Goal: Task Accomplishment & Management: Manage account settings

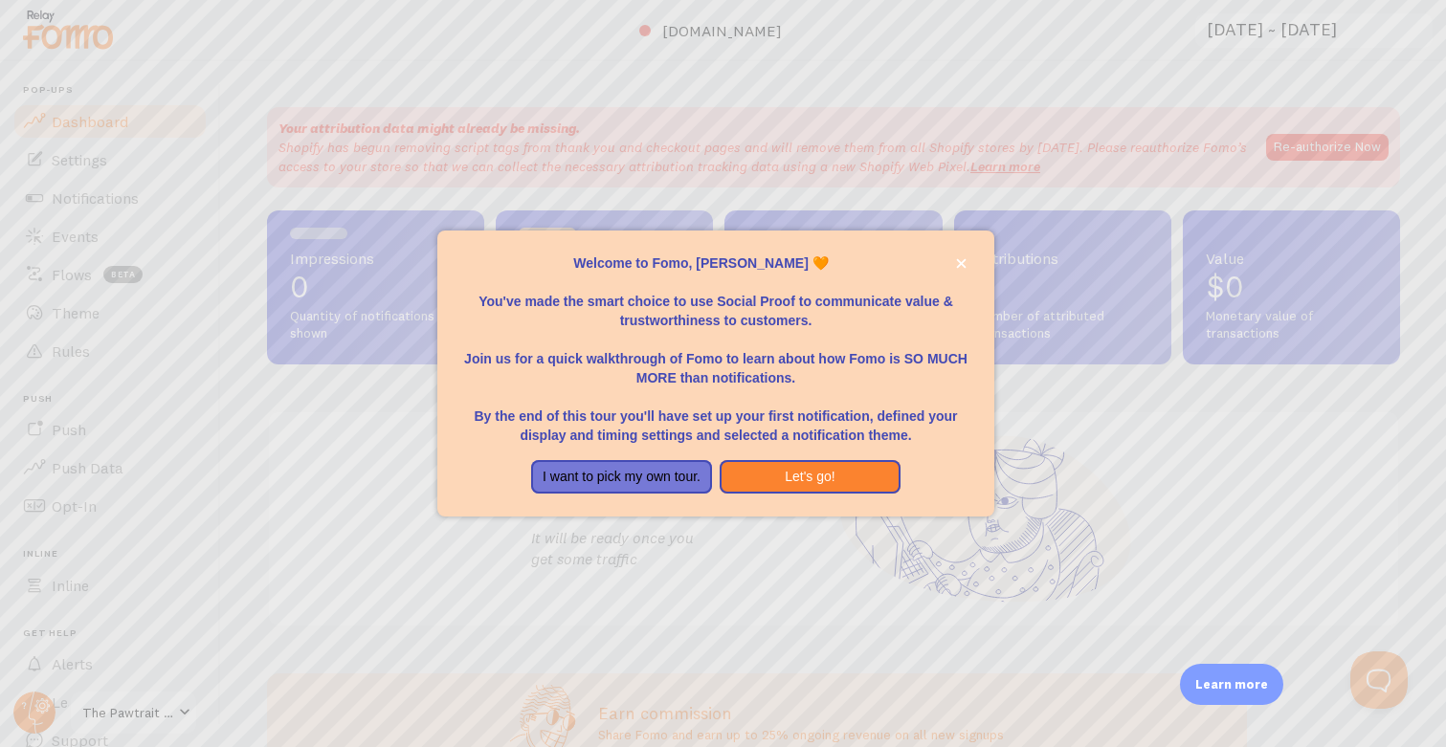
click at [656, 535] on div at bounding box center [723, 373] width 1446 height 747
click at [642, 465] on button "I want to pick my own tour." at bounding box center [621, 477] width 181 height 34
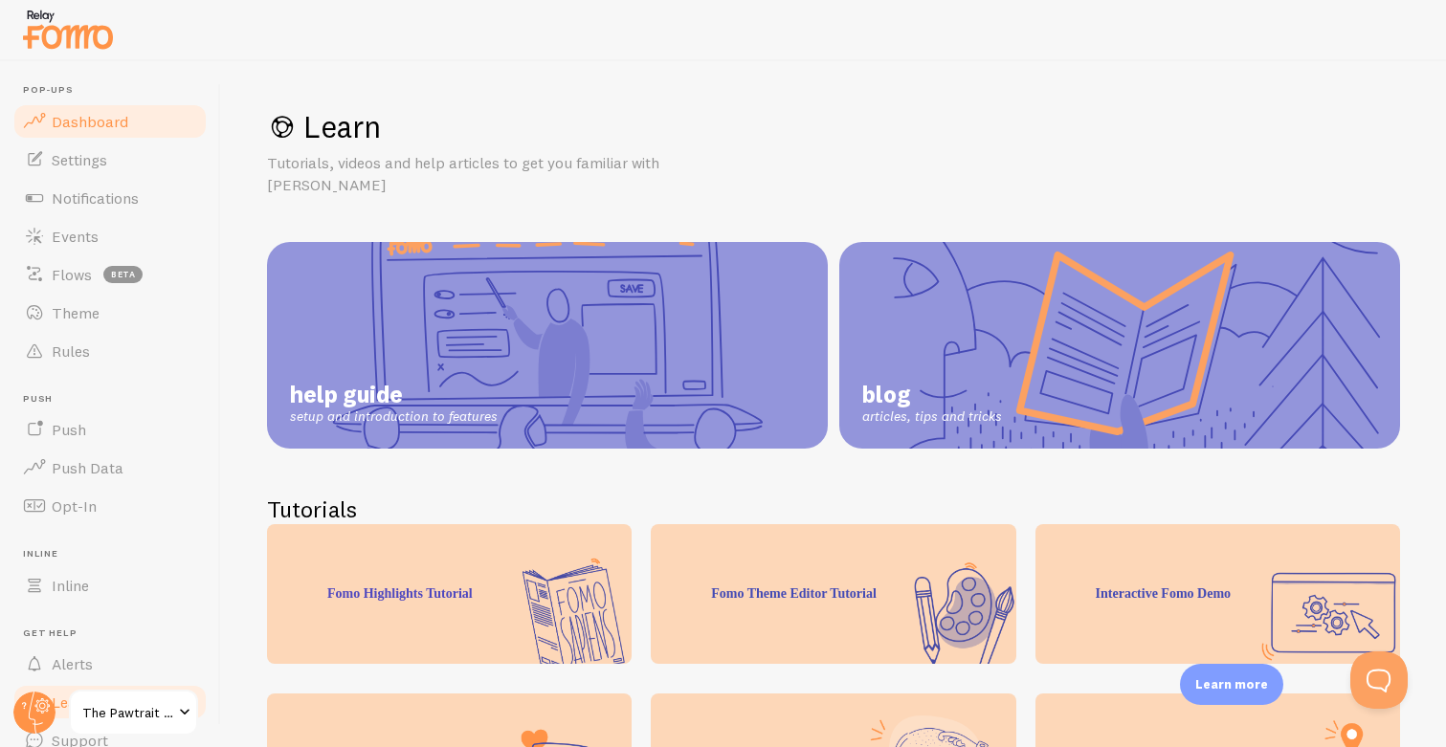
click at [89, 123] on span "Dashboard" at bounding box center [90, 121] width 77 height 19
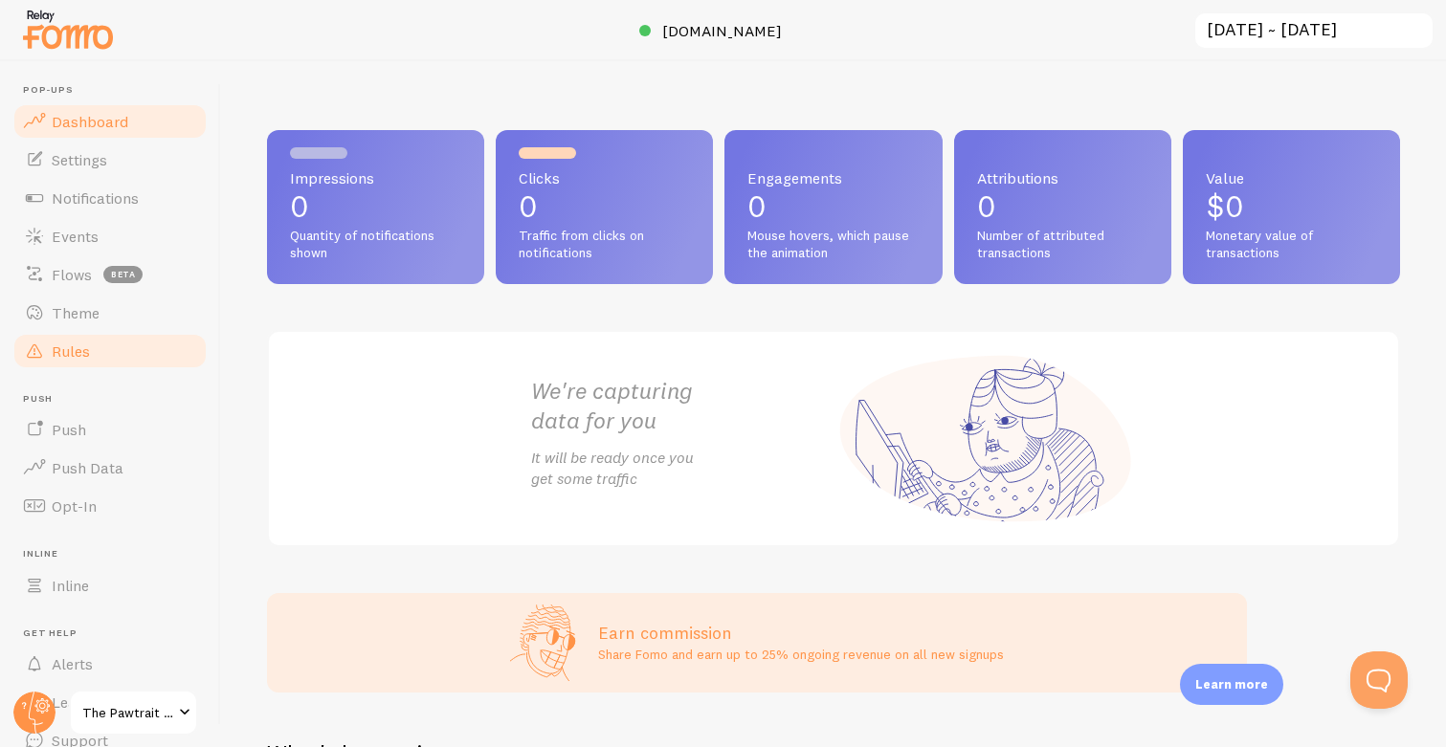
click at [92, 350] on link "Rules" at bounding box center [109, 351] width 197 height 38
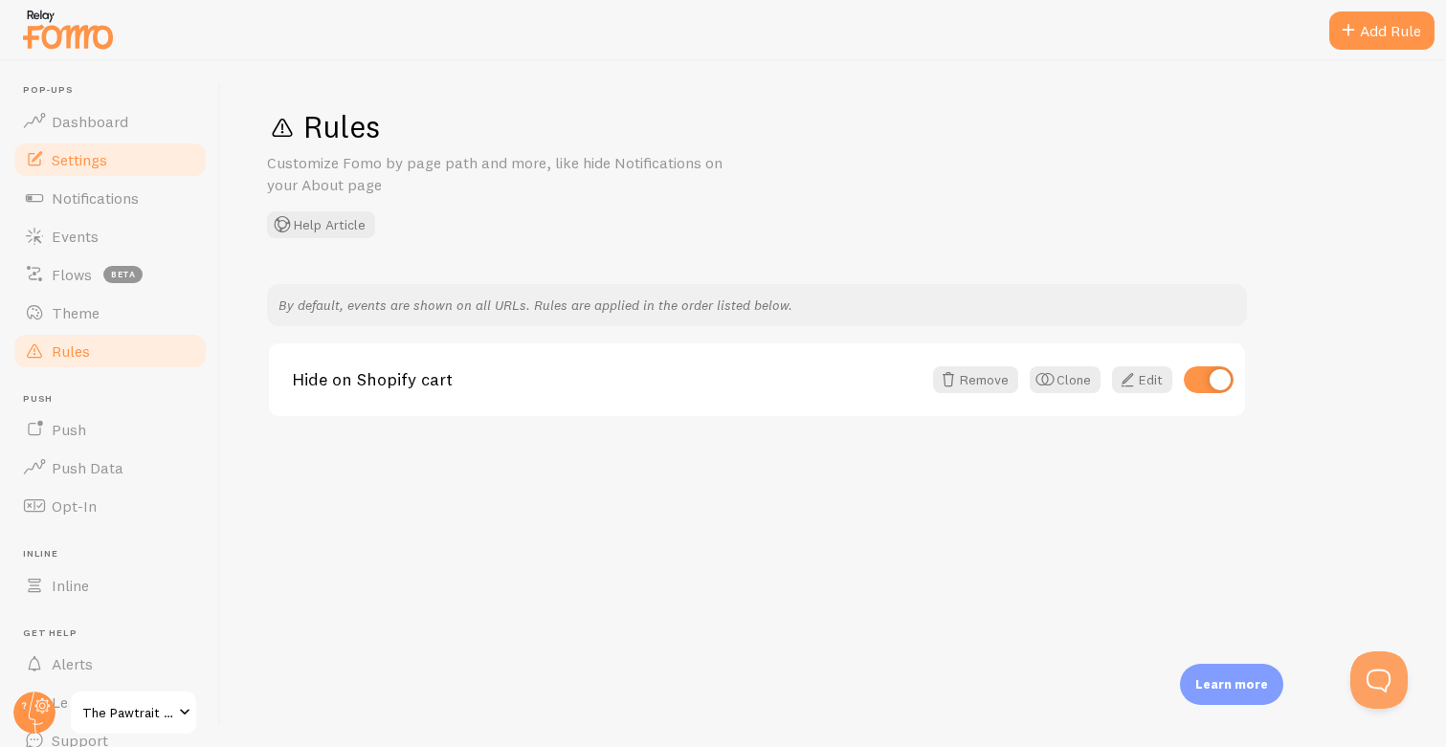
click at [82, 166] on span "Settings" at bounding box center [79, 159] width 55 height 19
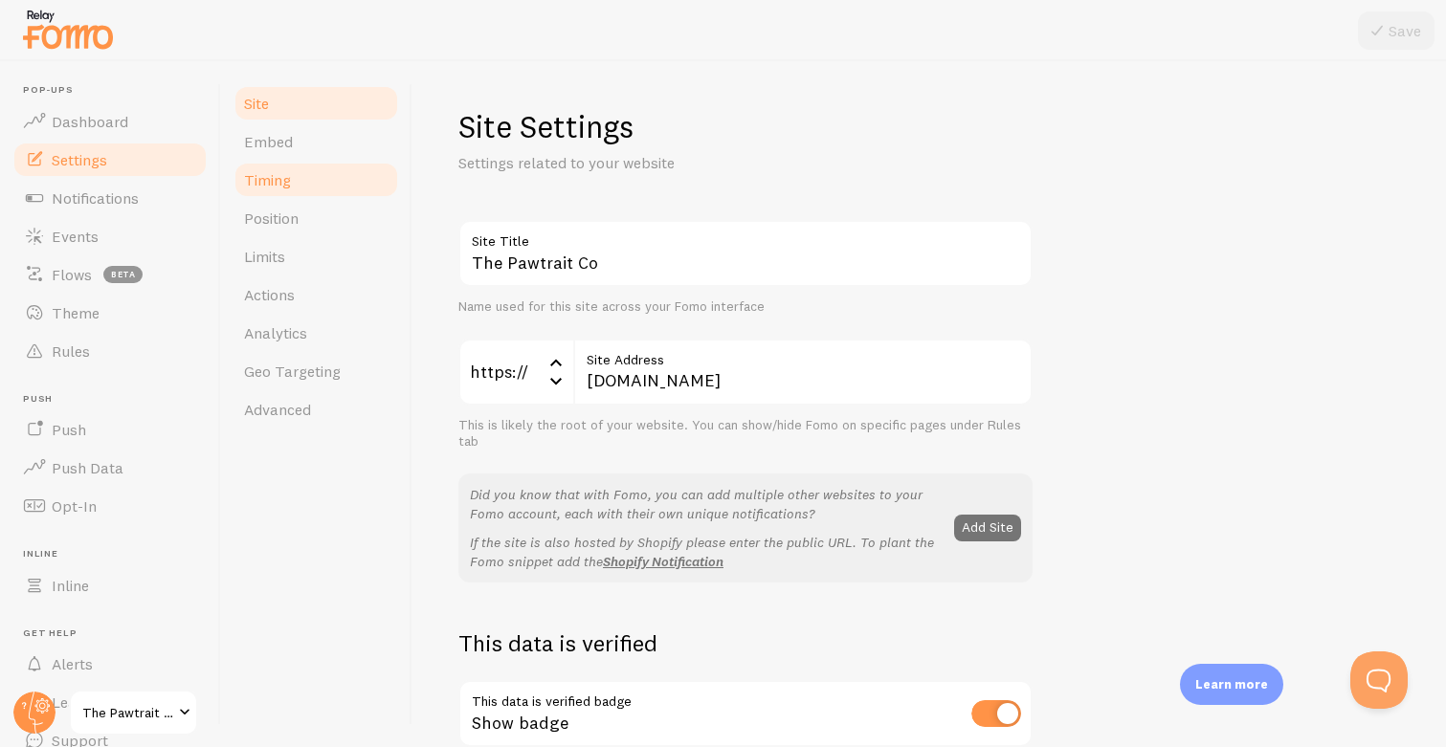
click at [304, 178] on link "Timing" at bounding box center [315, 180] width 167 height 38
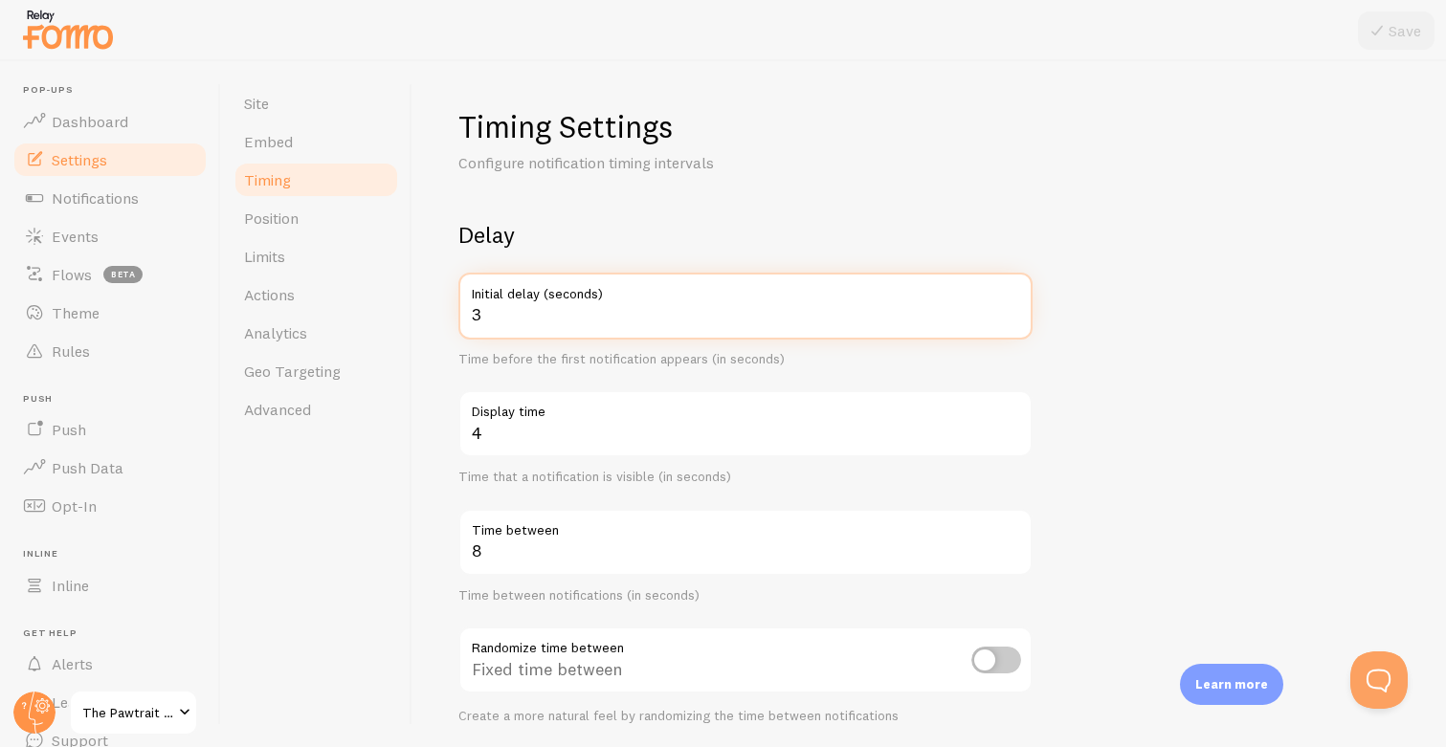
click at [561, 320] on input "3" at bounding box center [745, 306] width 574 height 67
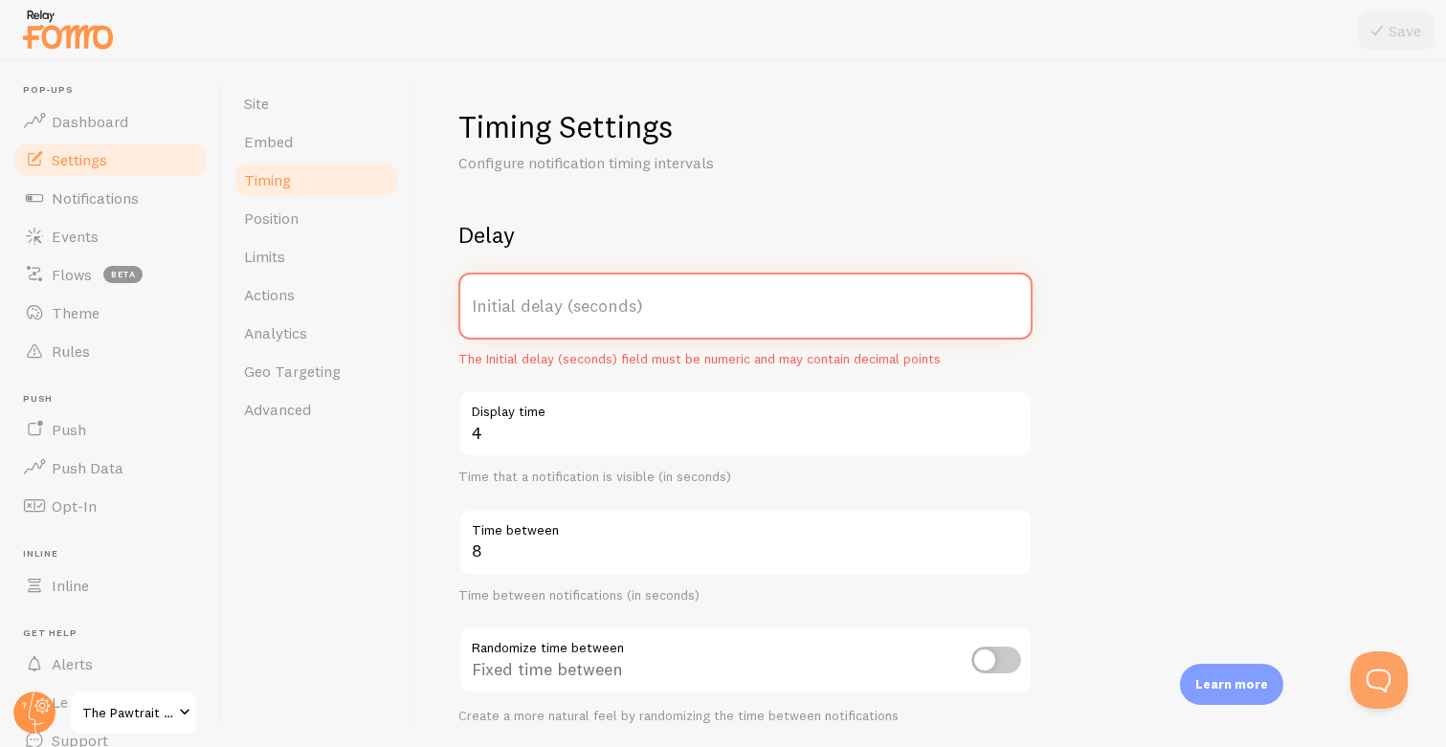
type input "2"
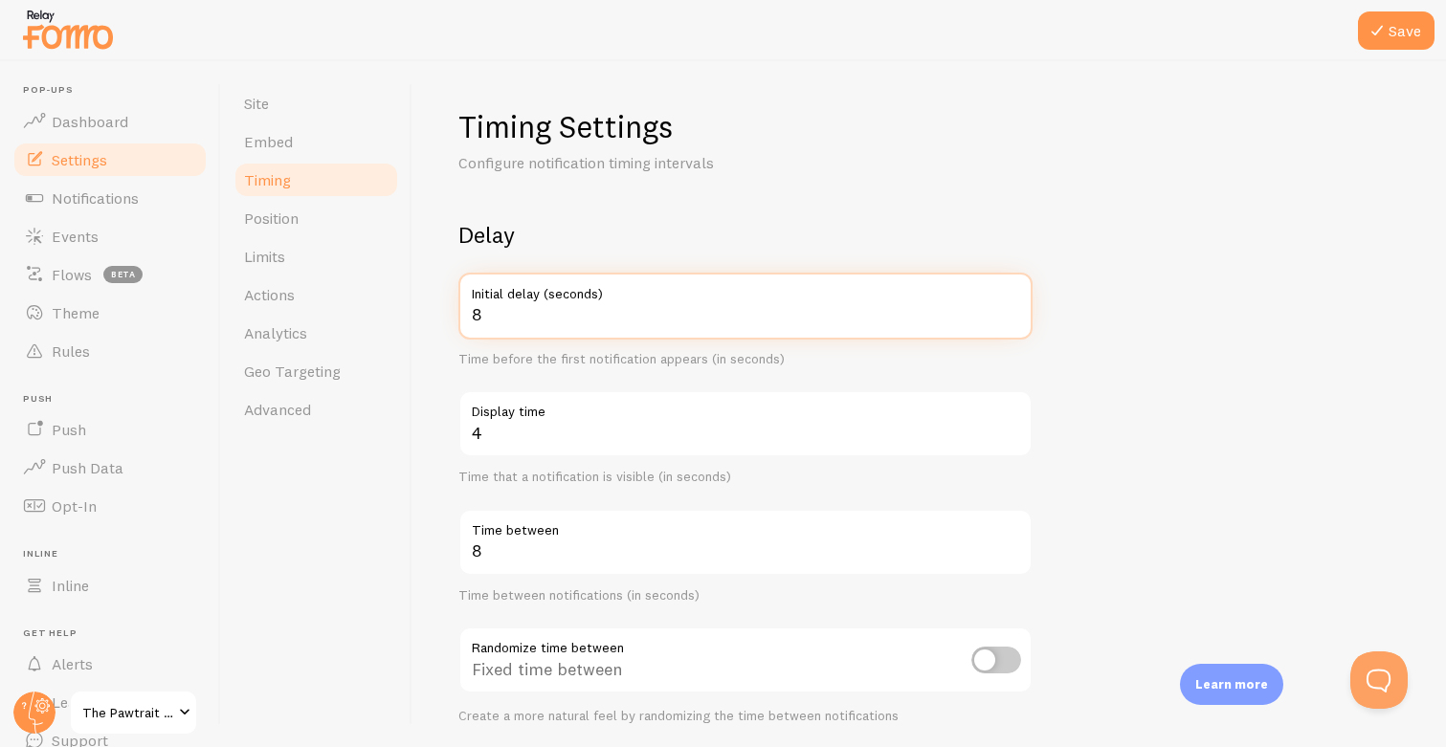
type input "8"
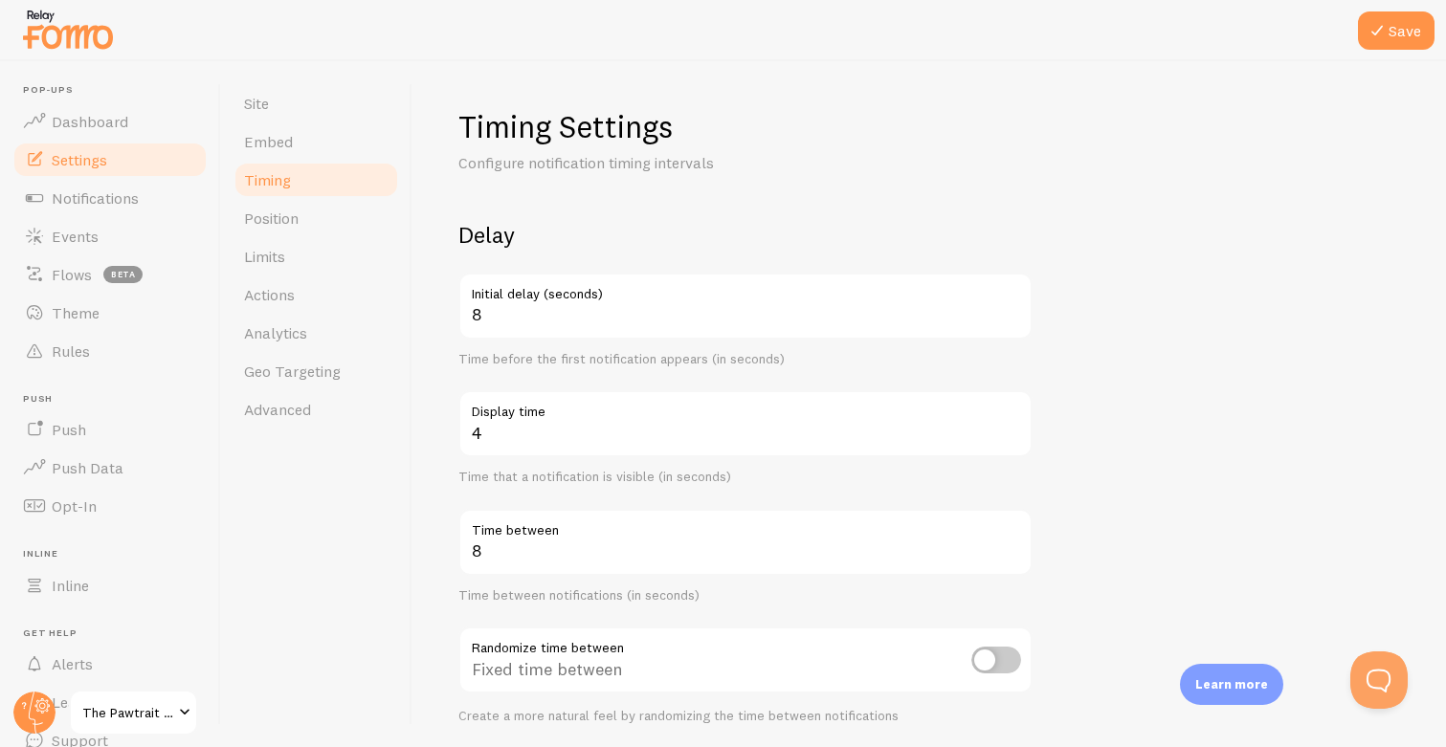
click at [775, 232] on h2 "Delay" at bounding box center [745, 235] width 574 height 30
click at [515, 414] on label "Display time" at bounding box center [745, 406] width 574 height 33
click at [515, 414] on input "4" at bounding box center [745, 423] width 574 height 67
type input "3"
click at [1104, 476] on form "Delay 8 Initial delay (seconds) Time before the first notification appears (in …" at bounding box center [928, 630] width 941 height 821
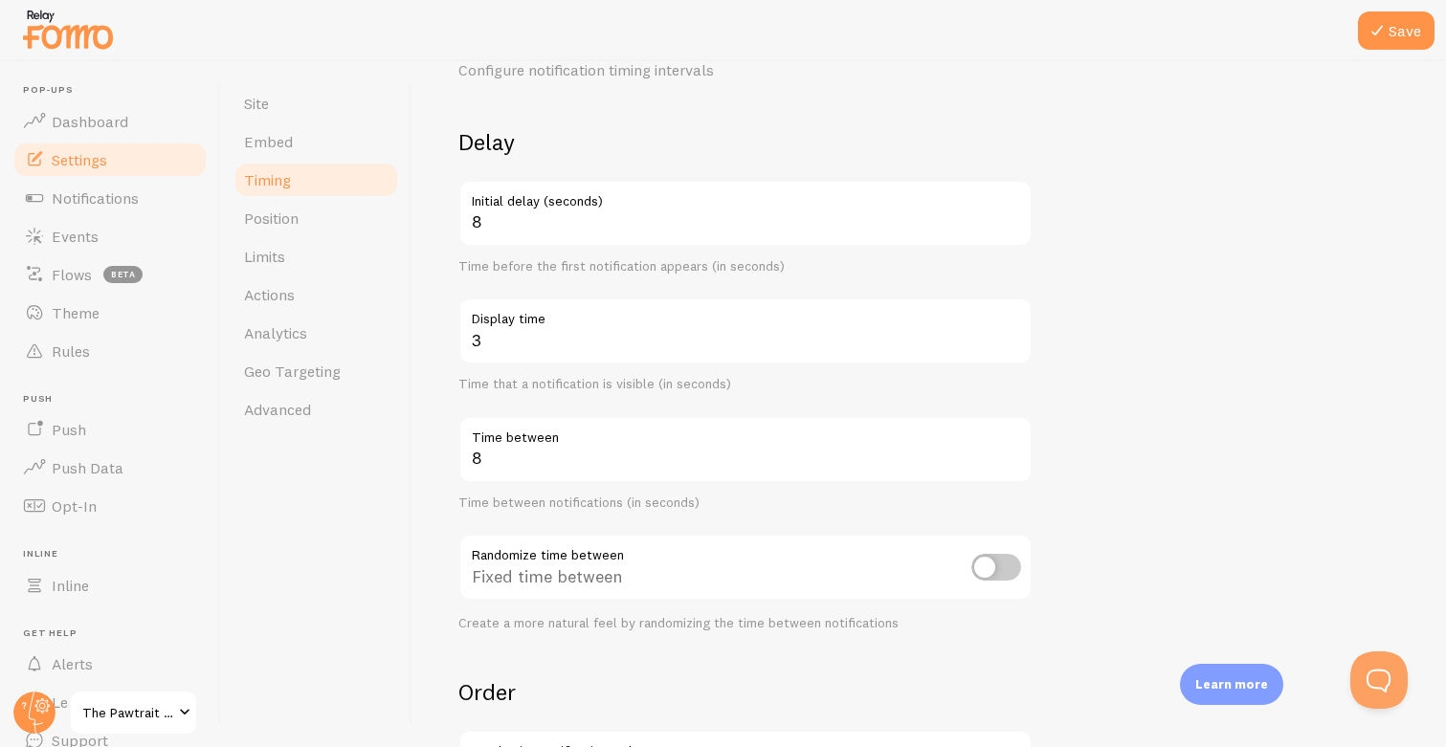
scroll to position [101, 0]
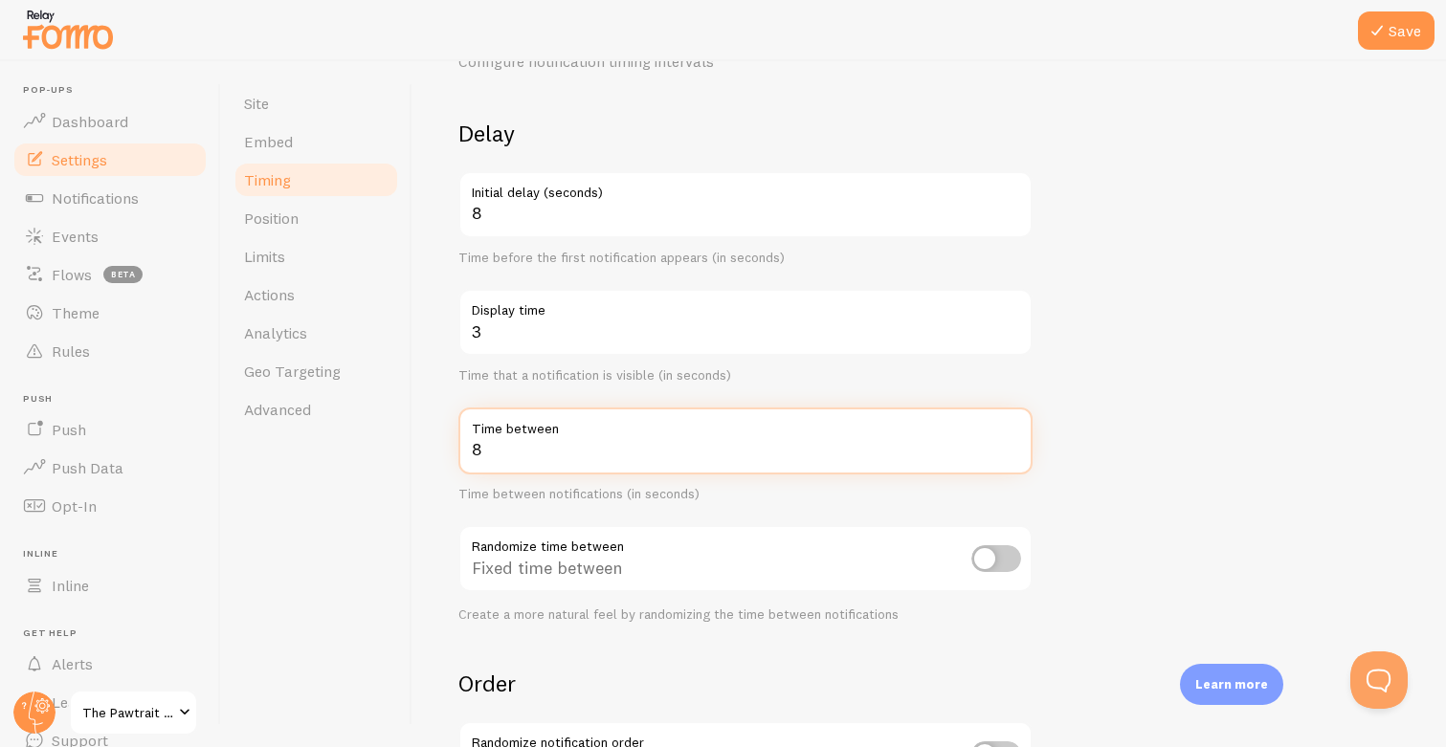
click at [586, 459] on input "8" at bounding box center [745, 441] width 574 height 67
click at [1063, 415] on form "Delay 8 Initial delay (seconds) Time before the first notification appears (in …" at bounding box center [928, 529] width 941 height 821
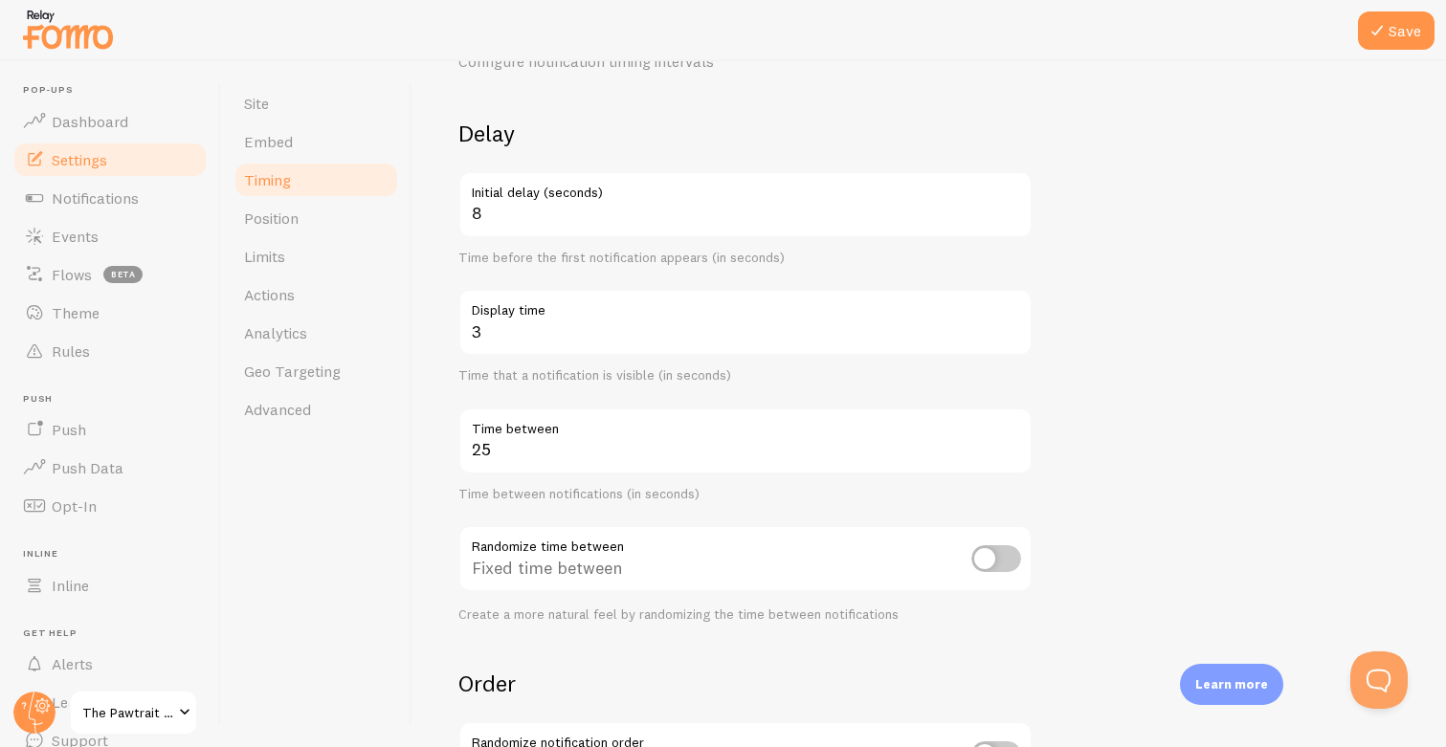
click at [1177, 391] on form "Delay 8 Initial delay (seconds) Time before the first notification appears (in …" at bounding box center [928, 529] width 941 height 821
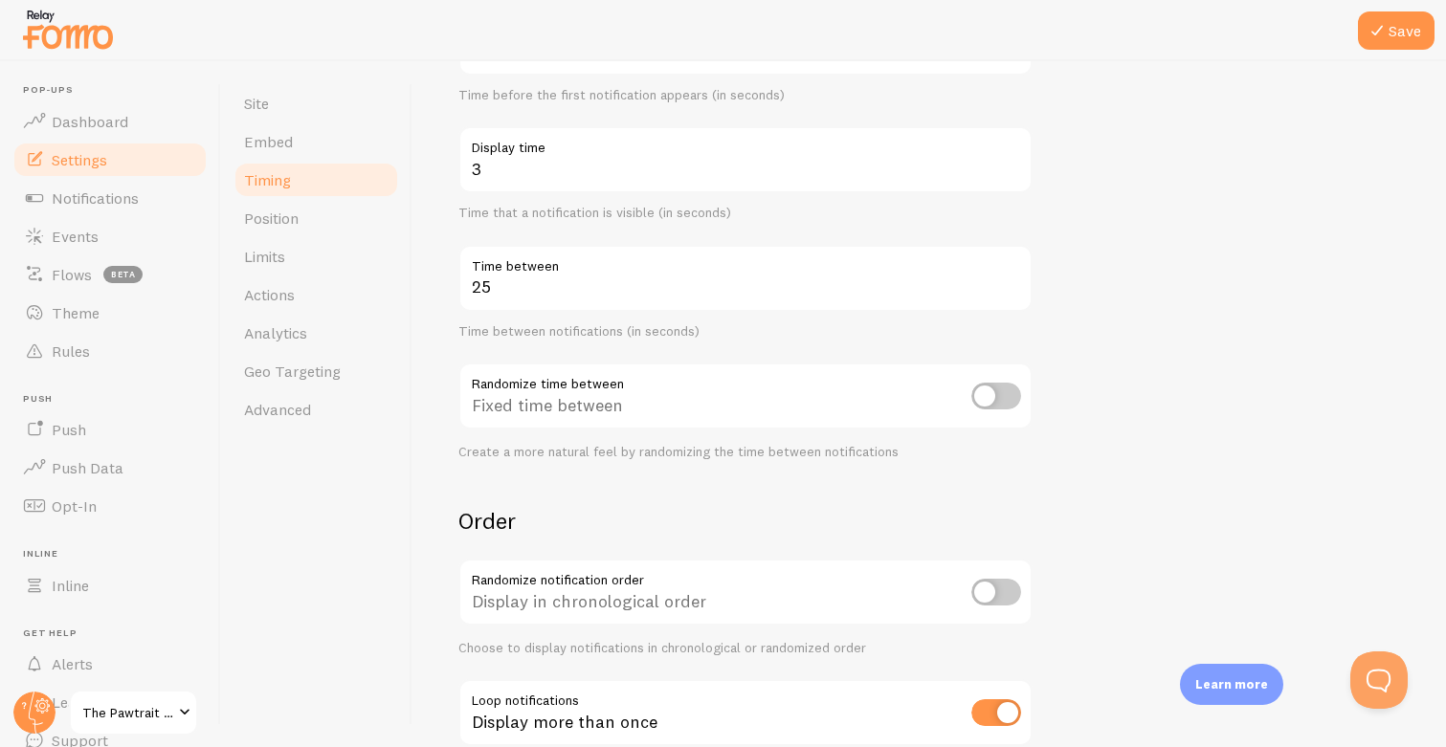
scroll to position [273, 0]
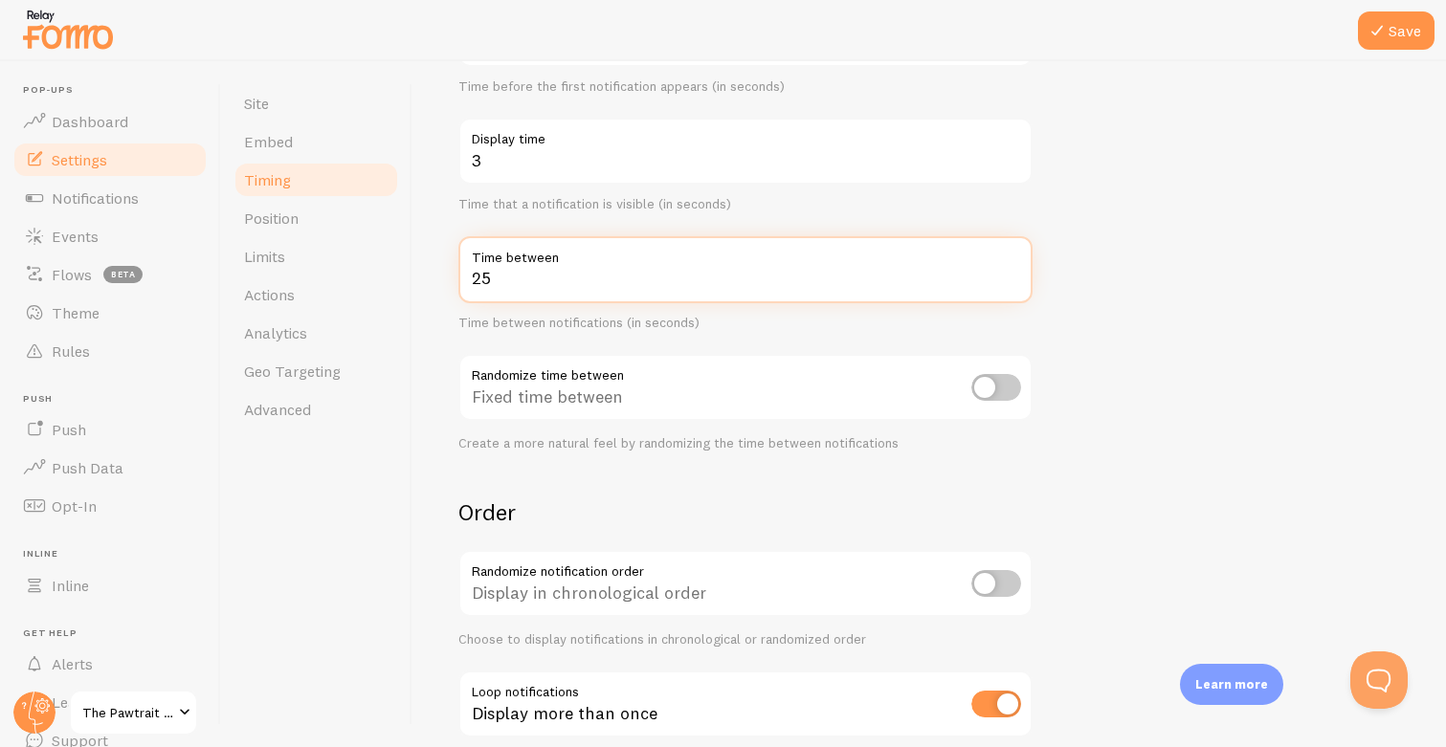
click at [547, 276] on input "25" at bounding box center [745, 269] width 574 height 67
type input "2"
type input "30"
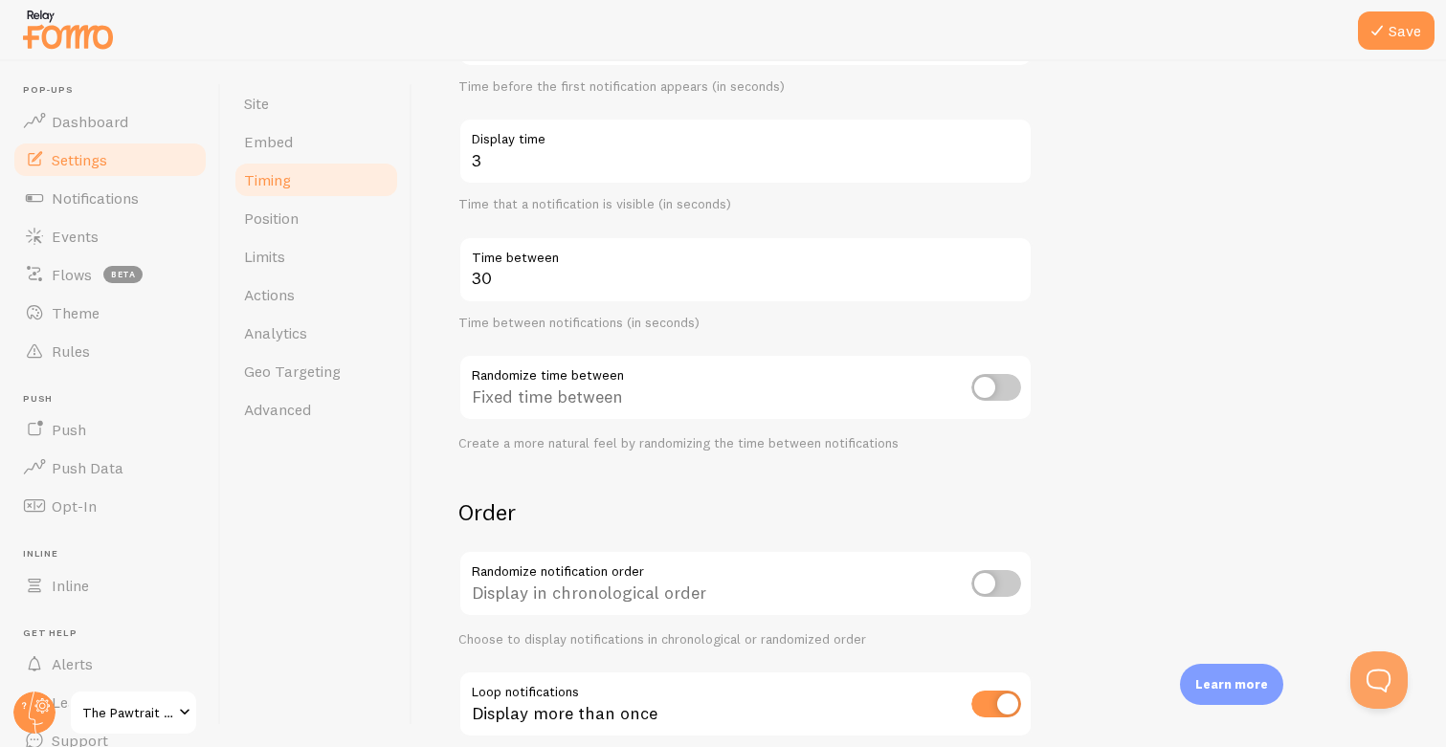
click at [1220, 303] on form "Delay 8 Initial delay (seconds) Time before the first notification appears (in …" at bounding box center [928, 357] width 941 height 821
click at [726, 145] on label "Display time" at bounding box center [745, 134] width 574 height 33
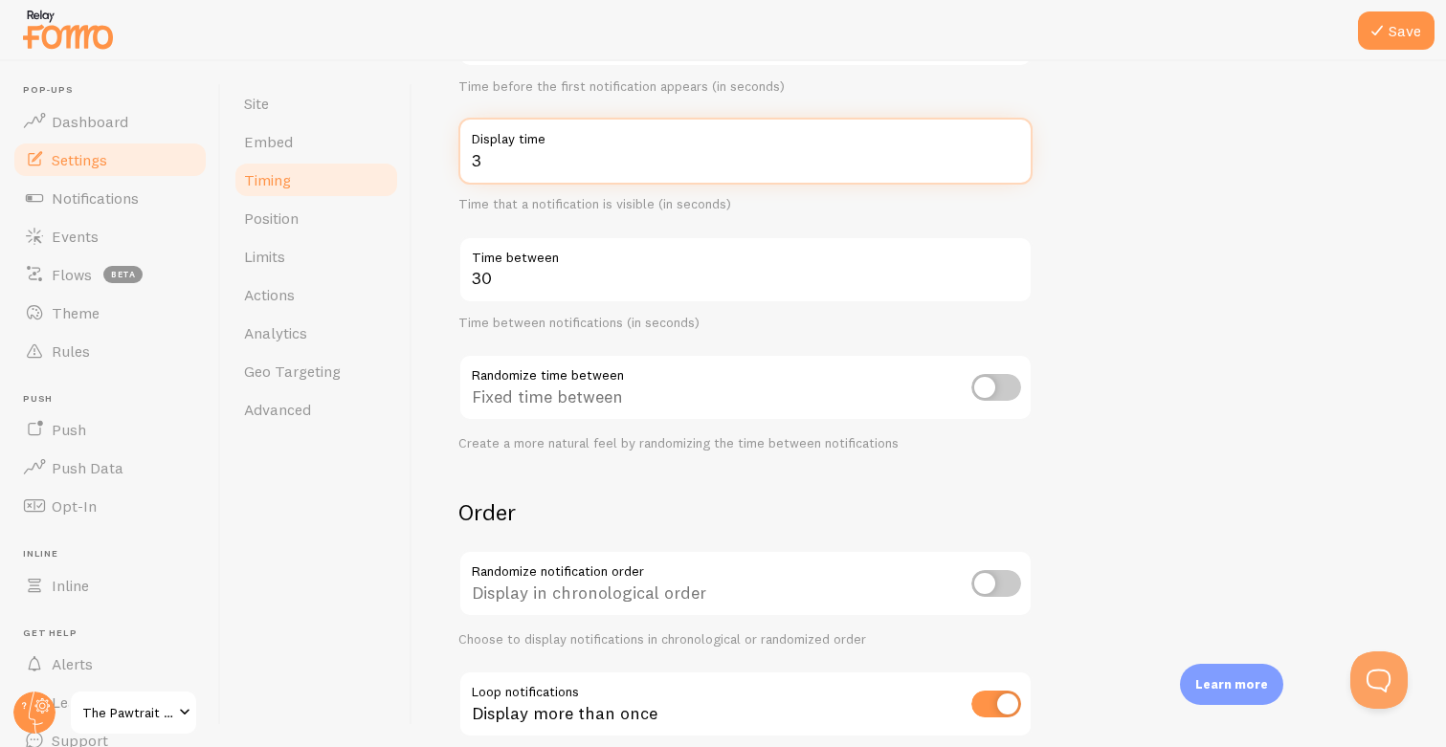
click at [726, 145] on input "3" at bounding box center [745, 151] width 574 height 67
type input "3.5"
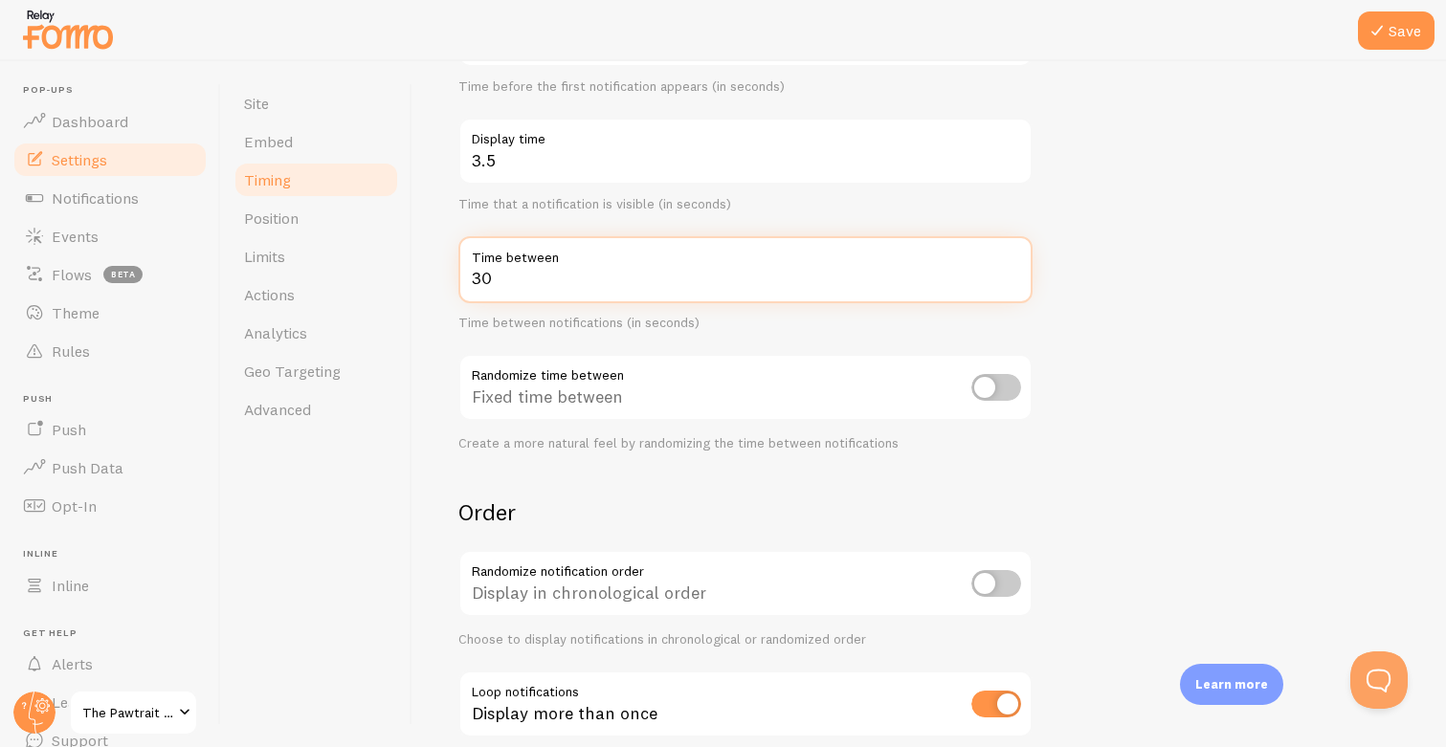
click at [1139, 219] on form "Delay 8 Initial delay (seconds) Time before the first notification appears (in …" at bounding box center [928, 357] width 941 height 821
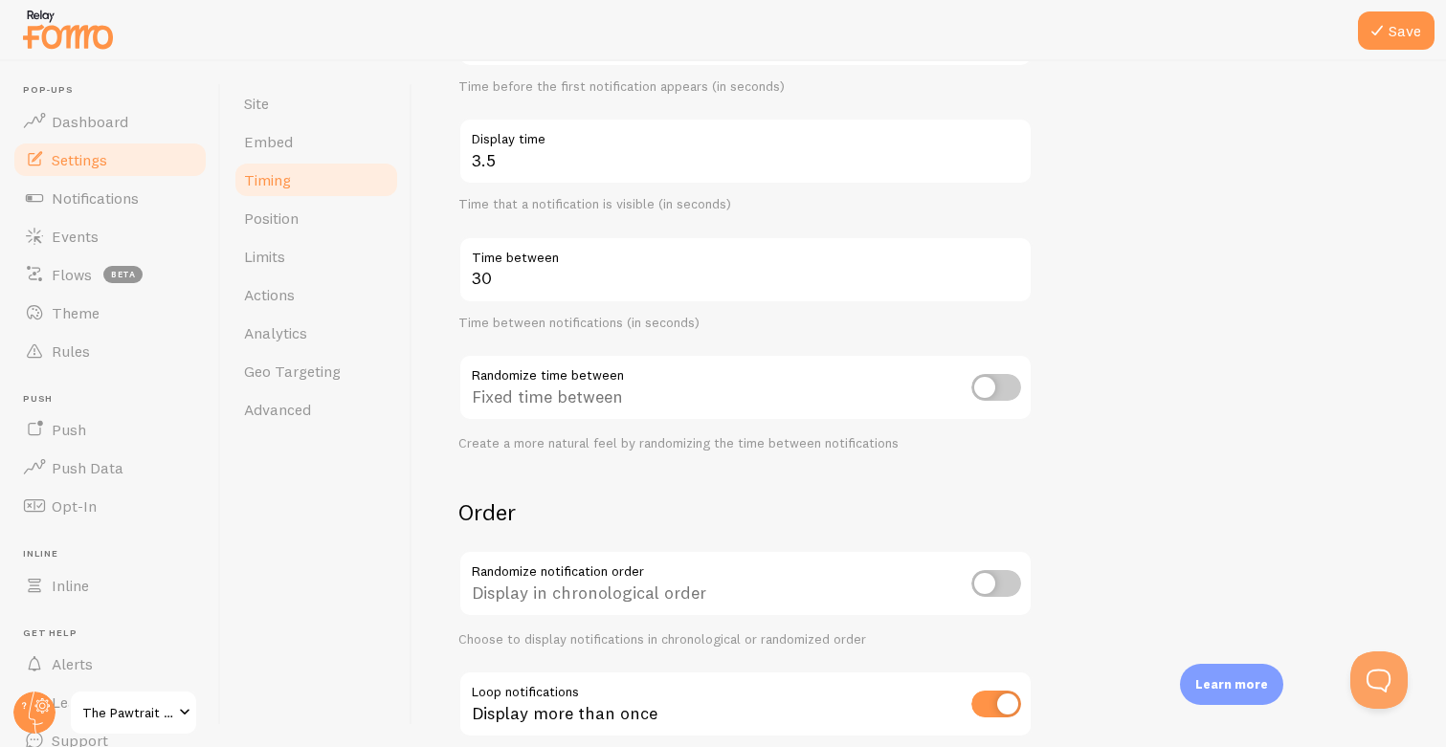
click at [613, 309] on div "30 Time between Time between notifications (in seconds)" at bounding box center [745, 284] width 574 height 96
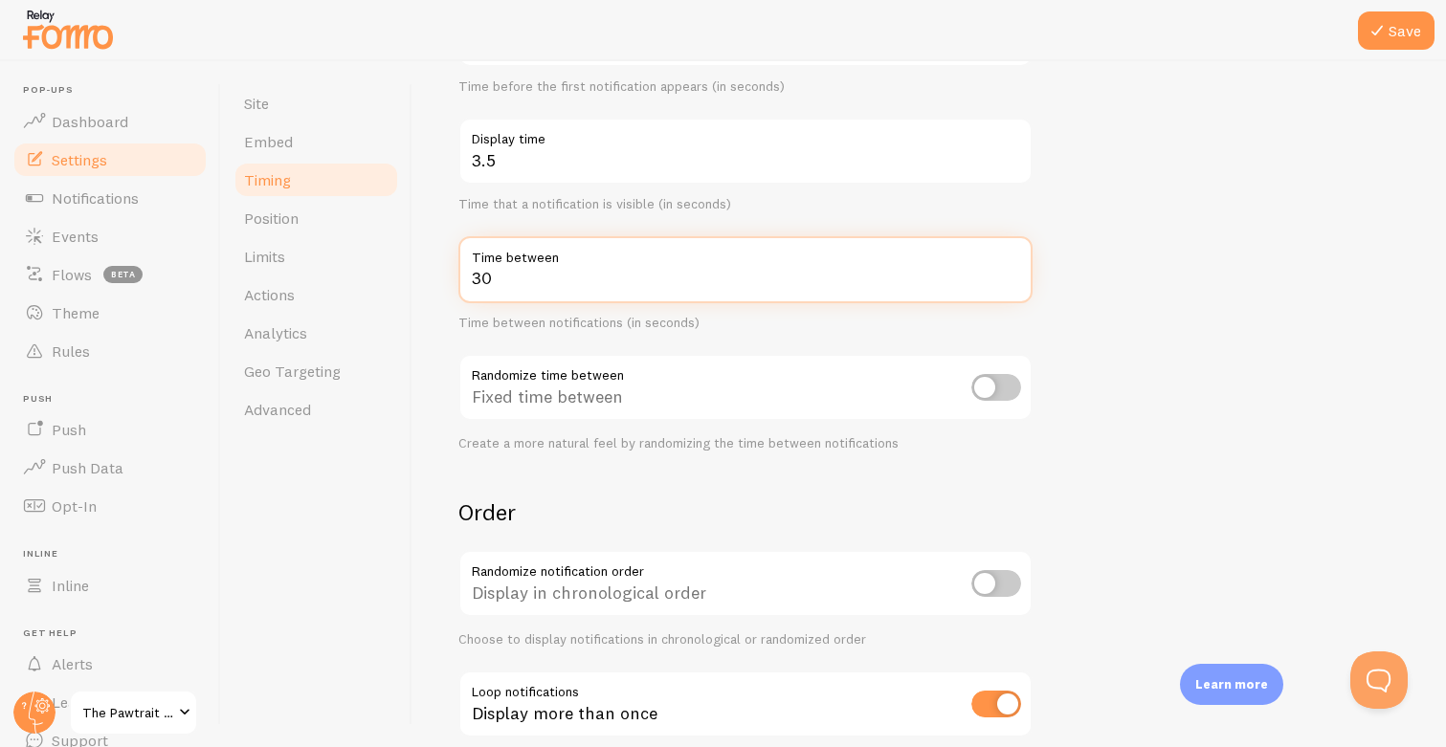
click at [613, 272] on input "30" at bounding box center [745, 269] width 574 height 67
type input "3"
type input "30.5"
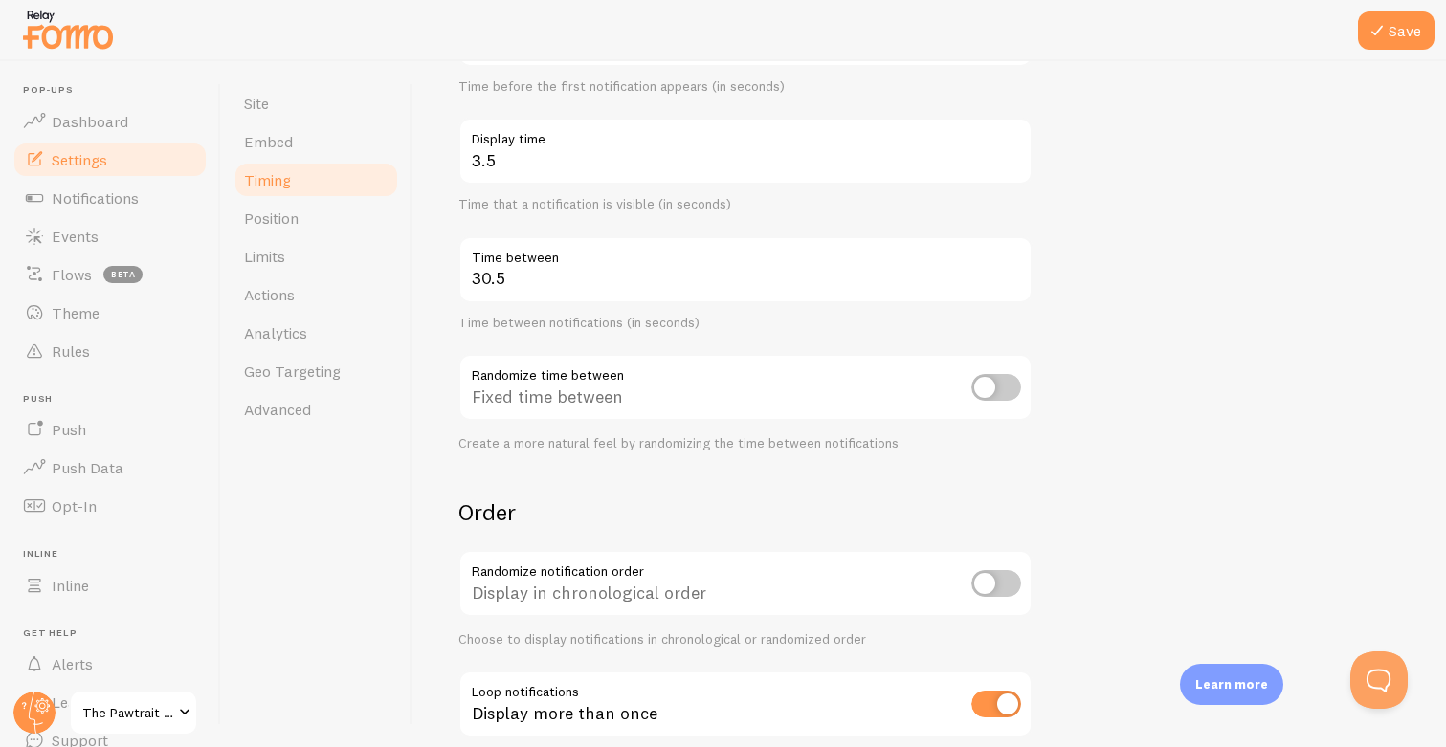
click at [1227, 243] on form "Delay 8 Initial delay (seconds) Time before the first notification appears (in …" at bounding box center [928, 357] width 941 height 821
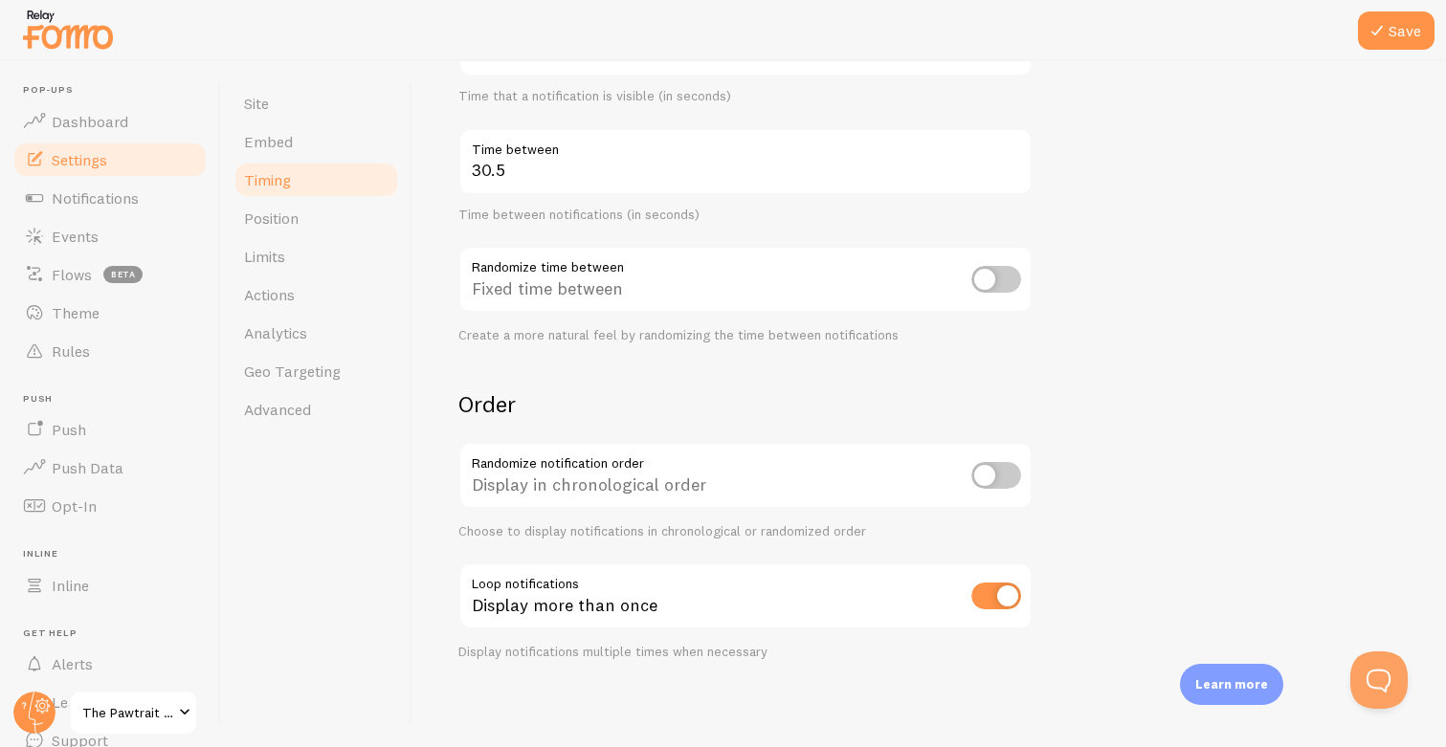
scroll to position [386, 0]
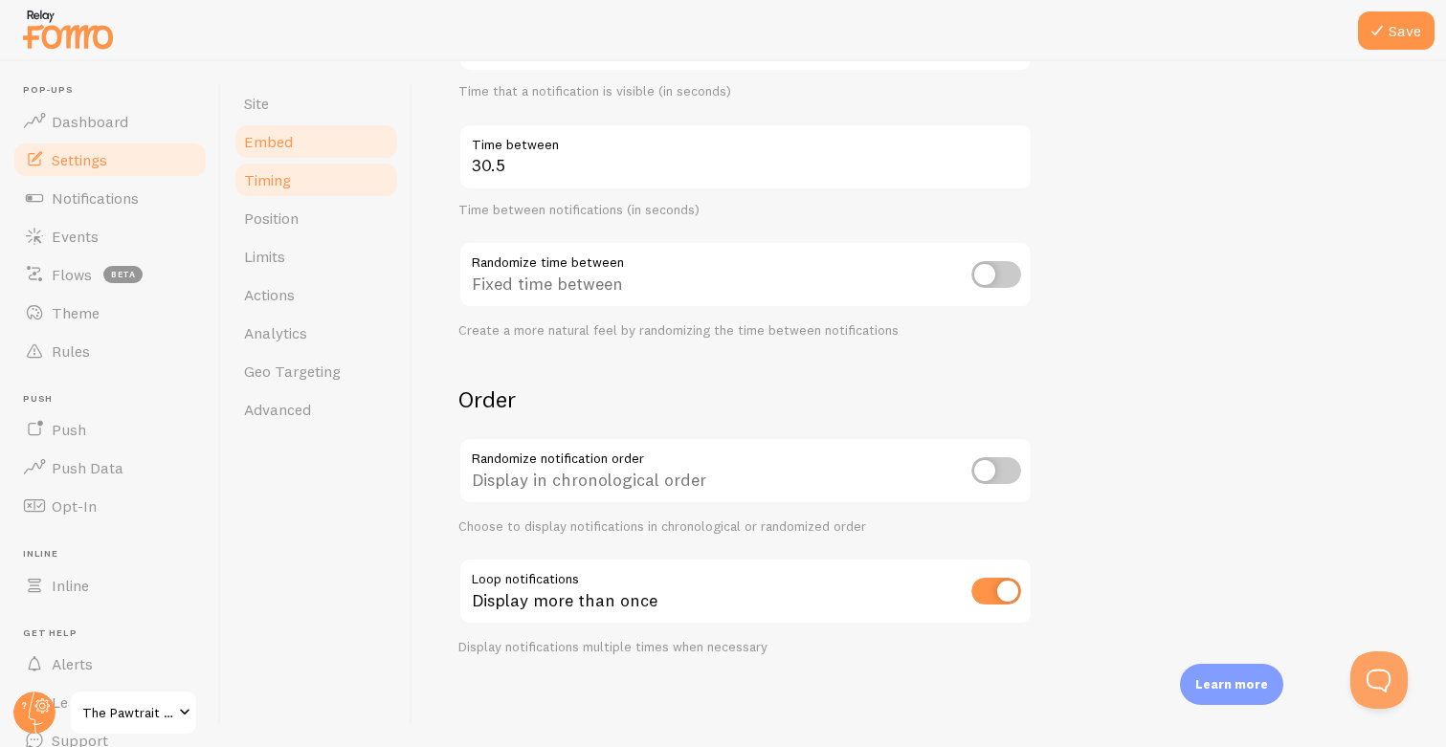
click at [321, 137] on link "Embed" at bounding box center [315, 141] width 167 height 38
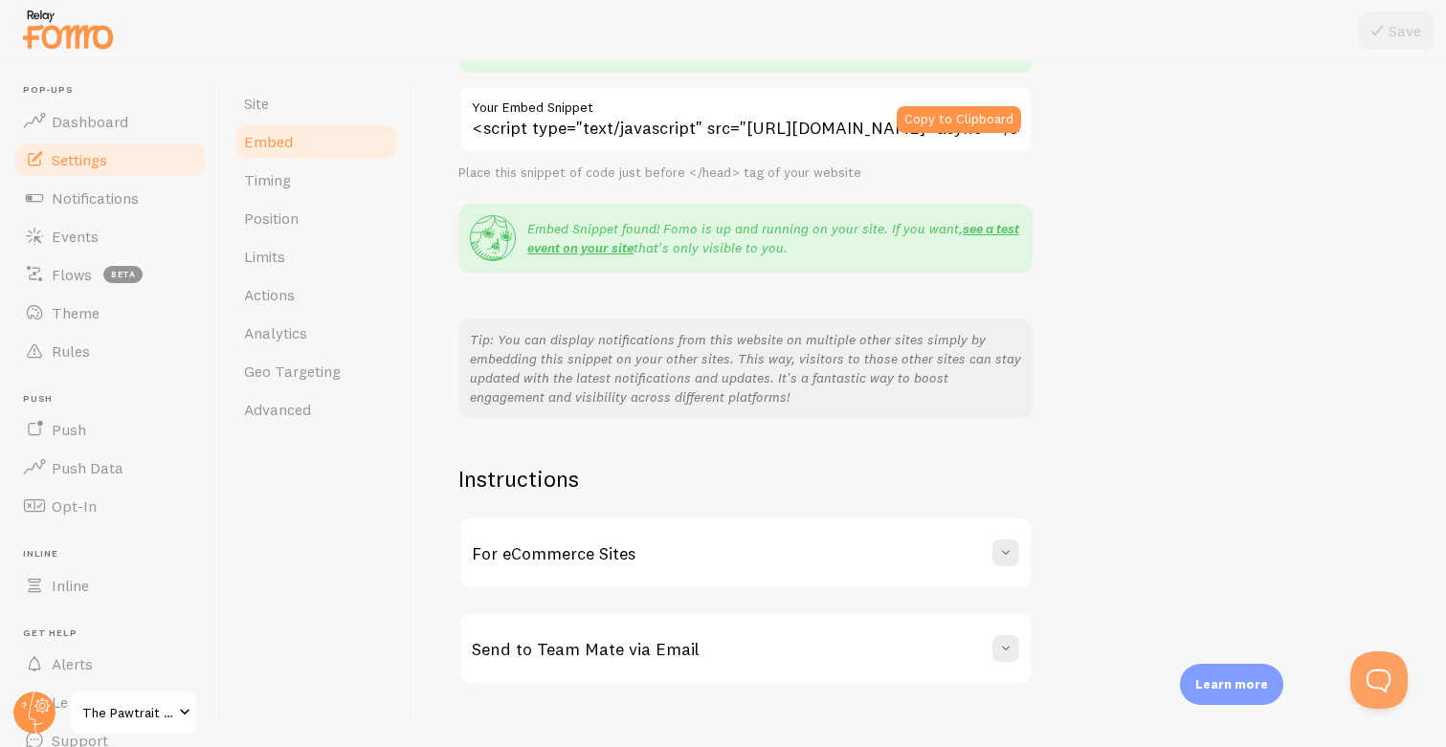
scroll to position [279, 0]
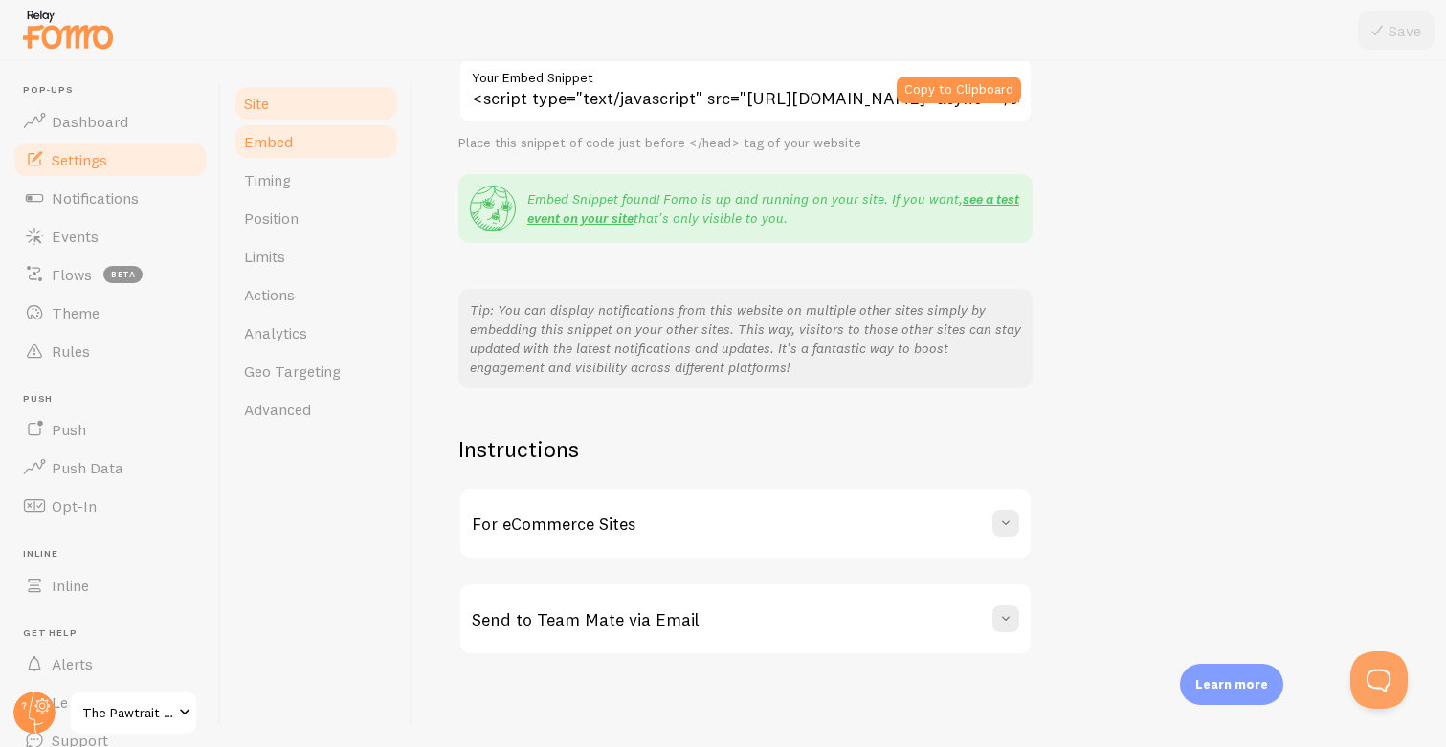
click at [275, 99] on link "Site" at bounding box center [315, 103] width 167 height 38
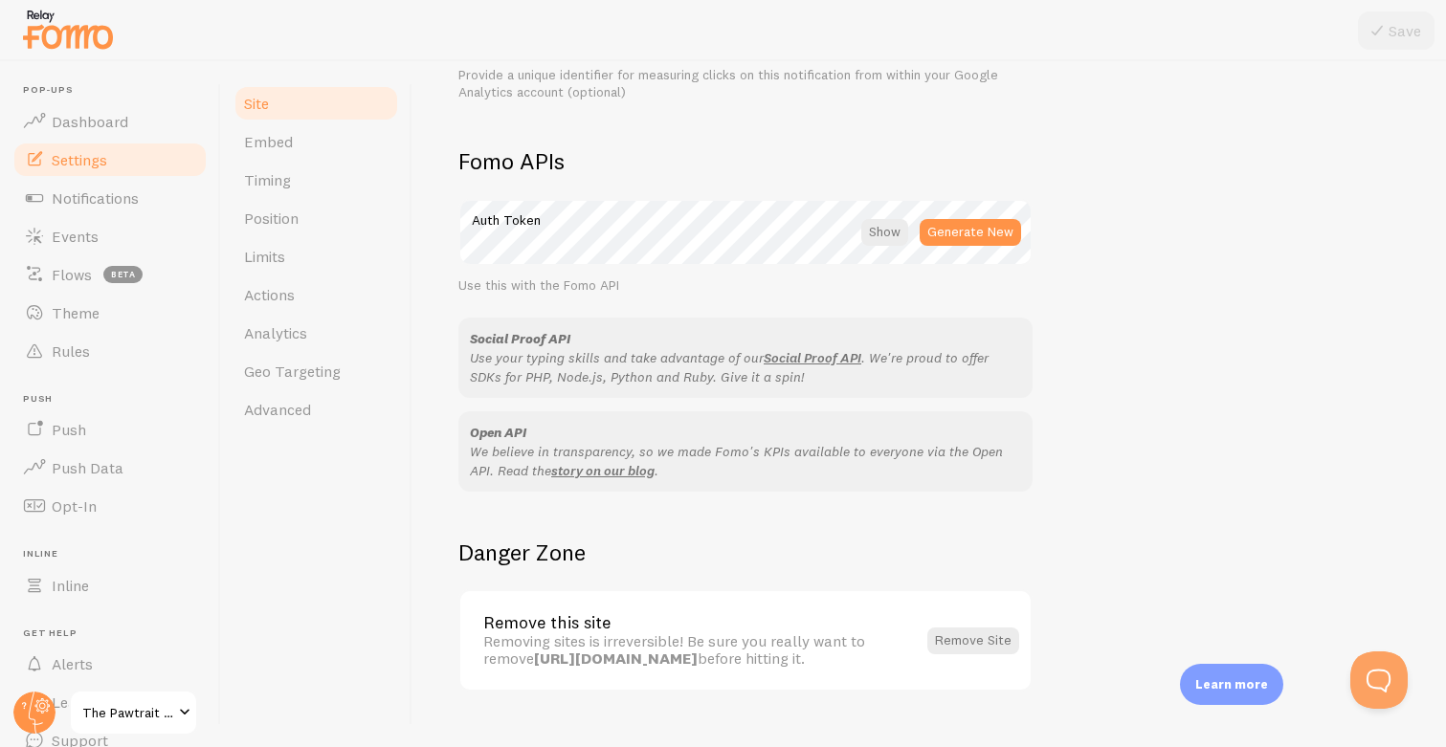
scroll to position [1025, 0]
click at [102, 230] on link "Events" at bounding box center [109, 236] width 197 height 38
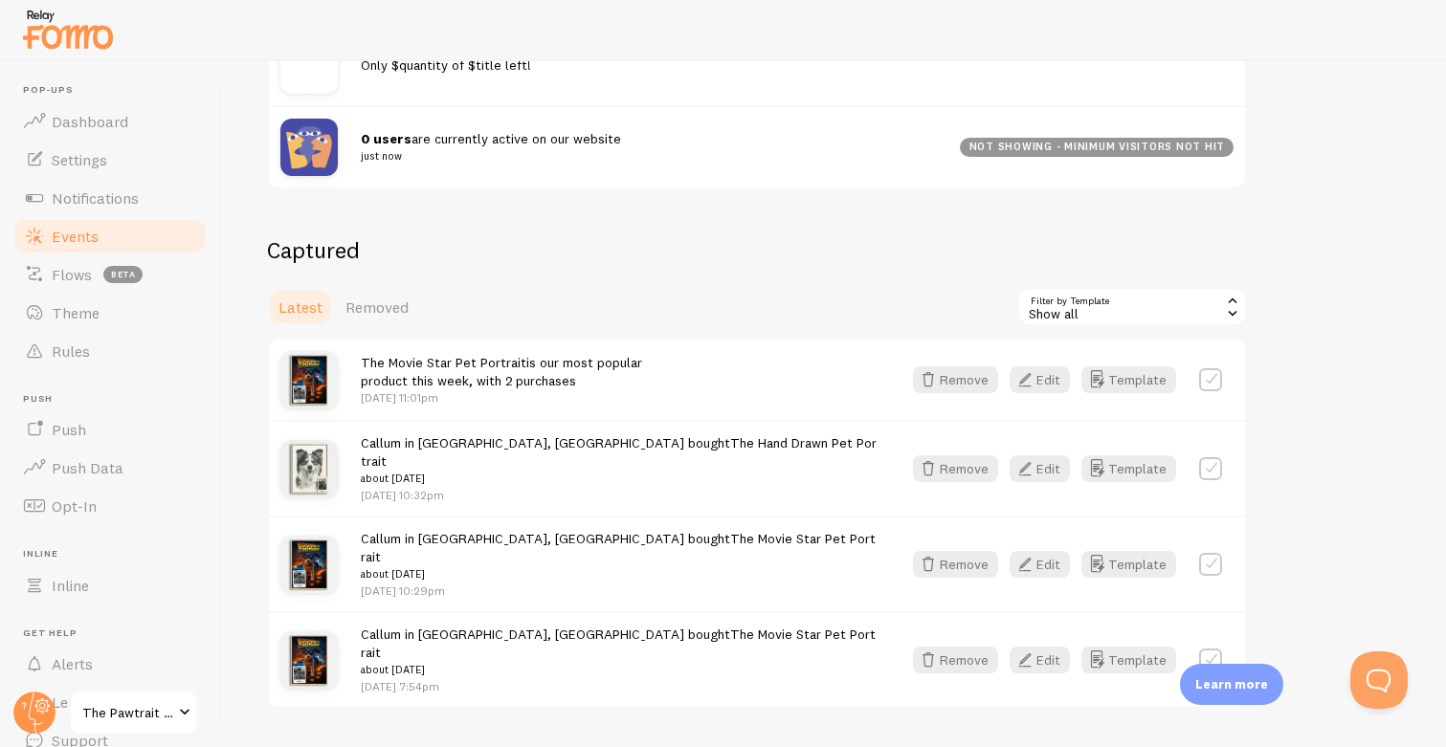
scroll to position [315, 0]
click at [1045, 382] on button "Edit" at bounding box center [1039, 378] width 60 height 27
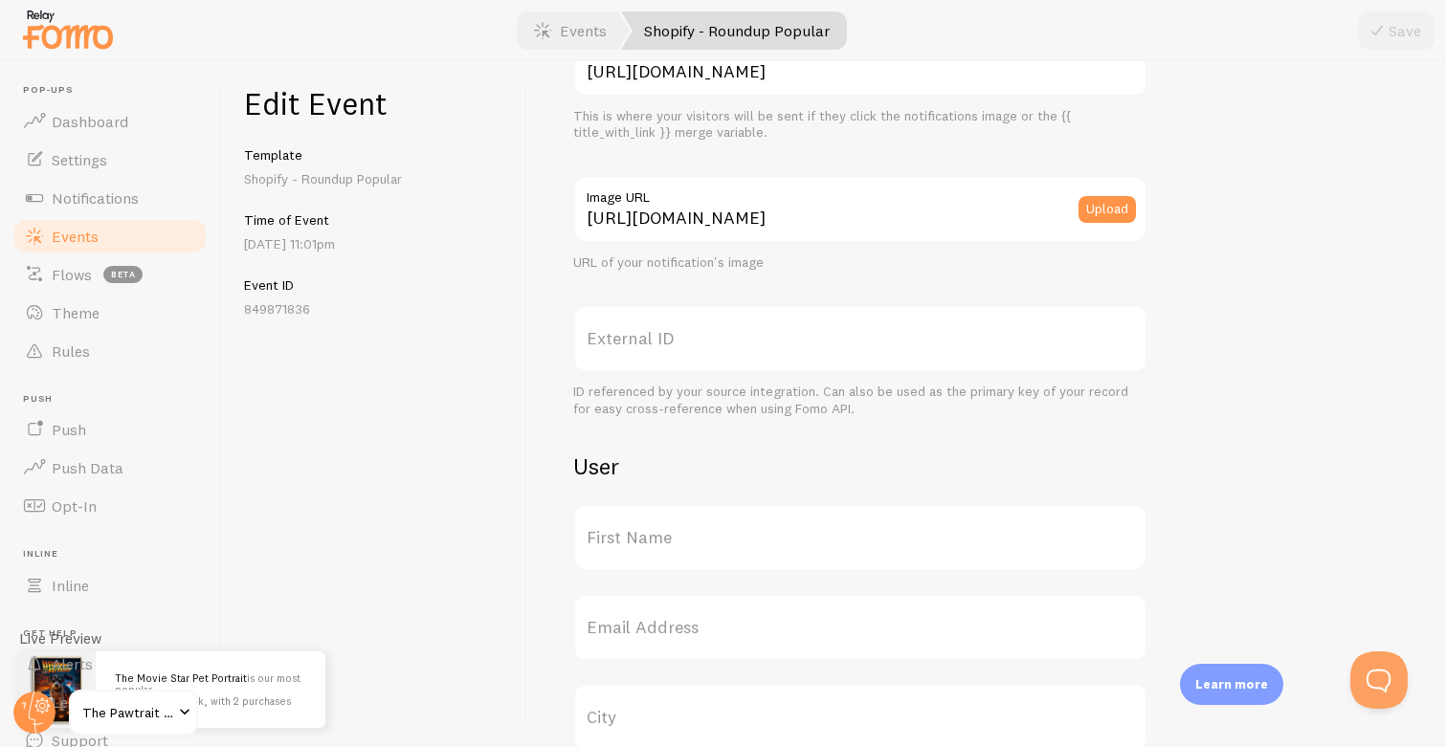
scroll to position [807, 0]
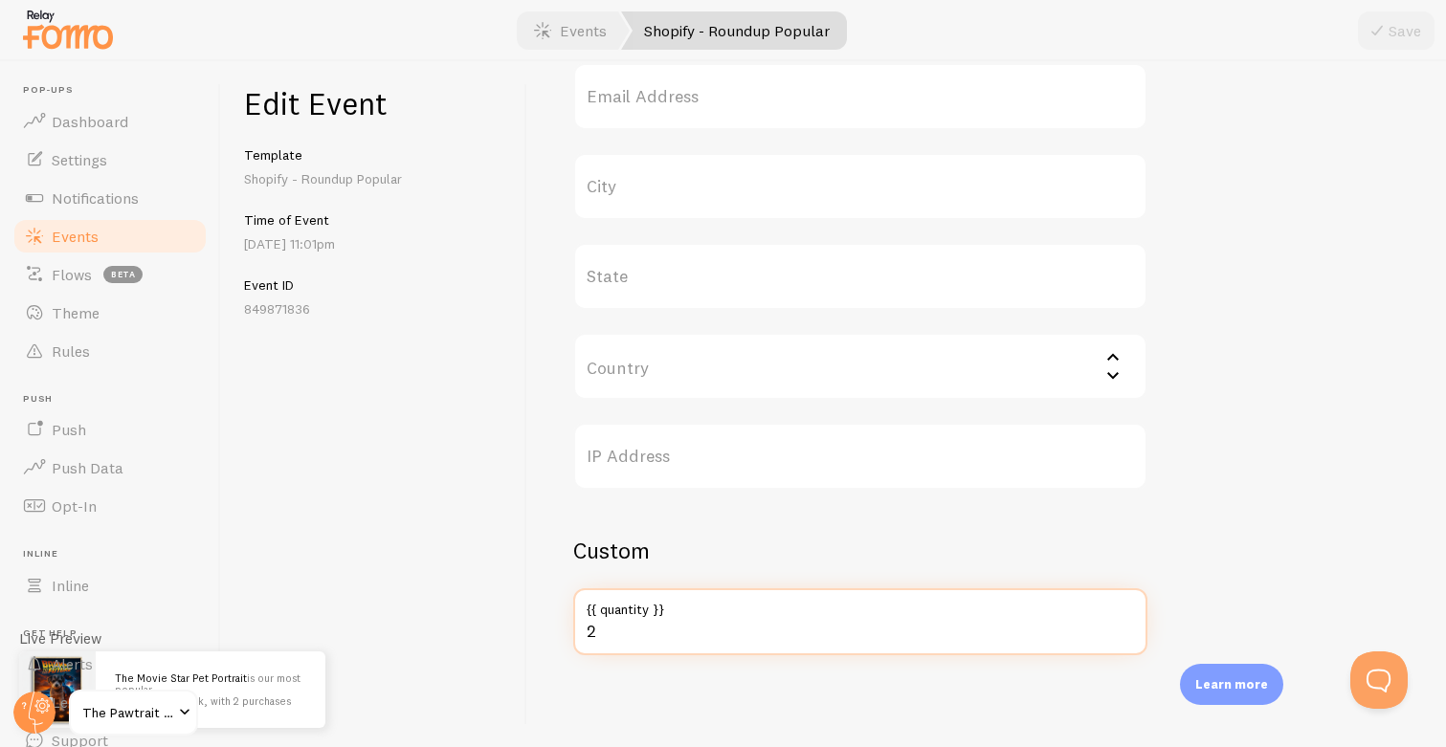
click at [646, 635] on input "2" at bounding box center [860, 621] width 574 height 67
type input "8"
type input "7"
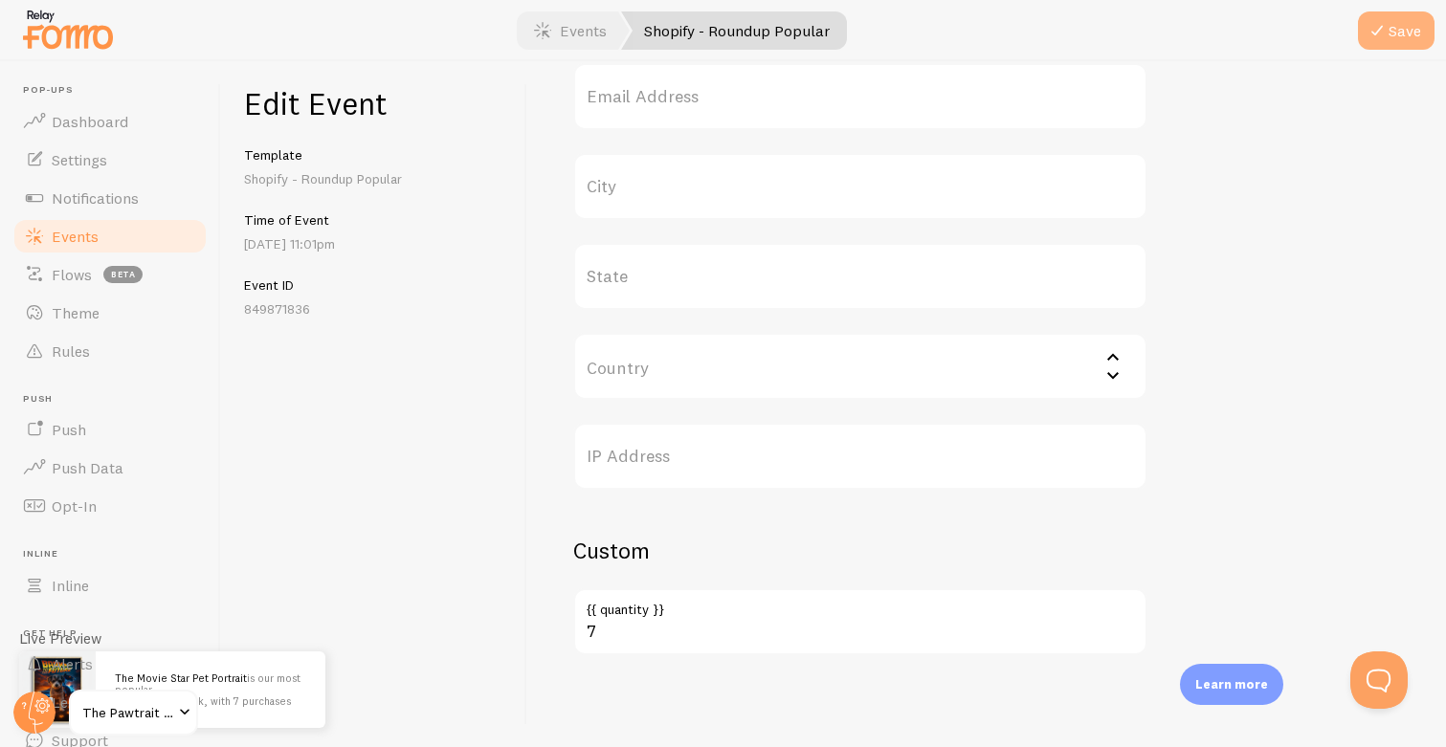
click at [1380, 27] on icon "submit" at bounding box center [1376, 30] width 23 height 23
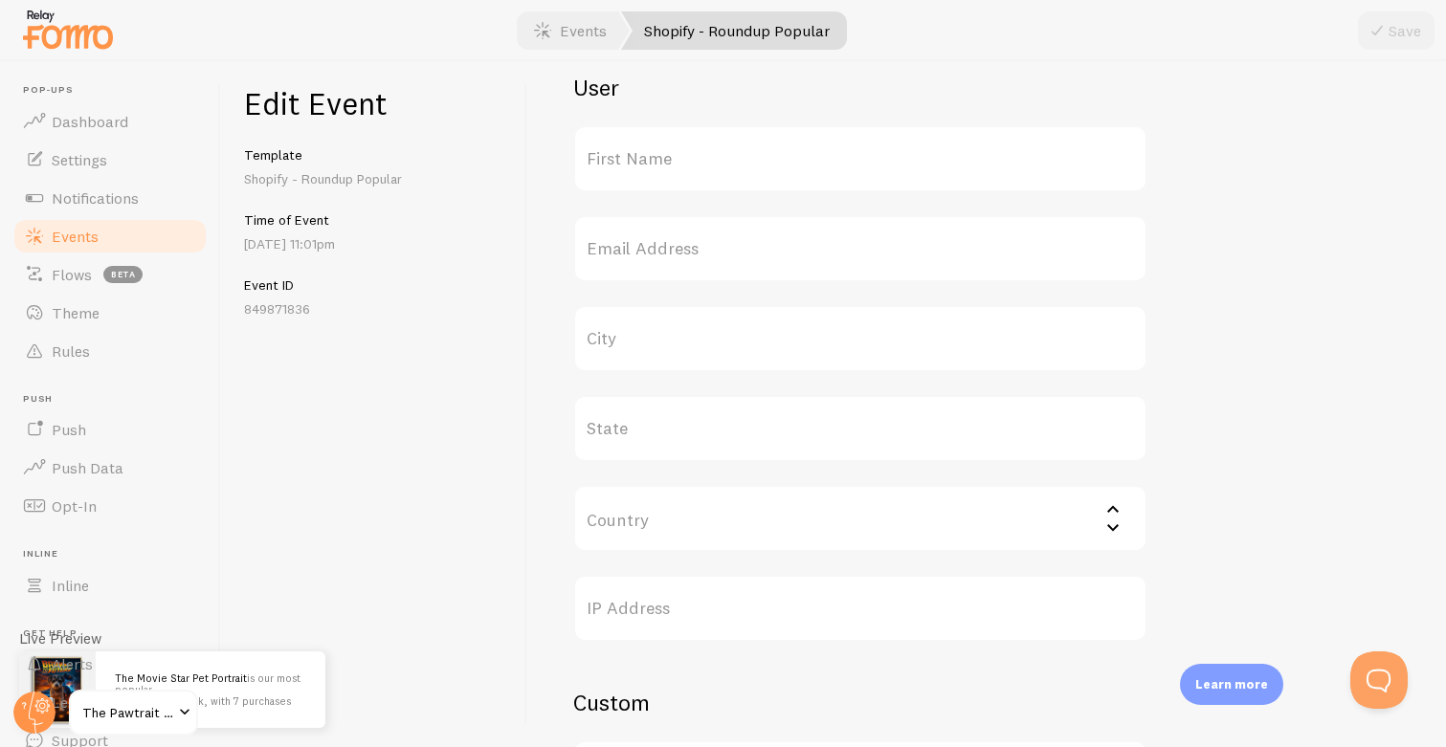
scroll to position [672, 0]
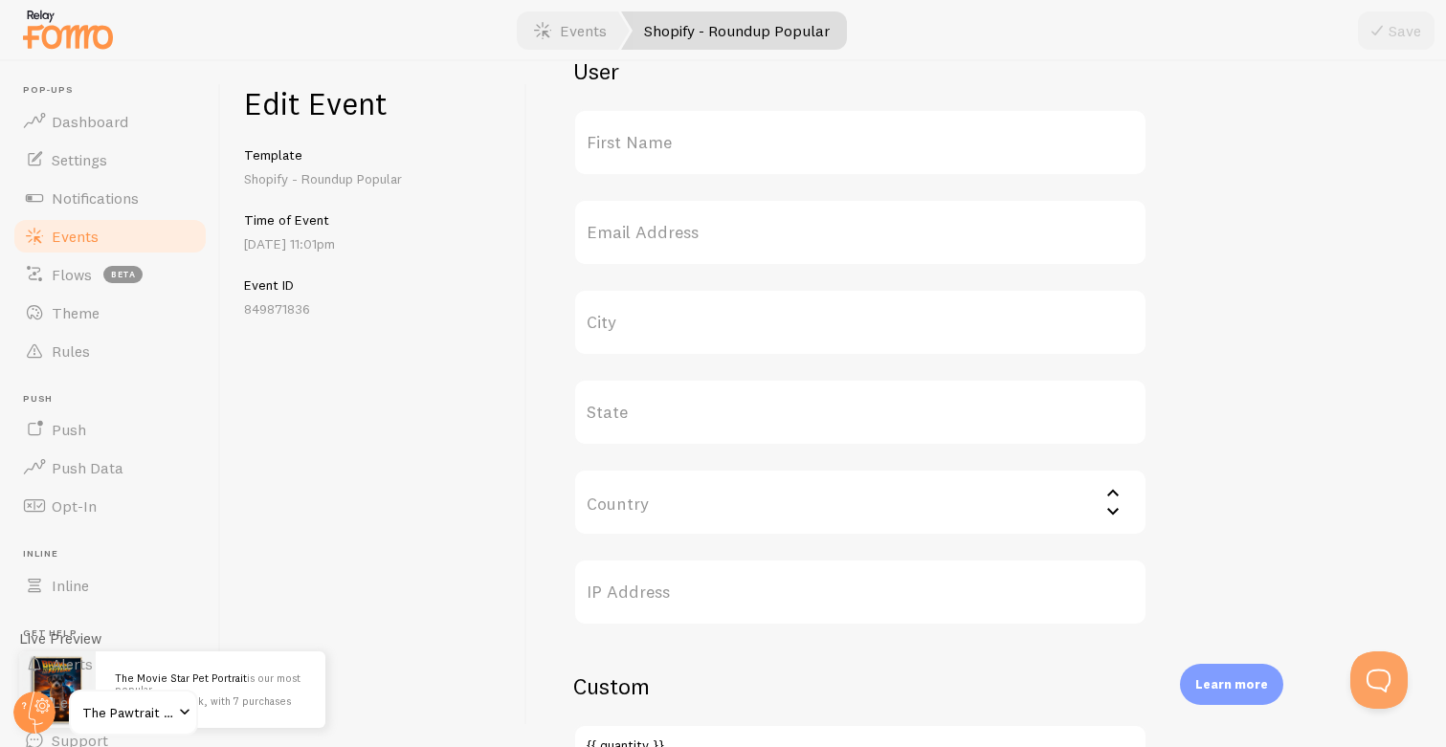
click at [619, 419] on label "State" at bounding box center [860, 412] width 574 height 67
click at [619, 419] on input "State" at bounding box center [860, 412] width 574 height 67
click at [498, 390] on div "Edit Event Template Shopify - Roundup Popular Time of Event [DATE] 11:01pm Even…" at bounding box center [374, 404] width 306 height 686
click at [62, 243] on span "Events" at bounding box center [75, 236] width 47 height 19
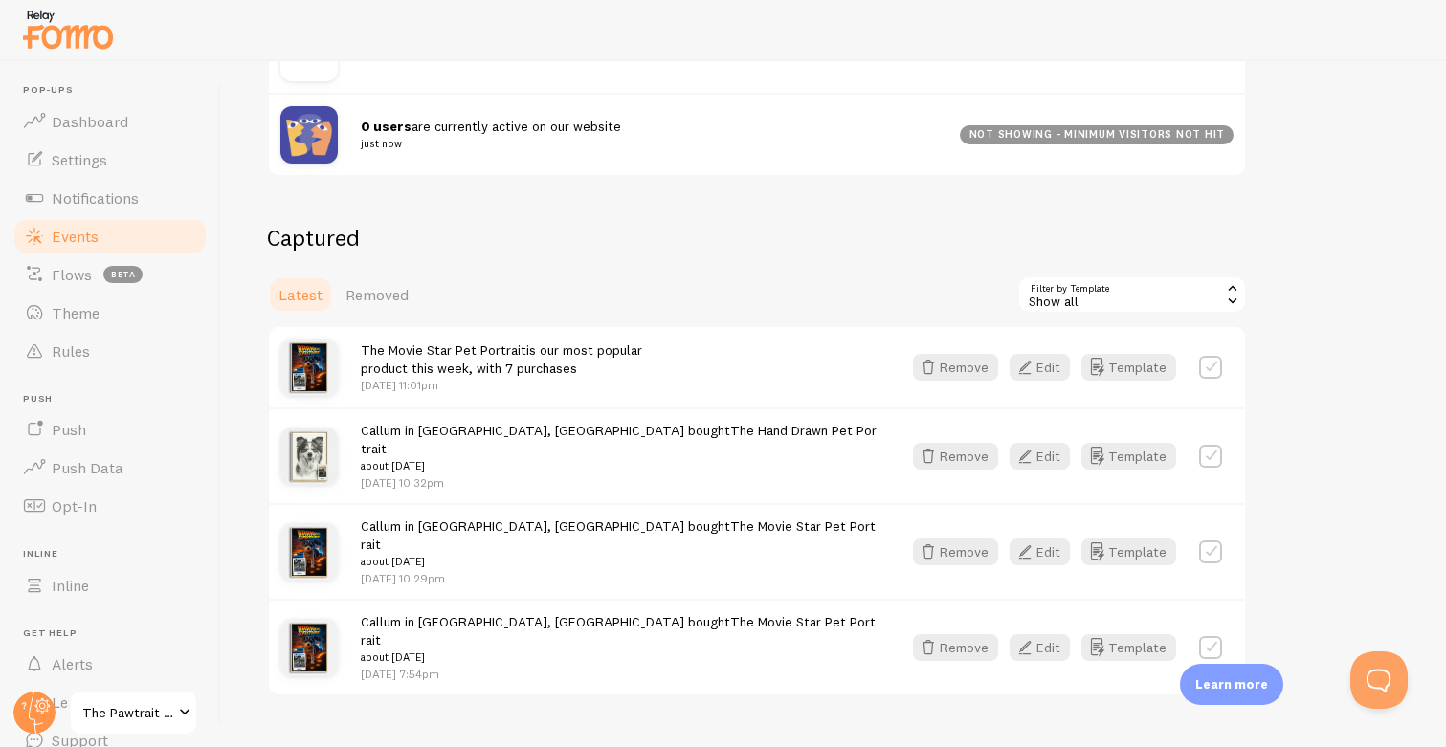
scroll to position [326, 0]
click at [1040, 451] on button "Edit" at bounding box center [1039, 456] width 60 height 27
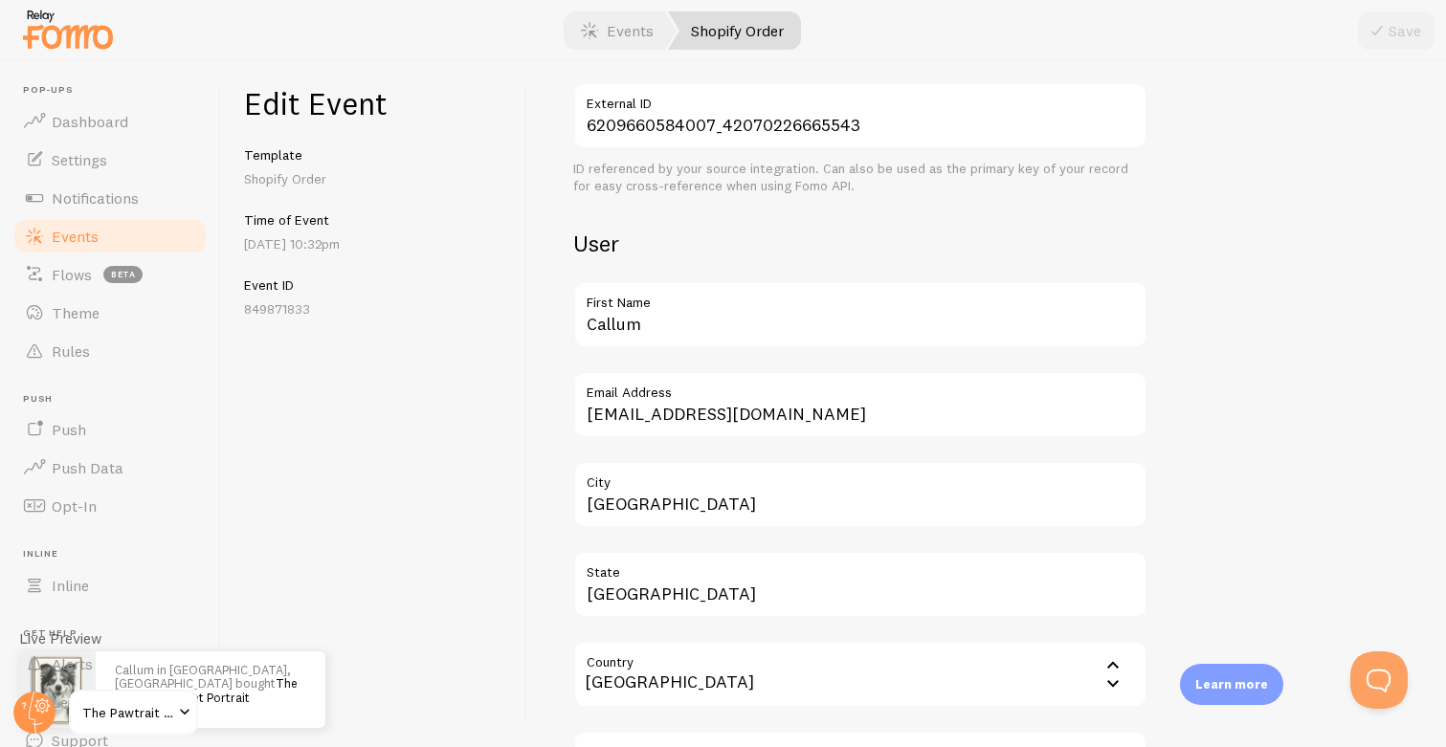
scroll to position [518, 0]
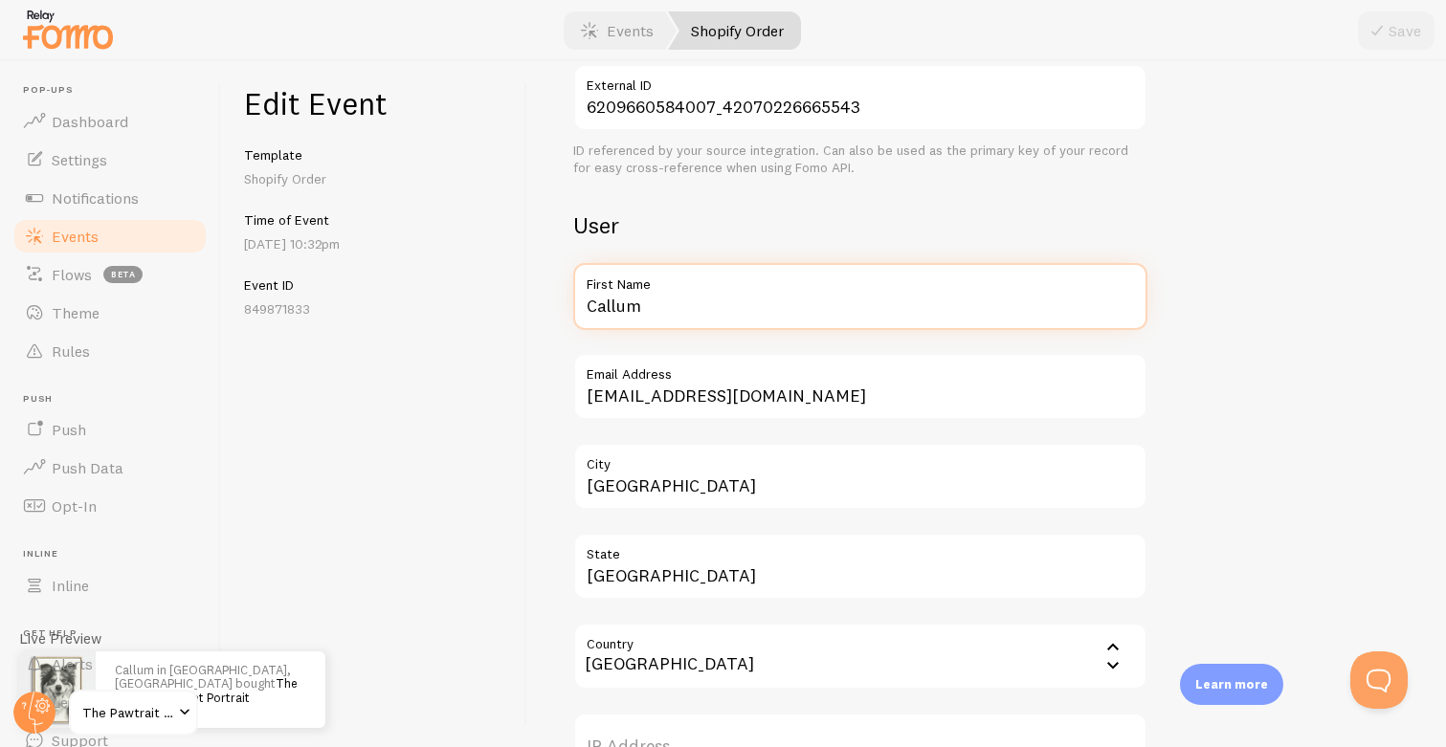
click at [698, 322] on input "Callum" at bounding box center [860, 296] width 574 height 67
type input "[PERSON_NAME]"
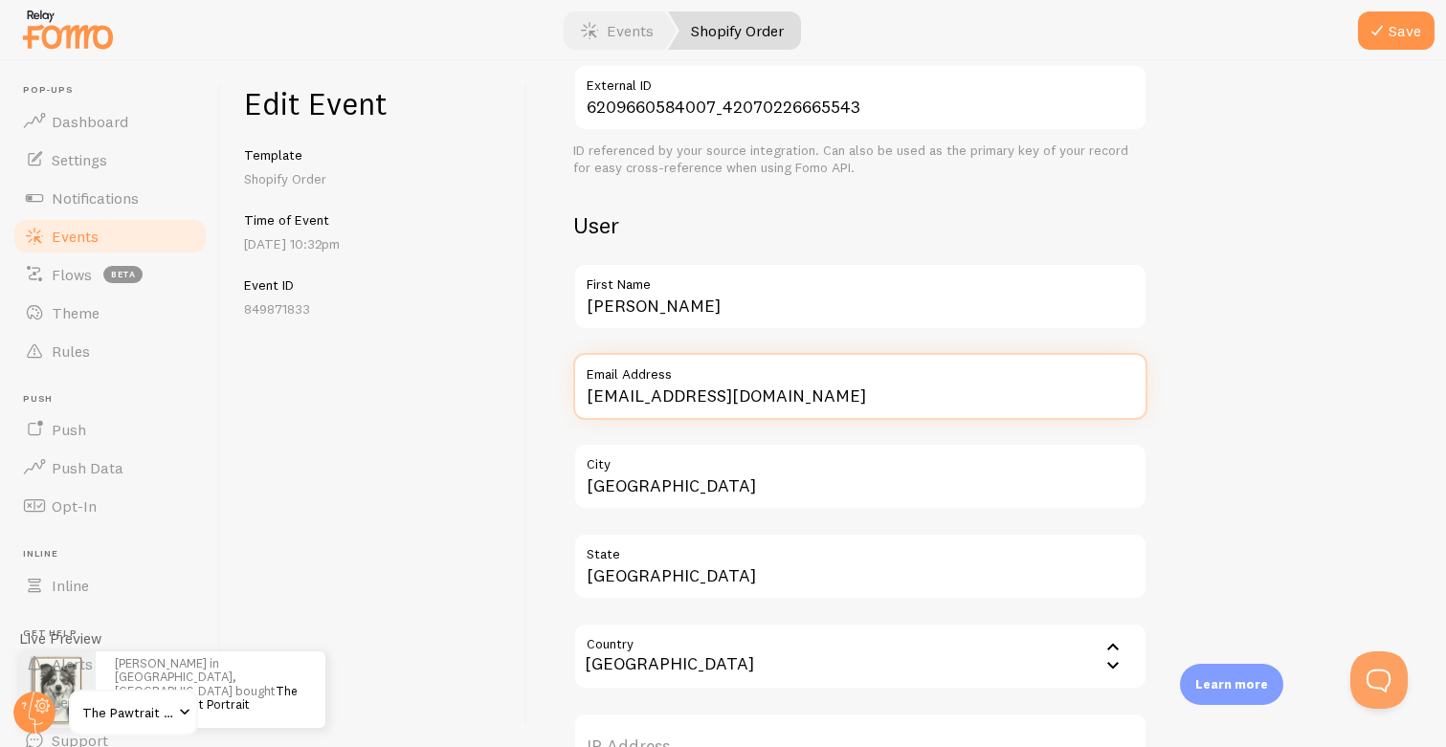
click at [841, 391] on input "[EMAIL_ADDRESS][DOMAIN_NAME]" at bounding box center [860, 386] width 574 height 67
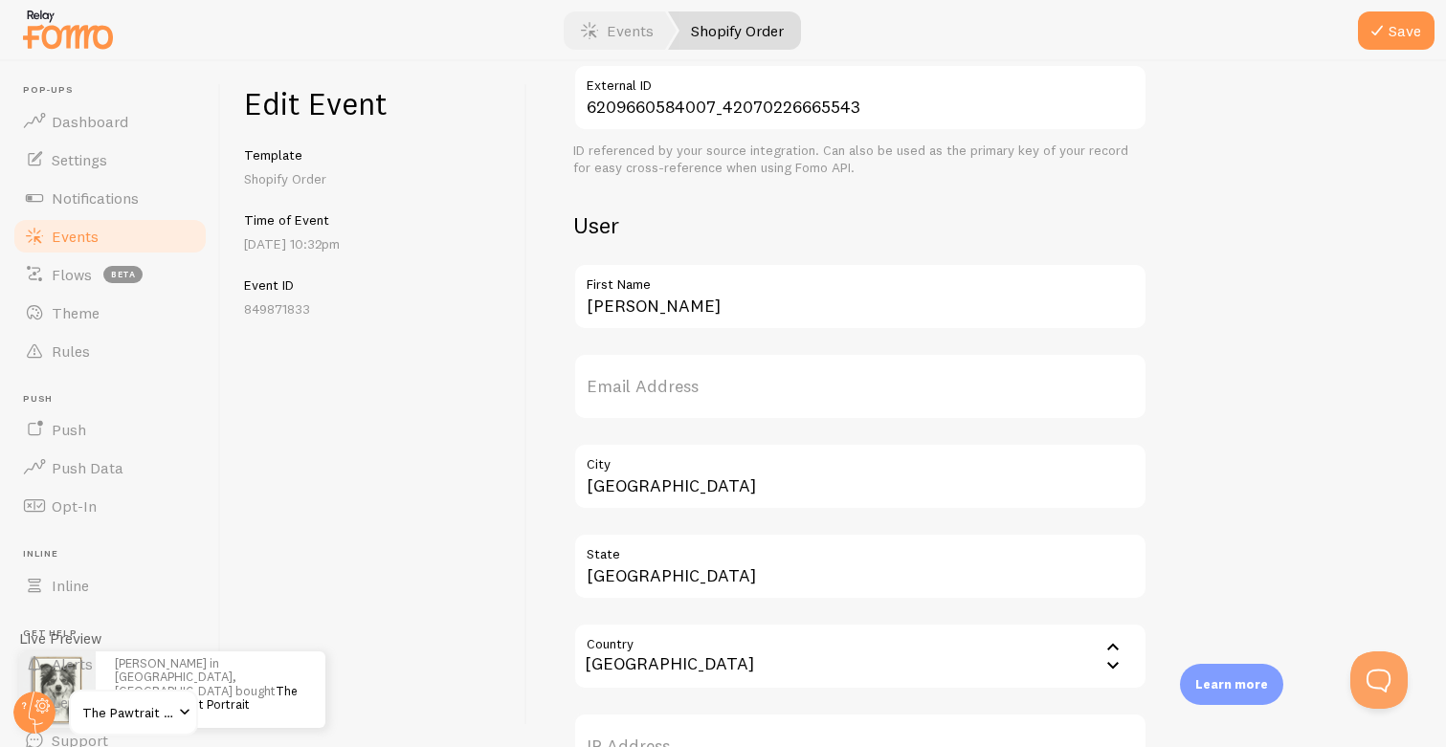
click at [534, 432] on div "Meta The Hand Drawn Pet Portrait Title This text will be bolded in your notific…" at bounding box center [986, 404] width 918 height 686
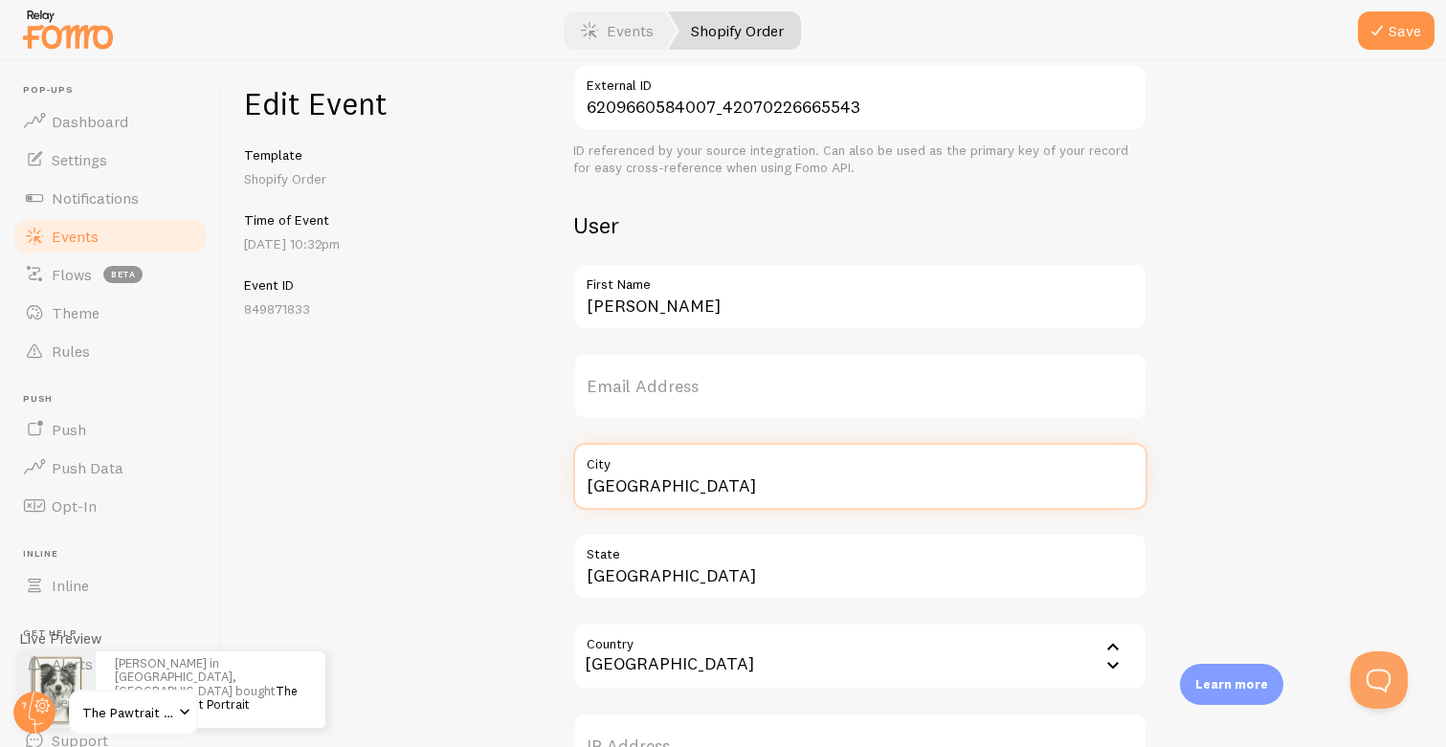
click at [673, 491] on input "[GEOGRAPHIC_DATA]" at bounding box center [860, 476] width 574 height 67
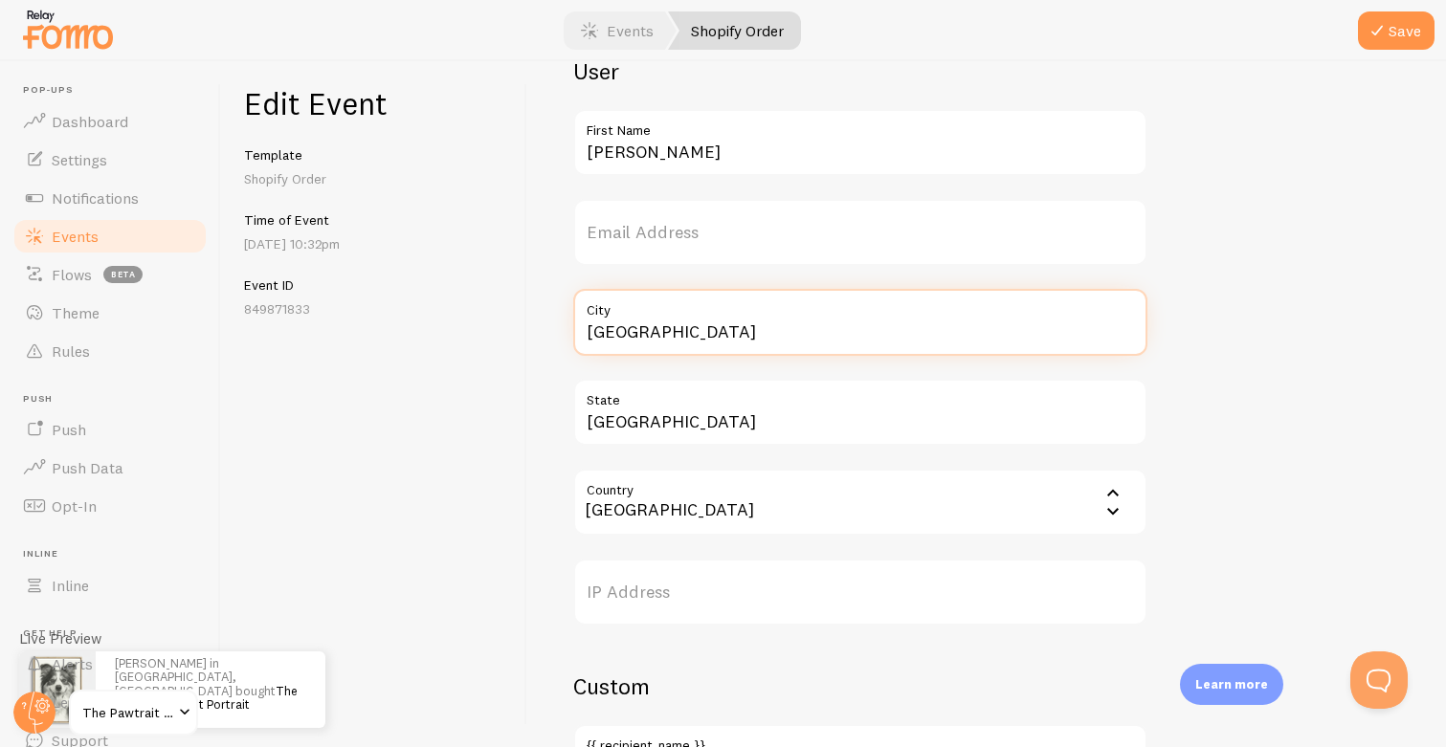
scroll to position [705, 0]
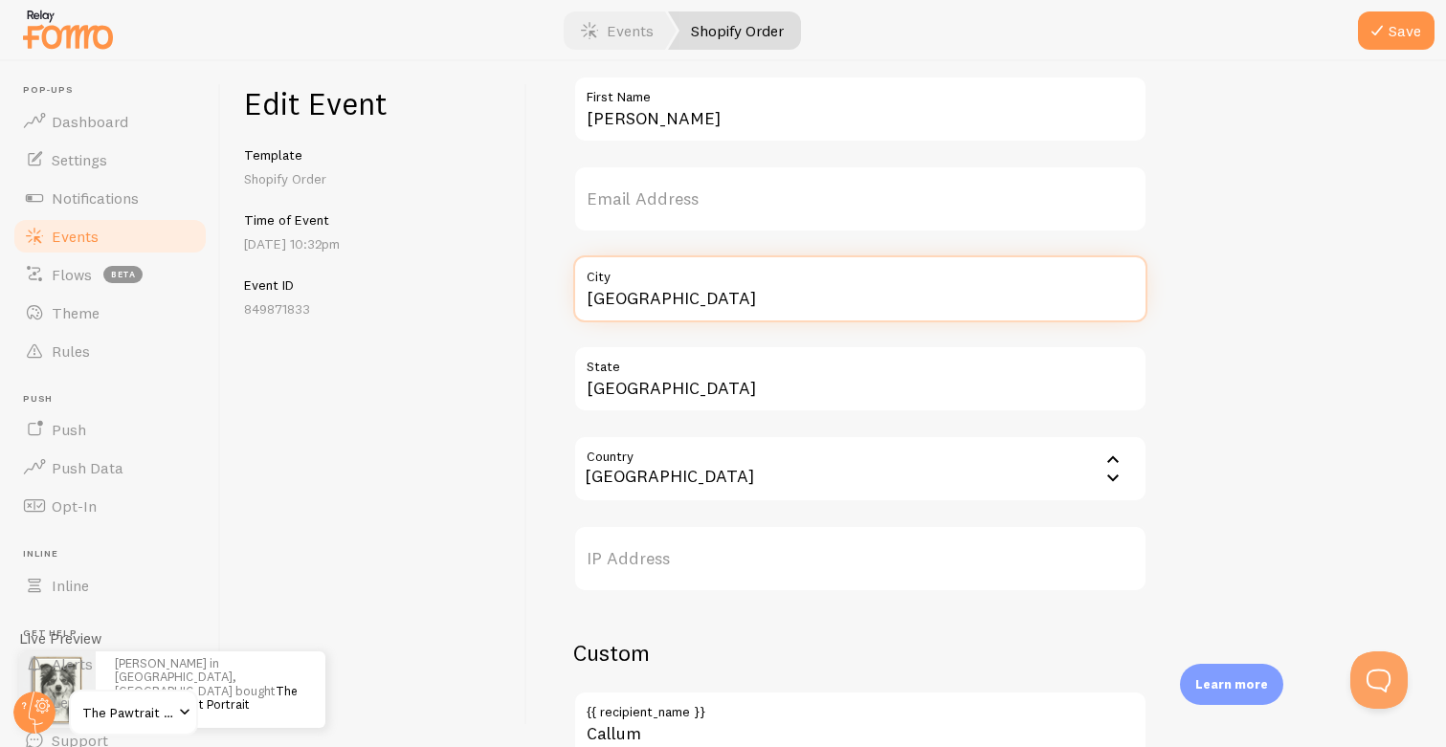
type input "M"
paste input "Bronte"
type input "Bronte"
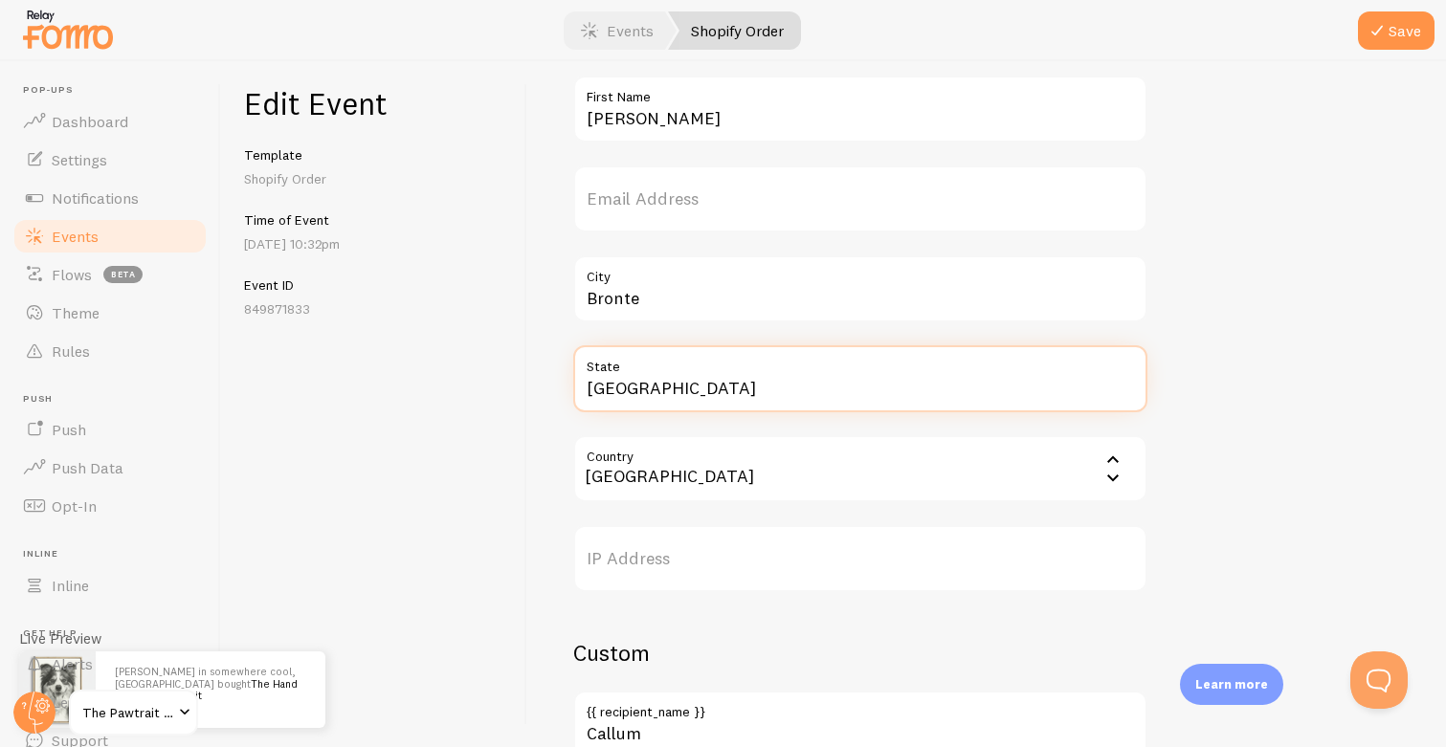
click at [872, 401] on input "[GEOGRAPHIC_DATA]" at bounding box center [860, 378] width 574 height 67
type input "Q"
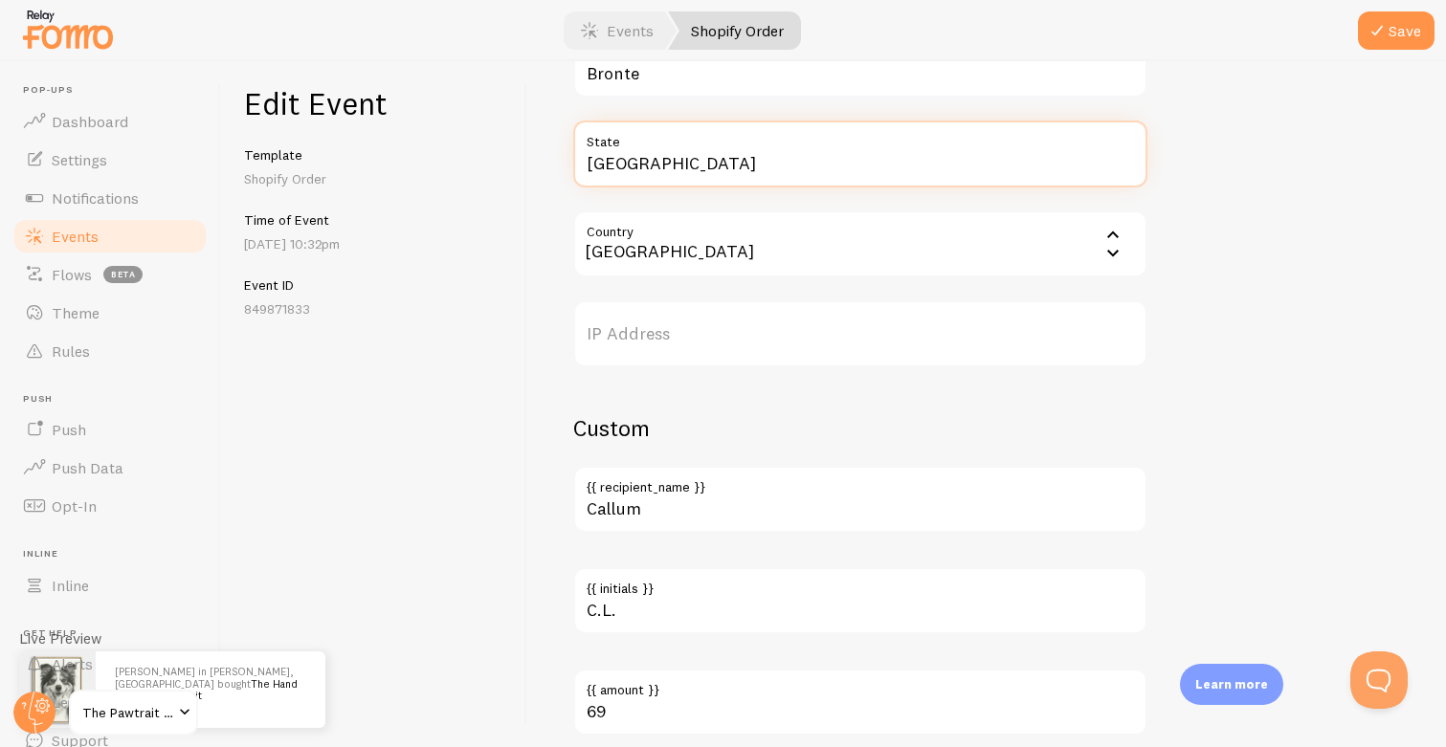
scroll to position [1112, 0]
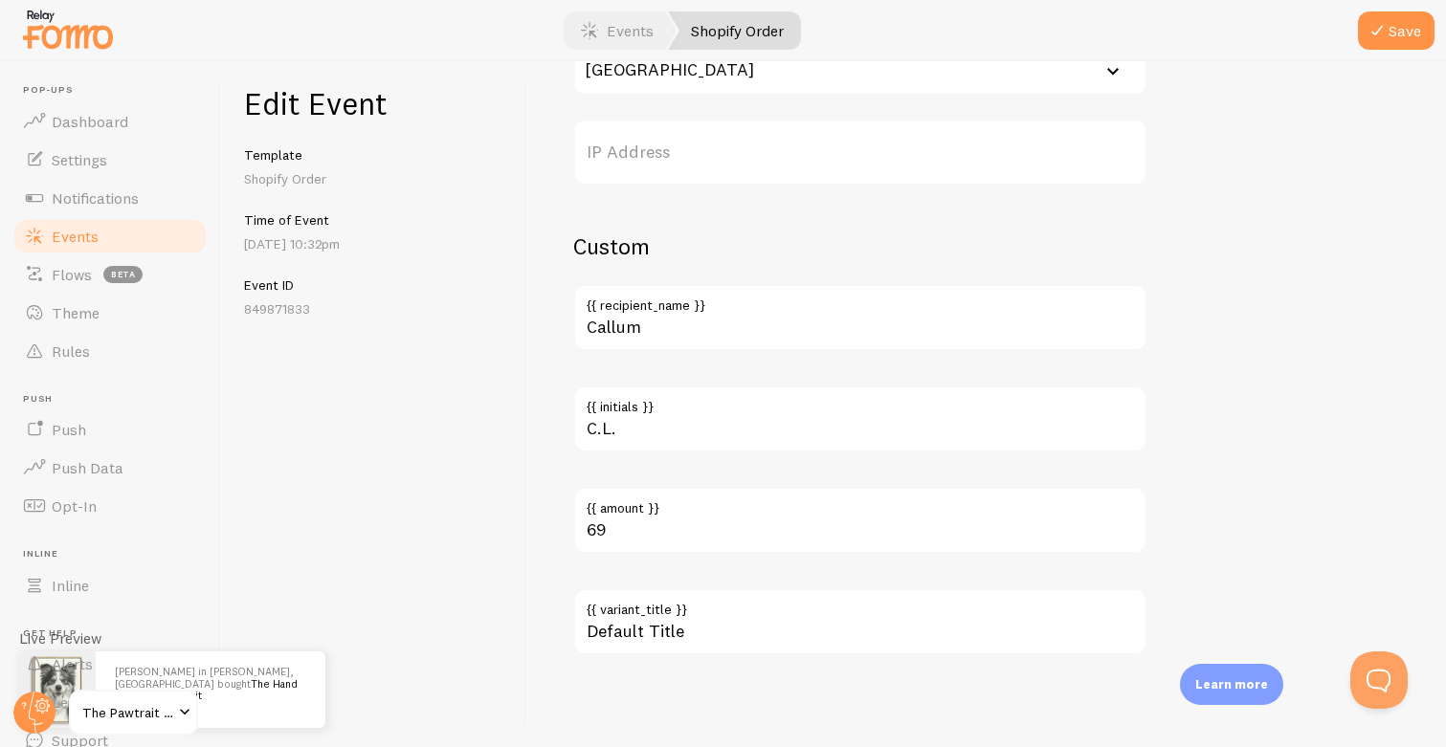
type input "[GEOGRAPHIC_DATA]"
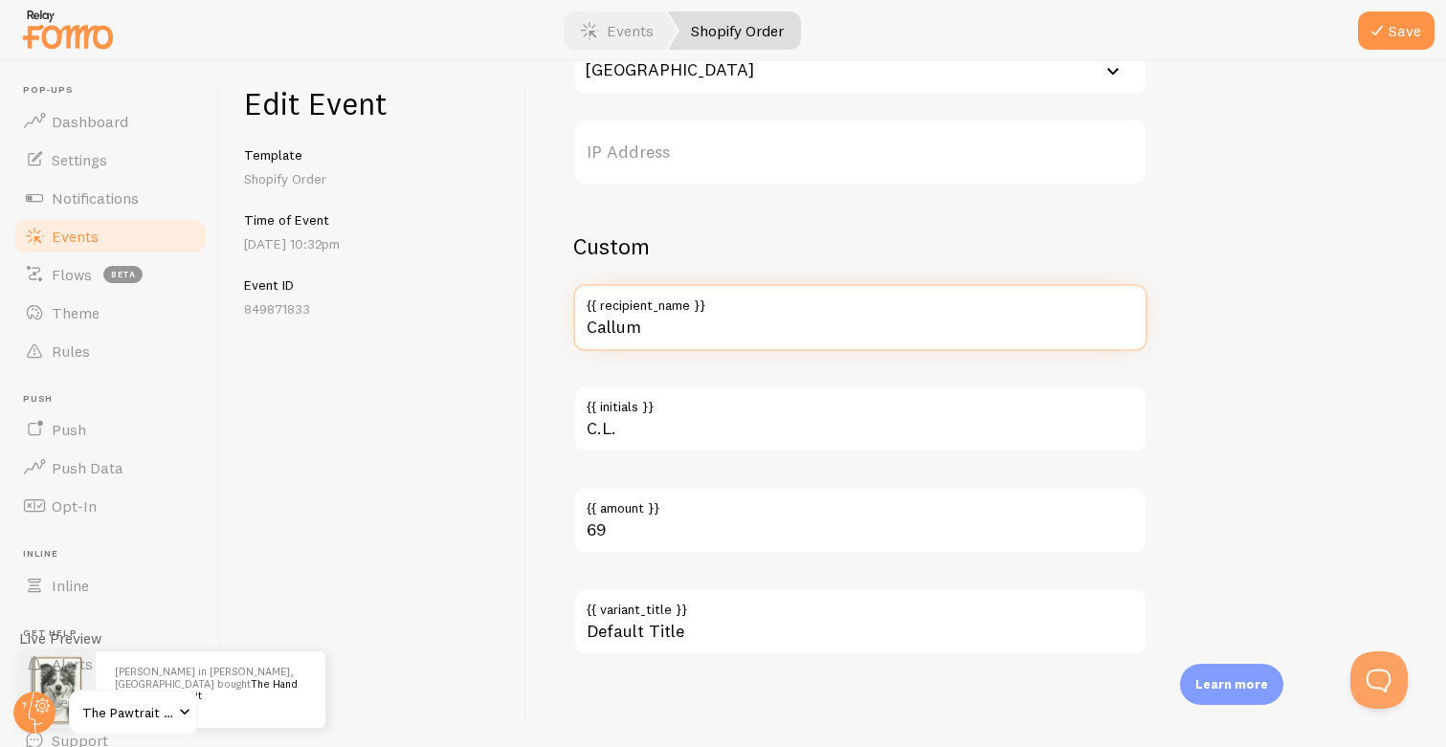
click at [736, 328] on input "Callum" at bounding box center [860, 317] width 574 height 67
type input "[PERSON_NAME]"
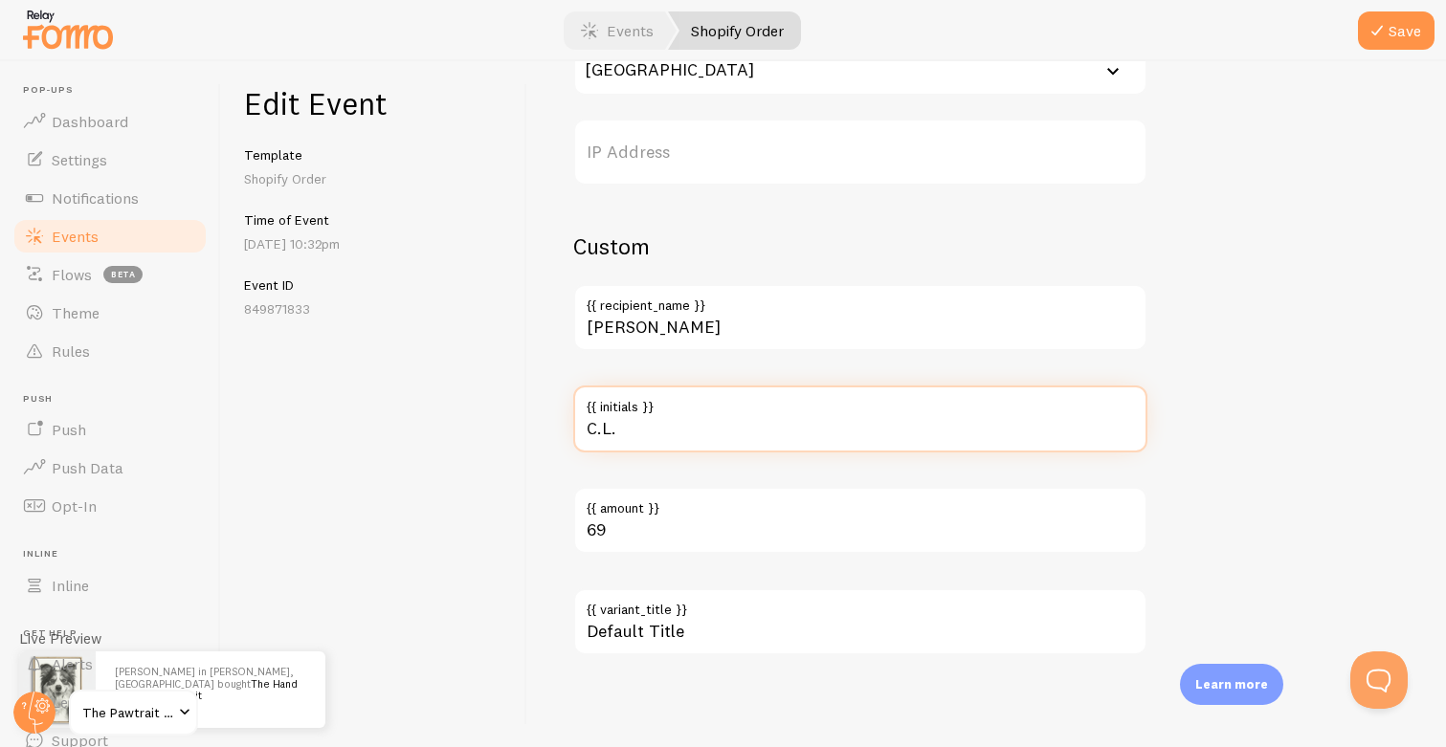
click at [672, 436] on input "C.L." at bounding box center [860, 419] width 574 height 67
type input "C"
type input "J.S"
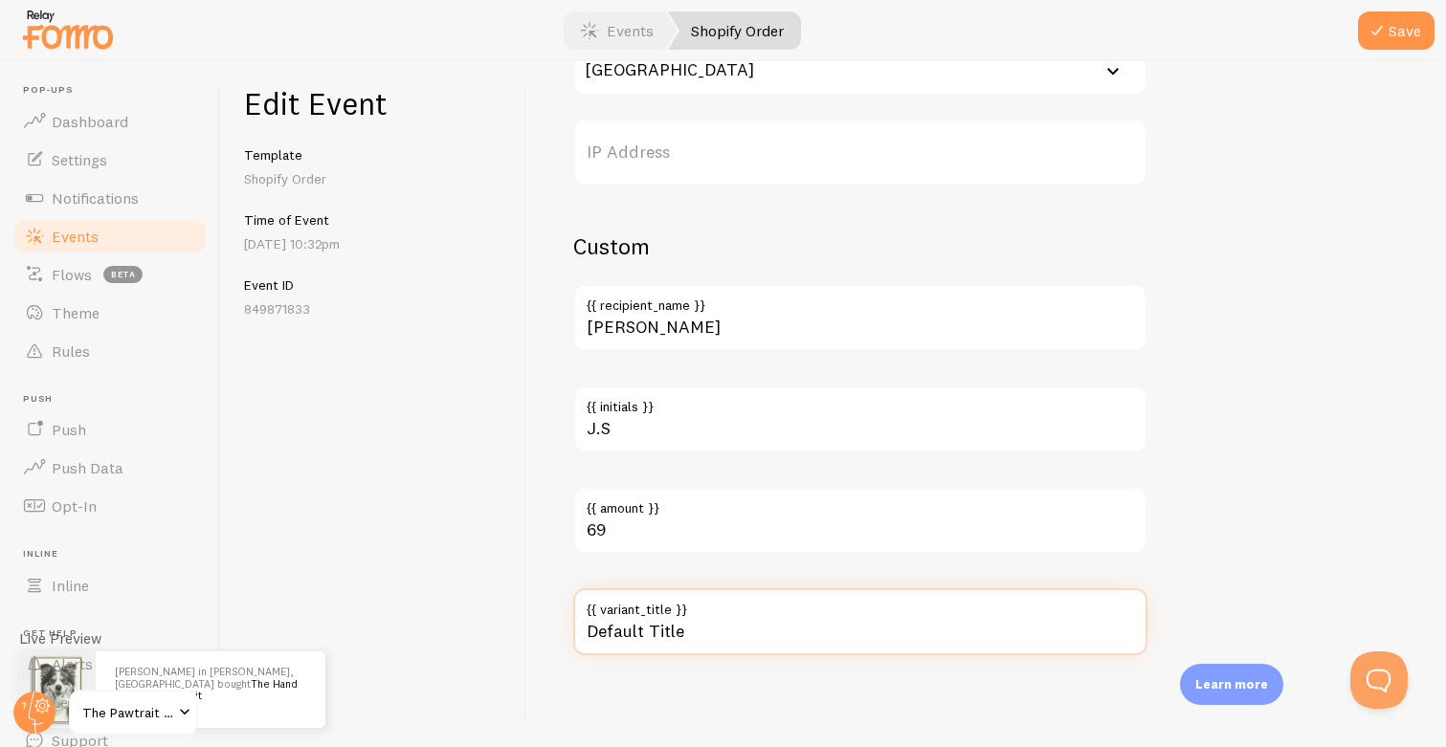
click at [835, 644] on input "Default Title" at bounding box center [860, 621] width 574 height 67
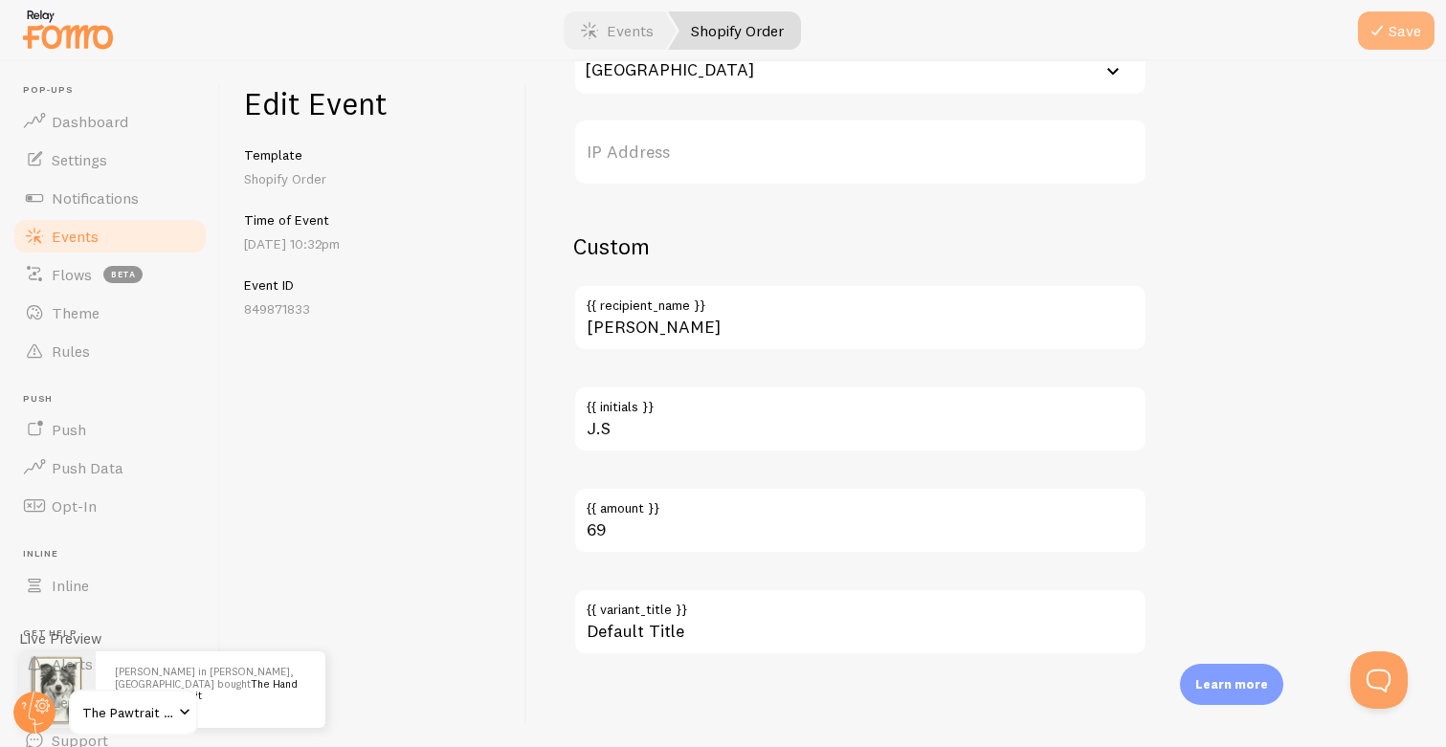
click at [1393, 38] on button "Save" at bounding box center [1396, 30] width 77 height 38
click at [114, 225] on link "Events" at bounding box center [109, 236] width 197 height 38
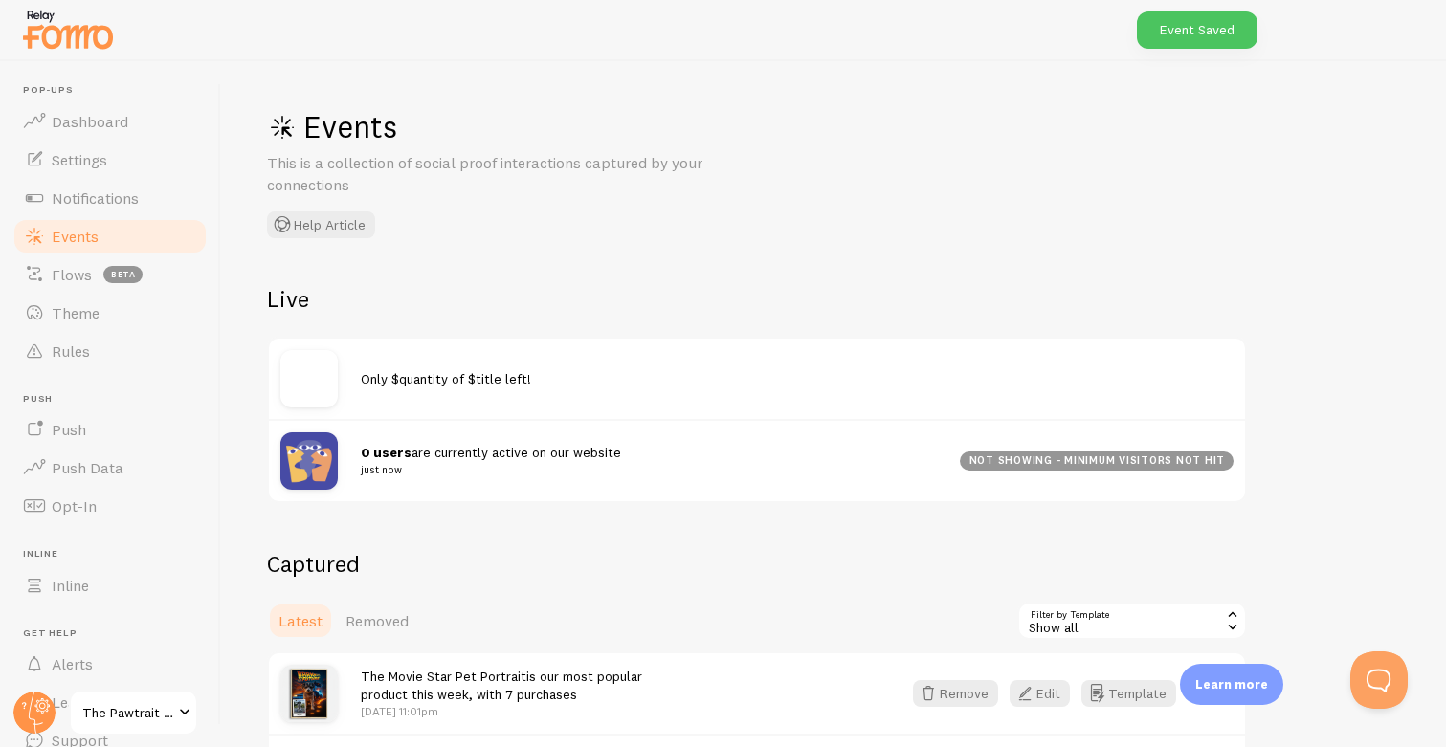
scroll to position [326, 0]
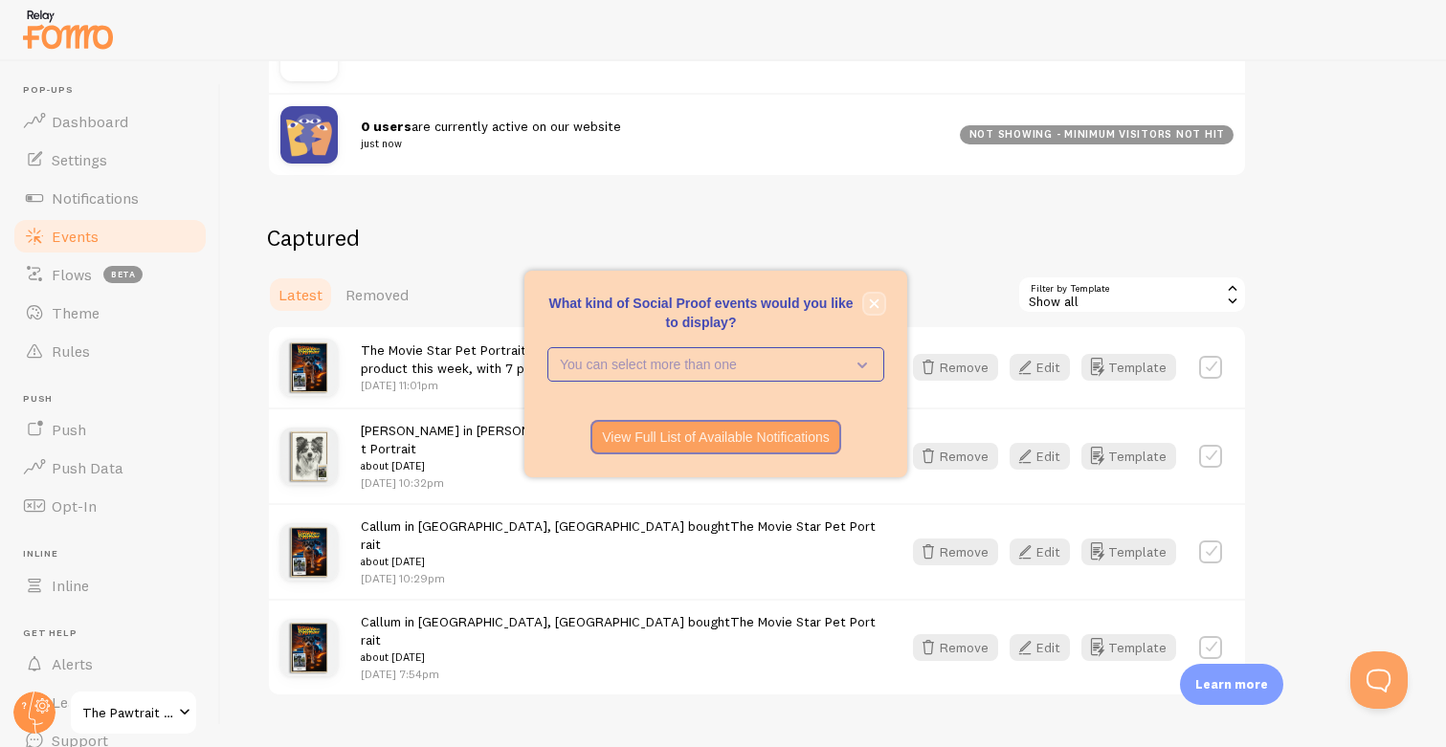
click at [878, 297] on button "close," at bounding box center [874, 304] width 20 height 20
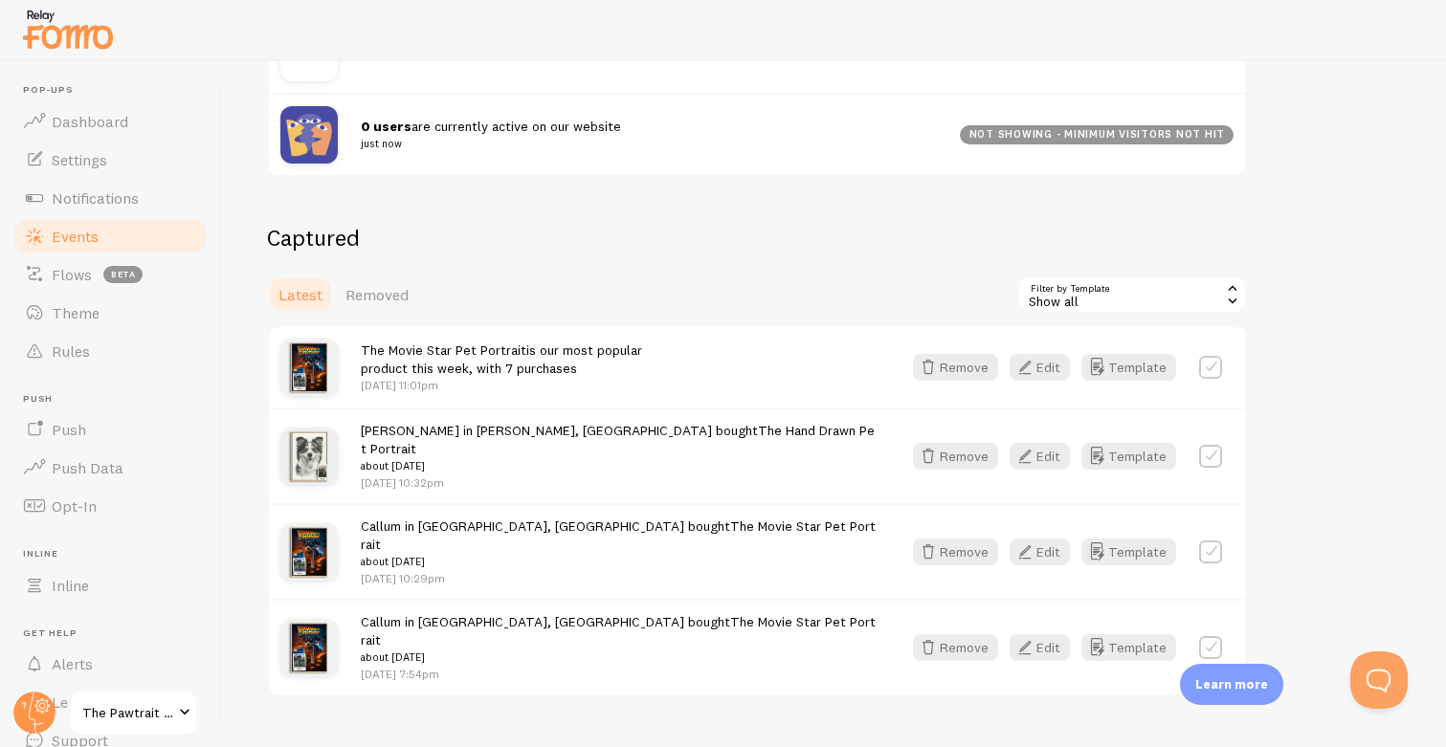
click at [1144, 293] on div "Show all" at bounding box center [1132, 295] width 230 height 38
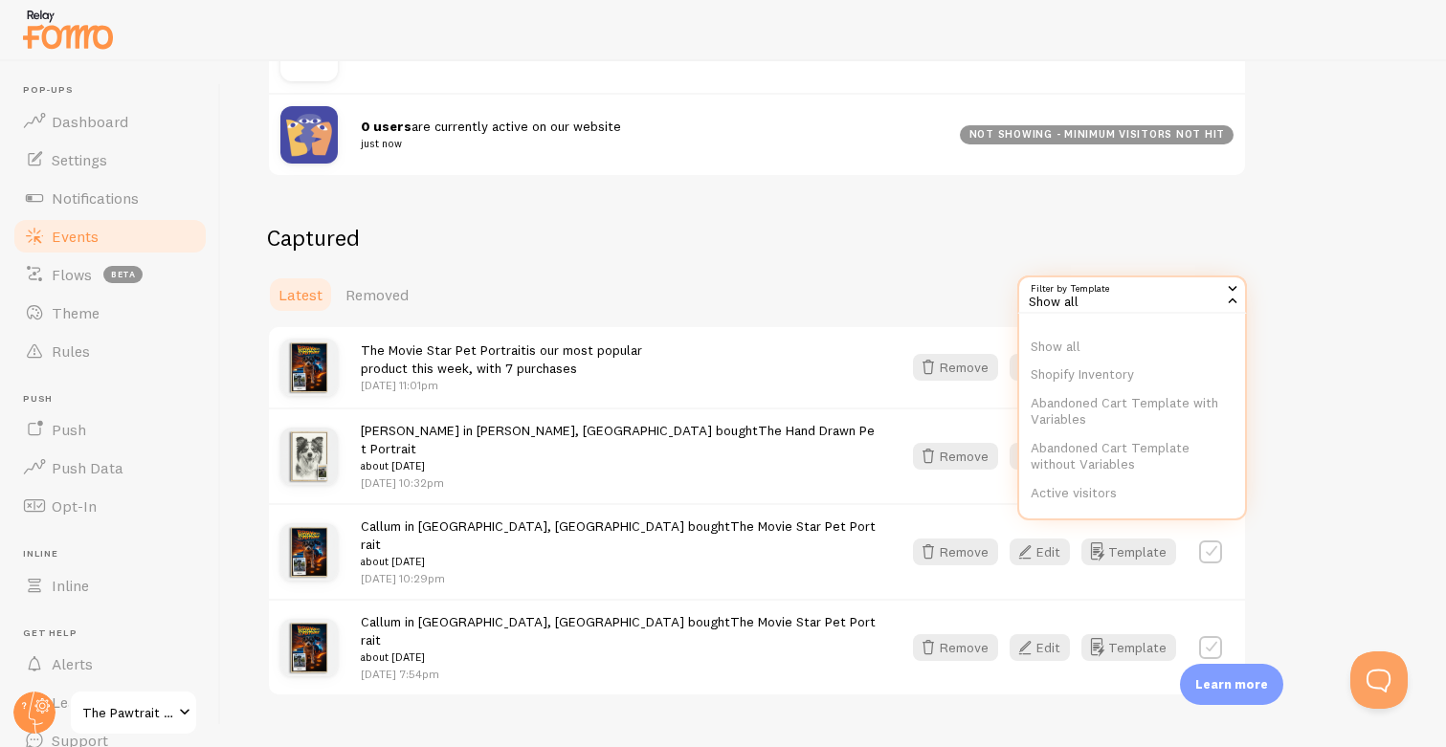
click at [1272, 210] on div "Events This is a collection of social proof interactions captured by your conne…" at bounding box center [833, 404] width 1225 height 686
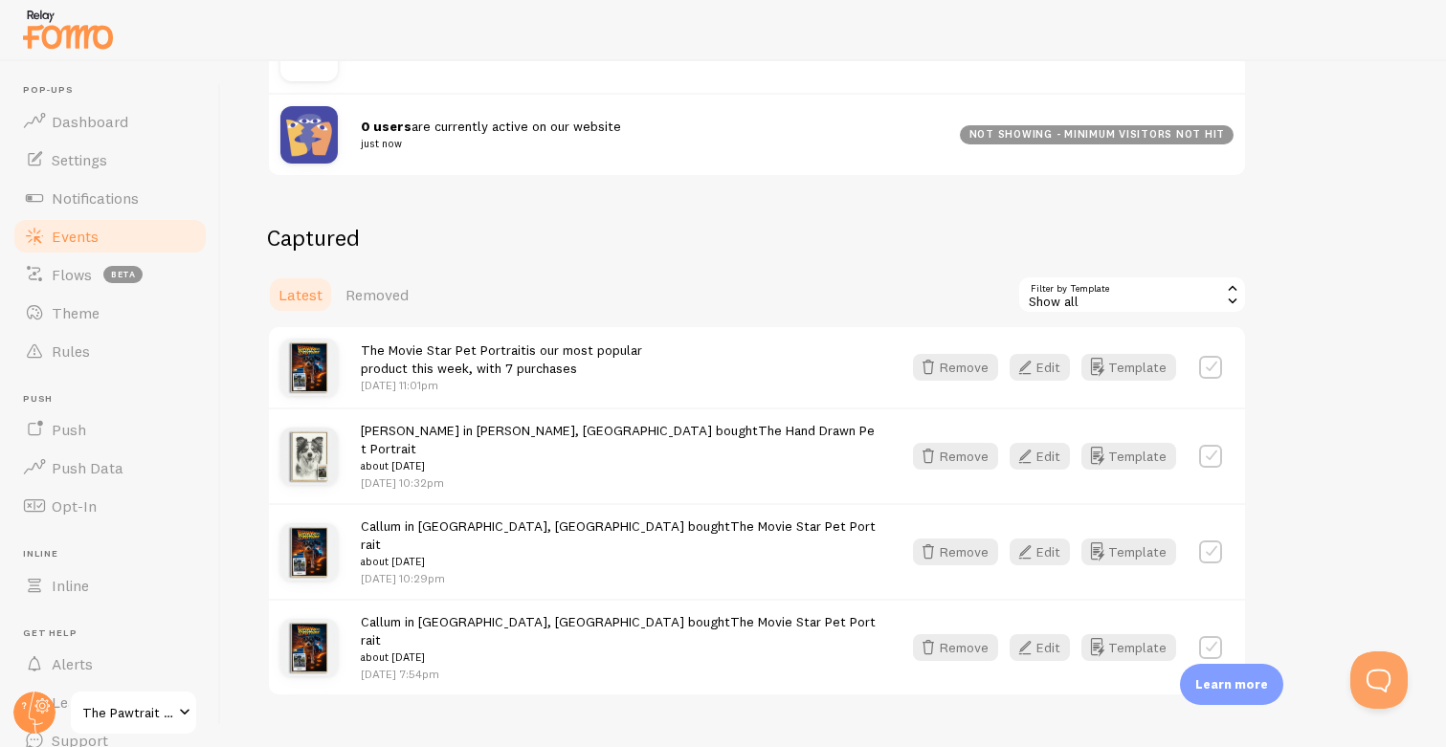
click at [1211, 446] on label at bounding box center [1210, 456] width 23 height 23
click at [1208, 453] on label at bounding box center [1210, 456] width 23 height 23
checkbox input "false"
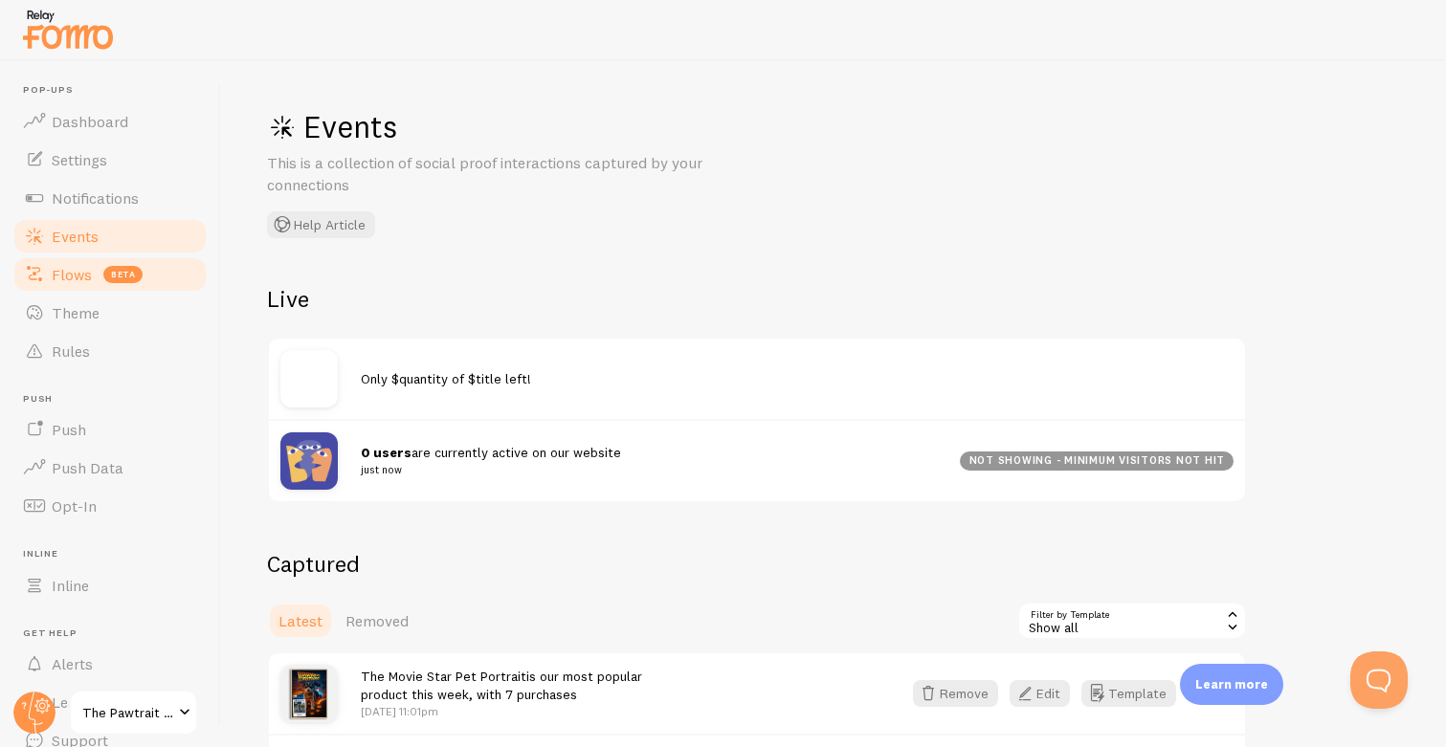
click at [79, 279] on span "Flows" at bounding box center [72, 274] width 40 height 19
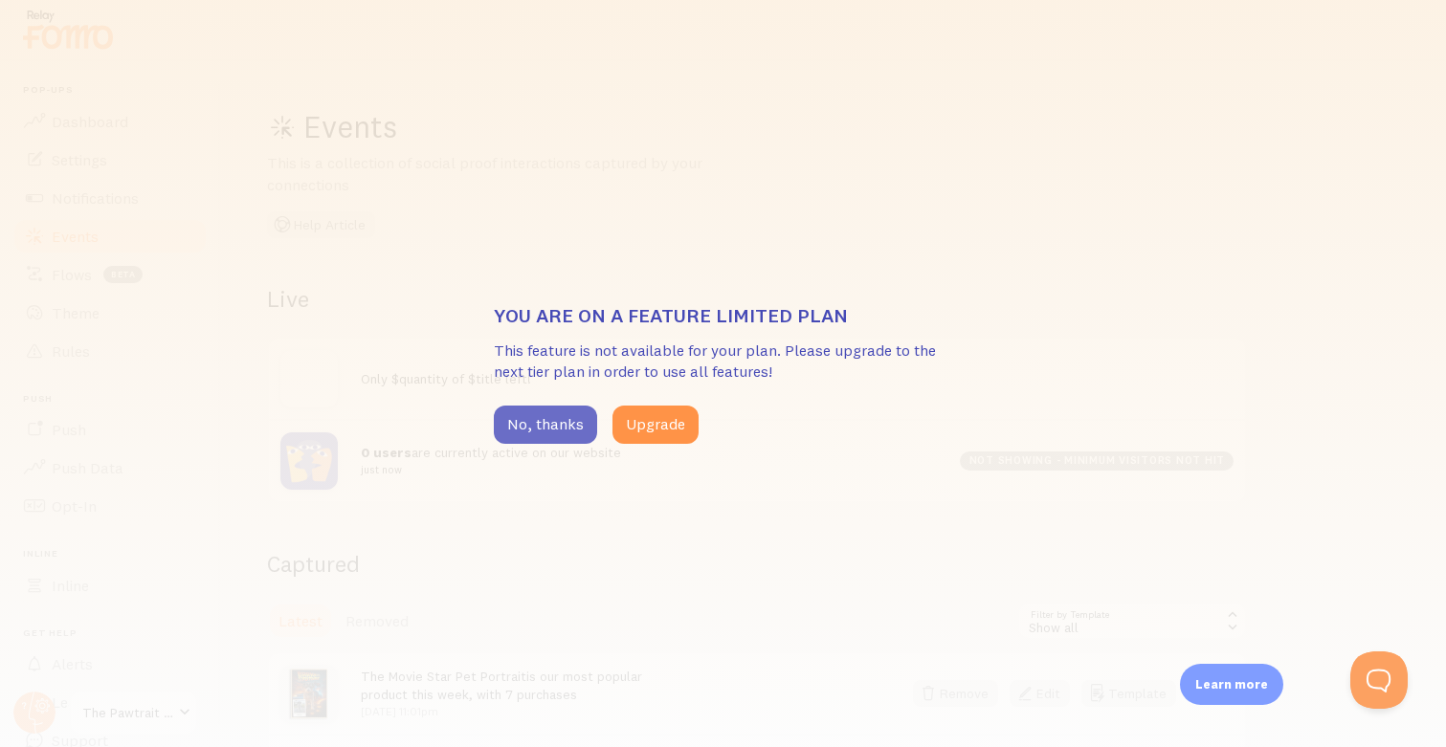
click at [530, 427] on button "No, thanks" at bounding box center [545, 425] width 103 height 38
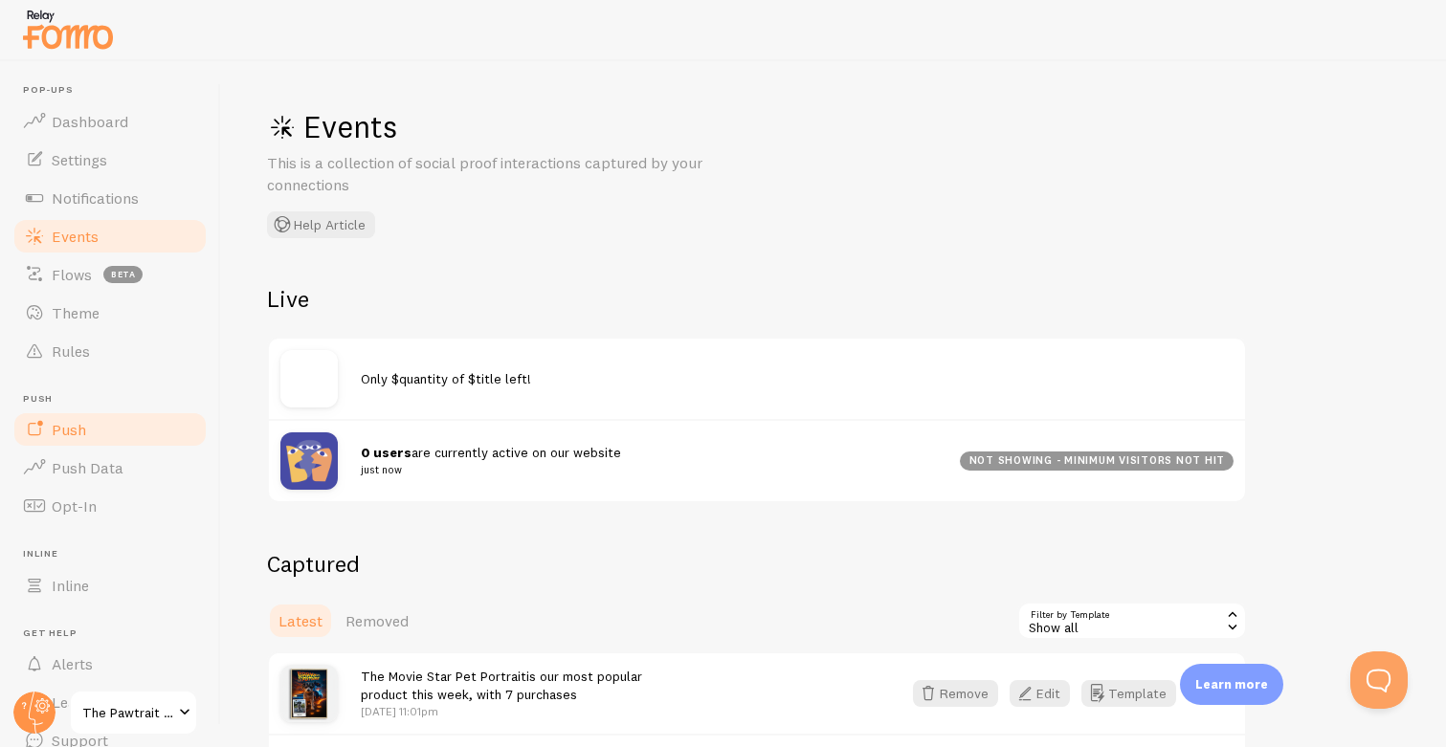
click at [121, 440] on link "Push" at bounding box center [109, 429] width 197 height 38
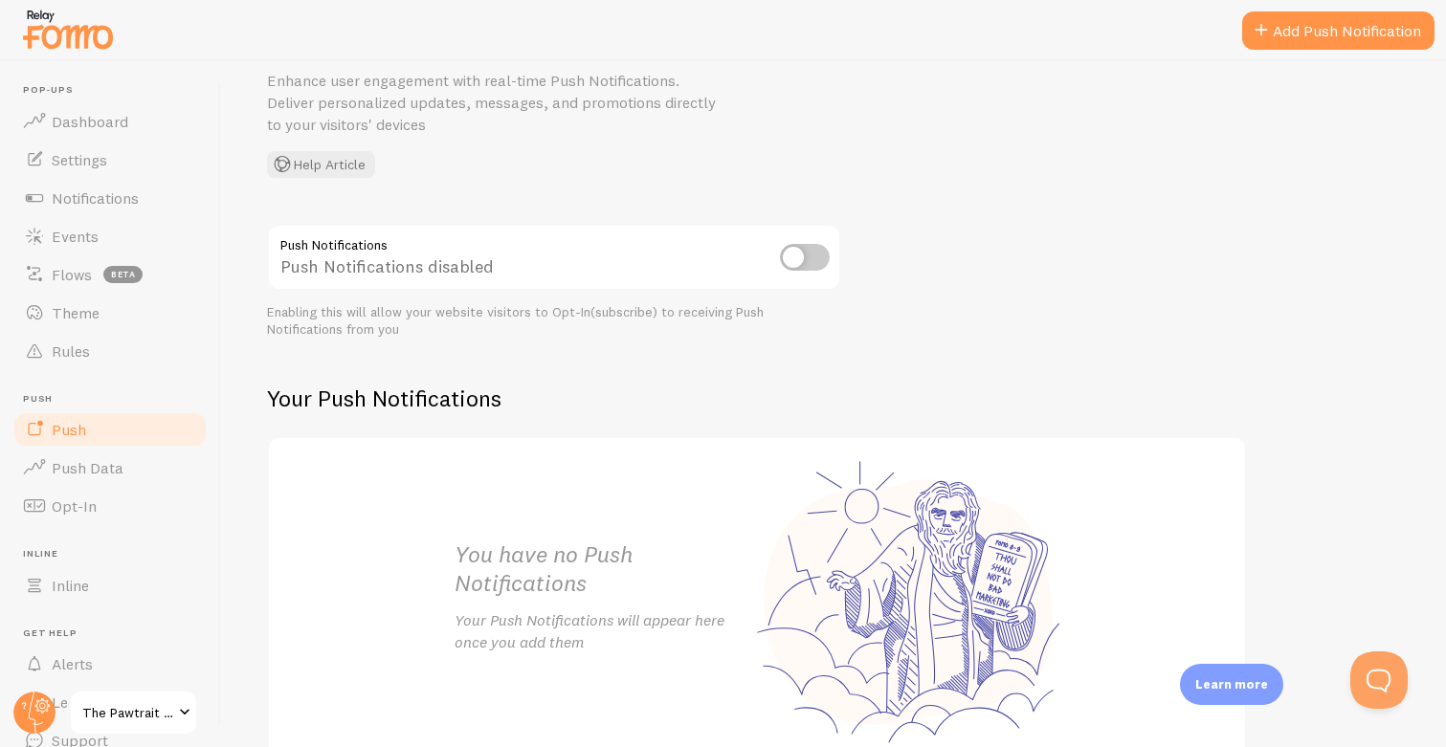
scroll to position [111, 0]
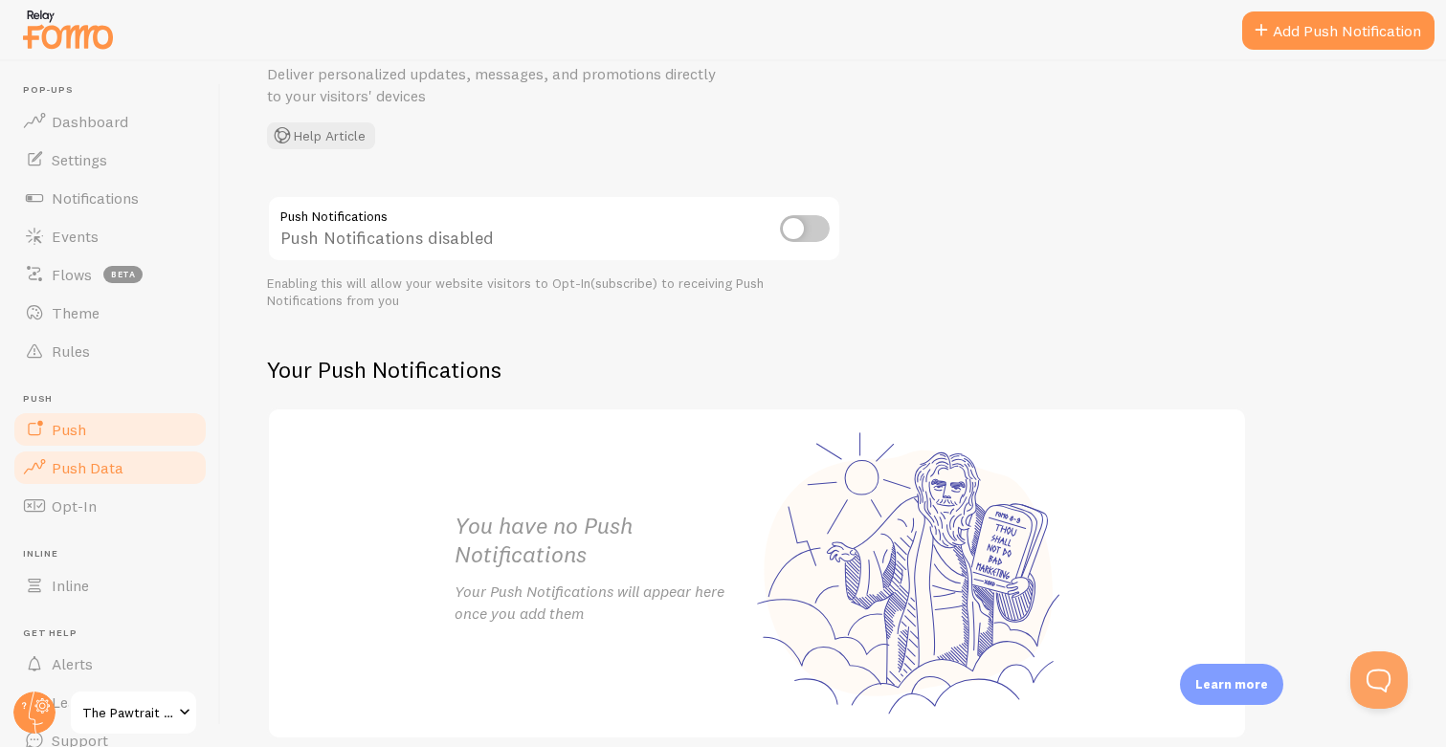
click at [106, 464] on span "Push Data" at bounding box center [88, 467] width 72 height 19
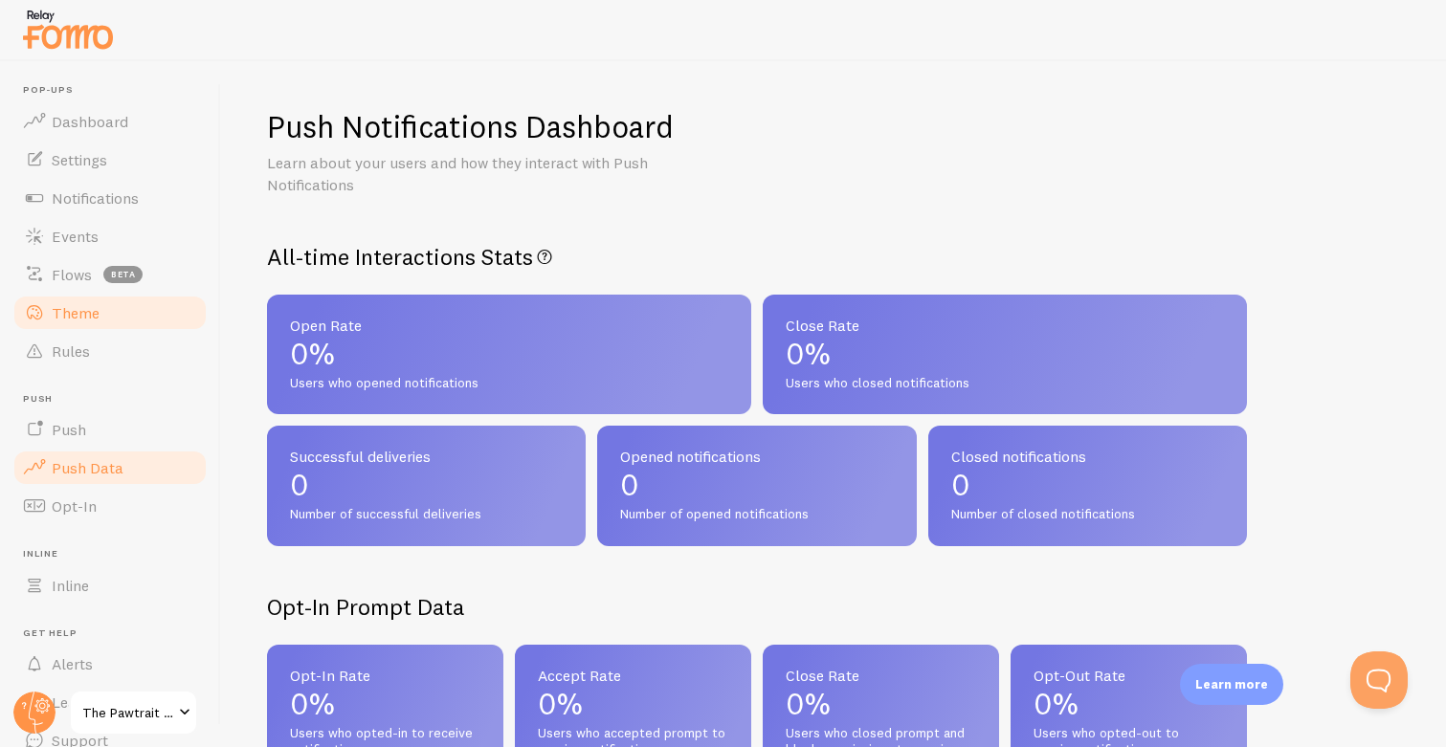
click at [92, 322] on link "Theme" at bounding box center [109, 313] width 197 height 38
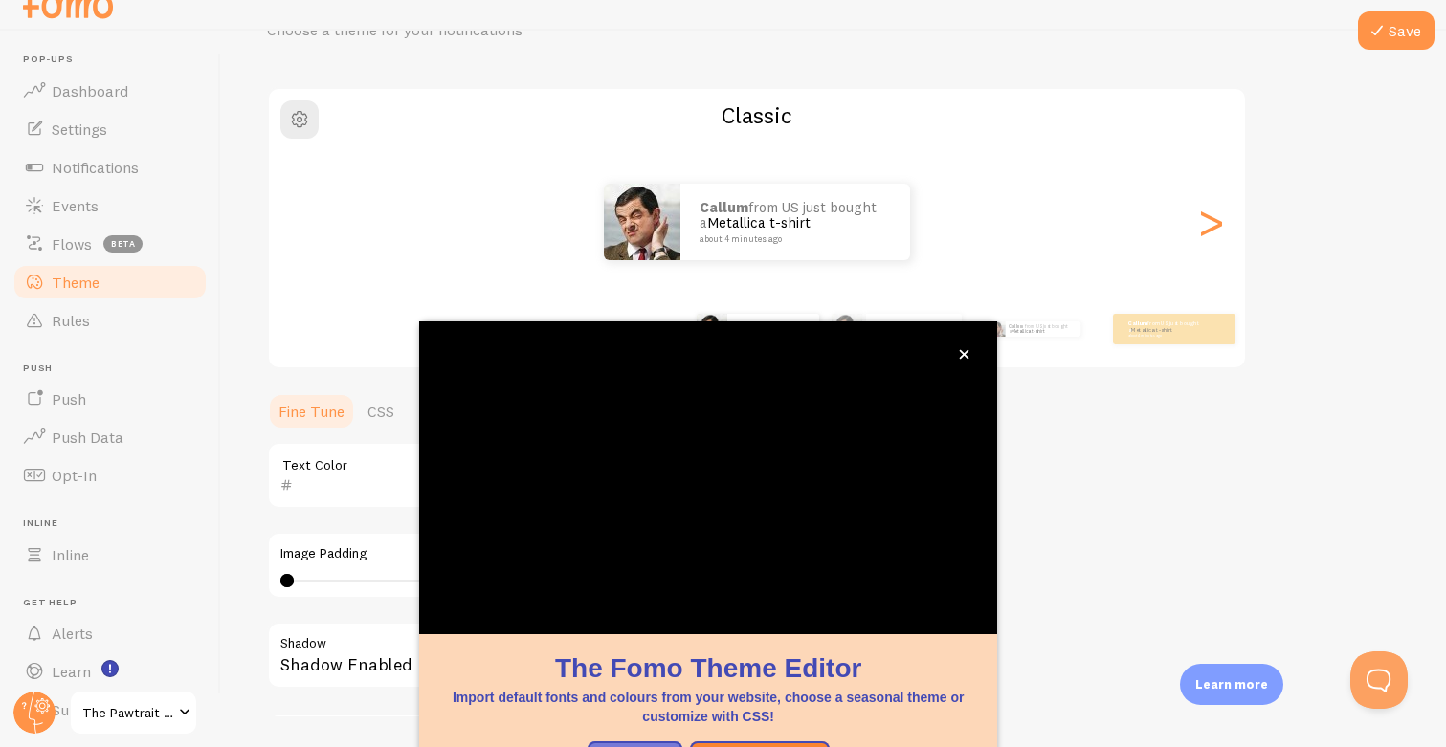
scroll to position [140, 0]
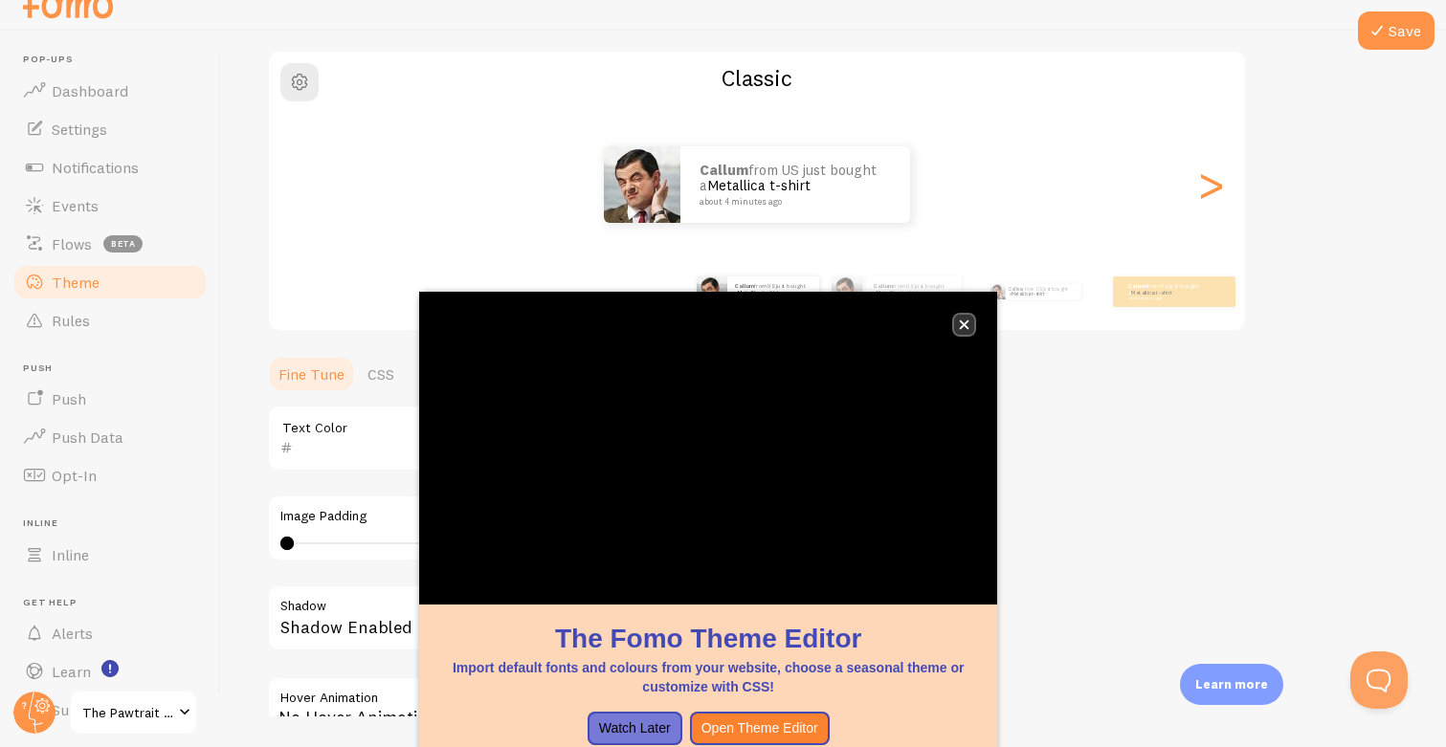
click at [965, 316] on button "close," at bounding box center [964, 325] width 20 height 20
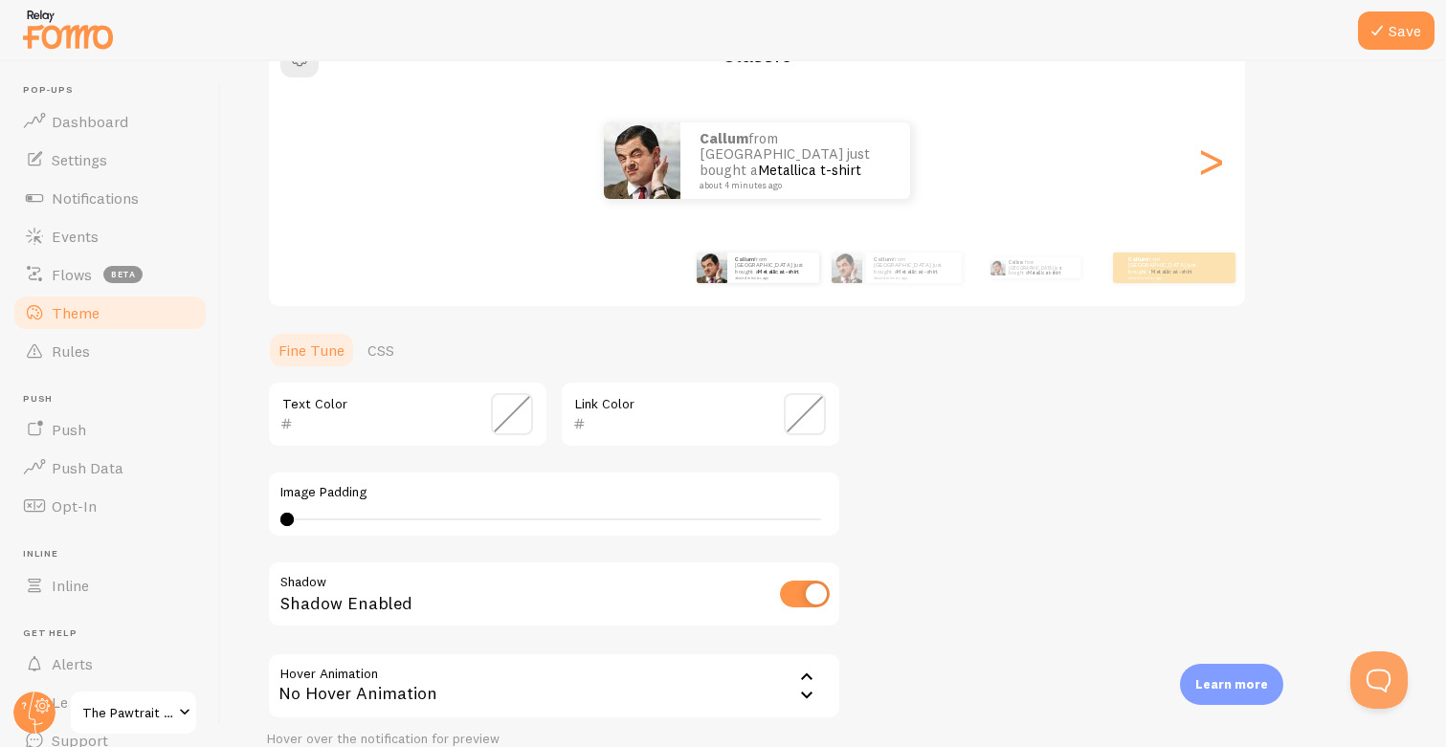
scroll to position [195, 0]
type input "6"
drag, startPoint x: 287, startPoint y: 521, endPoint x: 371, endPoint y: 523, distance: 84.2
click at [371, 523] on div at bounding box center [370, 518] width 13 height 13
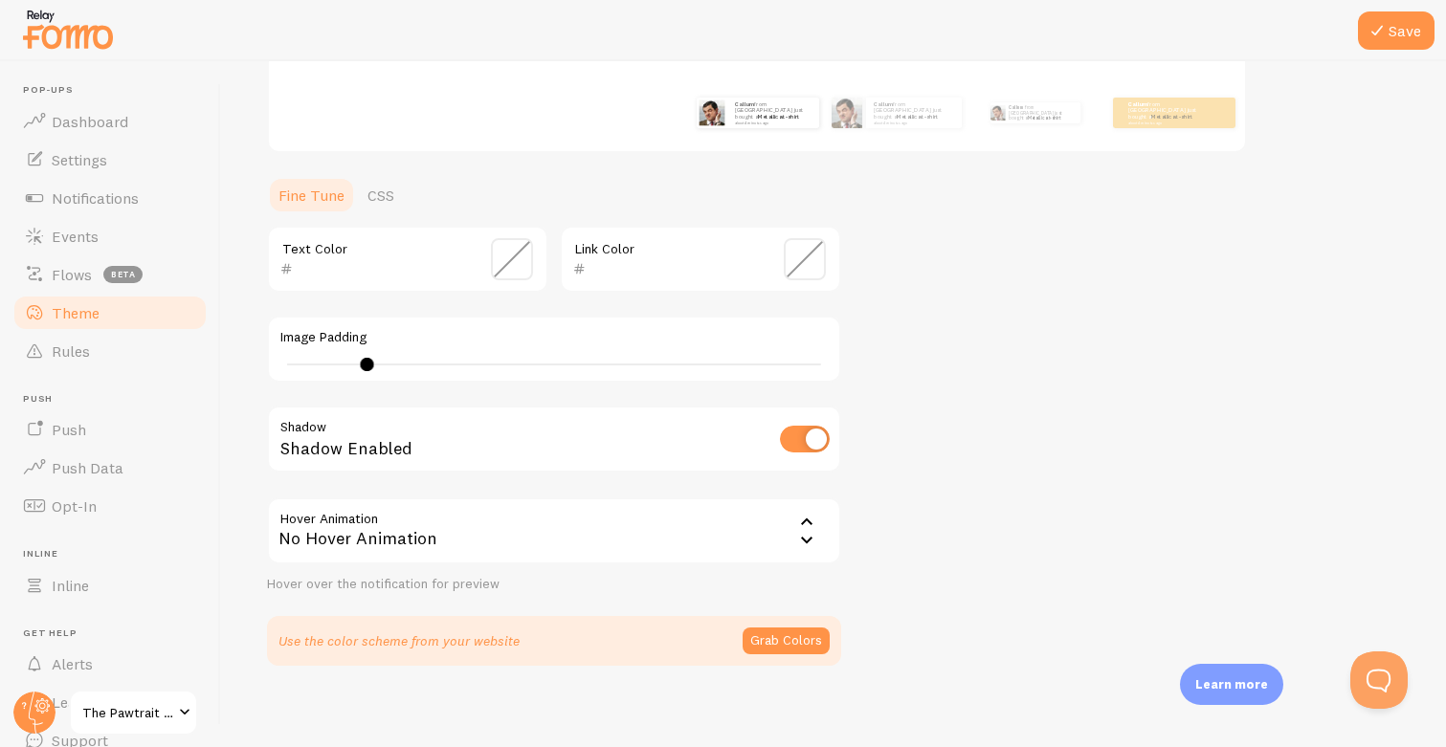
scroll to position [354, 0]
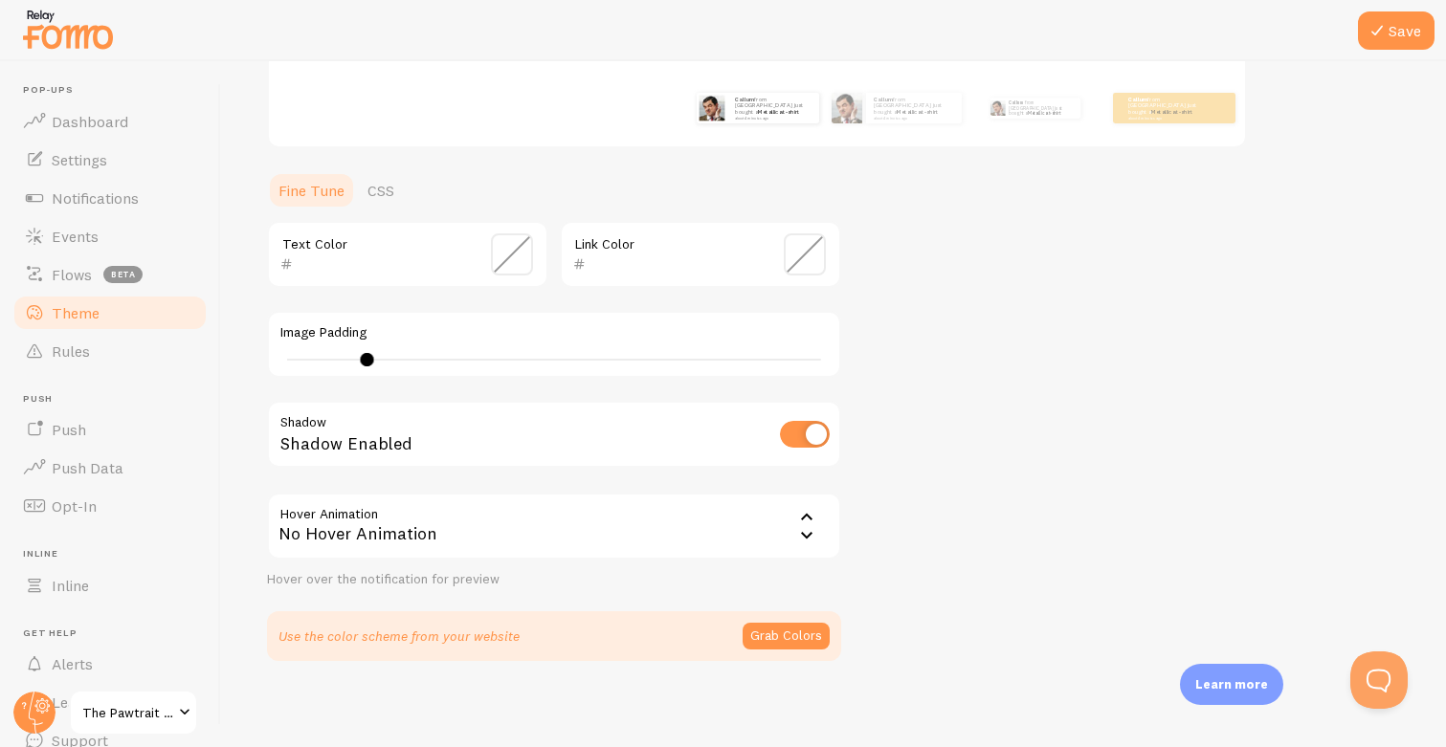
click at [546, 519] on div "No Hover Animation" at bounding box center [554, 526] width 574 height 67
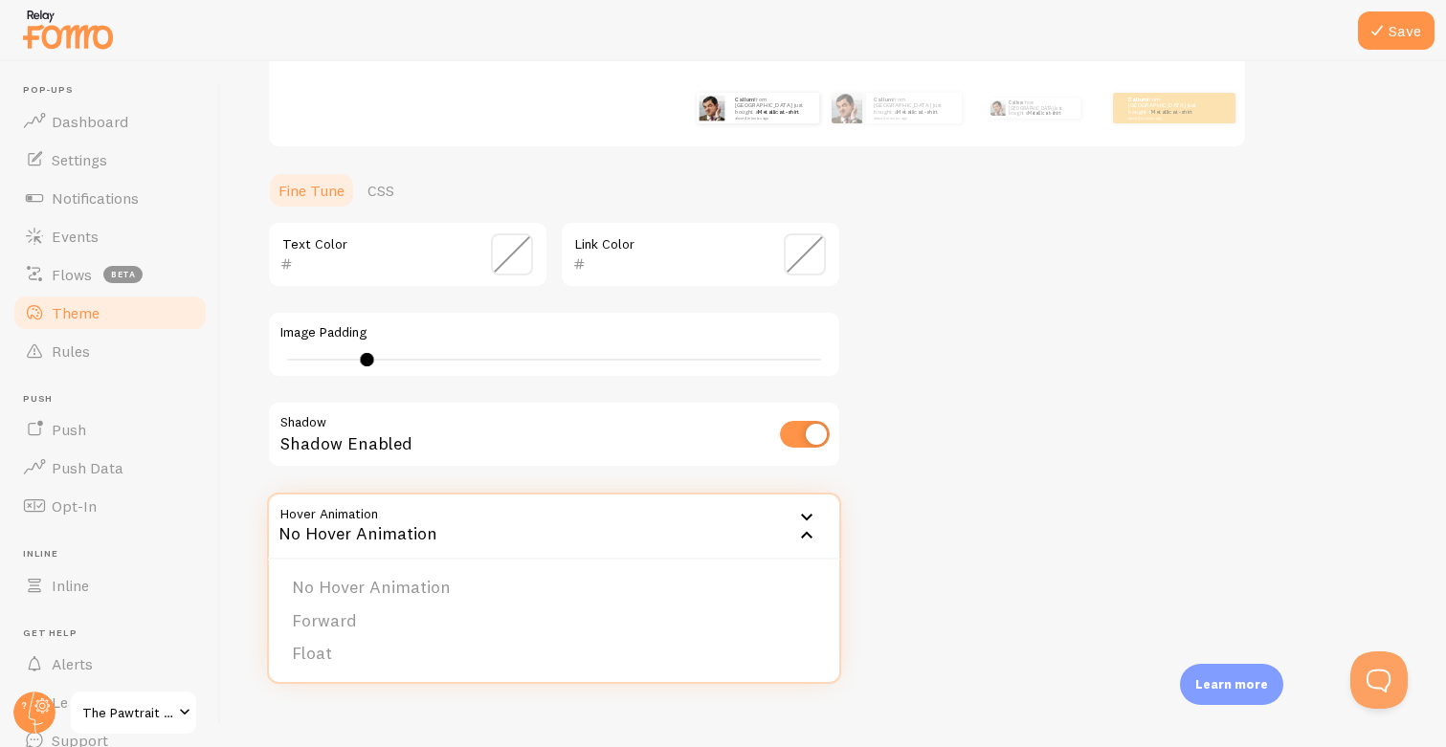
click at [1002, 449] on div "Theme Choose a theme for your notifications Classic Callum from [GEOGRAPHIC_DAT…" at bounding box center [833, 207] width 1133 height 908
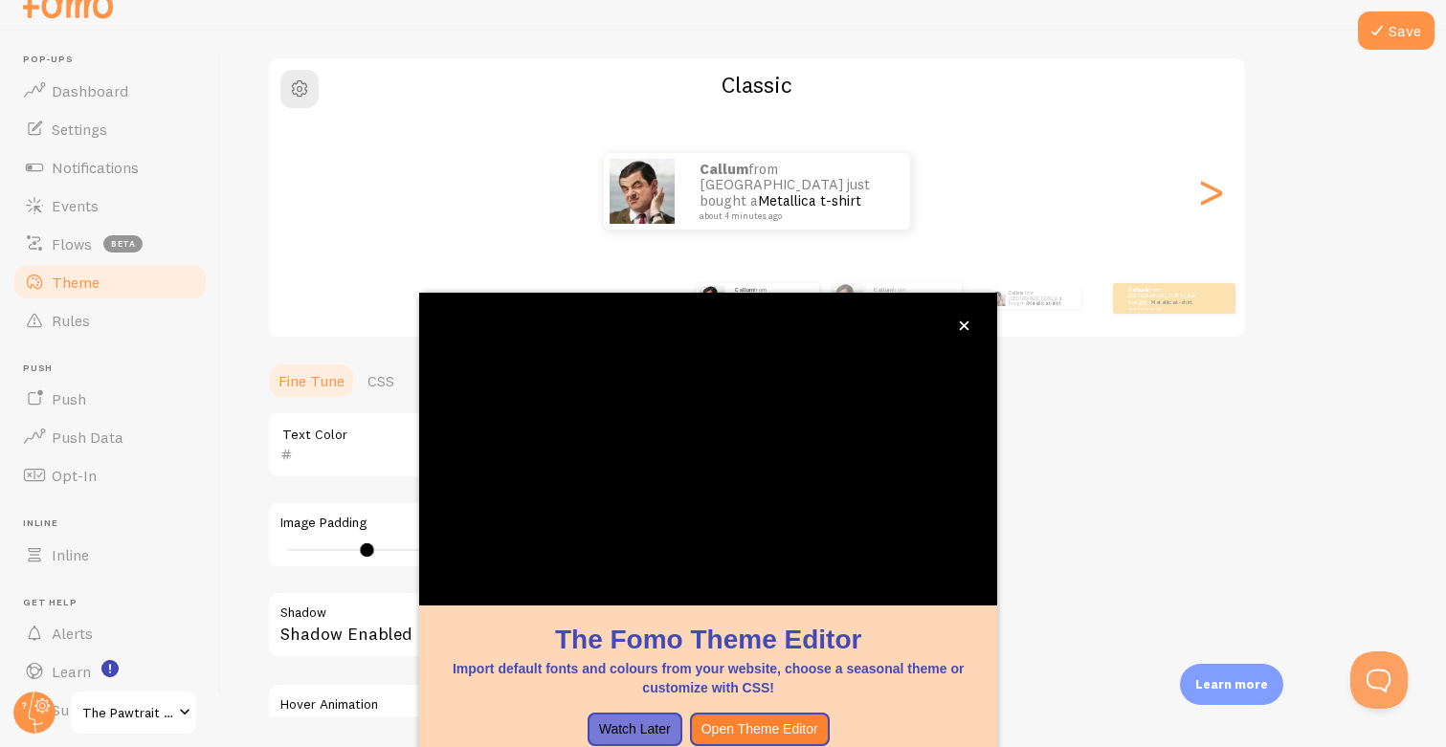
scroll to position [140, 0]
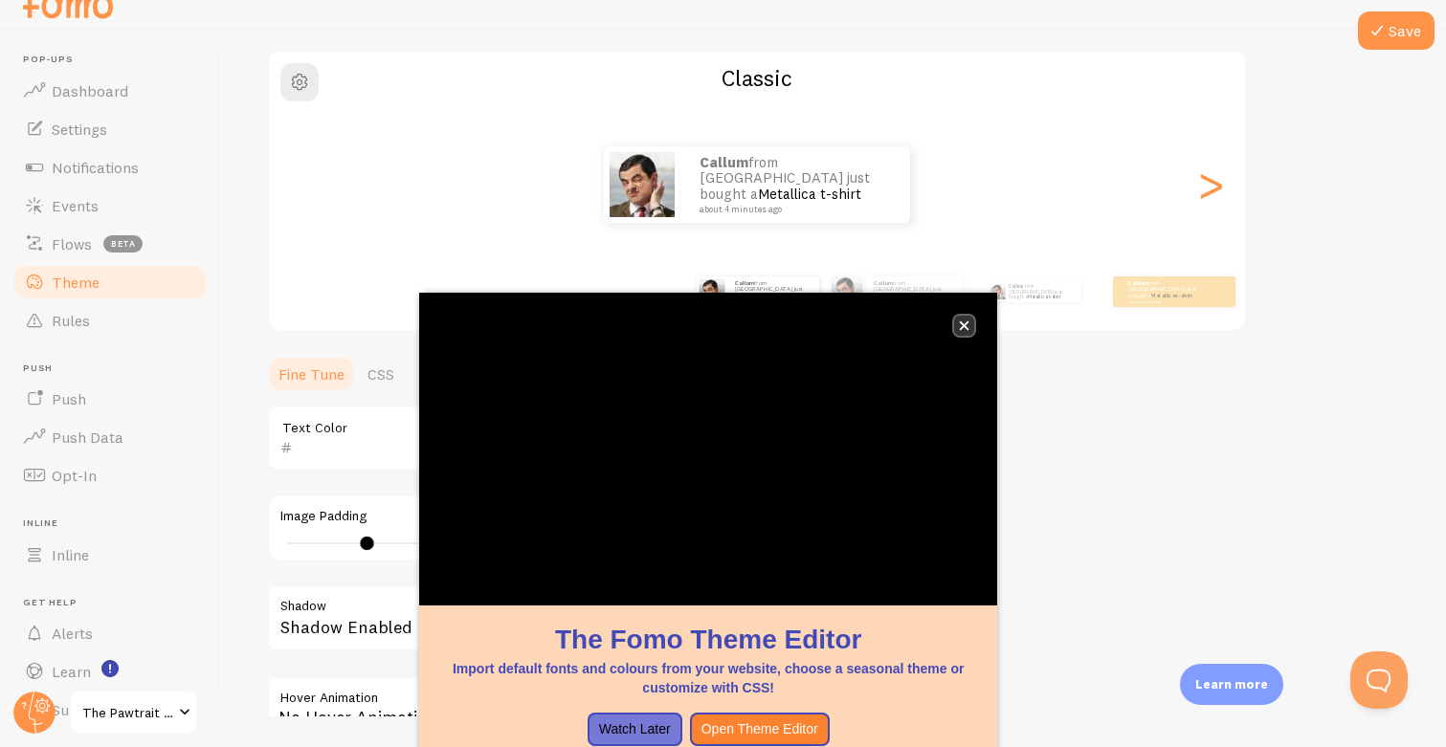
click at [963, 322] on icon "close," at bounding box center [964, 325] width 11 height 11
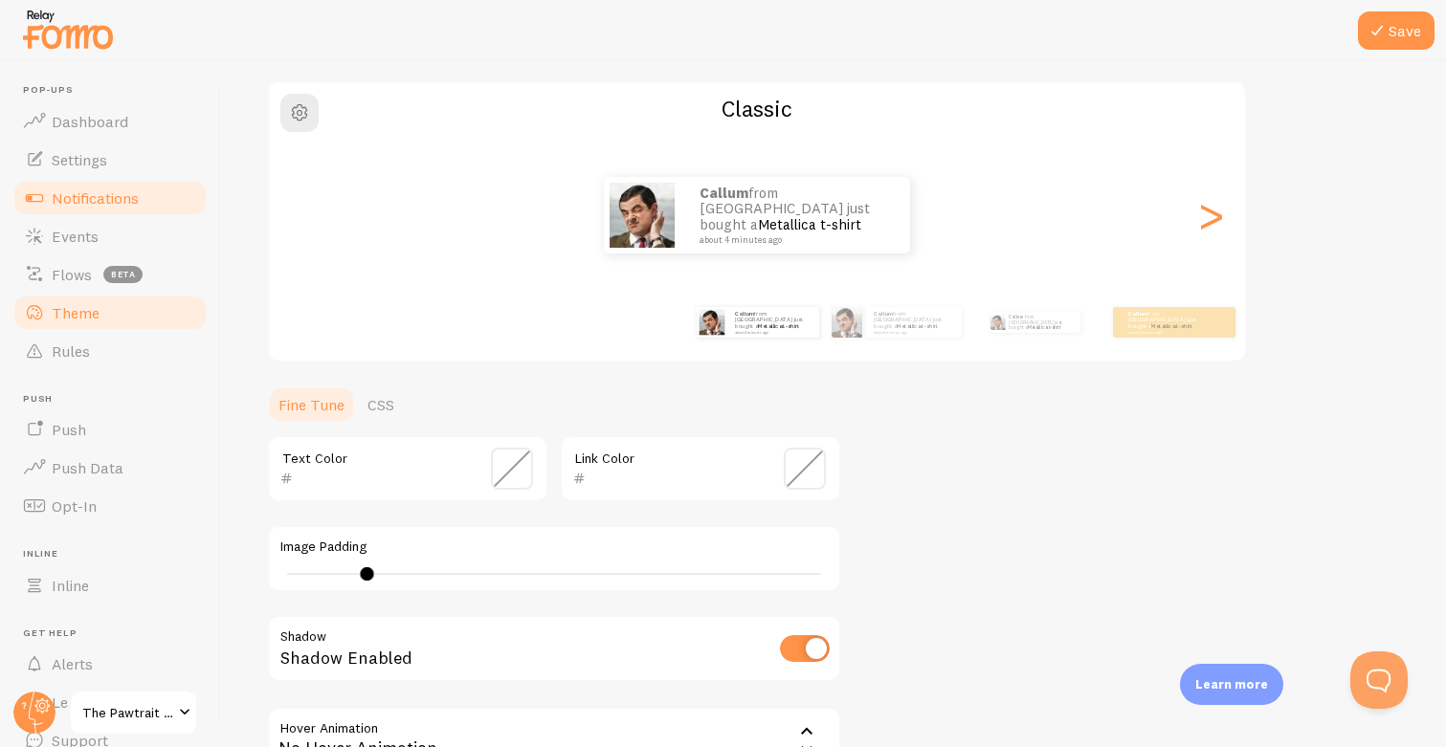
click at [65, 199] on span "Notifications" at bounding box center [95, 197] width 87 height 19
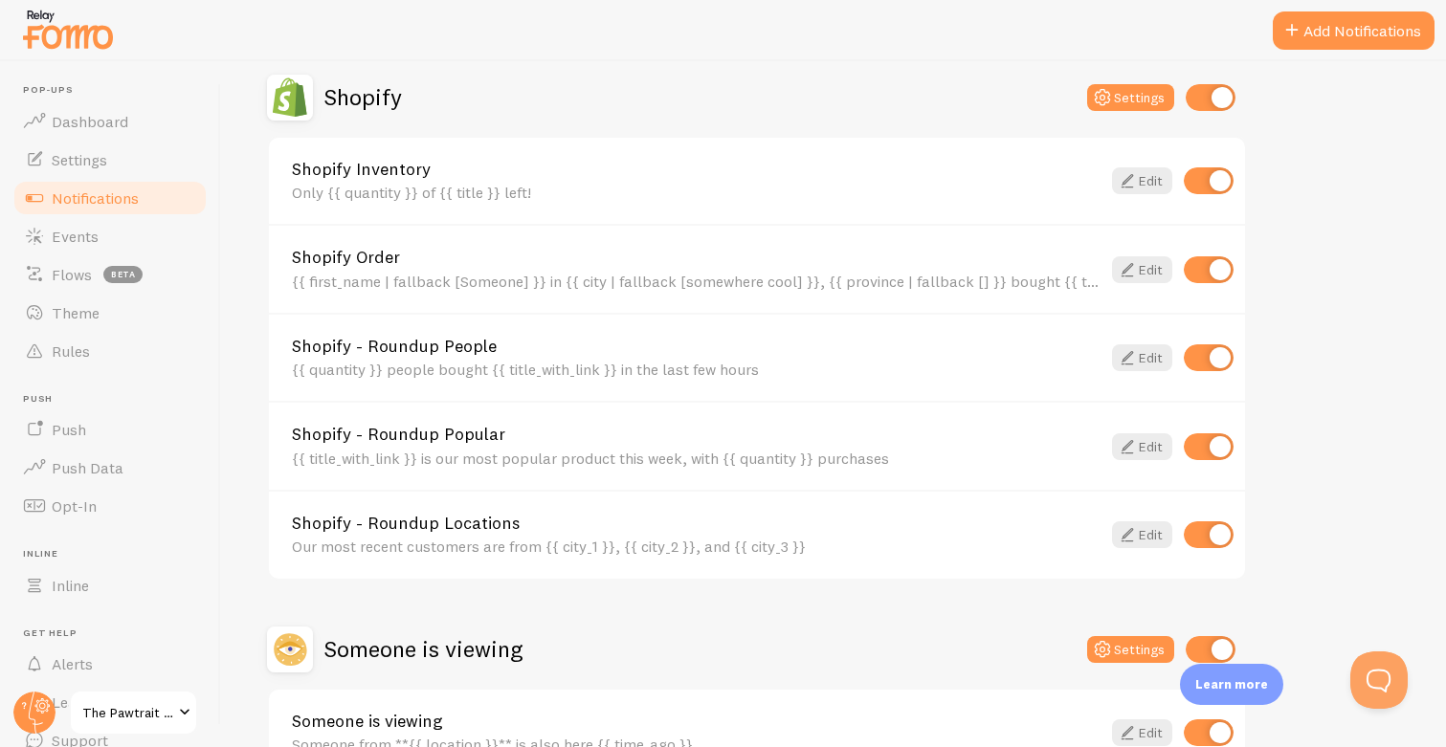
scroll to position [675, 0]
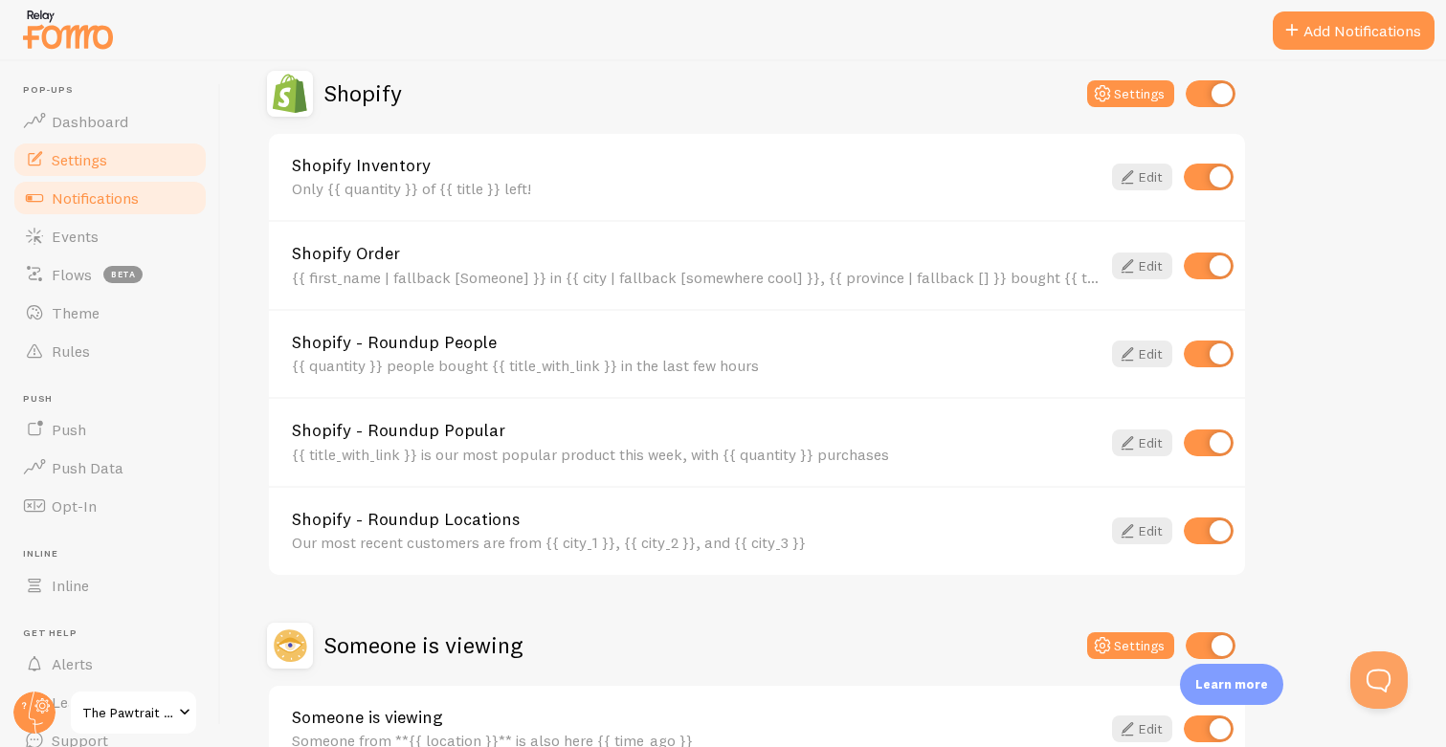
click at [116, 156] on link "Settings" at bounding box center [109, 160] width 197 height 38
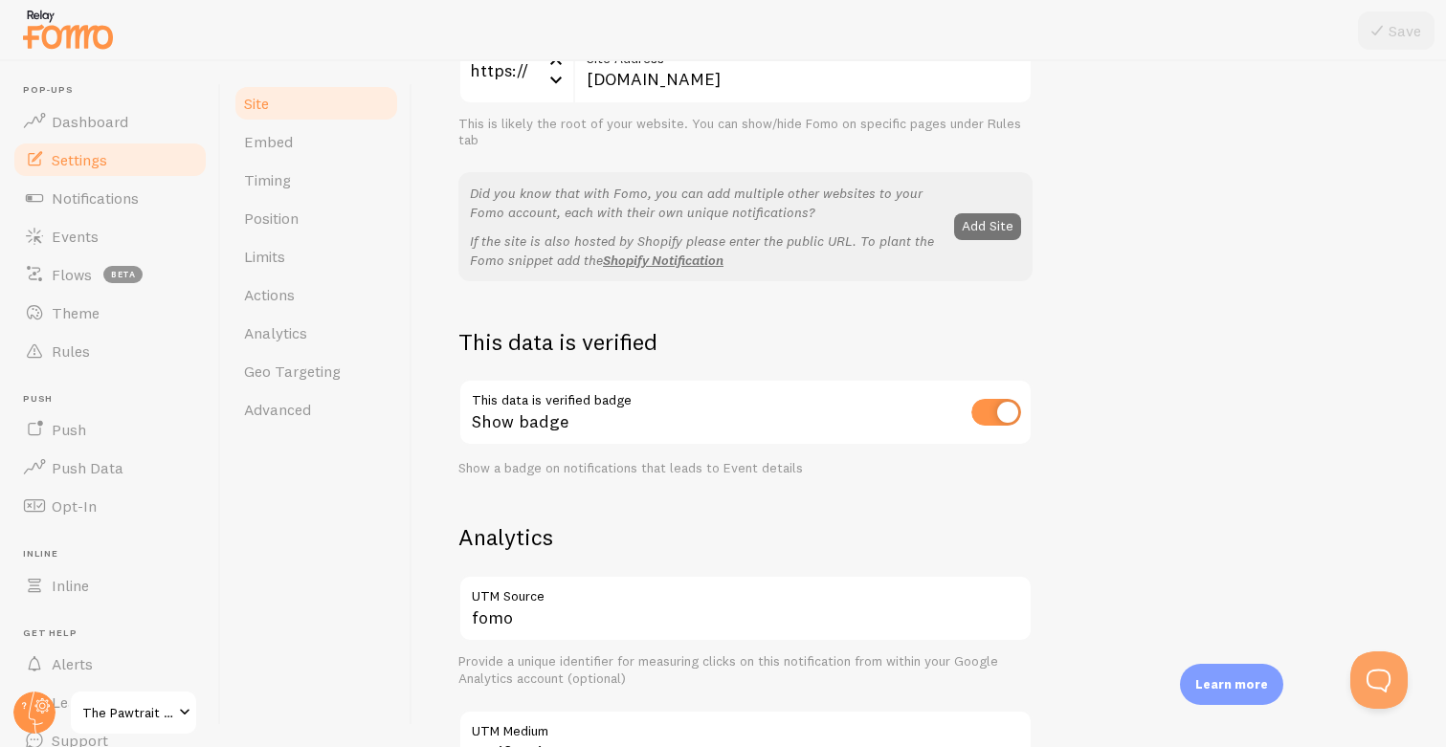
scroll to position [313, 0]
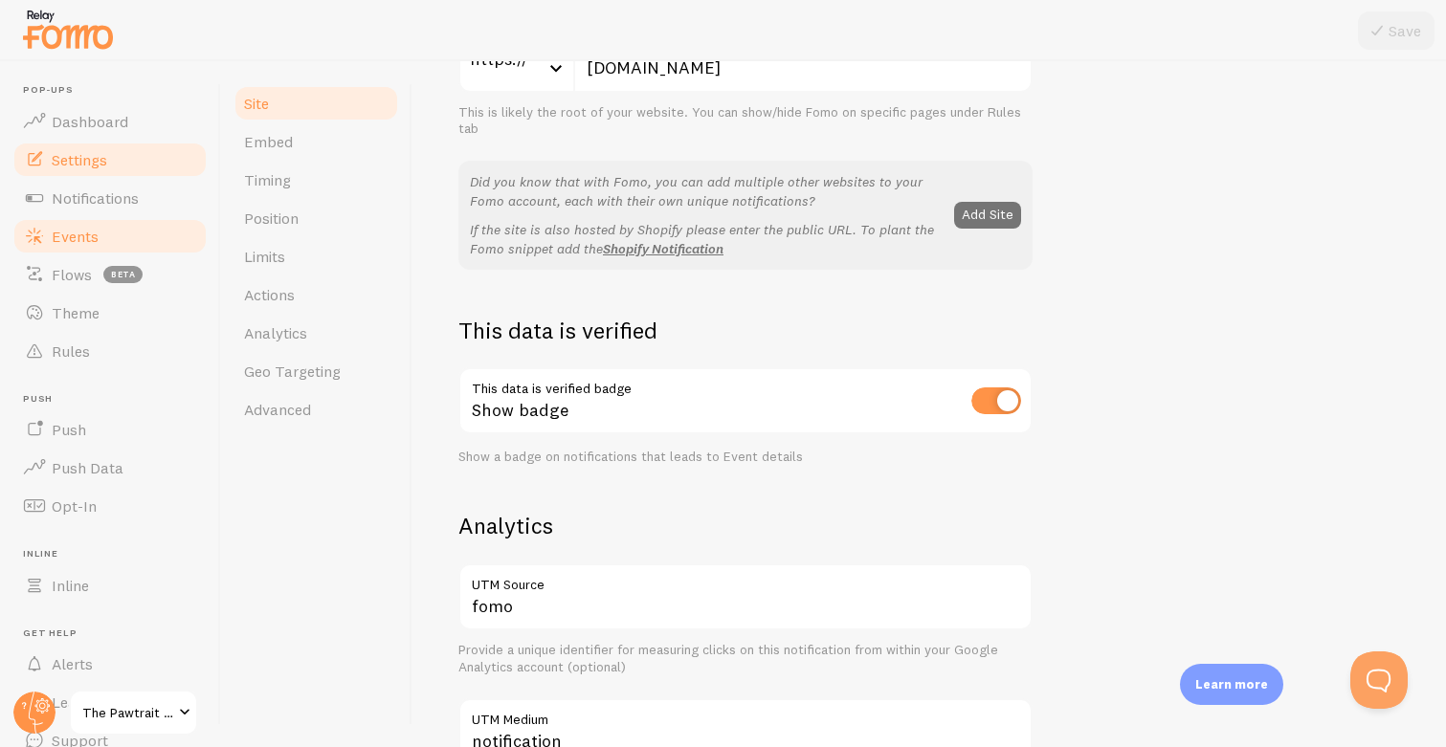
click at [77, 233] on span "Events" at bounding box center [75, 236] width 47 height 19
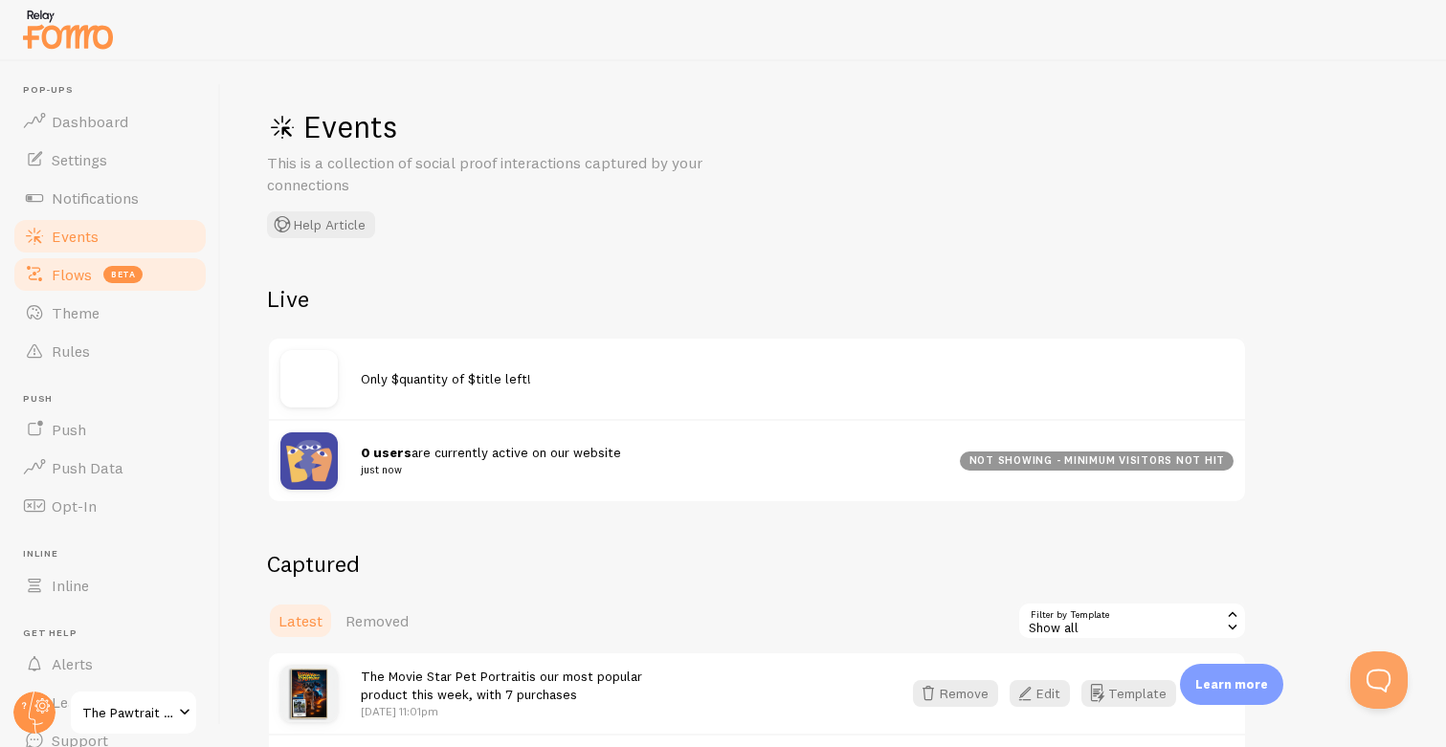
click at [79, 285] on link "Flows beta" at bounding box center [109, 274] width 197 height 38
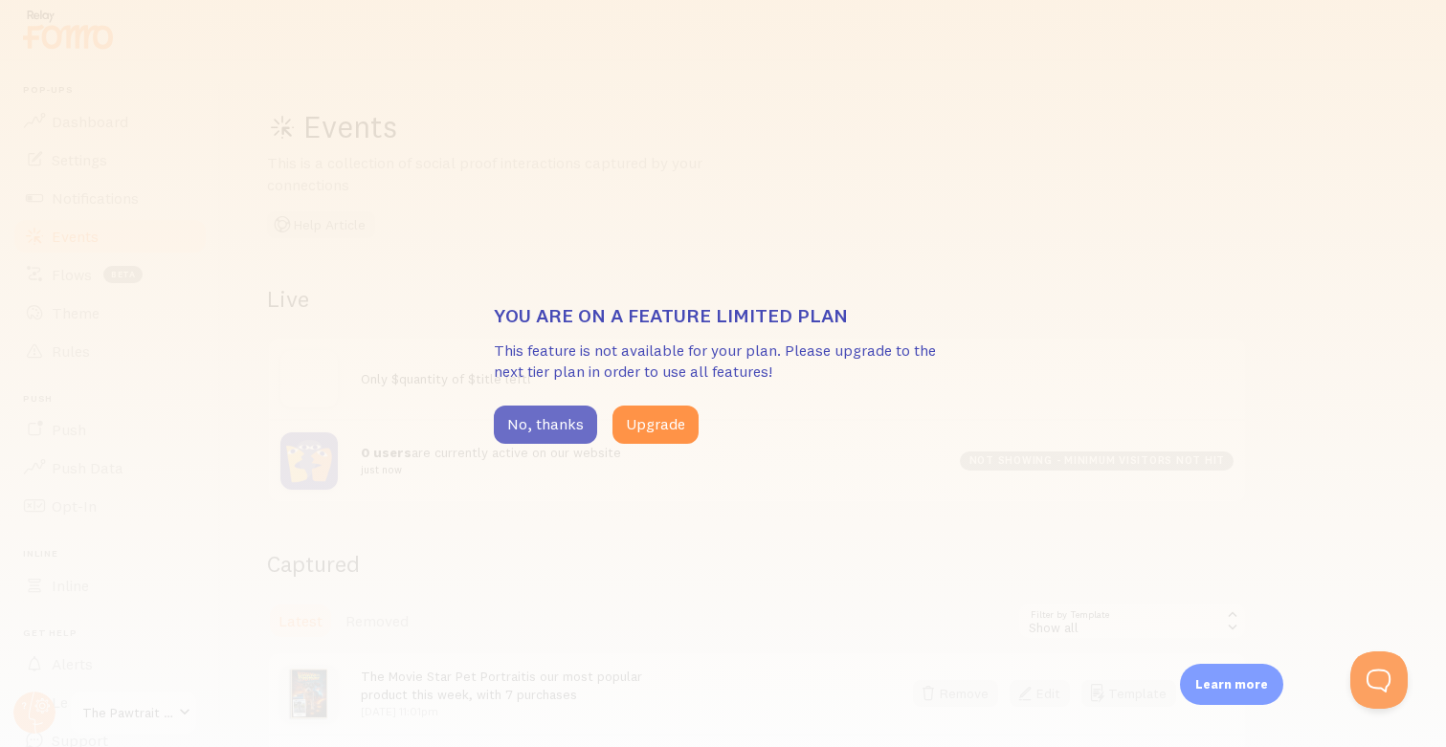
click at [569, 443] on button "No, thanks" at bounding box center [545, 425] width 103 height 38
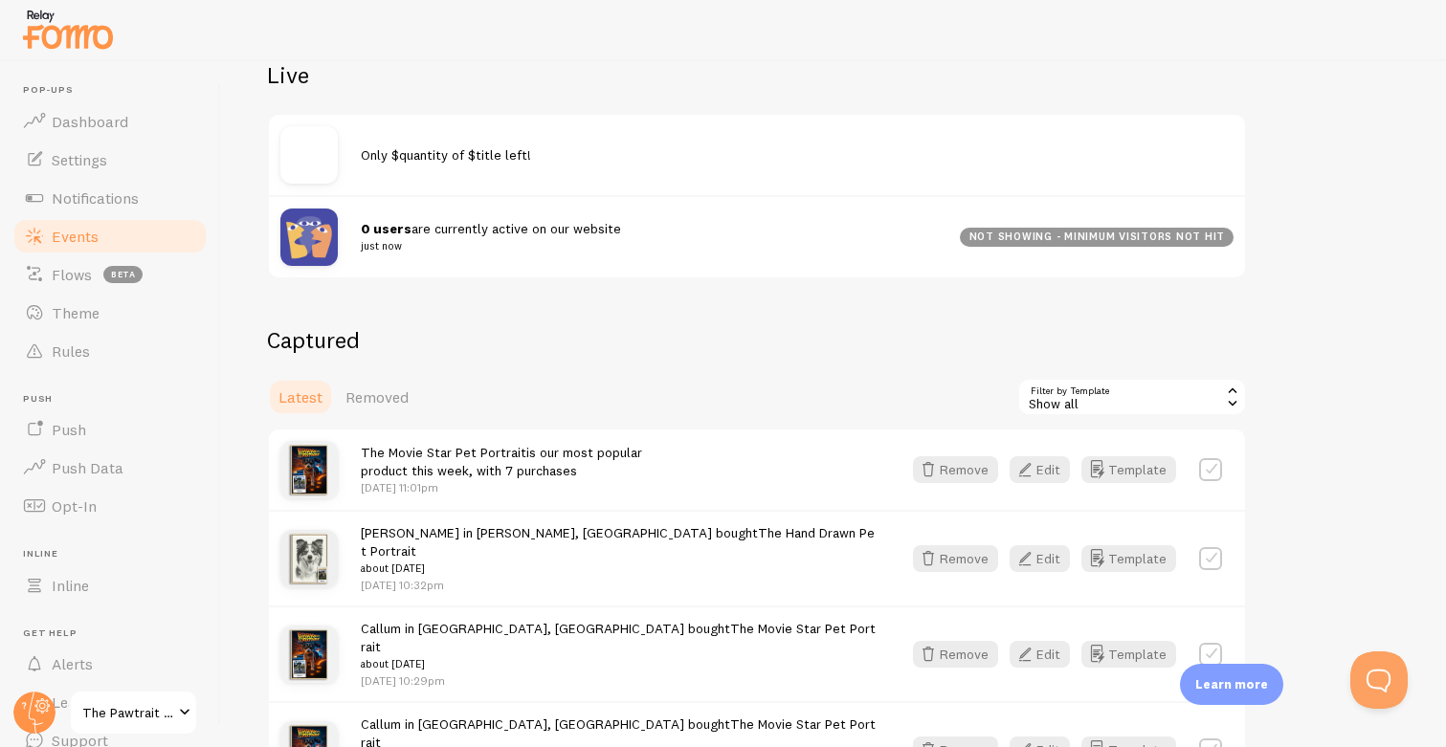
scroll to position [326, 0]
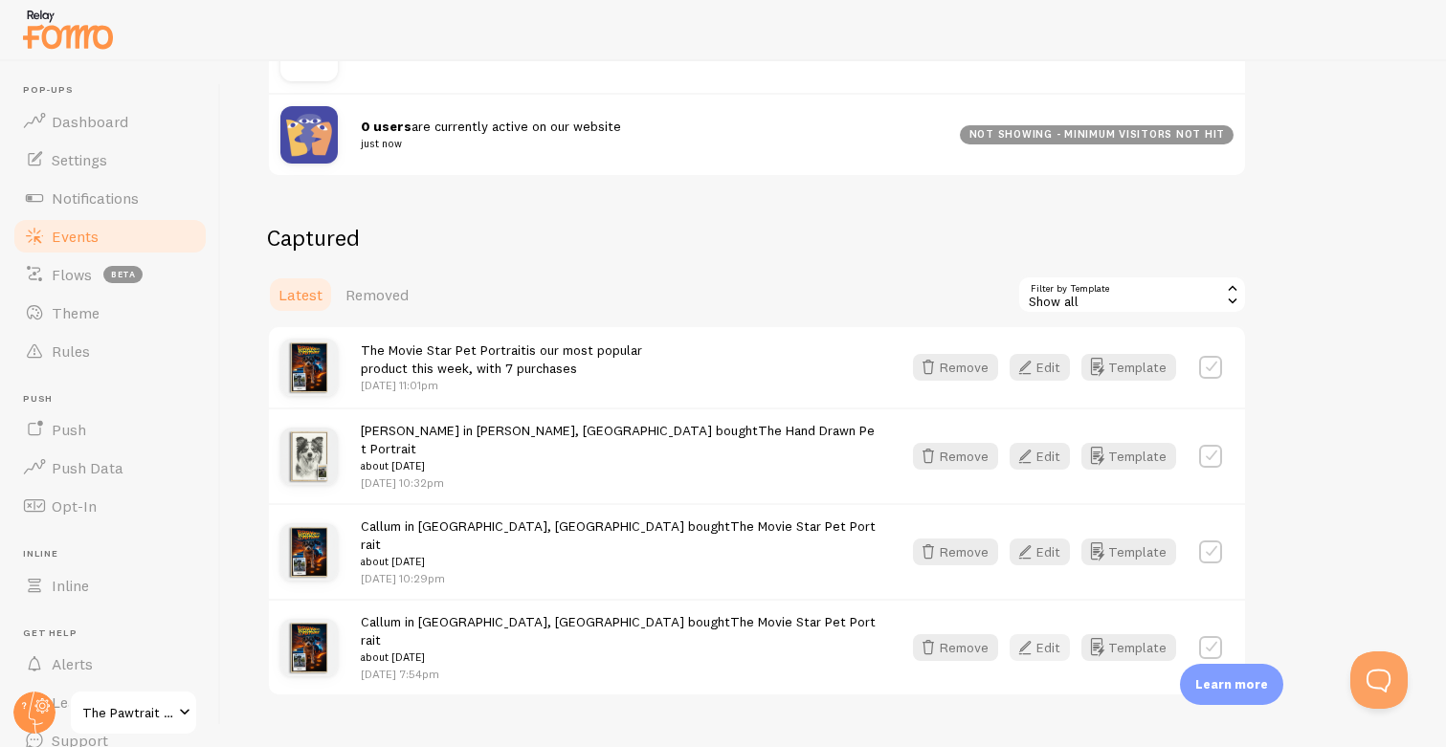
click at [1032, 636] on icon "button" at bounding box center [1024, 647] width 23 height 23
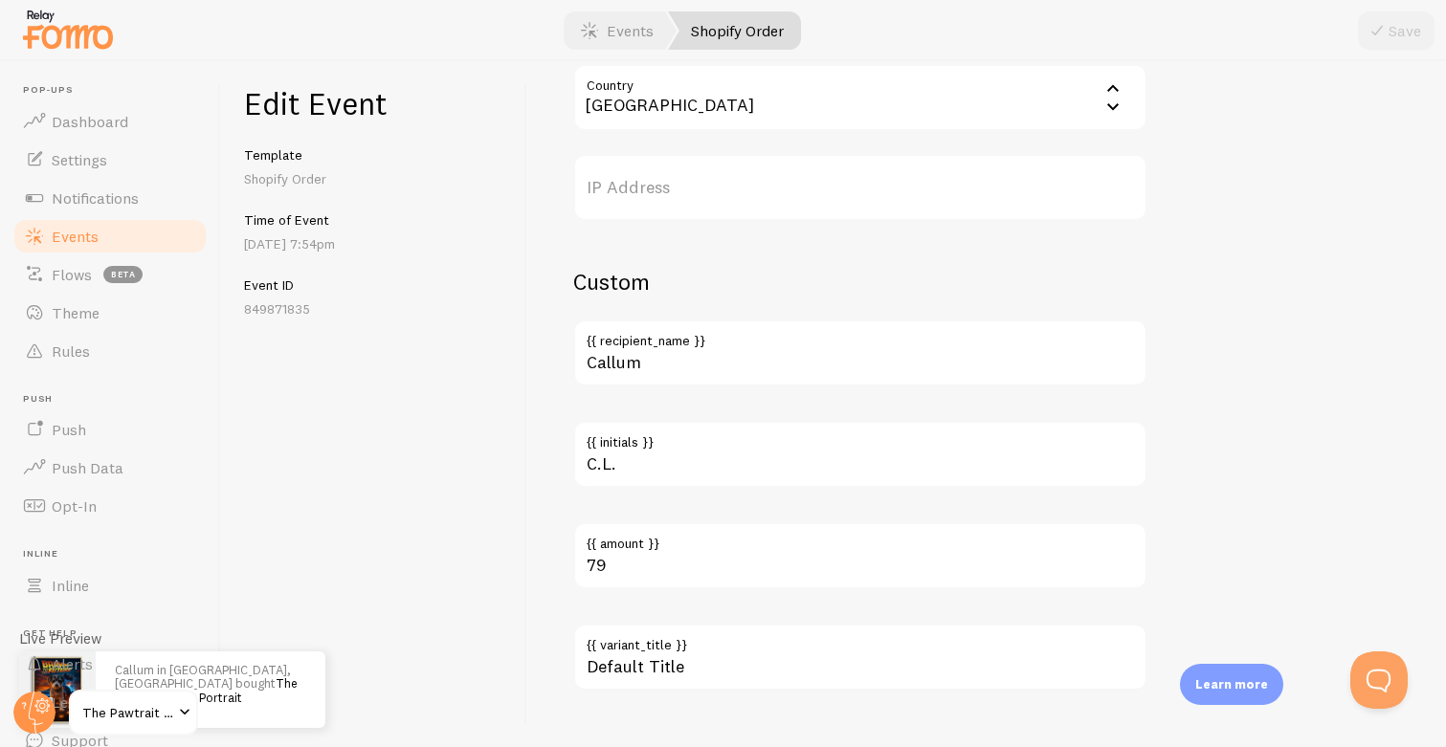
scroll to position [1112, 0]
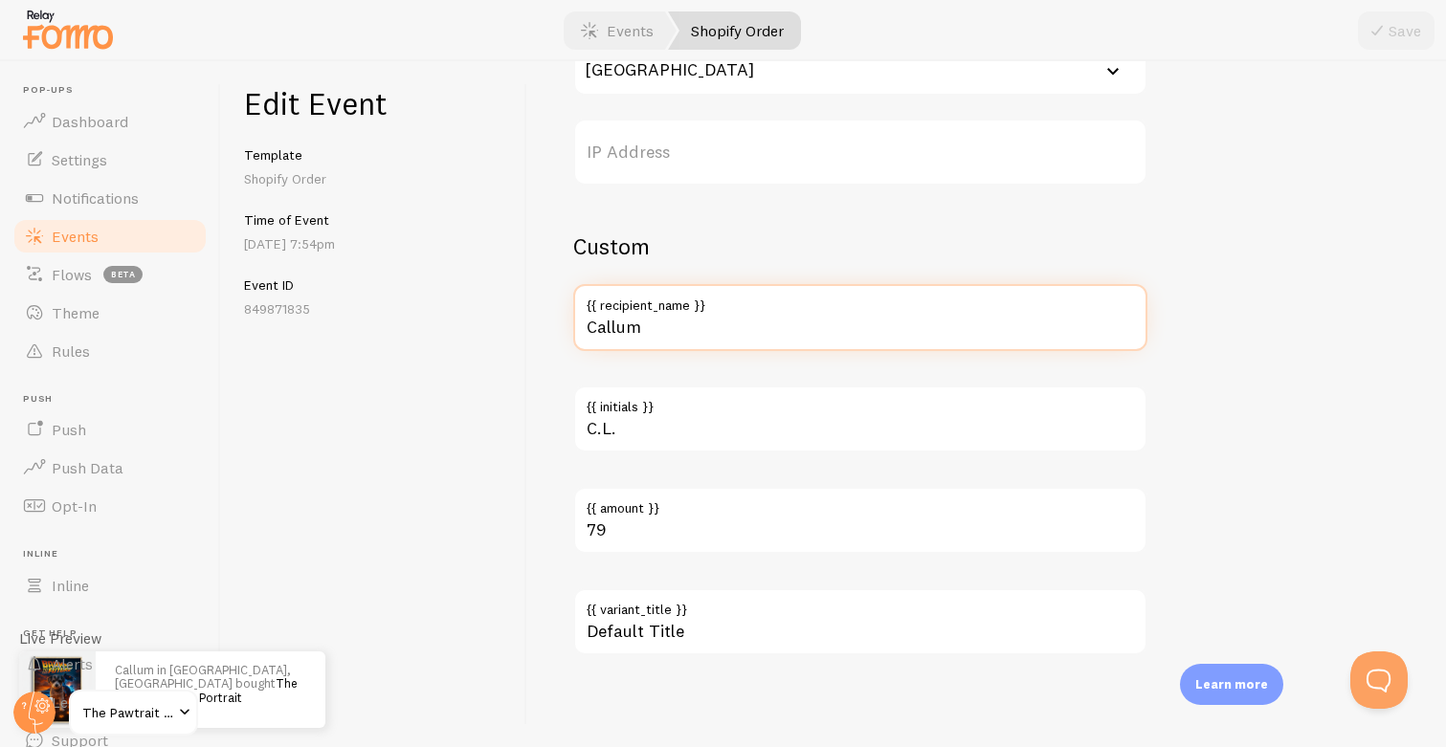
click at [637, 338] on input "Callum" at bounding box center [860, 317] width 574 height 67
type input "[PERSON_NAME]"
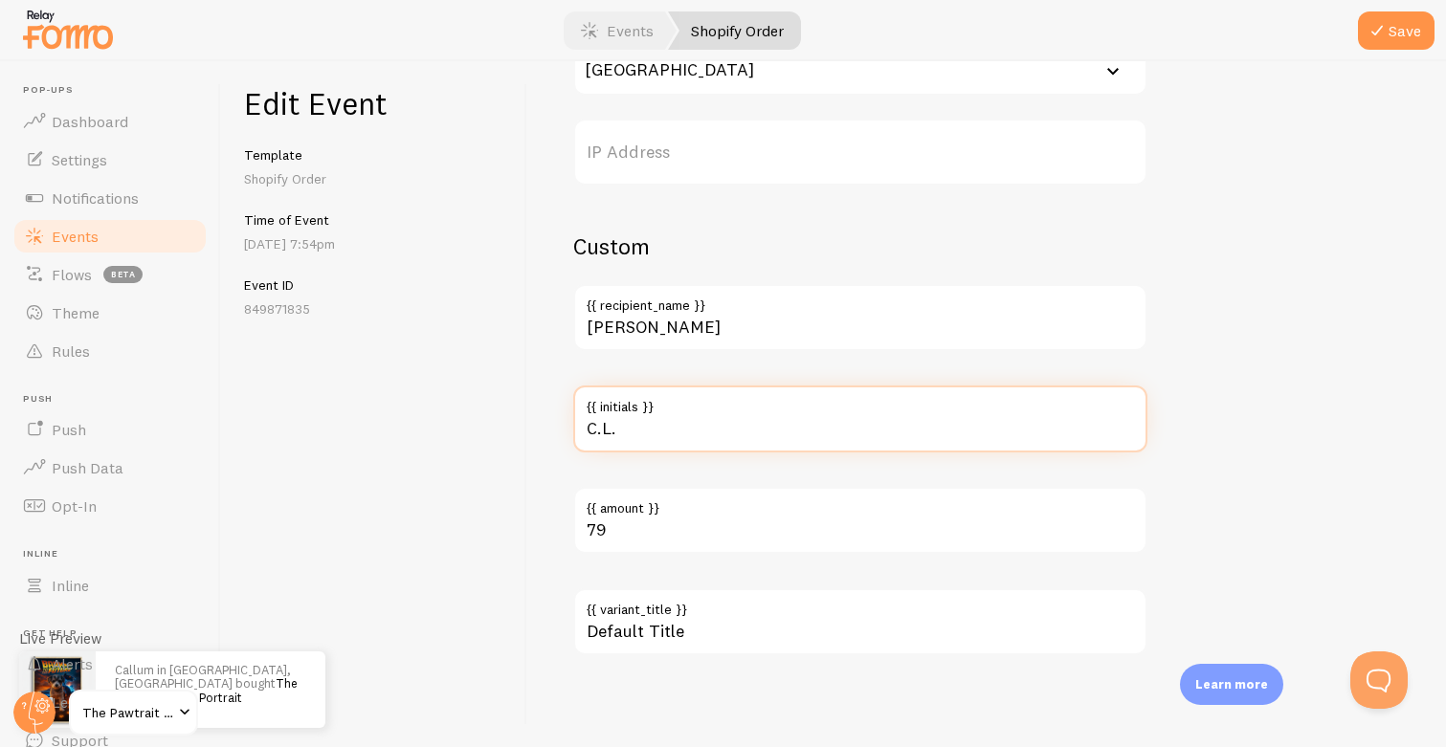
drag, startPoint x: 649, startPoint y: 431, endPoint x: 532, endPoint y: 420, distance: 117.2
click at [532, 420] on div "Meta The Movie Star Pet Portrait Title This text will be bolded in your notific…" at bounding box center [986, 404] width 918 height 686
type input "T.R"
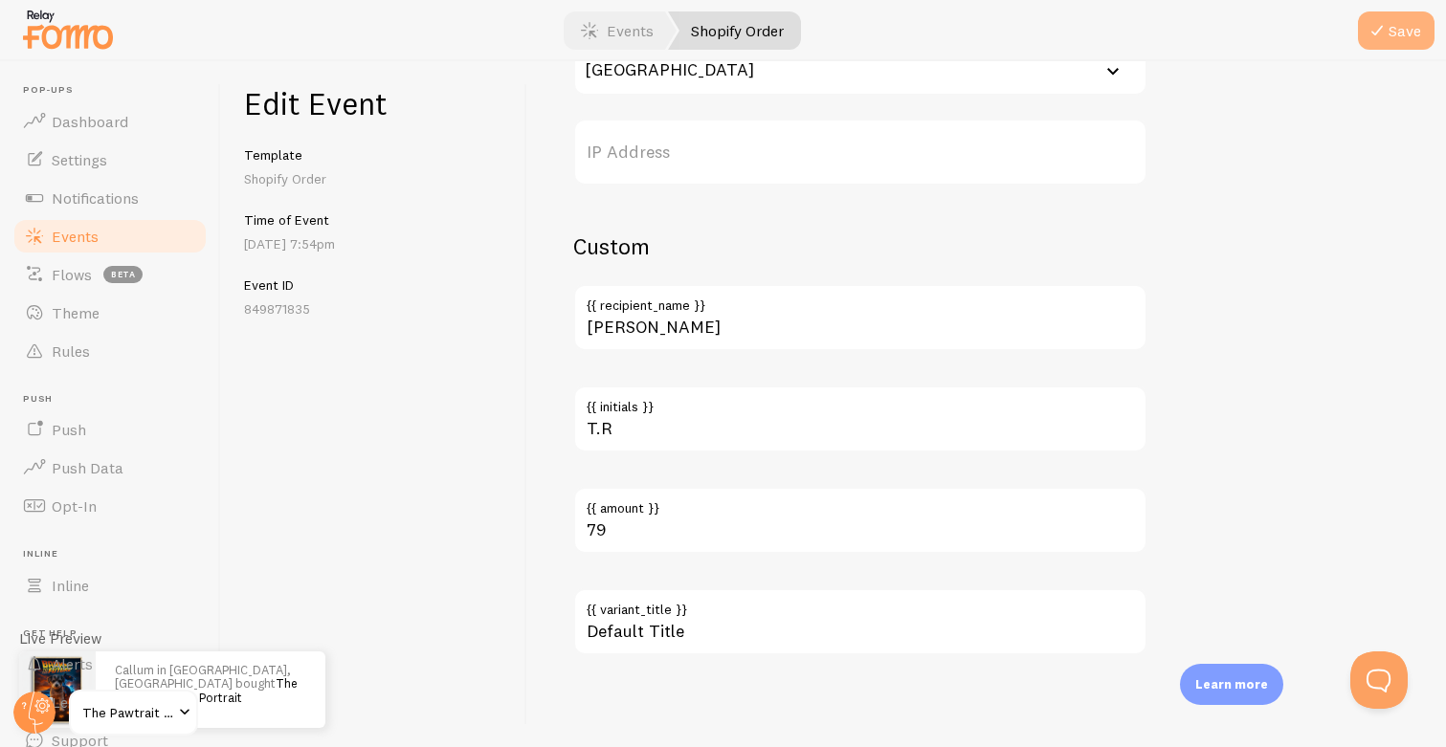
click at [1385, 33] on icon "submit" at bounding box center [1376, 30] width 23 height 23
click at [88, 227] on span "Events" at bounding box center [75, 236] width 47 height 19
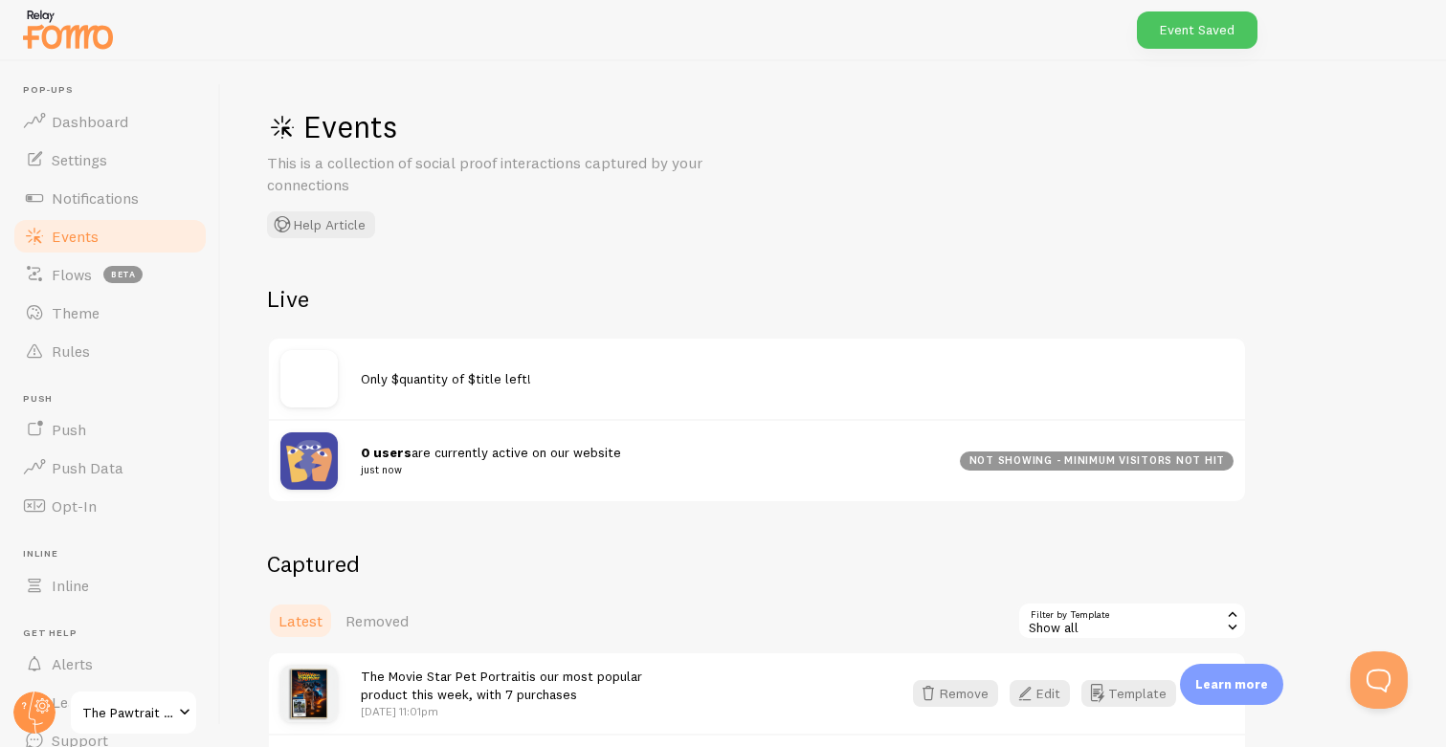
scroll to position [326, 0]
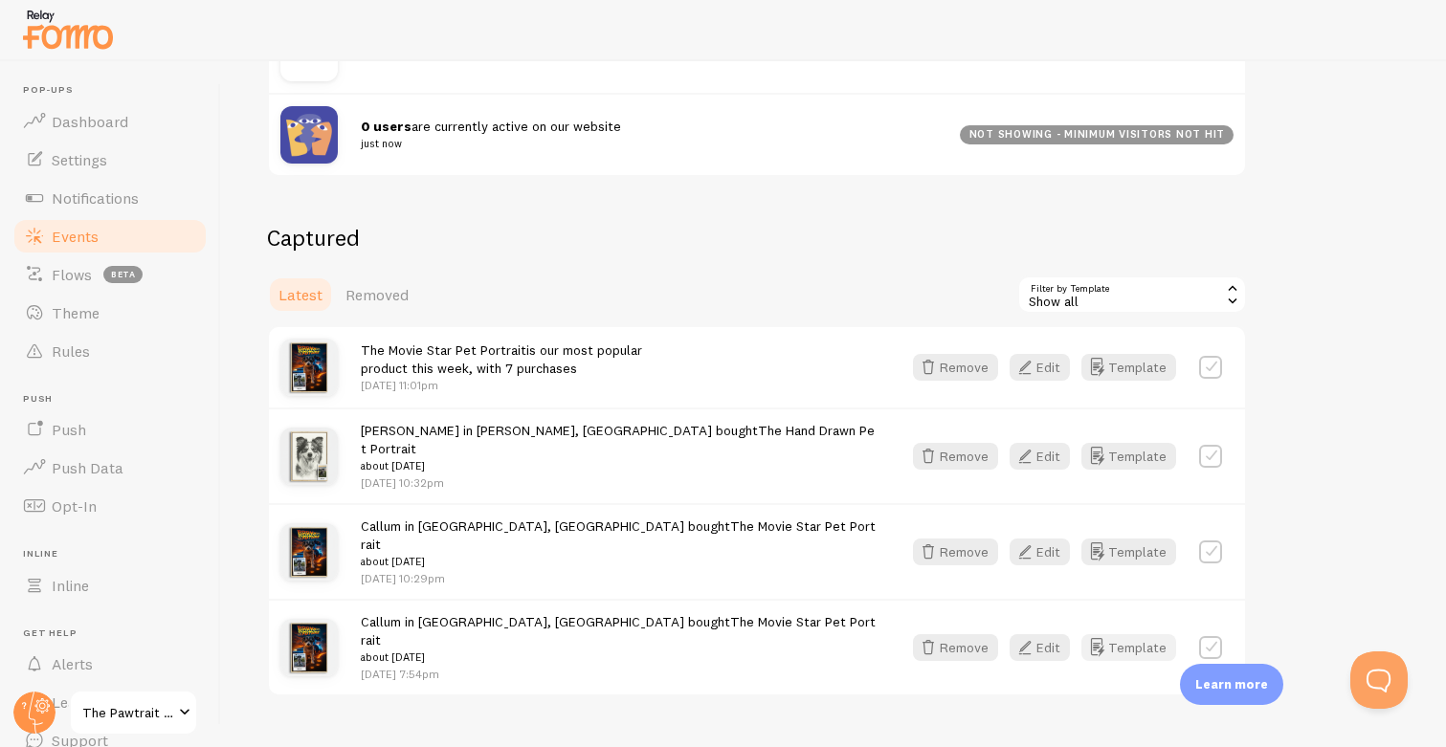
click at [1130, 634] on button "Template" at bounding box center [1128, 647] width 95 height 27
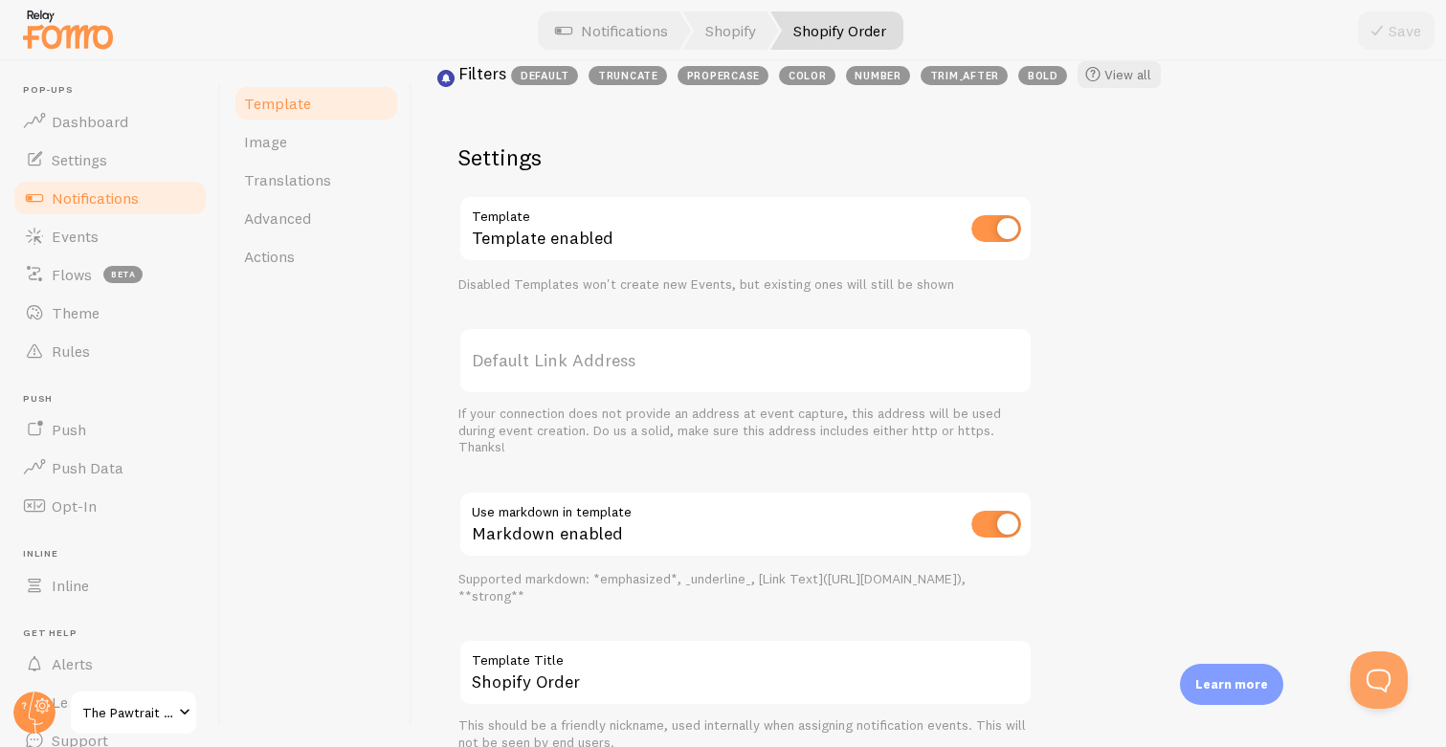
scroll to position [626, 0]
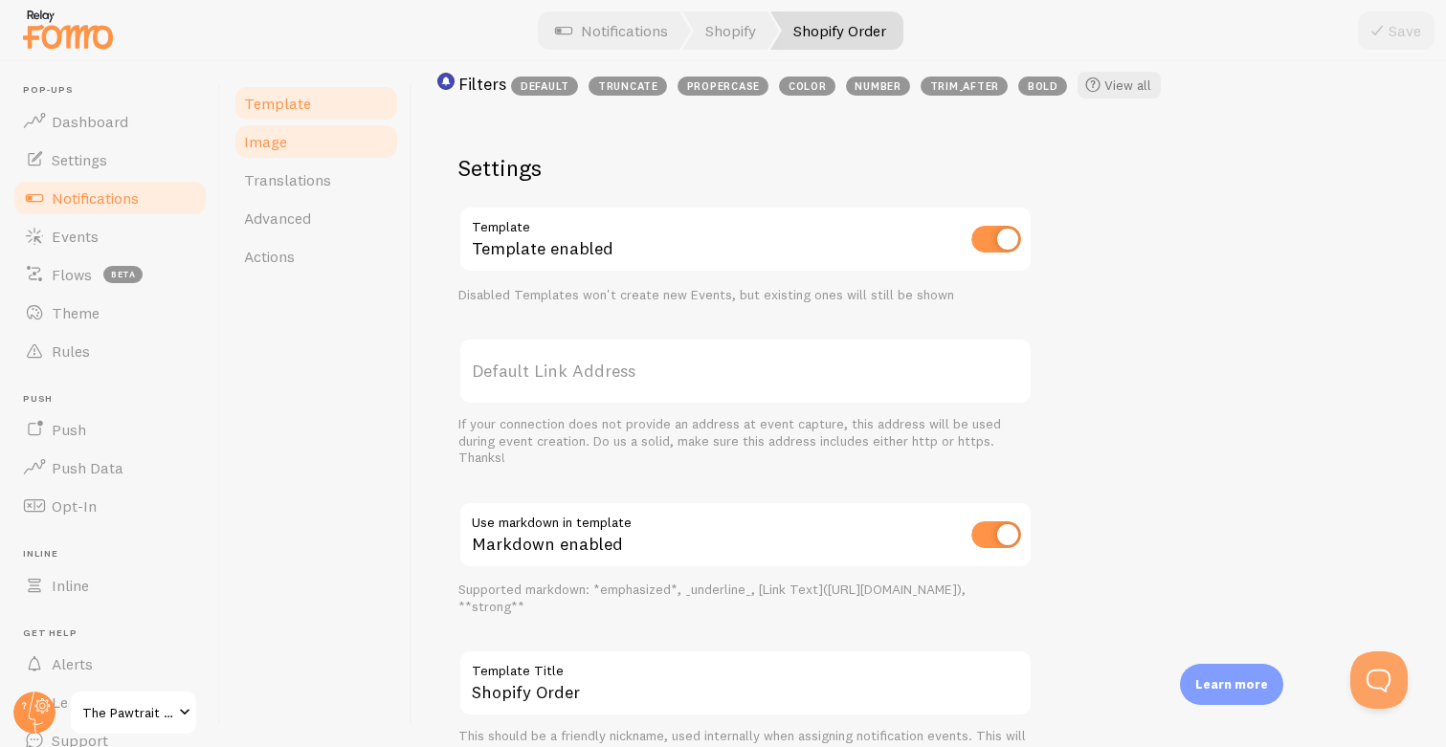
click at [277, 148] on span "Image" at bounding box center [265, 141] width 43 height 19
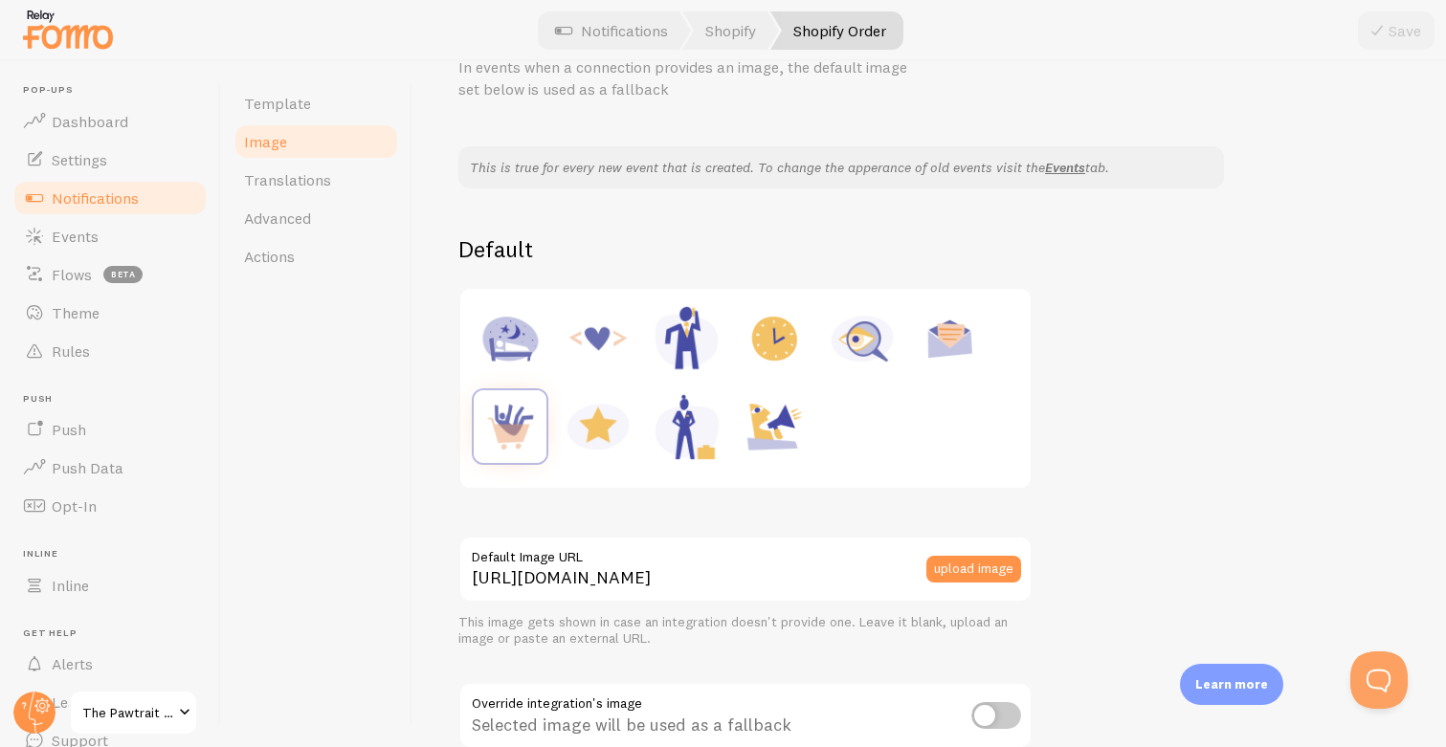
scroll to position [118, 0]
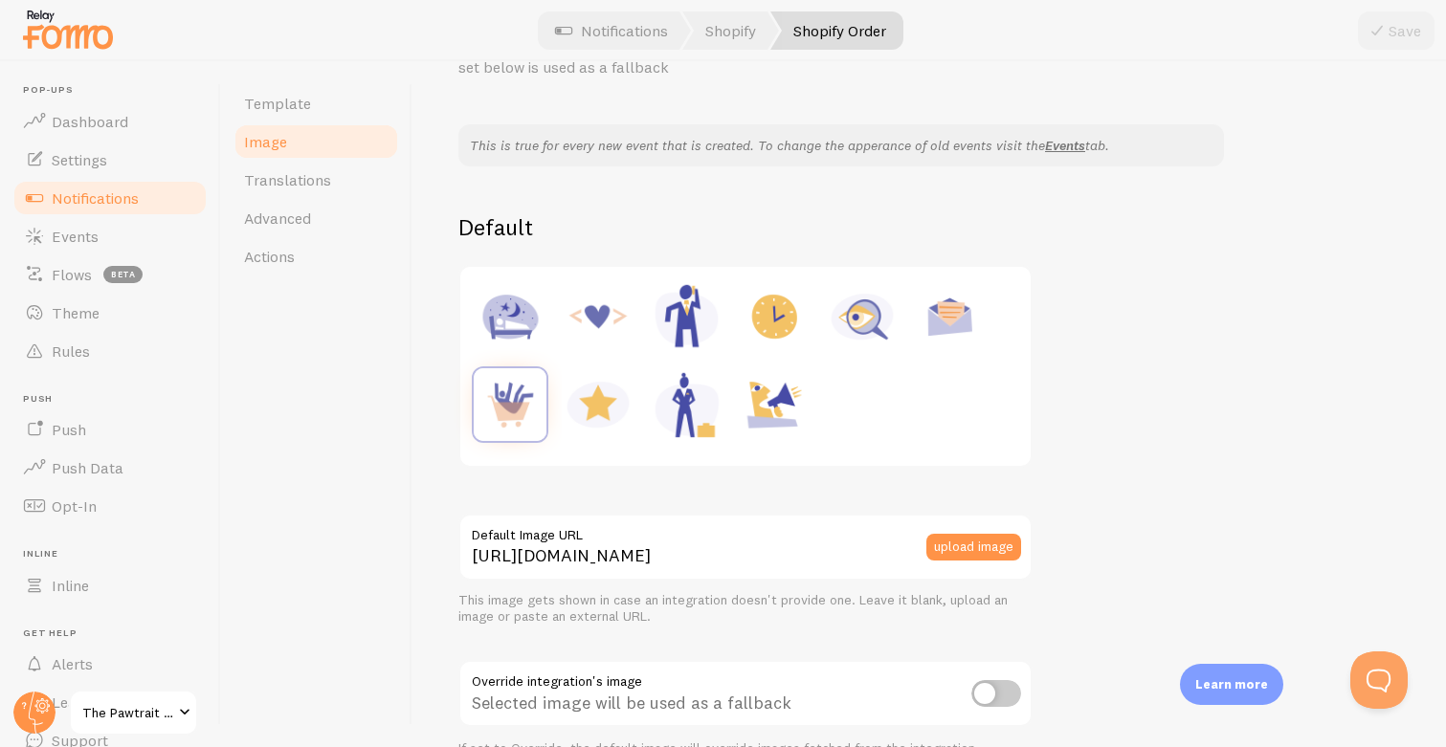
click at [318, 159] on link "Image" at bounding box center [315, 141] width 167 height 38
click at [298, 228] on link "Advanced" at bounding box center [315, 218] width 167 height 38
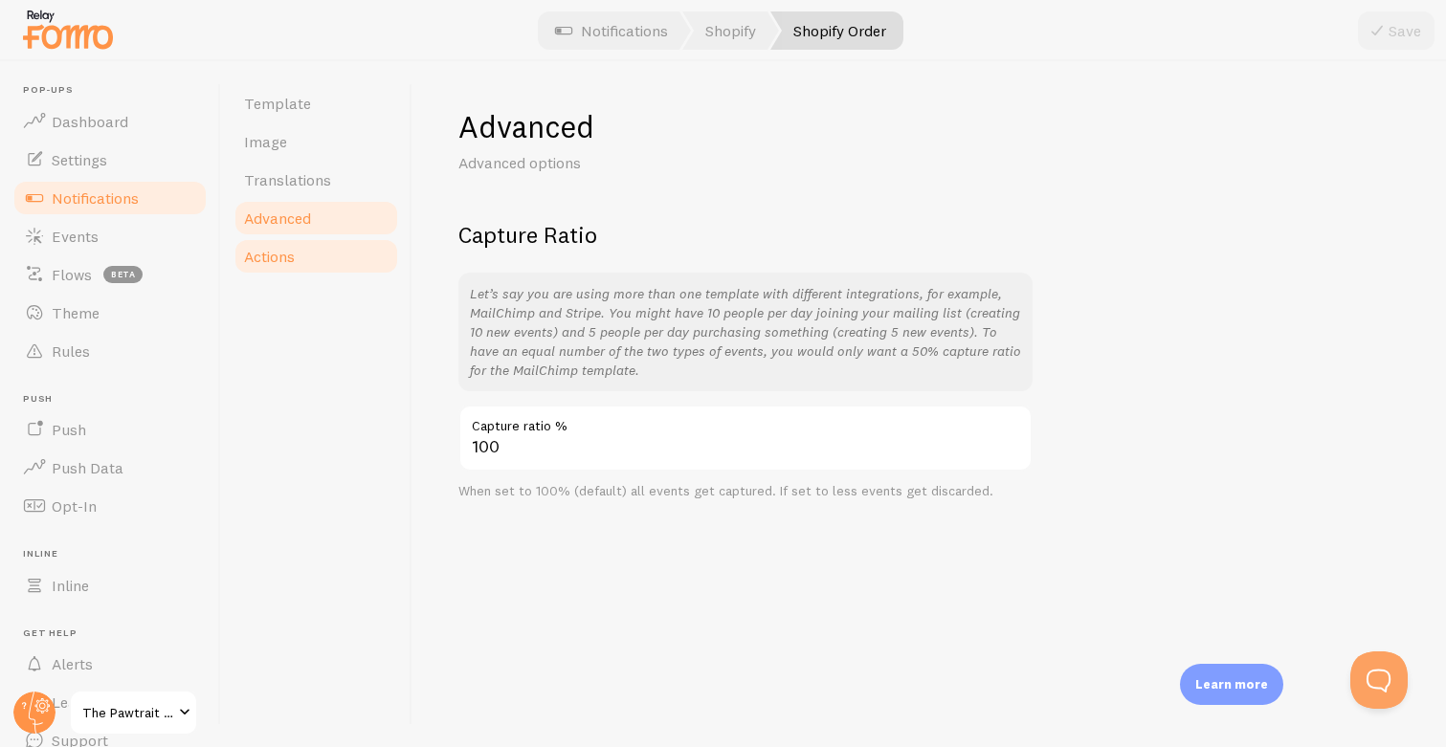
click at [295, 267] on link "Actions" at bounding box center [315, 256] width 167 height 38
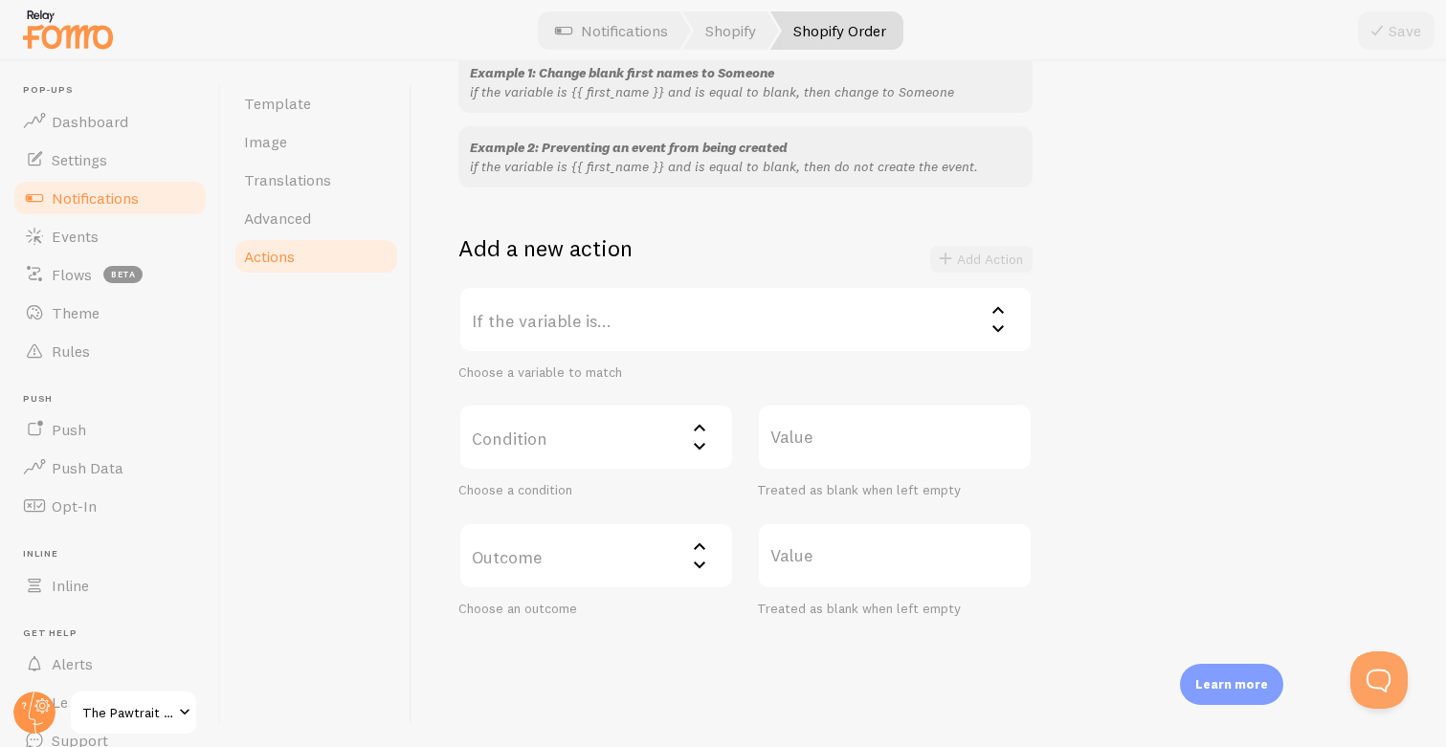
scroll to position [247, 0]
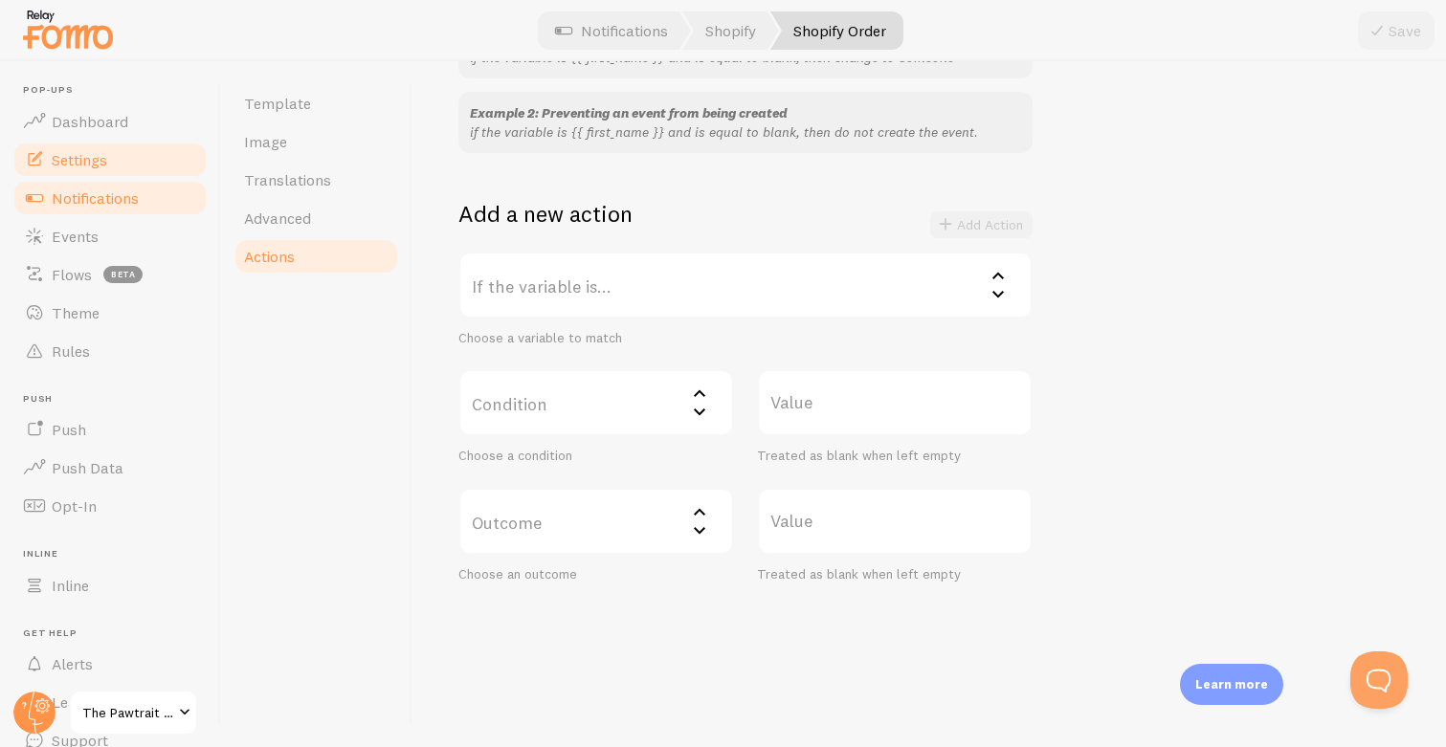
click at [66, 155] on span "Settings" at bounding box center [79, 159] width 55 height 19
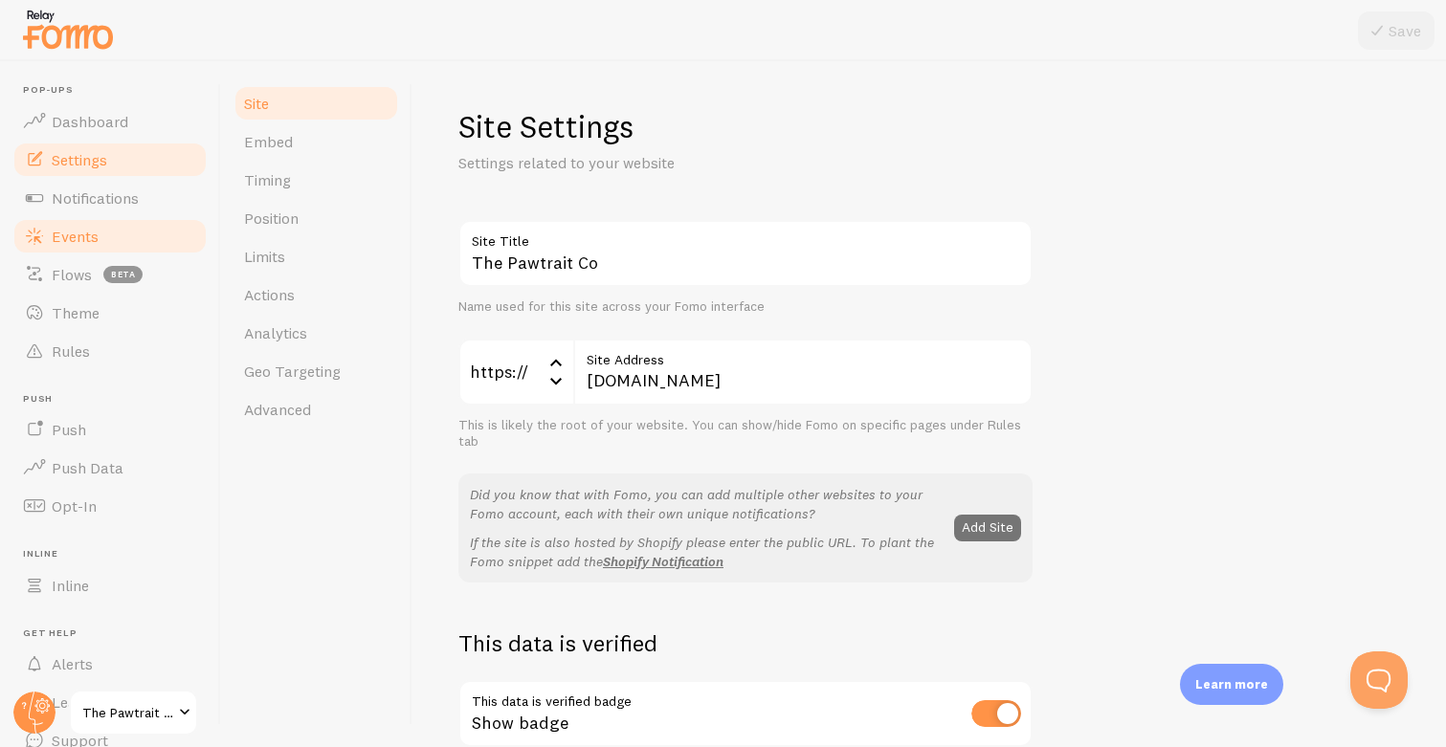
click at [81, 251] on link "Events" at bounding box center [109, 236] width 197 height 38
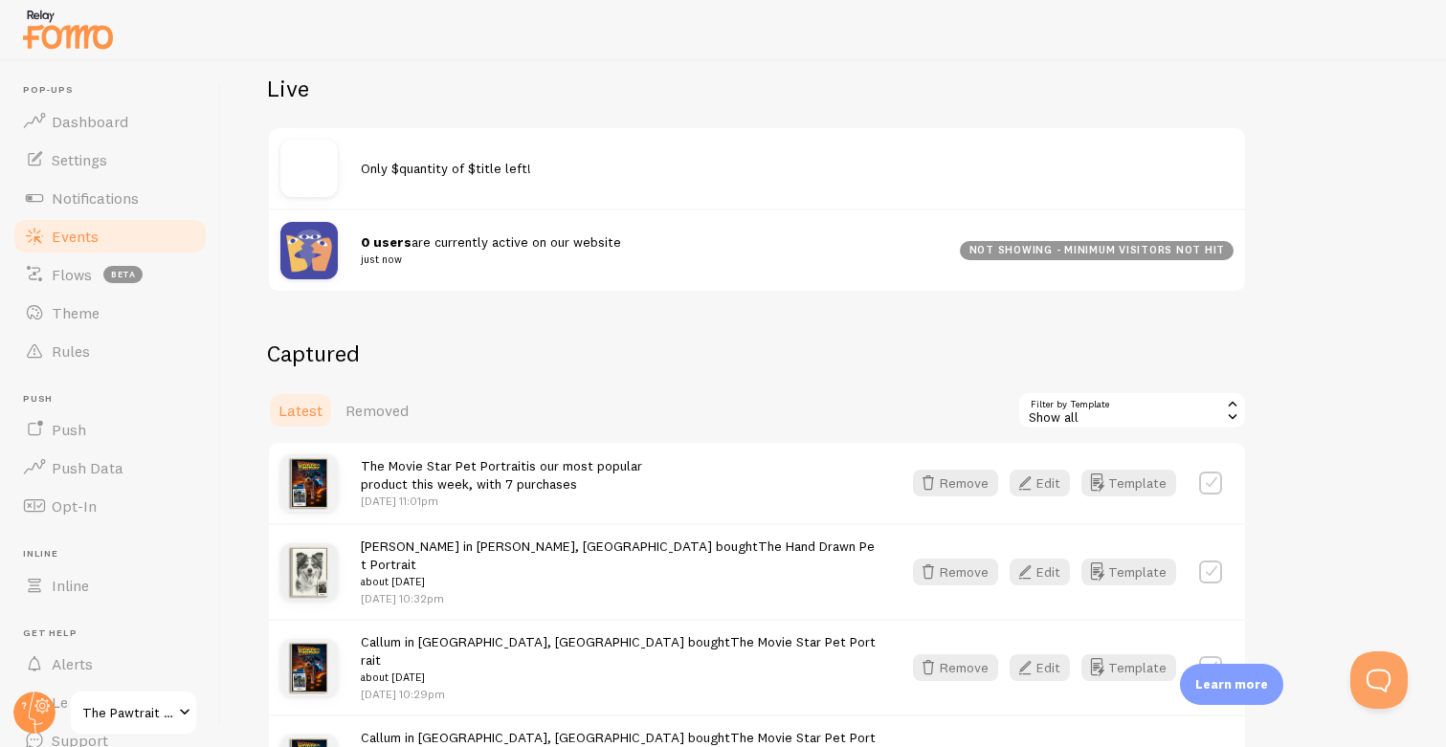
scroll to position [202, 0]
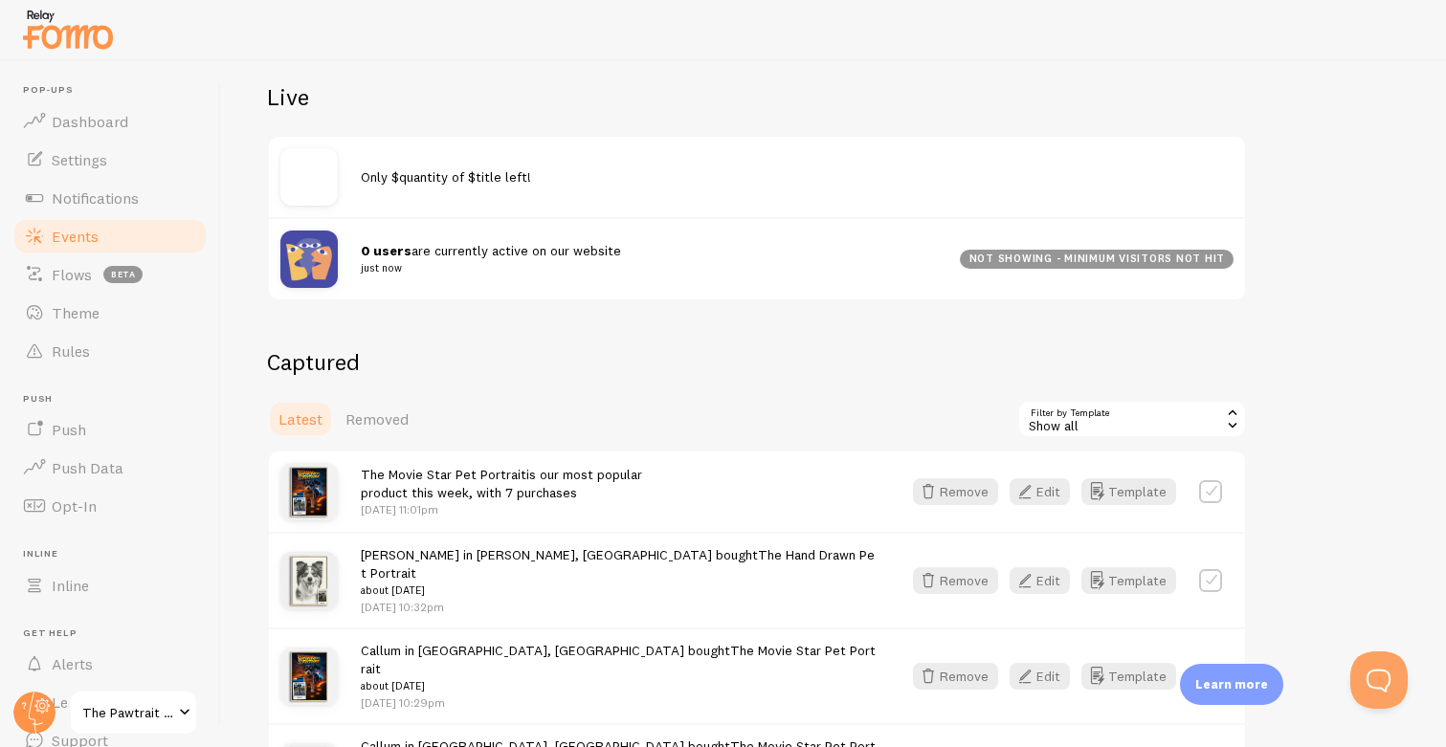
click at [443, 181] on span "Only $quantity of $title left!" at bounding box center [446, 176] width 170 height 17
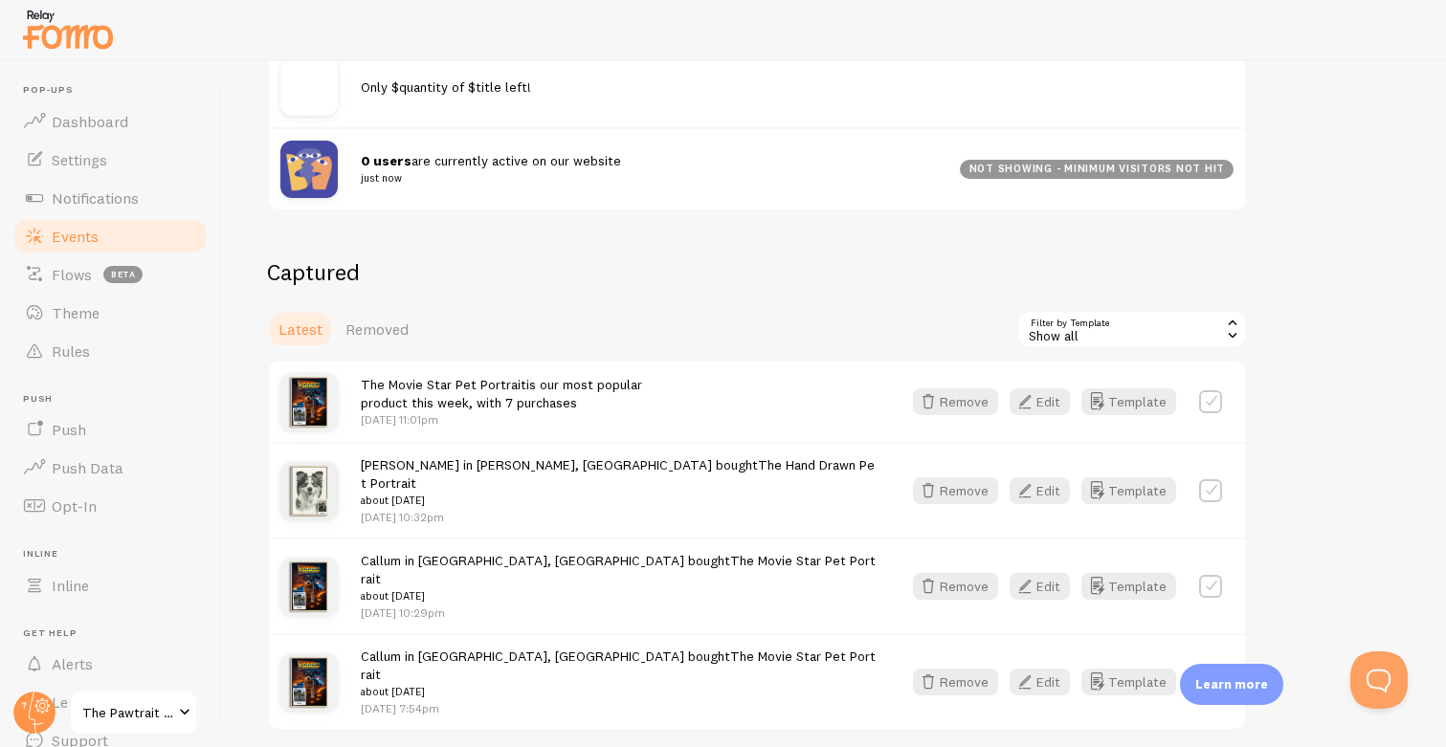
scroll to position [326, 0]
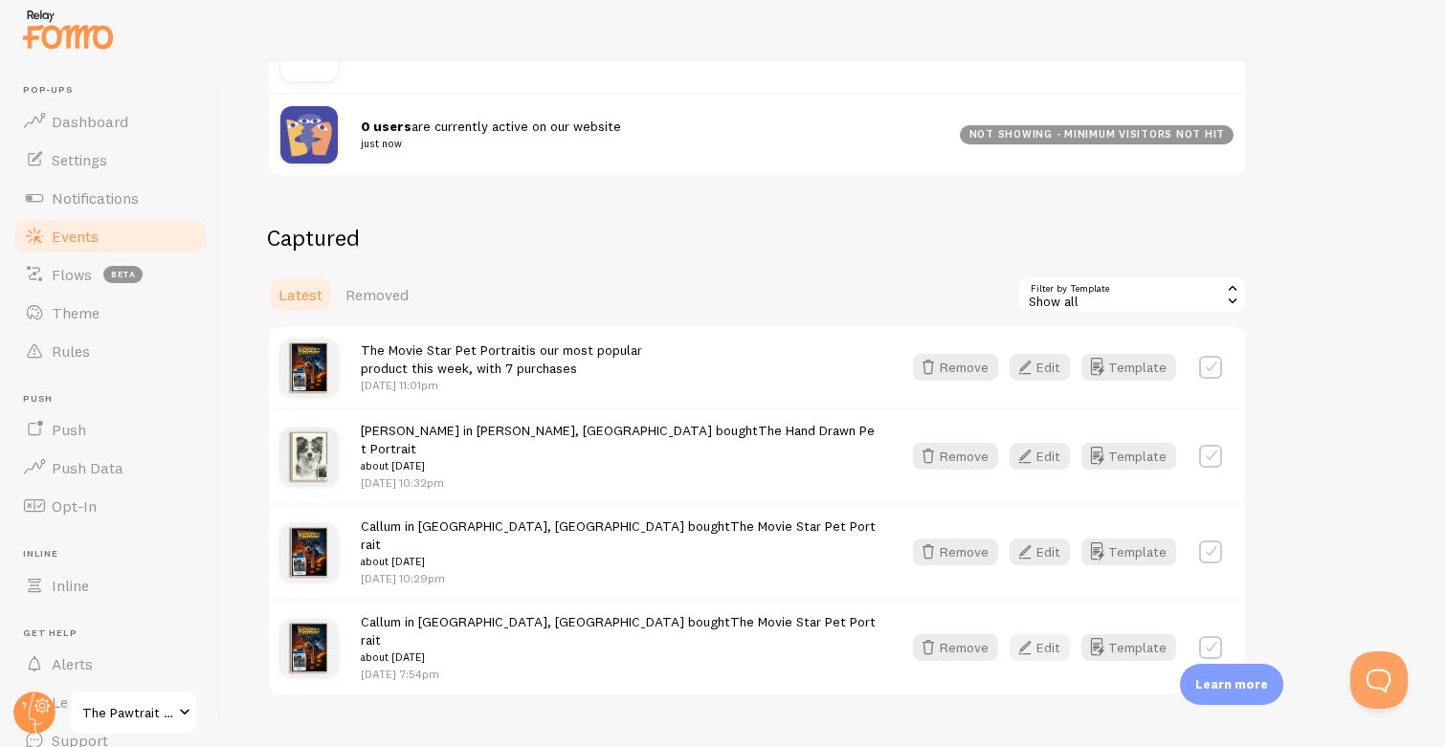
click at [1041, 634] on button "Edit" at bounding box center [1039, 647] width 60 height 27
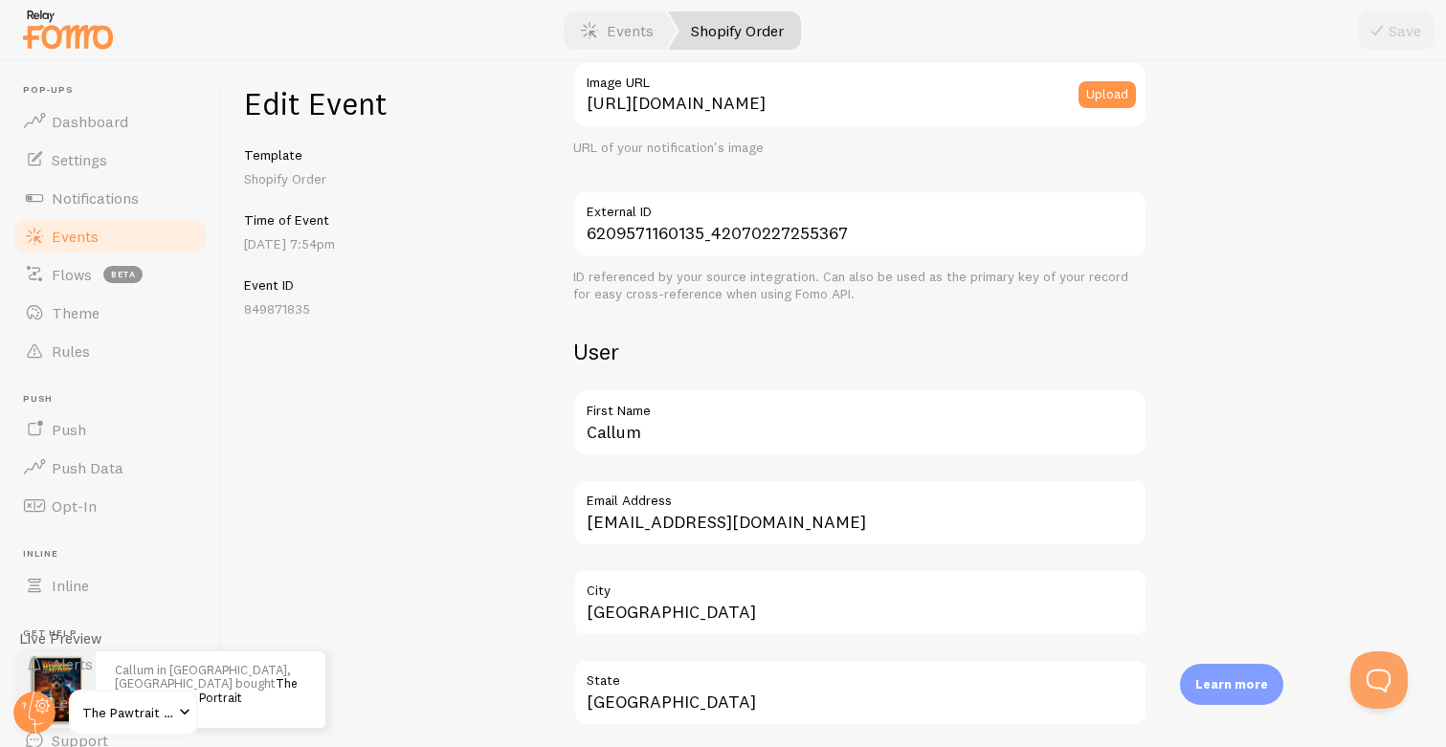
scroll to position [408, 0]
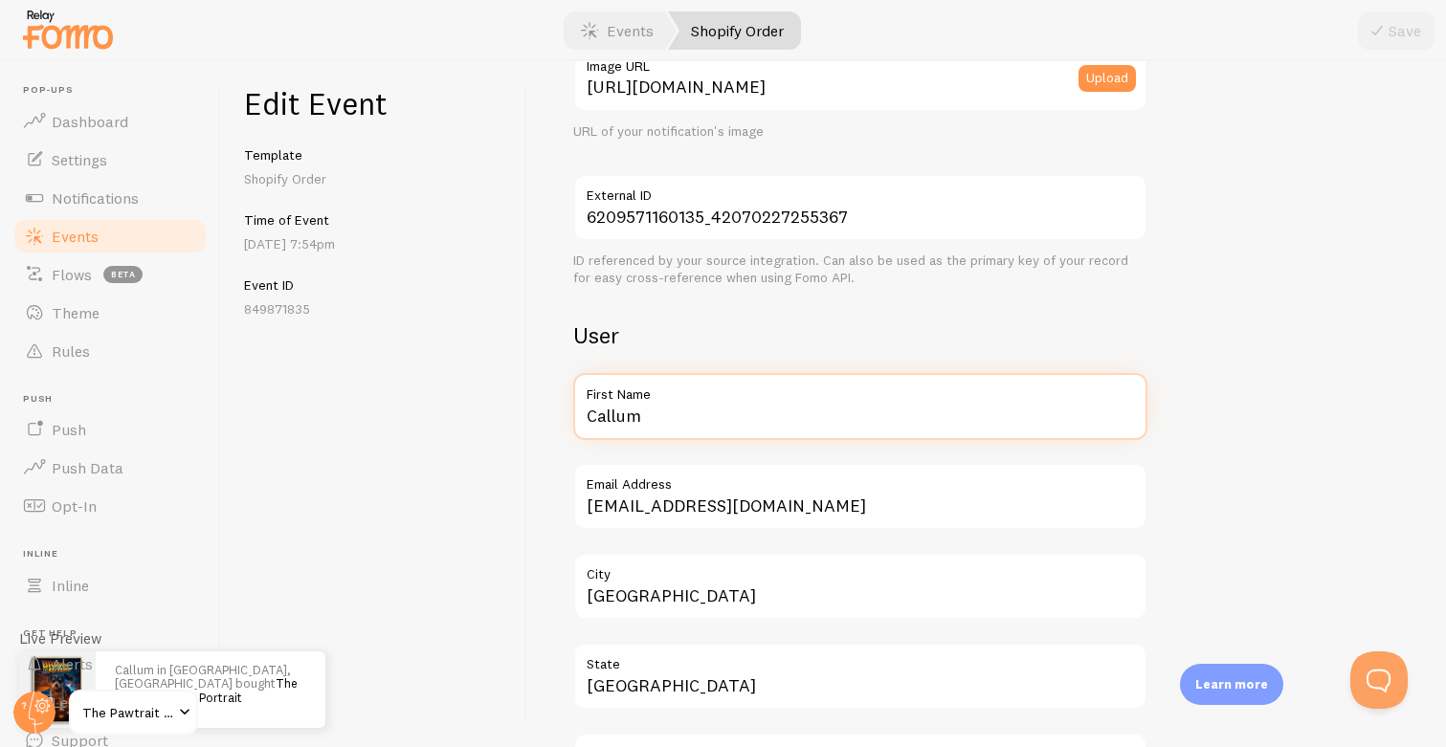
click at [616, 409] on input "Callum" at bounding box center [860, 406] width 574 height 67
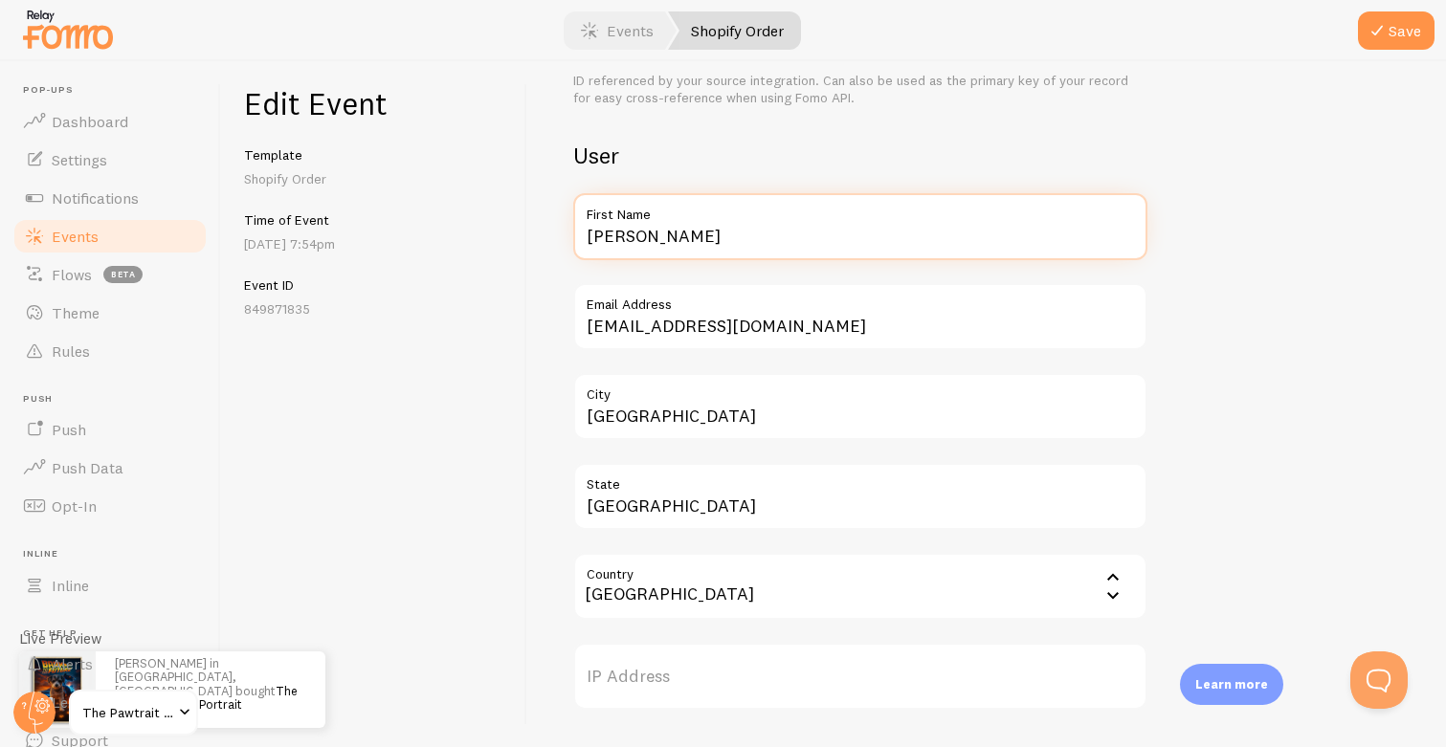
scroll to position [599, 0]
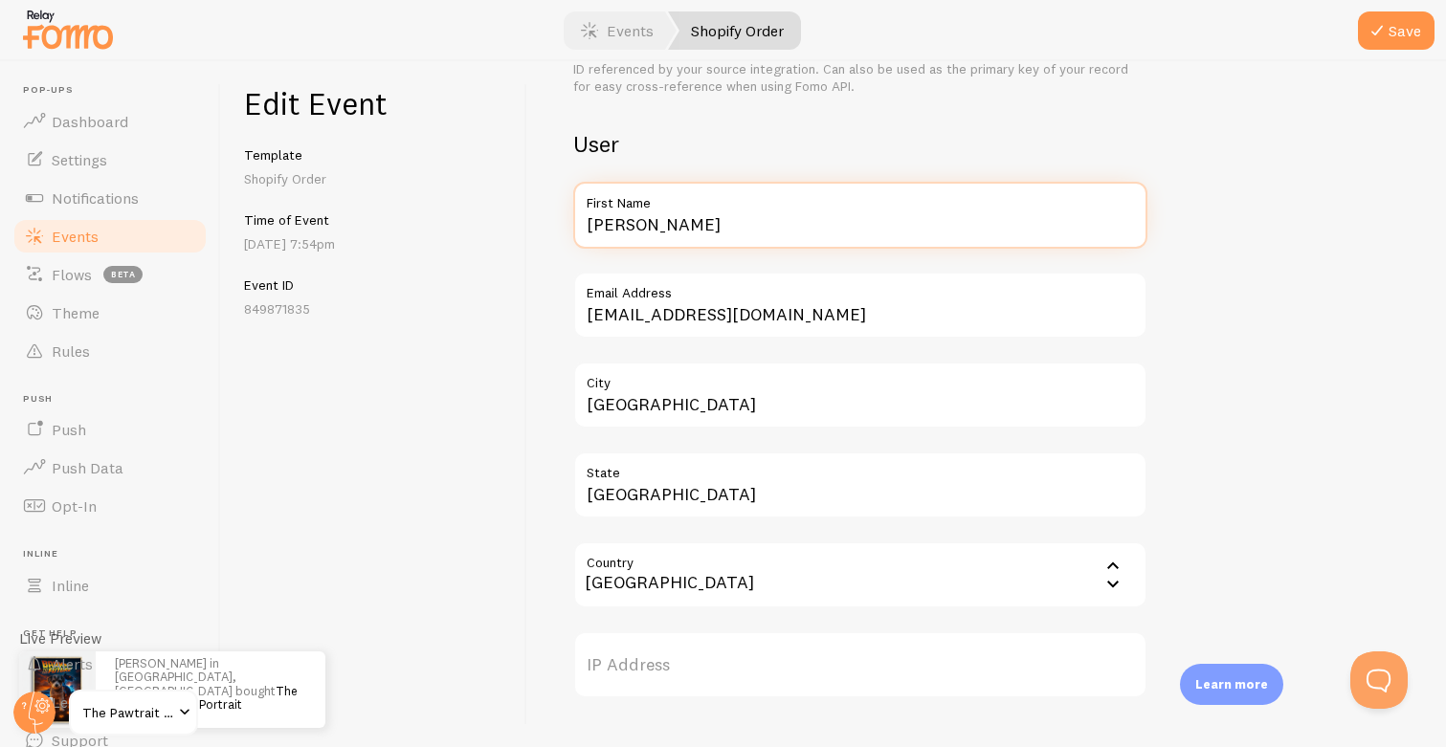
type input "[PERSON_NAME]"
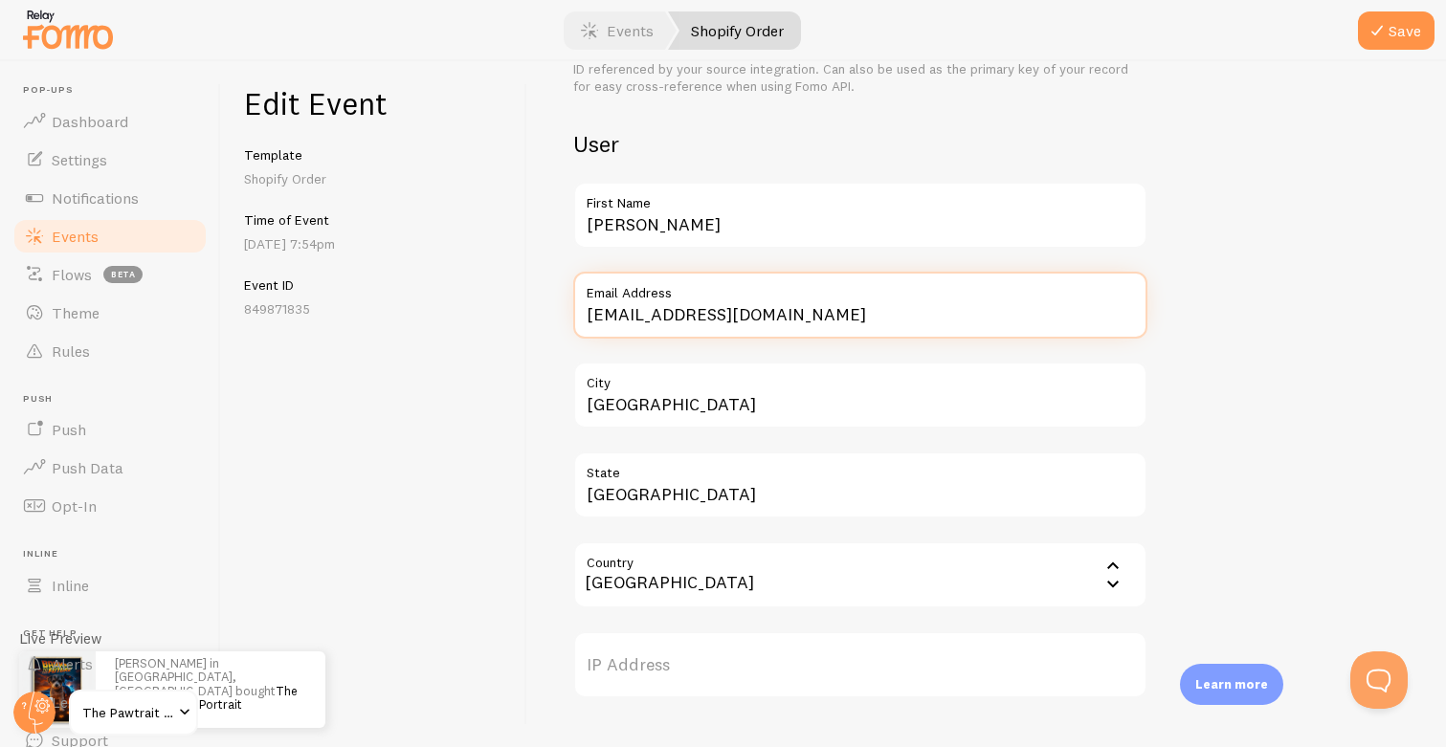
click at [701, 313] on input "[EMAIL_ADDRESS][DOMAIN_NAME]" at bounding box center [860, 305] width 574 height 67
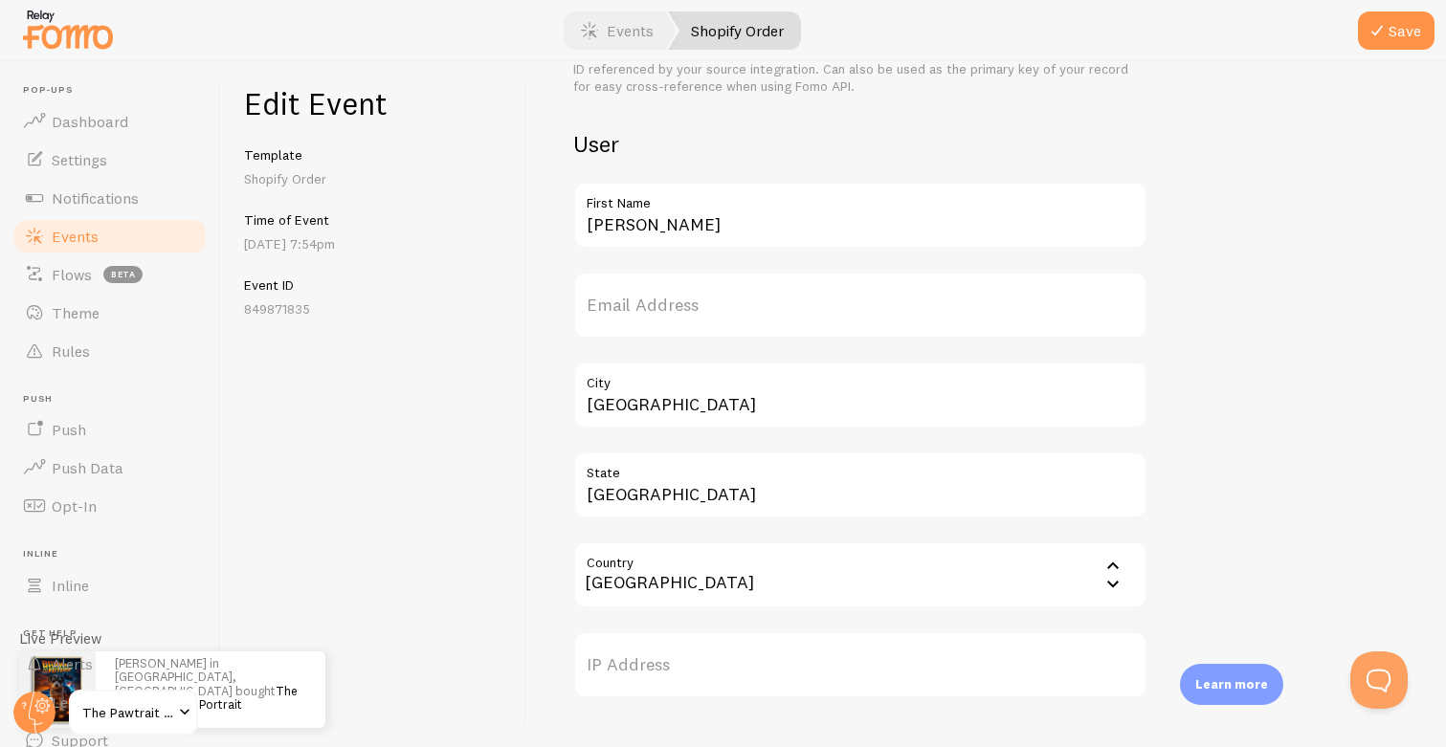
click at [555, 362] on div "Meta The Movie Star Pet Portrait Title This text will be bolded in your notific…" at bounding box center [986, 404] width 918 height 686
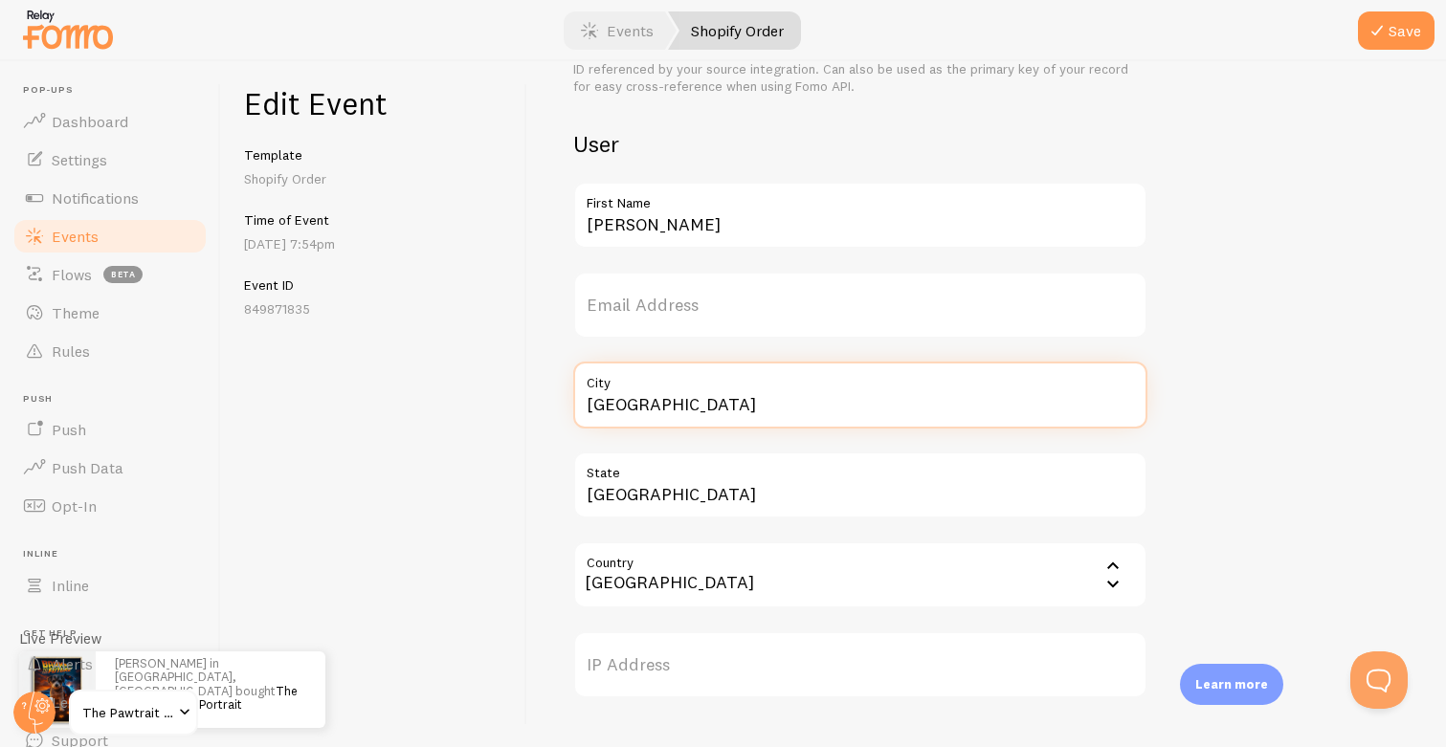
click at [629, 403] on input "[GEOGRAPHIC_DATA]" at bounding box center [860, 395] width 574 height 67
type input "Croydon"
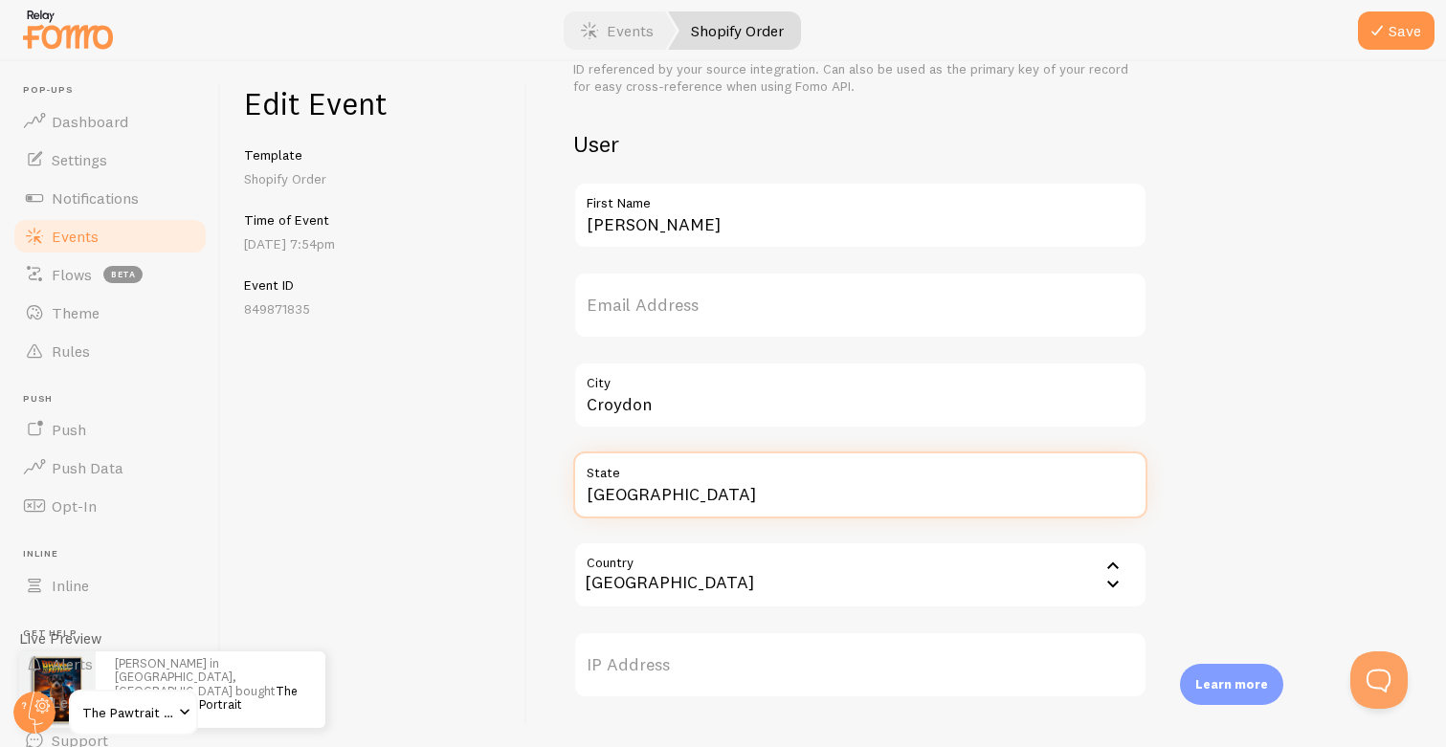
click at [629, 491] on input "[GEOGRAPHIC_DATA]" at bounding box center [860, 485] width 574 height 67
type input "e"
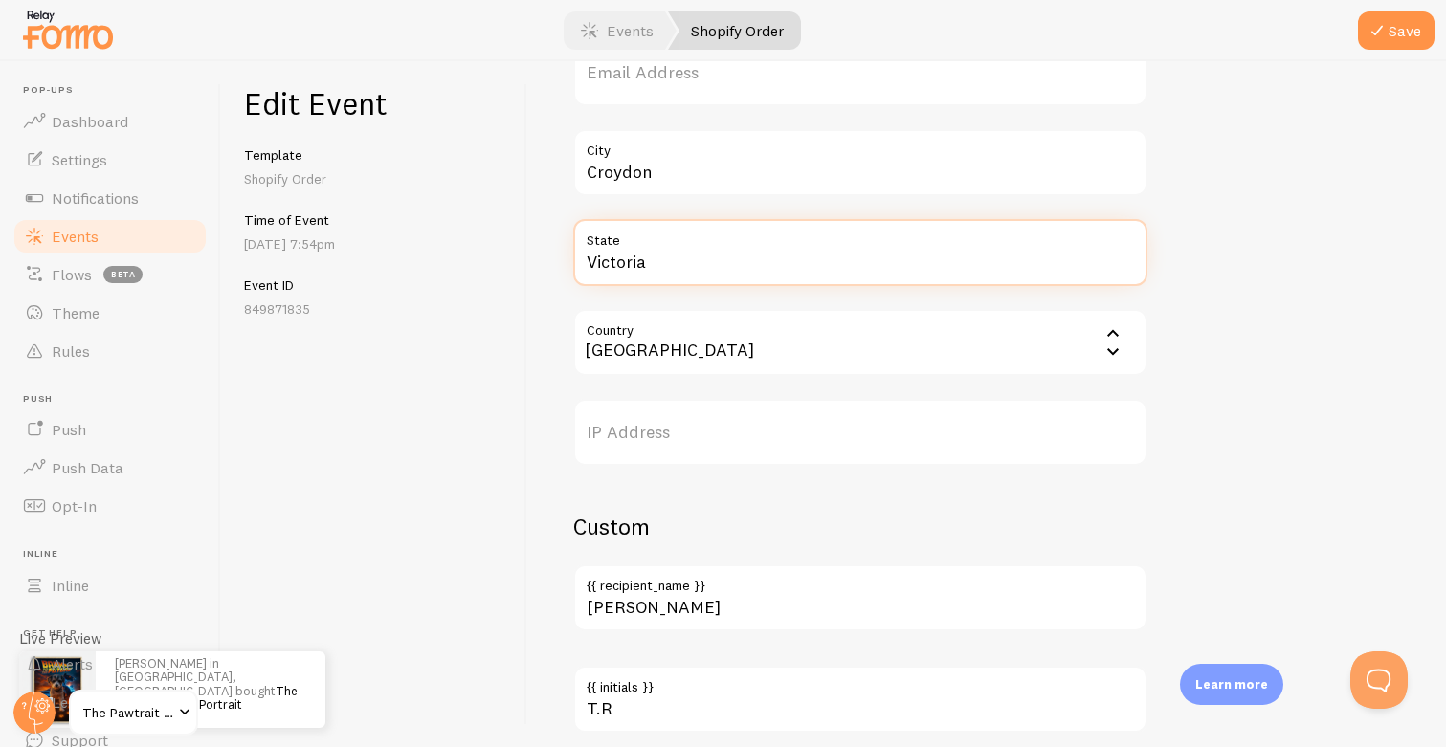
scroll to position [747, 0]
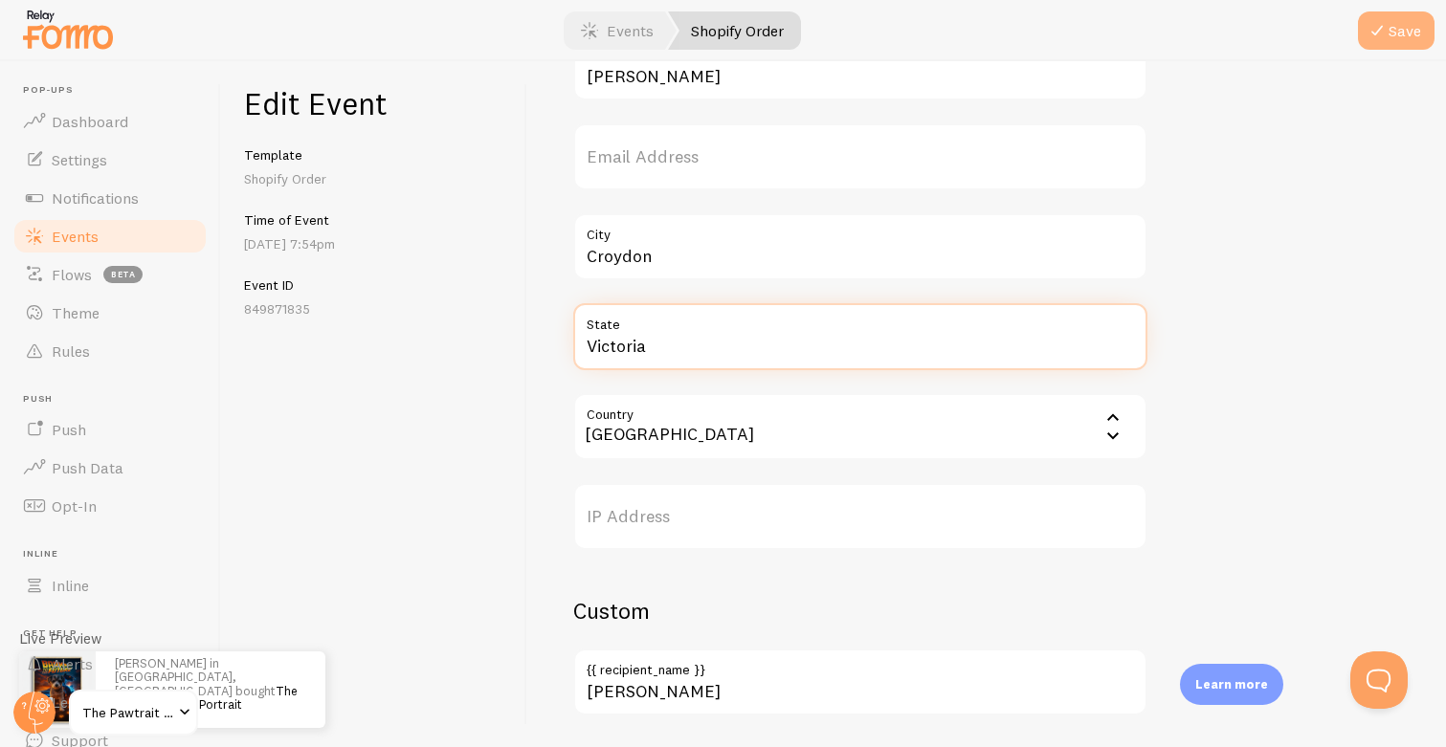
type input "Victoria"
click at [1376, 21] on icon "submit" at bounding box center [1376, 30] width 23 height 23
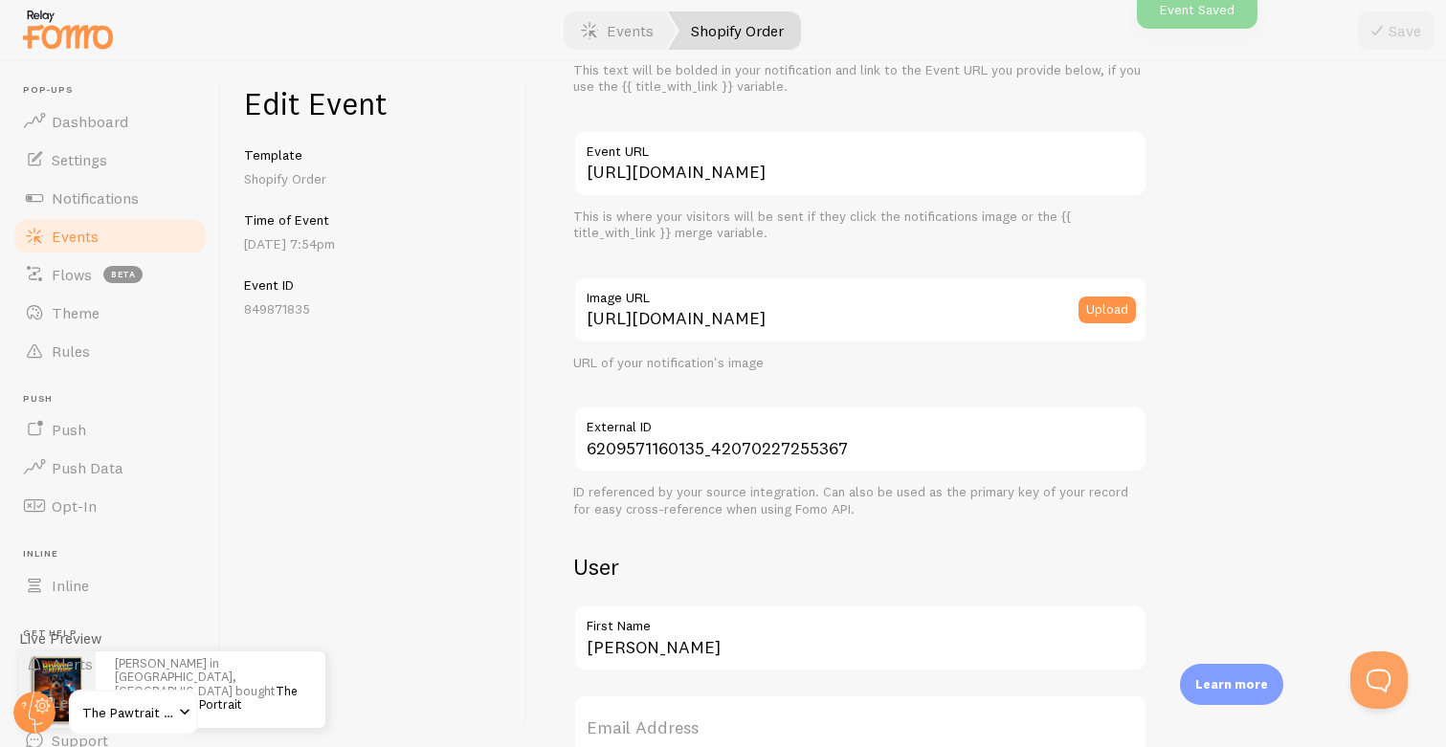
scroll to position [36, 0]
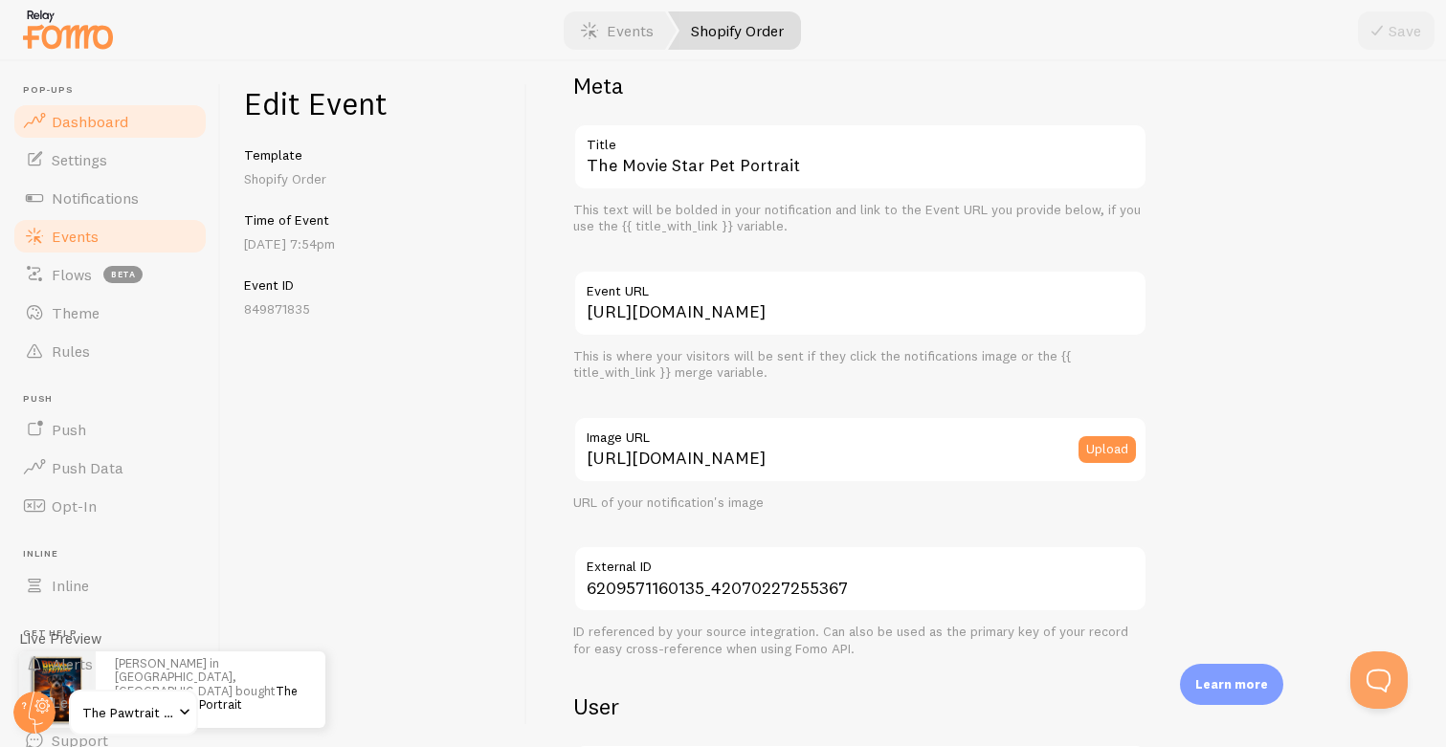
click at [74, 112] on span "Dashboard" at bounding box center [90, 121] width 77 height 19
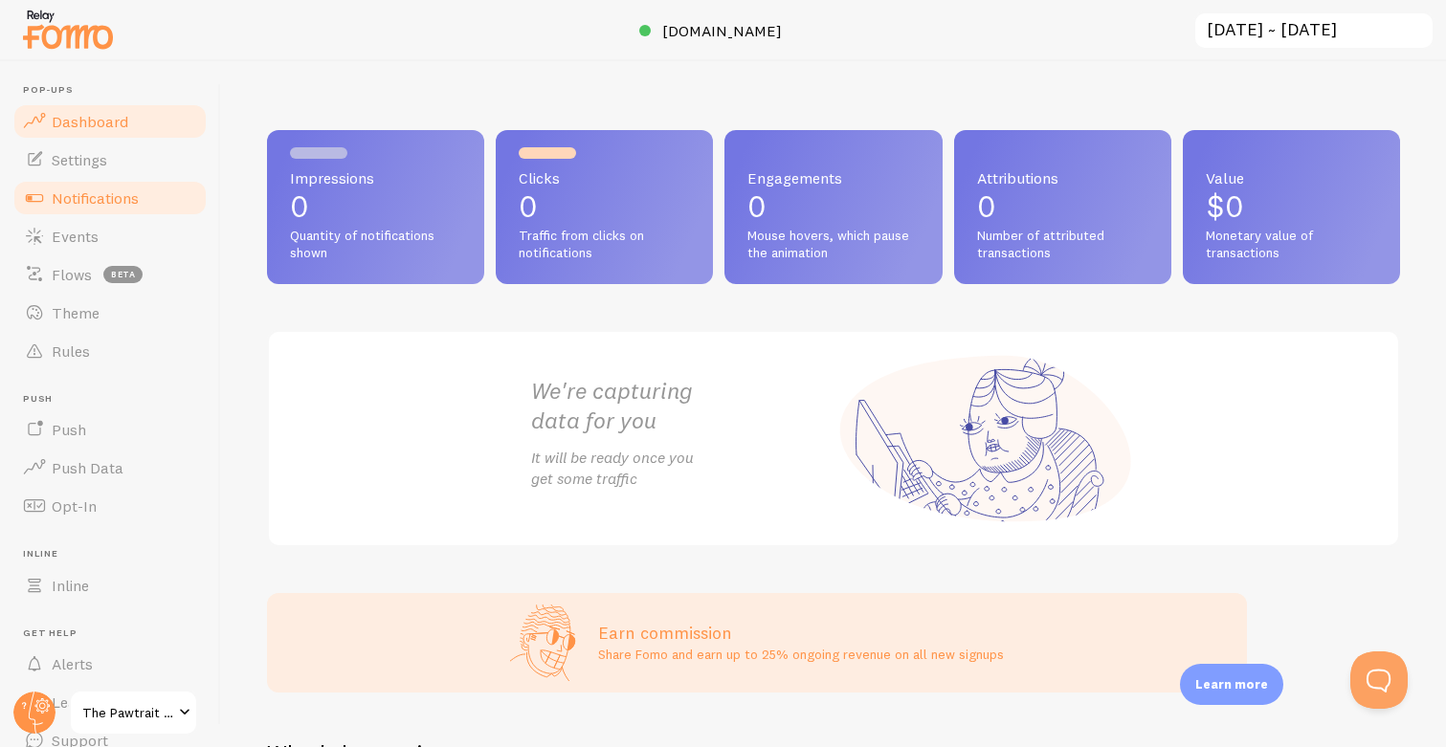
click at [83, 195] on span "Notifications" at bounding box center [95, 197] width 87 height 19
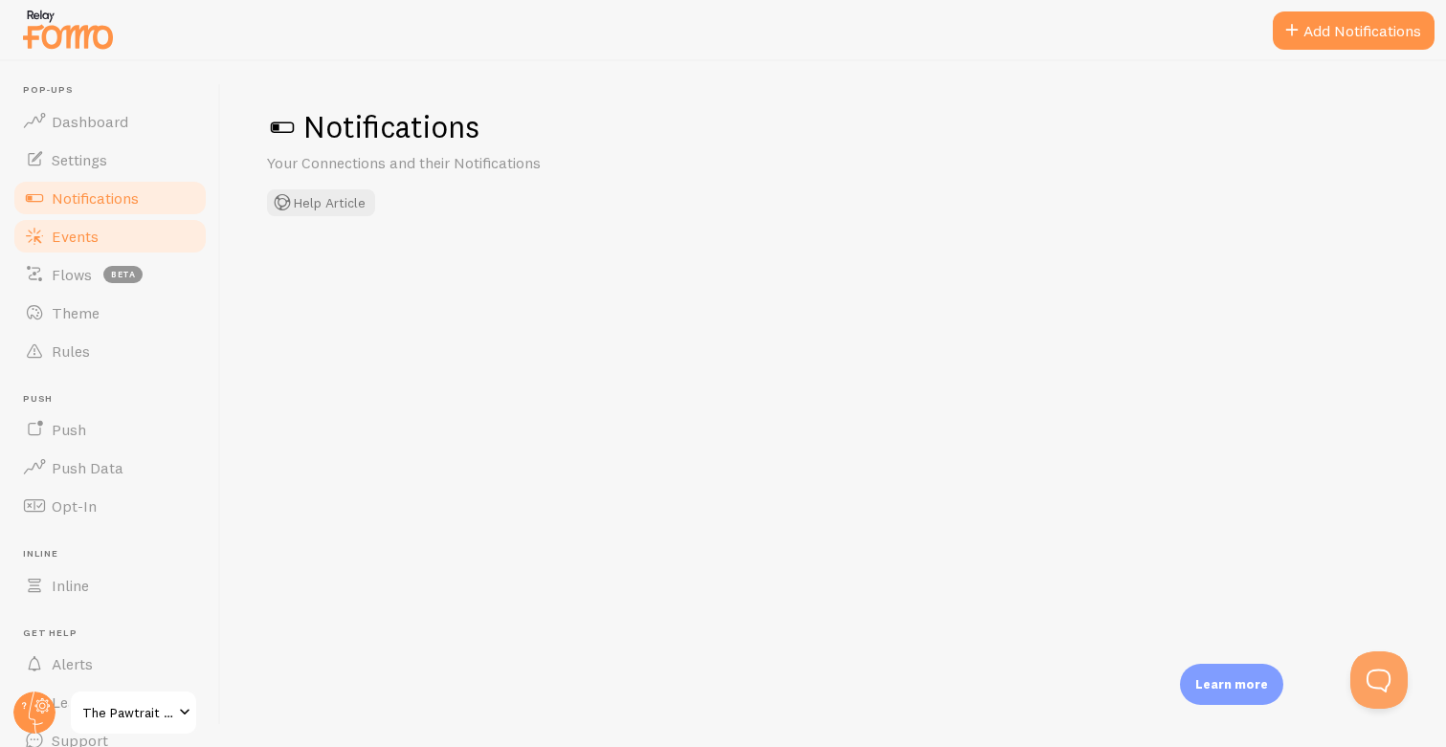
click at [75, 227] on span "Events" at bounding box center [75, 236] width 47 height 19
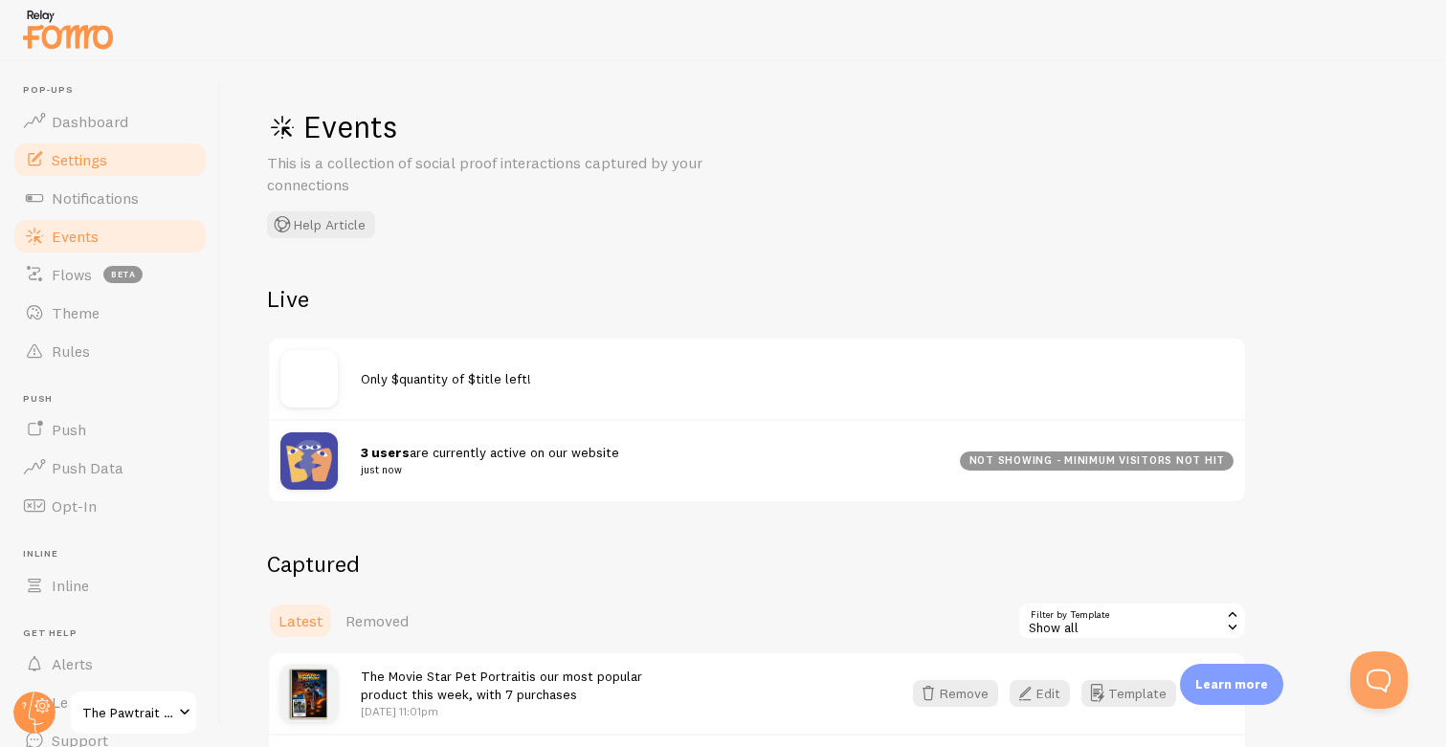
click at [103, 160] on span "Settings" at bounding box center [79, 159] width 55 height 19
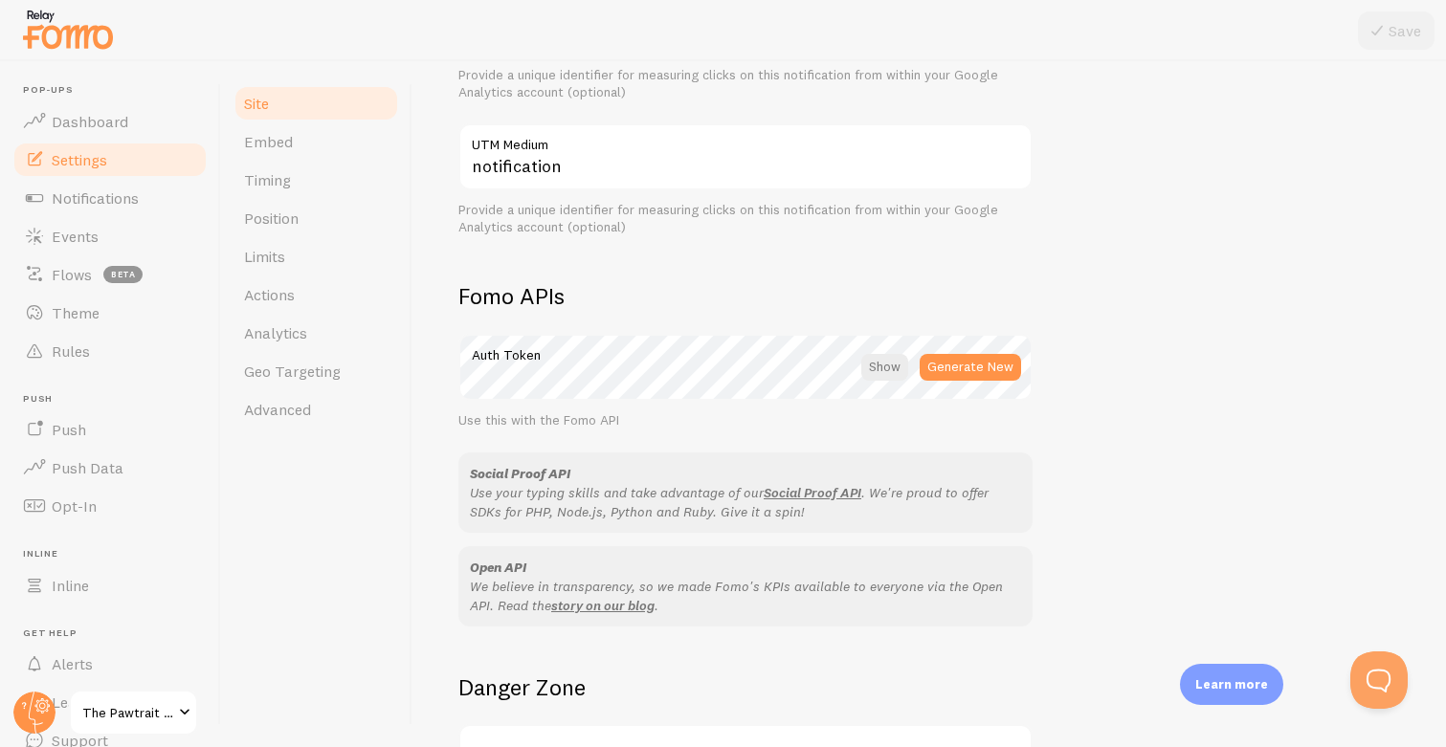
scroll to position [1059, 0]
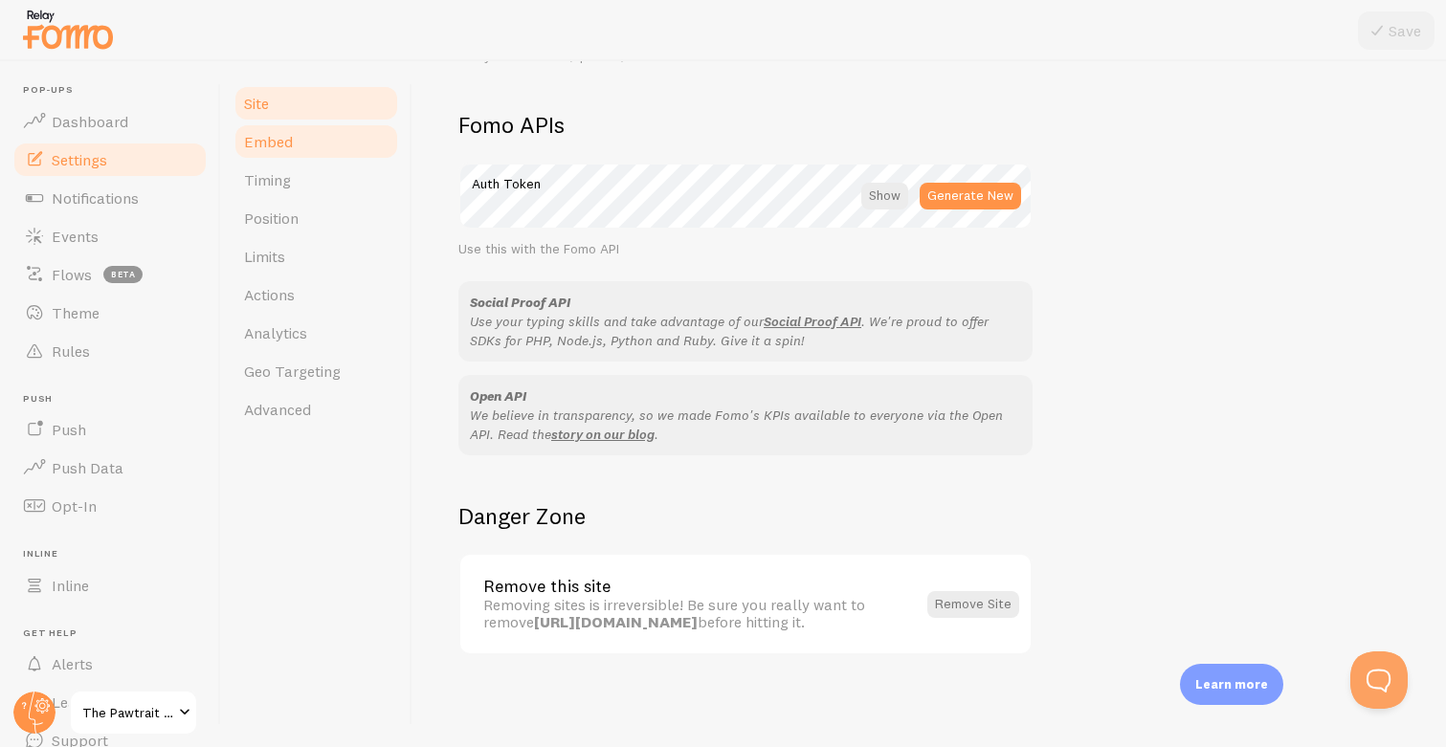
click at [310, 145] on link "Embed" at bounding box center [315, 141] width 167 height 38
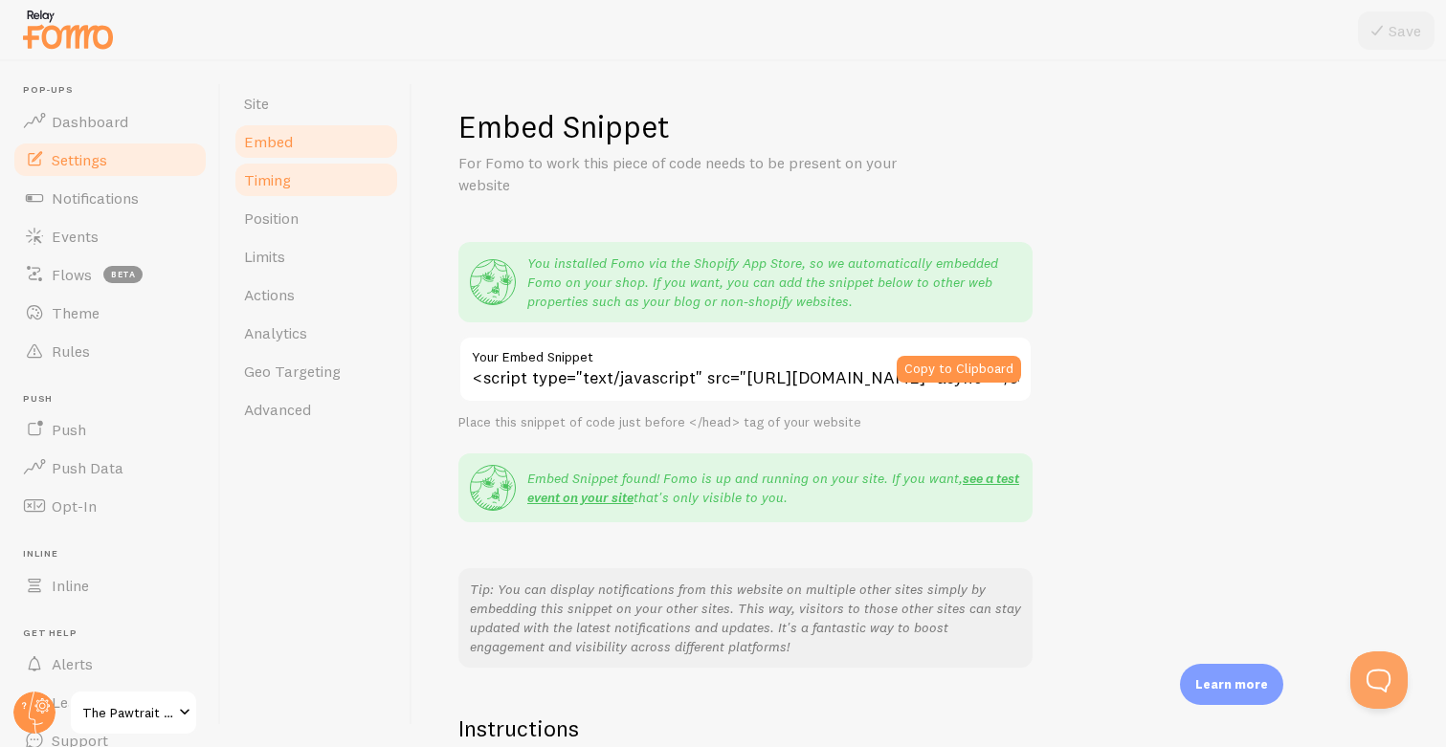
click at [307, 189] on link "Timing" at bounding box center [315, 180] width 167 height 38
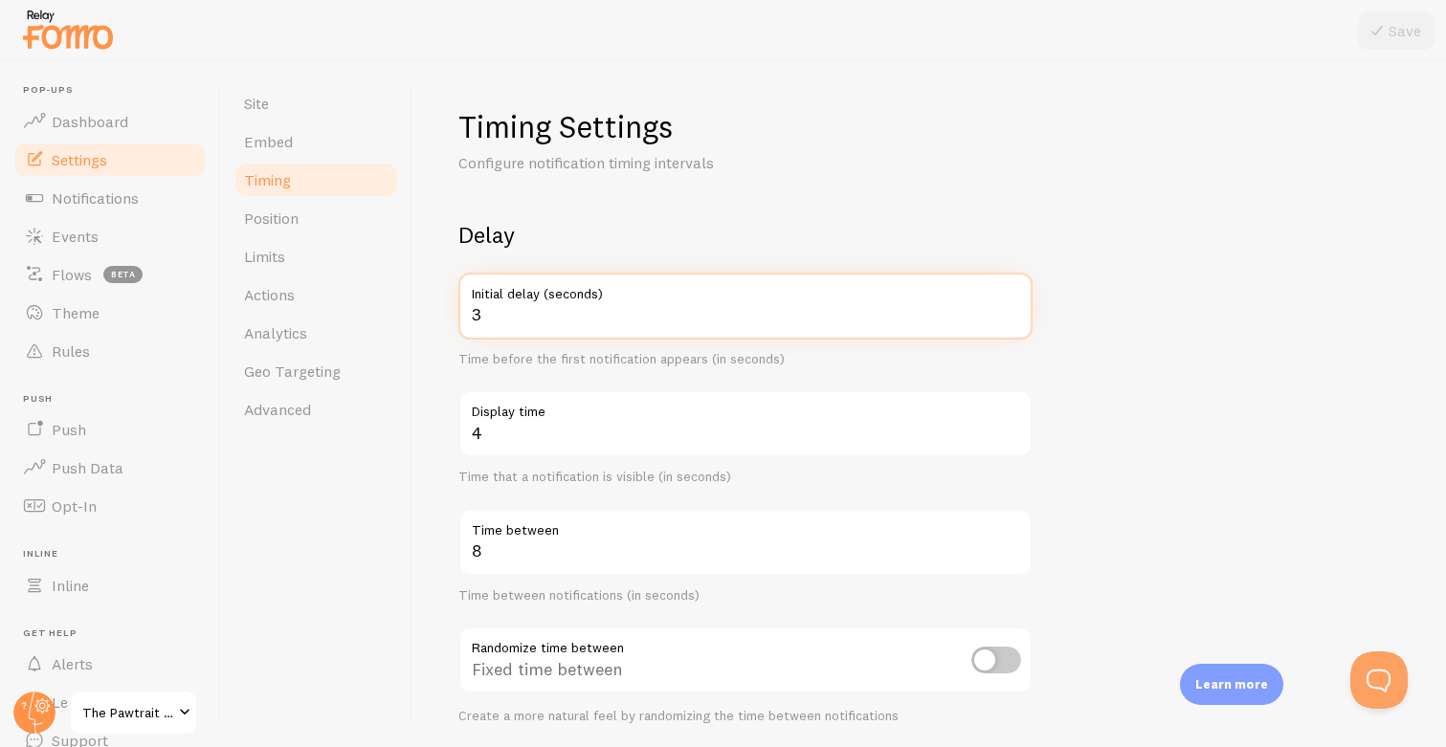
click at [589, 312] on input "3" at bounding box center [745, 306] width 574 height 67
type input "2"
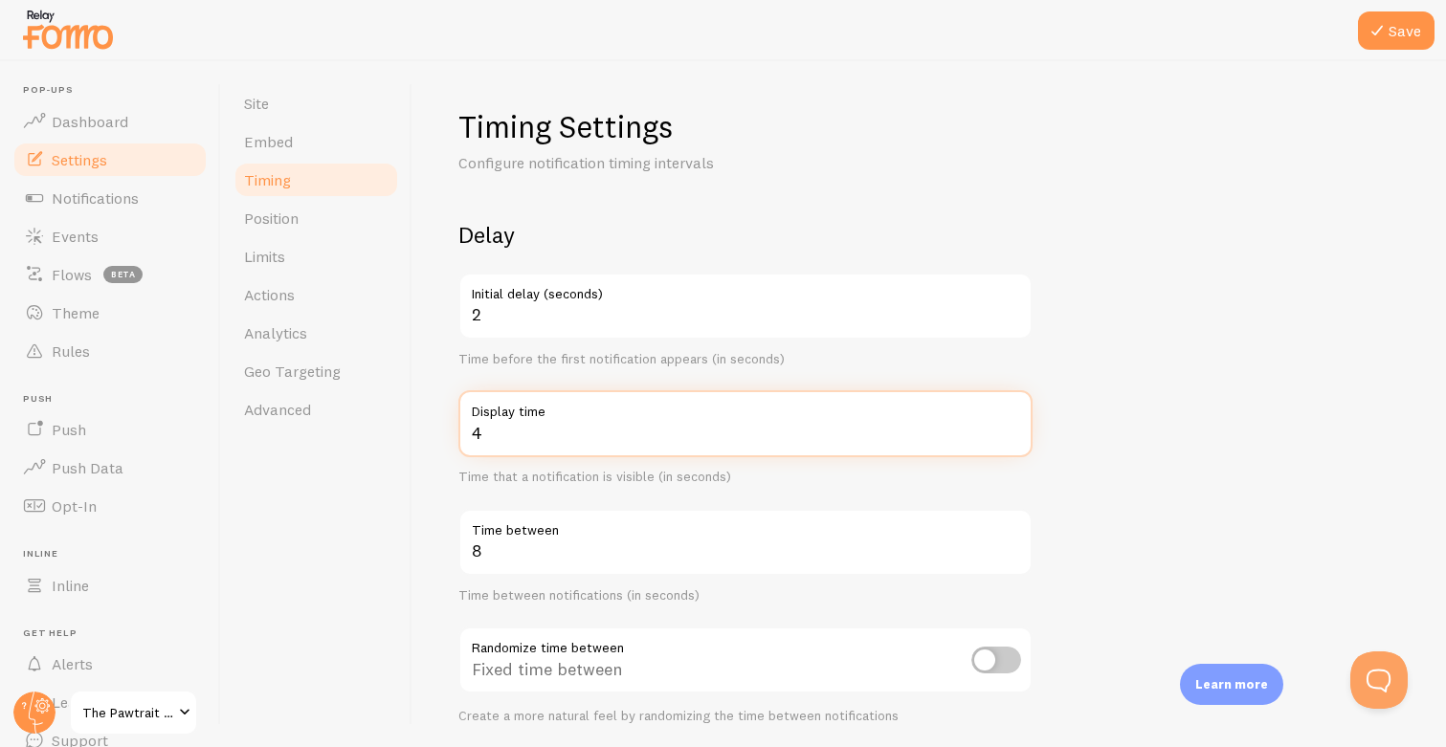
click at [664, 426] on input "4" at bounding box center [745, 423] width 574 height 67
type input "8"
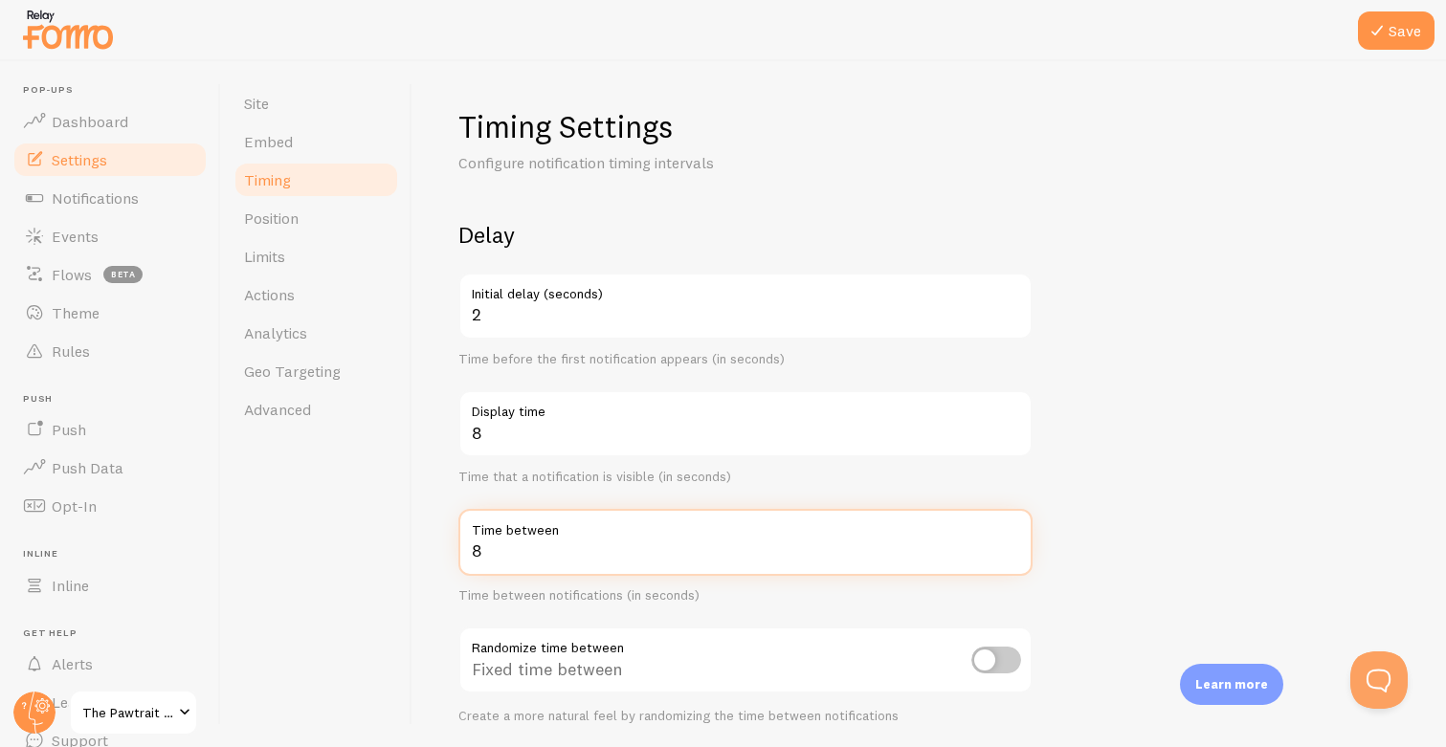
click at [1114, 537] on form "Delay 2 Initial delay (seconds) Time before the first notification appears (in …" at bounding box center [928, 630] width 941 height 821
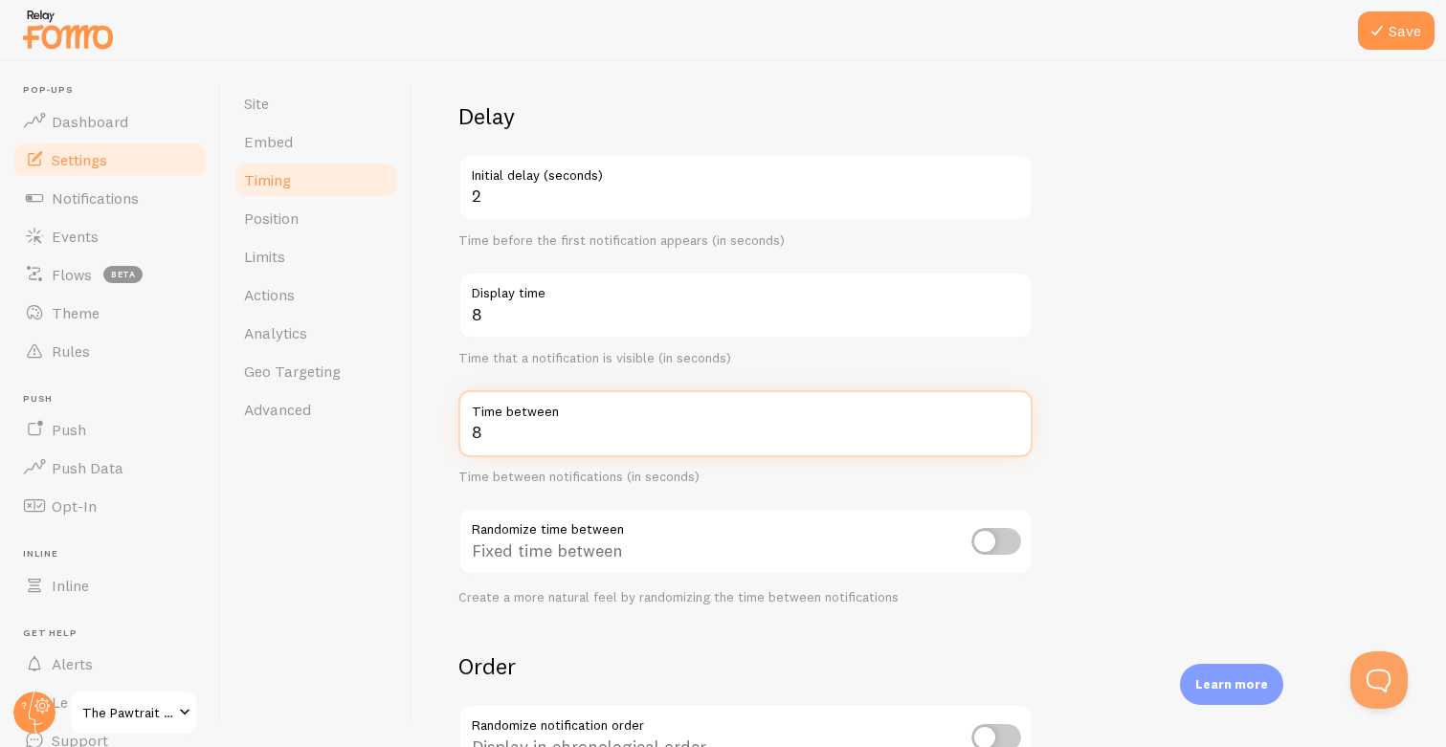
scroll to position [131, 0]
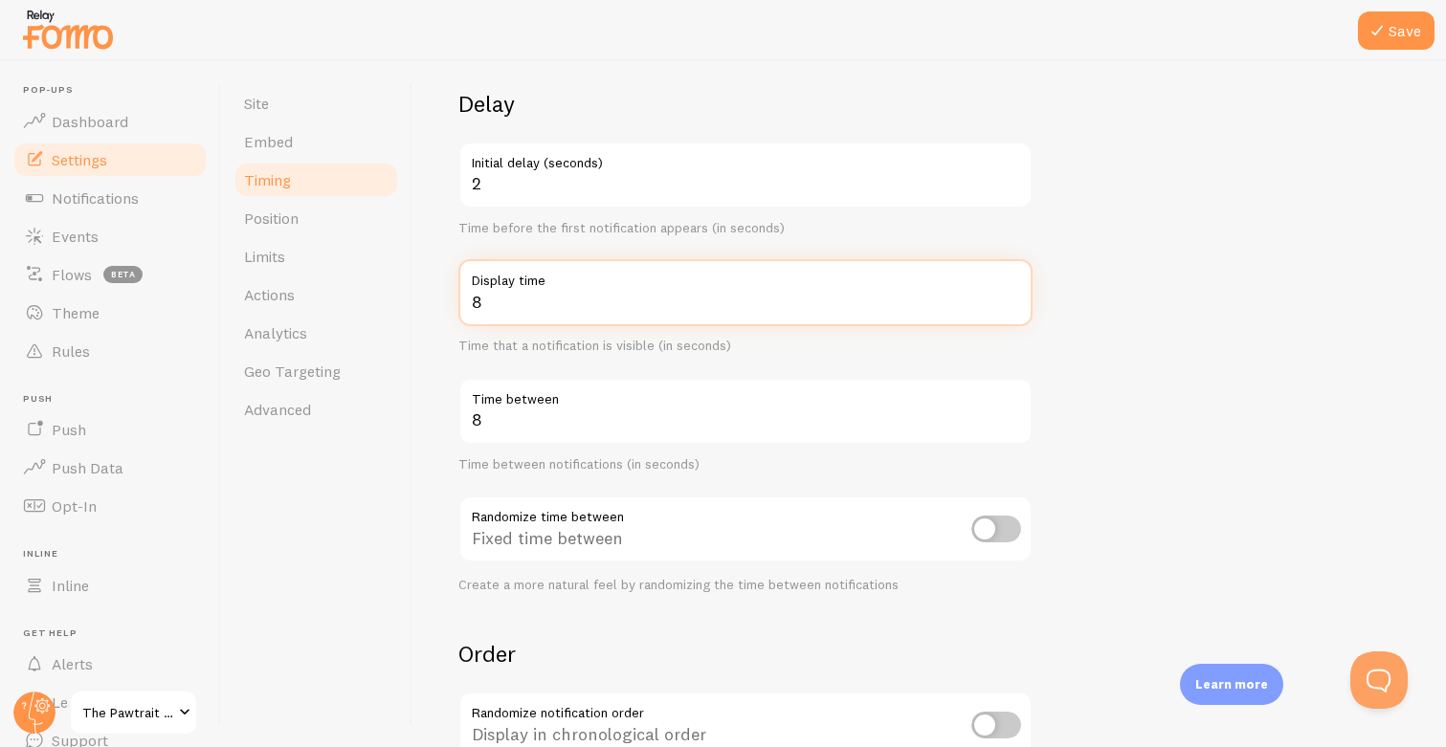
click at [660, 294] on input "8" at bounding box center [745, 292] width 574 height 67
type input "6"
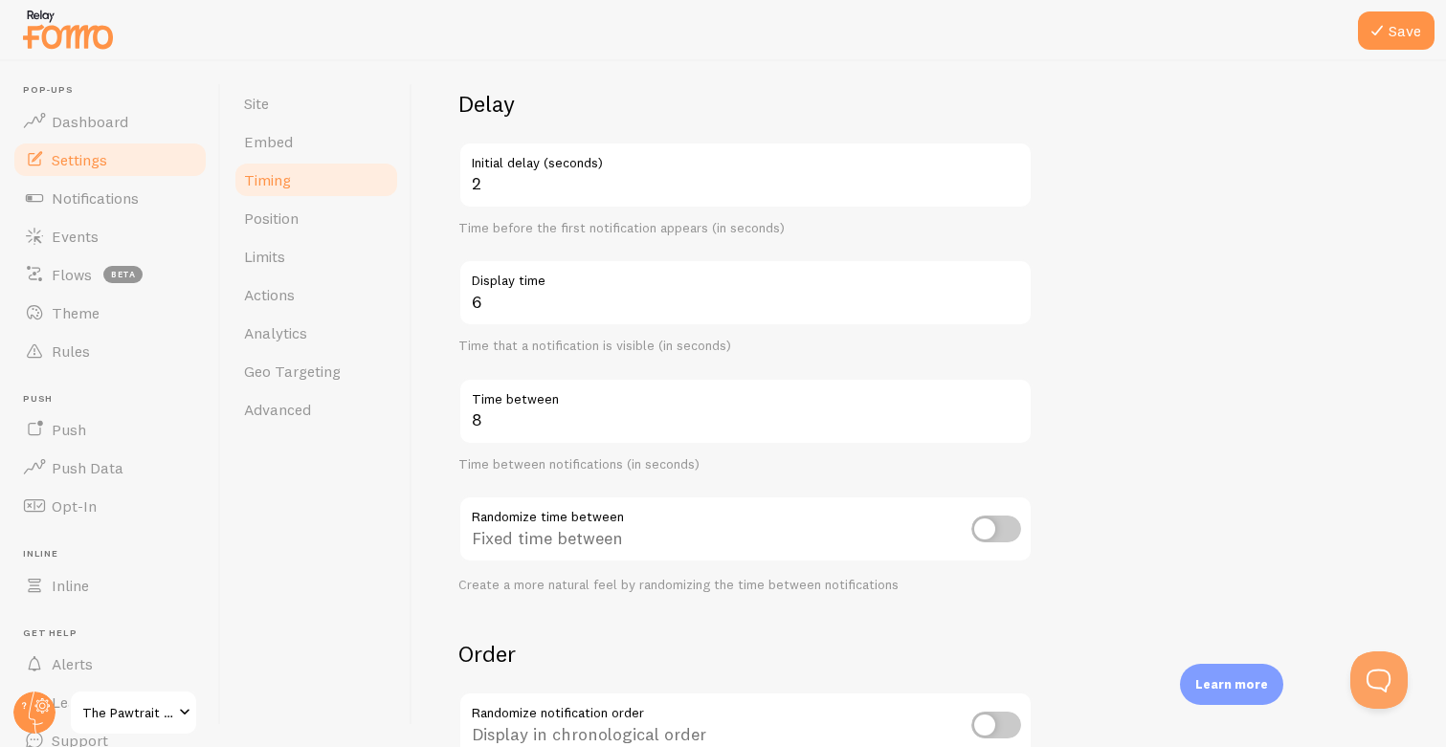
click at [1148, 307] on form "Delay 2 Initial delay (seconds) Time before the first notification appears (in …" at bounding box center [928, 499] width 941 height 821
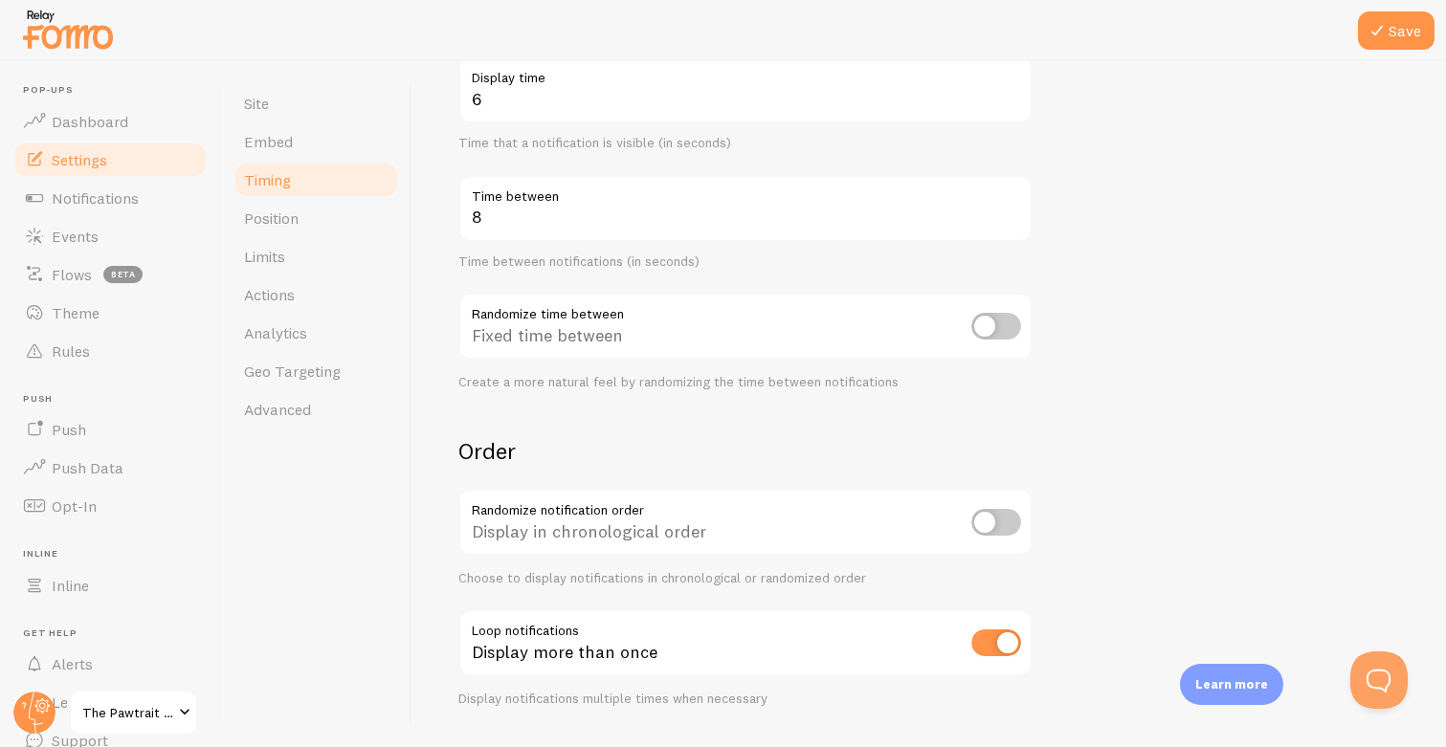
scroll to position [342, 0]
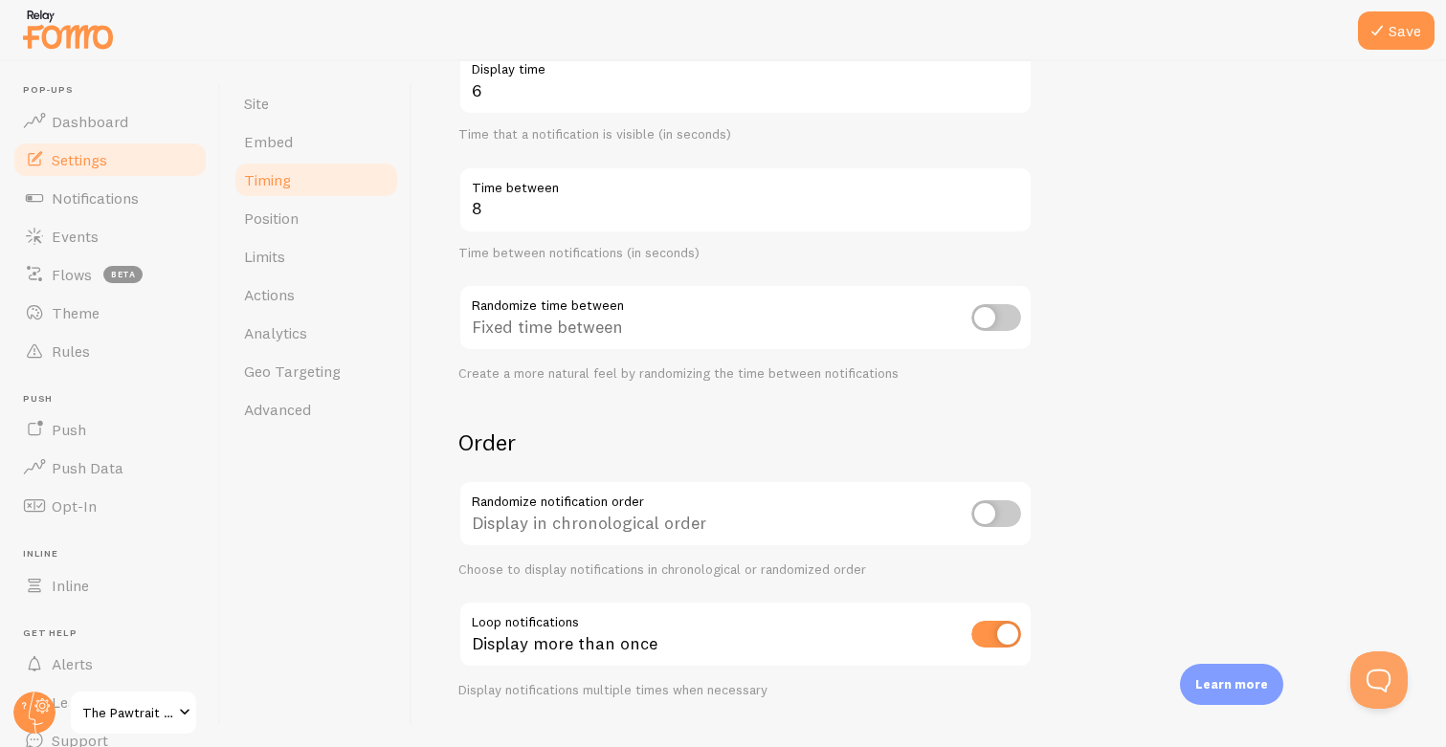
click at [987, 324] on input "checkbox" at bounding box center [996, 317] width 50 height 27
checkbox input "true"
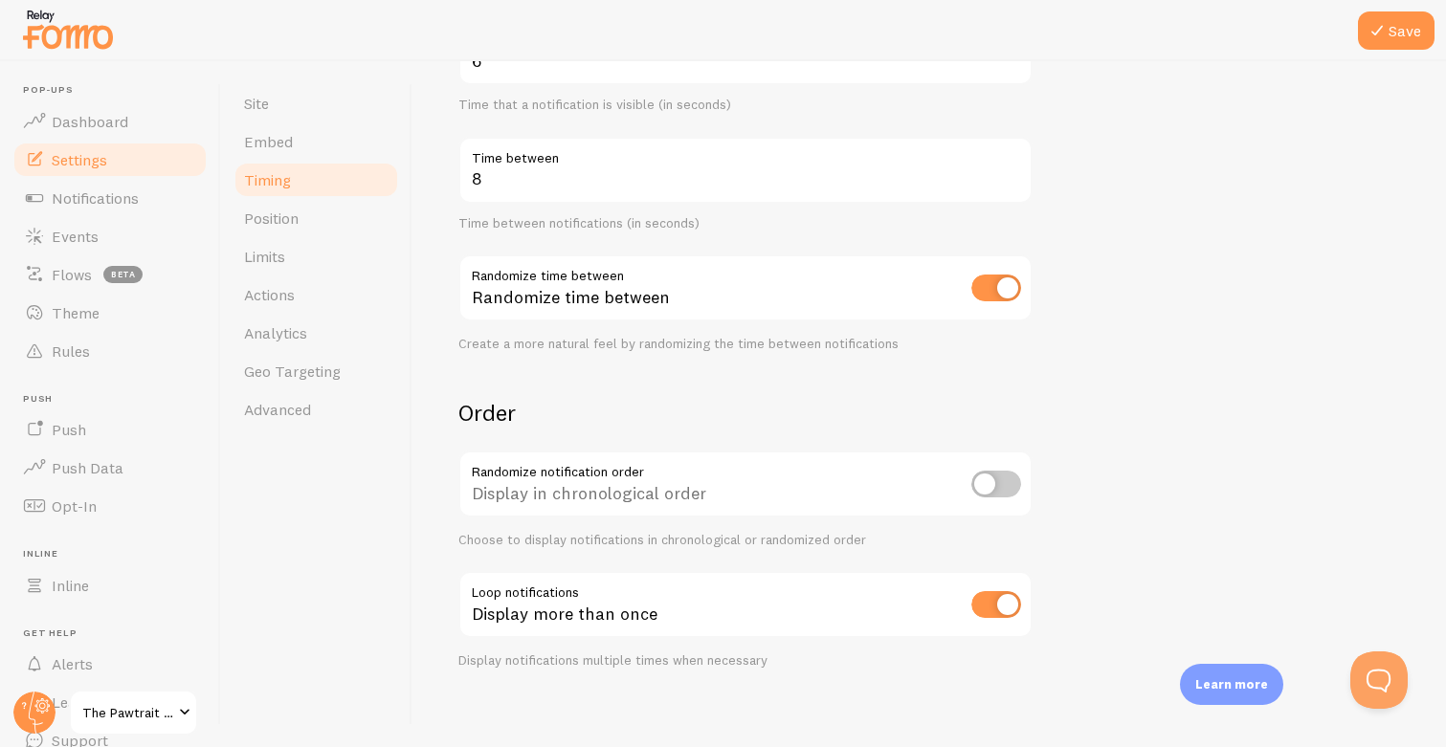
scroll to position [386, 0]
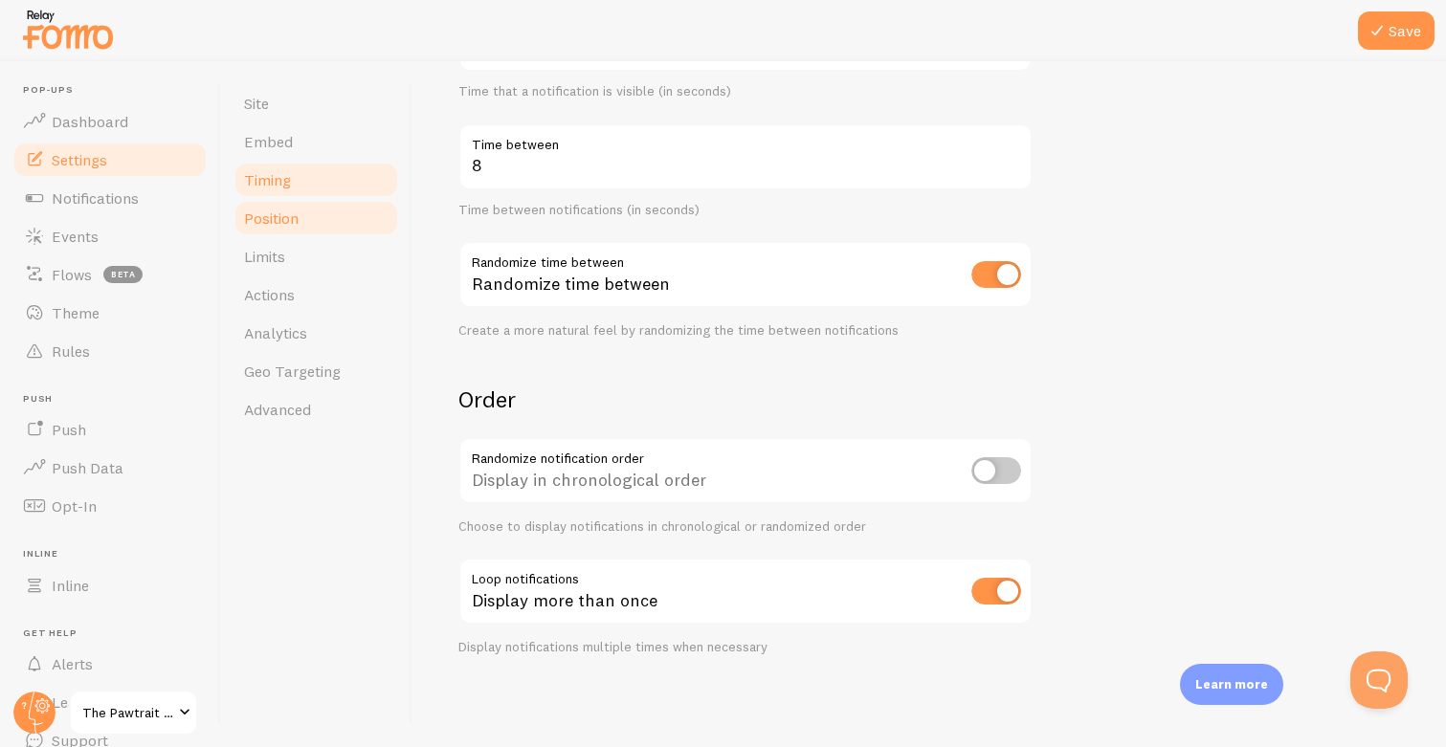
click at [321, 212] on link "Position" at bounding box center [315, 218] width 167 height 38
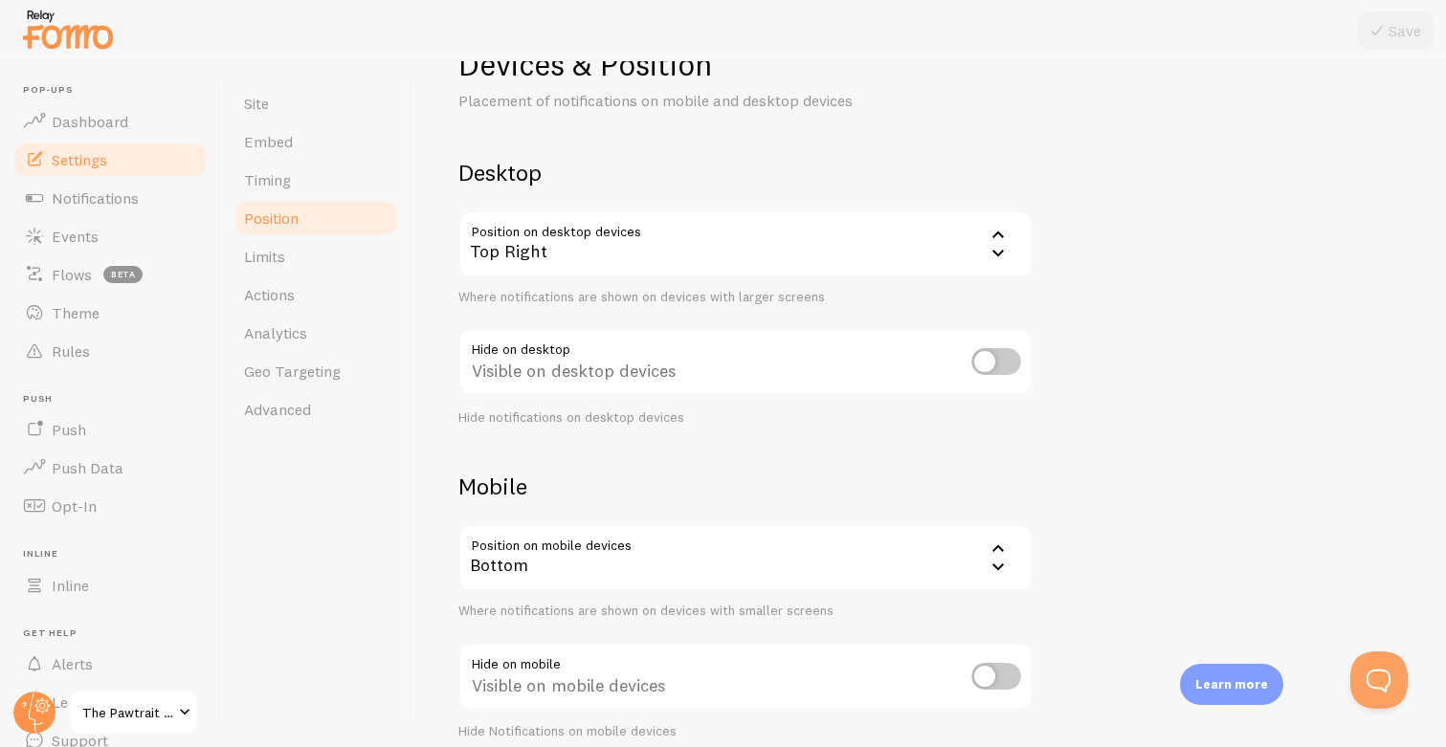
scroll to position [69, 0]
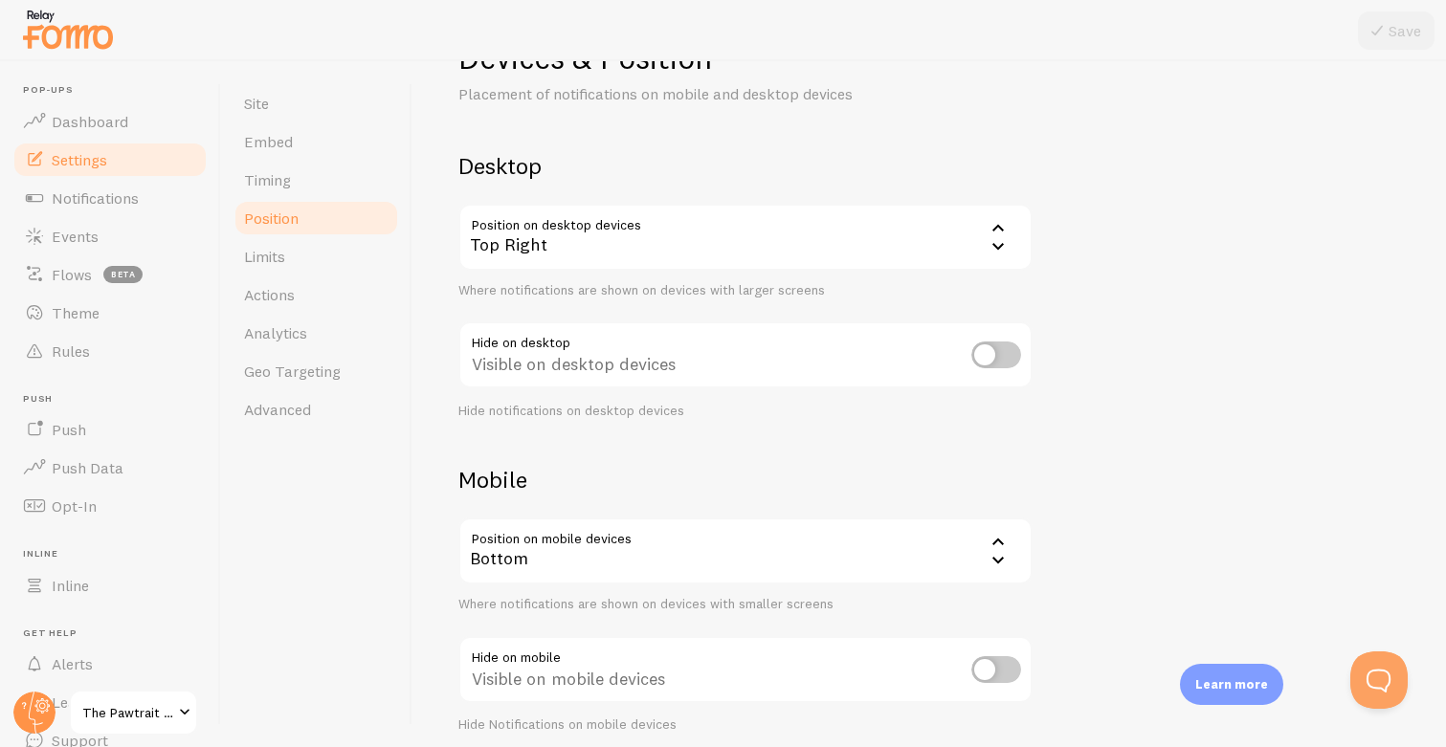
click at [707, 557] on div "Bottom" at bounding box center [745, 551] width 574 height 67
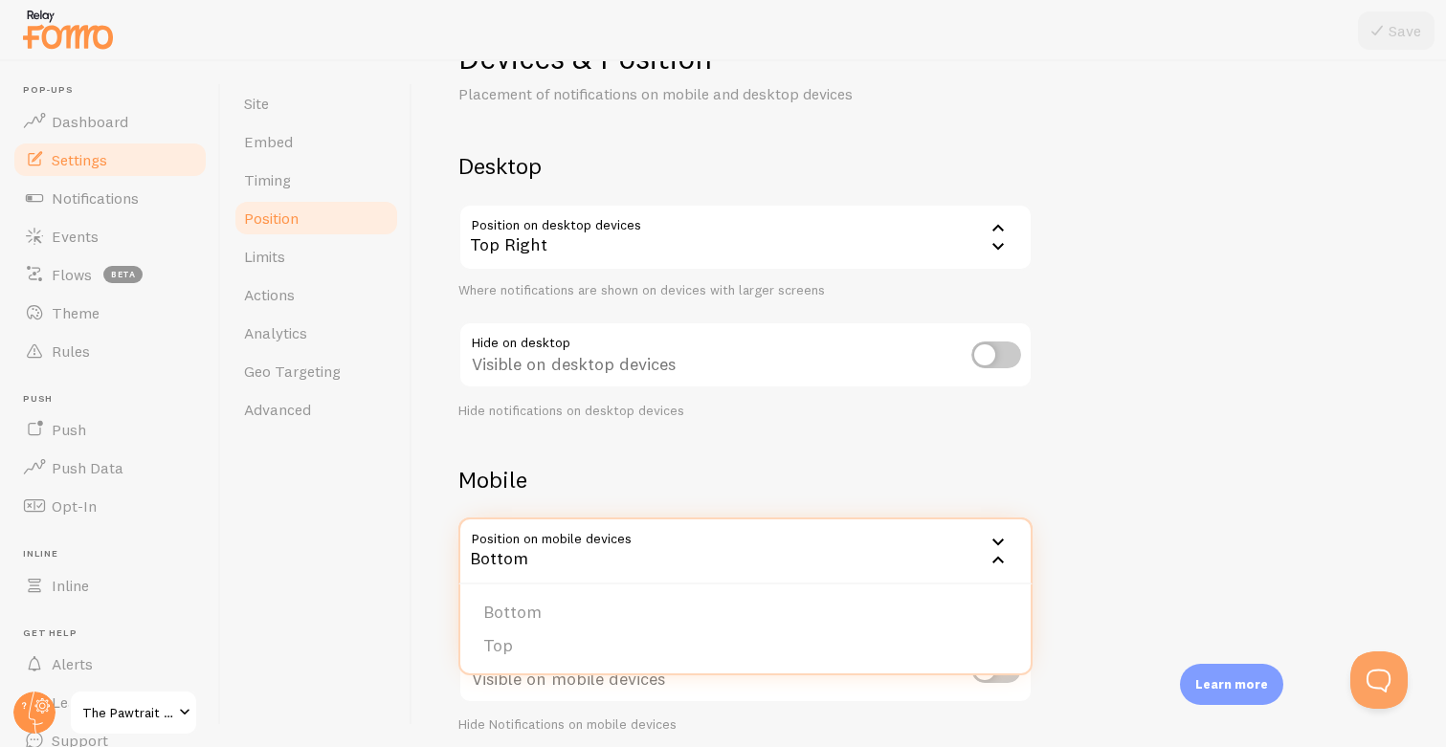
click at [1159, 424] on div "Devices & Position Placement of notifications on mobile and desktop devices Des…" at bounding box center [928, 386] width 941 height 696
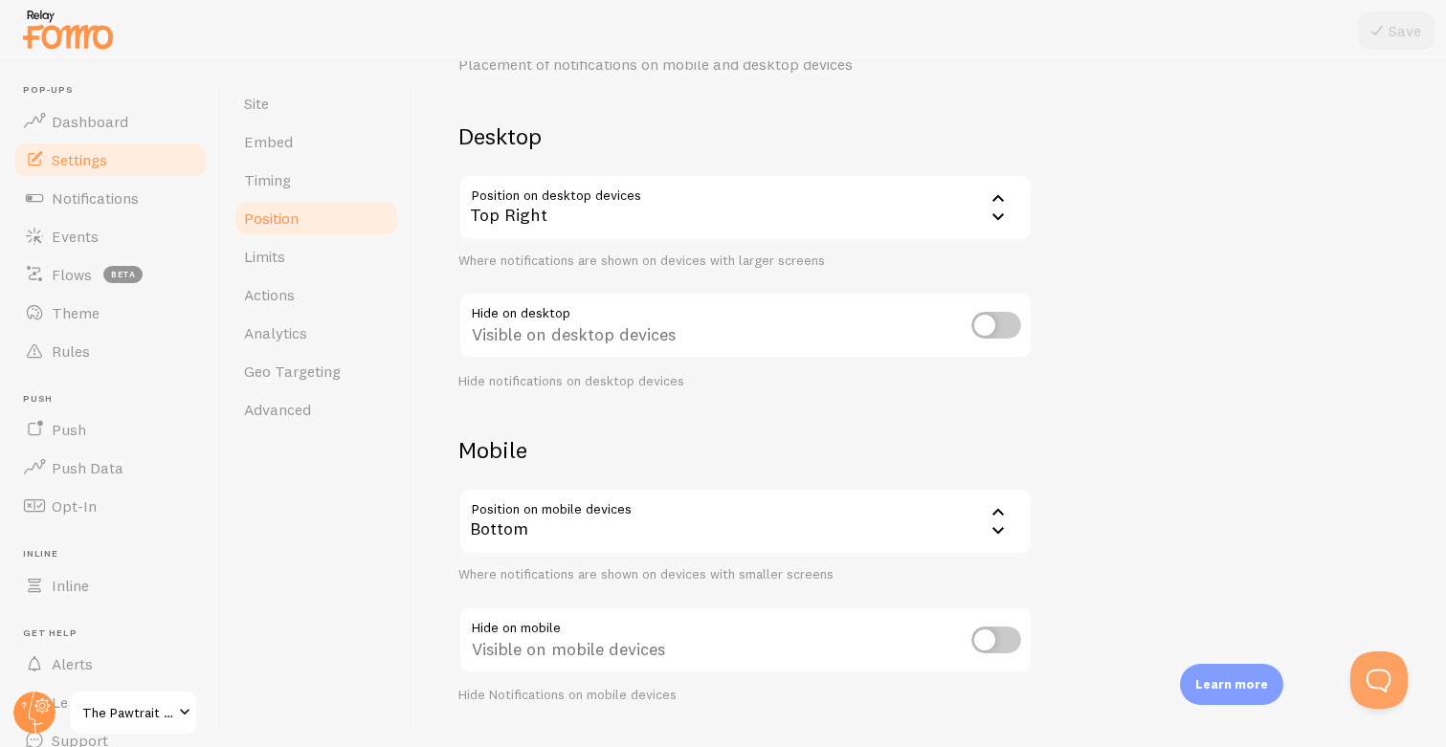
scroll to position [87, 0]
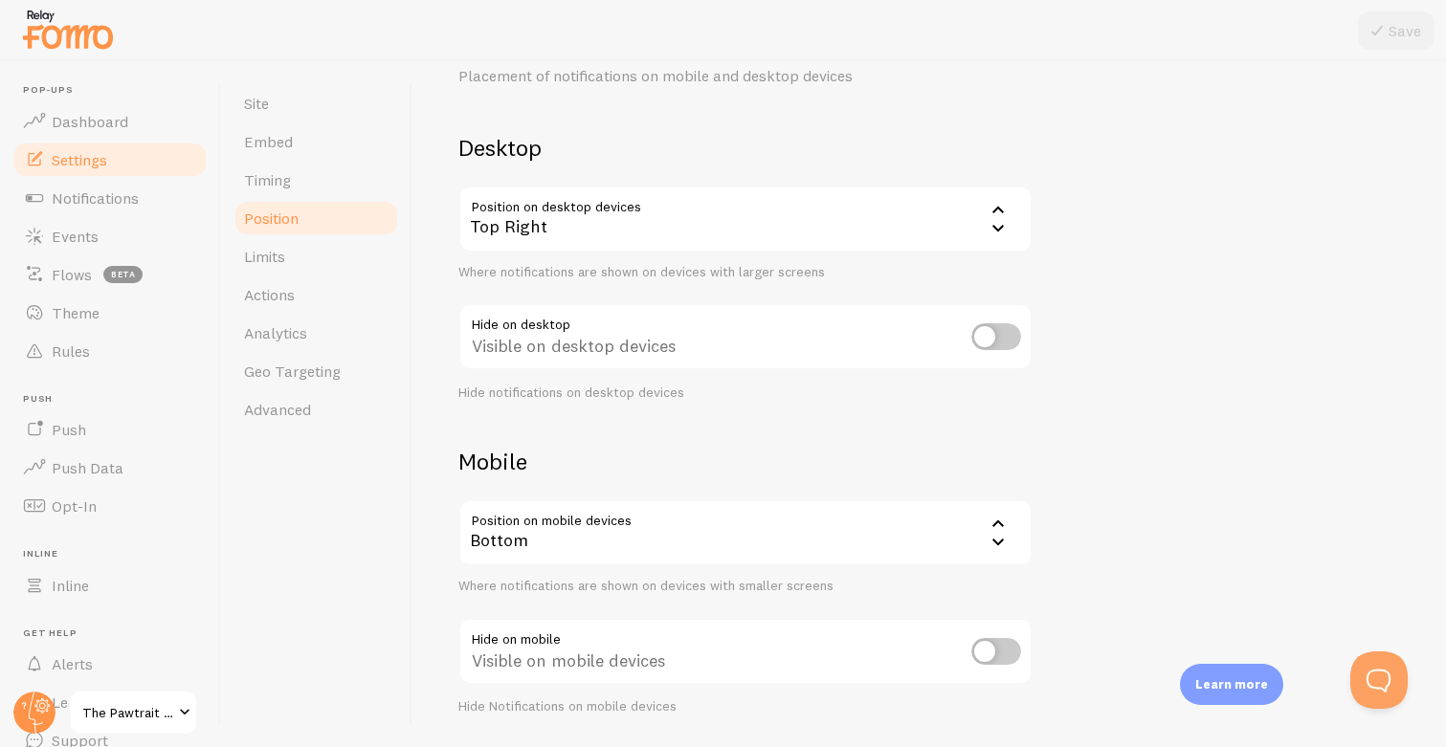
click at [560, 217] on div "Top Right" at bounding box center [745, 219] width 574 height 67
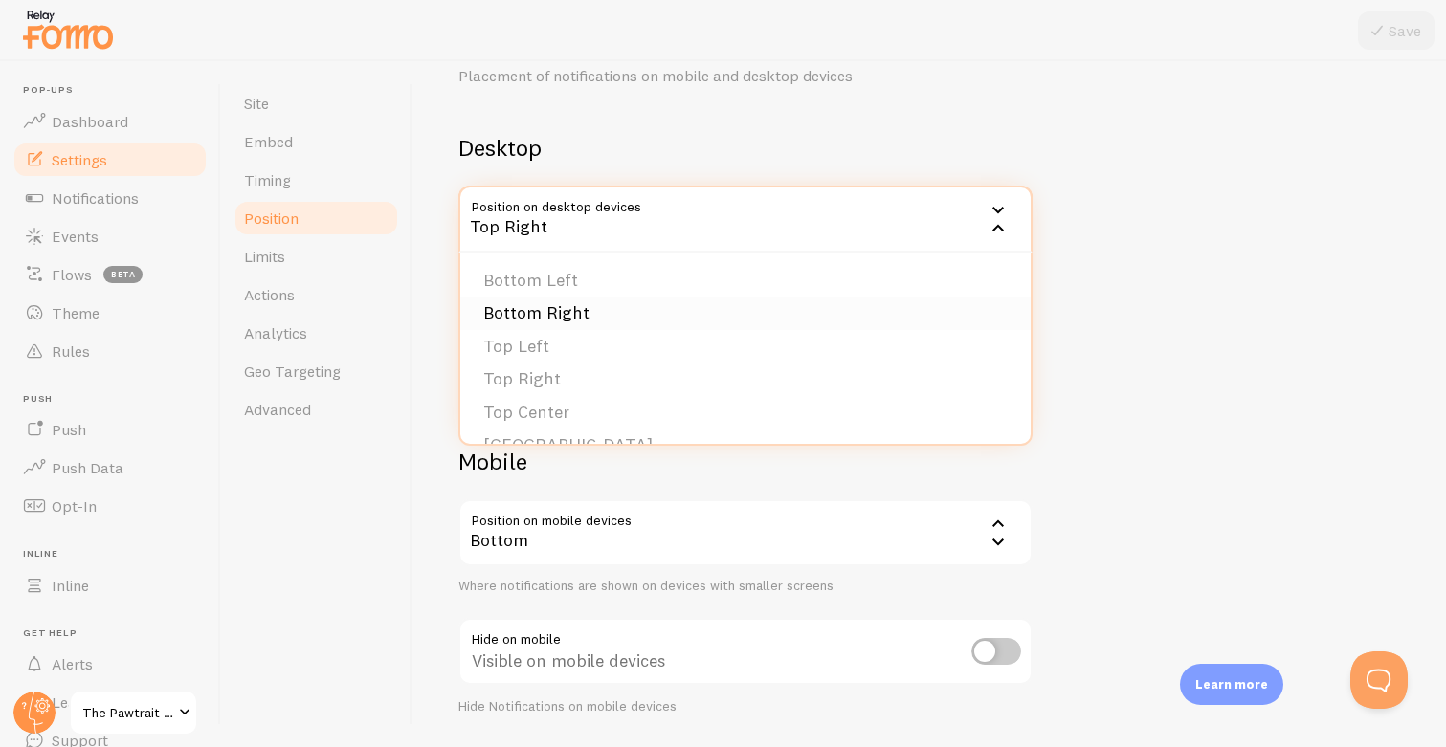
click at [627, 302] on li "Bottom Right" at bounding box center [745, 313] width 570 height 33
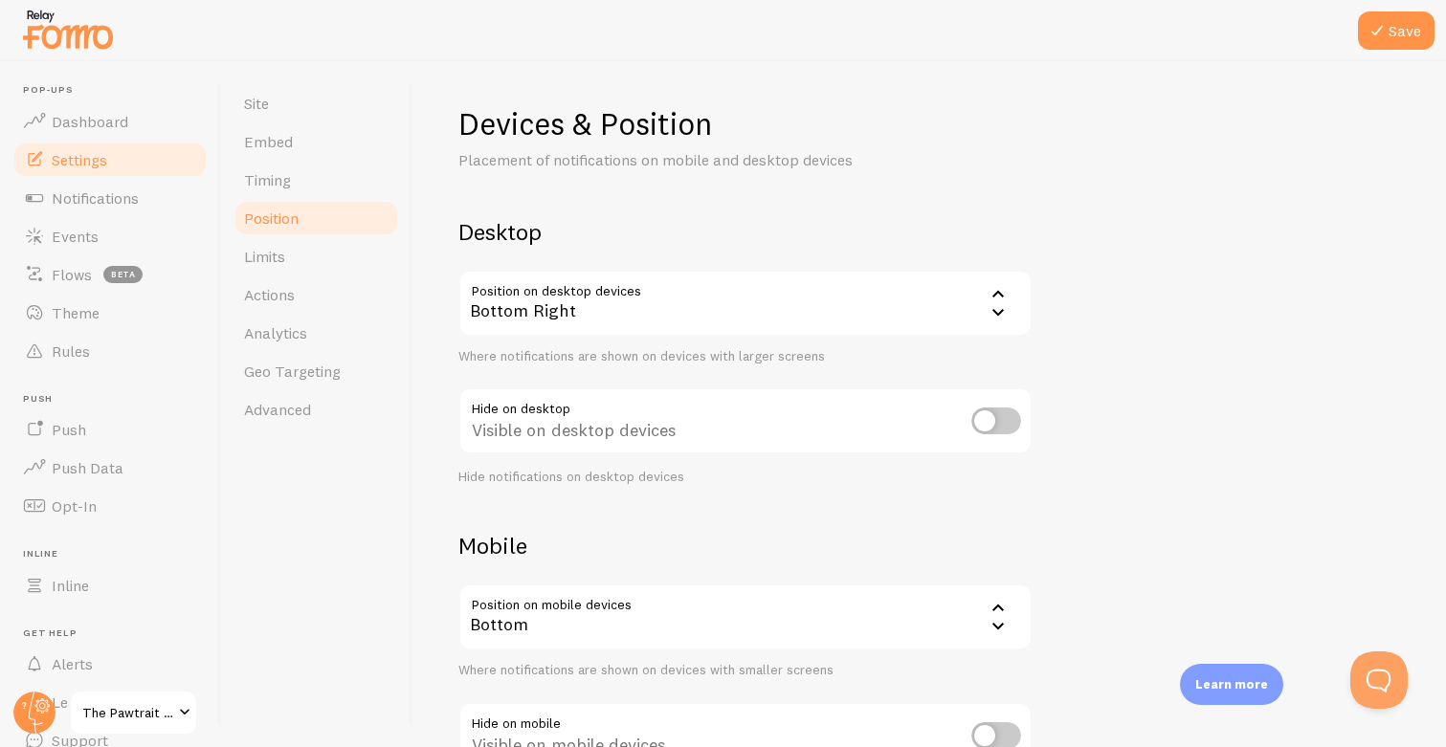
scroll to position [0, 0]
click at [1388, 31] on button "Save" at bounding box center [1396, 30] width 77 height 38
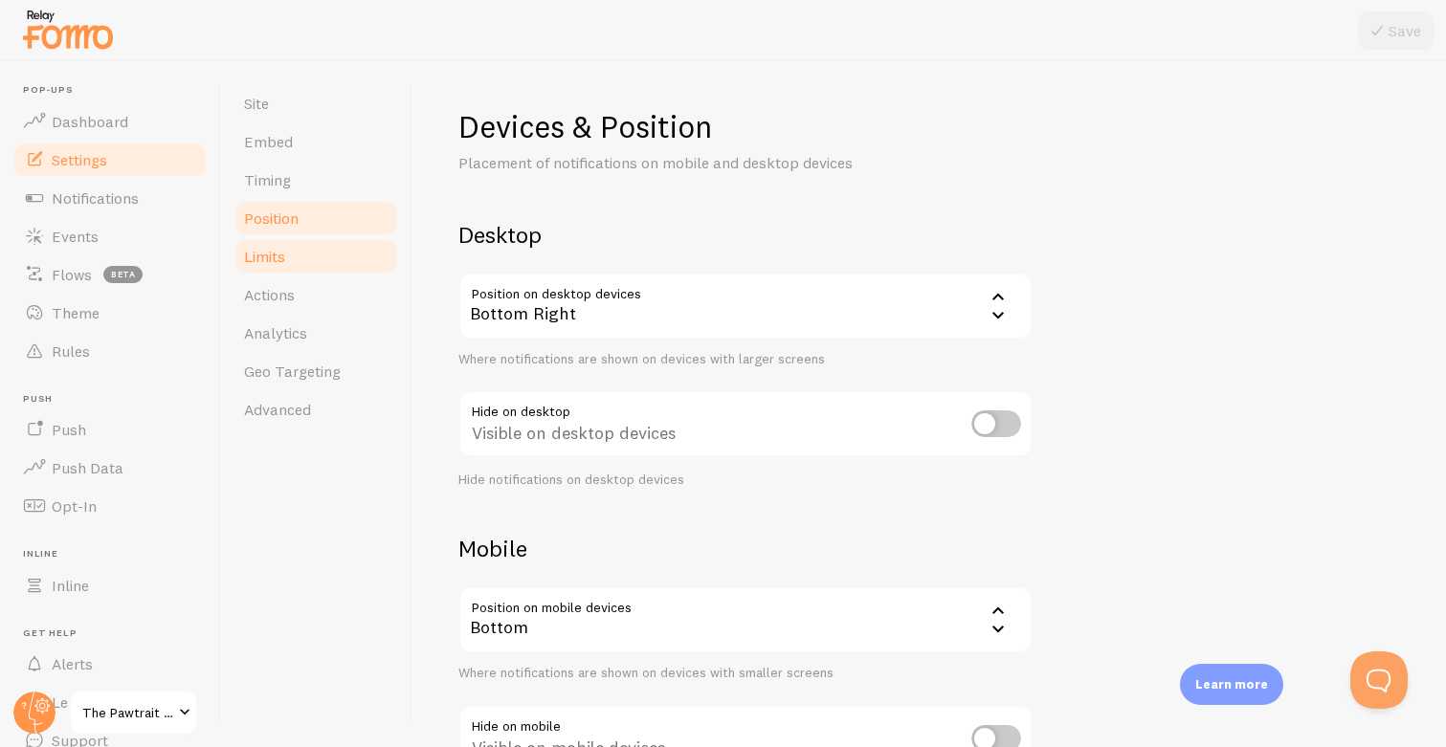
click at [324, 253] on link "Limits" at bounding box center [315, 256] width 167 height 38
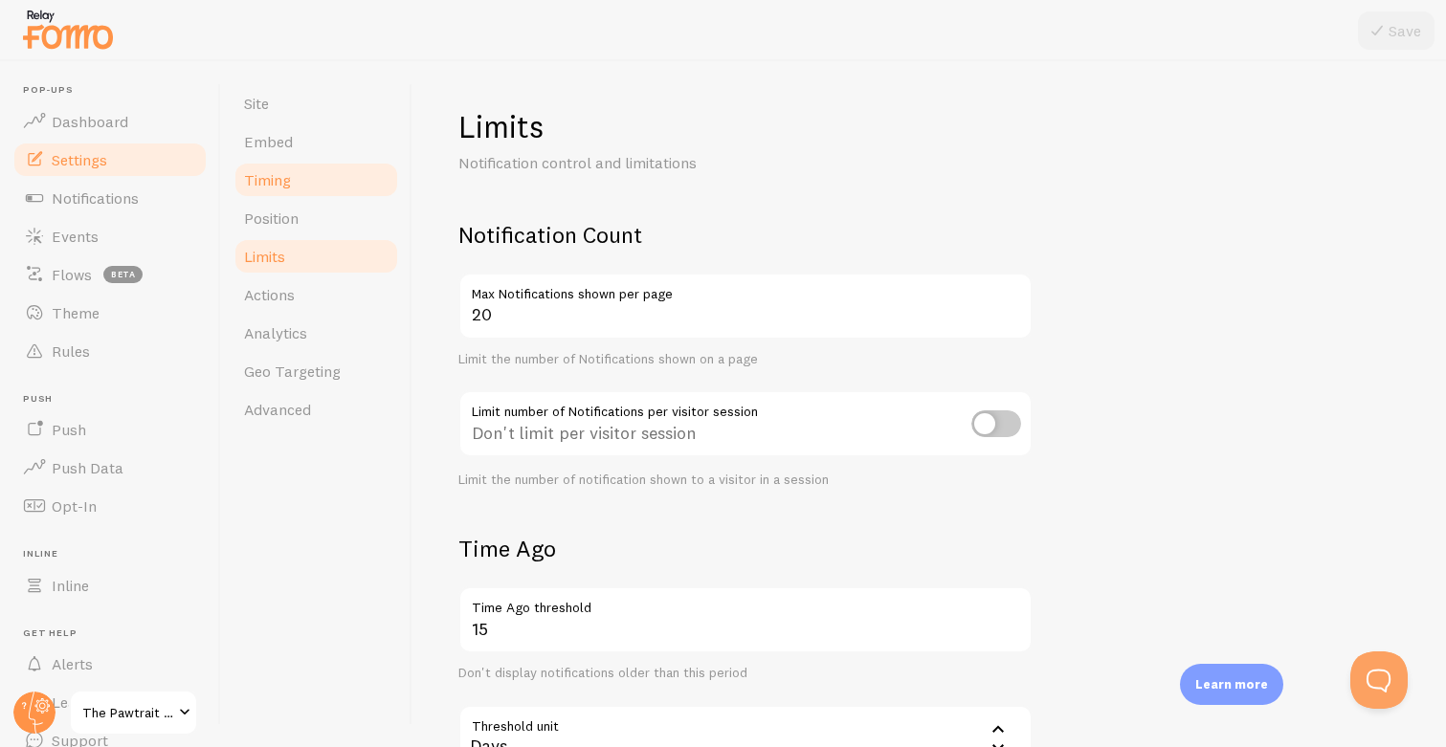
click at [311, 182] on link "Timing" at bounding box center [315, 180] width 167 height 38
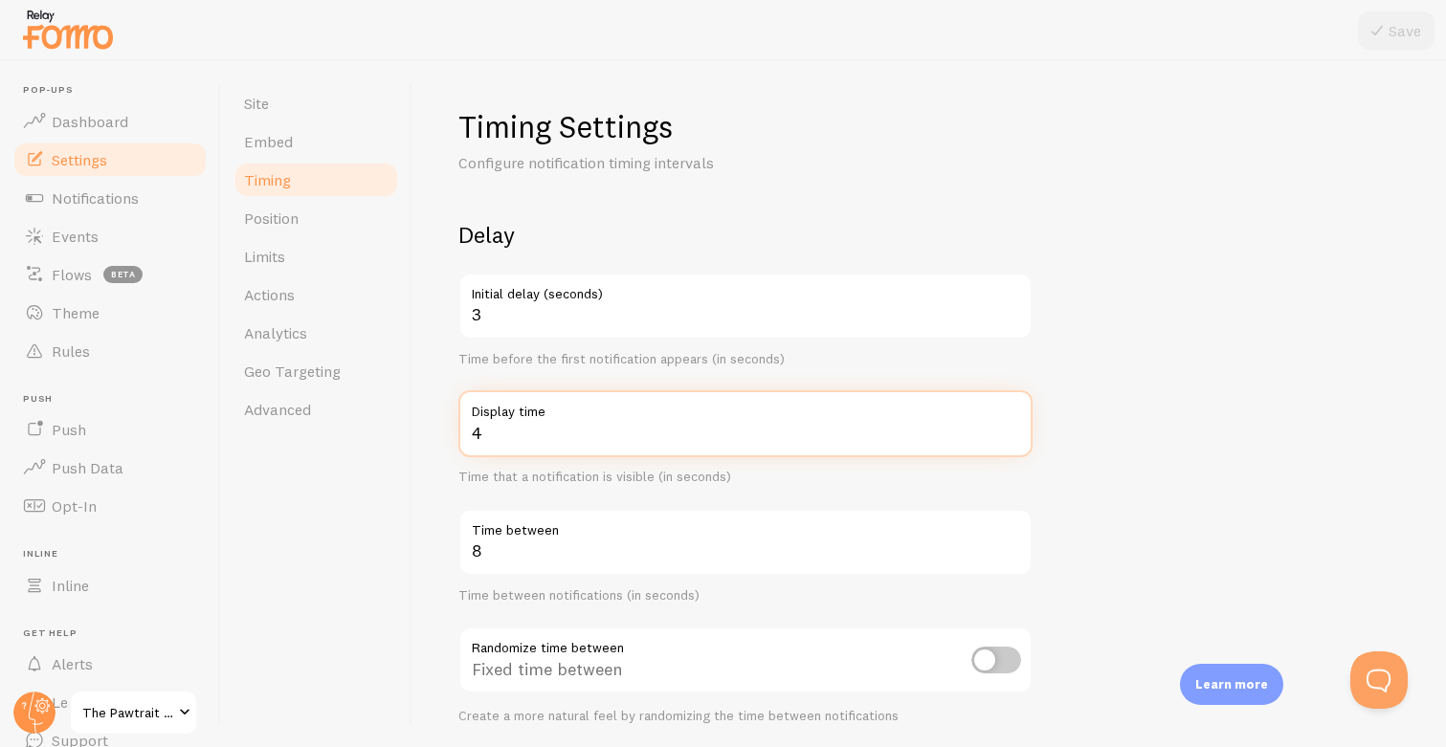
click at [520, 434] on input "4" at bounding box center [745, 423] width 574 height 67
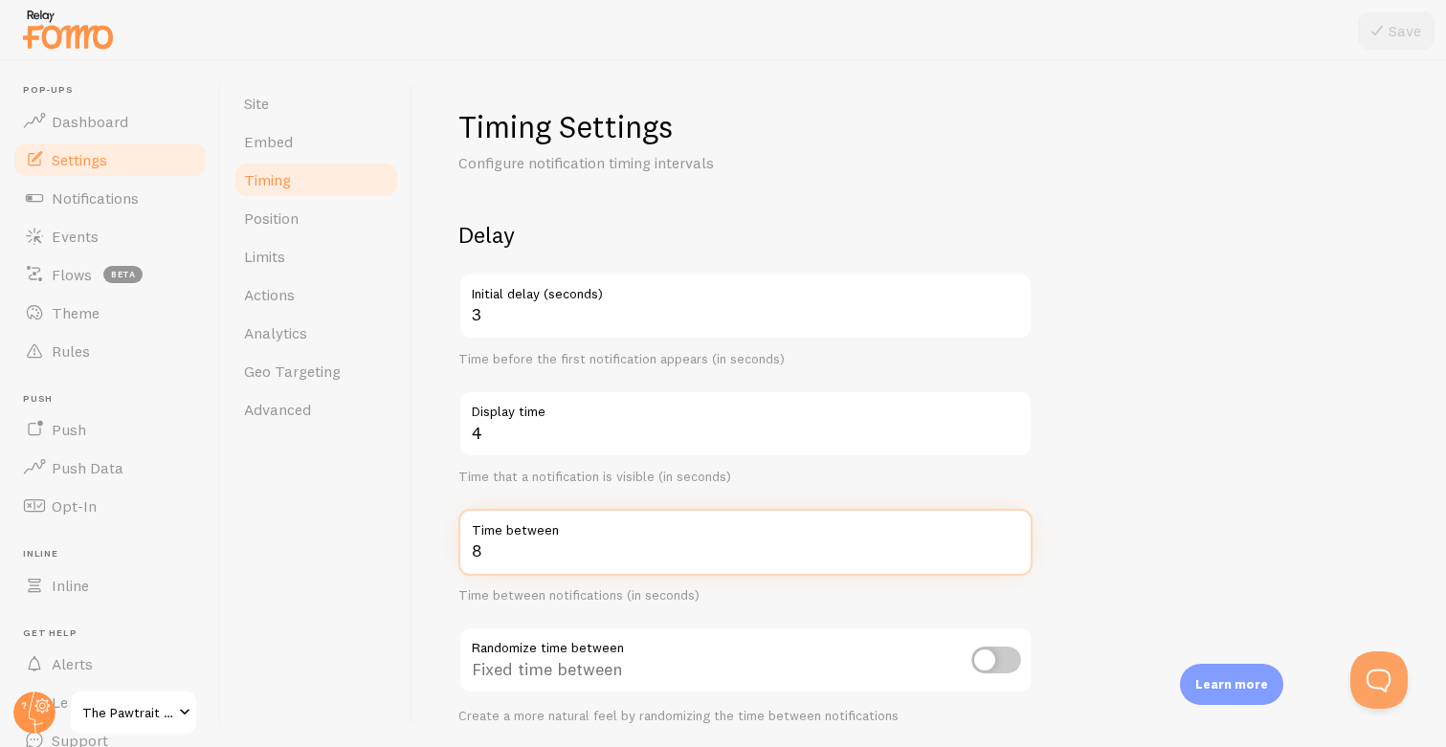
click at [511, 567] on input "8" at bounding box center [745, 542] width 574 height 67
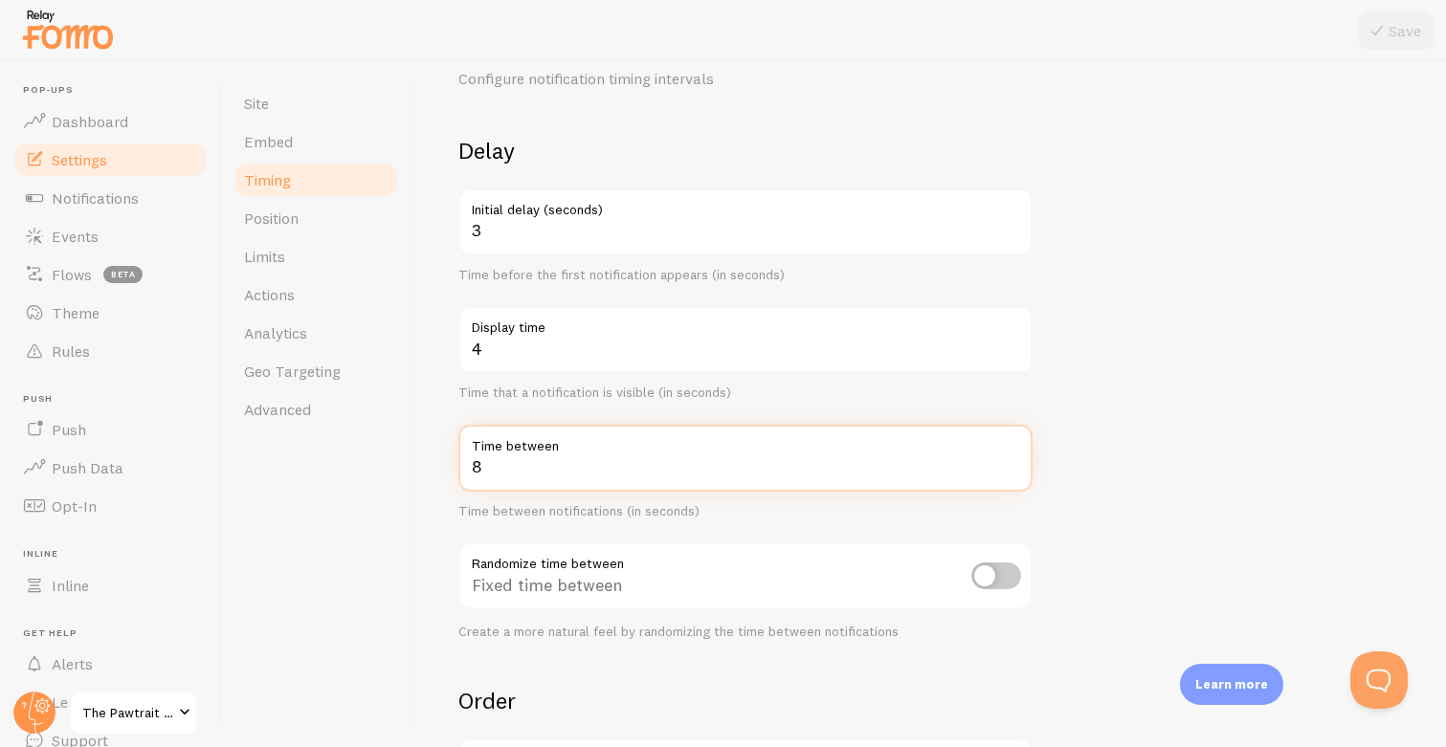
scroll to position [93, 0]
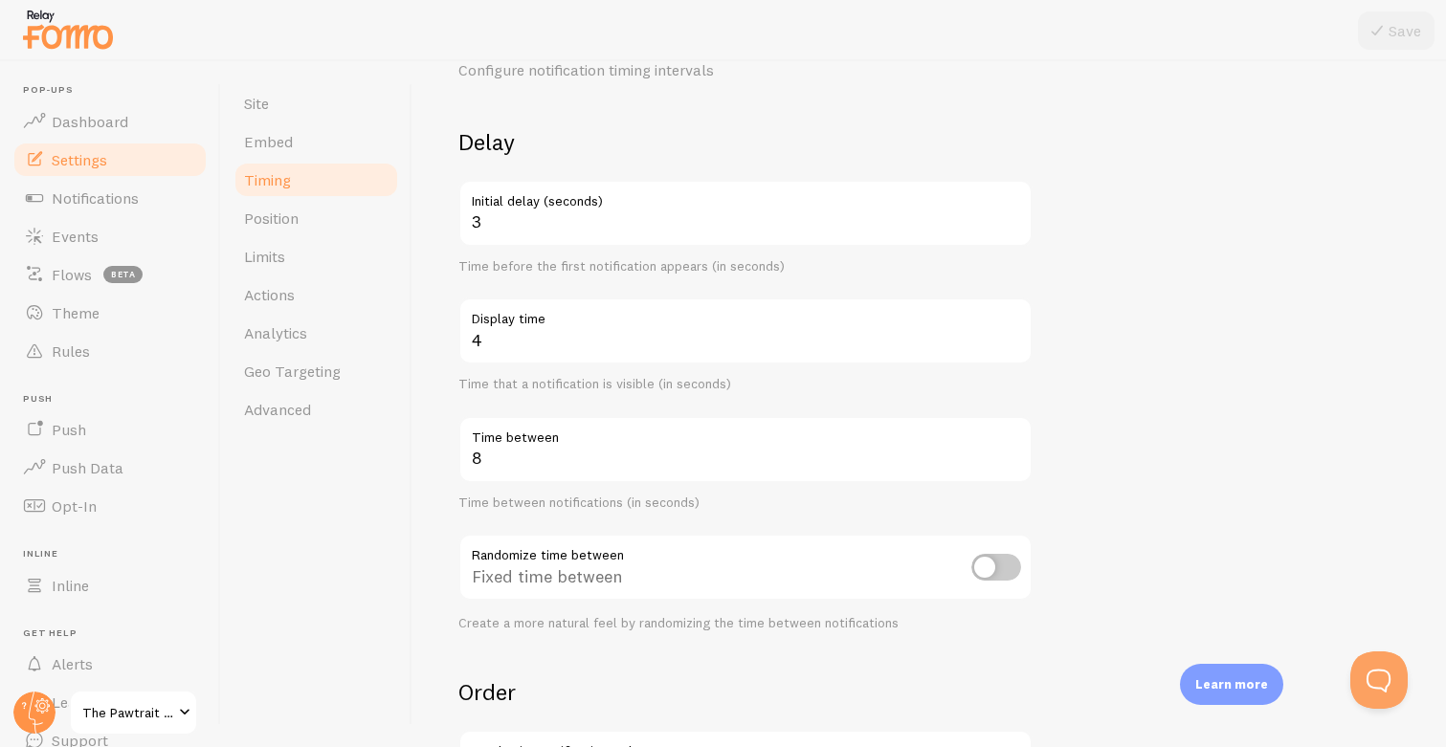
click at [998, 572] on input "checkbox" at bounding box center [996, 567] width 50 height 27
checkbox input "true"
click at [1408, 35] on button "Save" at bounding box center [1396, 30] width 77 height 38
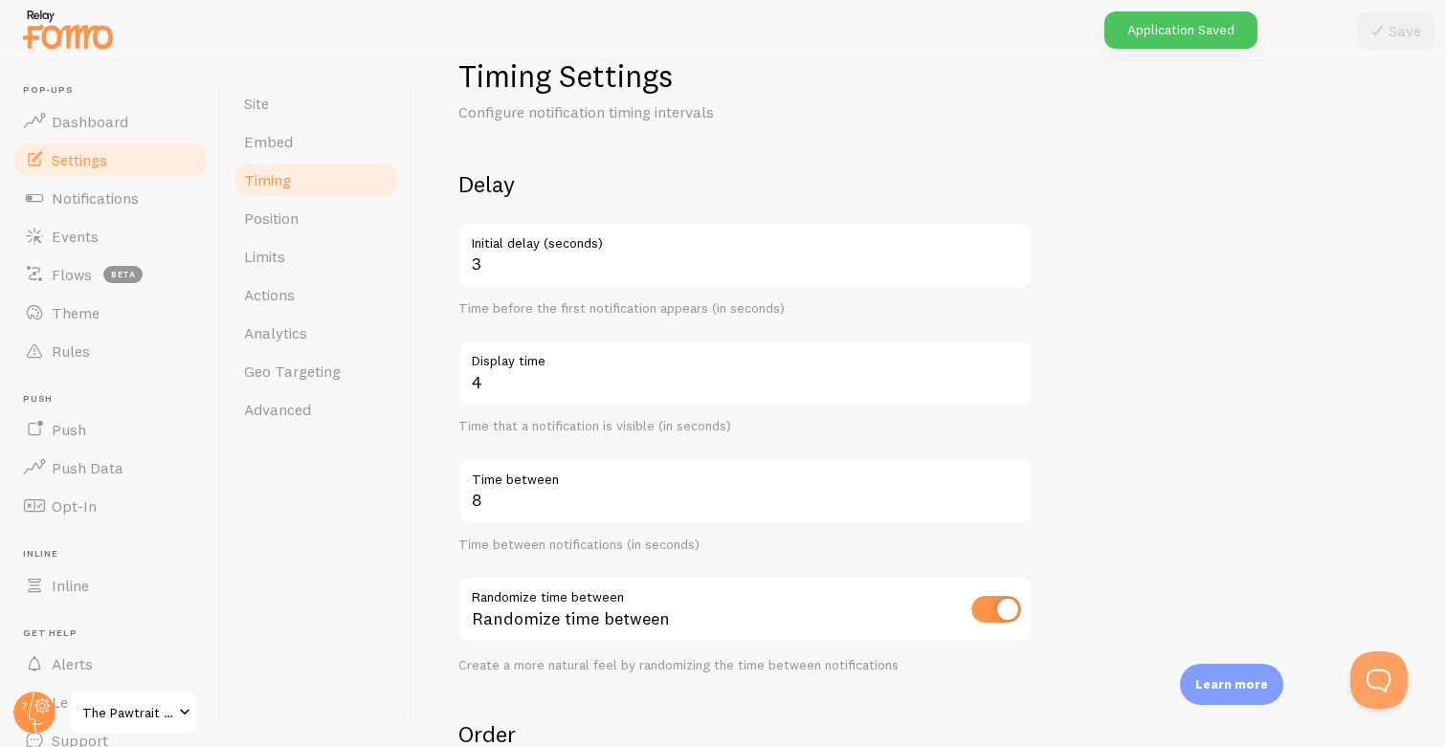
scroll to position [39, 0]
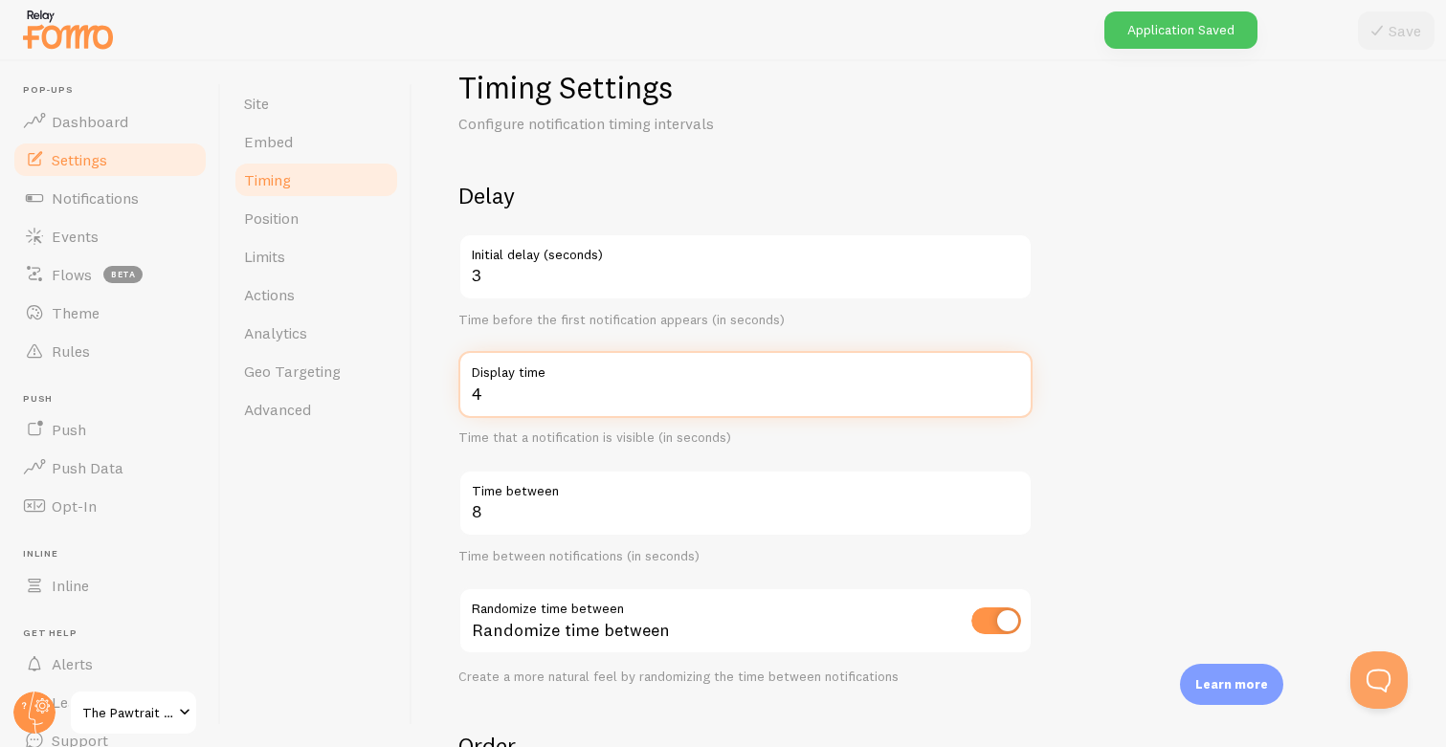
click at [513, 387] on input "4" at bounding box center [745, 384] width 574 height 67
type input "6"
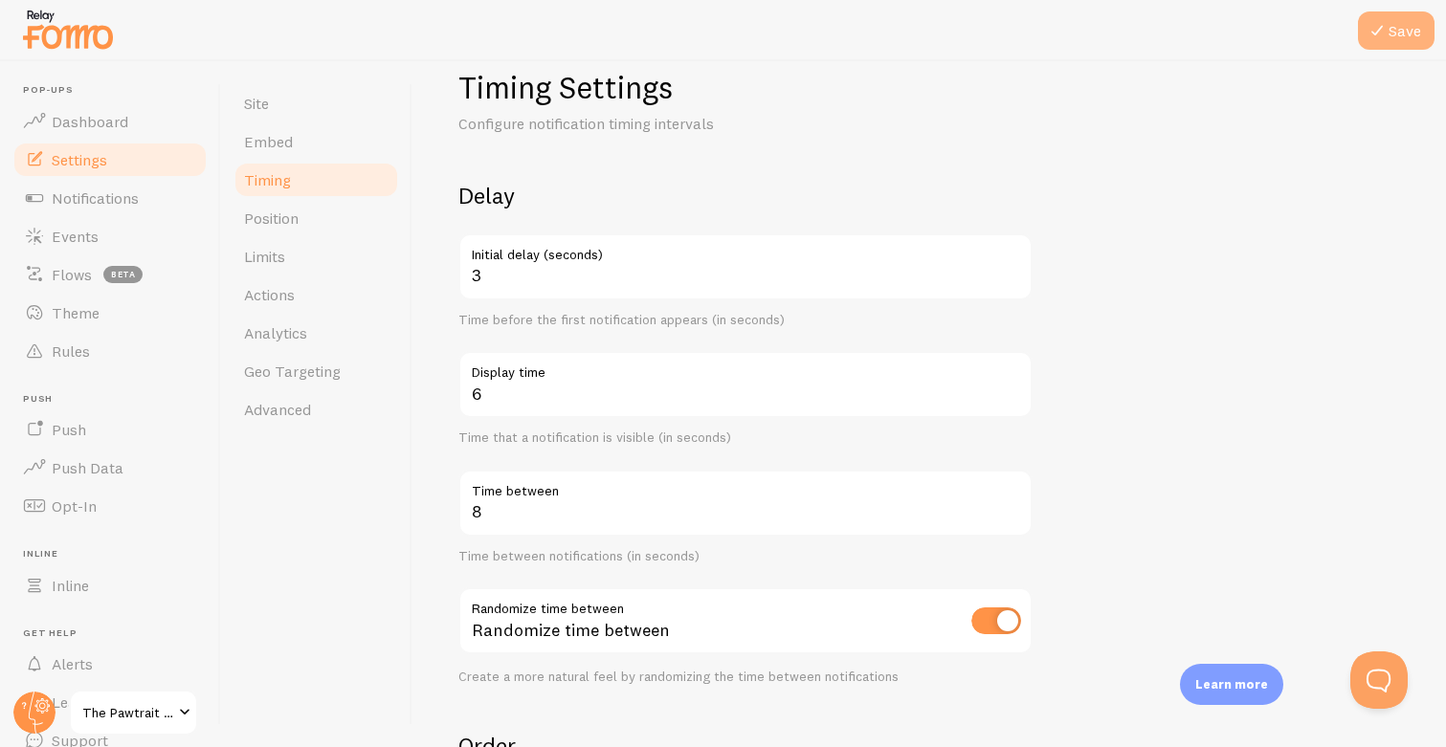
click at [1404, 27] on button "Save" at bounding box center [1396, 30] width 77 height 38
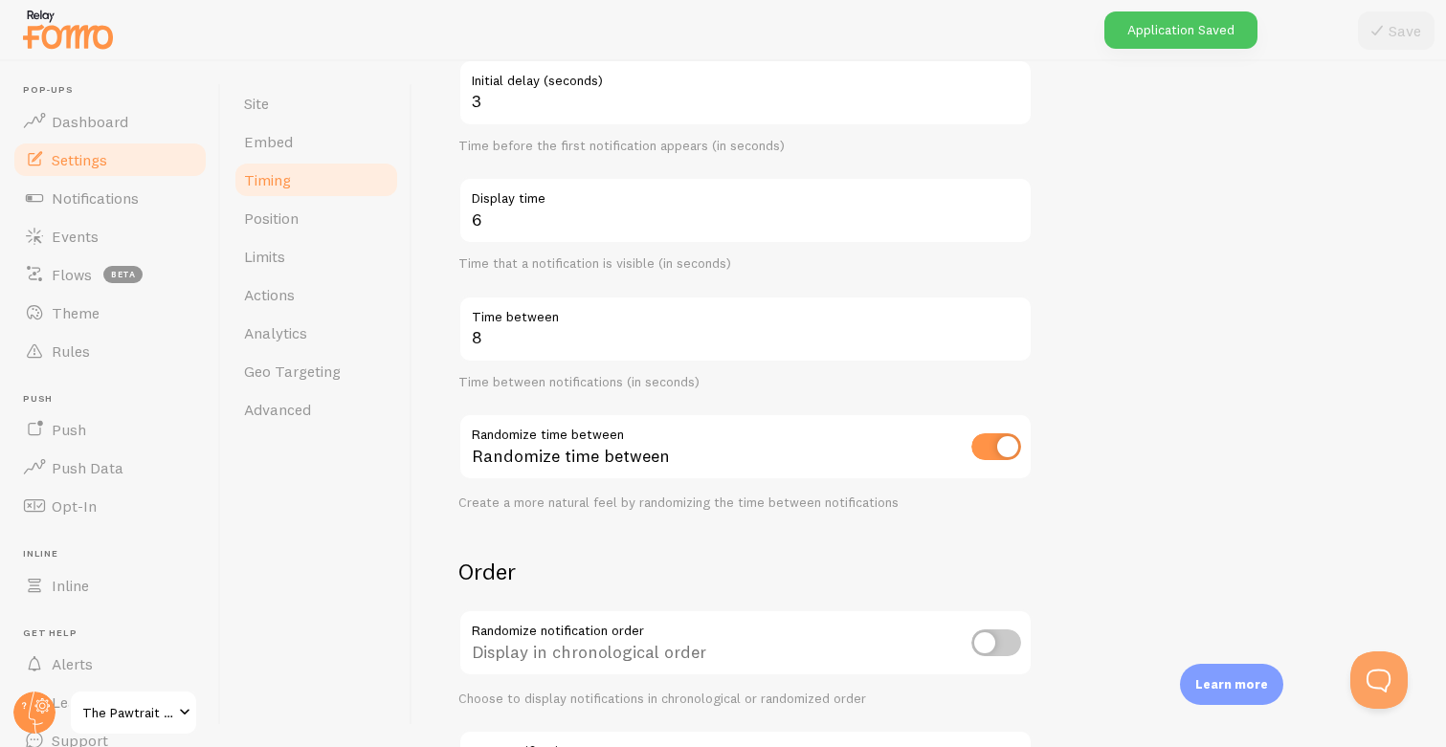
scroll to position [386, 0]
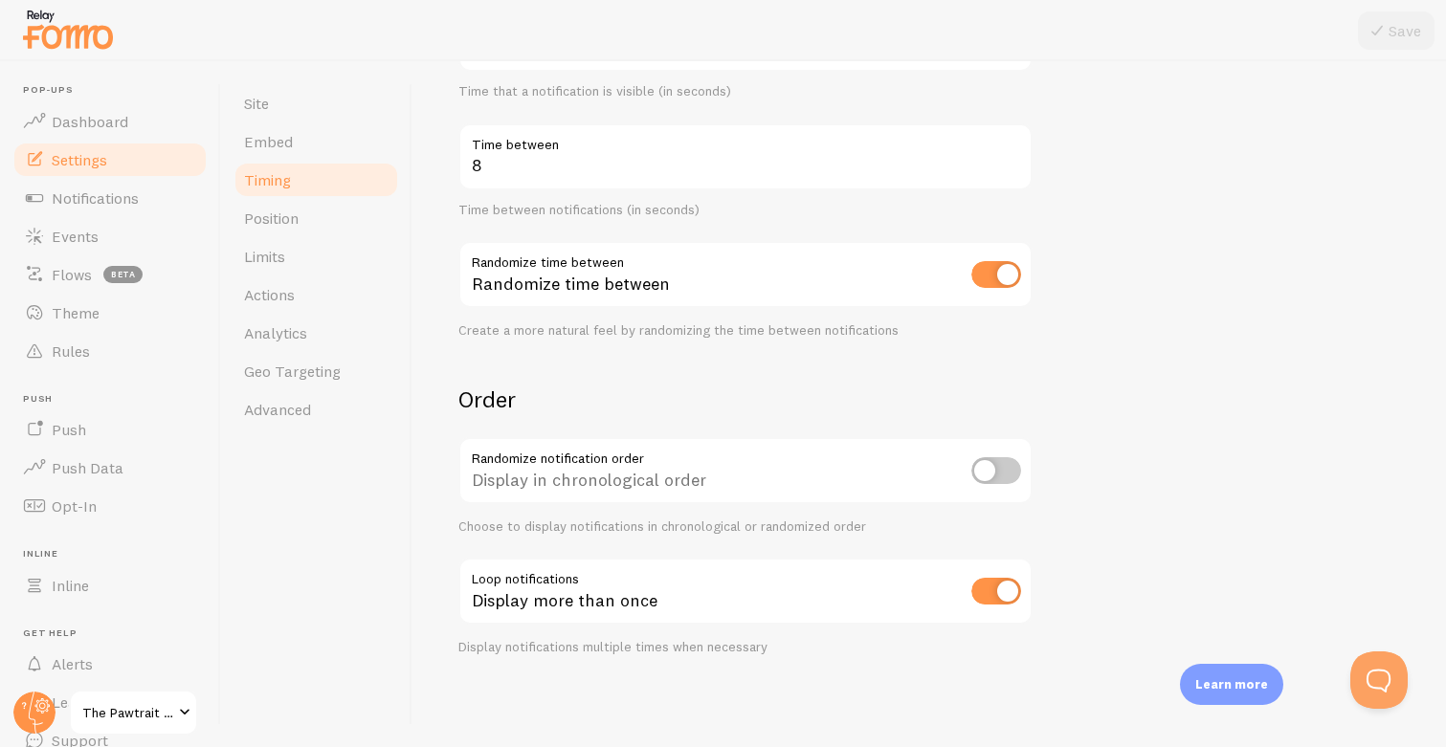
click at [990, 595] on input "checkbox" at bounding box center [996, 591] width 50 height 27
checkbox input "false"
click at [1390, 36] on button "Save" at bounding box center [1396, 30] width 77 height 38
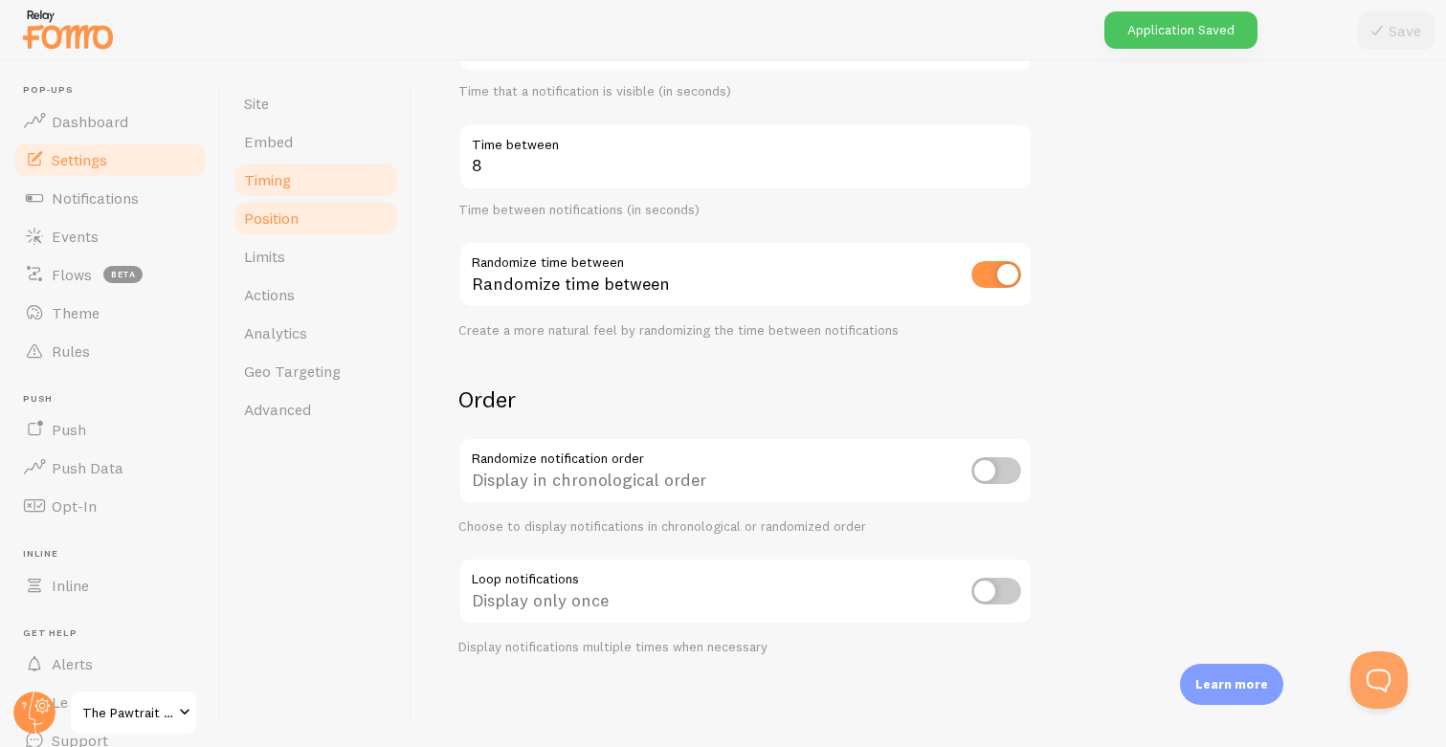
click at [276, 215] on span "Position" at bounding box center [271, 218] width 55 height 19
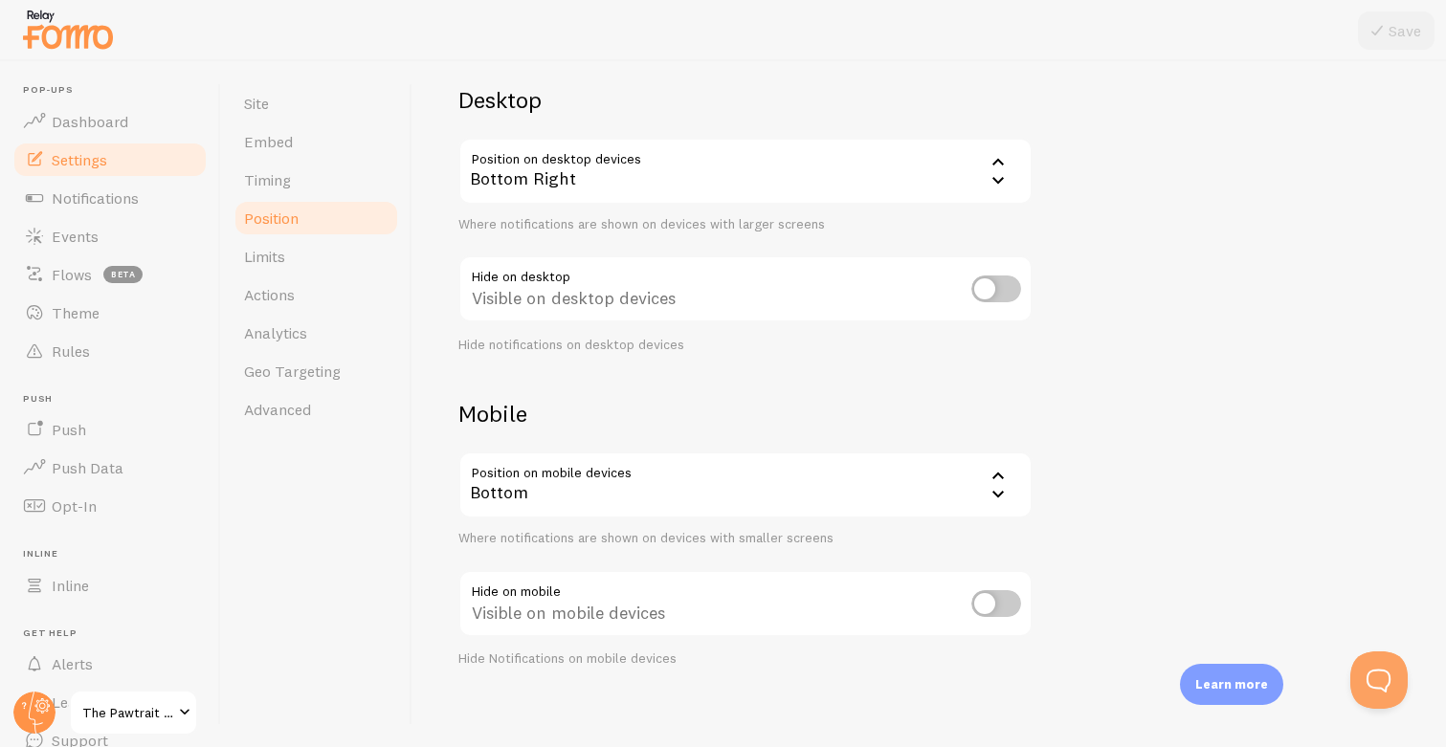
scroll to position [146, 0]
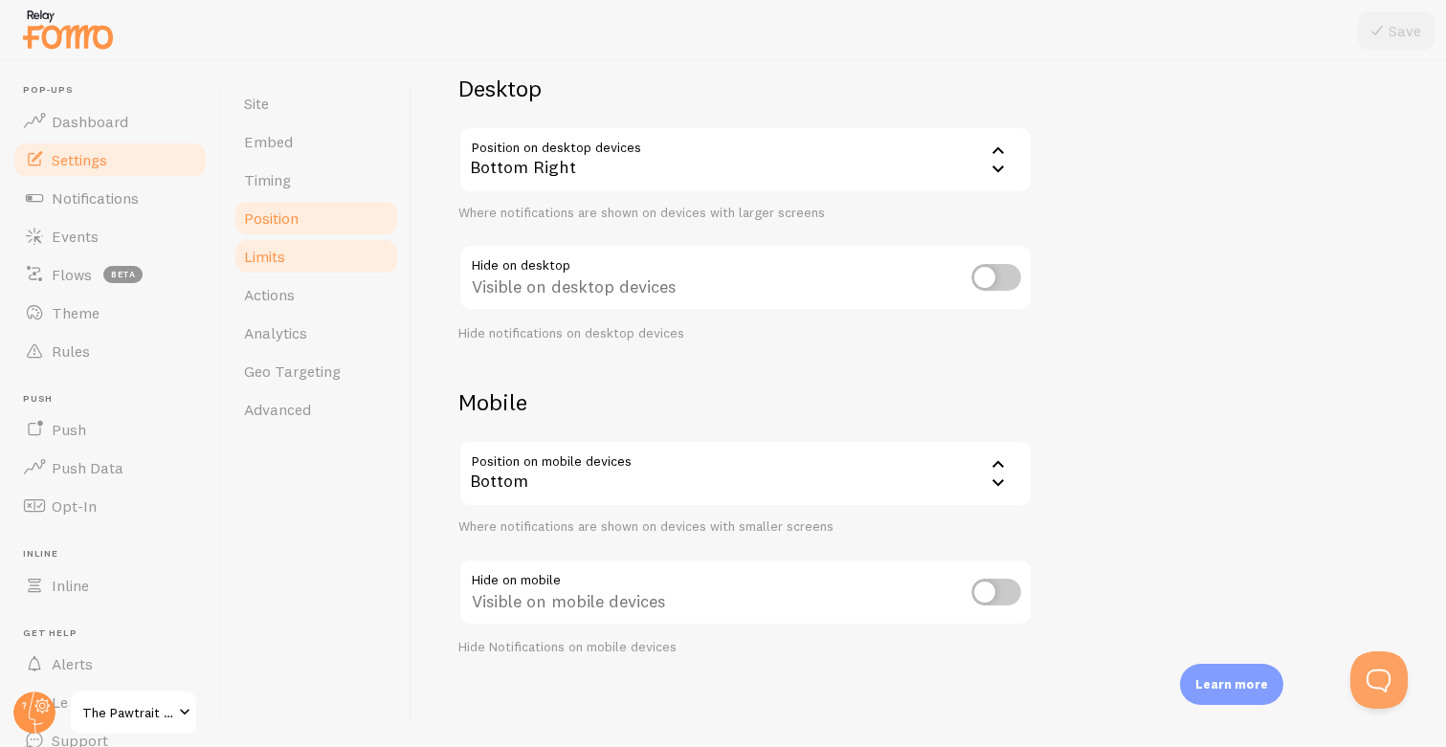
click at [302, 242] on link "Limits" at bounding box center [315, 256] width 167 height 38
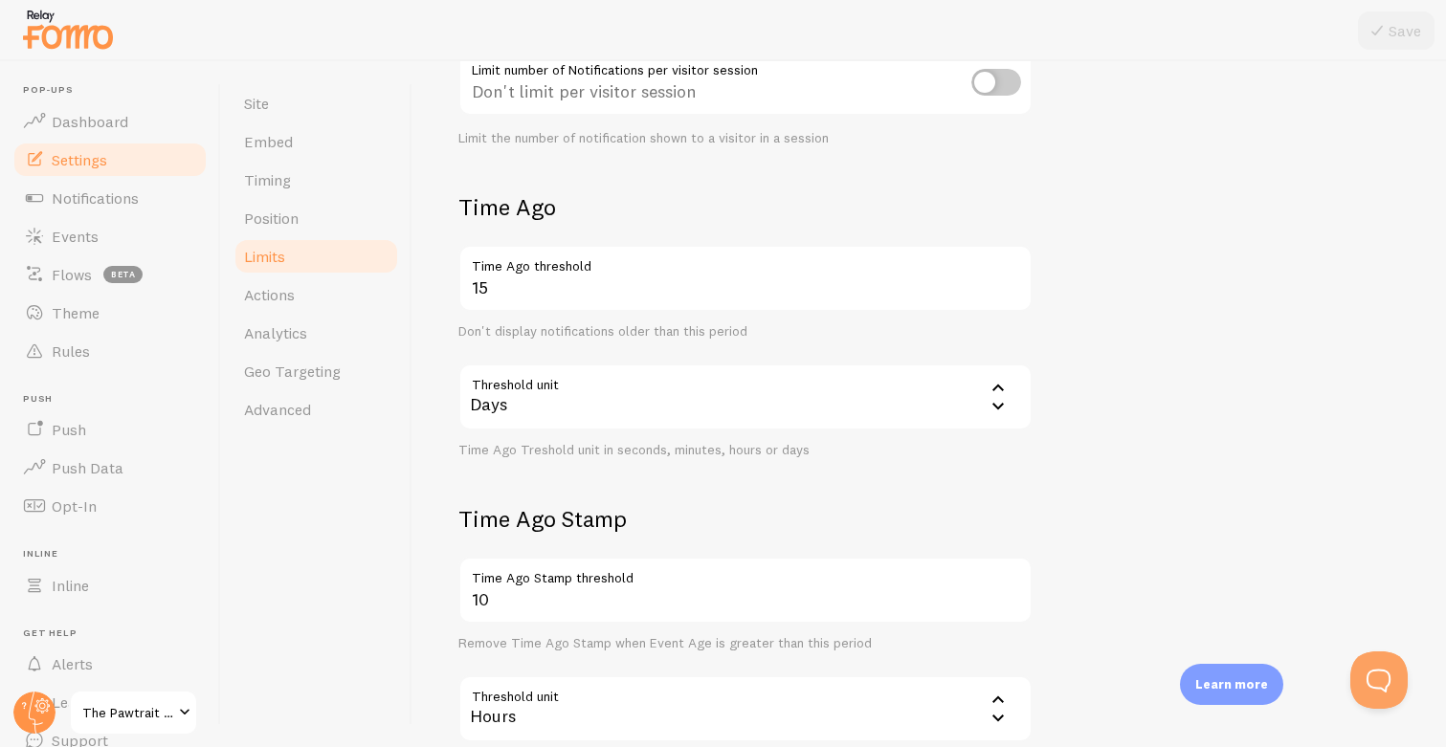
scroll to position [343, 0]
click at [618, 393] on div "Days" at bounding box center [745, 395] width 574 height 67
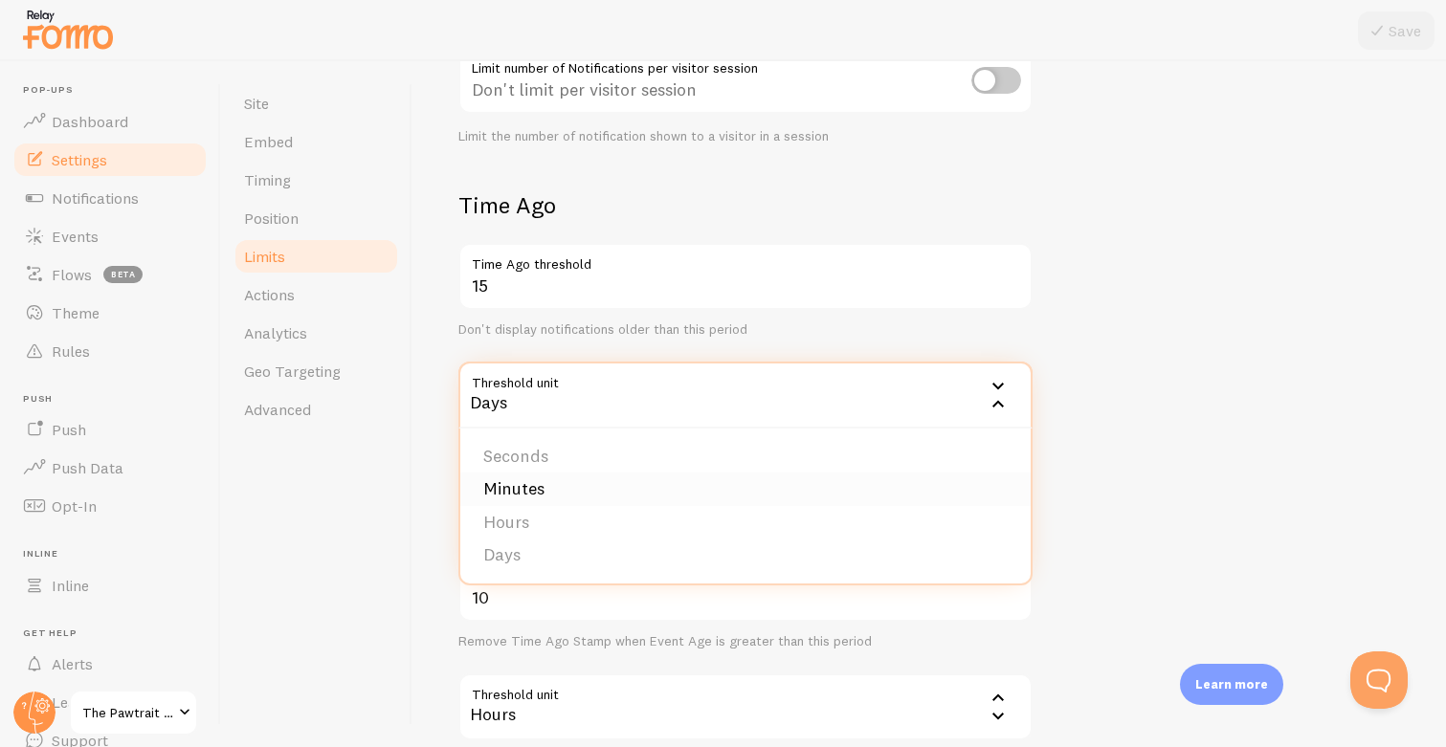
click at [601, 487] on li "Minutes" at bounding box center [745, 489] width 570 height 33
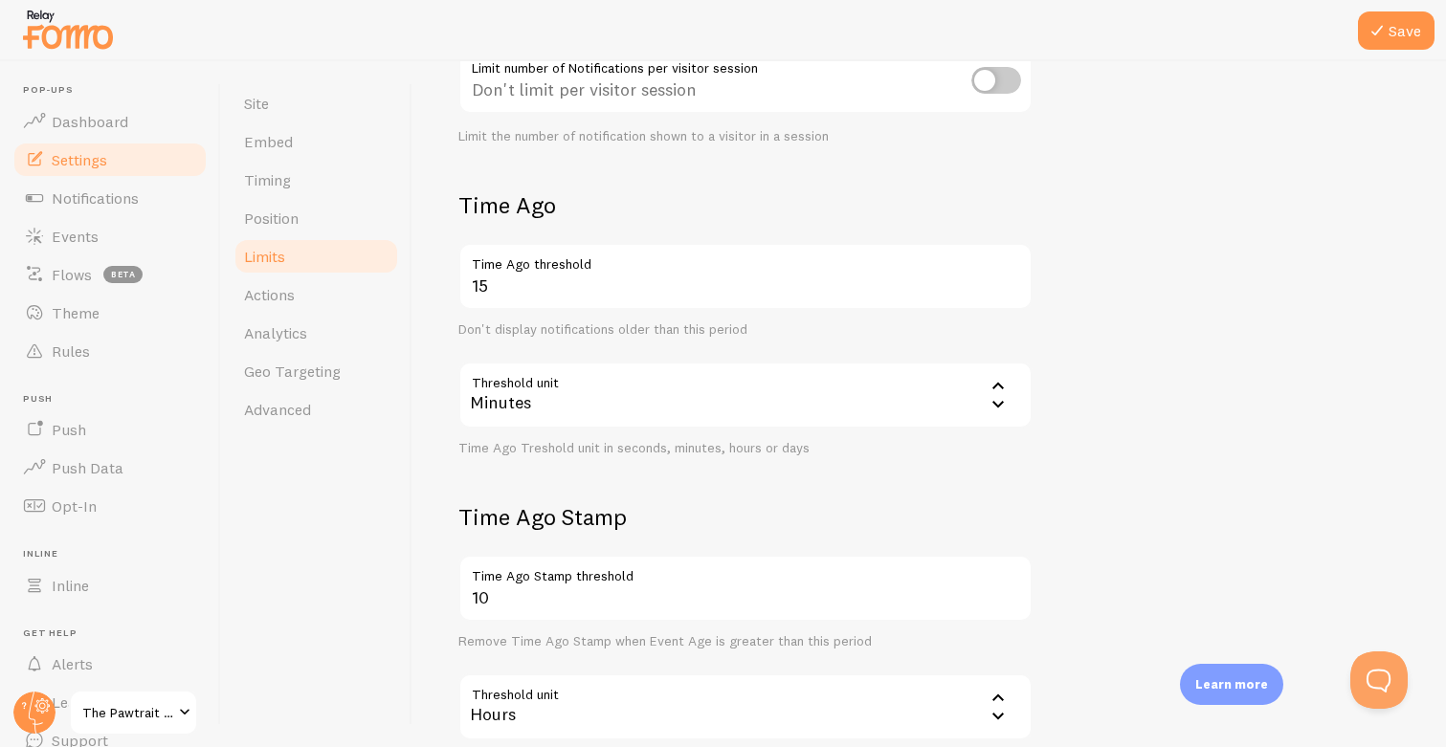
click at [850, 394] on div "Minutes" at bounding box center [745, 395] width 574 height 67
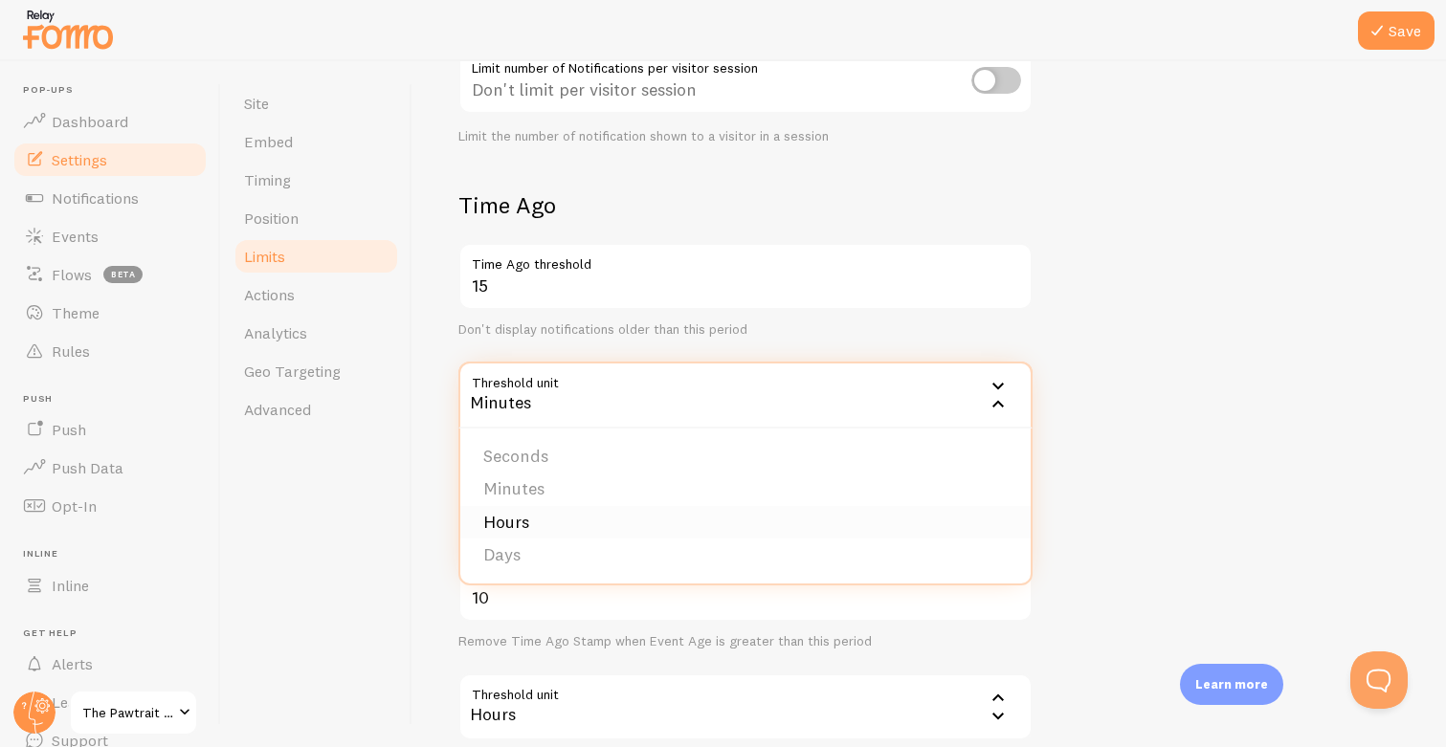
click at [714, 513] on li "Hours" at bounding box center [745, 522] width 570 height 33
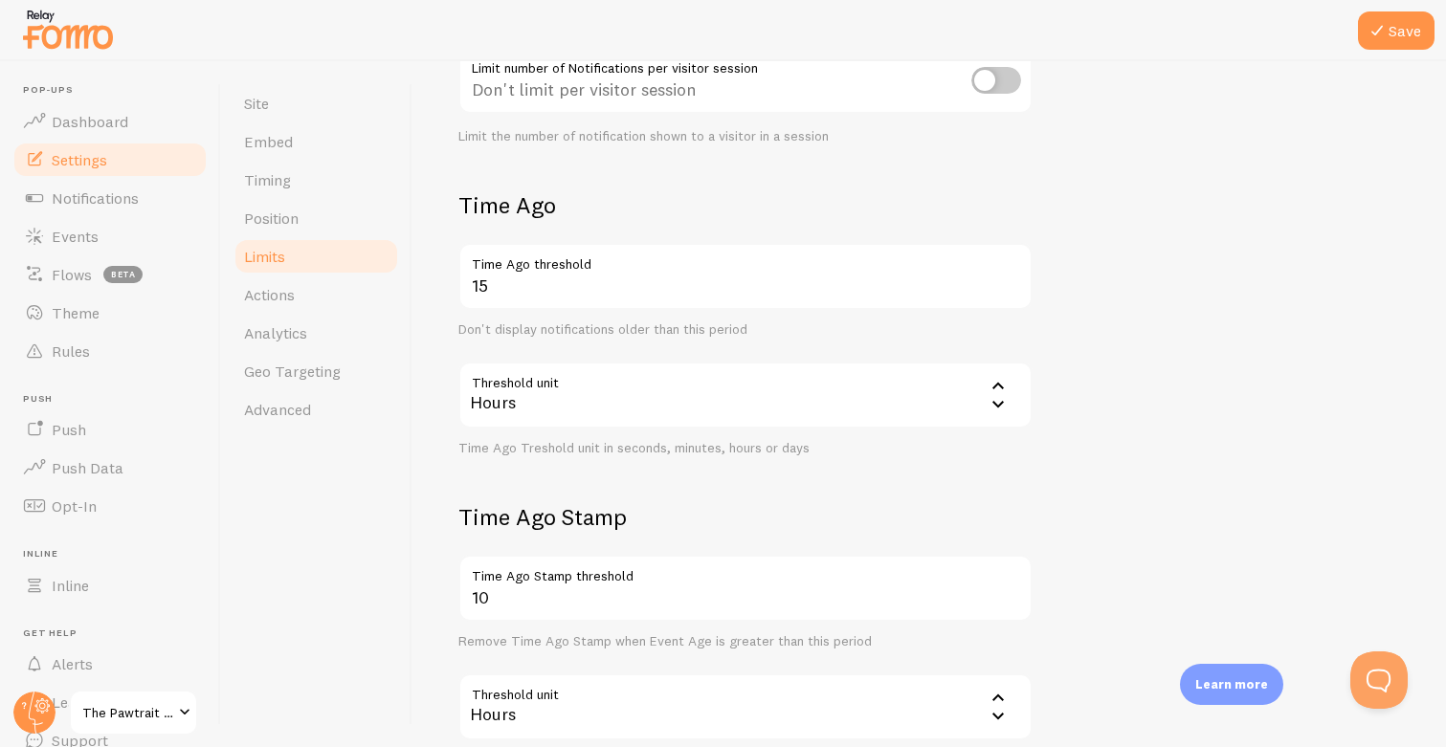
click at [732, 385] on div "Hours" at bounding box center [745, 395] width 574 height 67
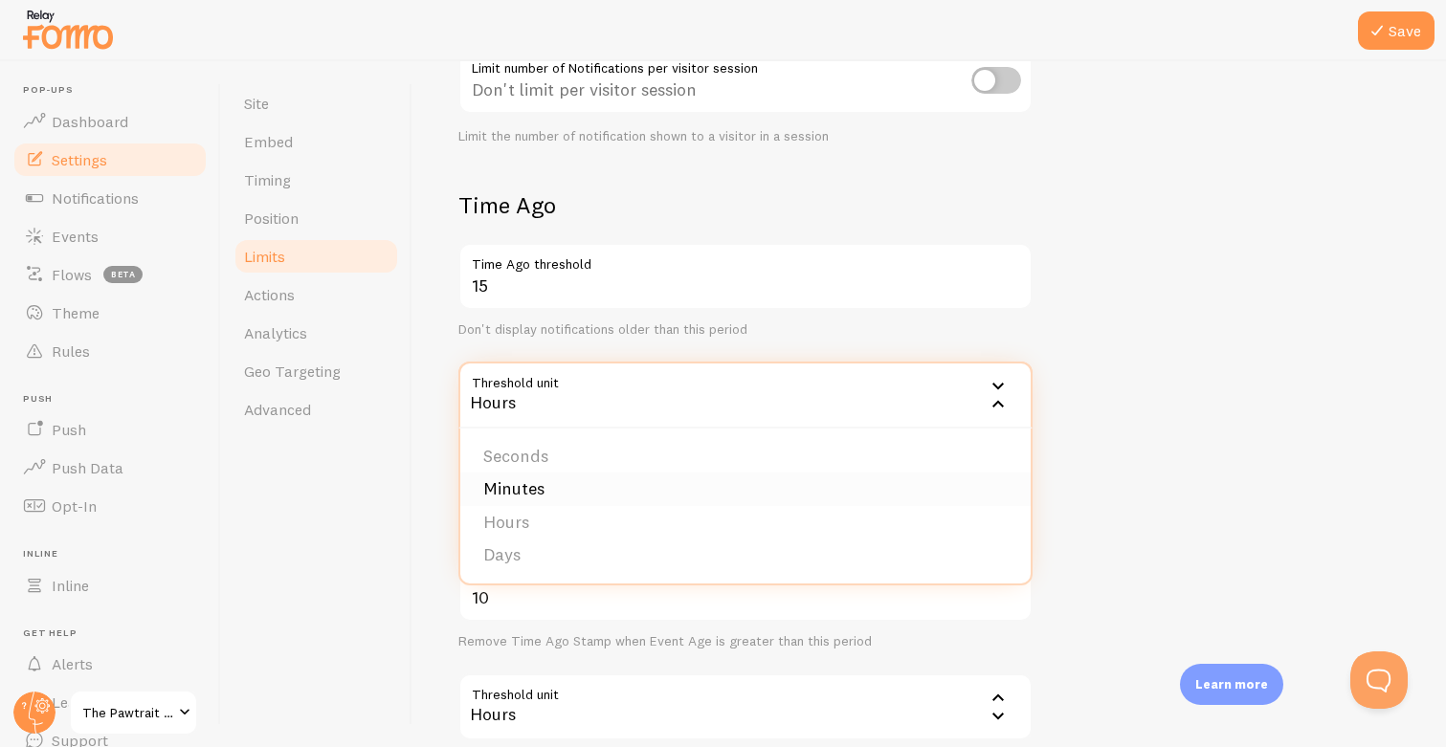
click at [675, 495] on li "Minutes" at bounding box center [745, 489] width 570 height 33
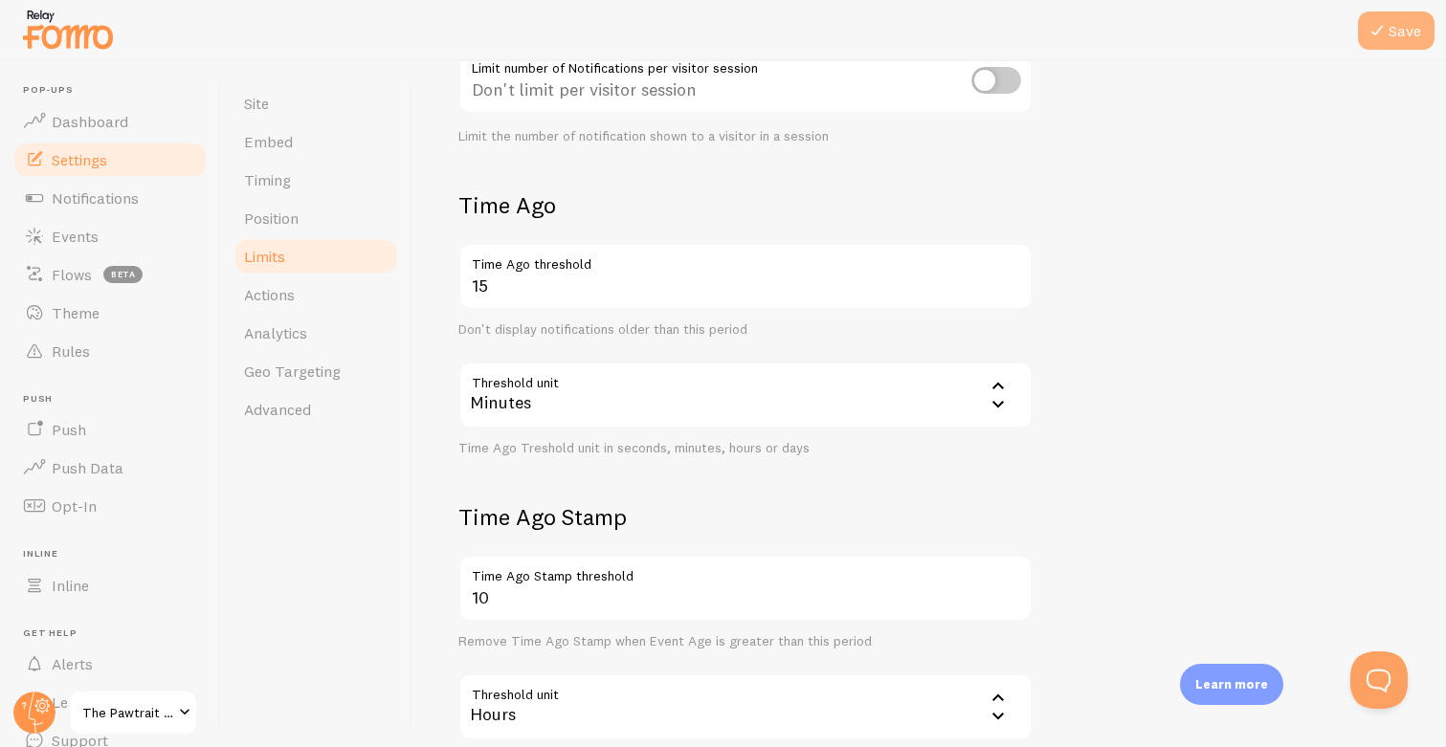
click at [1381, 47] on button "Save" at bounding box center [1396, 30] width 77 height 38
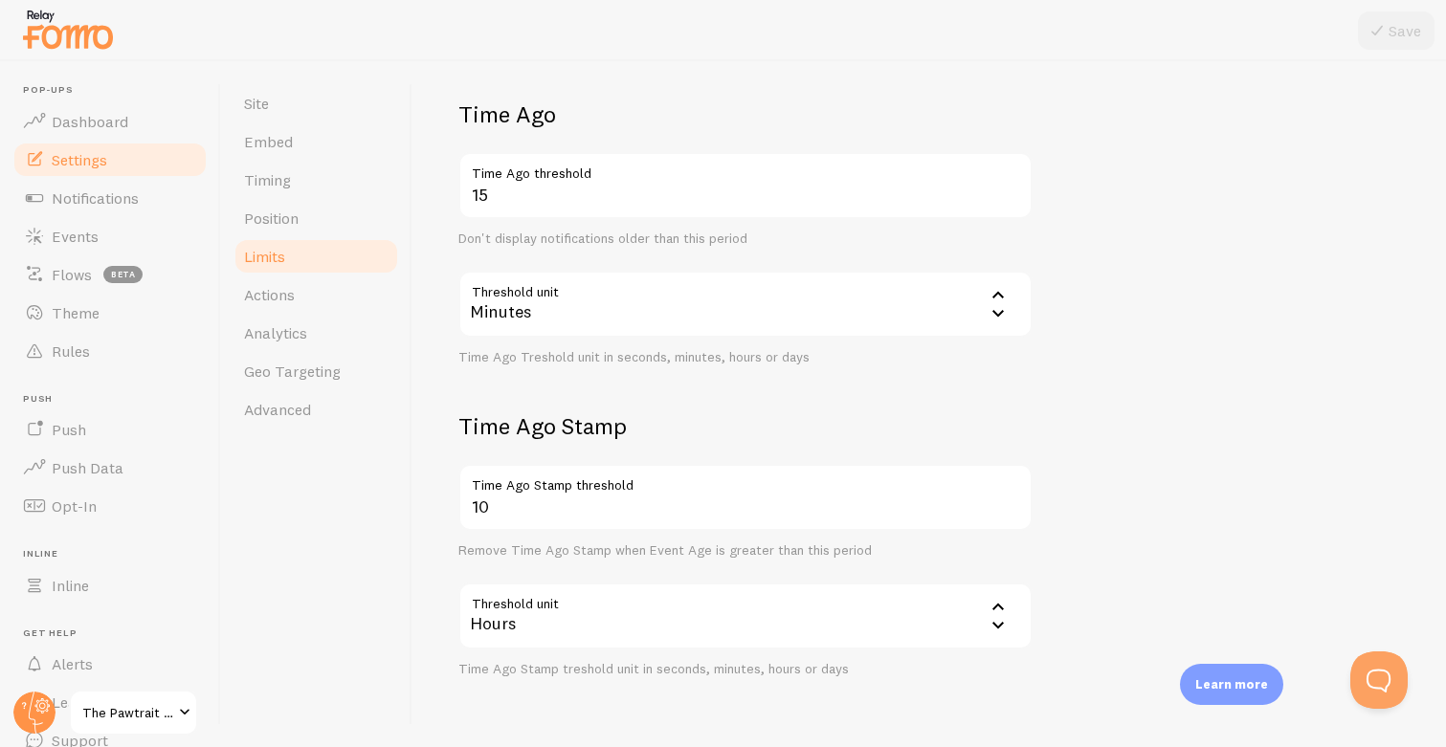
scroll to position [446, 0]
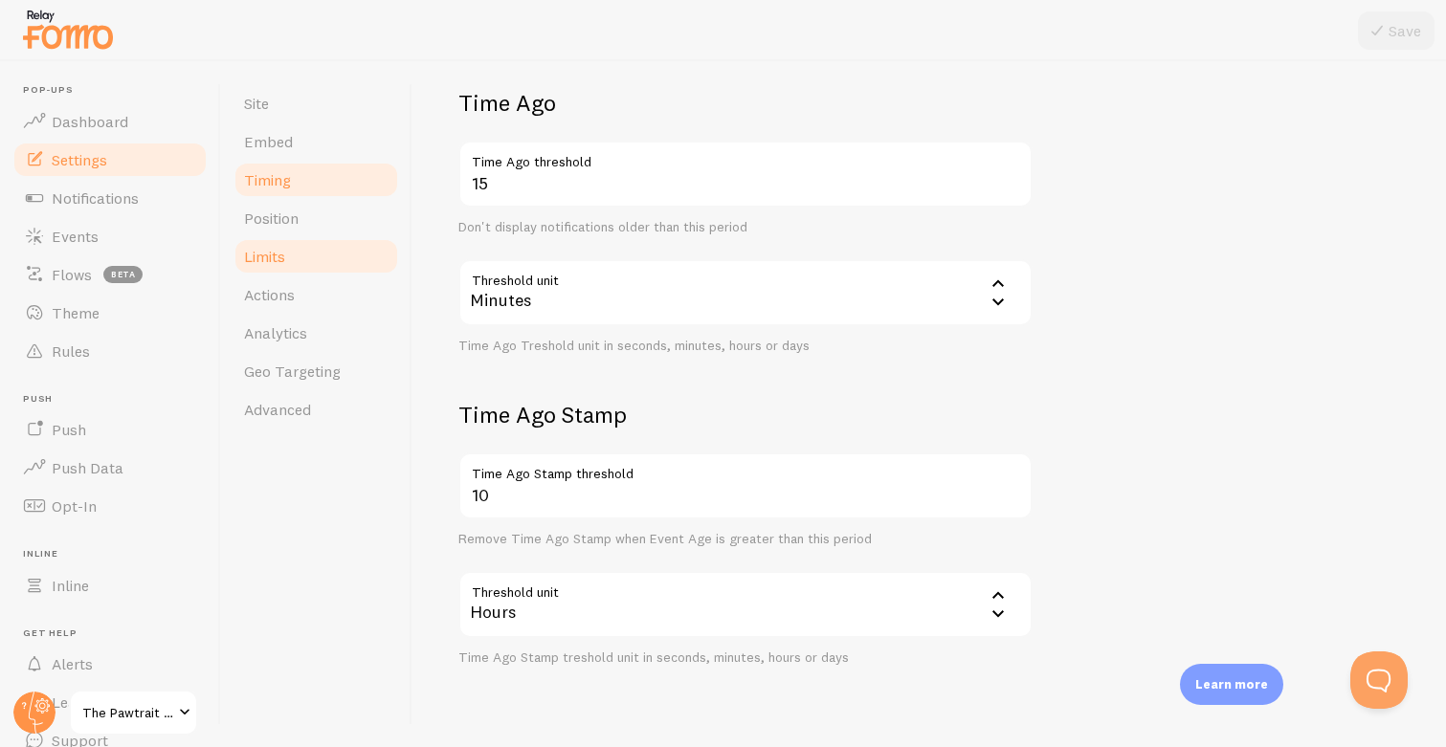
click at [312, 179] on link "Timing" at bounding box center [315, 180] width 167 height 38
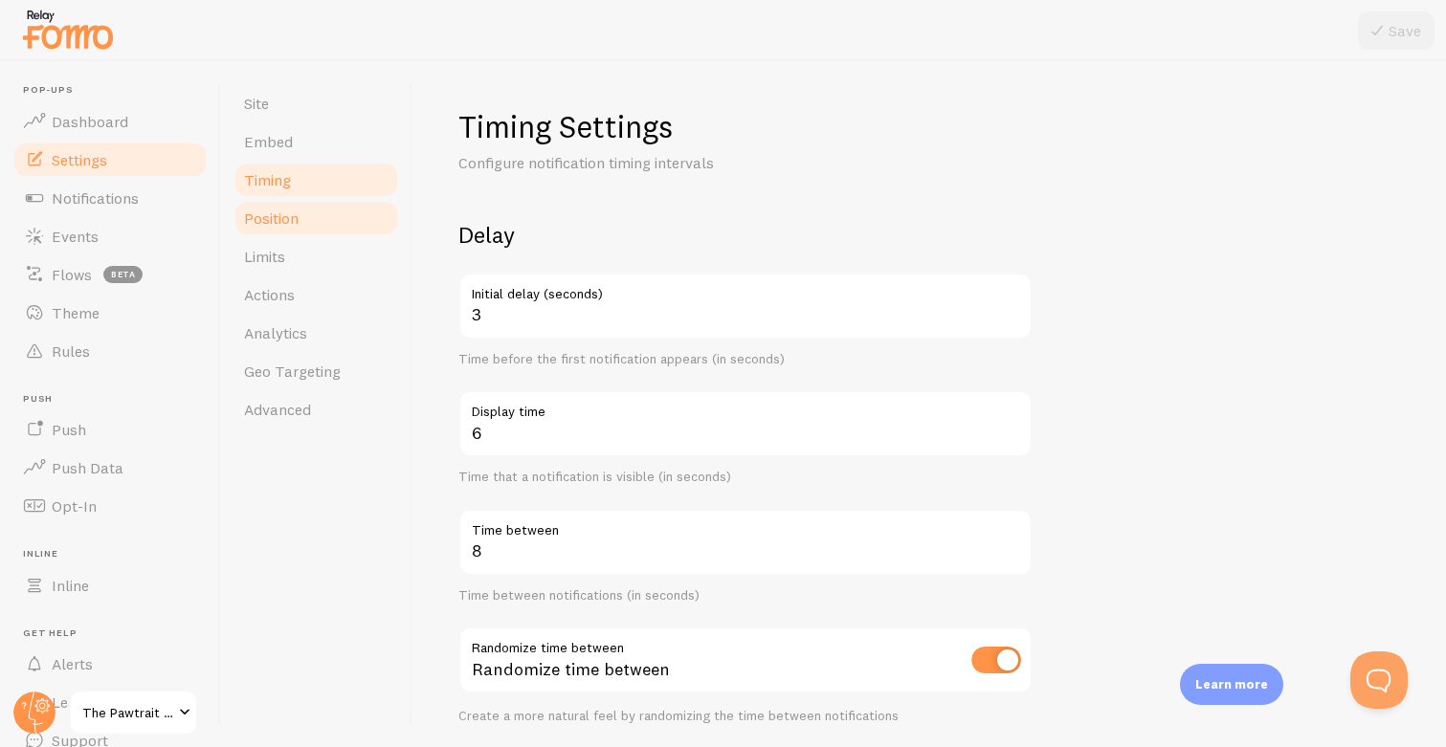
click at [317, 216] on link "Position" at bounding box center [315, 218] width 167 height 38
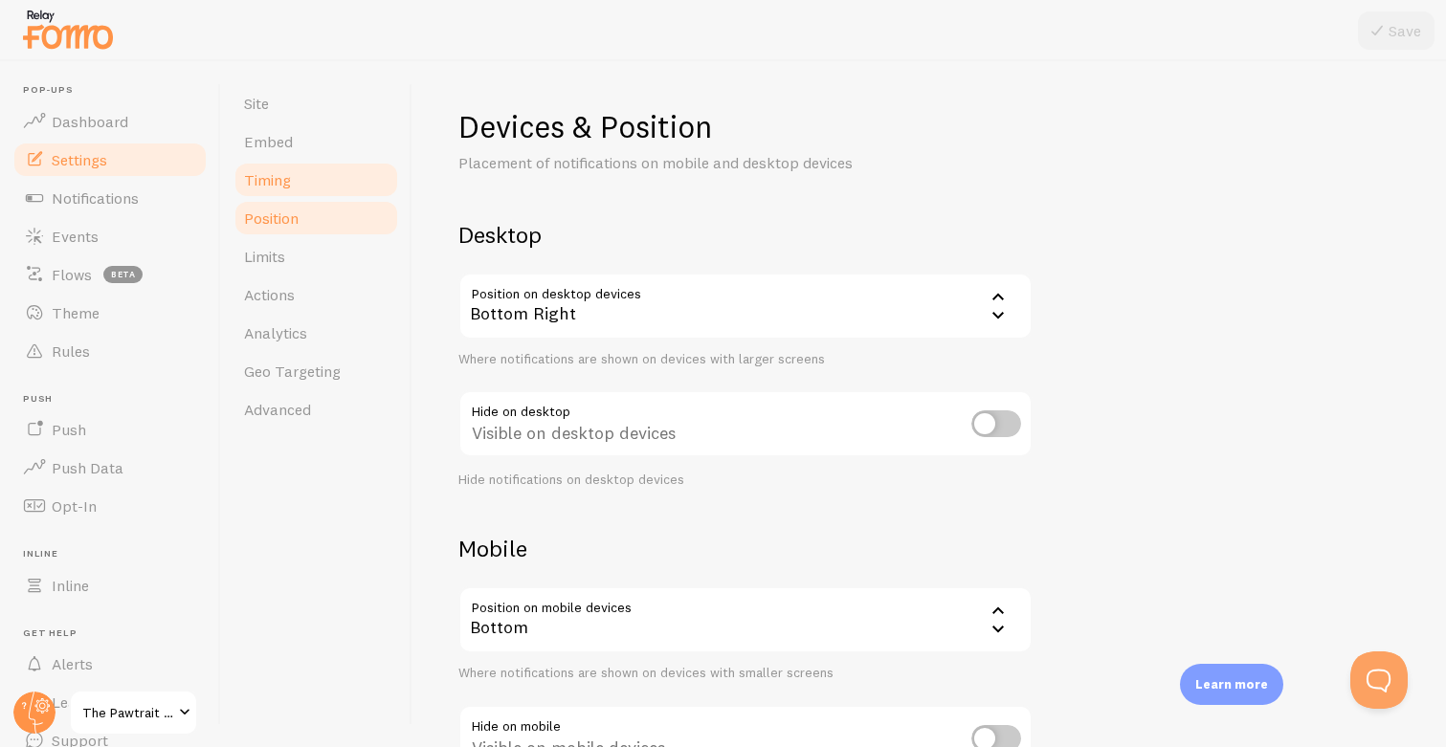
click at [313, 178] on link "Timing" at bounding box center [315, 180] width 167 height 38
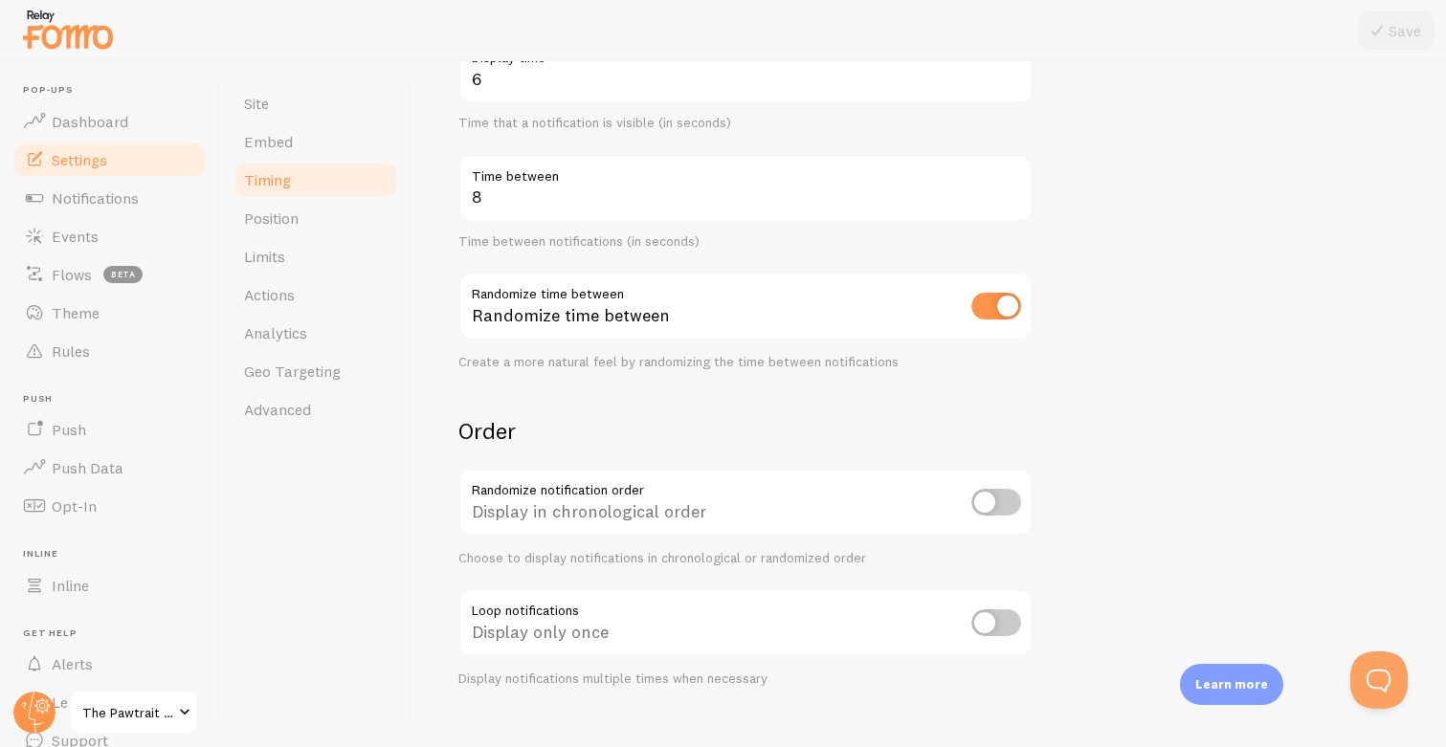
scroll to position [386, 0]
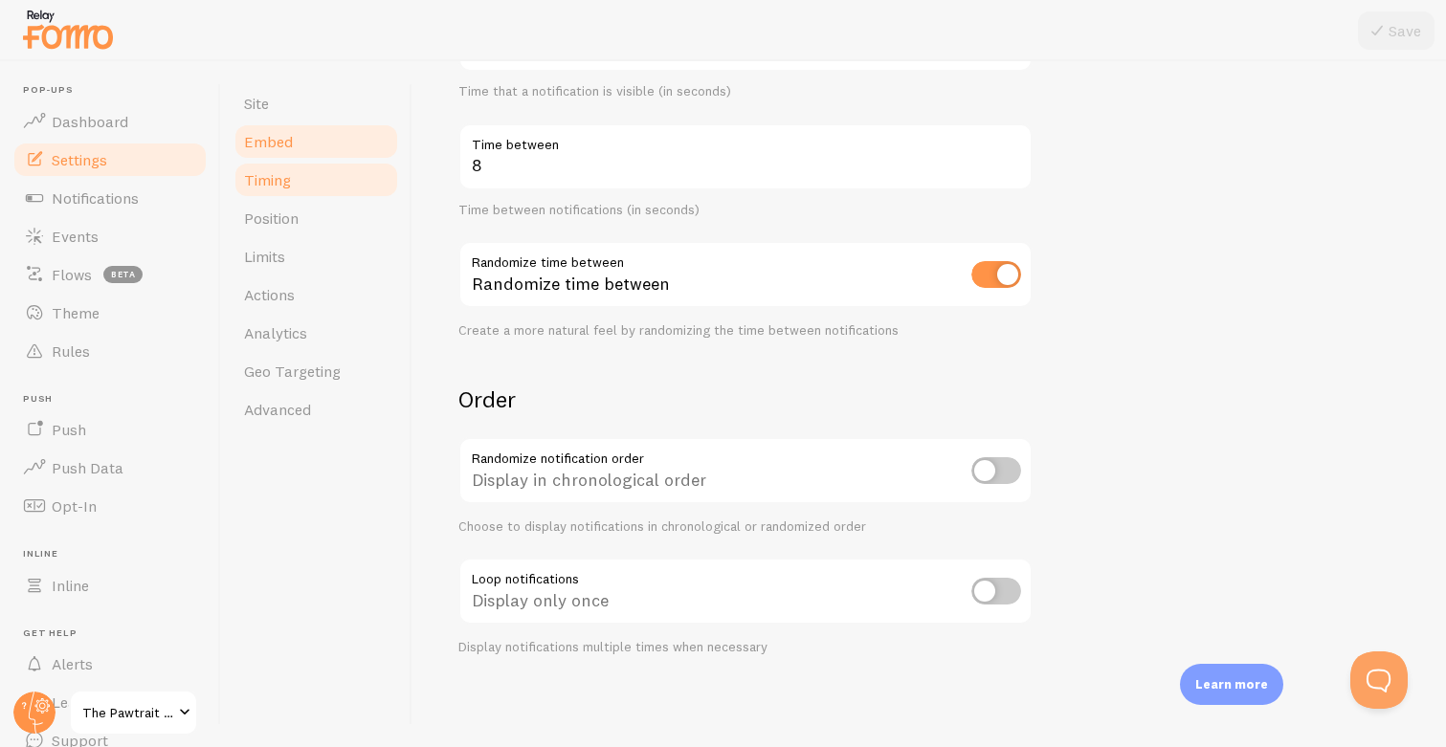
click at [337, 130] on link "Embed" at bounding box center [315, 141] width 167 height 38
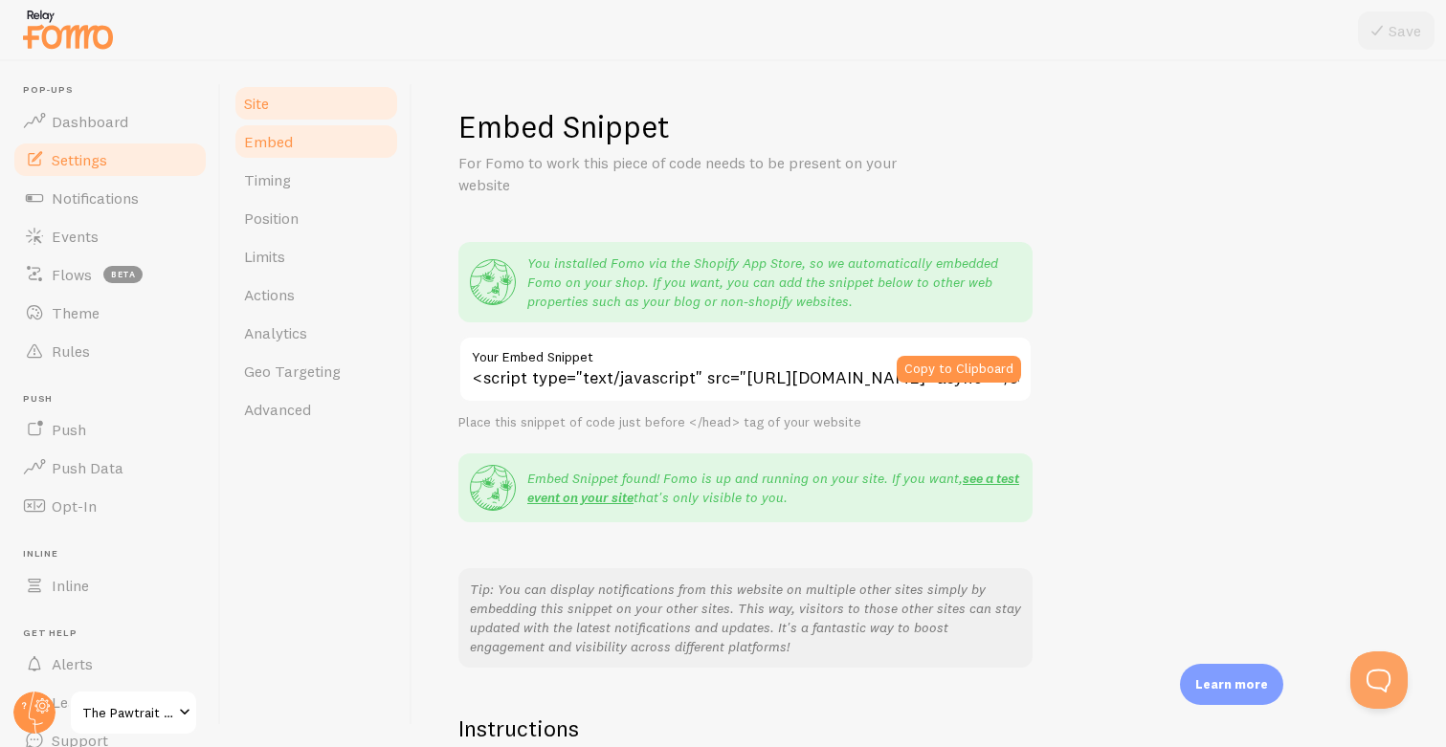
click at [302, 109] on link "Site" at bounding box center [315, 103] width 167 height 38
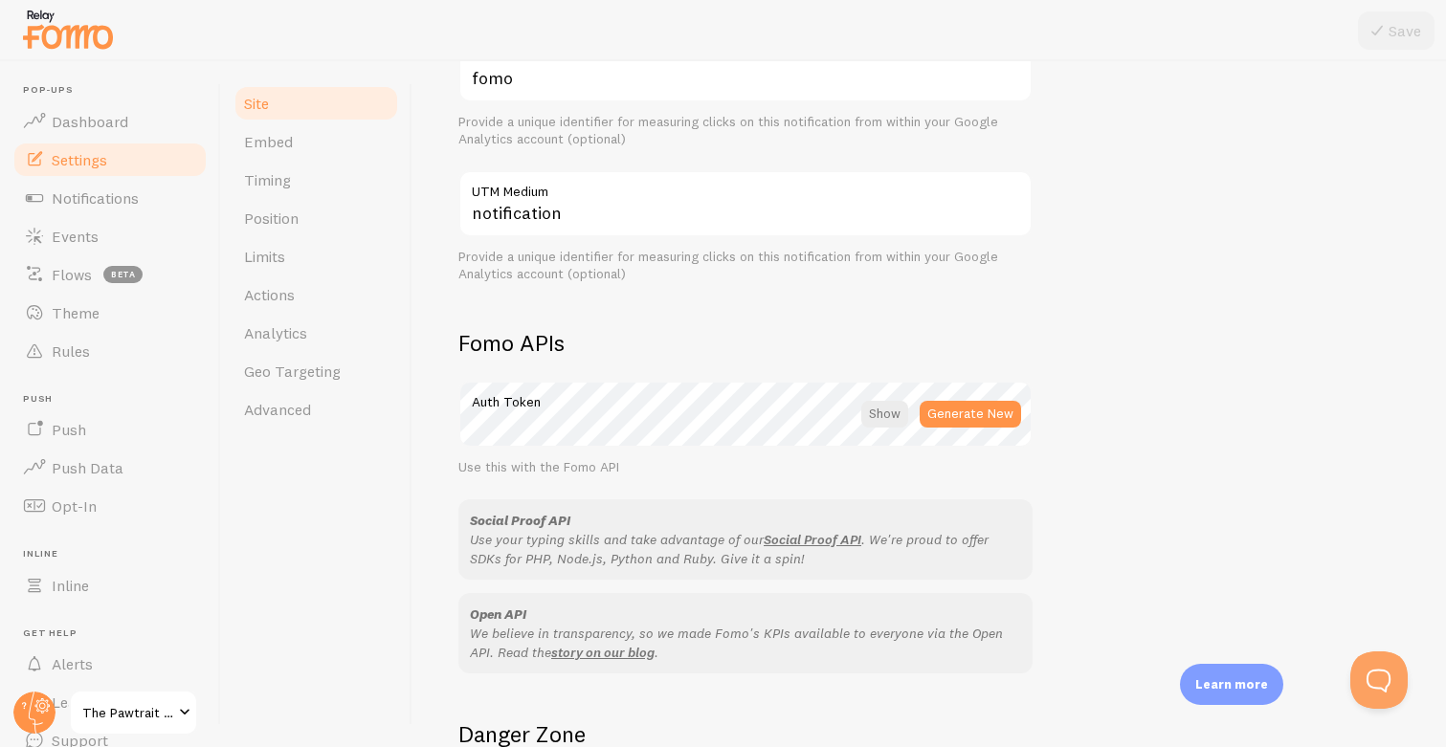
scroll to position [1059, 0]
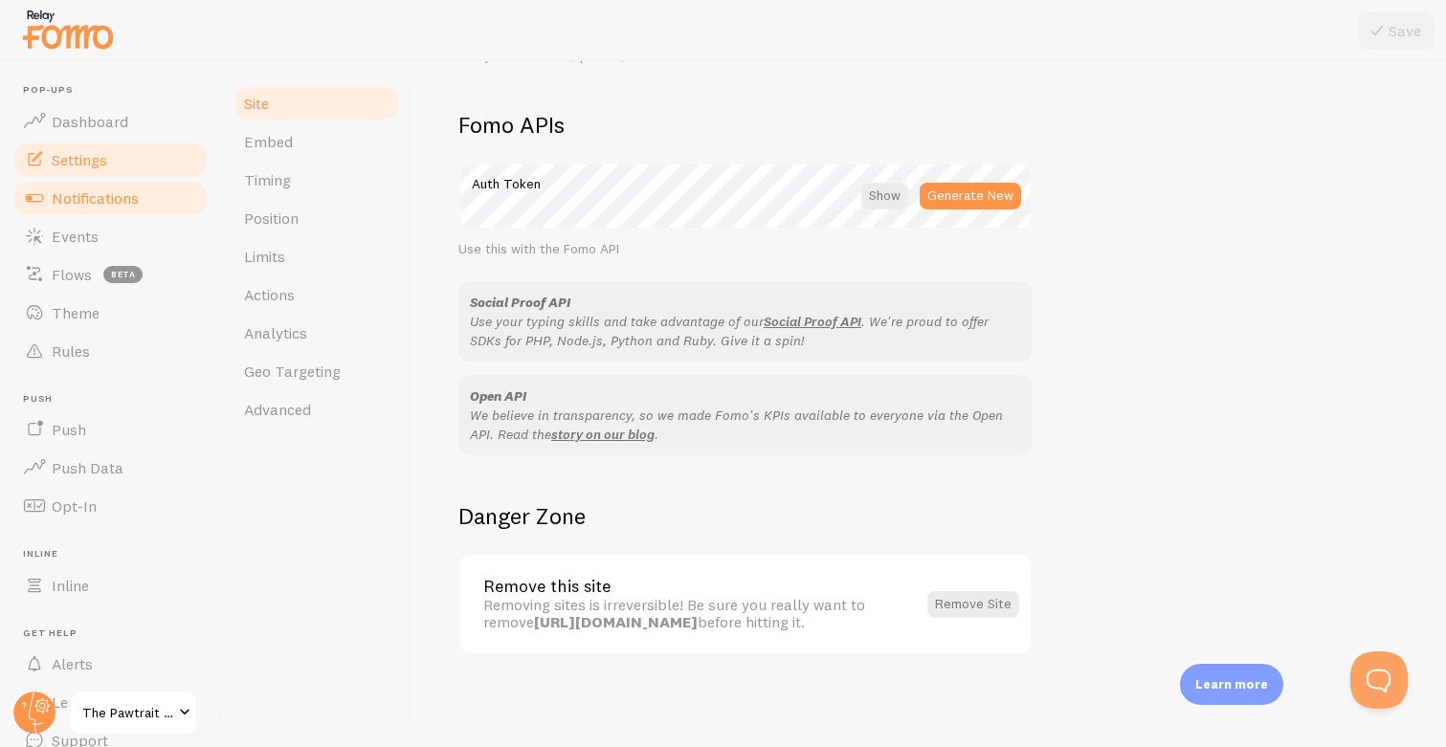
click at [94, 193] on span "Notifications" at bounding box center [95, 197] width 87 height 19
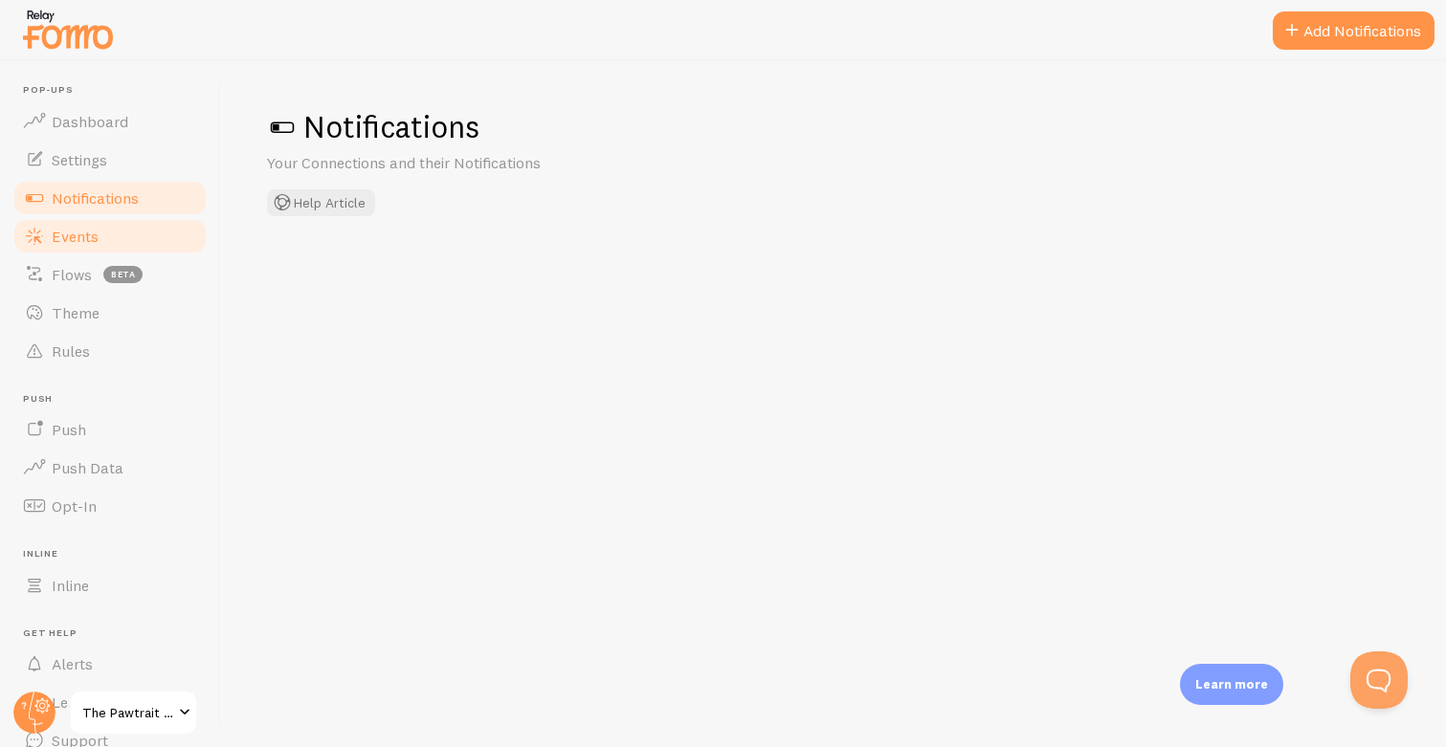
click at [99, 234] on link "Events" at bounding box center [109, 236] width 197 height 38
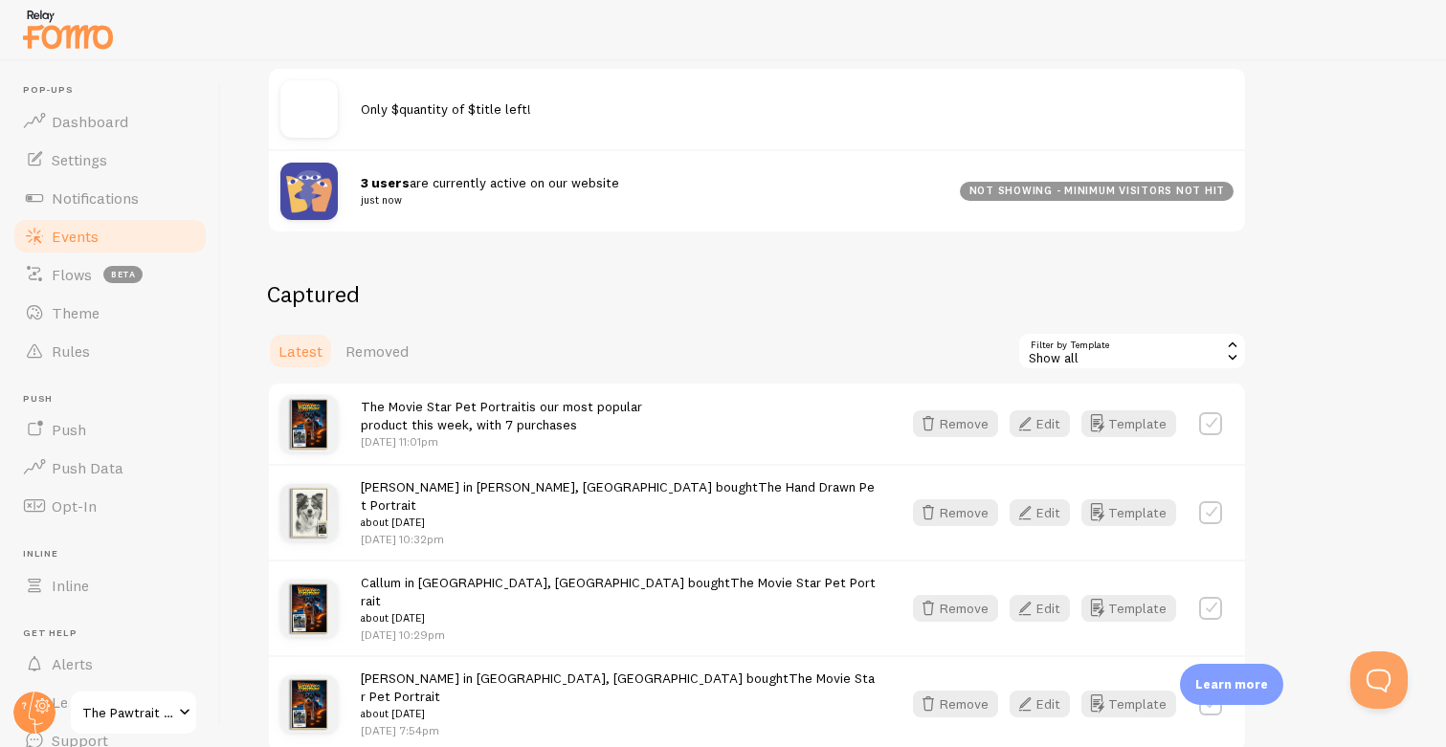
scroll to position [326, 0]
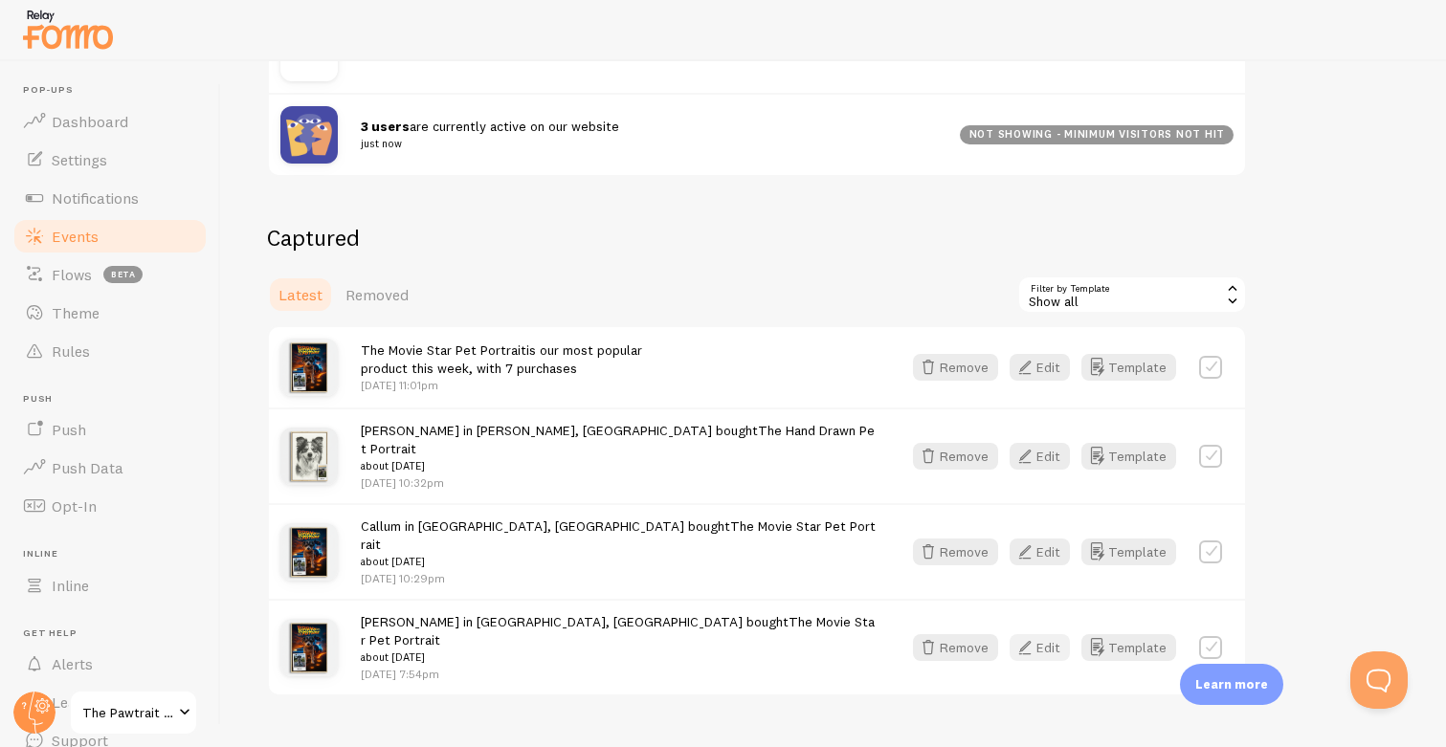
click at [1034, 636] on icon "button" at bounding box center [1024, 647] width 23 height 23
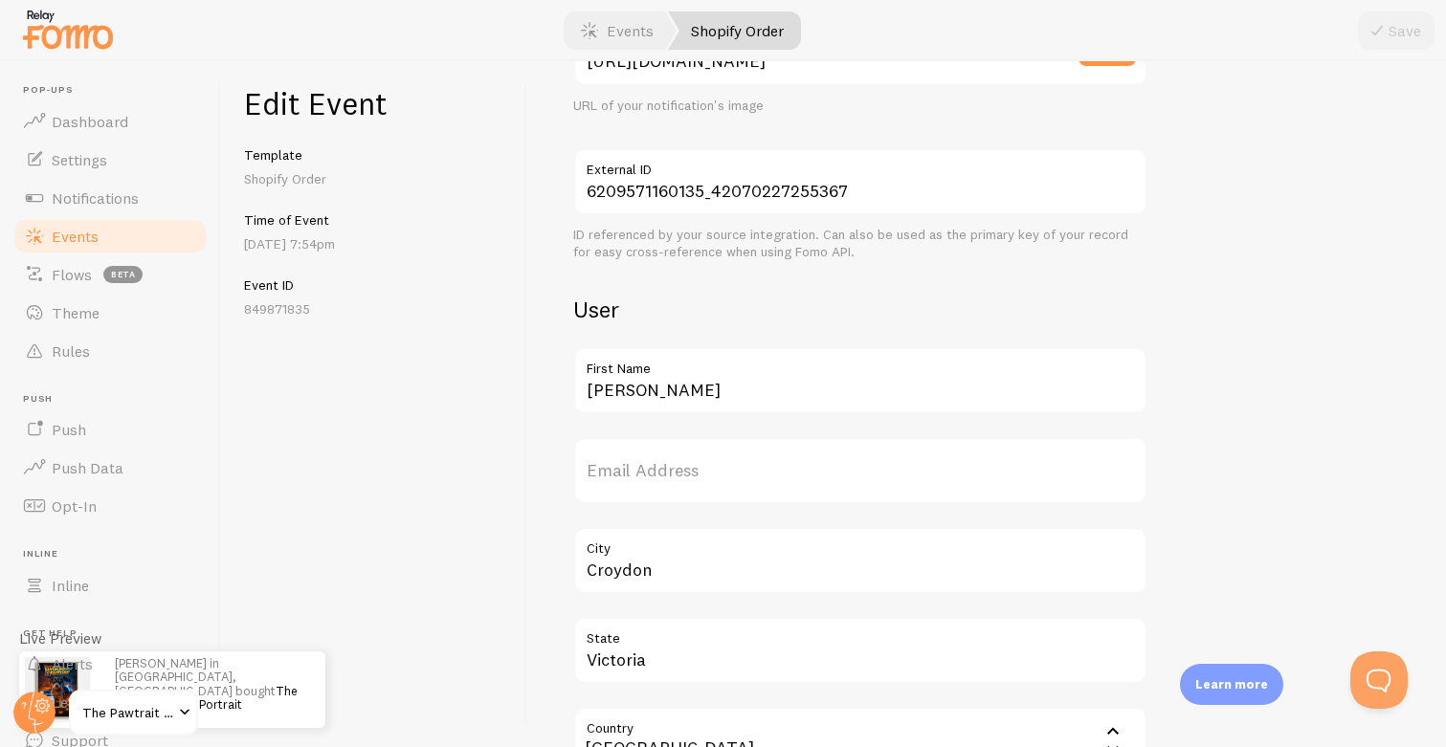
scroll to position [407, 0]
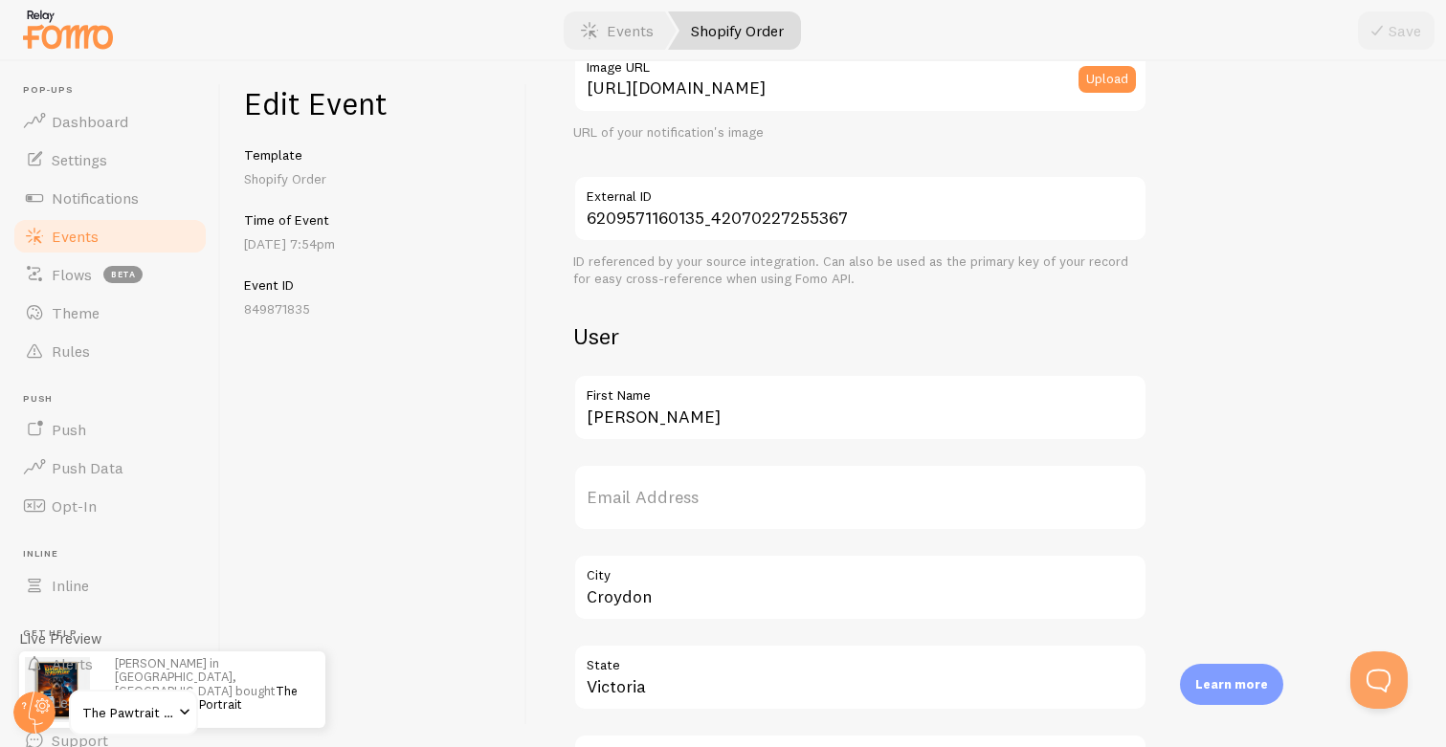
click at [113, 227] on link "Events" at bounding box center [109, 236] width 197 height 38
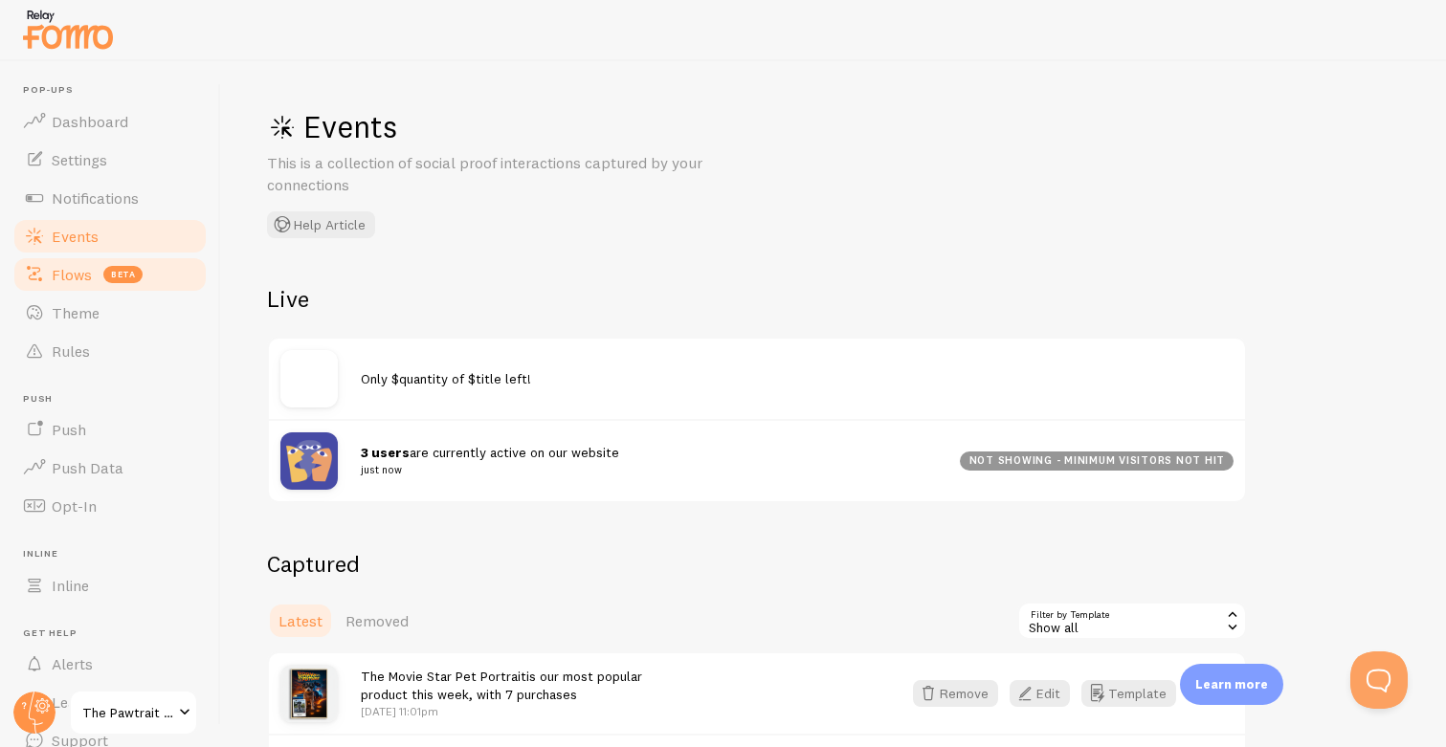
click at [89, 278] on span "Flows" at bounding box center [72, 274] width 40 height 19
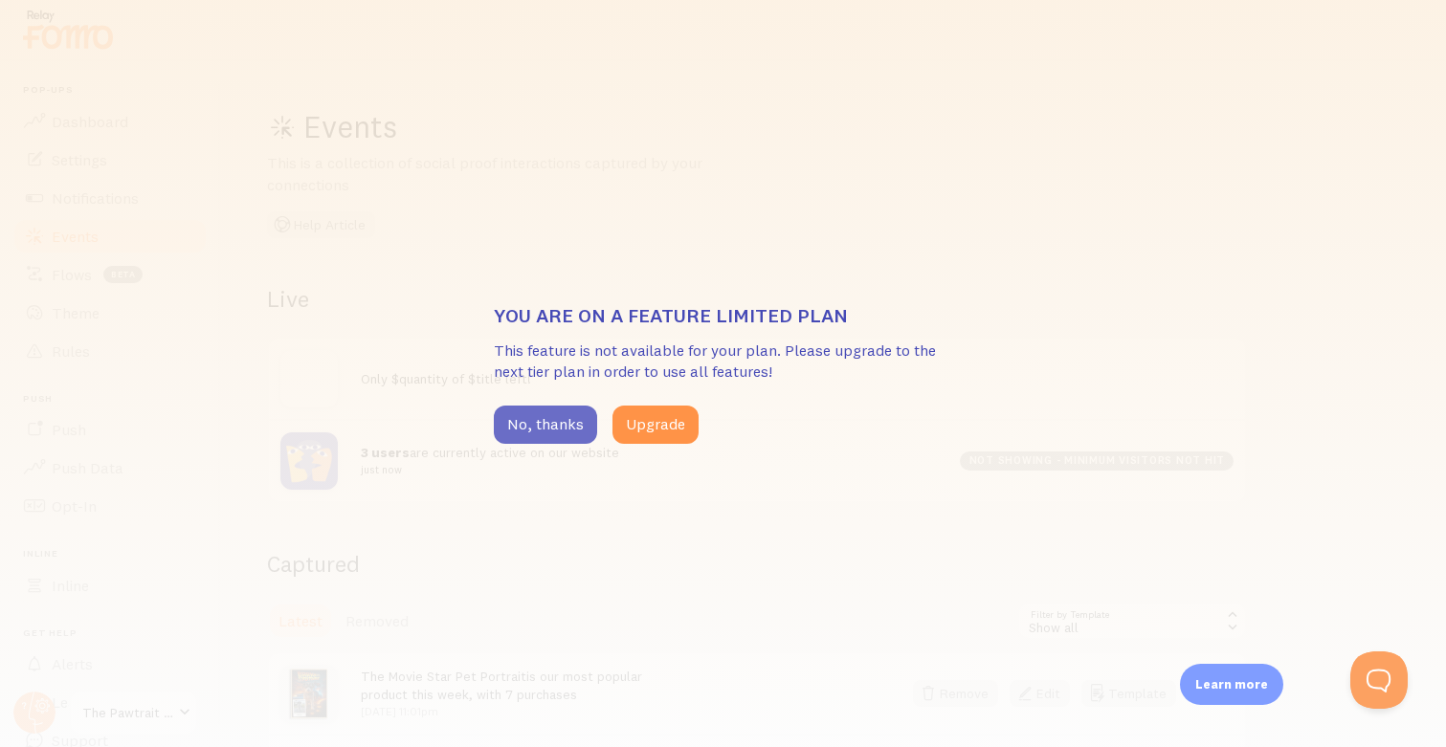
click at [521, 412] on button "No, thanks" at bounding box center [545, 425] width 103 height 38
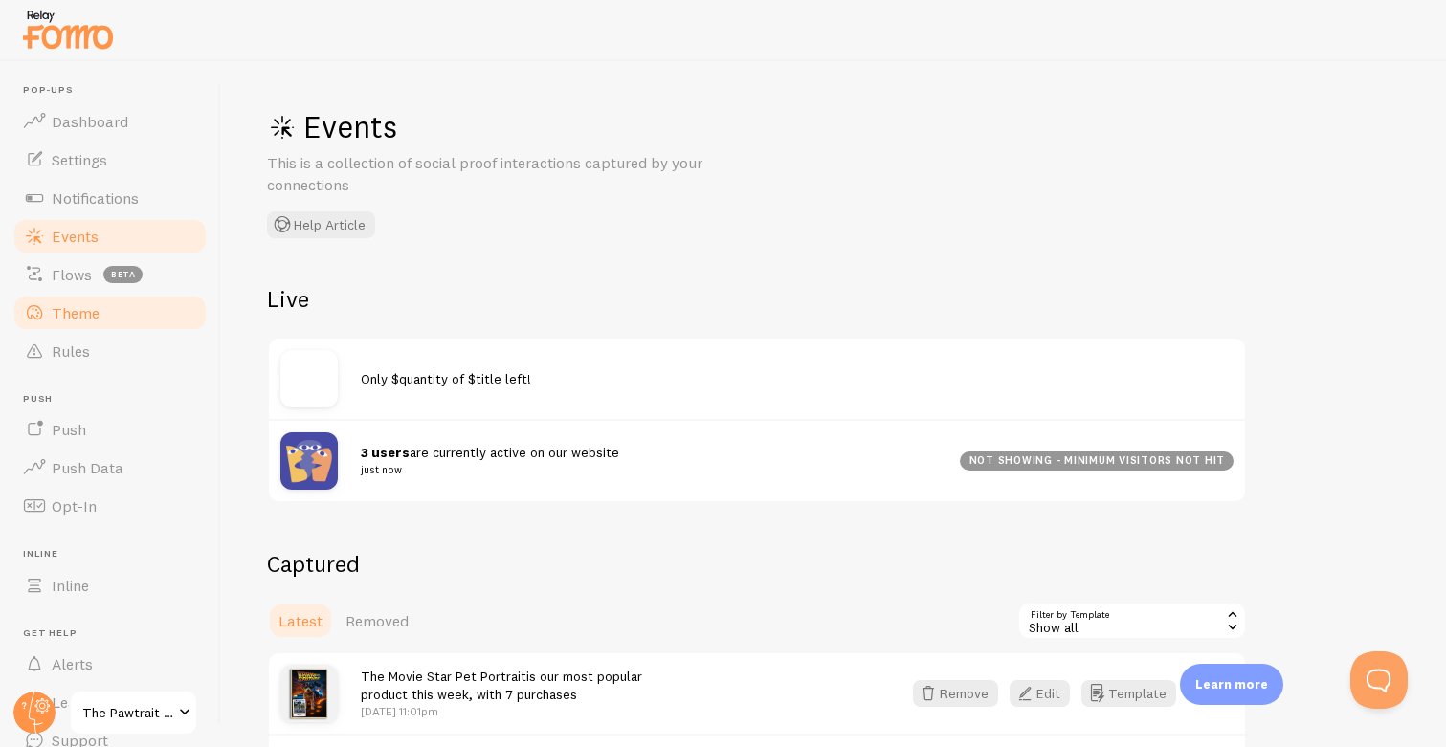
click at [126, 301] on link "Theme" at bounding box center [109, 313] width 197 height 38
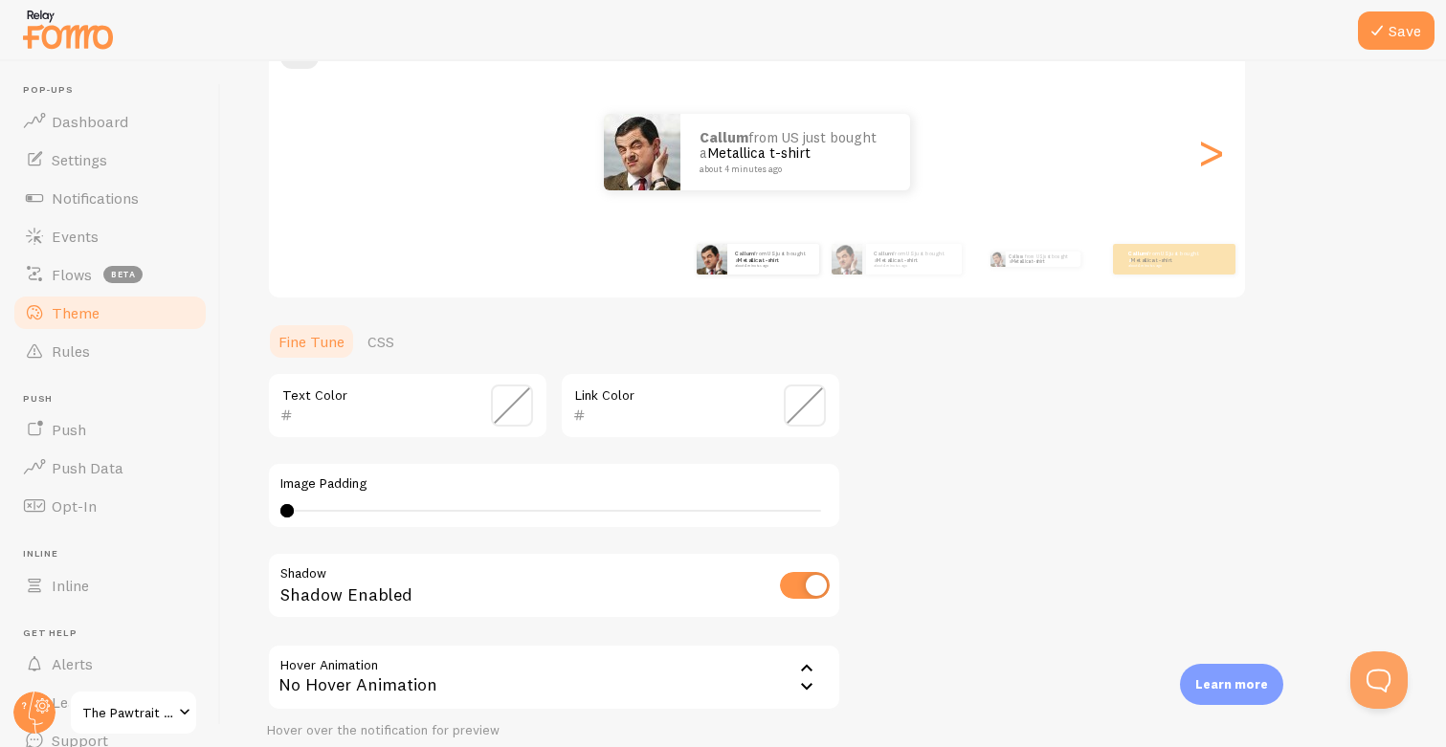
scroll to position [210, 0]
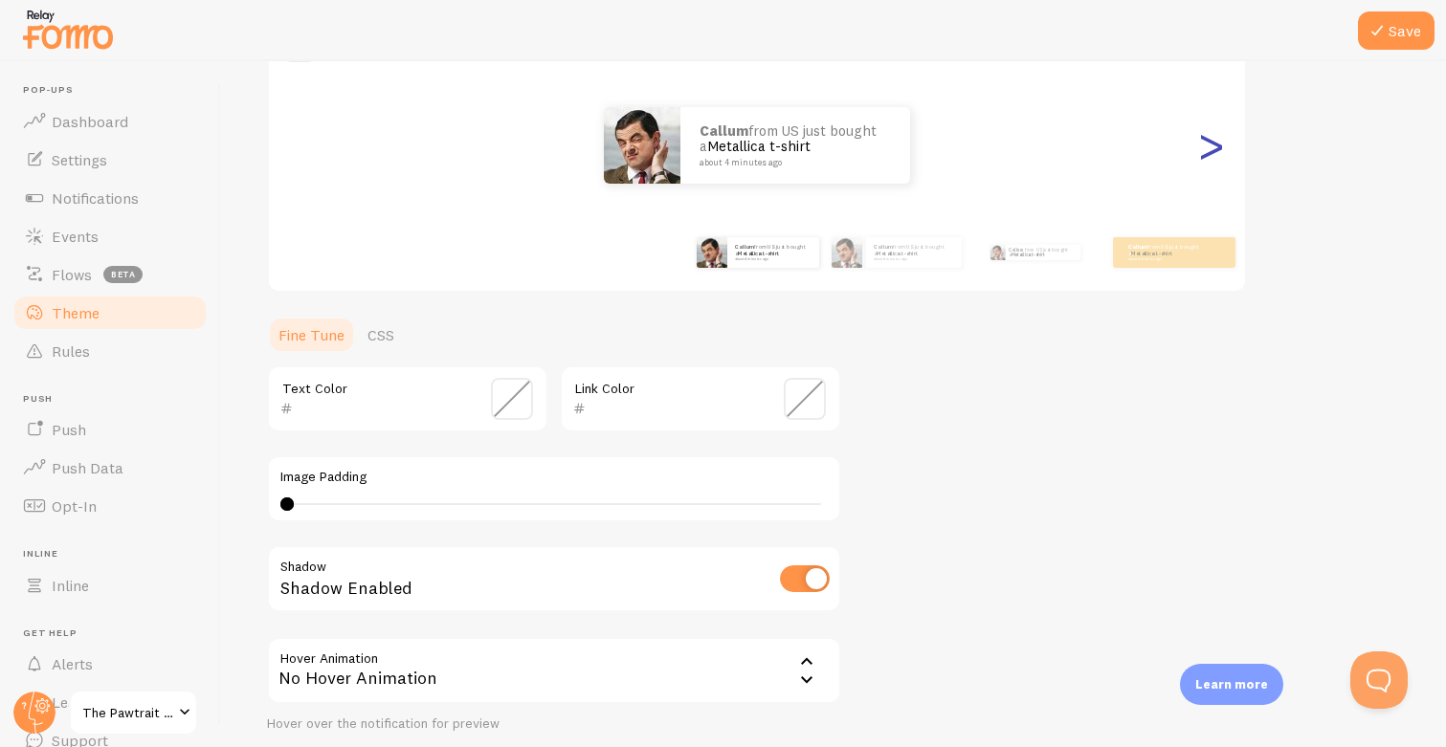
click at [1211, 155] on div ">" at bounding box center [1210, 146] width 23 height 138
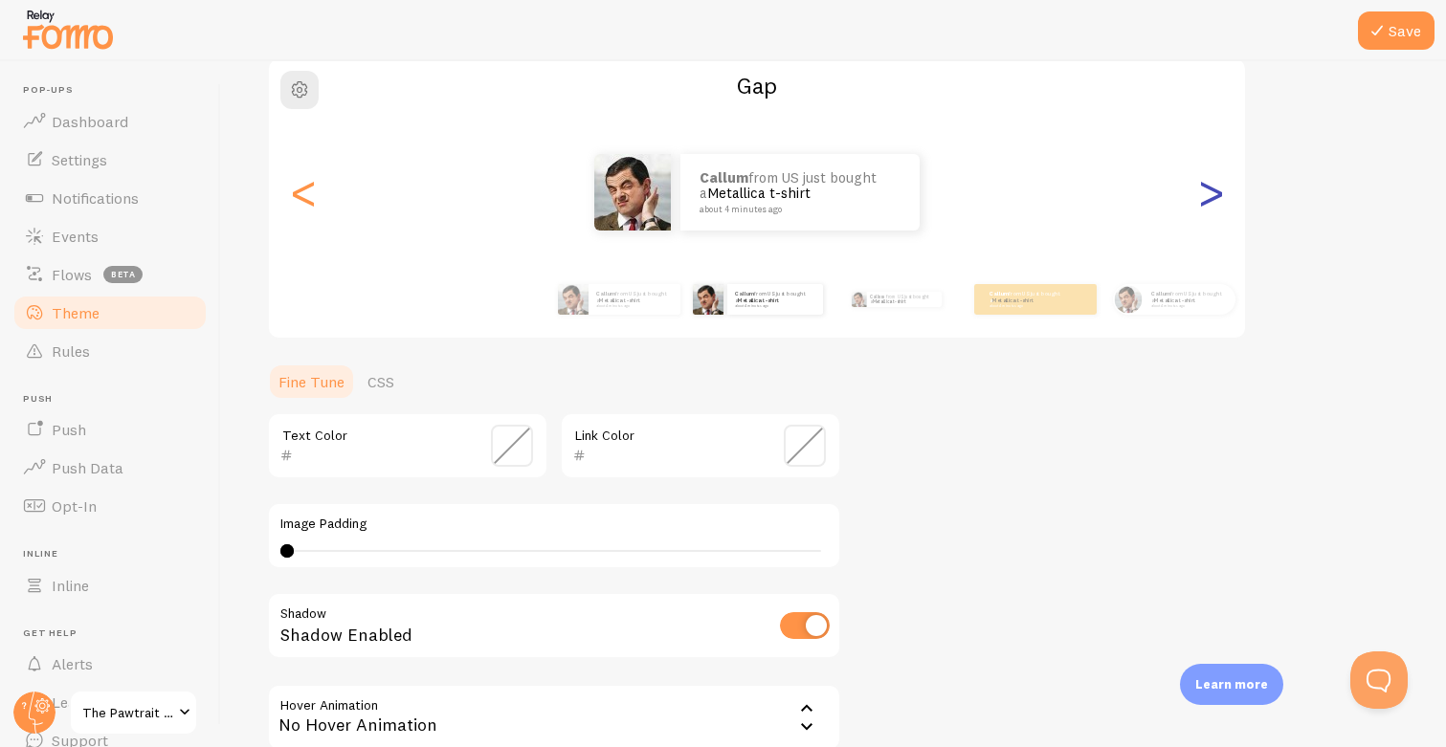
scroll to position [160, 0]
click at [1208, 188] on div ">" at bounding box center [1210, 195] width 23 height 138
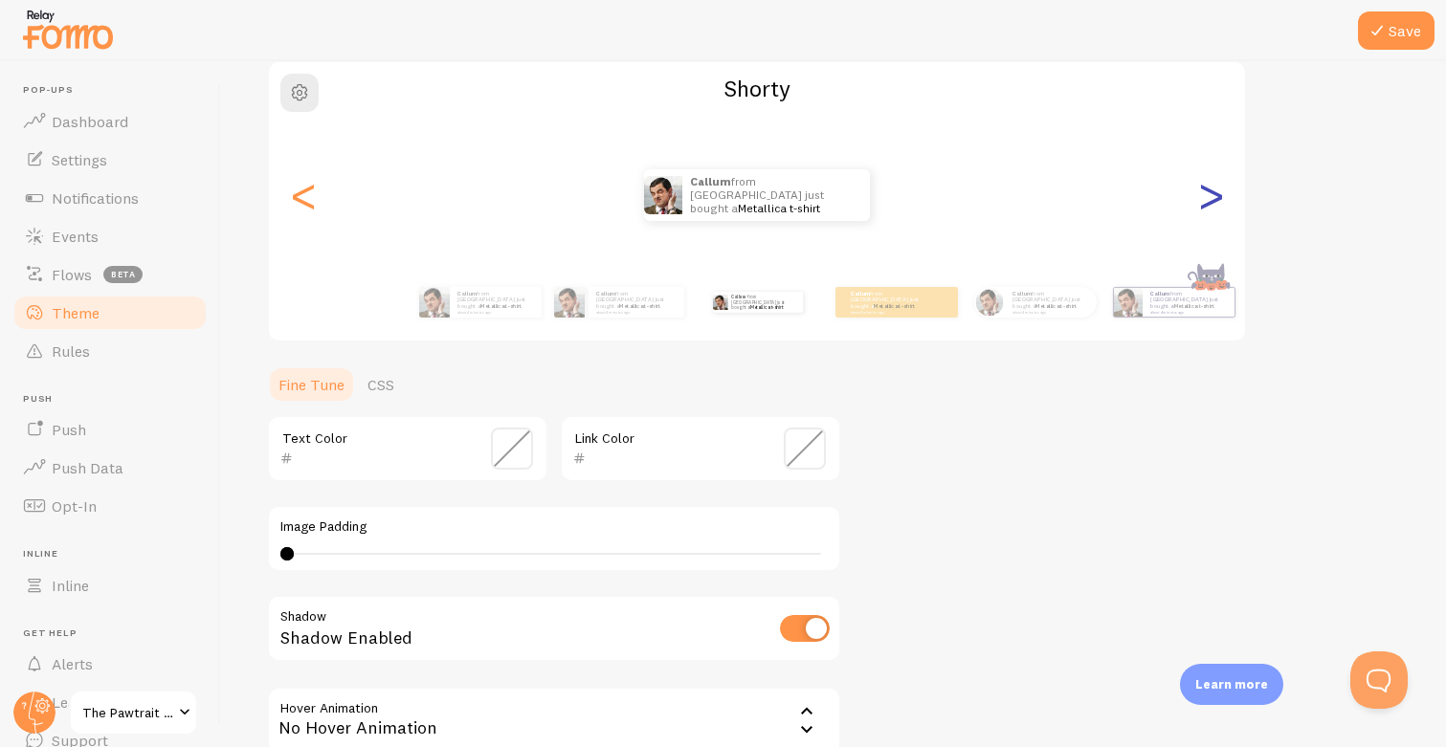
click at [1212, 193] on div ">" at bounding box center [1210, 195] width 23 height 138
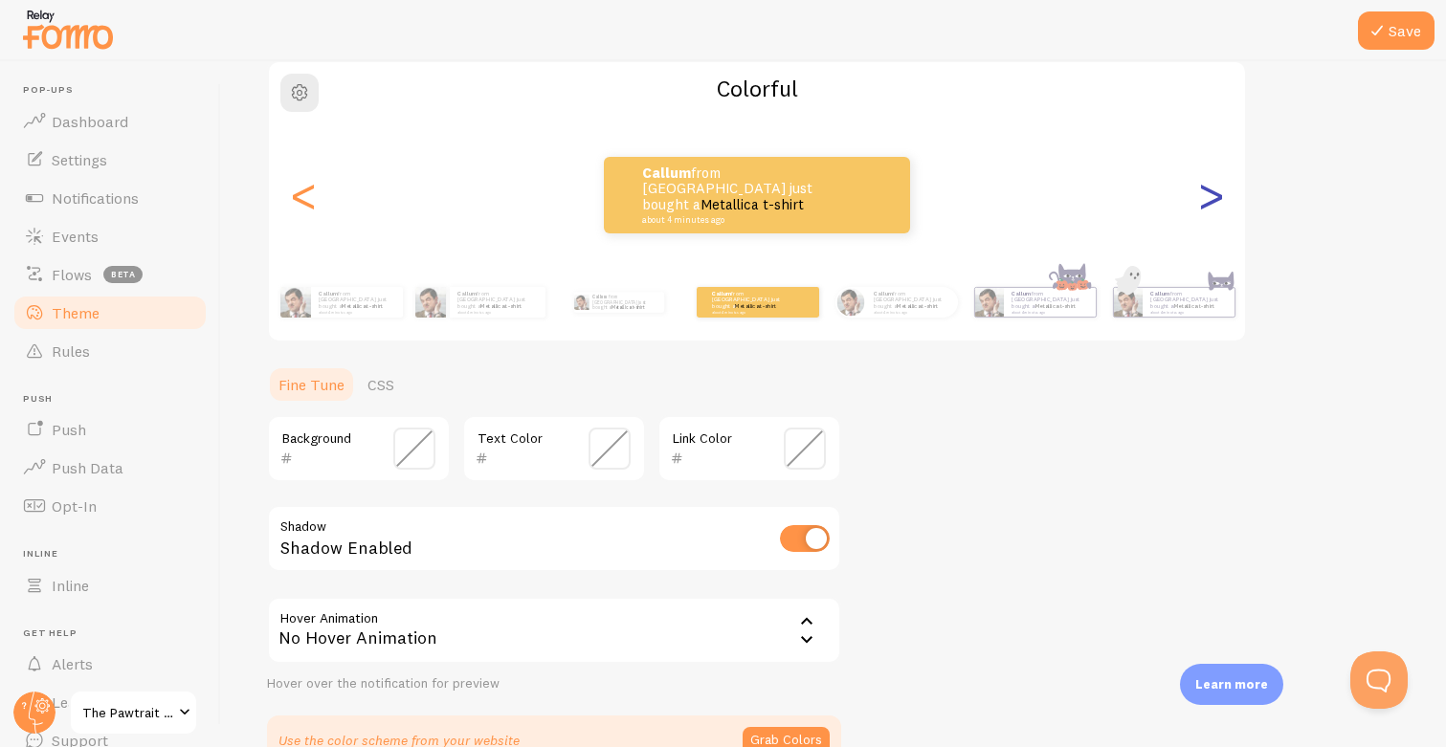
click at [1212, 193] on div ">" at bounding box center [1210, 195] width 23 height 138
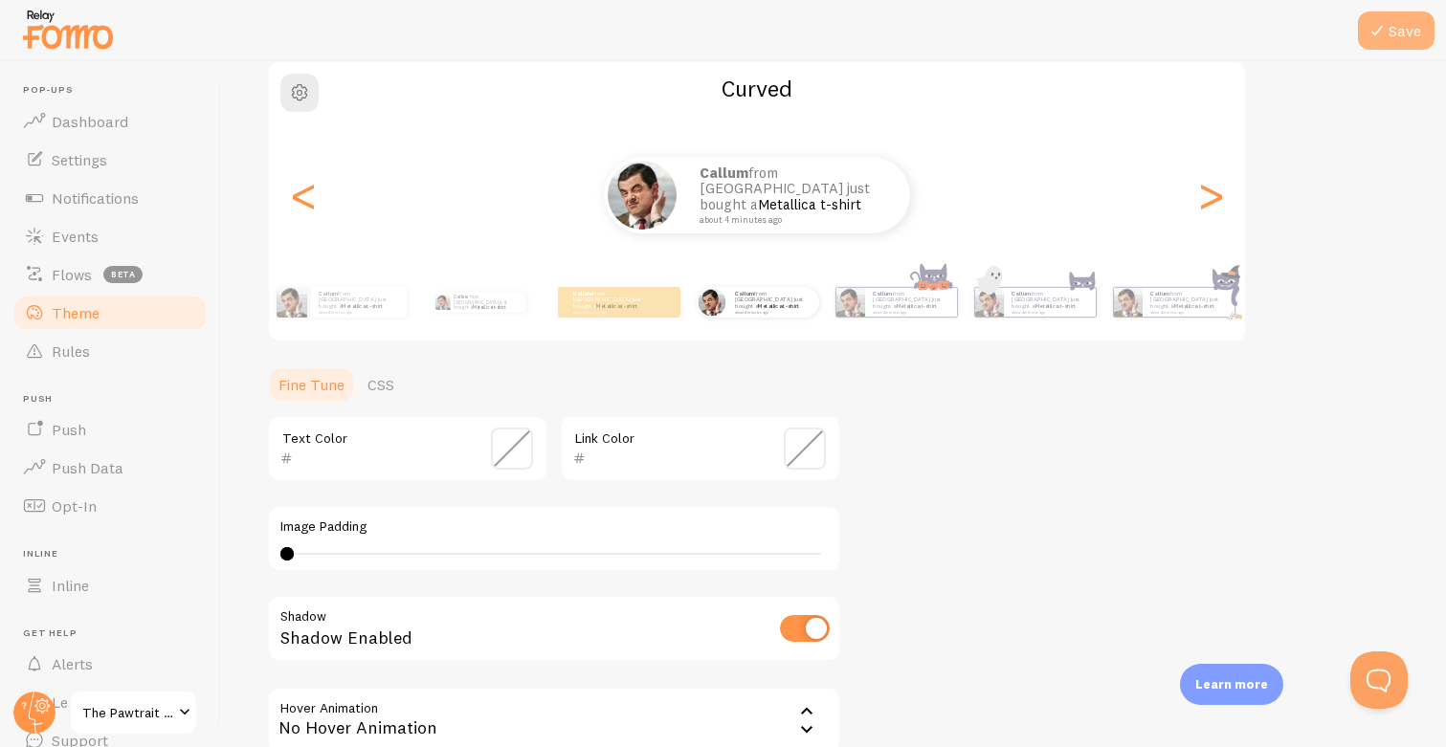
click at [1390, 36] on button "Save" at bounding box center [1396, 30] width 77 height 38
click at [1218, 197] on div ">" at bounding box center [1210, 195] width 23 height 138
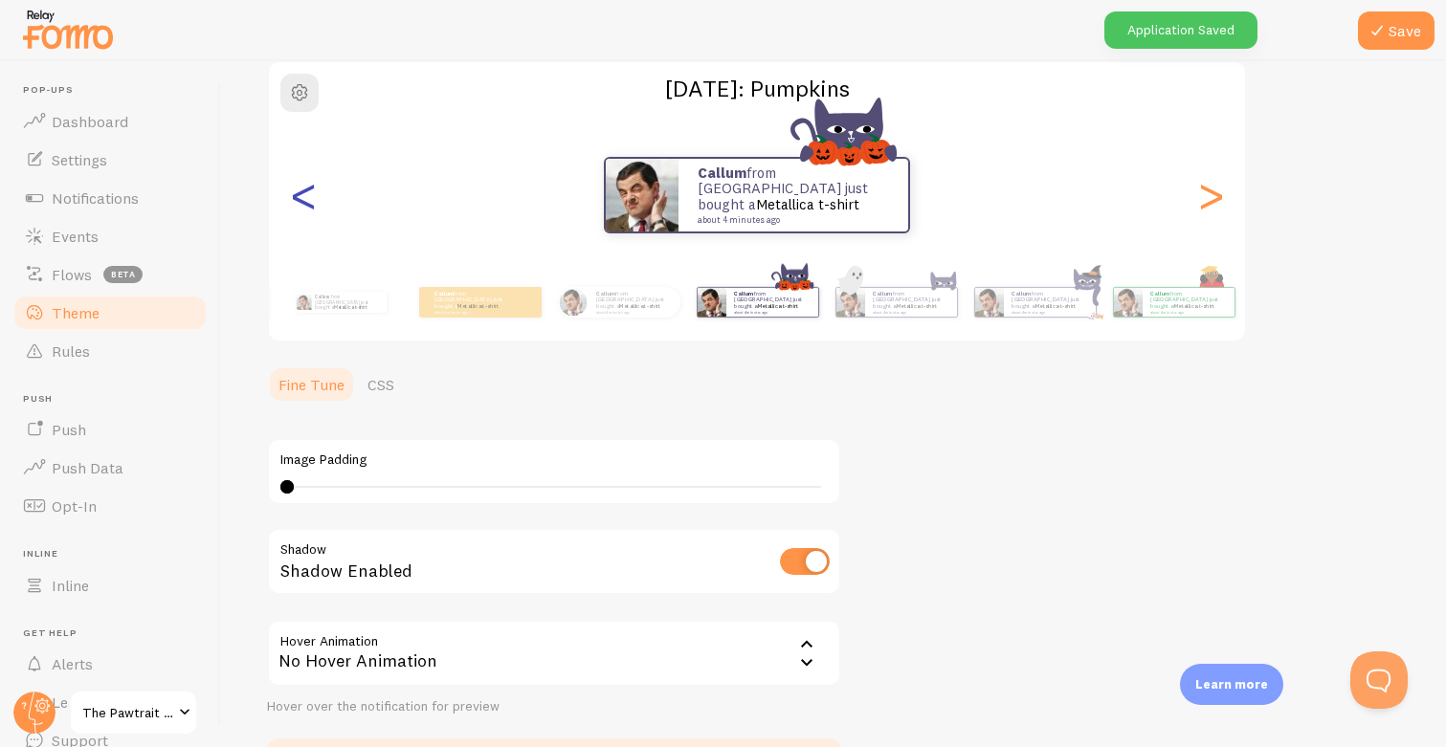
click at [294, 198] on div "<" at bounding box center [303, 195] width 23 height 138
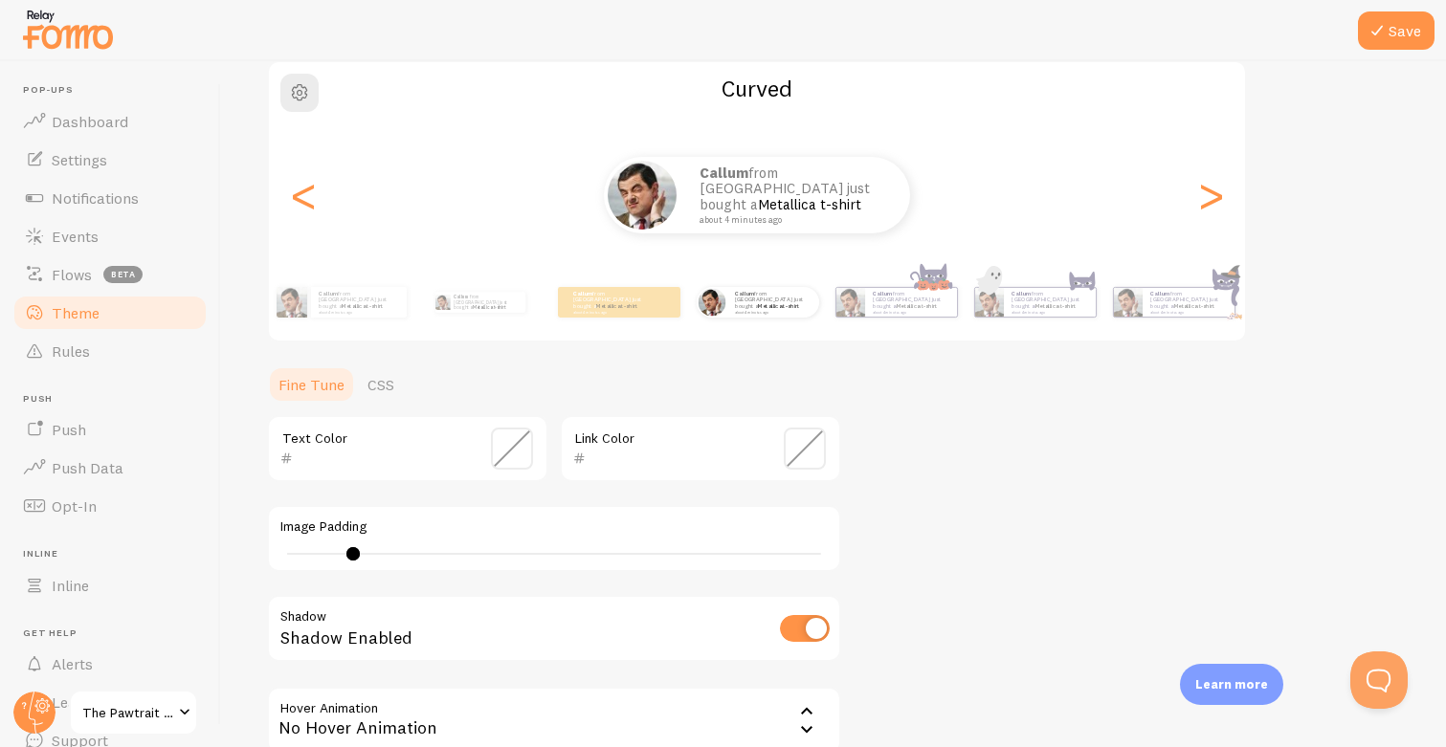
drag, startPoint x: 288, startPoint y: 547, endPoint x: 353, endPoint y: 546, distance: 65.1
click at [353, 546] on div "8" at bounding box center [553, 553] width 547 height 15
drag, startPoint x: 348, startPoint y: 550, endPoint x: 452, endPoint y: 554, distance: 103.4
click at [452, 554] on div at bounding box center [449, 553] width 13 height 13
type input "7"
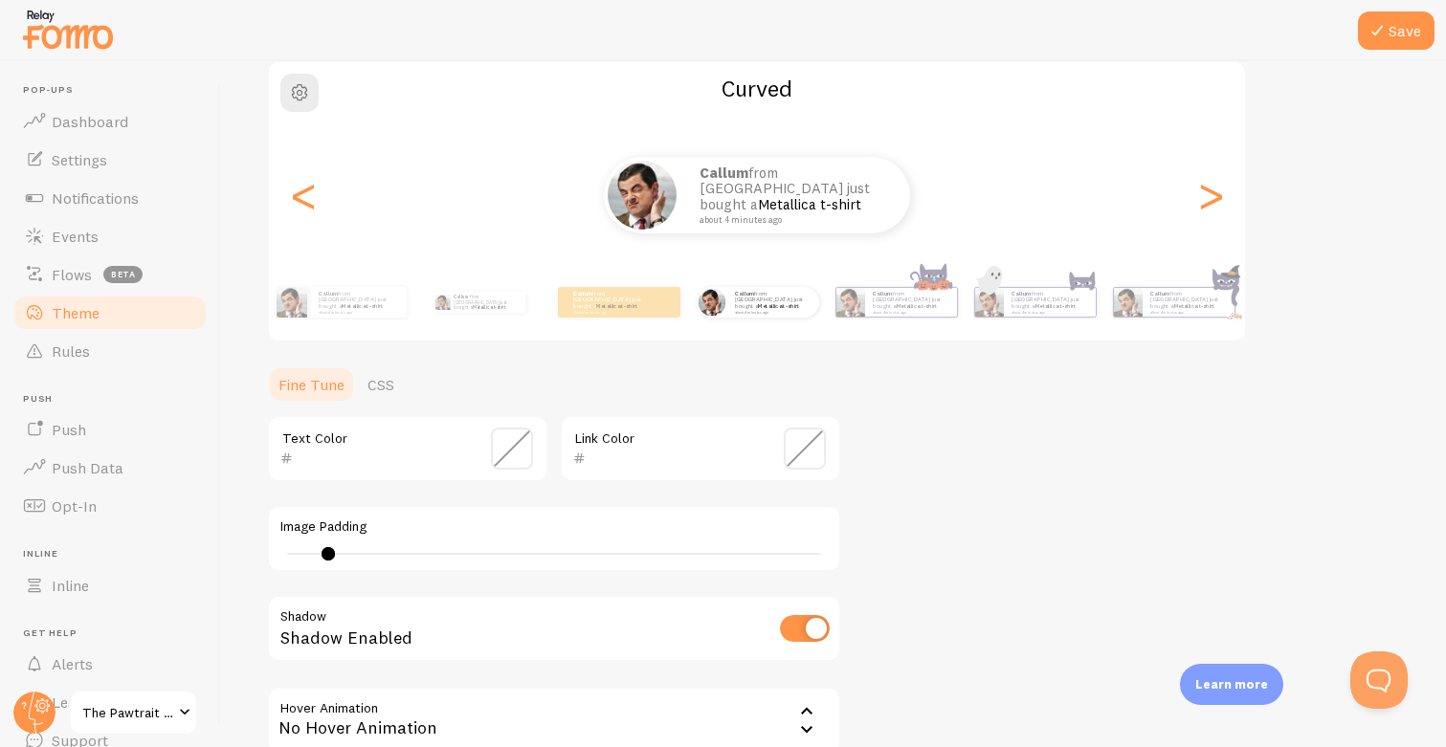
drag, startPoint x: 450, startPoint y: 554, endPoint x: 328, endPoint y: 528, distance: 124.2
click at [328, 528] on div "Image Padding 7" at bounding box center [554, 538] width 574 height 67
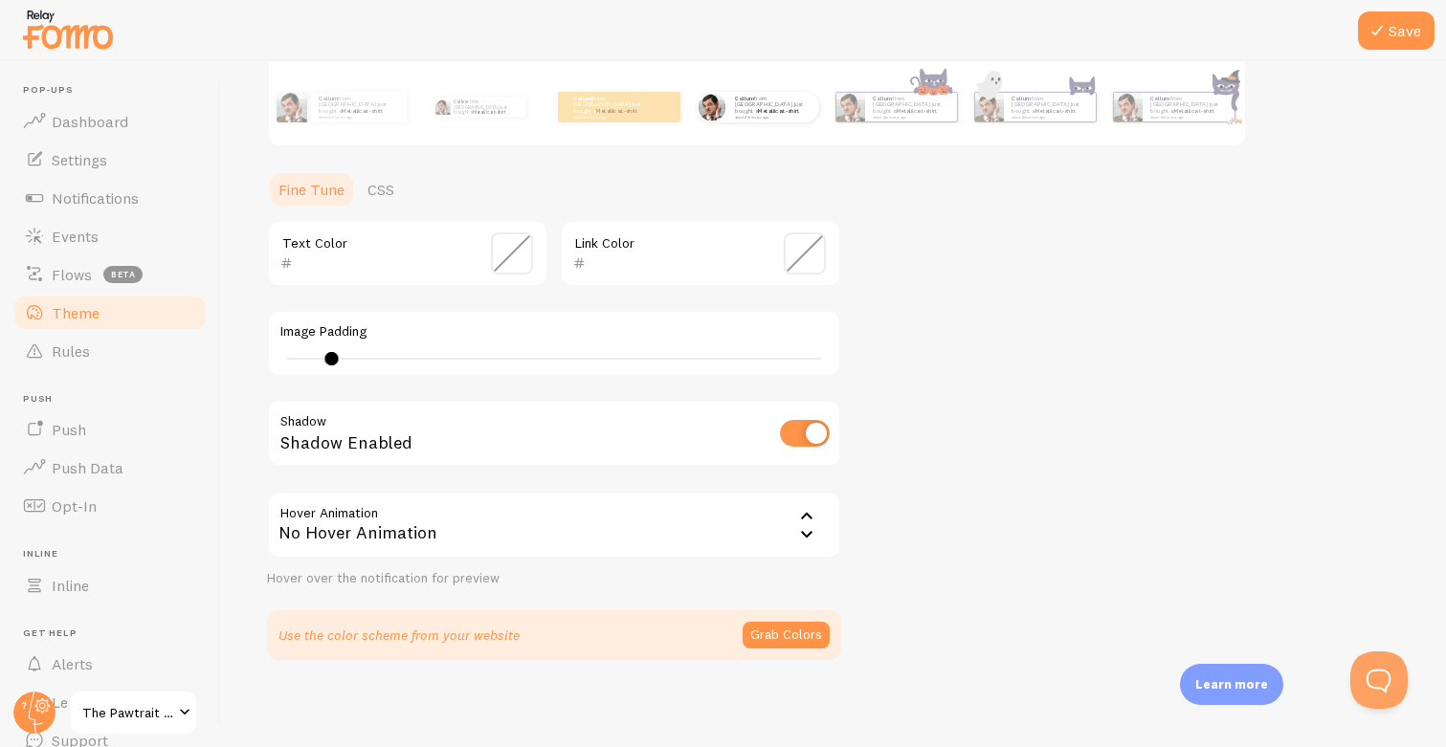
scroll to position [356, 0]
click at [100, 158] on span "Settings" at bounding box center [79, 159] width 55 height 19
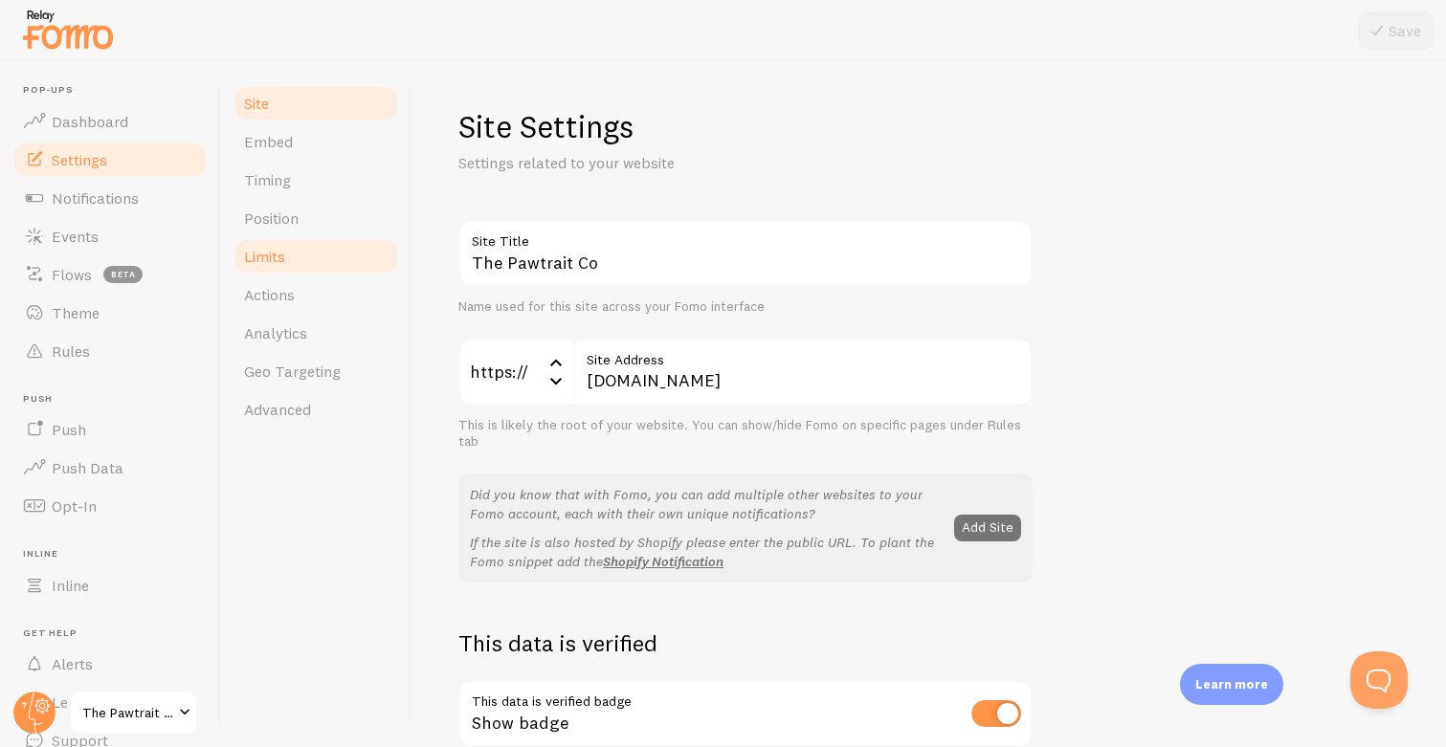
click at [253, 260] on span "Limits" at bounding box center [264, 256] width 41 height 19
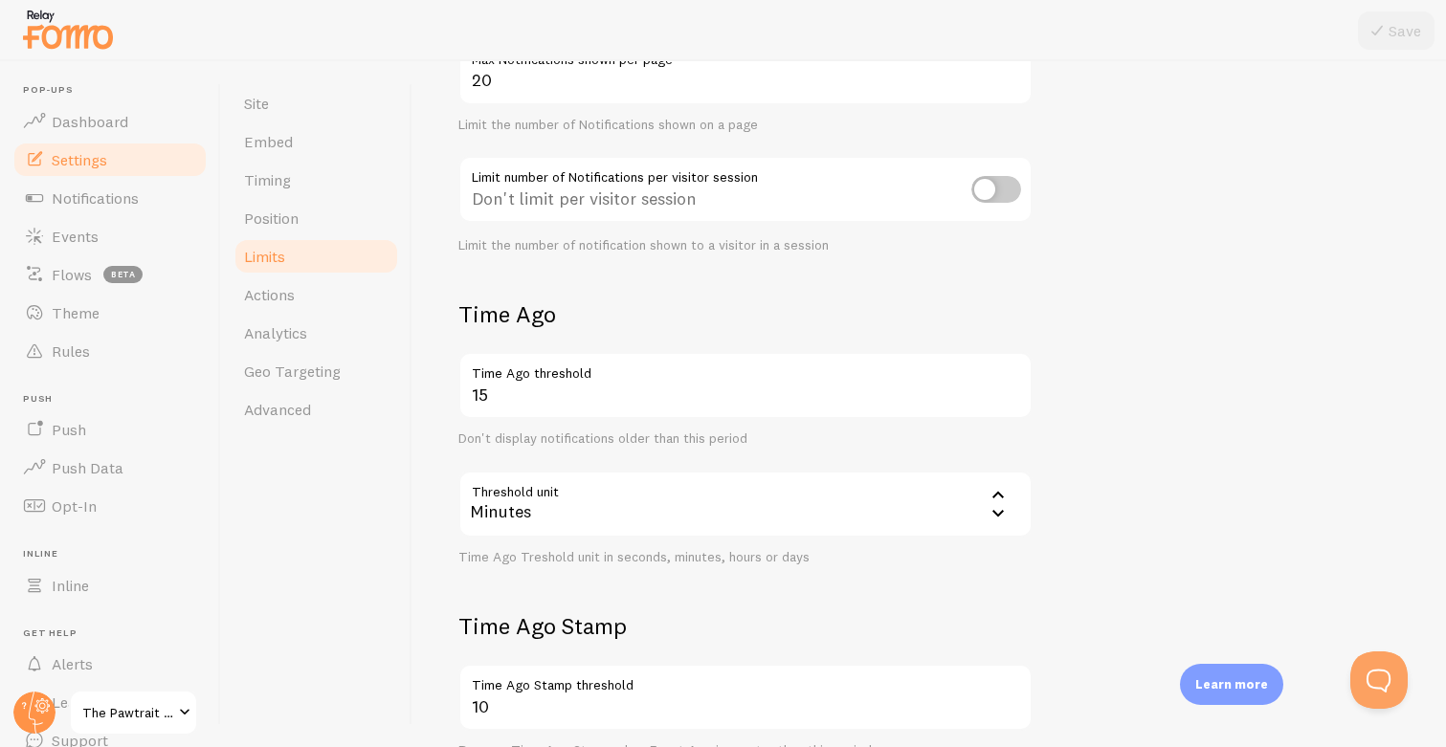
scroll to position [7, 0]
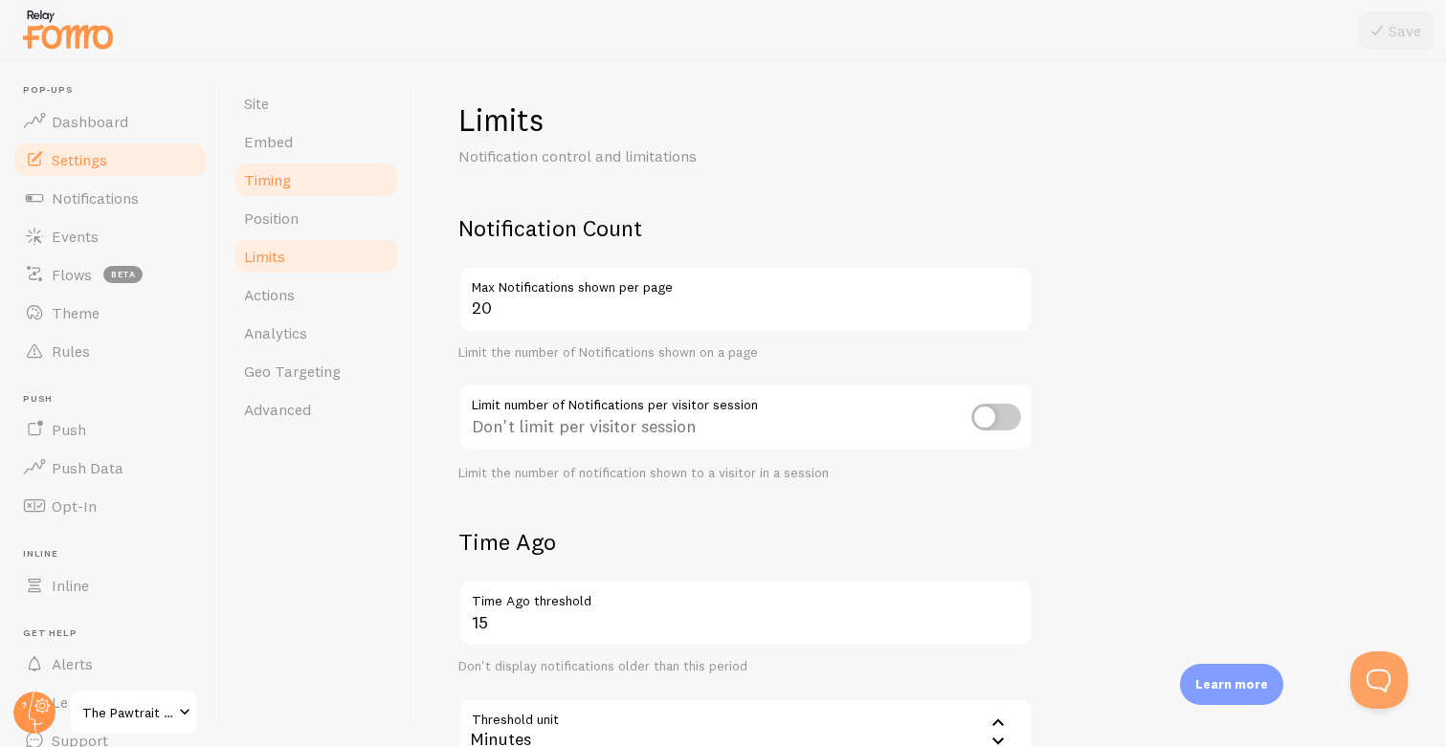
click at [300, 183] on link "Timing" at bounding box center [315, 180] width 167 height 38
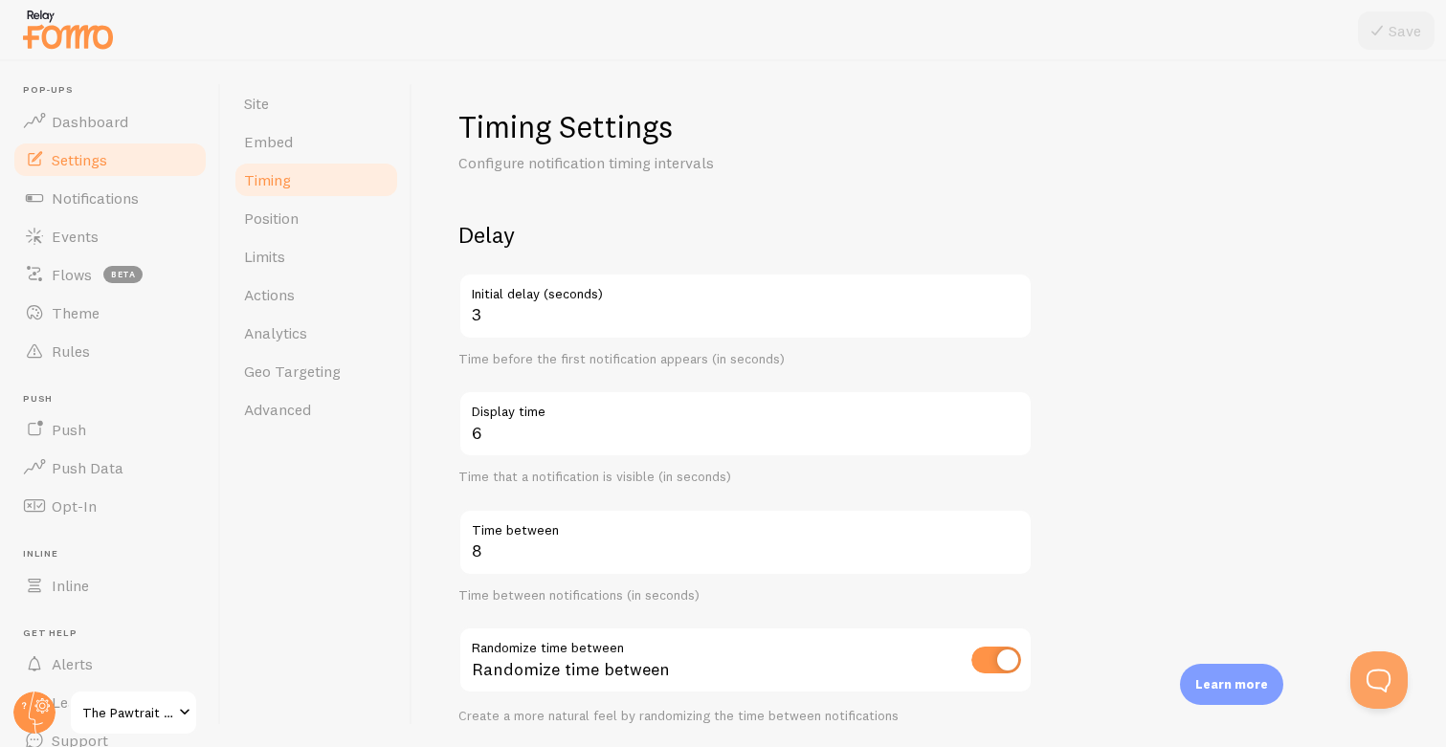
scroll to position [386, 0]
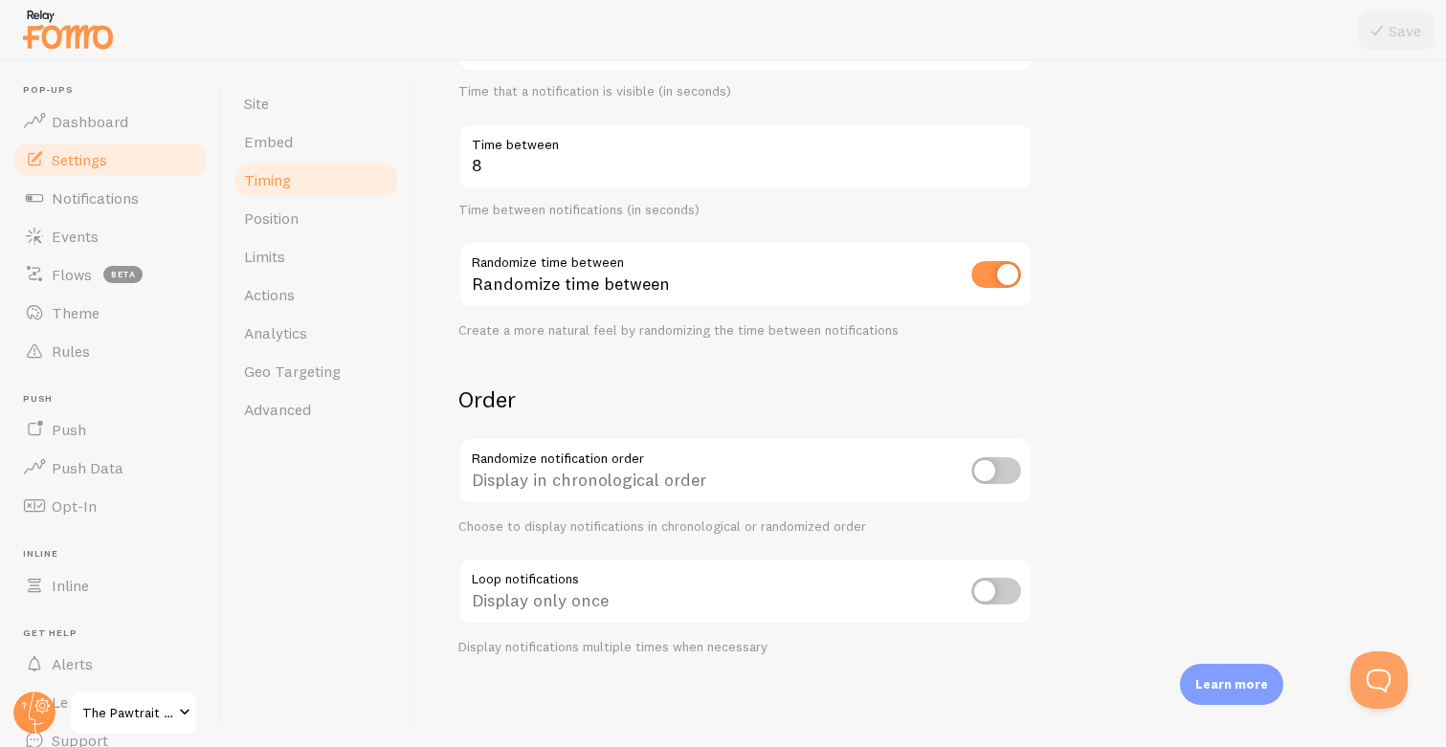
click at [987, 586] on input "checkbox" at bounding box center [996, 591] width 50 height 27
checkbox input "true"
click at [1397, 36] on button "Save" at bounding box center [1396, 30] width 77 height 38
click at [985, 461] on input "checkbox" at bounding box center [996, 470] width 50 height 27
checkbox input "true"
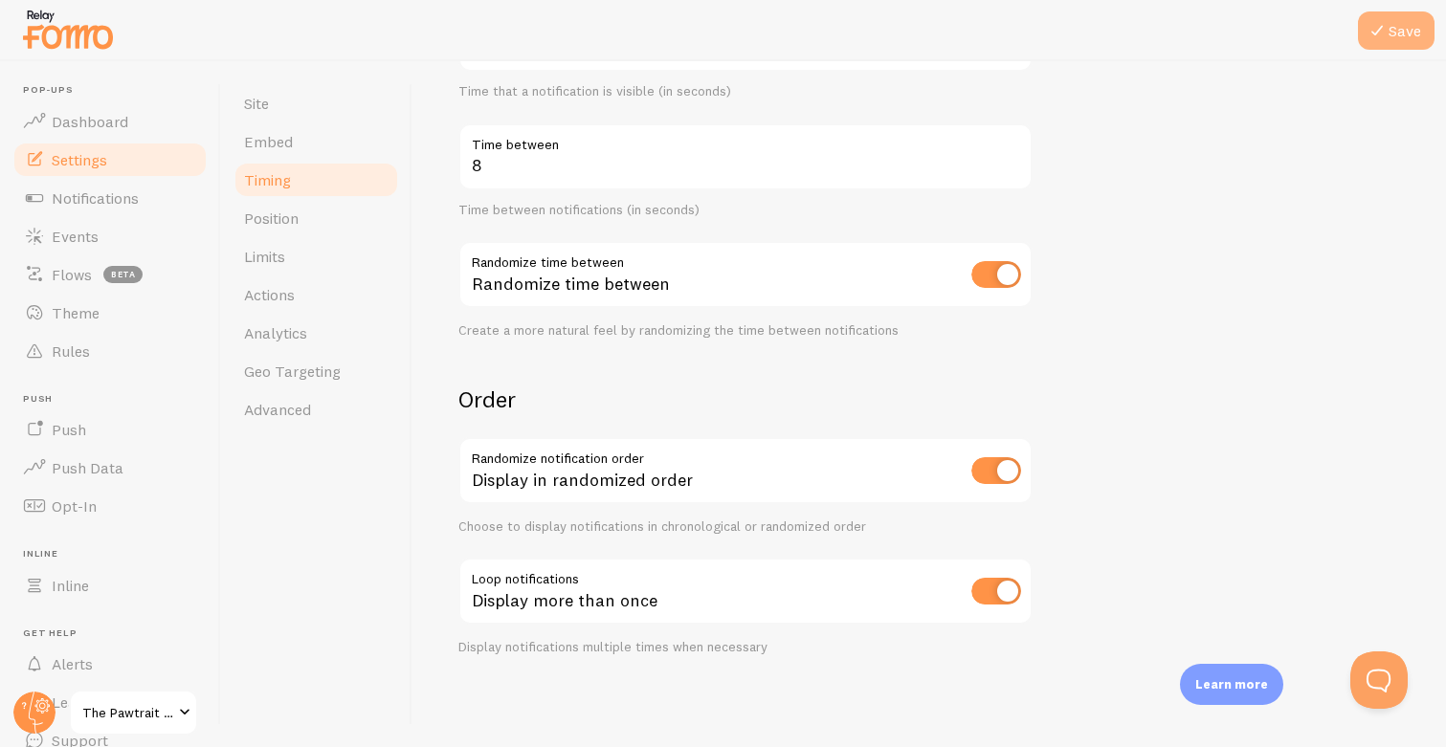
click at [1412, 27] on button "Save" at bounding box center [1396, 30] width 77 height 38
click at [295, 216] on span "Position" at bounding box center [271, 218] width 55 height 19
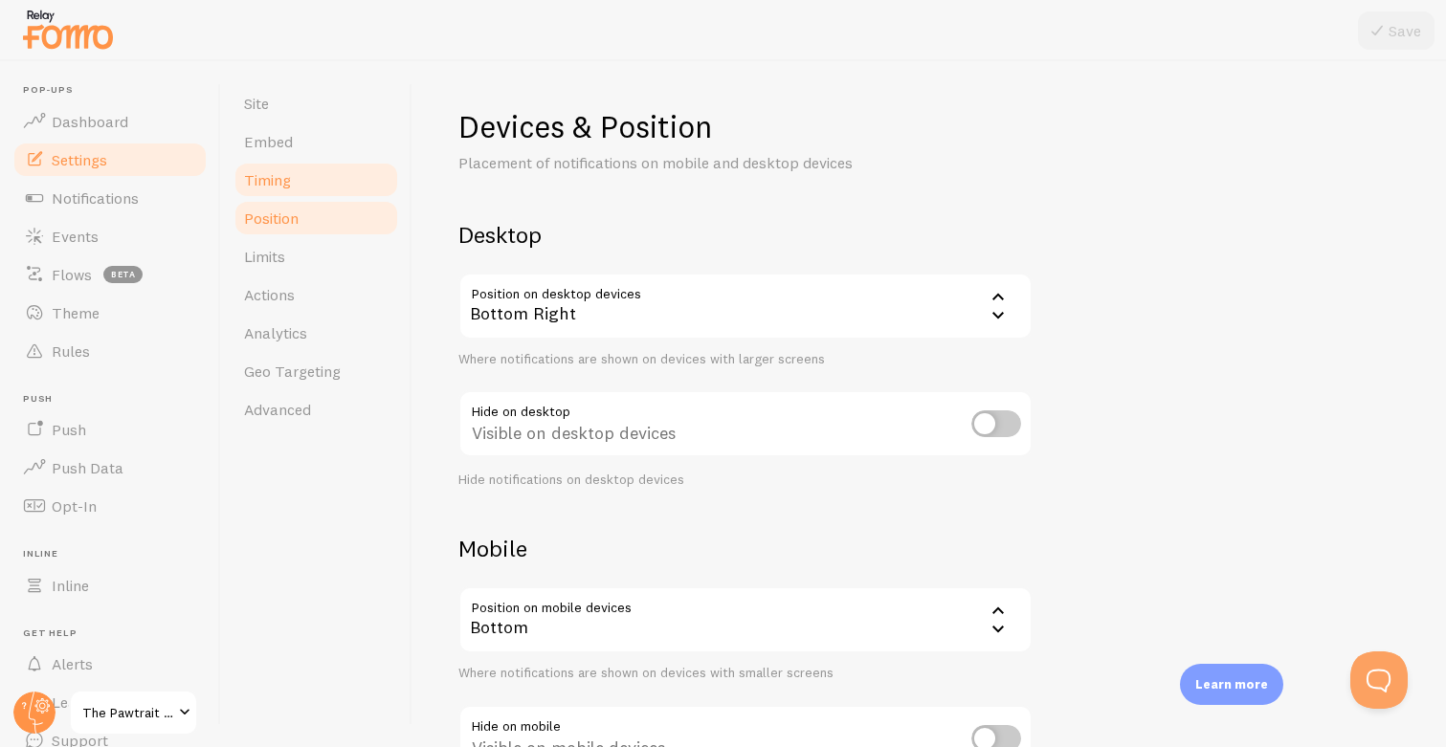
click at [298, 174] on link "Timing" at bounding box center [315, 180] width 167 height 38
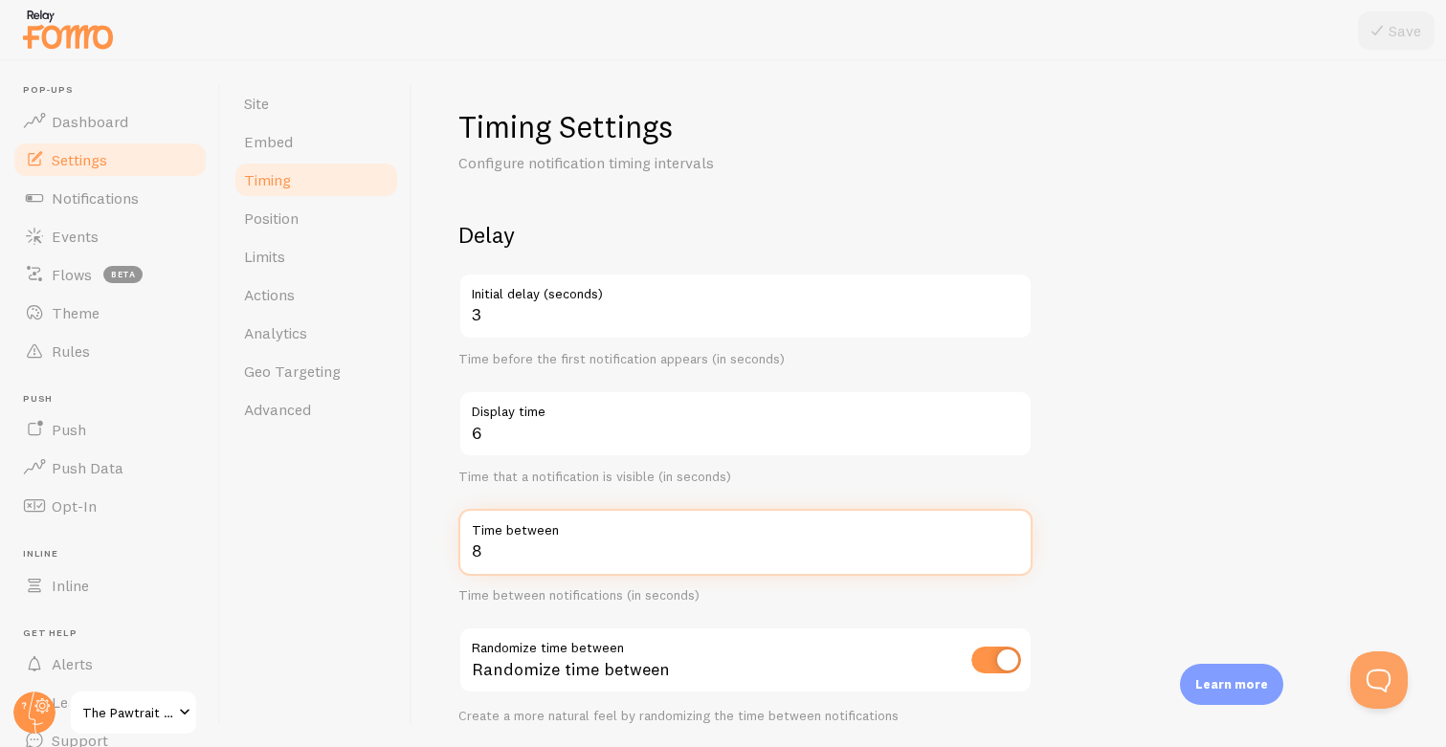
click at [551, 549] on input "8" at bounding box center [745, 542] width 574 height 67
type input "7"
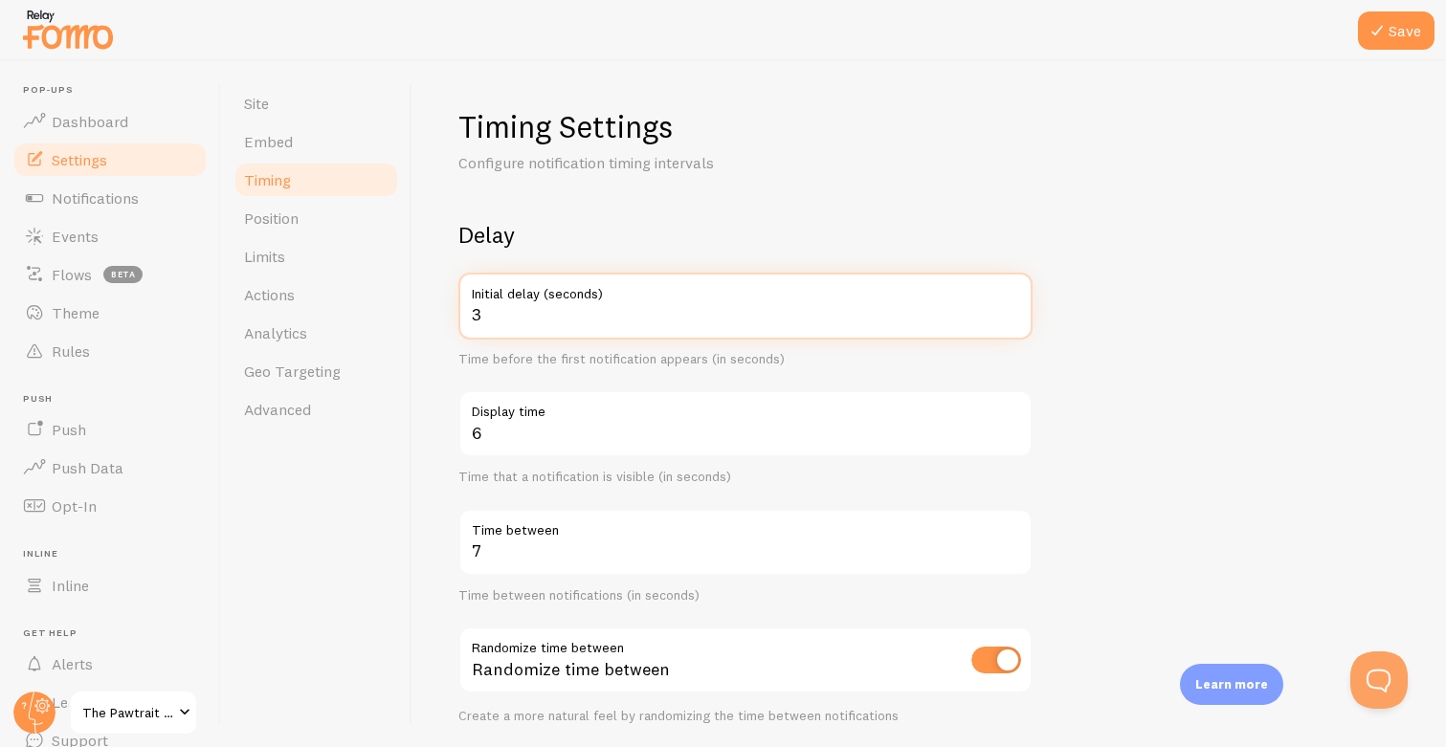
click at [672, 320] on input "3" at bounding box center [745, 306] width 574 height 67
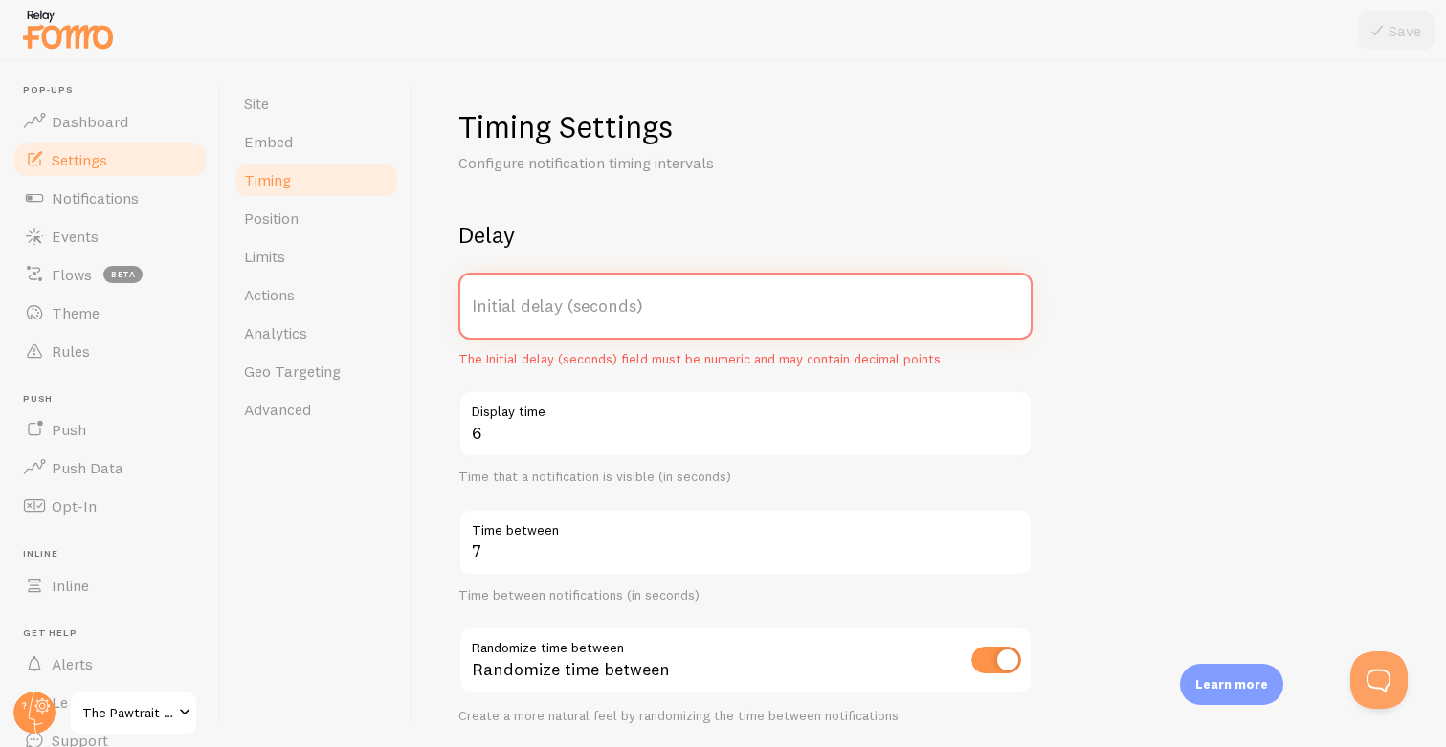
type input "3"
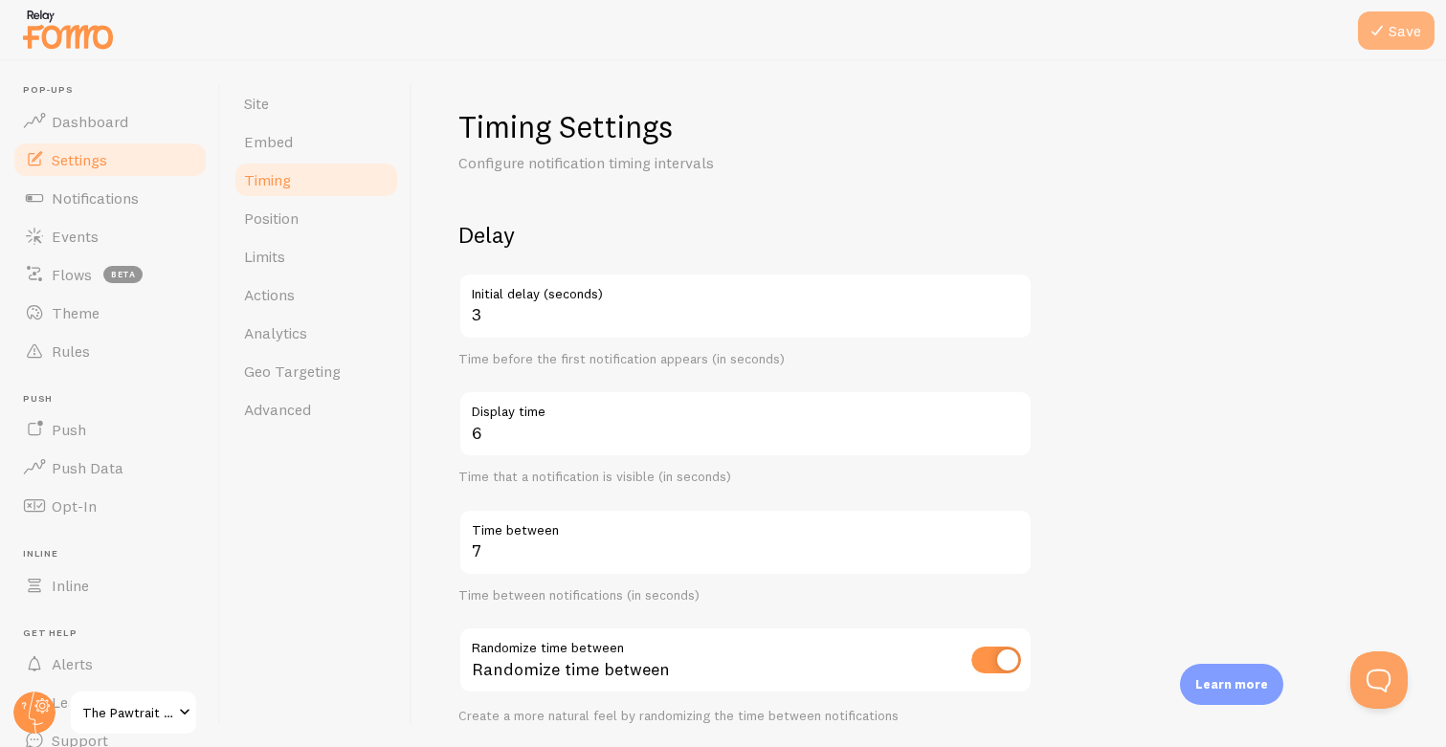
click at [1386, 18] on button "Save" at bounding box center [1396, 30] width 77 height 38
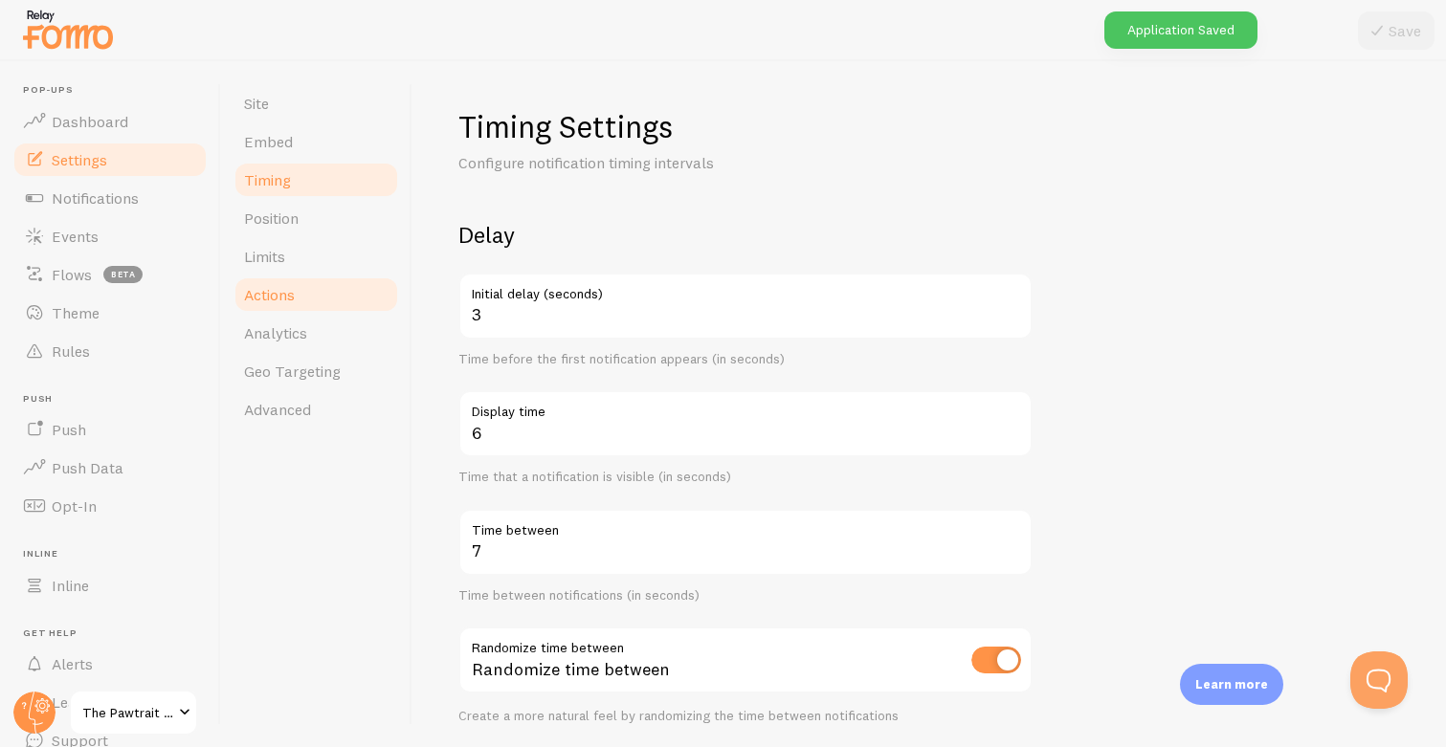
click at [298, 282] on link "Actions" at bounding box center [315, 295] width 167 height 38
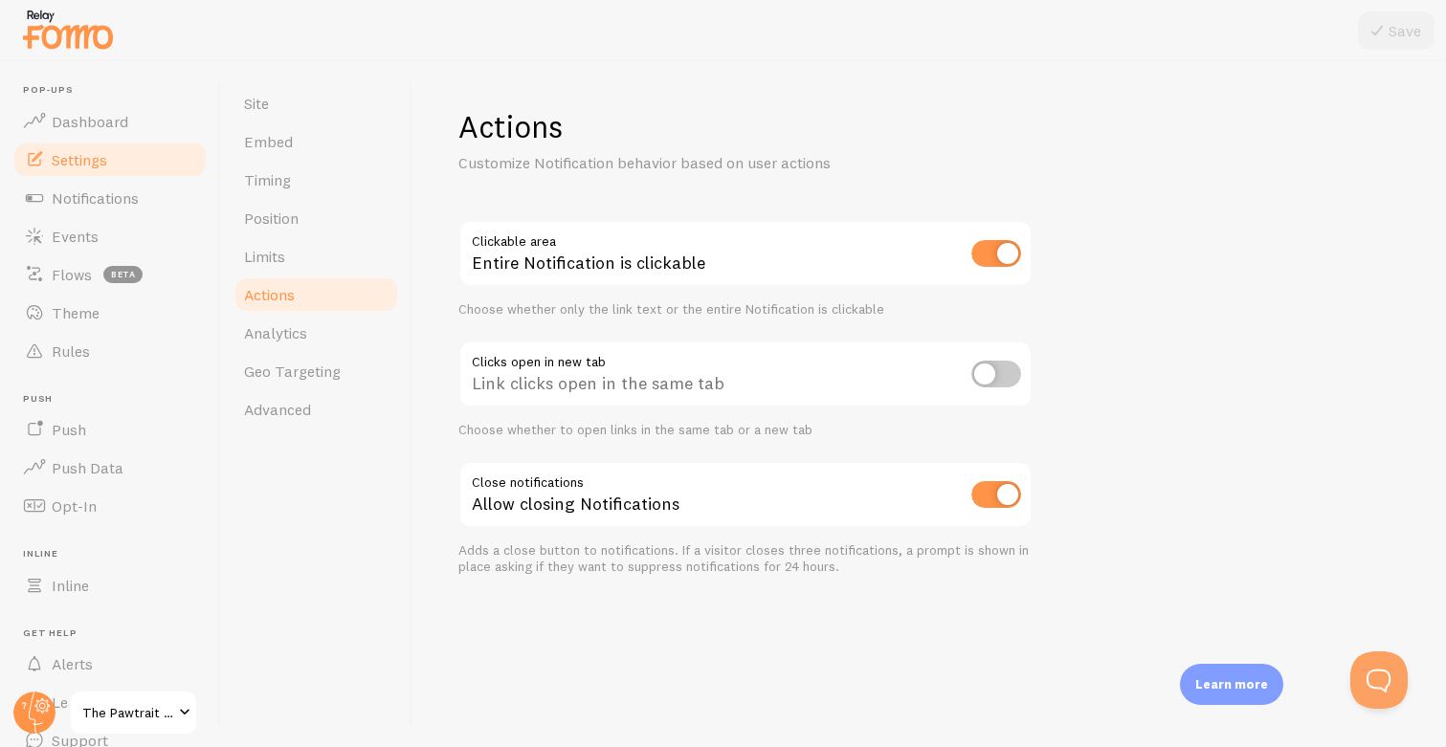
click at [1008, 249] on input "checkbox" at bounding box center [996, 253] width 50 height 27
checkbox input "true"
click at [281, 251] on span "Limits" at bounding box center [264, 256] width 41 height 19
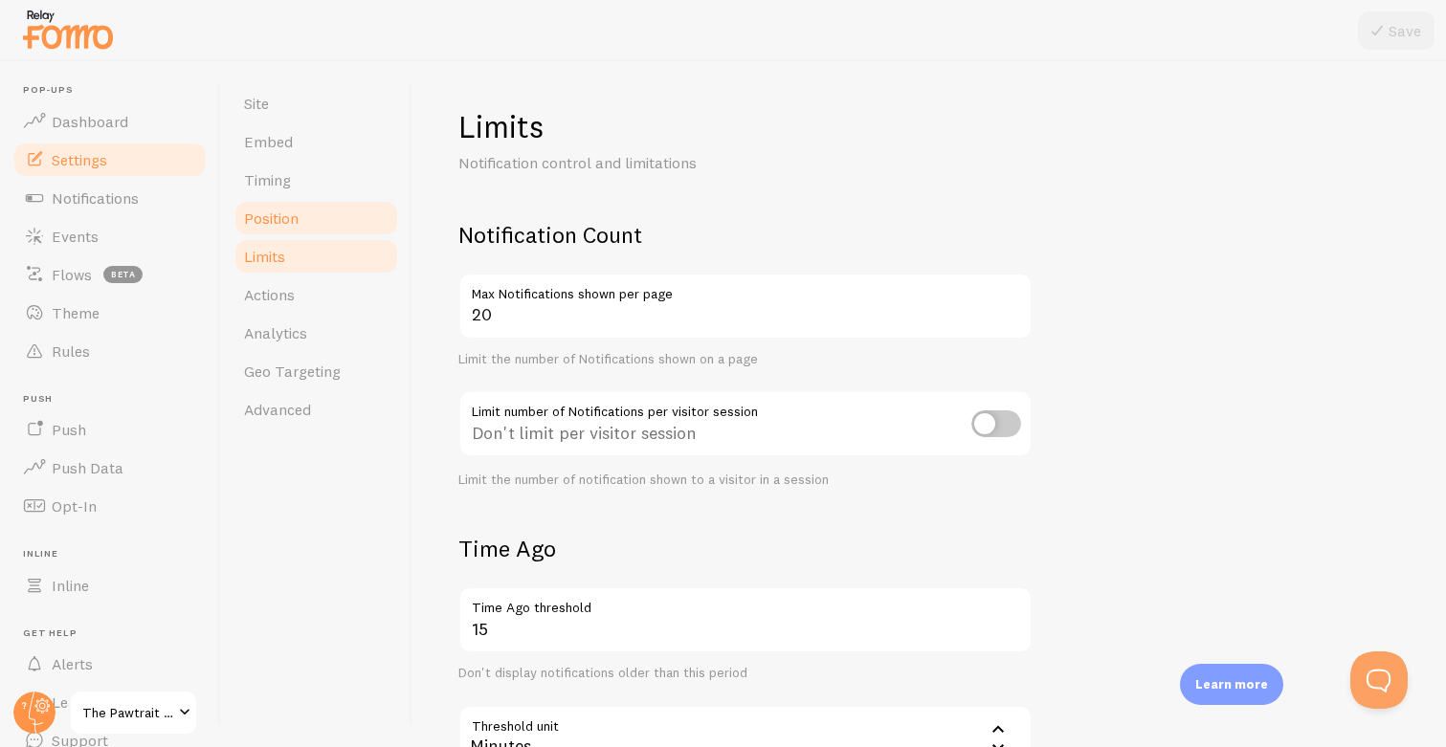
click at [340, 210] on link "Position" at bounding box center [315, 218] width 167 height 38
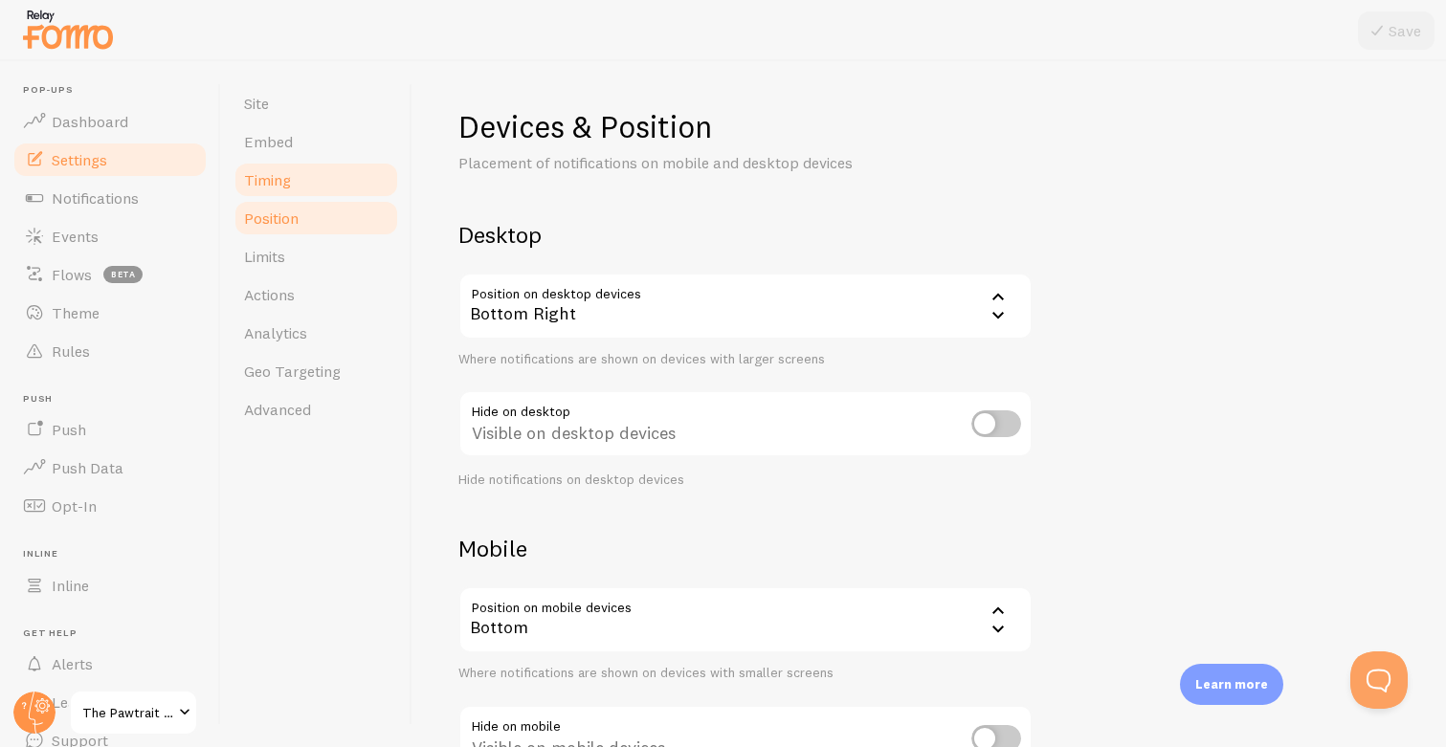
click at [345, 178] on link "Timing" at bounding box center [315, 180] width 167 height 38
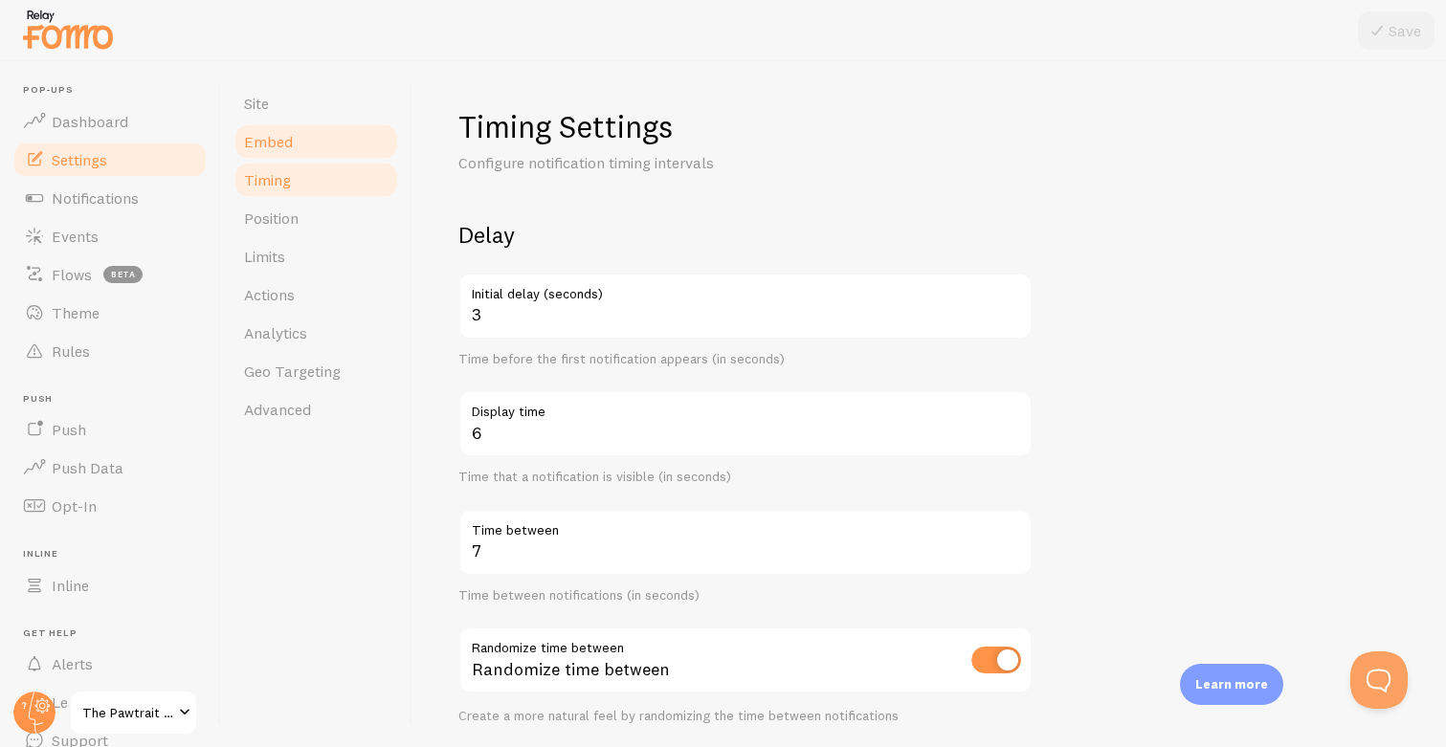
click at [286, 148] on span "Embed" at bounding box center [268, 141] width 49 height 19
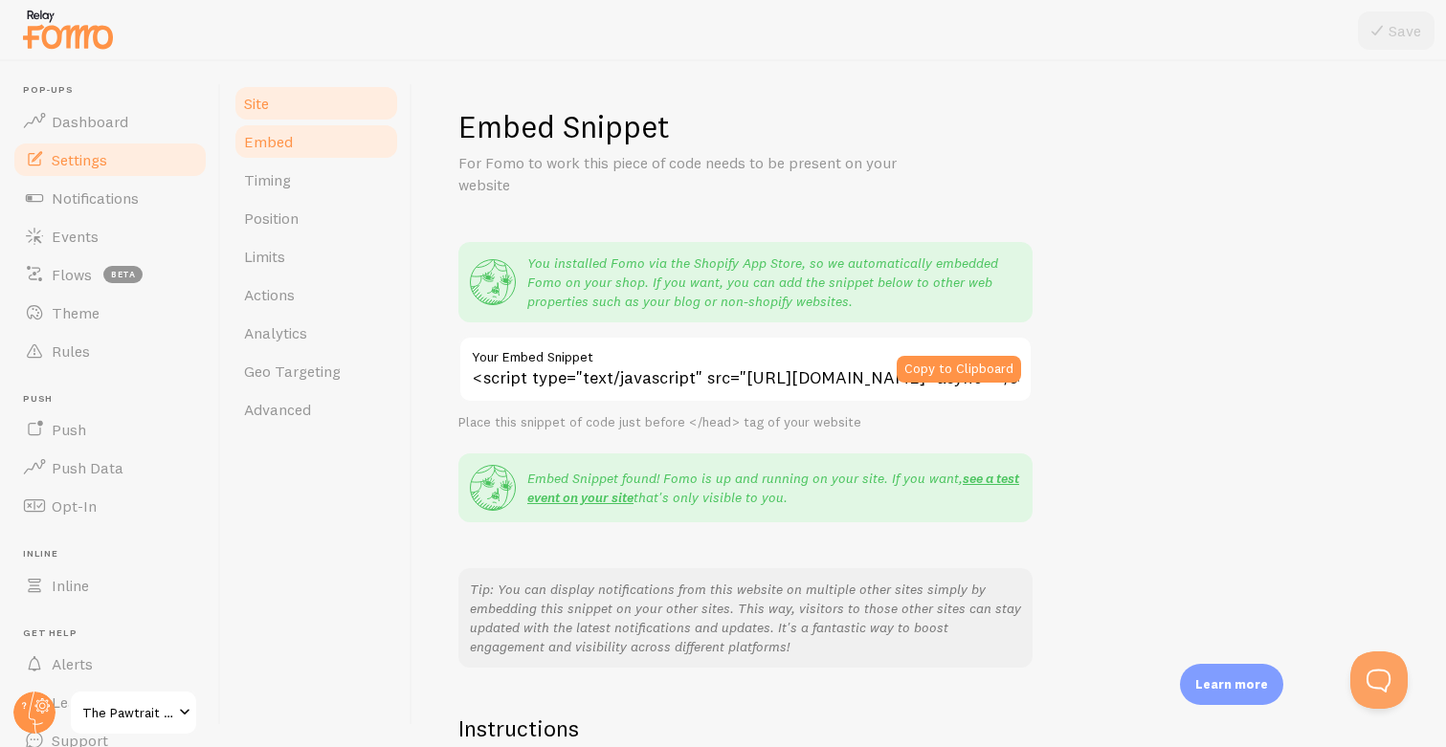
click at [326, 100] on link "Site" at bounding box center [315, 103] width 167 height 38
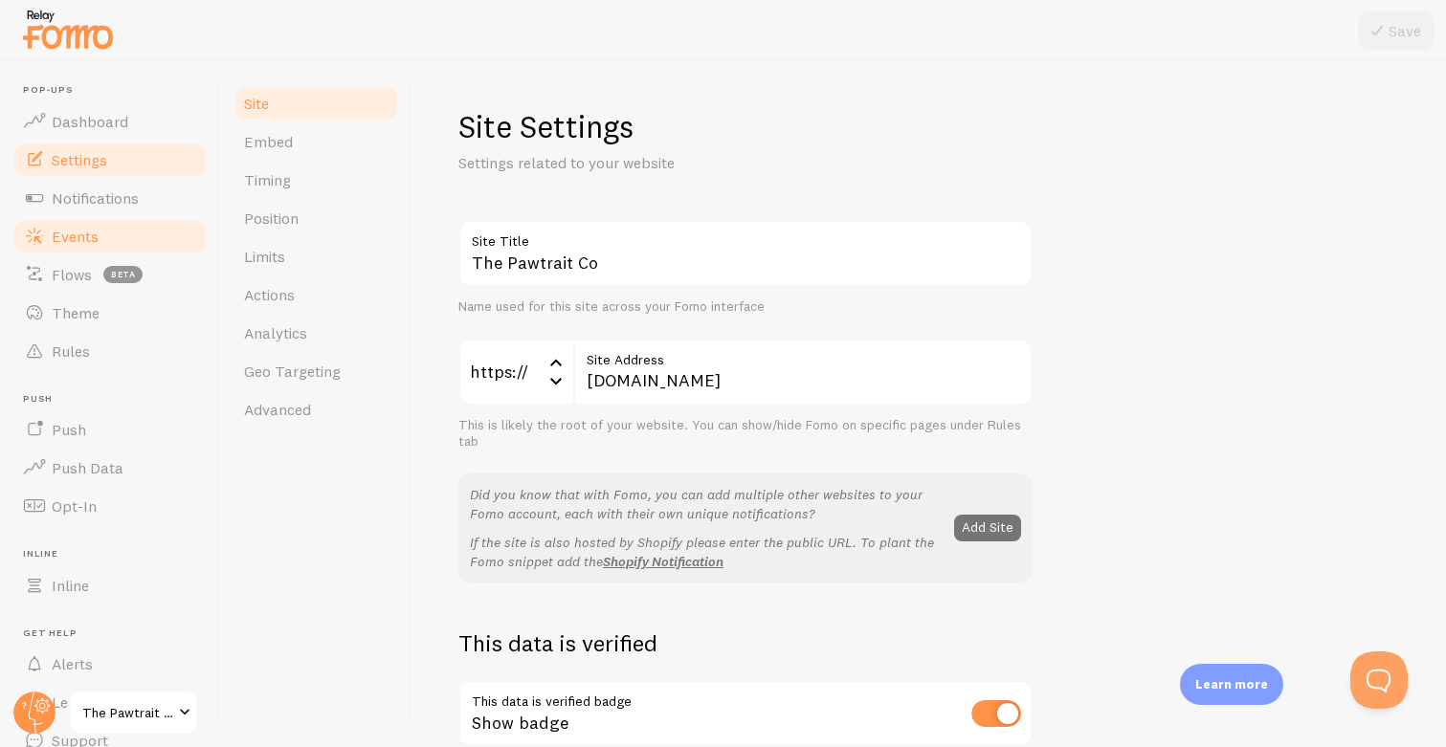
click at [97, 239] on span "Events" at bounding box center [75, 236] width 47 height 19
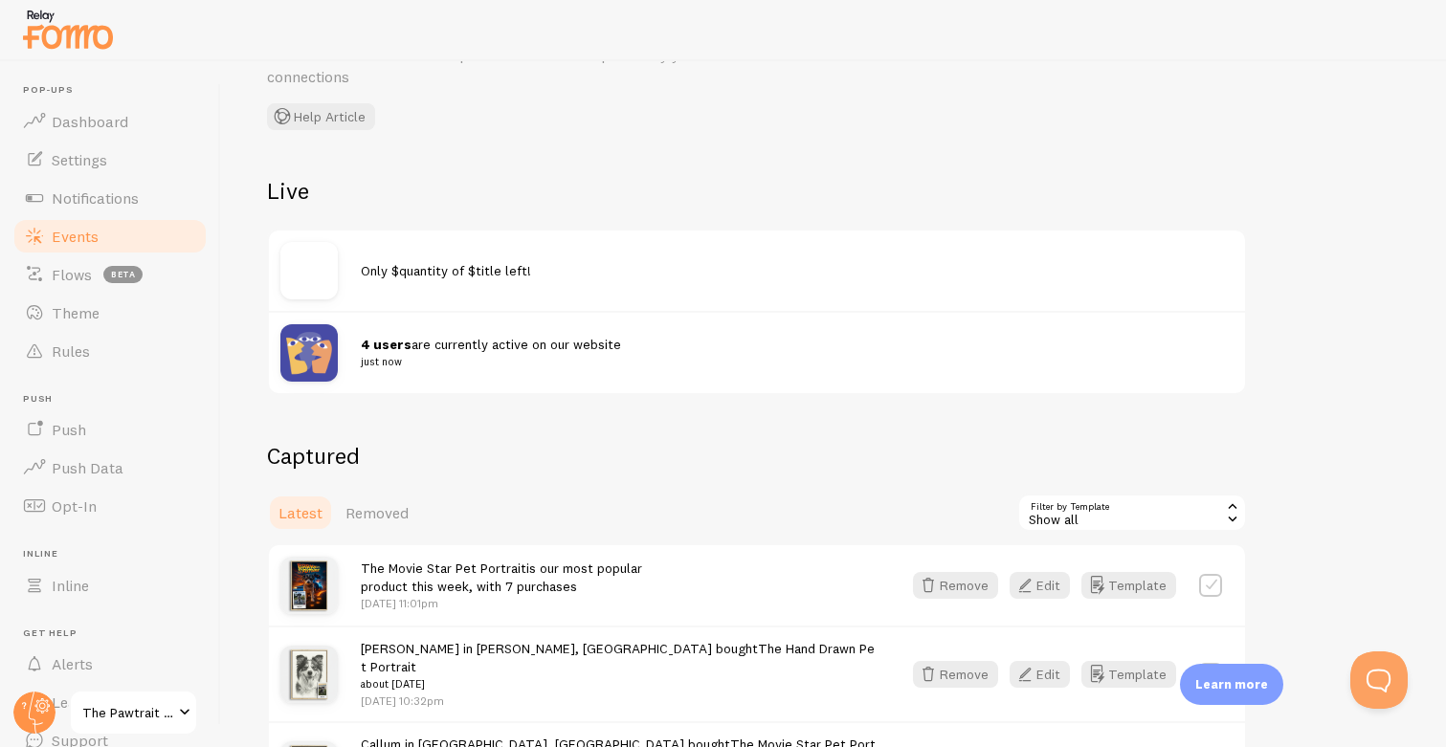
scroll to position [326, 0]
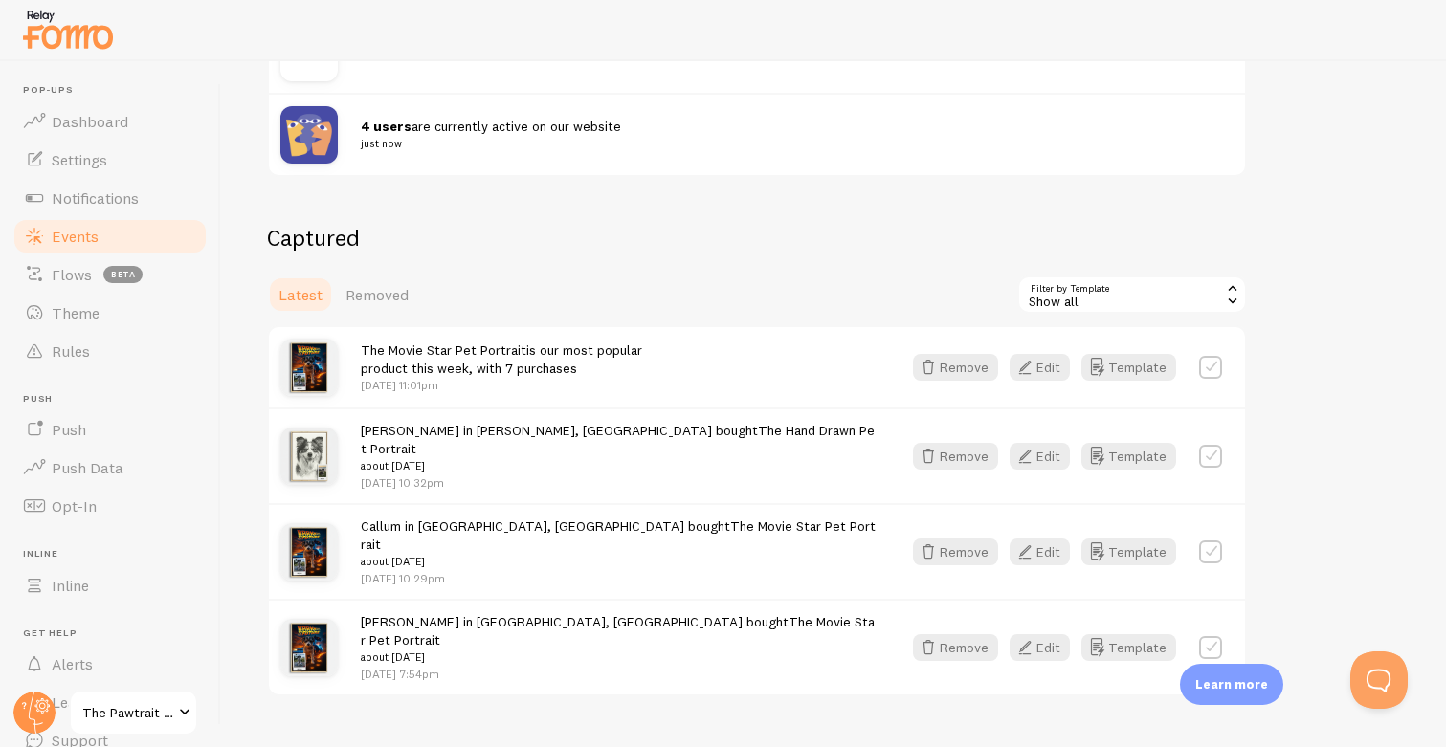
click at [1174, 302] on div "Show all" at bounding box center [1132, 295] width 230 height 38
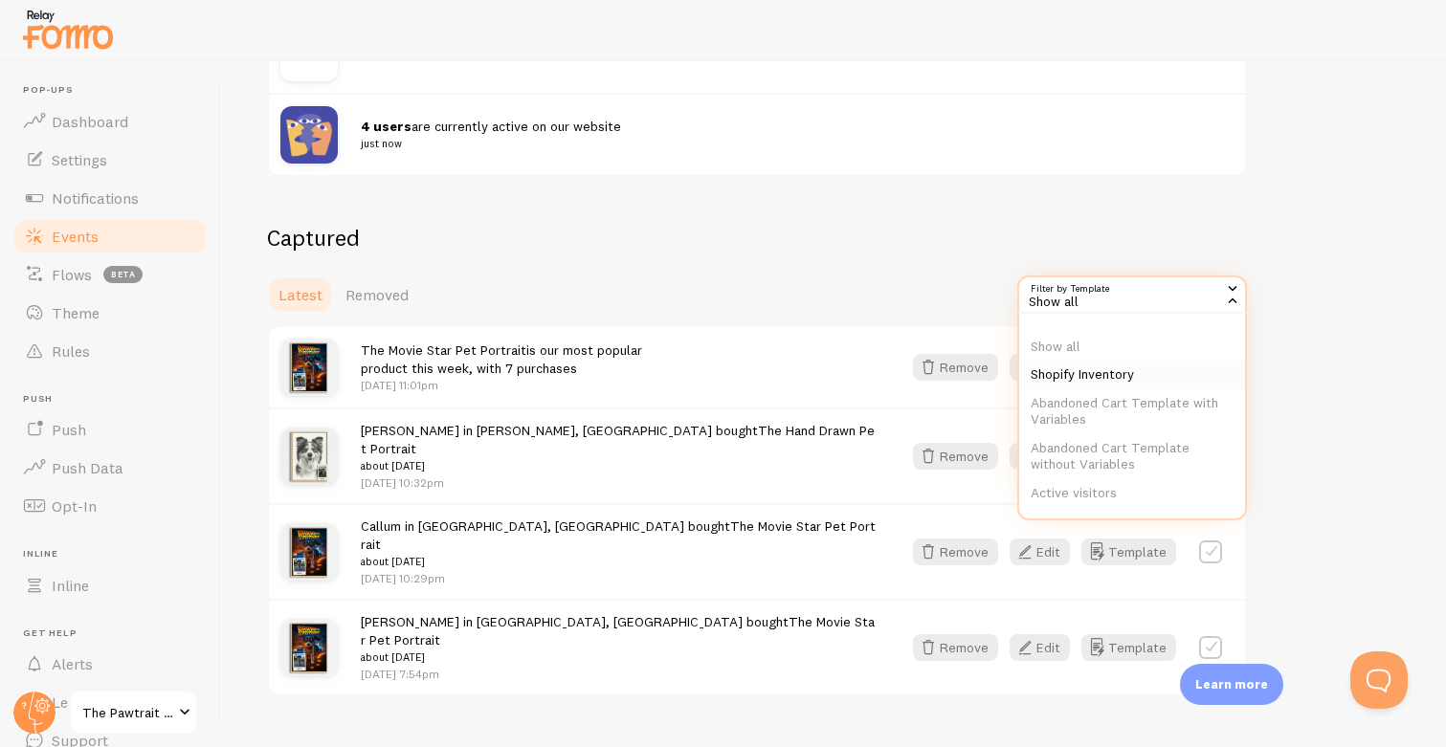
click at [1090, 379] on li "Shopify Inventory" at bounding box center [1132, 375] width 226 height 29
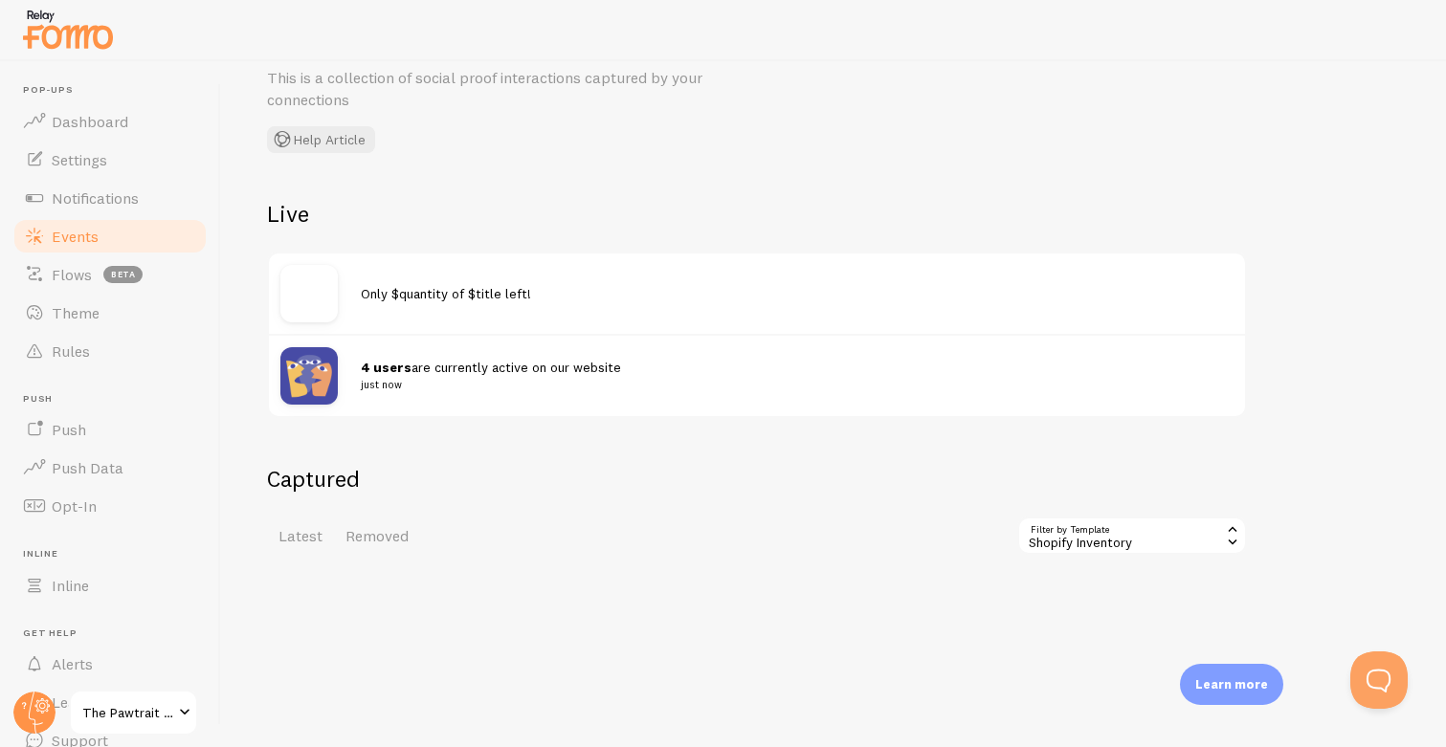
scroll to position [99, 0]
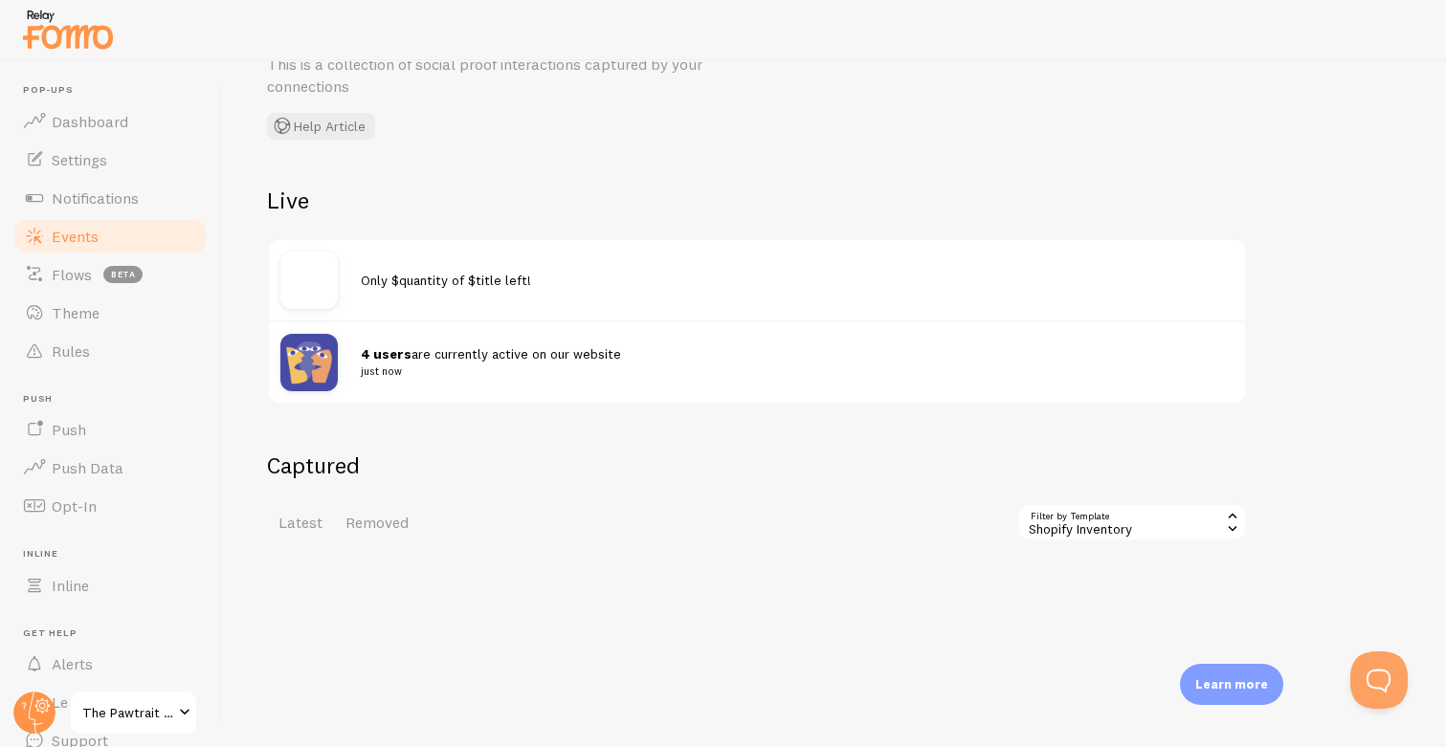
click at [1091, 541] on div "Events This is a collection of social proof interactions captured by your conne…" at bounding box center [833, 404] width 1225 height 686
click at [1091, 531] on div "Shopify Inventory" at bounding box center [1132, 522] width 230 height 38
click at [1088, 576] on li "Show all" at bounding box center [1132, 575] width 226 height 29
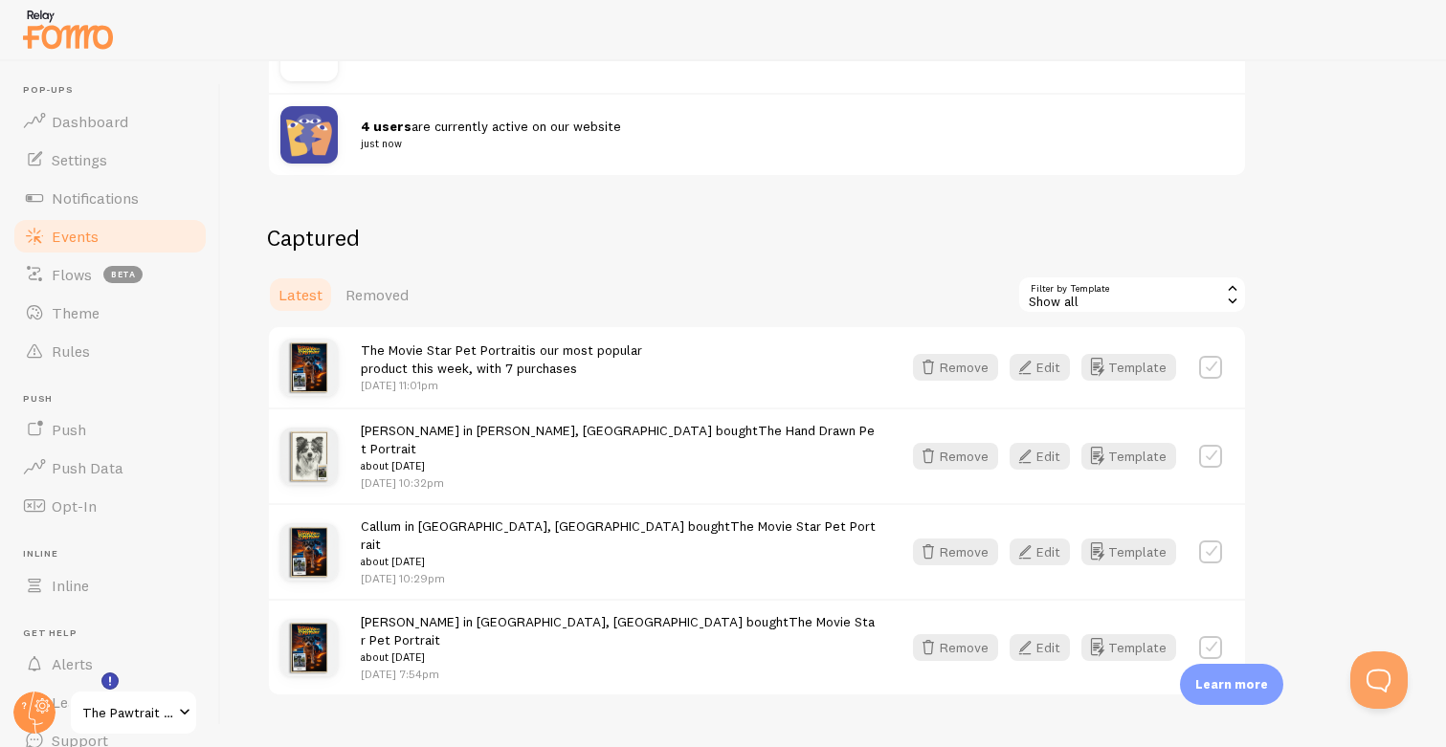
scroll to position [81, 0]
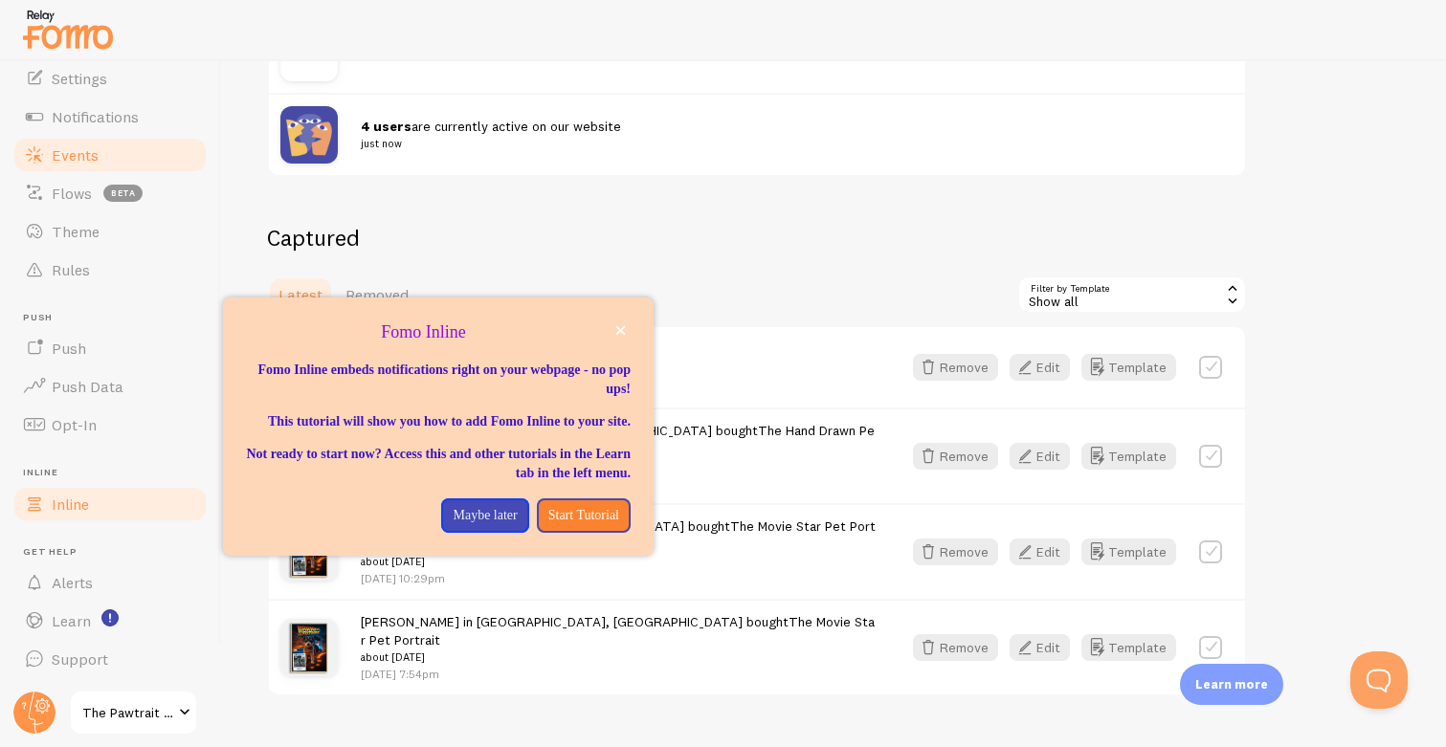
click at [99, 500] on link "Inline" at bounding box center [109, 504] width 197 height 38
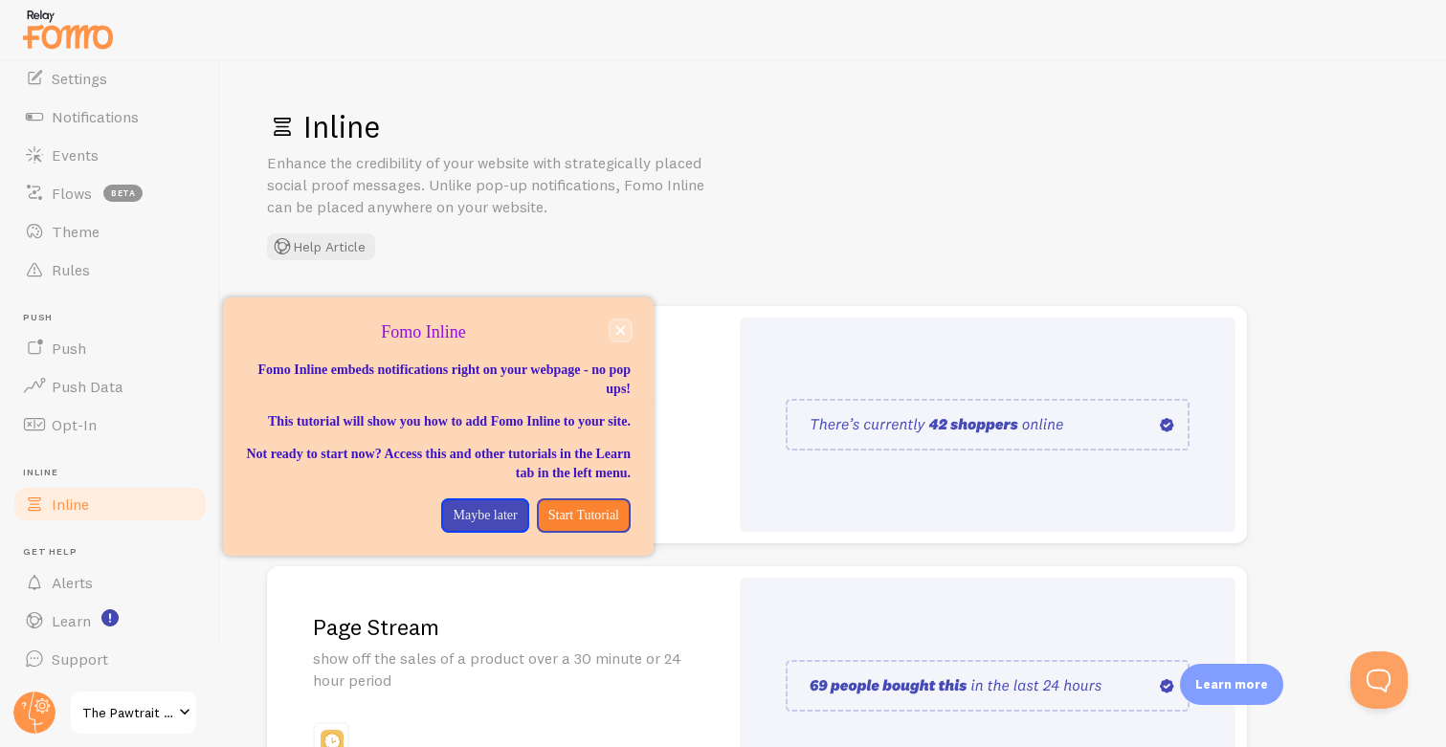
click at [619, 326] on icon "close," at bounding box center [620, 330] width 11 height 11
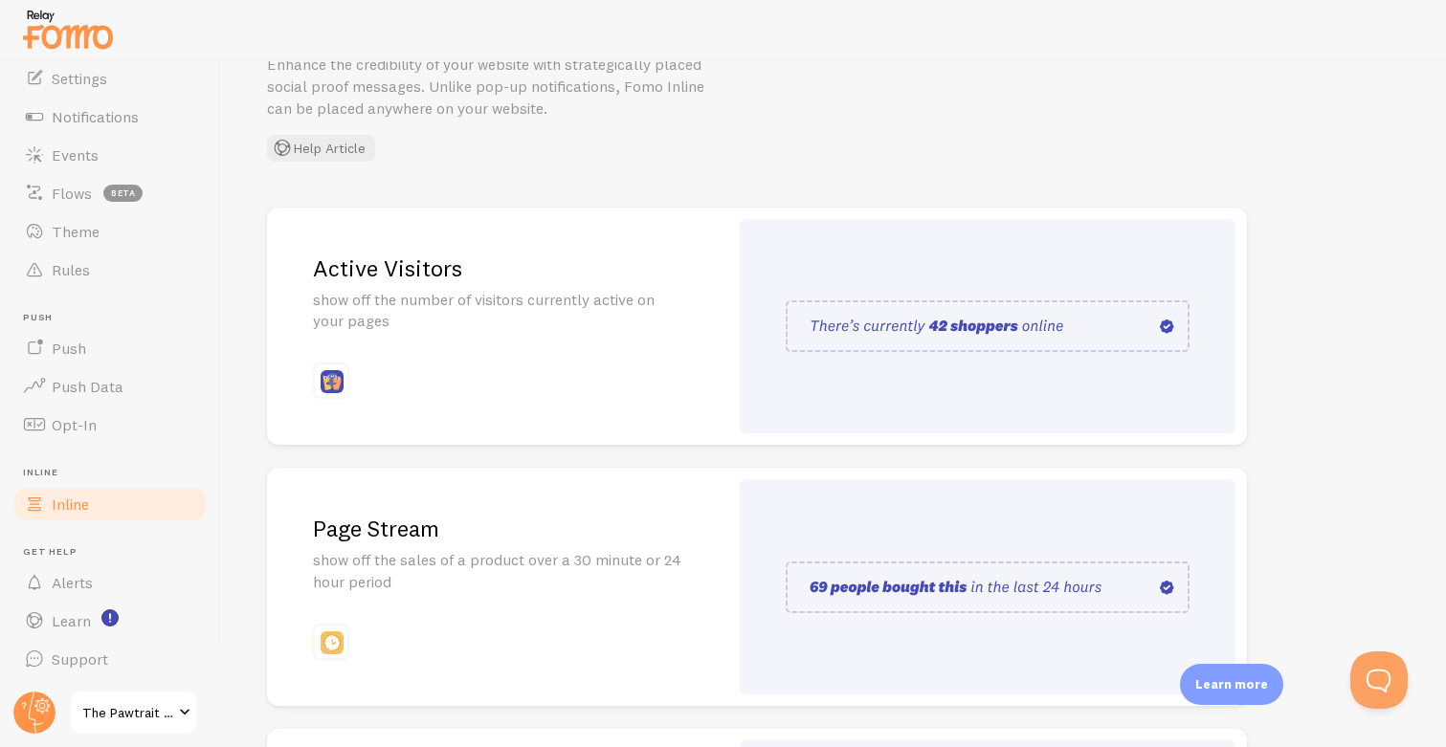
scroll to position [94, 0]
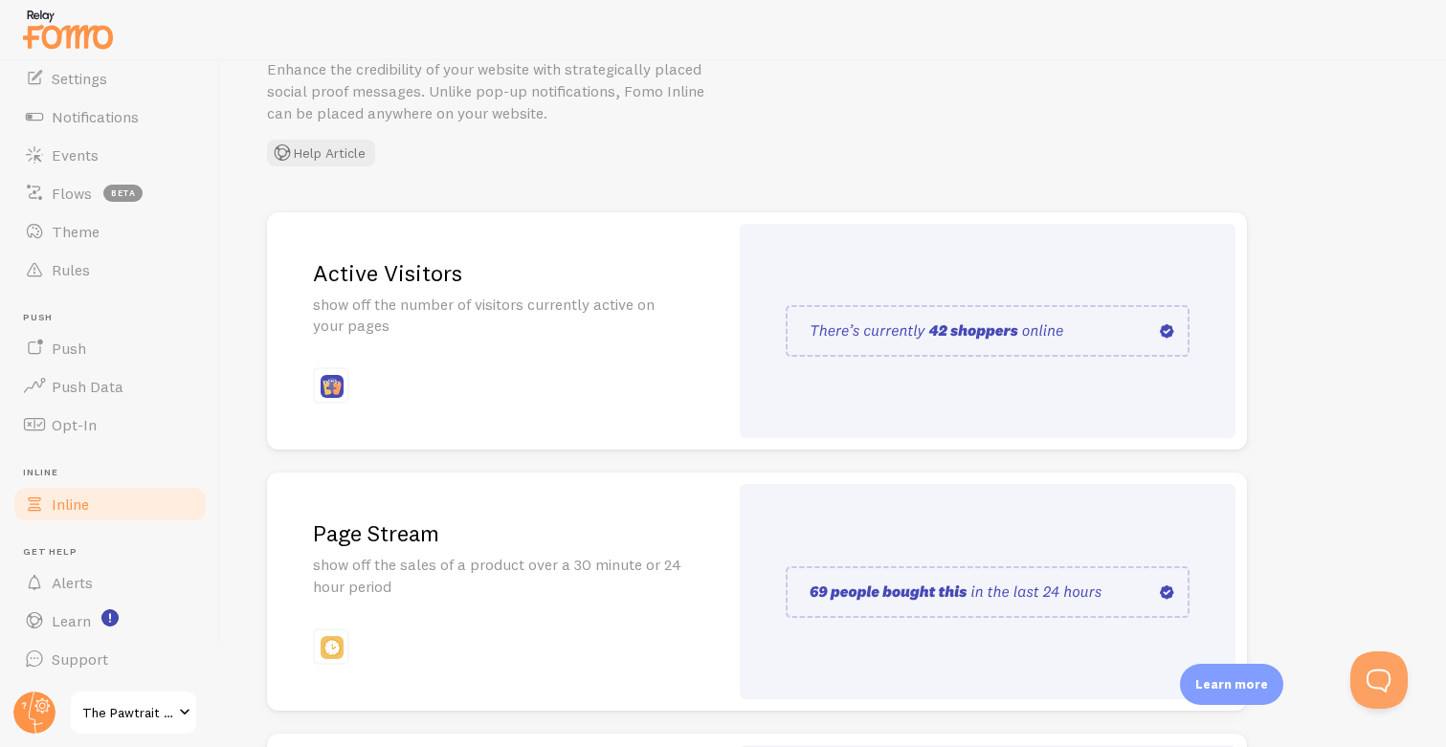
click at [605, 322] on p "show off the number of visitors currently active on your pages" at bounding box center [497, 316] width 369 height 44
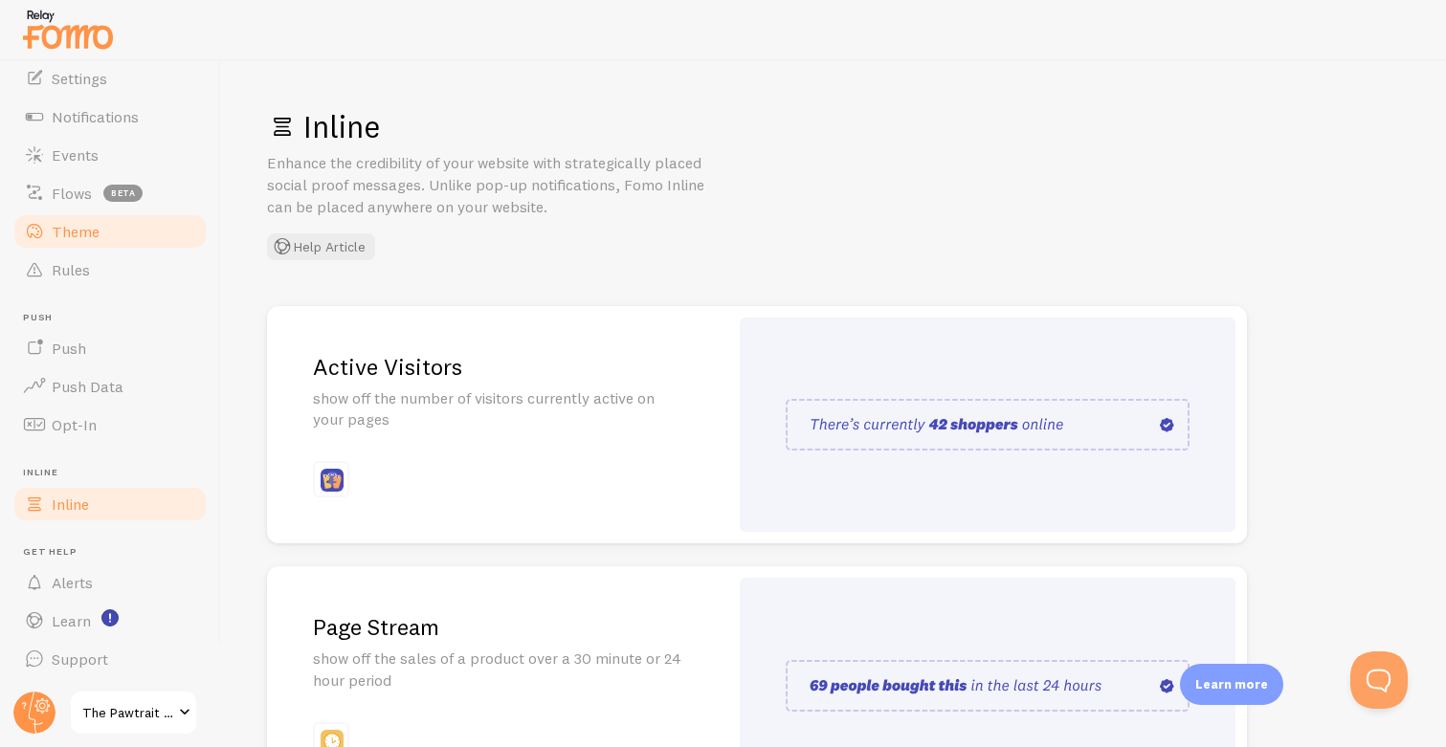
click at [95, 227] on span "Theme" at bounding box center [76, 231] width 48 height 19
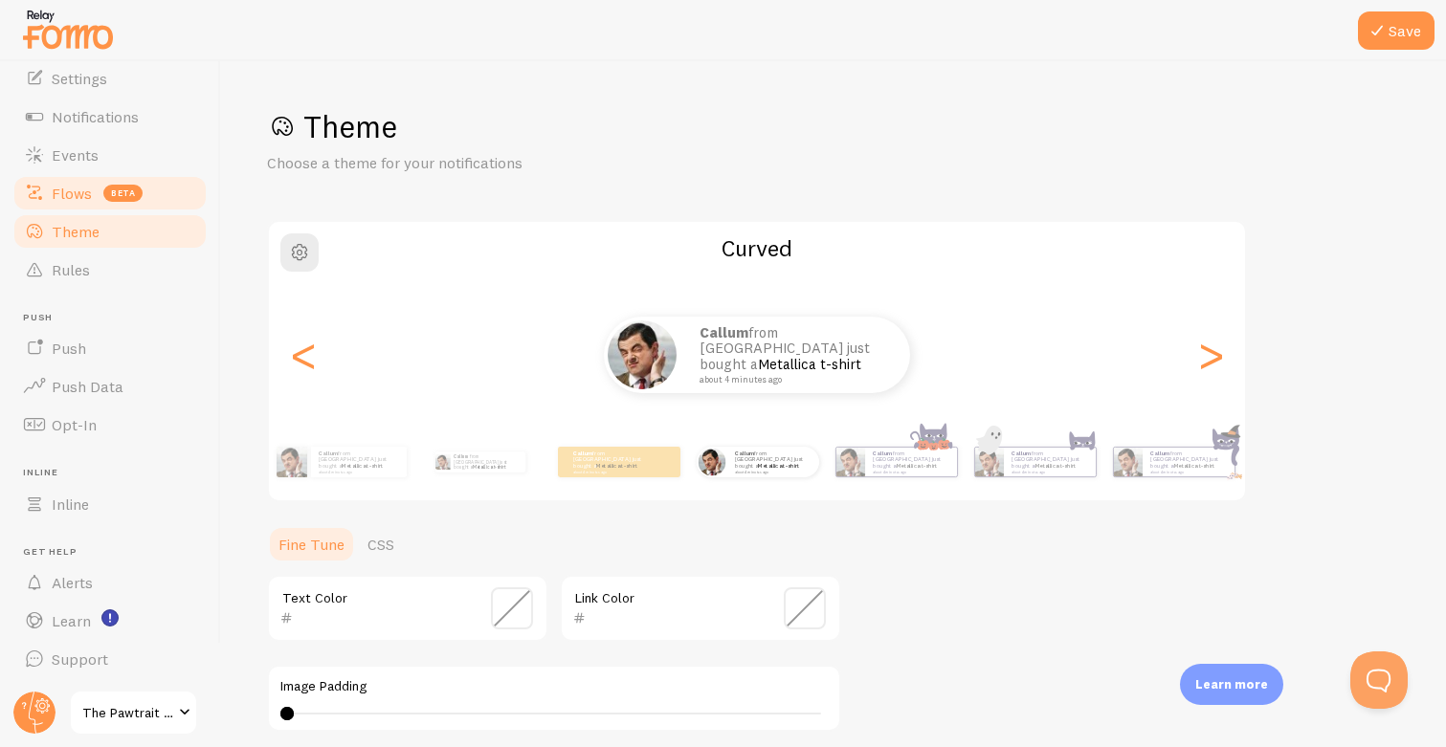
click at [89, 188] on span "Flows" at bounding box center [72, 193] width 40 height 19
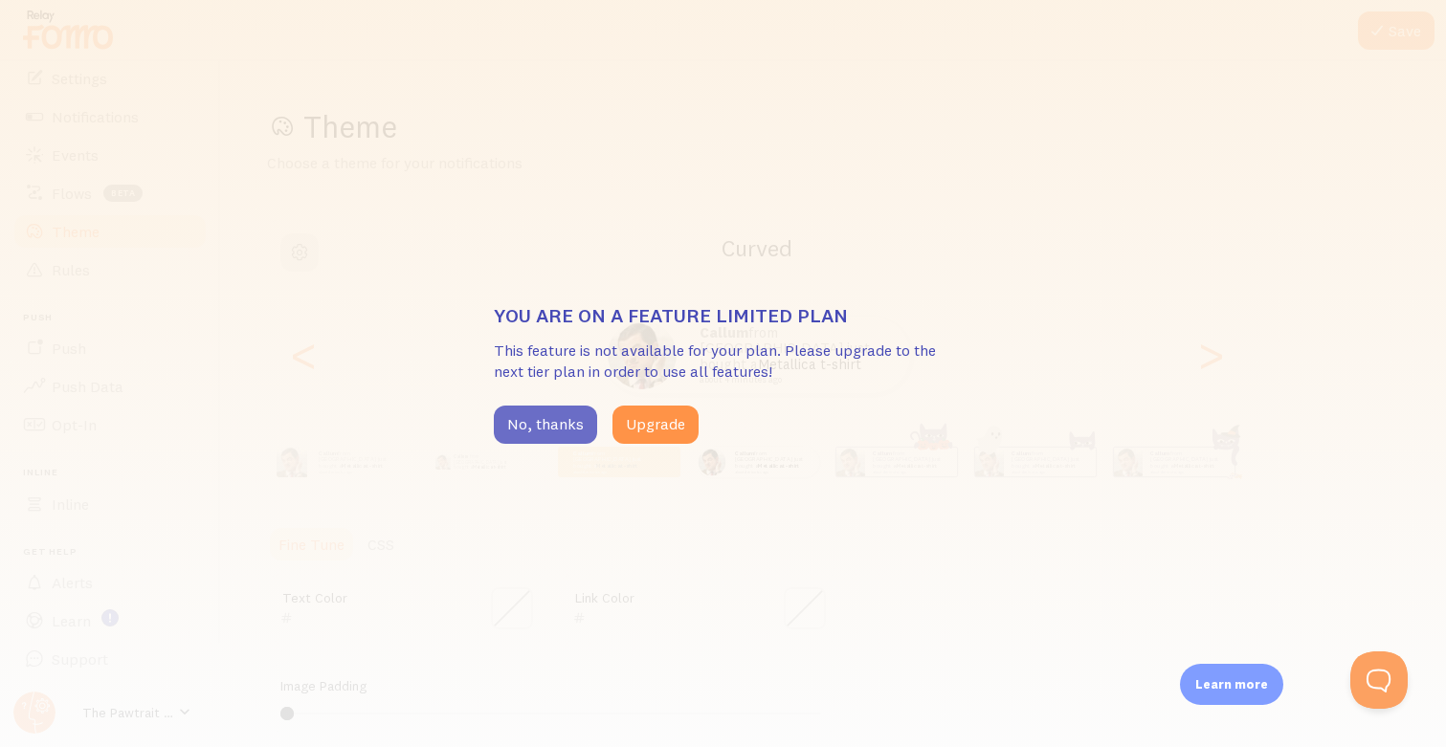
click at [538, 409] on button "No, thanks" at bounding box center [545, 425] width 103 height 38
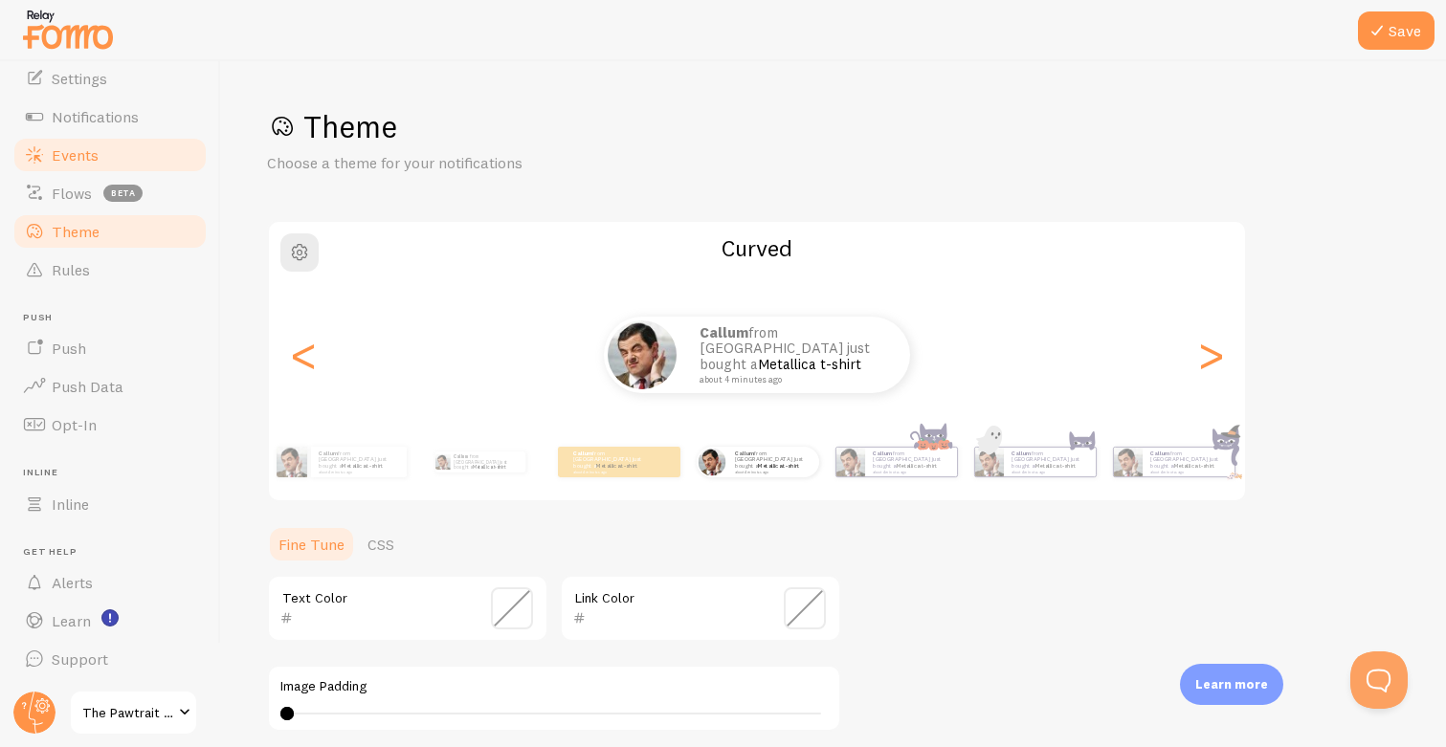
click at [107, 148] on link "Events" at bounding box center [109, 155] width 197 height 38
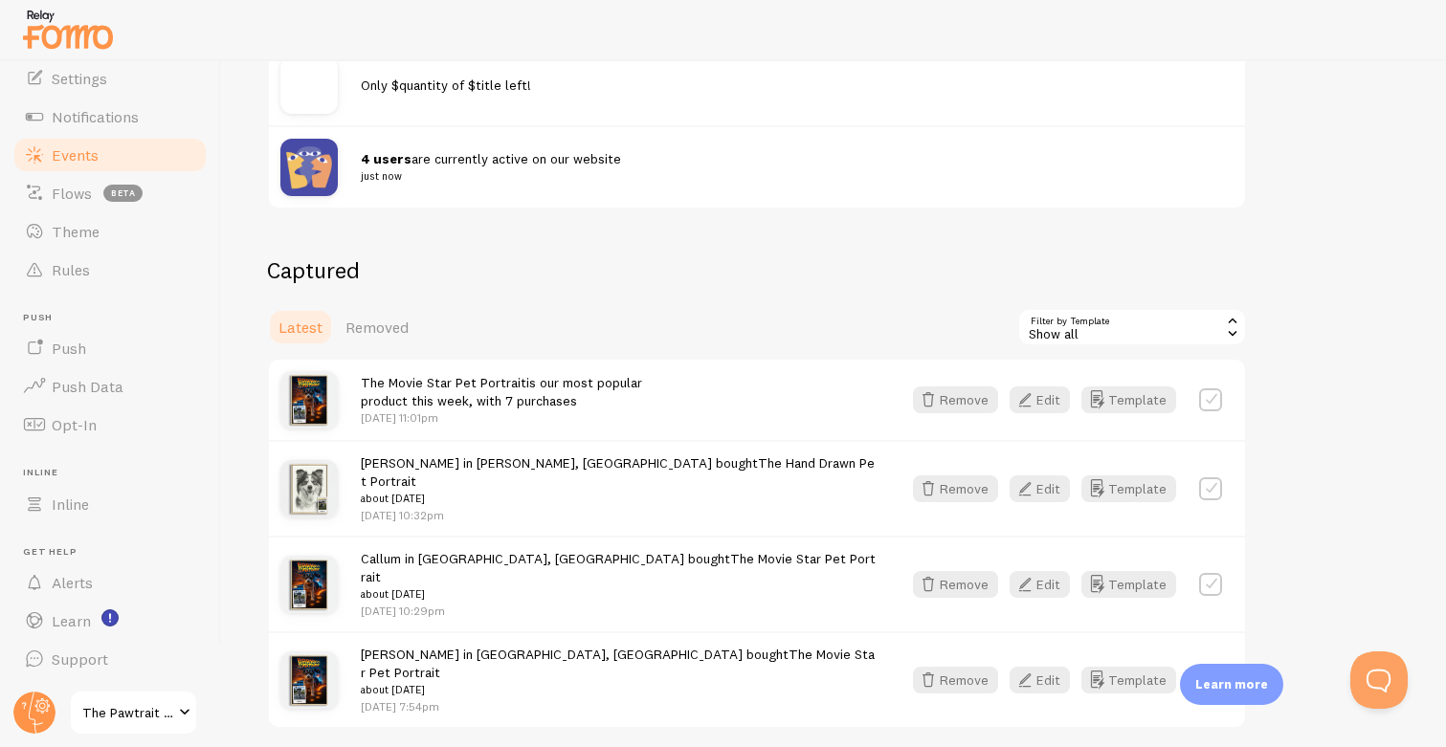
scroll to position [302, 0]
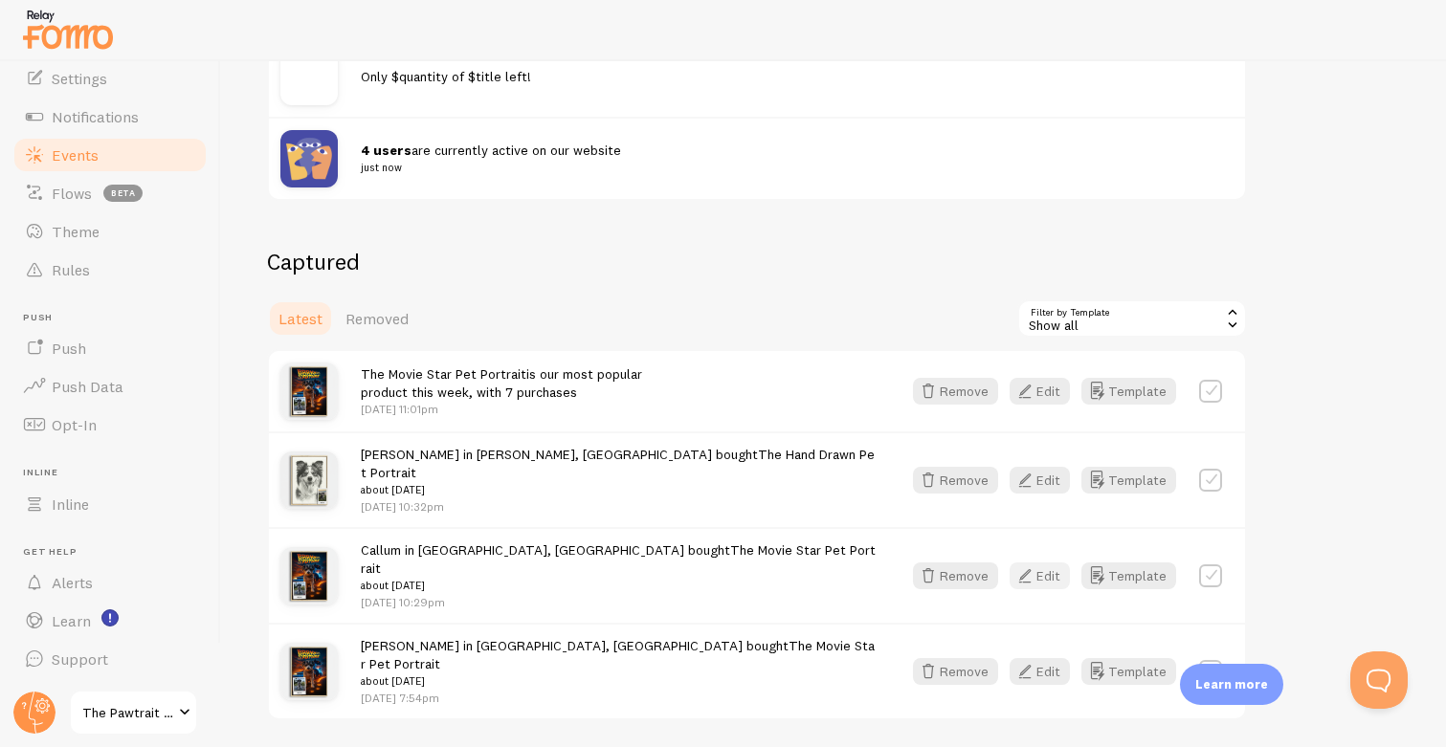
click at [1032, 564] on icon "button" at bounding box center [1024, 575] width 23 height 23
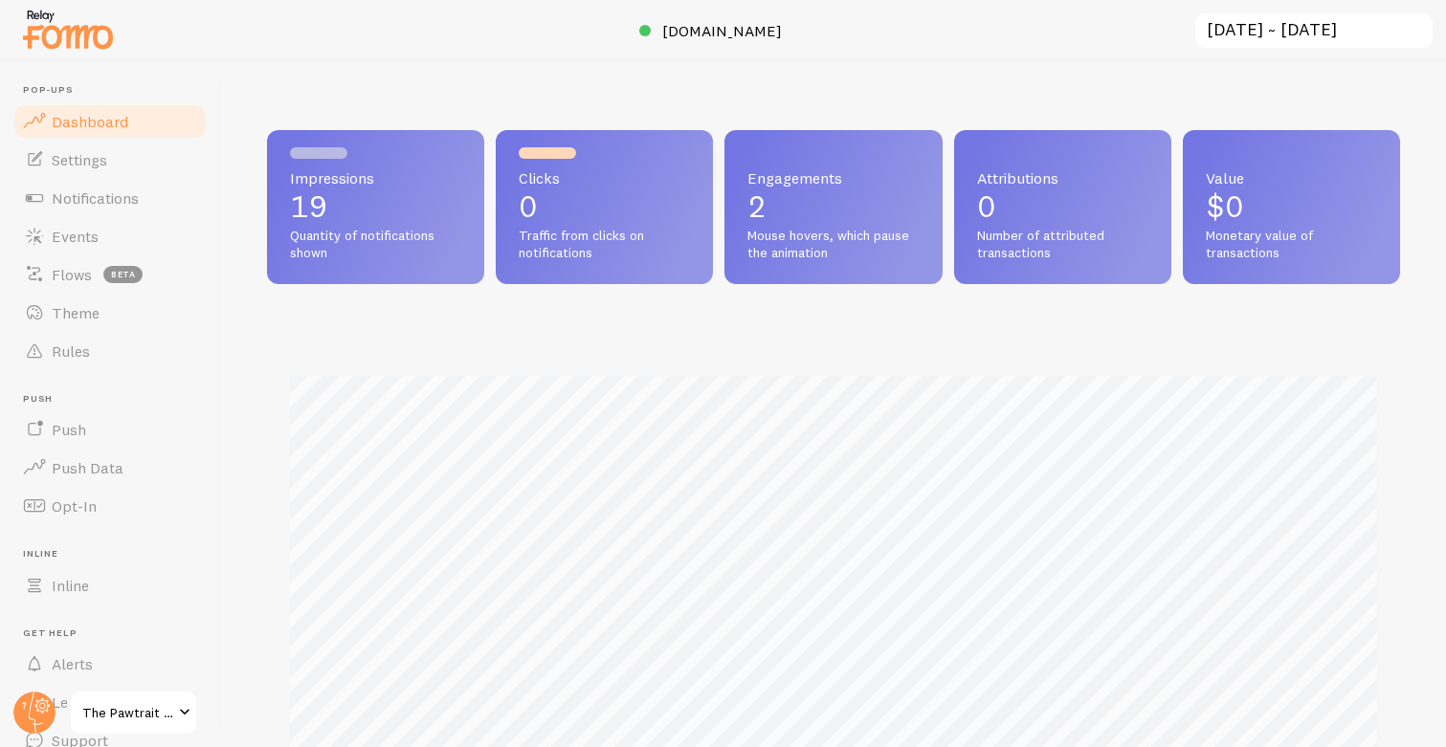
scroll to position [81, 0]
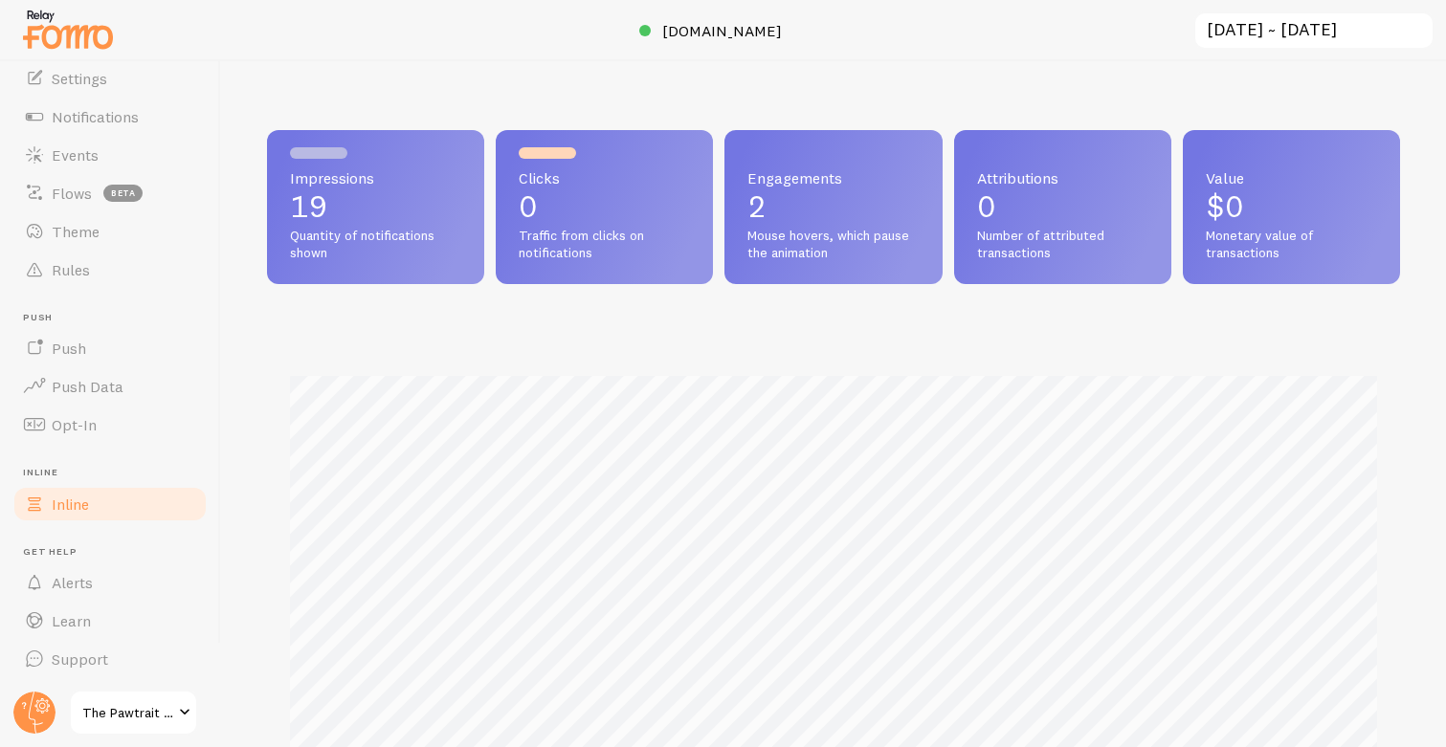
click at [96, 503] on link "Inline" at bounding box center [109, 504] width 197 height 38
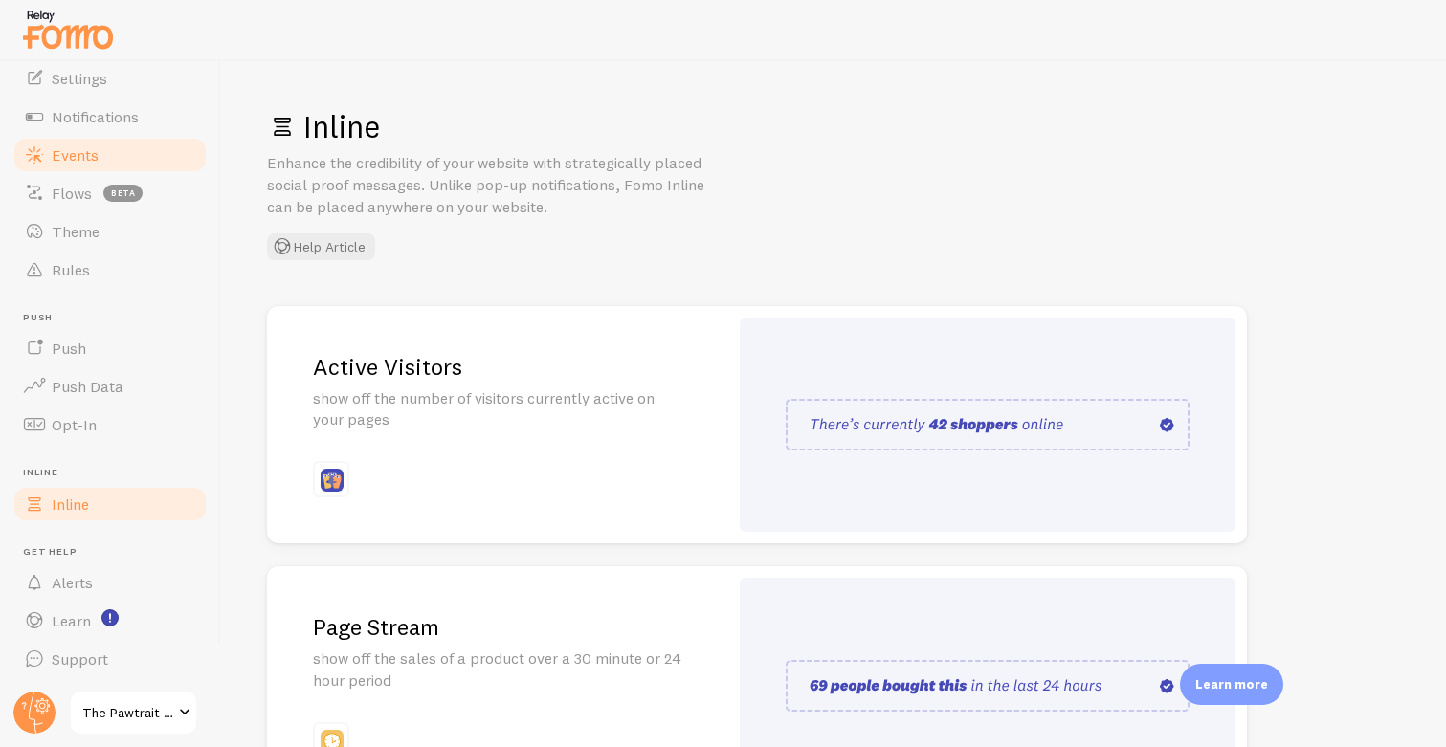
click at [59, 151] on span "Events" at bounding box center [75, 154] width 47 height 19
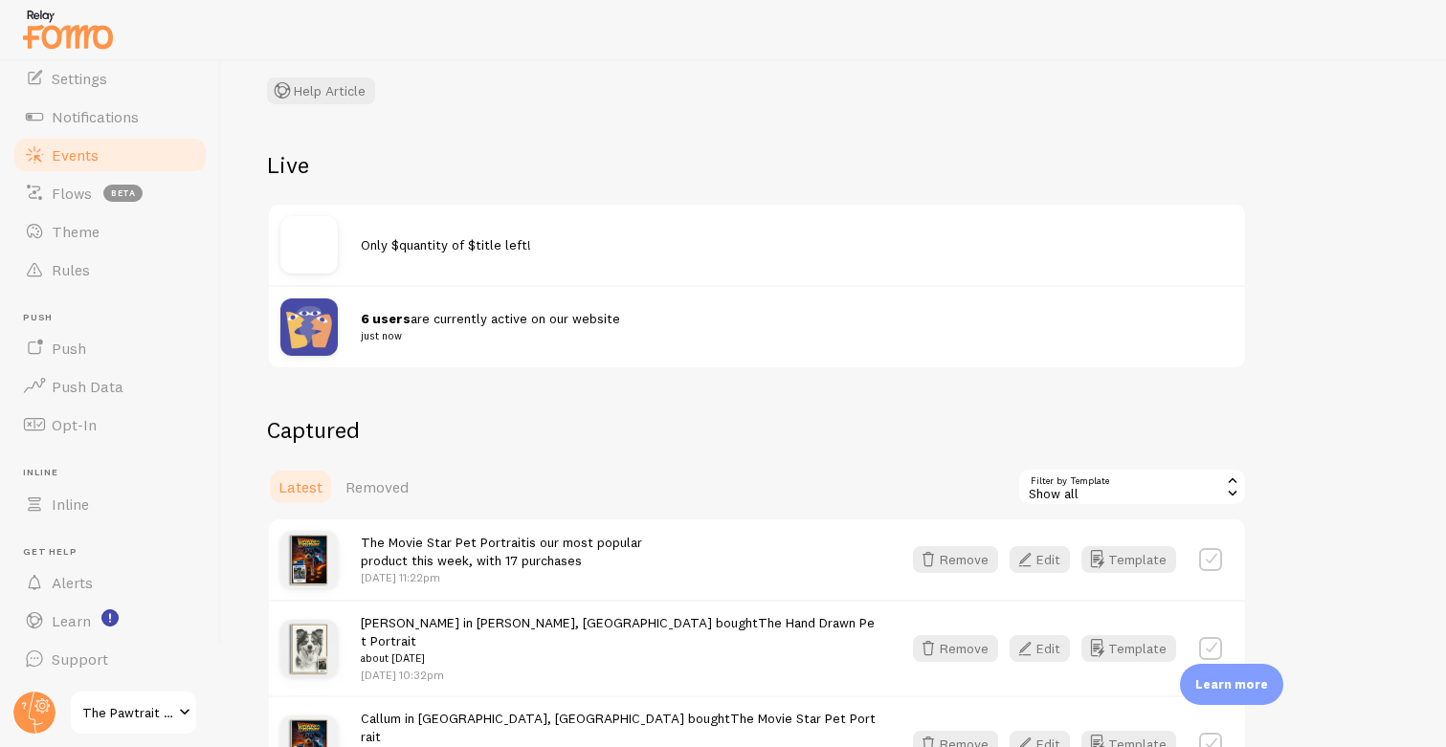
scroll to position [143, 0]
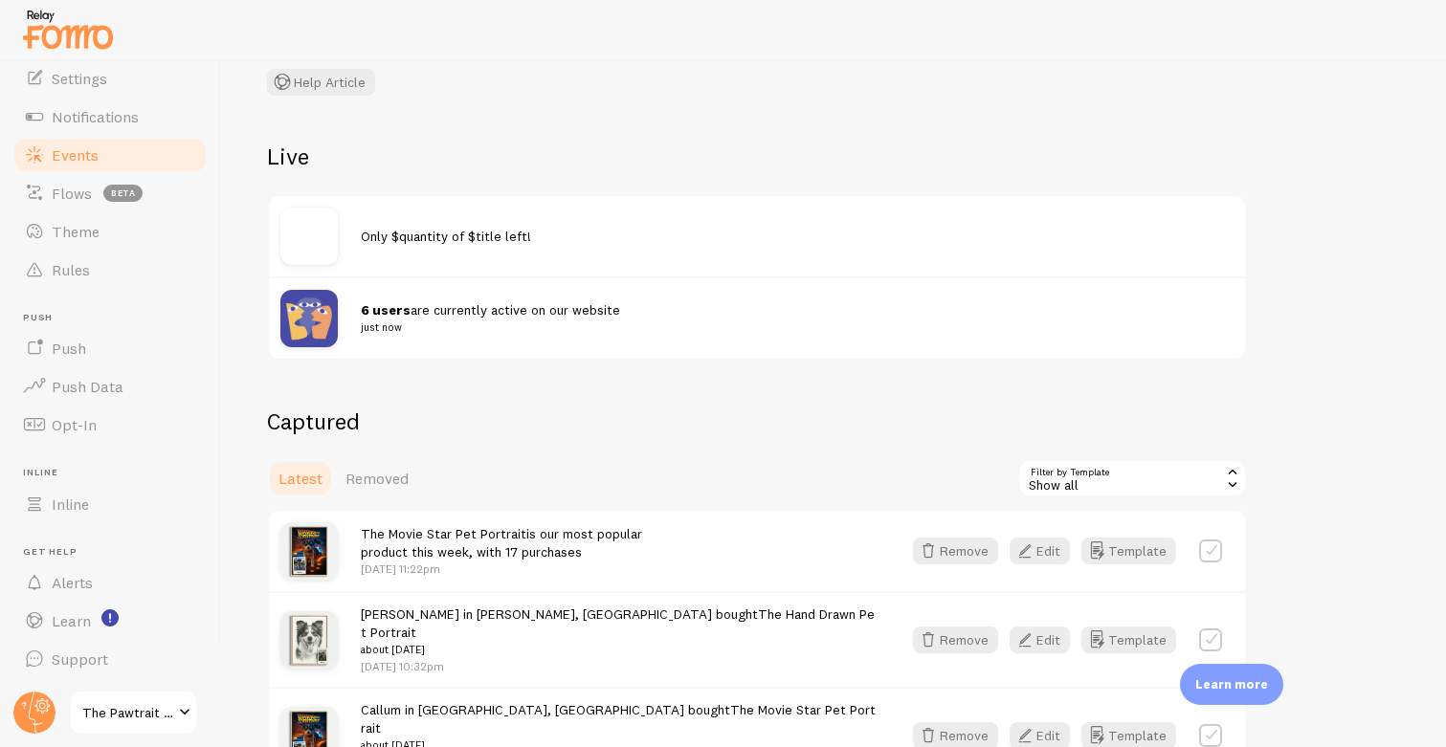
click at [420, 243] on span "Only $quantity of $title left!" at bounding box center [446, 236] width 170 height 17
click at [331, 226] on img at bounding box center [308, 236] width 57 height 57
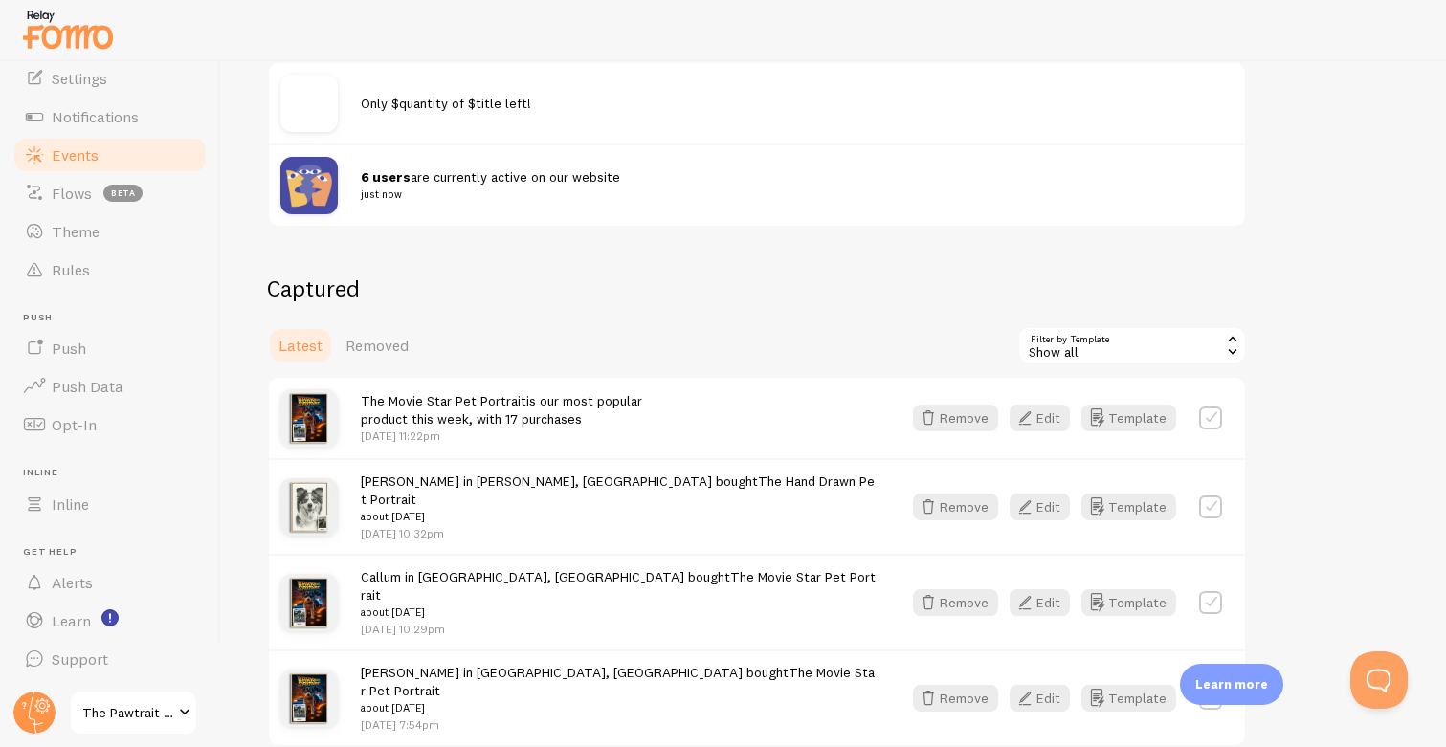
scroll to position [326, 0]
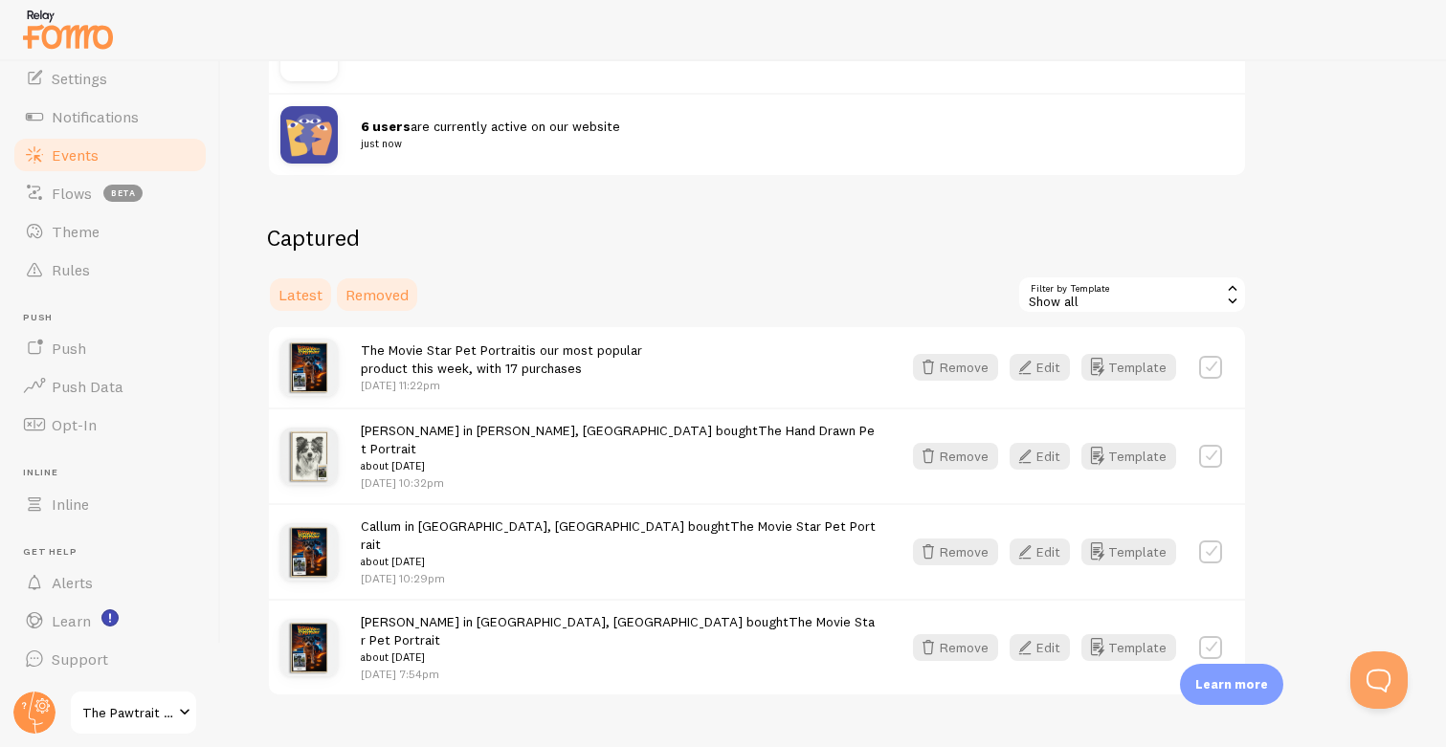
click at [364, 291] on span "Removed" at bounding box center [376, 294] width 63 height 19
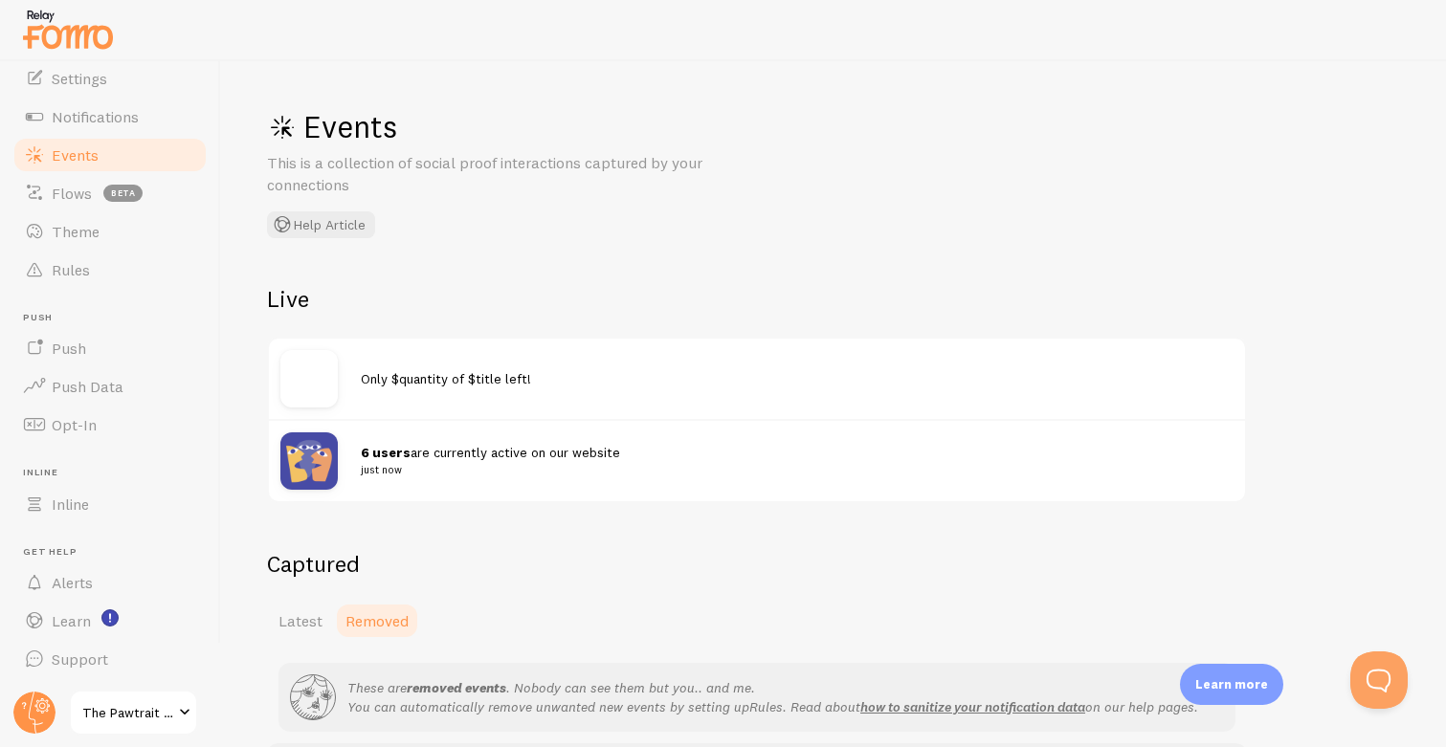
scroll to position [129, 0]
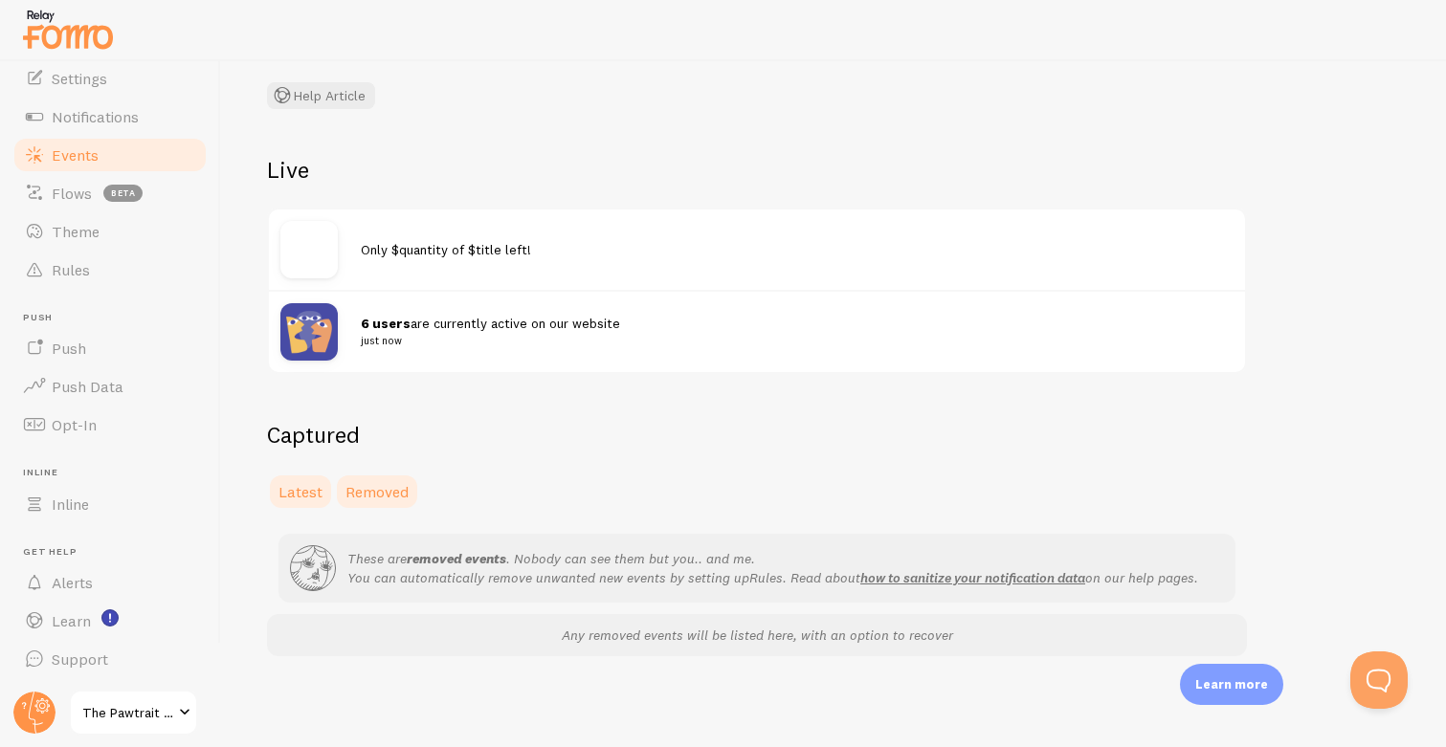
click at [306, 484] on span "Latest" at bounding box center [300, 491] width 44 height 19
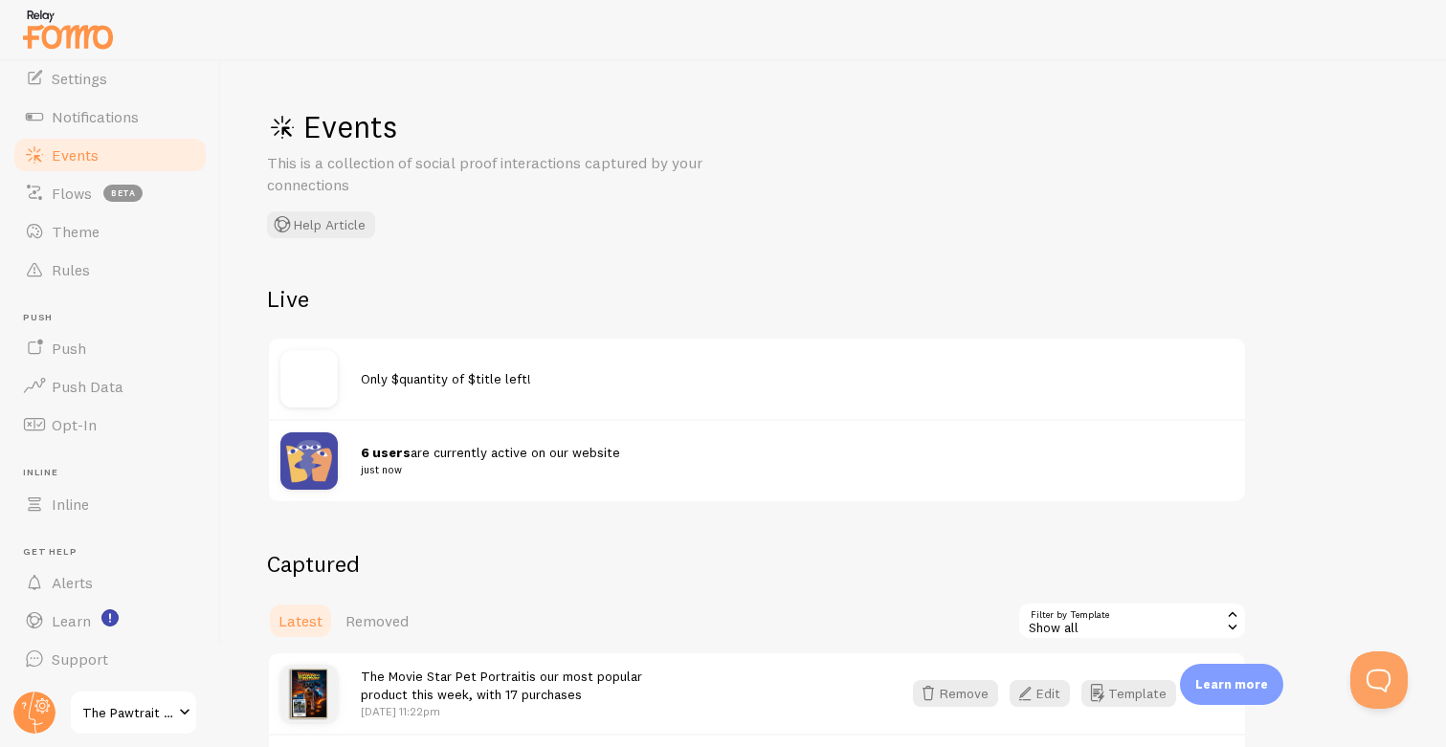
click at [332, 378] on img at bounding box center [308, 378] width 57 height 57
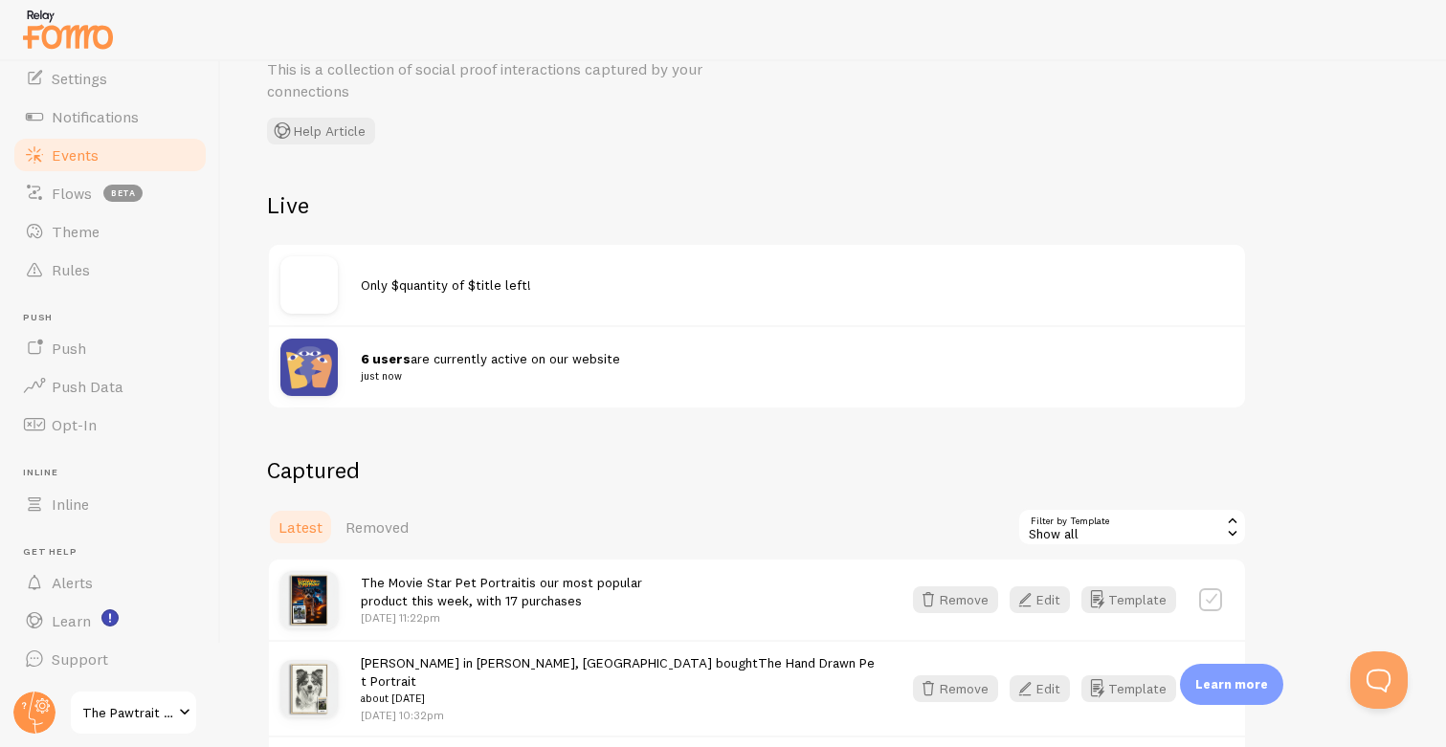
scroll to position [117, 0]
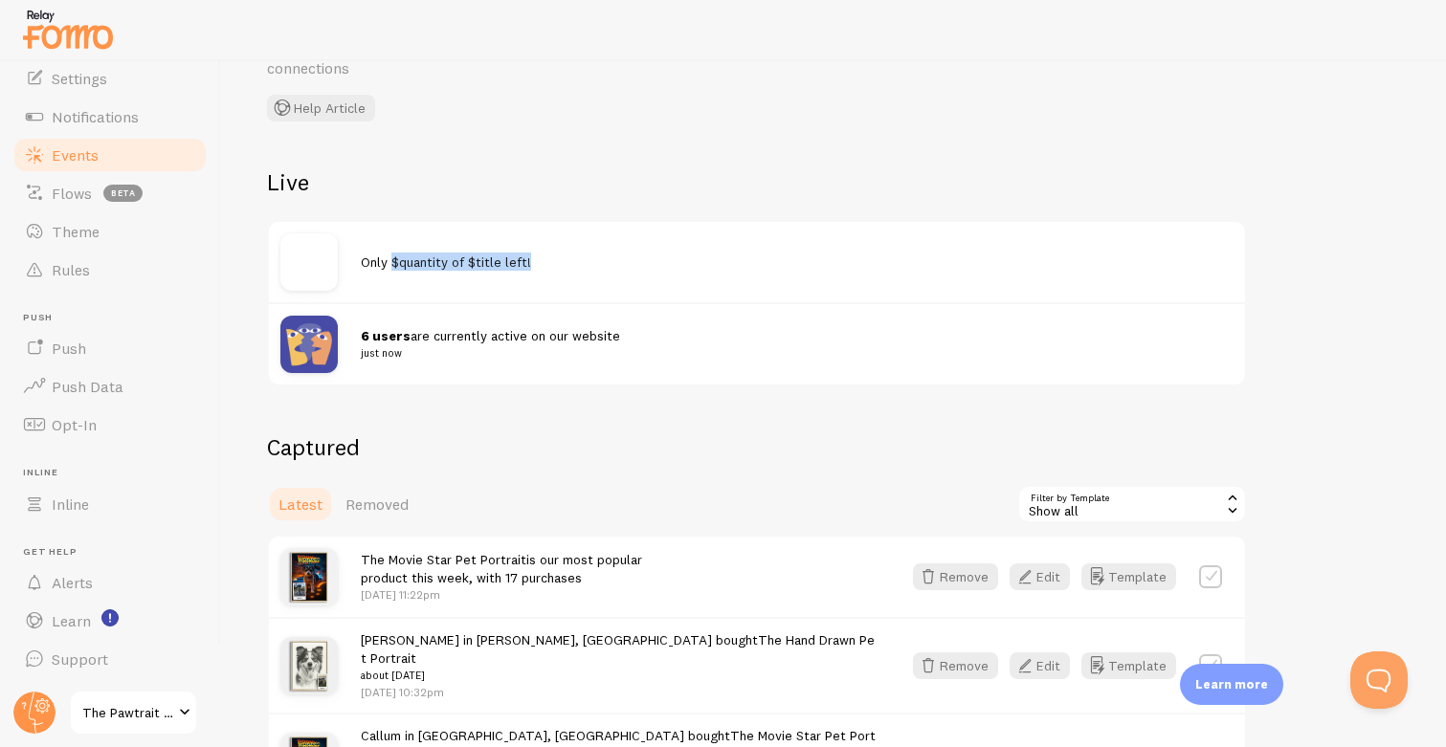
drag, startPoint x: 393, startPoint y: 261, endPoint x: 569, endPoint y: 278, distance: 176.9
click at [569, 278] on div "Only $quantity of $title left!" at bounding box center [757, 262] width 976 height 80
click at [519, 260] on span "Only $quantity of $title left!" at bounding box center [446, 262] width 170 height 17
click at [120, 266] on link "Rules" at bounding box center [109, 270] width 197 height 38
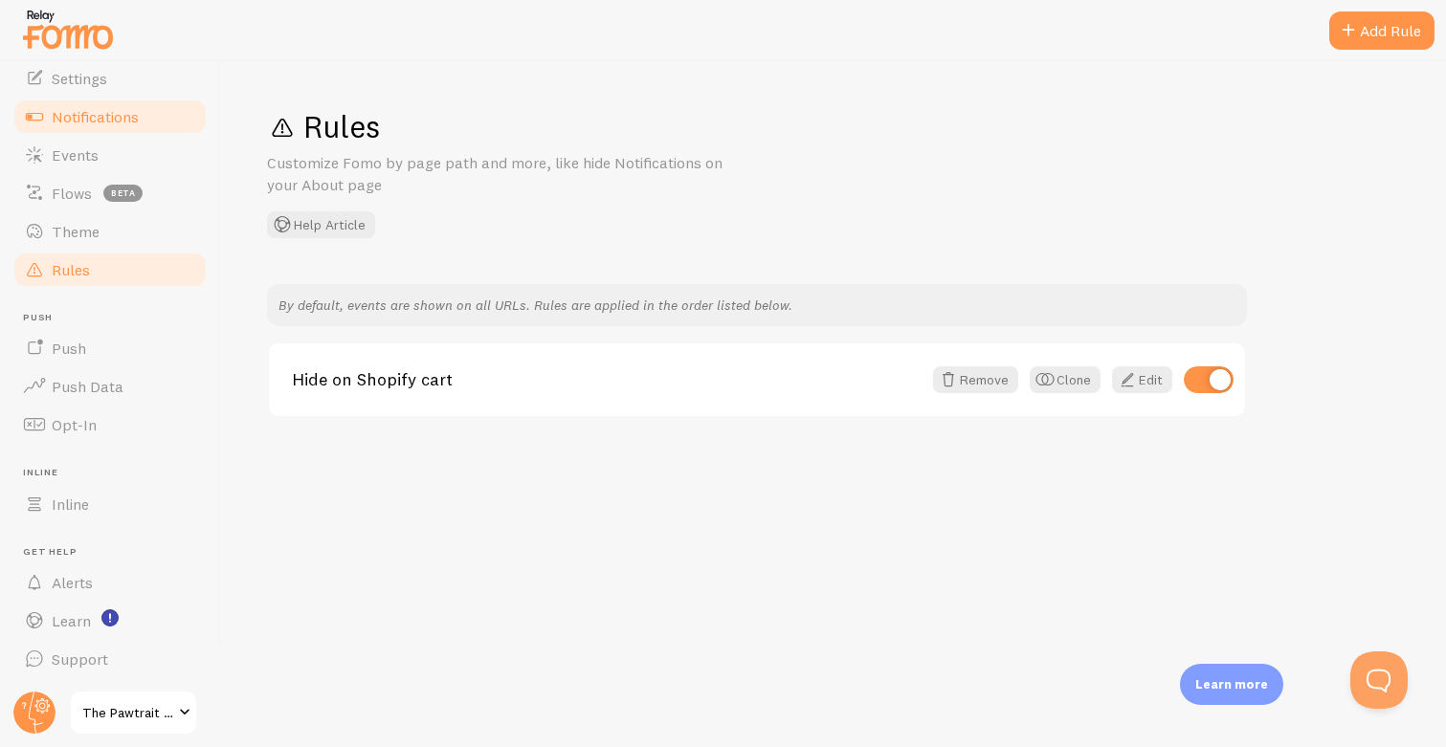
click at [100, 126] on link "Notifications" at bounding box center [109, 117] width 197 height 38
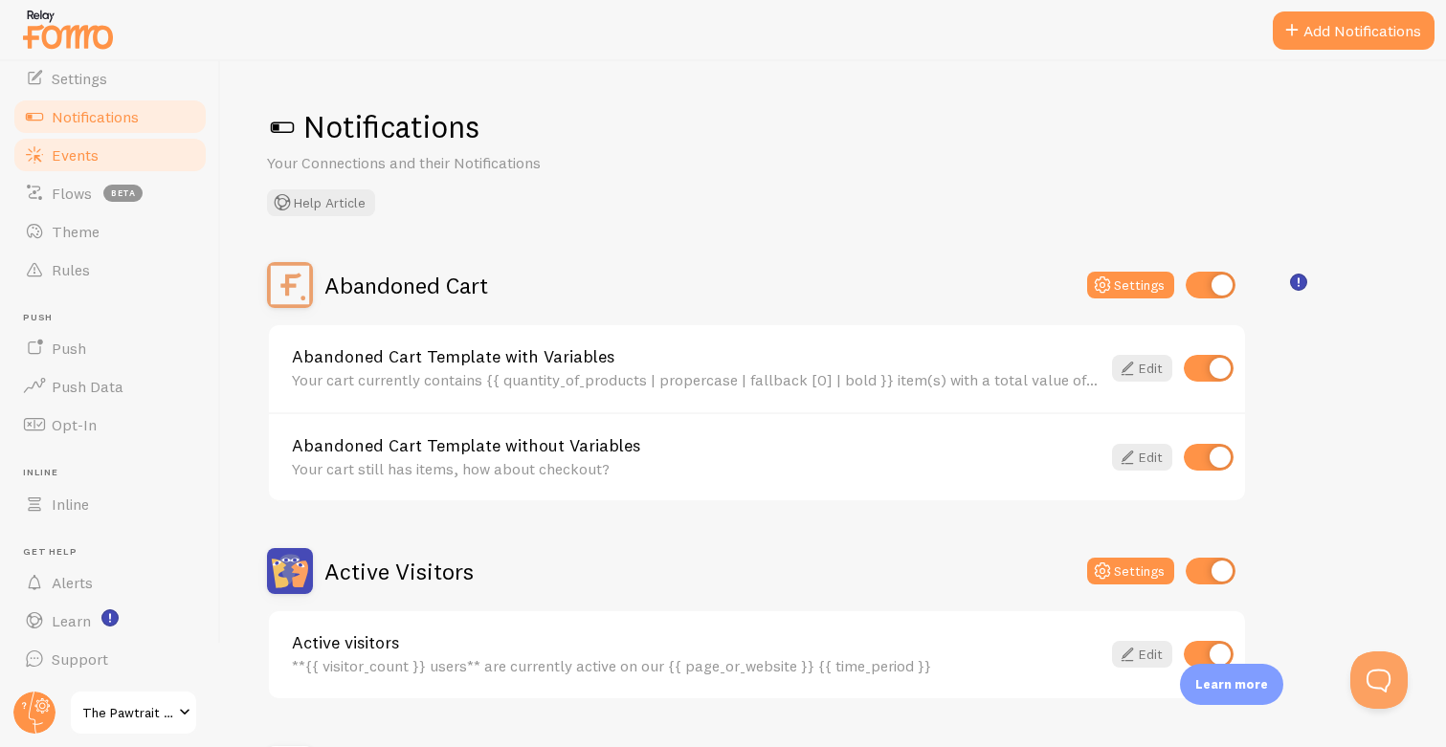
click at [95, 157] on span "Events" at bounding box center [75, 154] width 47 height 19
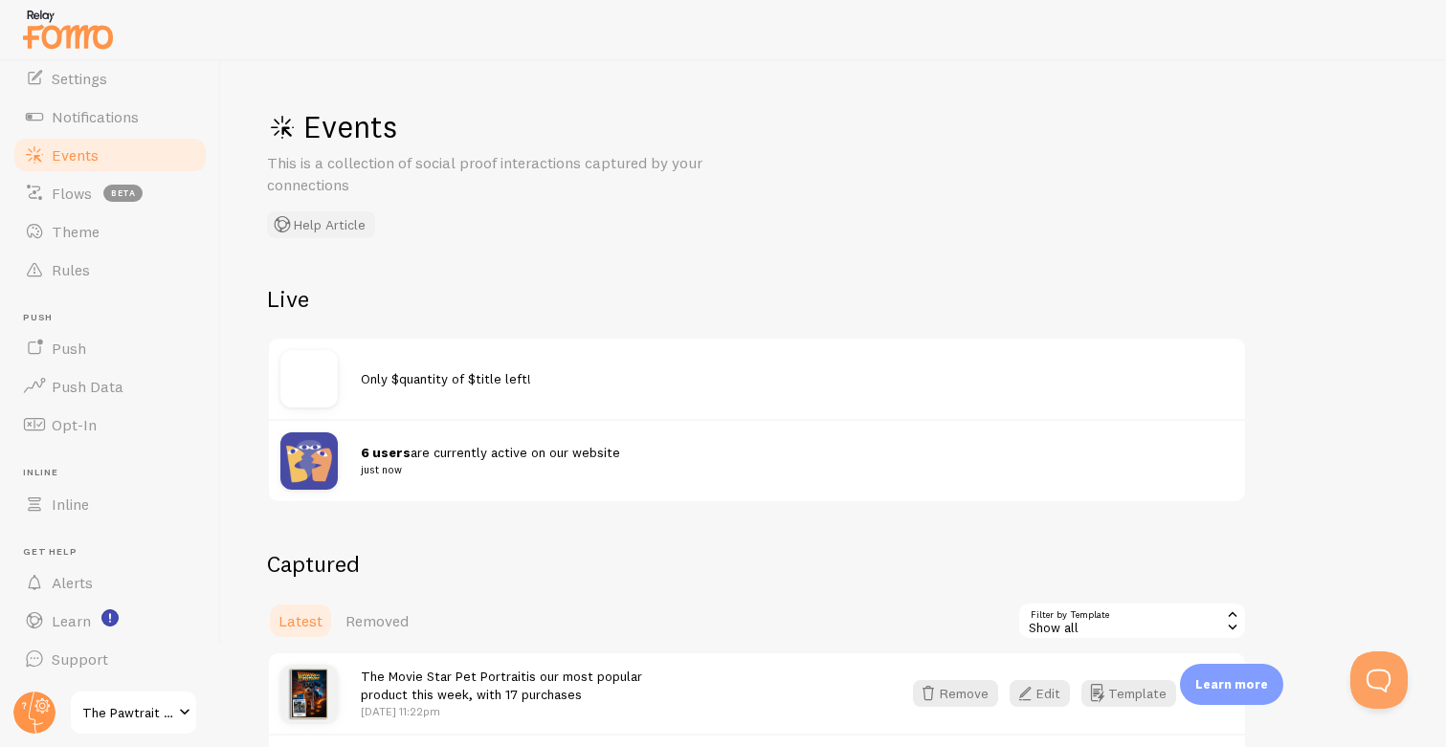
click at [307, 225] on button "Help Article" at bounding box center [321, 224] width 108 height 27
click at [99, 81] on span "Settings" at bounding box center [79, 78] width 55 height 19
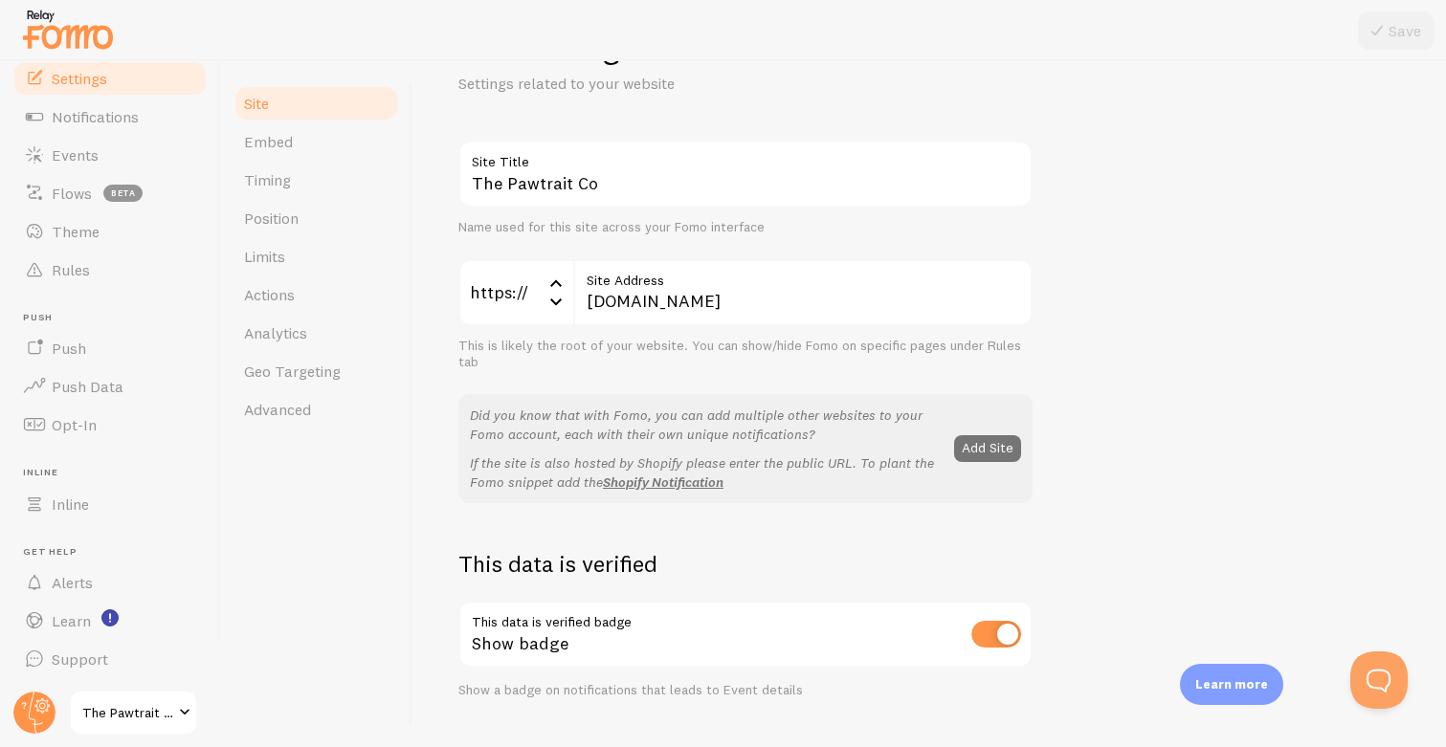
scroll to position [81, 0]
click at [319, 296] on link "Actions" at bounding box center [315, 295] width 167 height 38
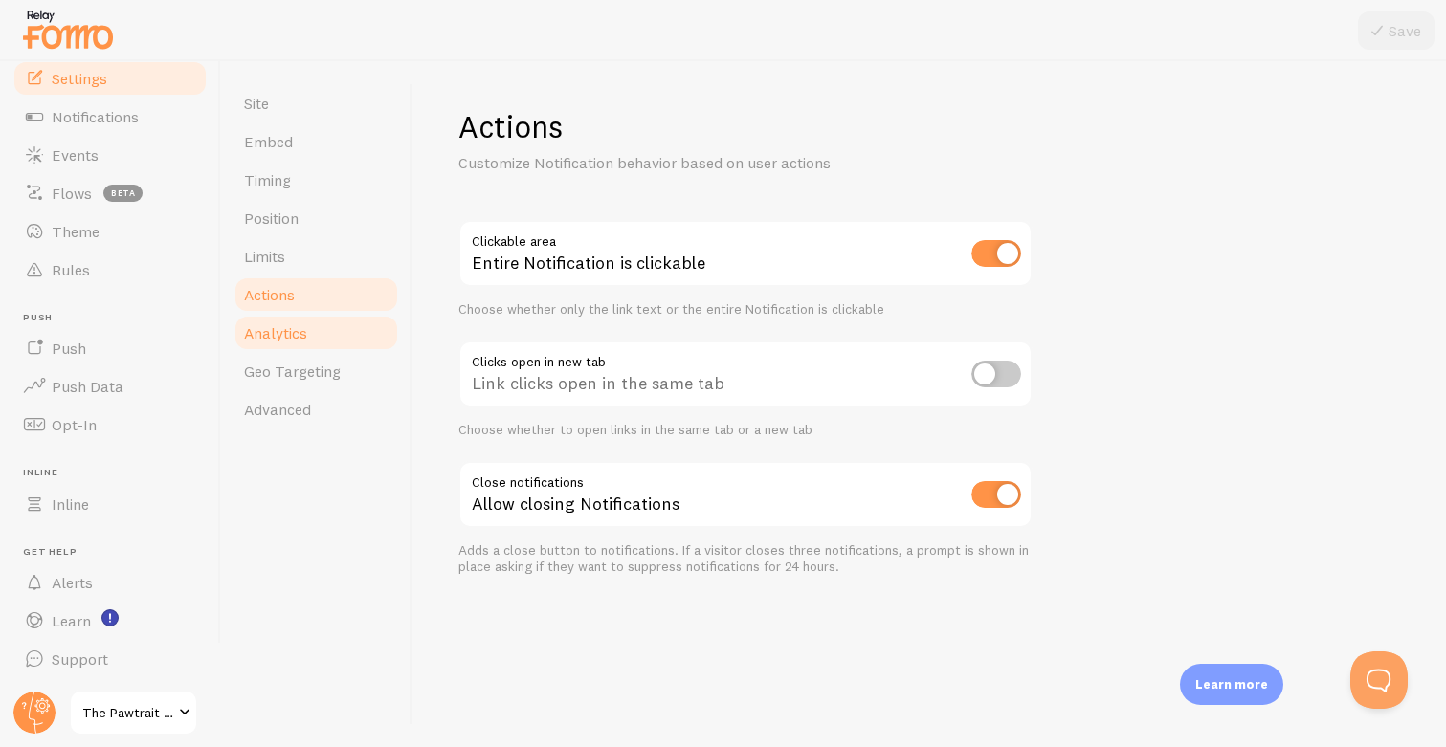
click at [321, 329] on link "Analytics" at bounding box center [315, 333] width 167 height 38
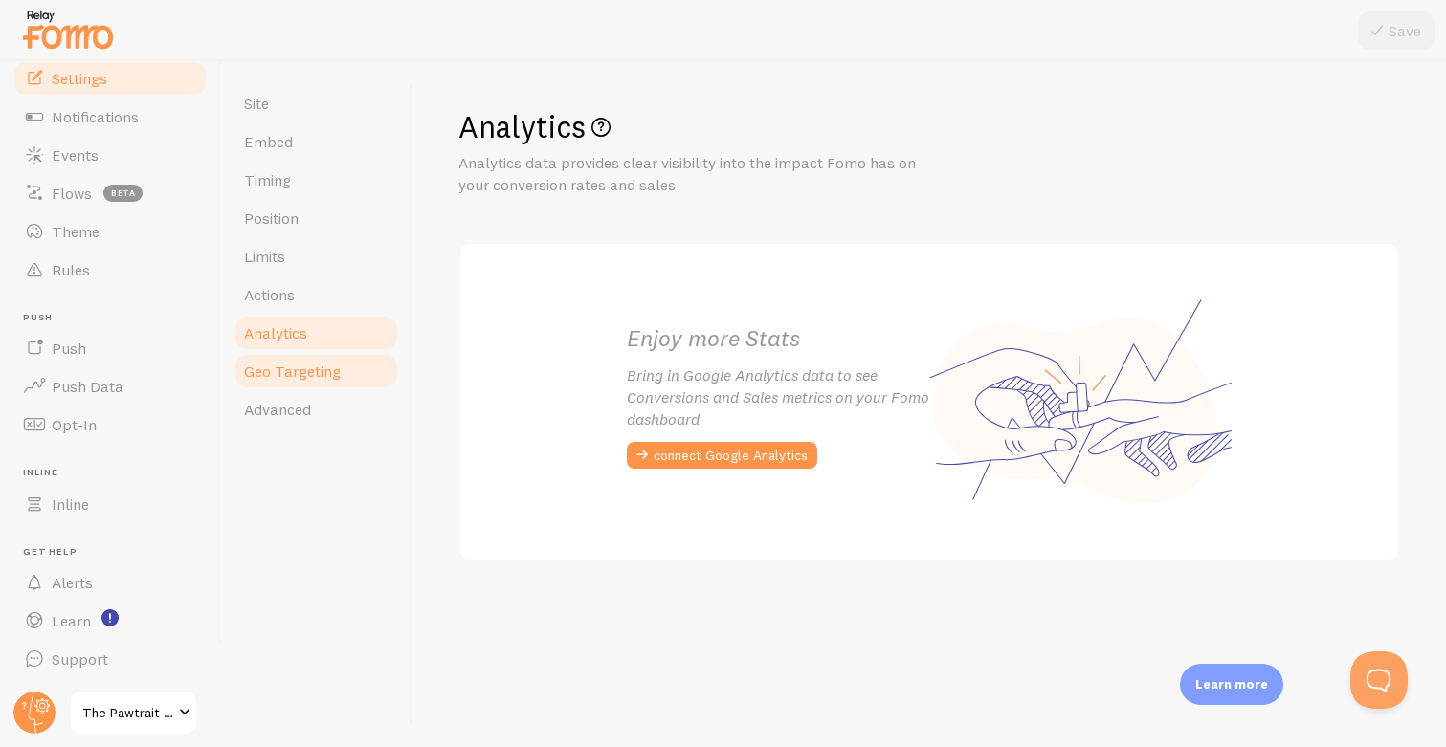
click at [326, 373] on span "Geo Targeting" at bounding box center [292, 371] width 97 height 19
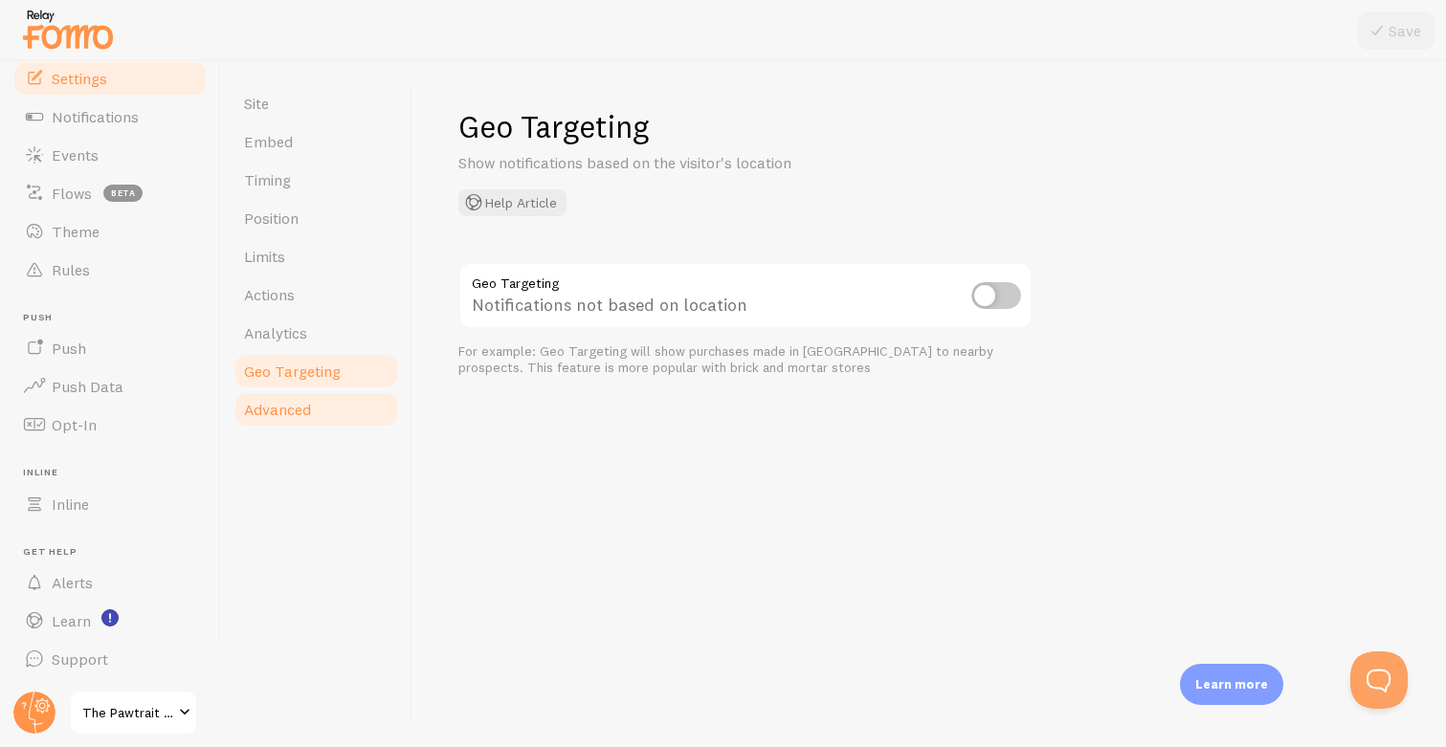
click at [319, 407] on link "Advanced" at bounding box center [315, 409] width 167 height 38
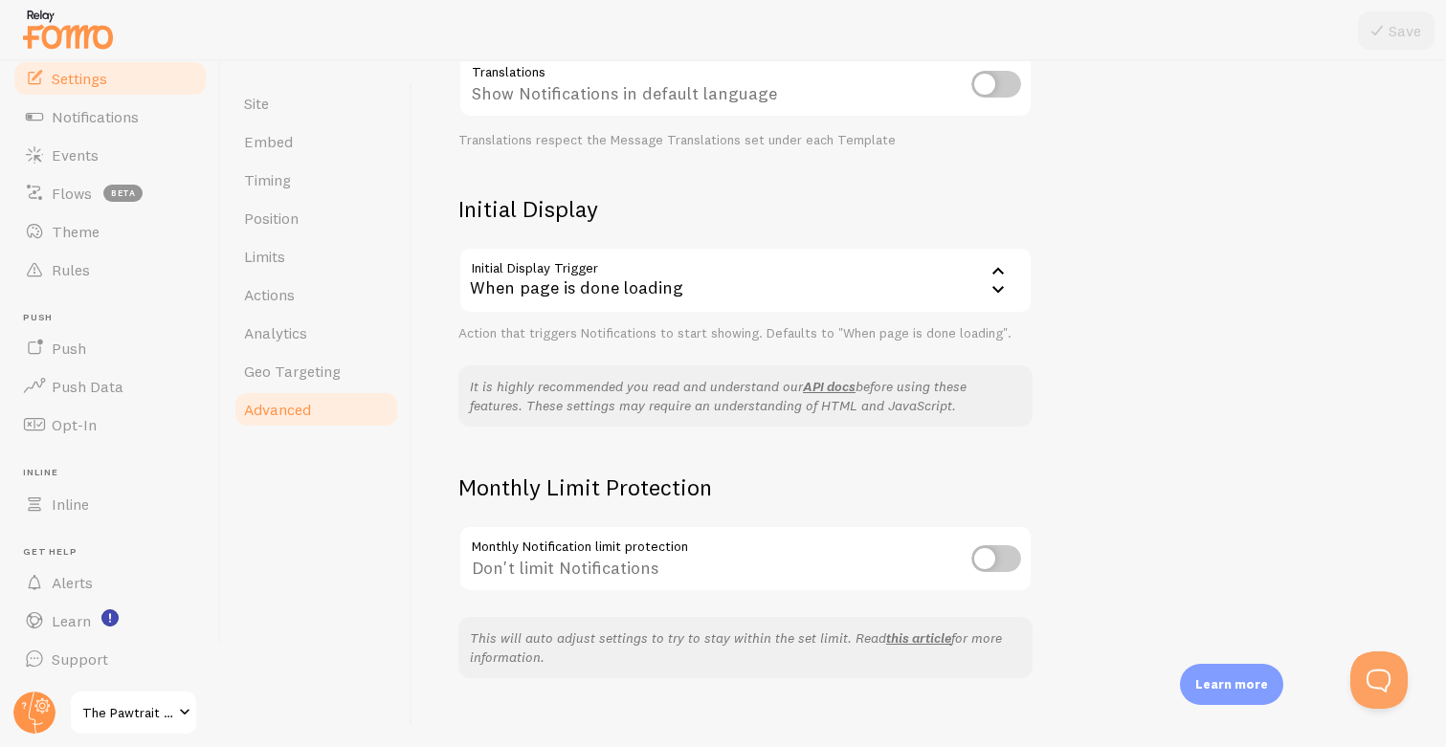
scroll to position [363, 0]
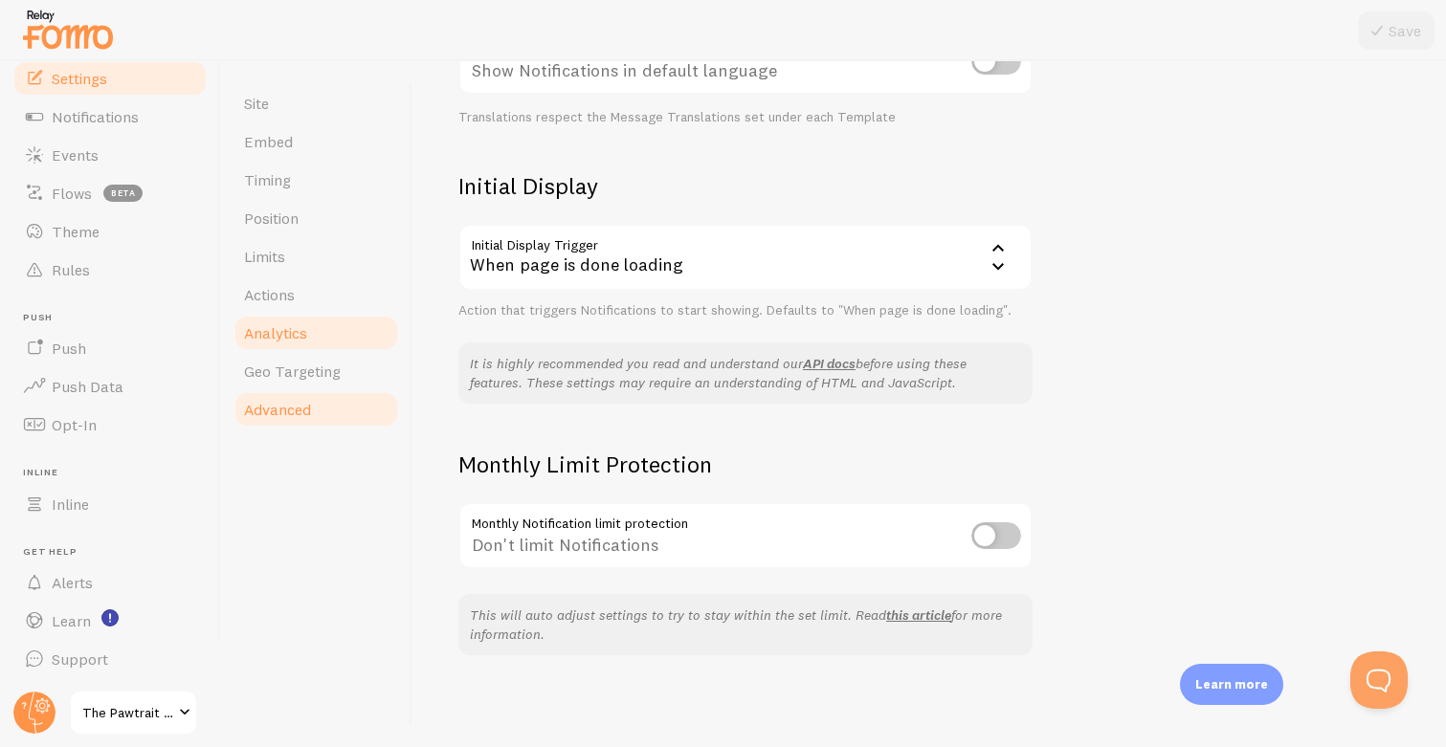
click at [292, 321] on link "Analytics" at bounding box center [315, 333] width 167 height 38
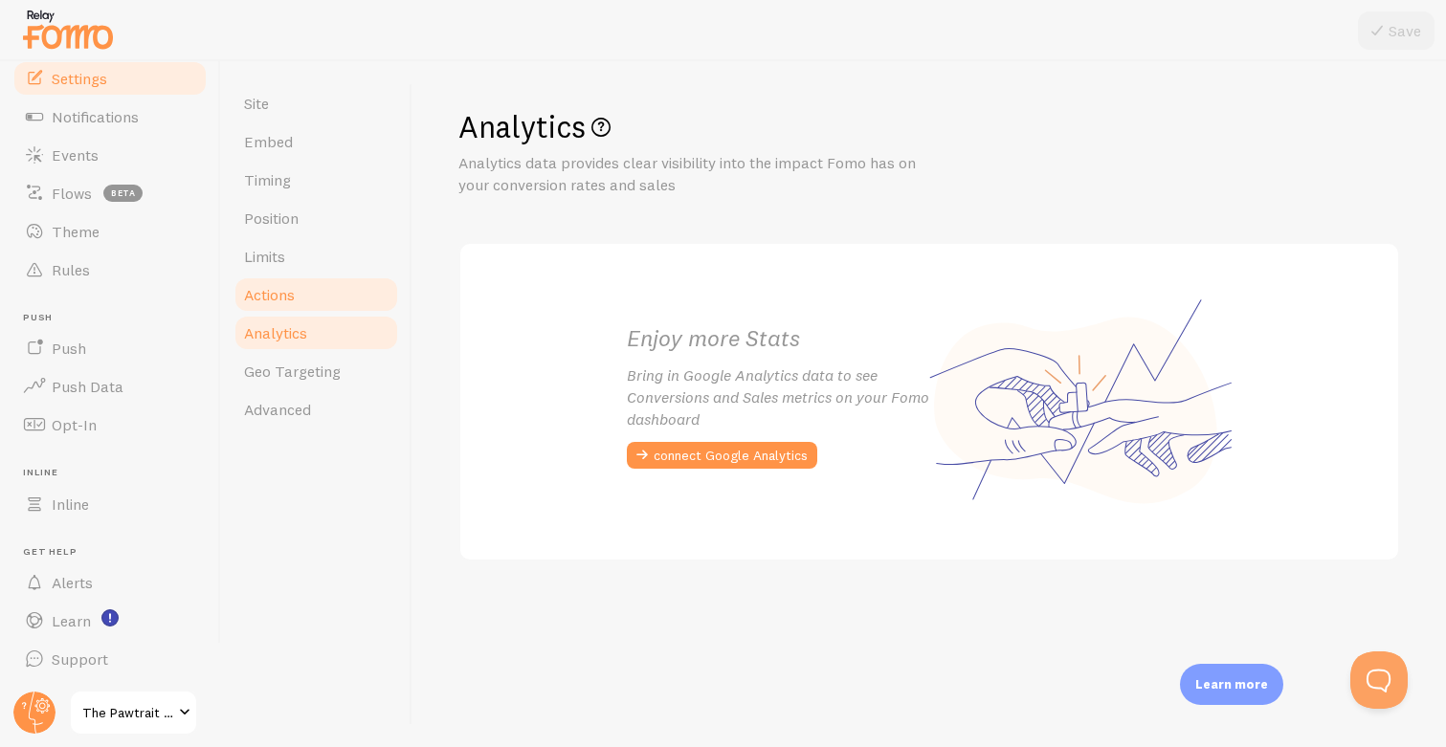
click at [288, 299] on span "Actions" at bounding box center [269, 294] width 51 height 19
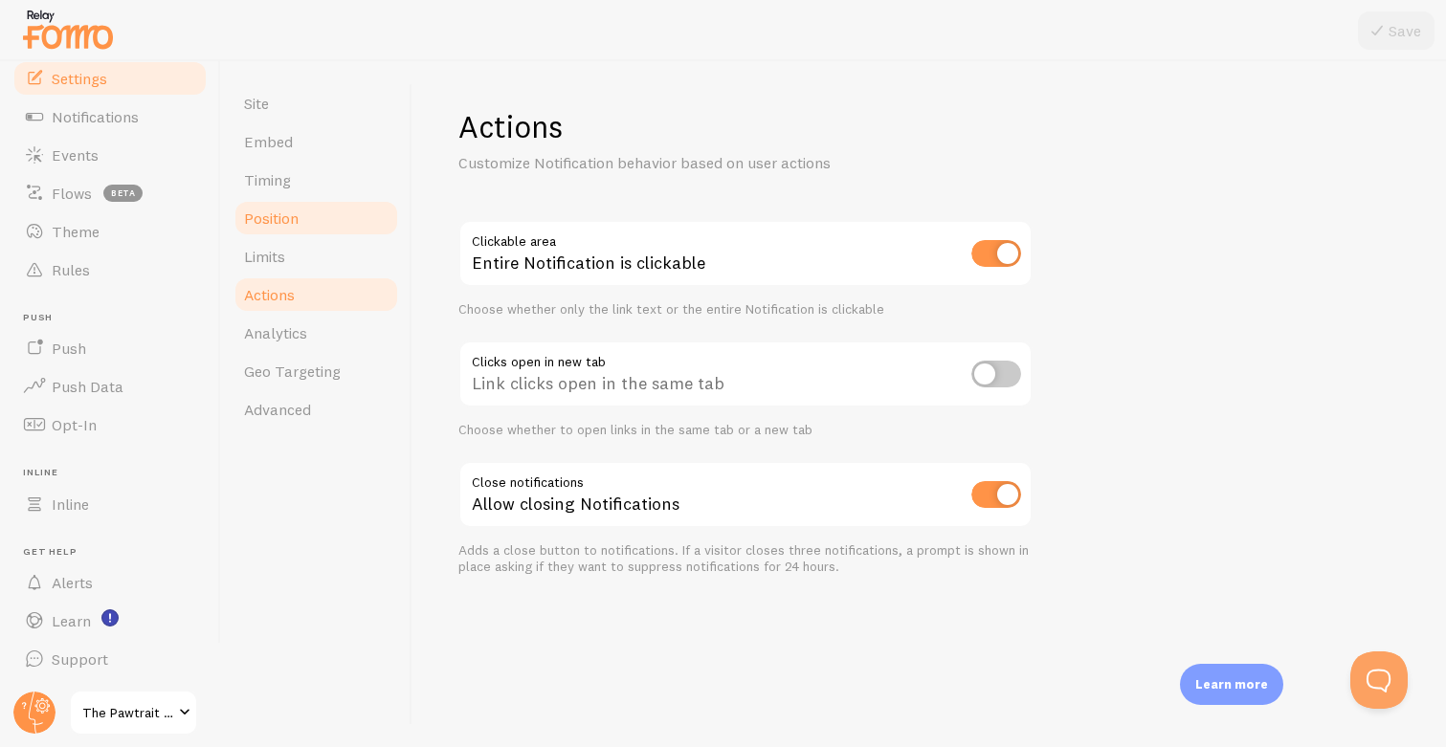
click at [286, 227] on span "Position" at bounding box center [271, 218] width 55 height 19
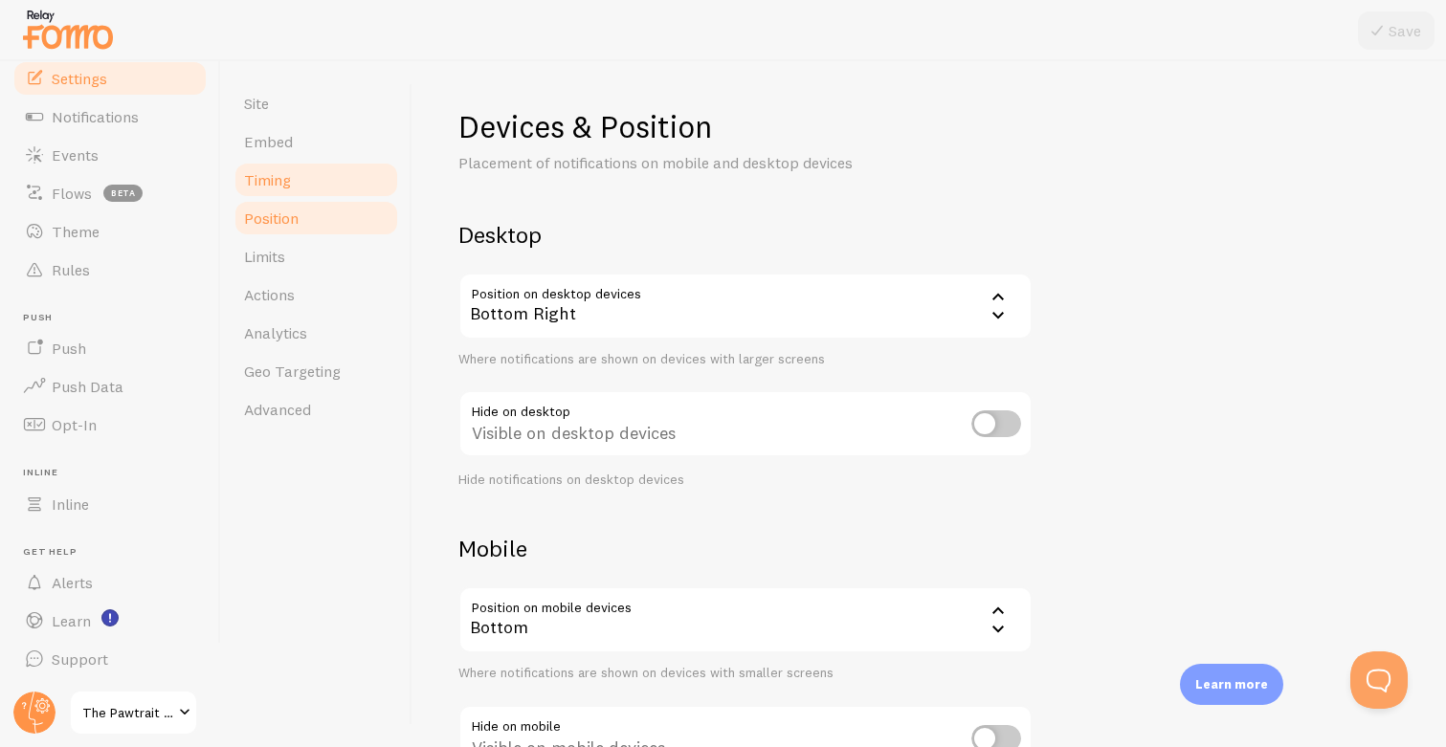
click at [292, 172] on link "Timing" at bounding box center [315, 180] width 167 height 38
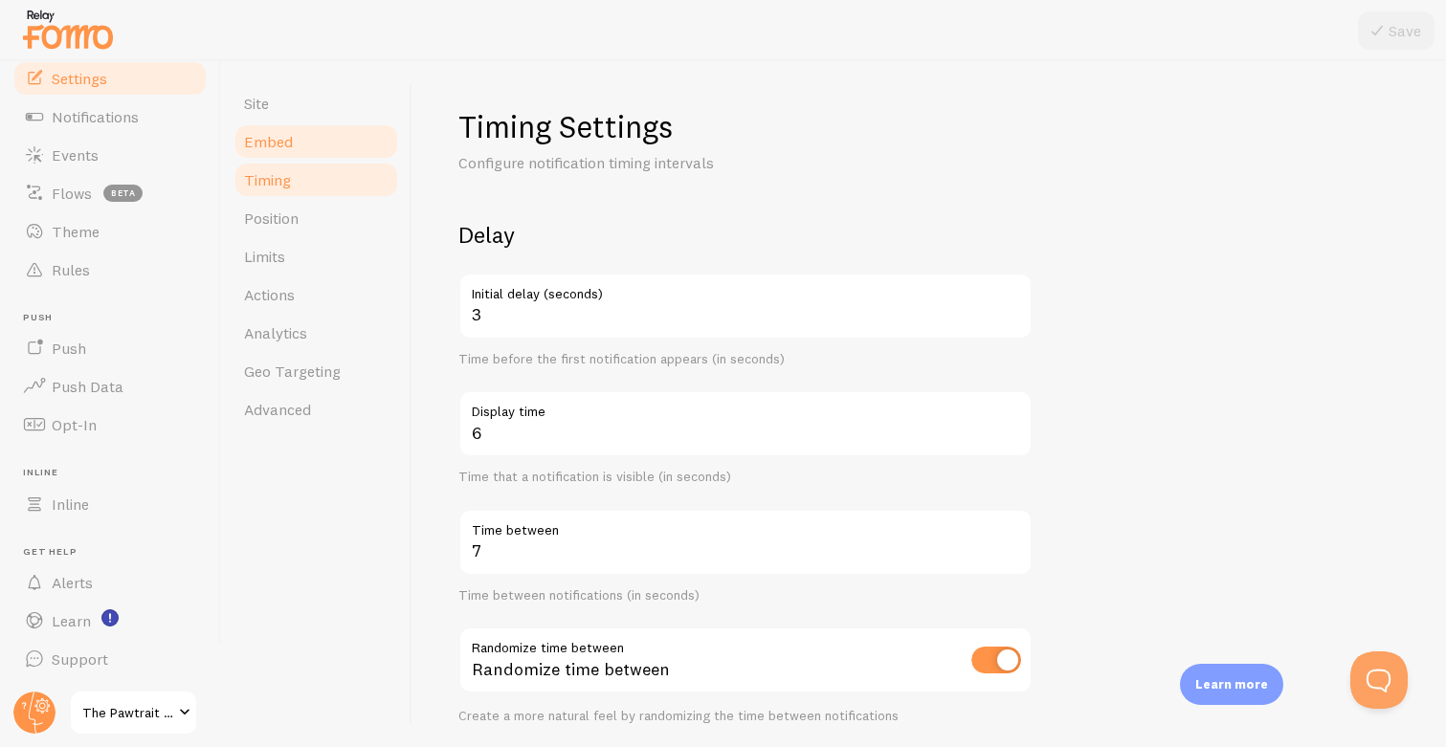
click at [297, 138] on link "Embed" at bounding box center [315, 141] width 167 height 38
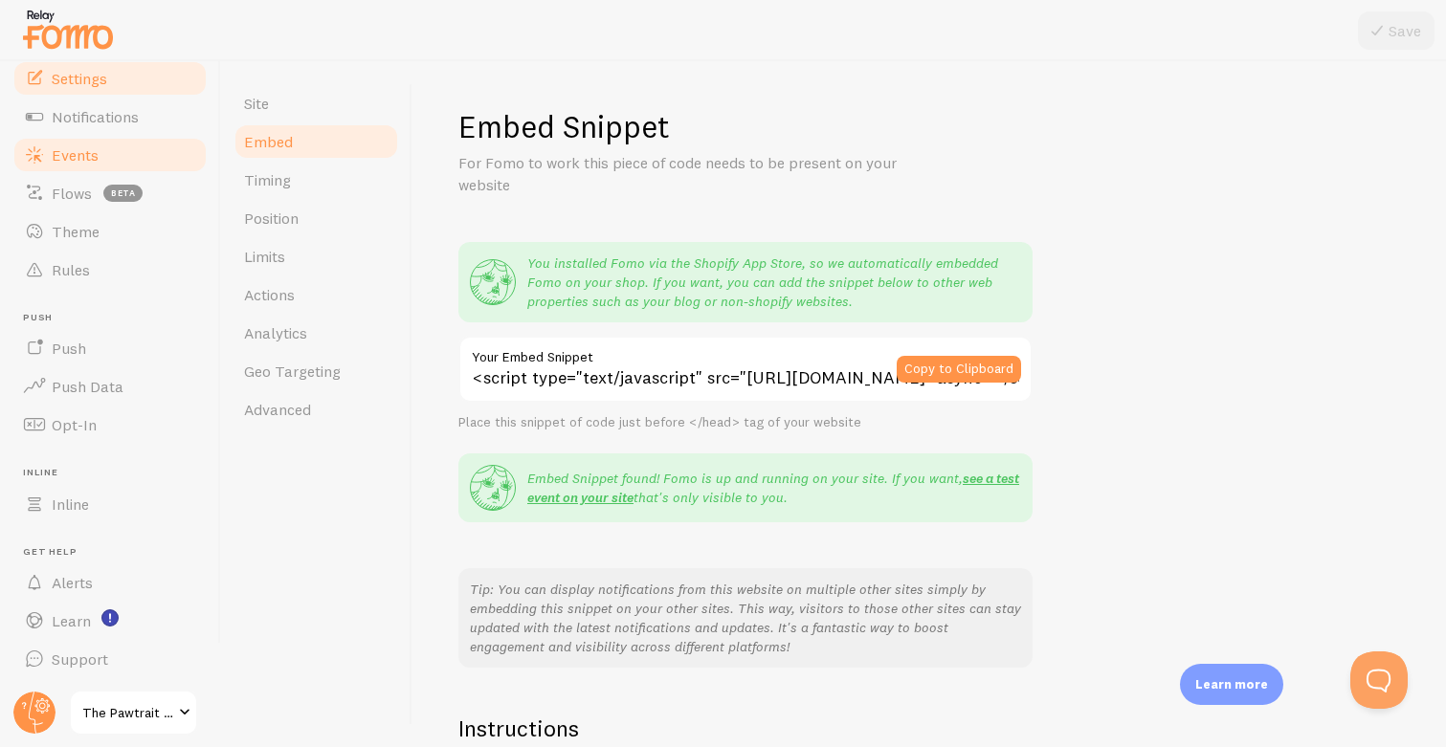
click at [120, 158] on link "Events" at bounding box center [109, 155] width 197 height 38
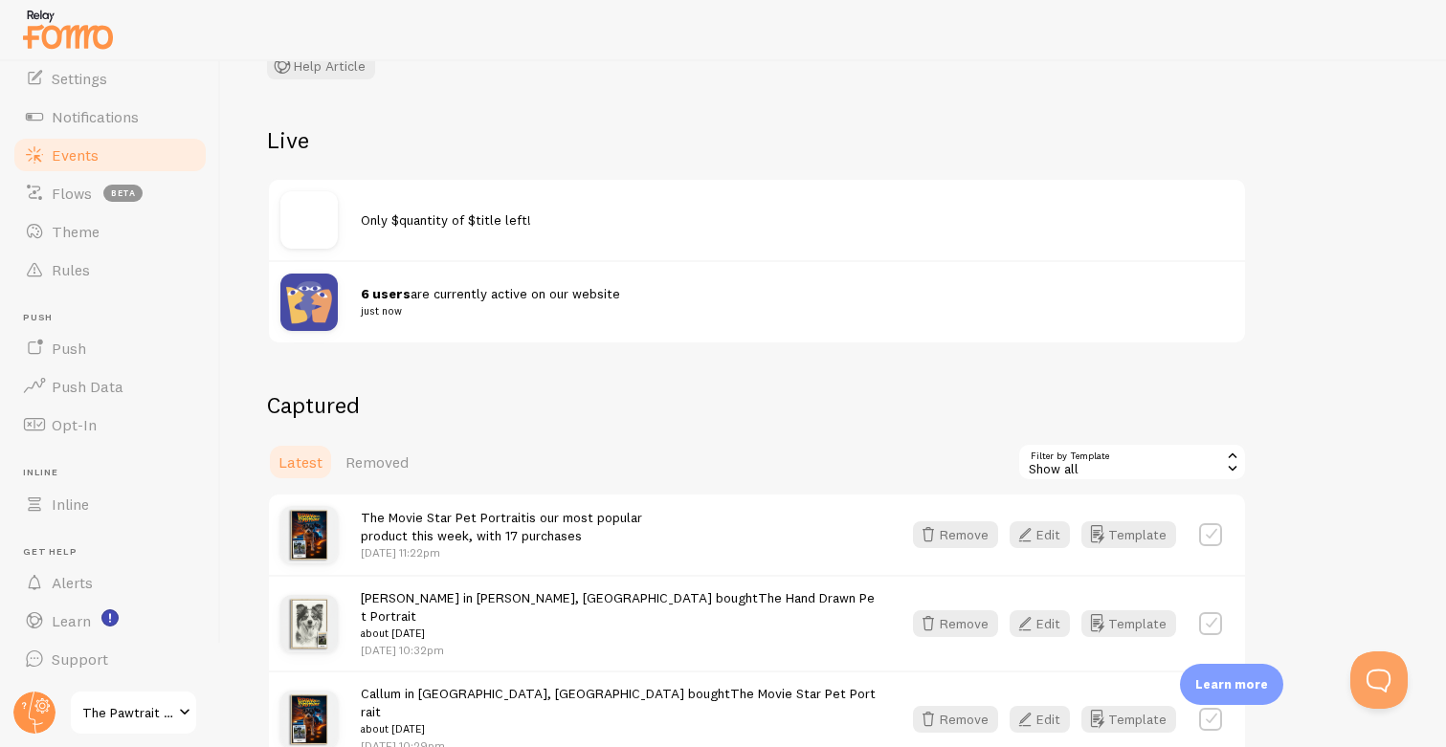
scroll to position [137, 0]
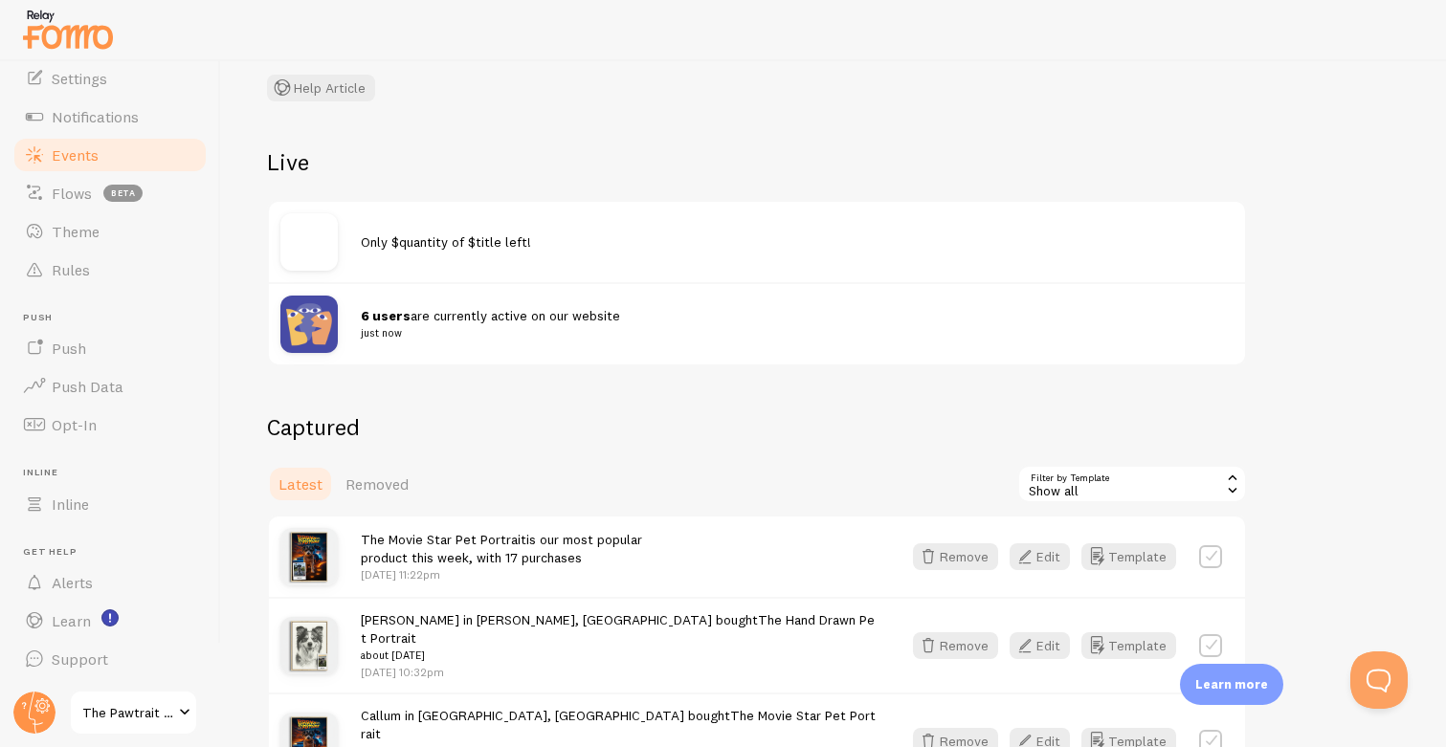
click at [291, 165] on h2 "Live" at bounding box center [757, 162] width 980 height 30
click at [102, 260] on link "Rules" at bounding box center [109, 270] width 197 height 38
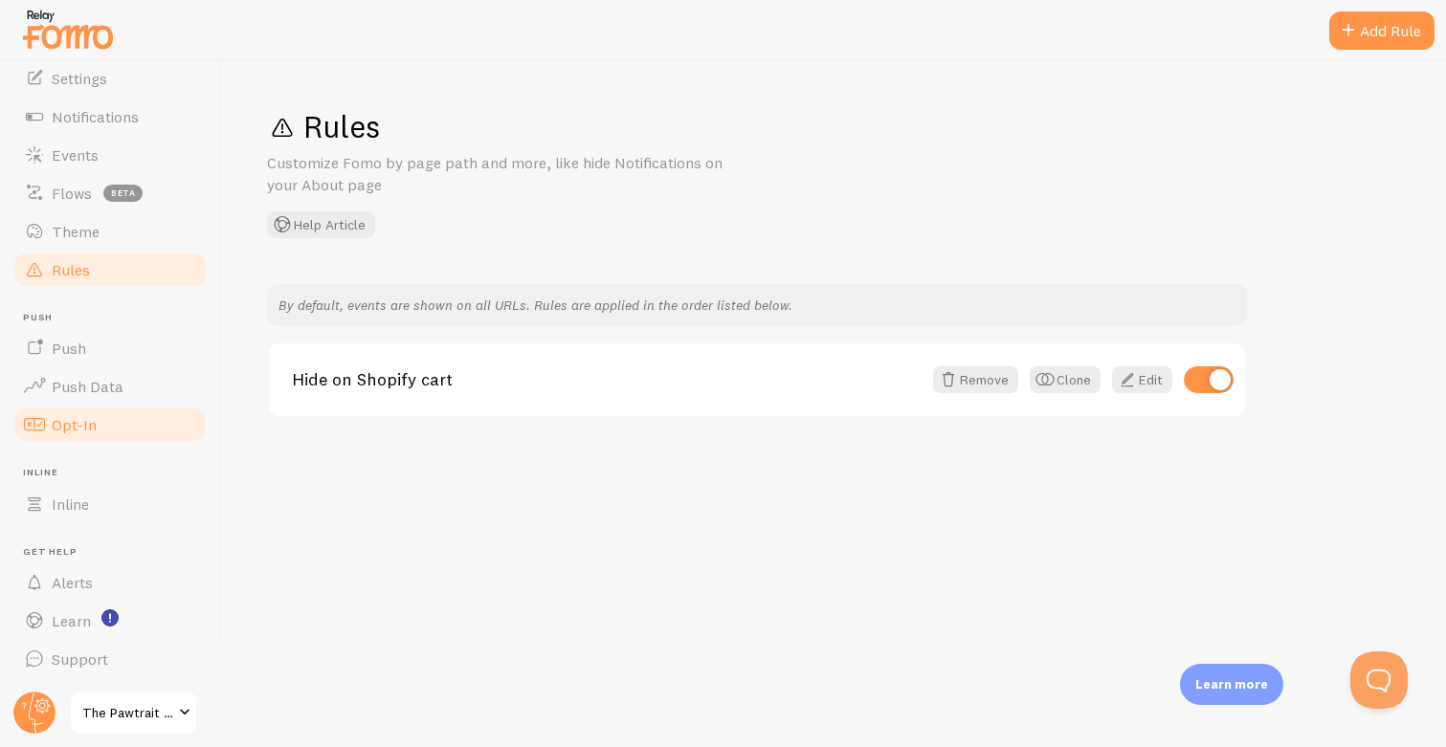
click at [114, 417] on link "Opt-In" at bounding box center [109, 425] width 197 height 38
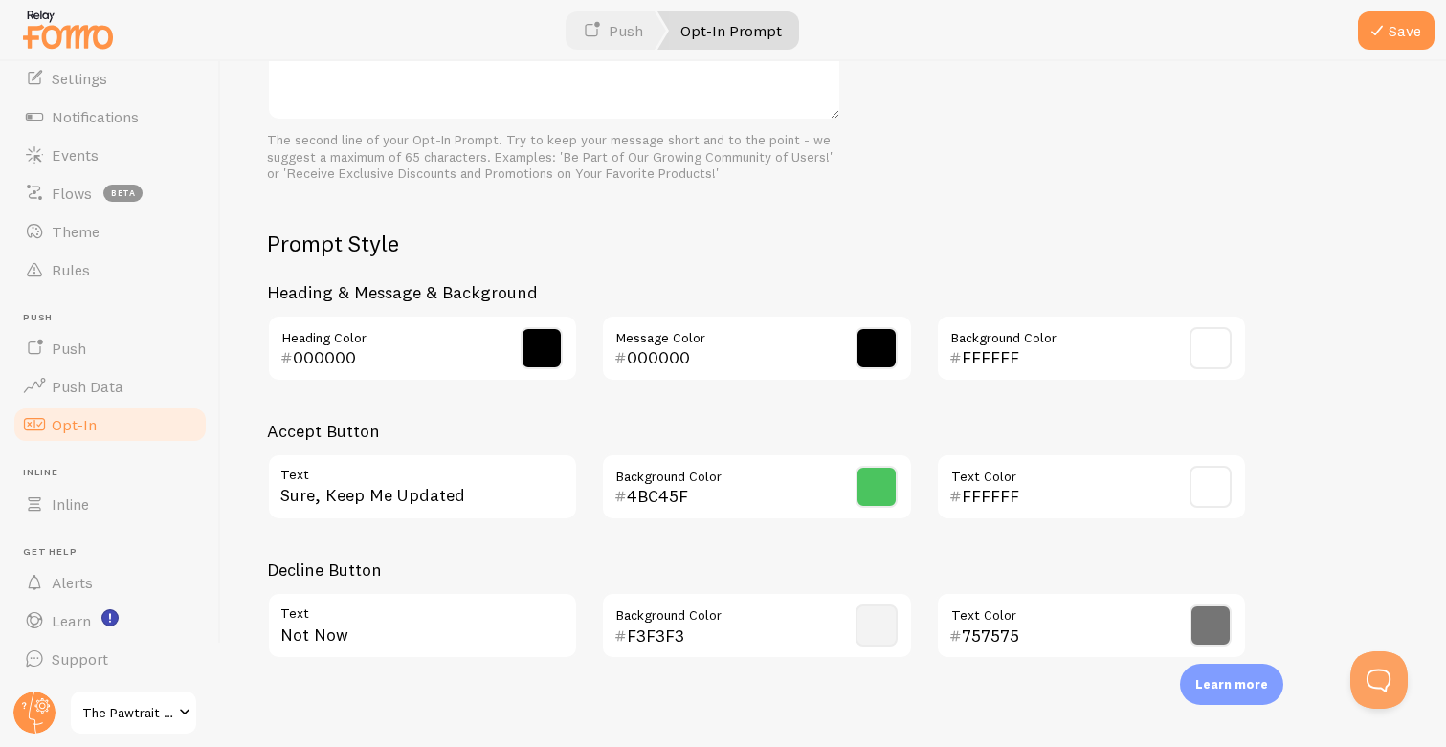
scroll to position [794, 0]
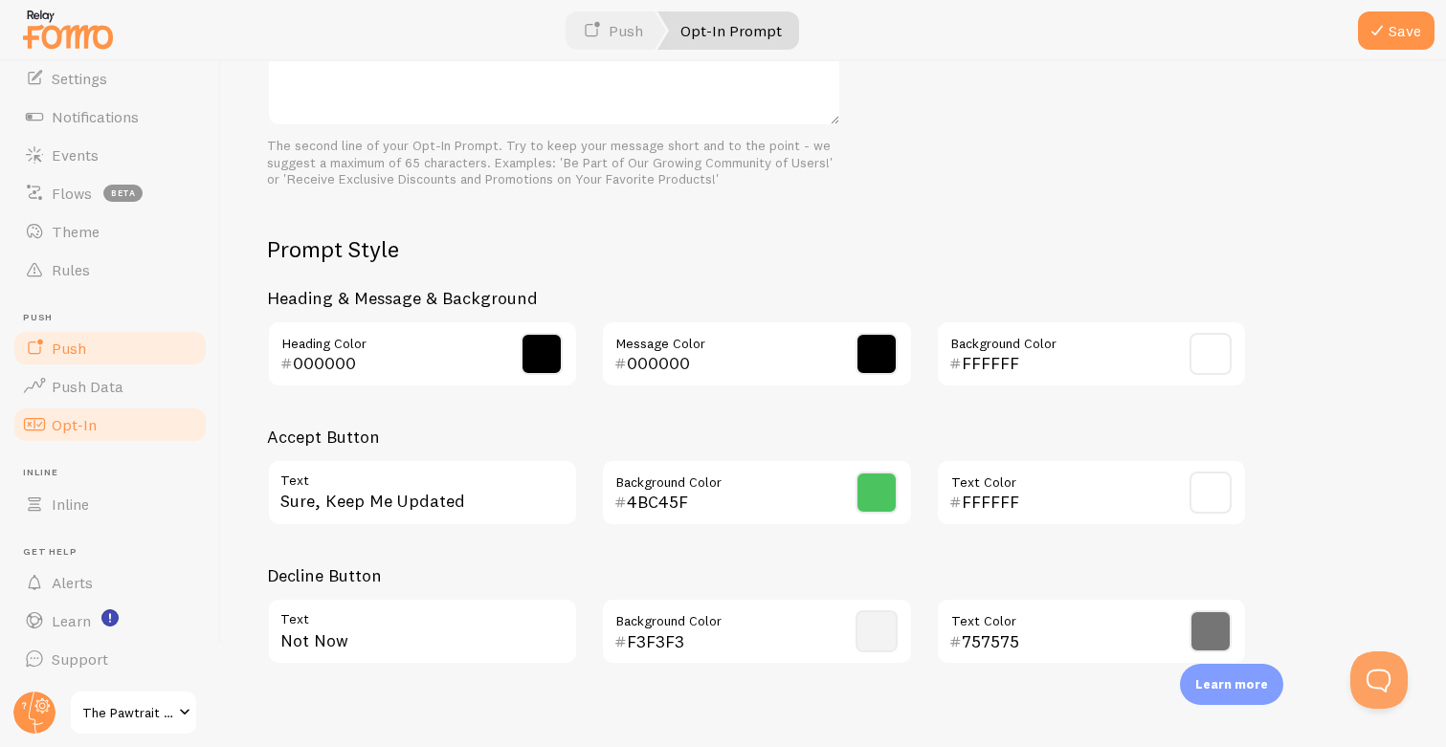
click at [109, 349] on link "Push" at bounding box center [109, 348] width 197 height 38
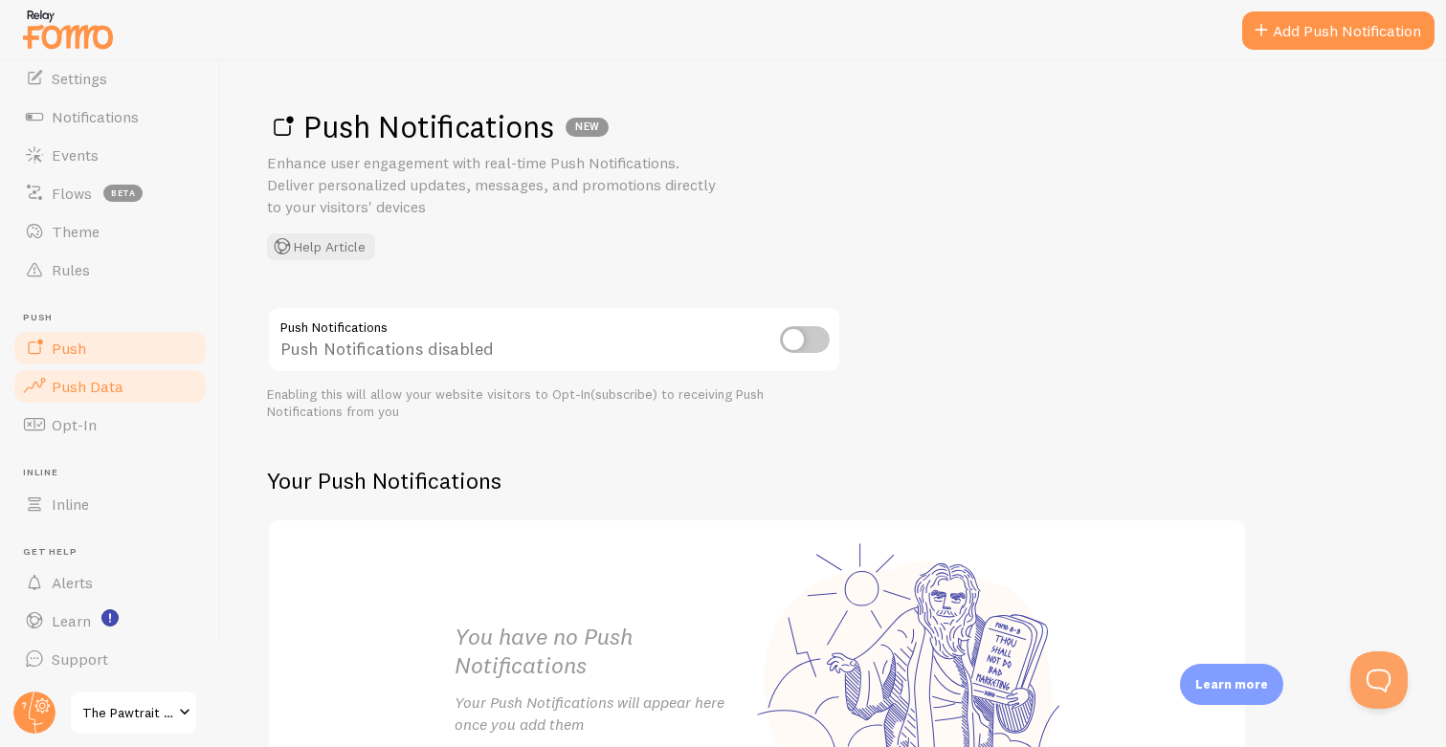
click at [121, 385] on link "Push Data" at bounding box center [109, 386] width 197 height 38
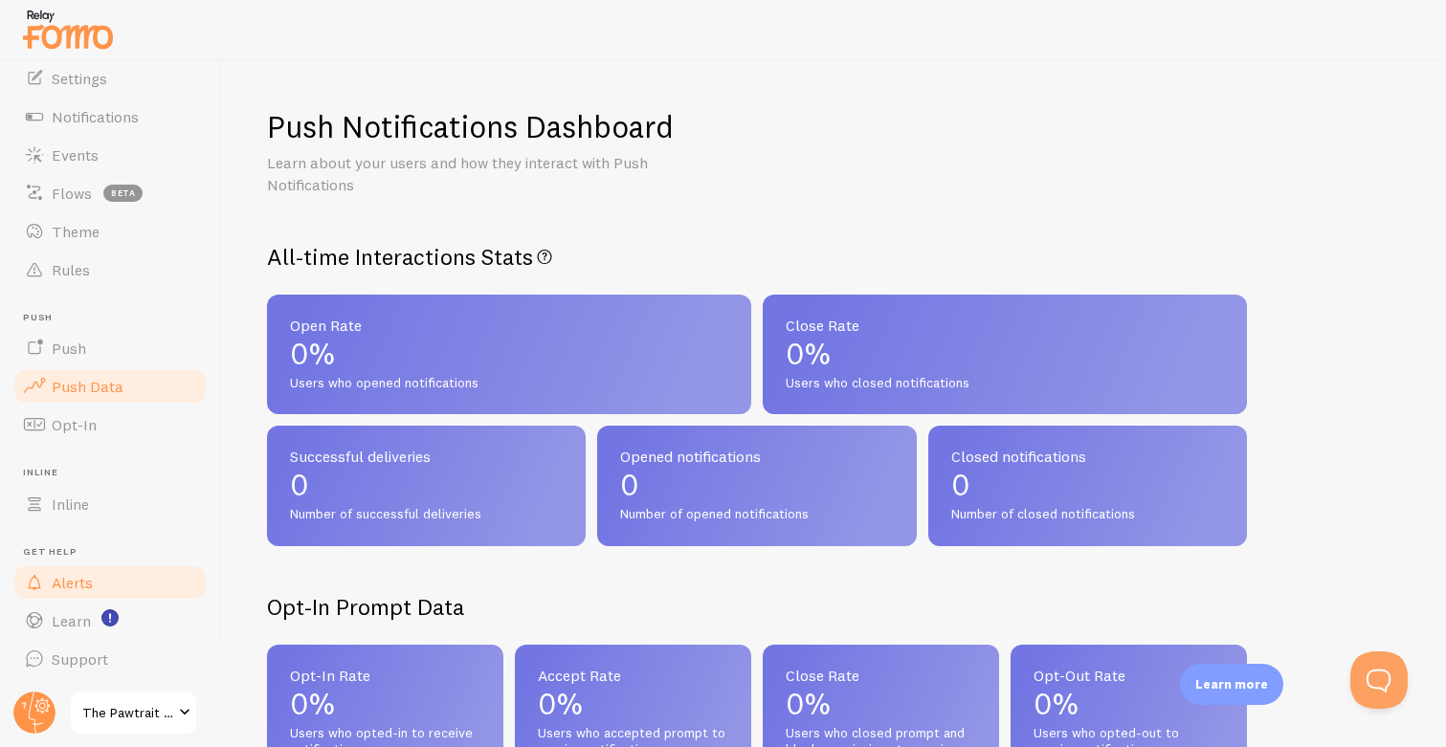
click at [99, 587] on link "Alerts" at bounding box center [109, 582] width 197 height 38
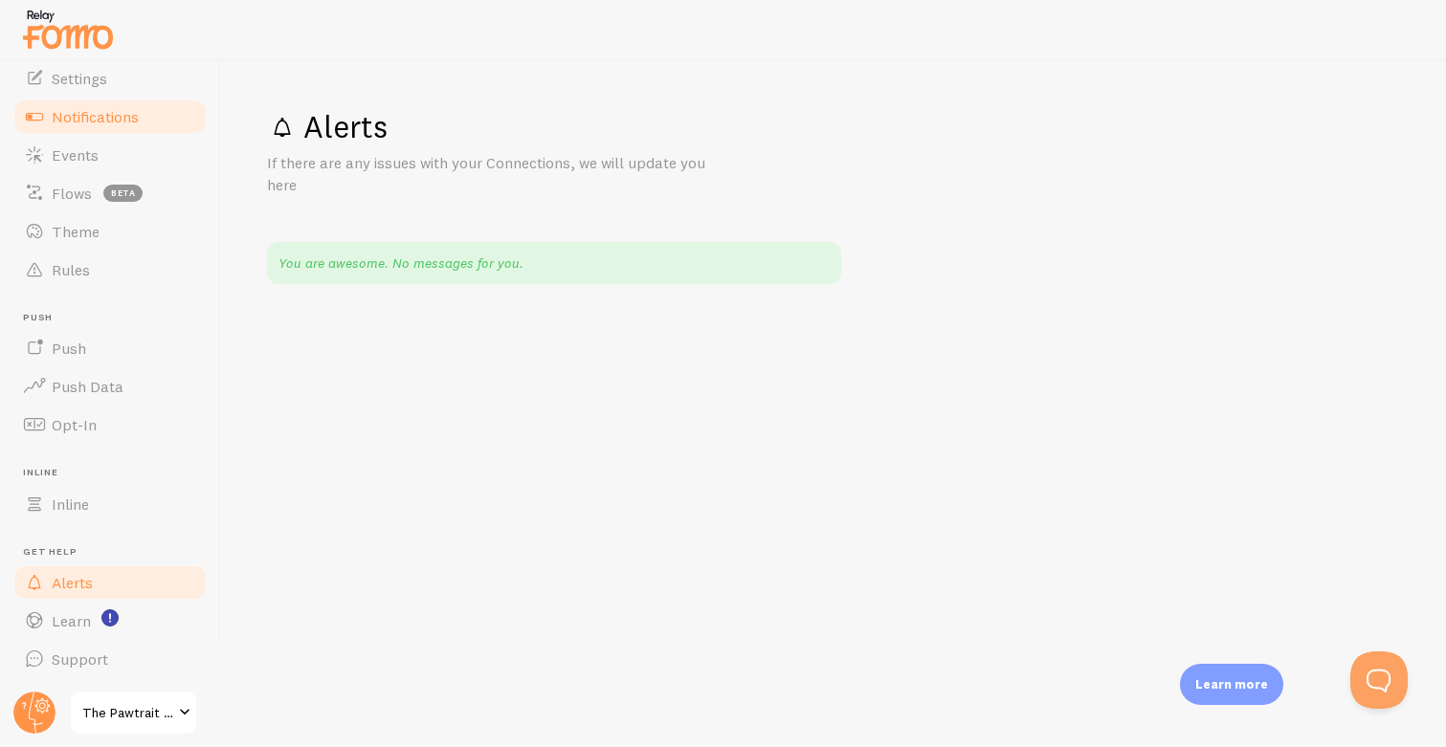
click at [123, 112] on span "Notifications" at bounding box center [95, 116] width 87 height 19
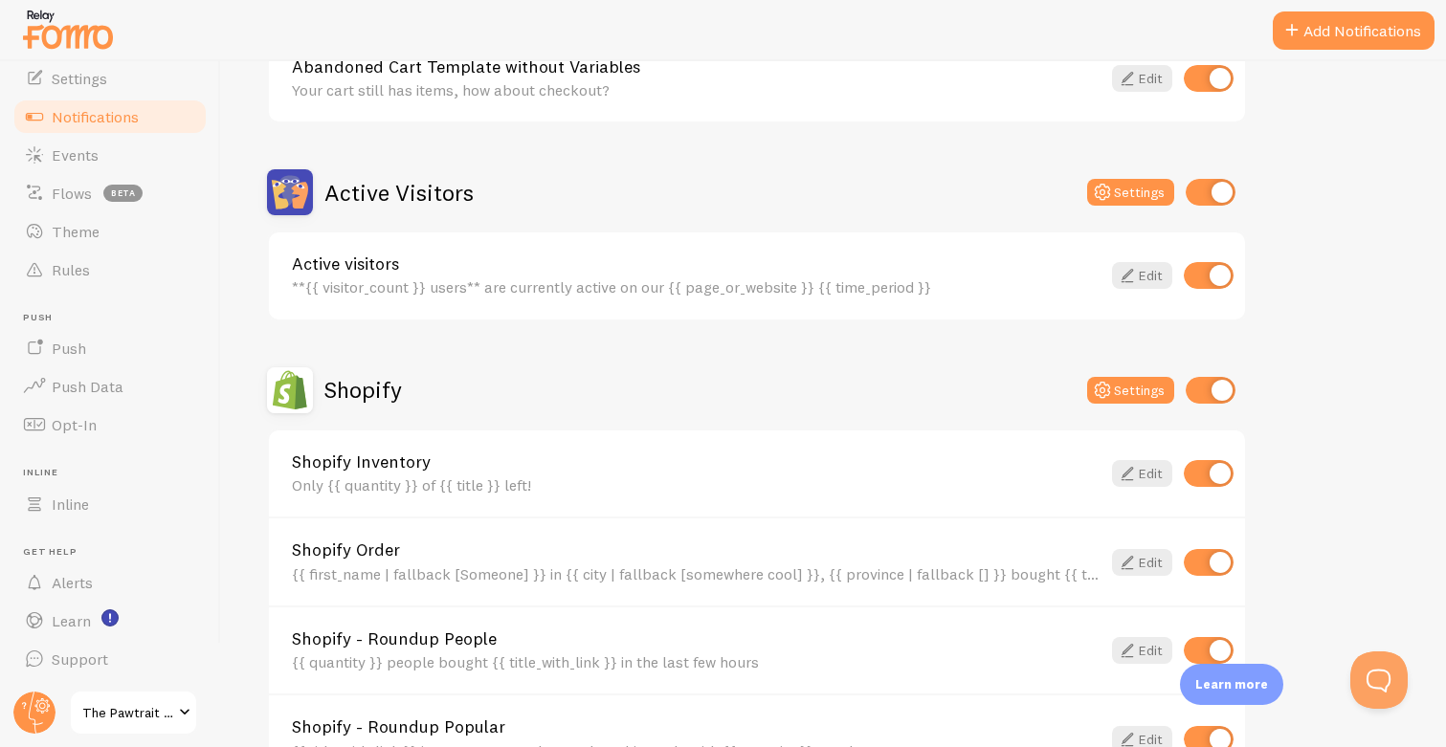
scroll to position [418, 0]
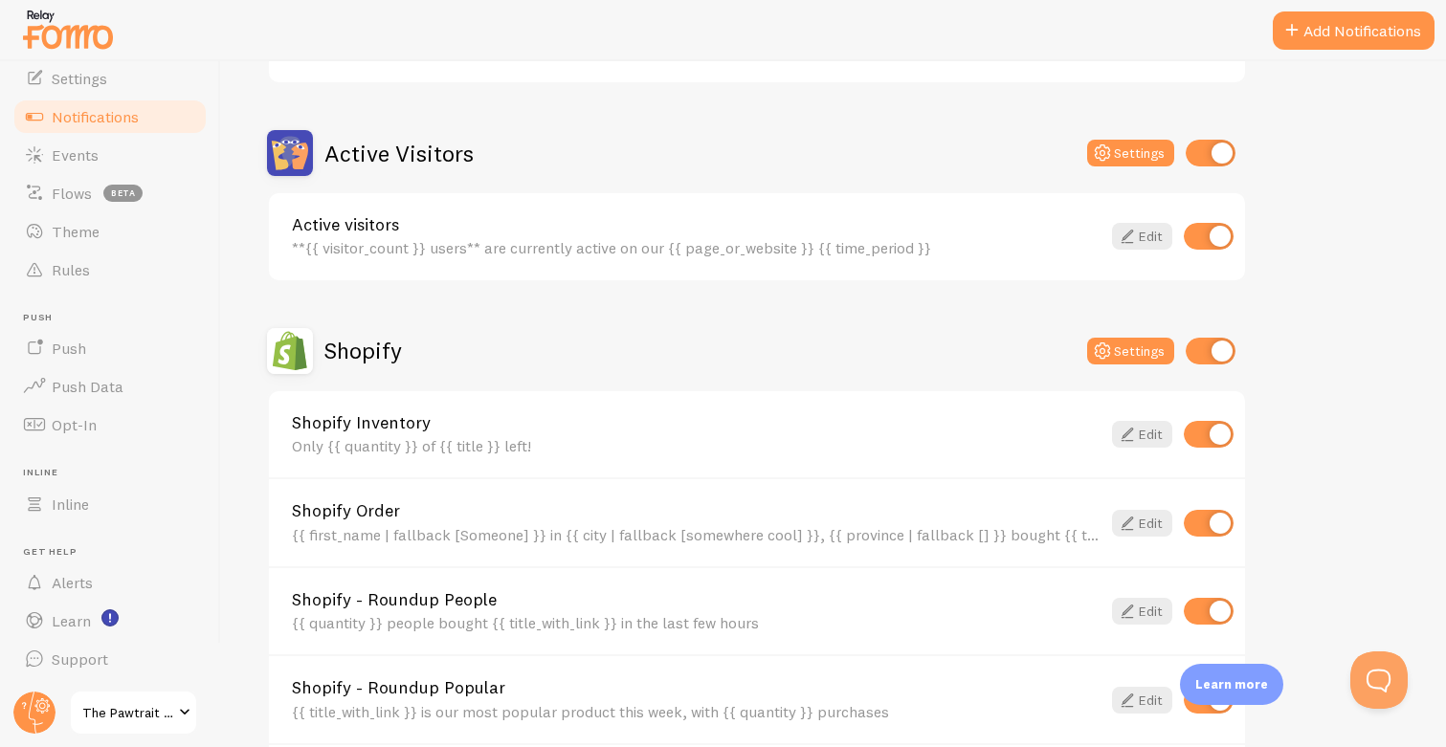
click at [1209, 431] on input "checkbox" at bounding box center [1208, 434] width 50 height 27
checkbox input "false"
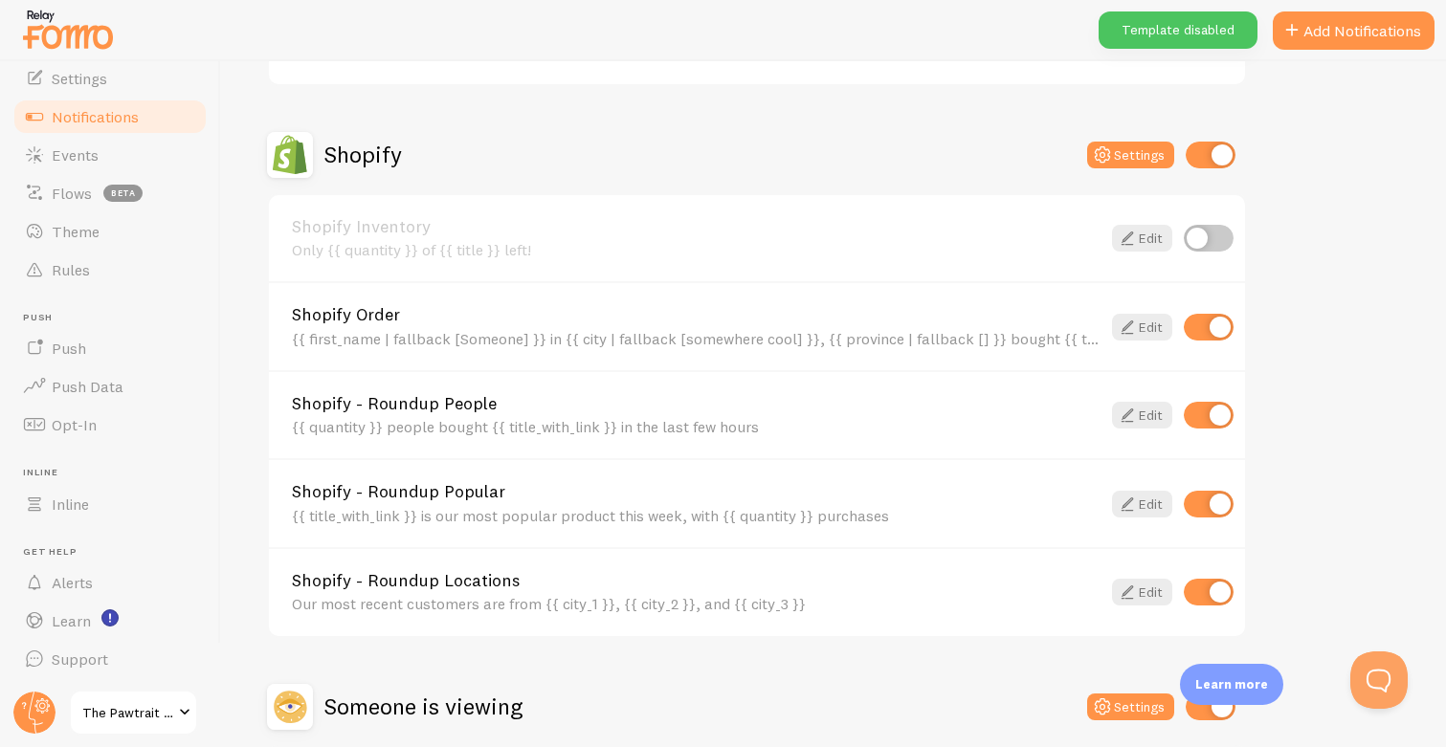
scroll to position [620, 0]
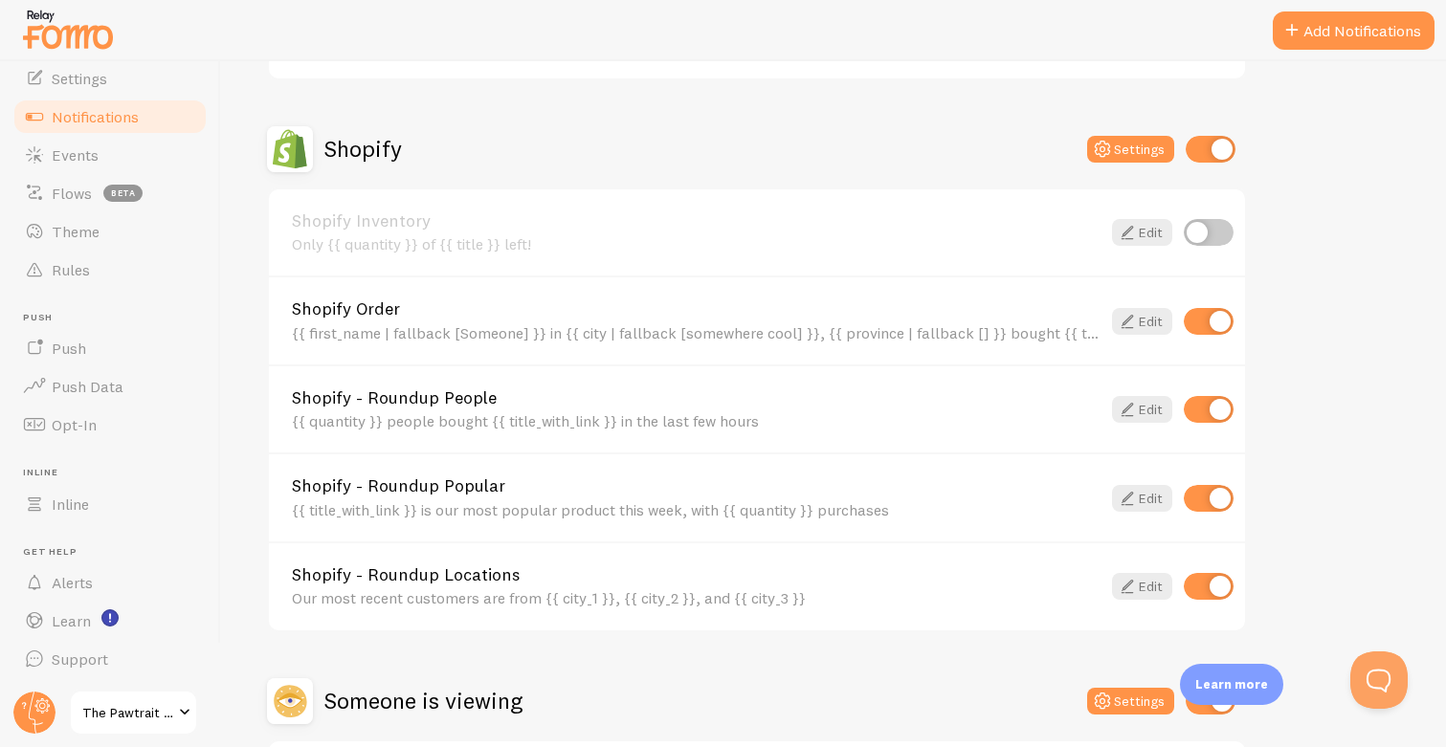
click at [1207, 152] on input "checkbox" at bounding box center [1210, 149] width 50 height 27
checkbox input "false"
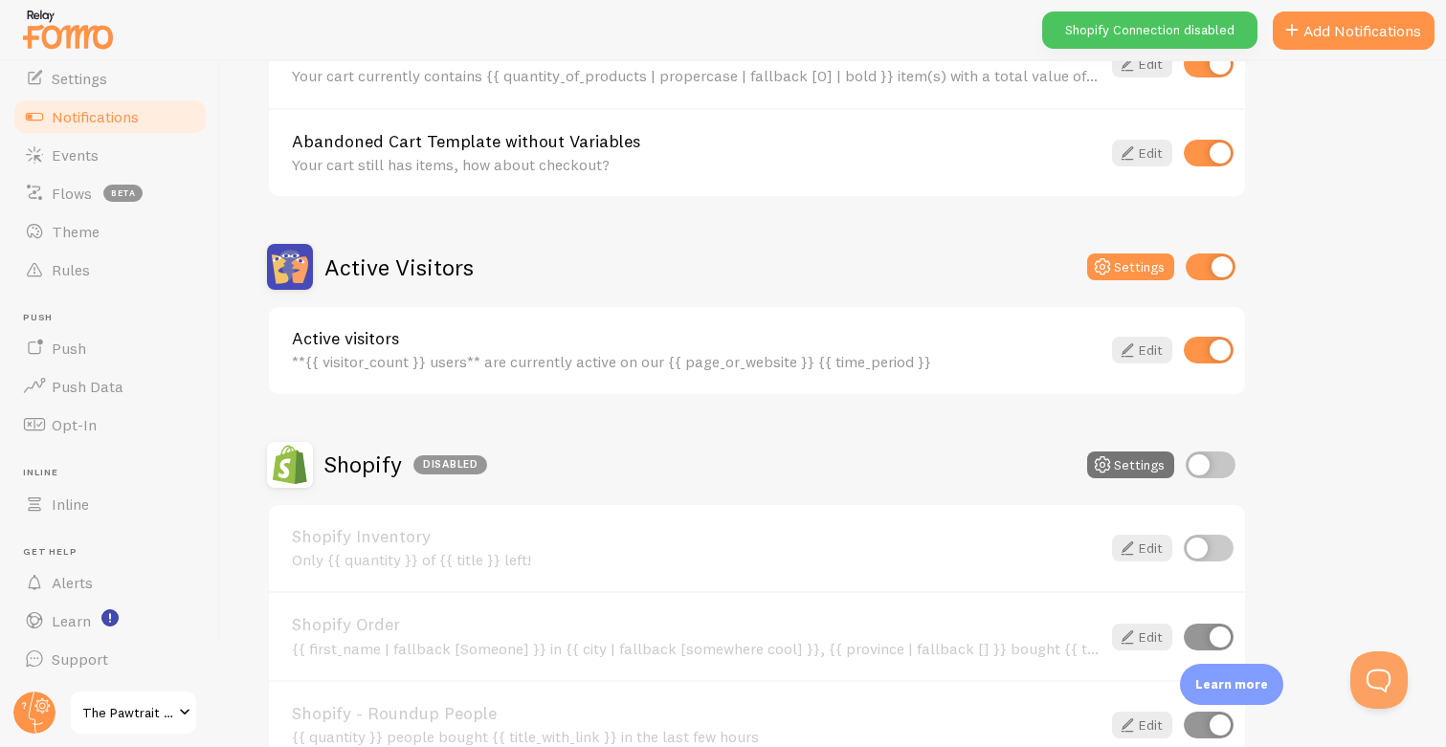
scroll to position [306, 0]
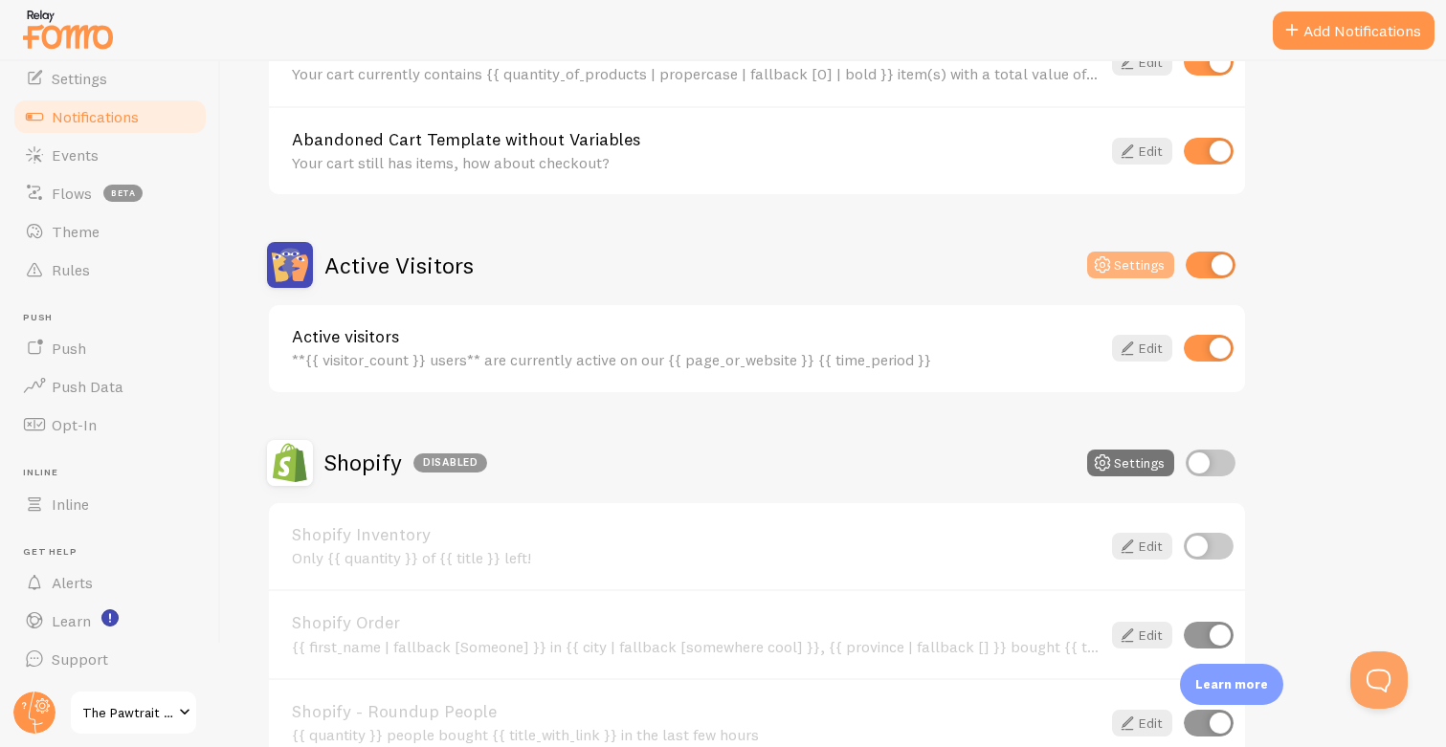
click at [1138, 264] on button "Settings" at bounding box center [1130, 265] width 87 height 27
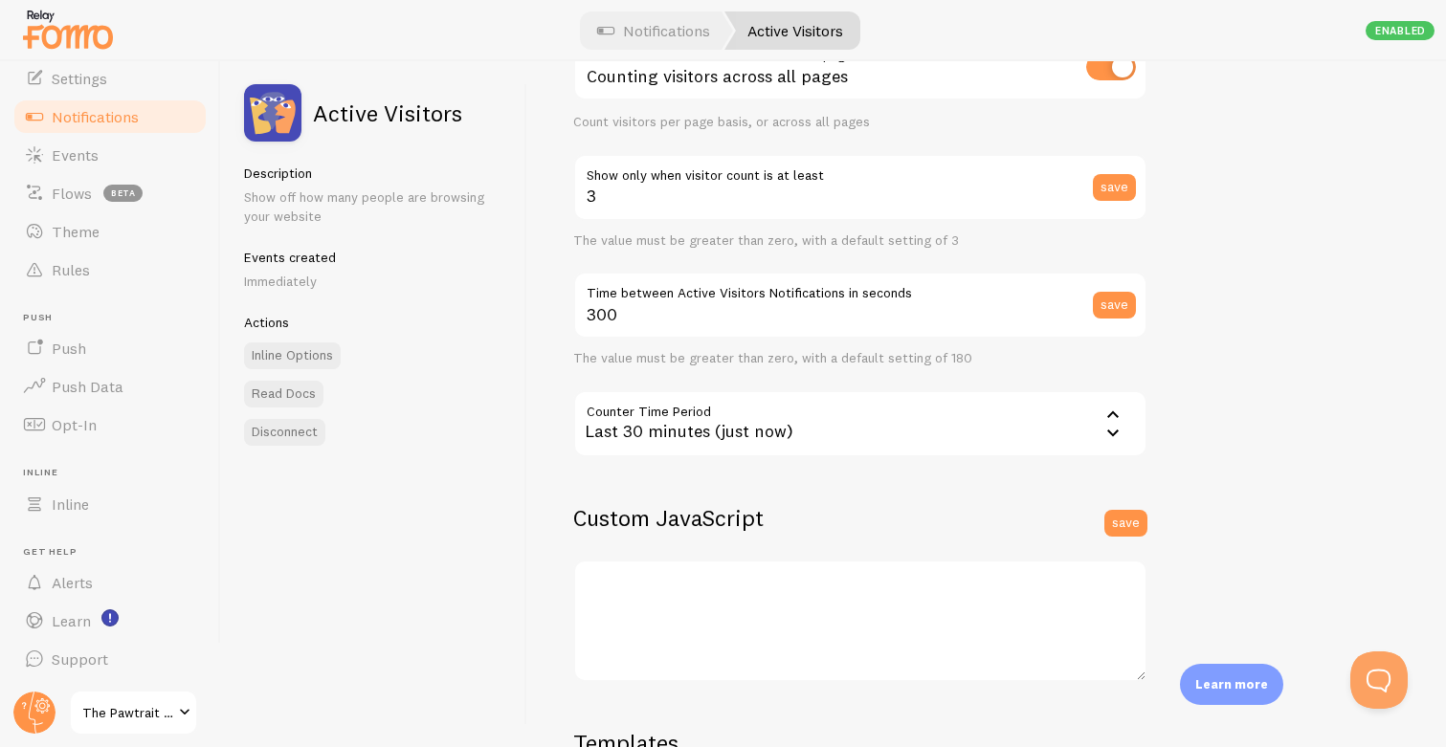
scroll to position [254, 0]
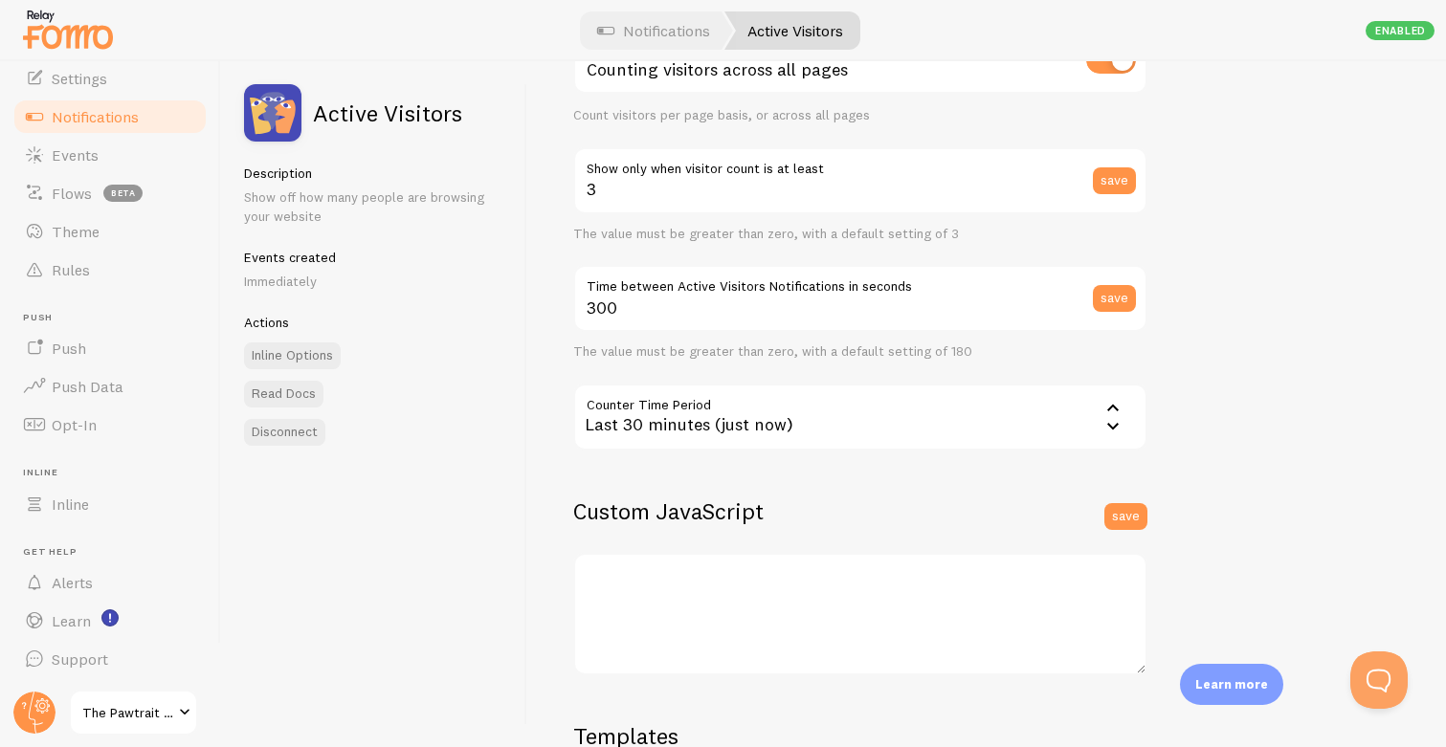
click at [736, 412] on div "Last 30 minutes (just now)" at bounding box center [860, 417] width 574 height 67
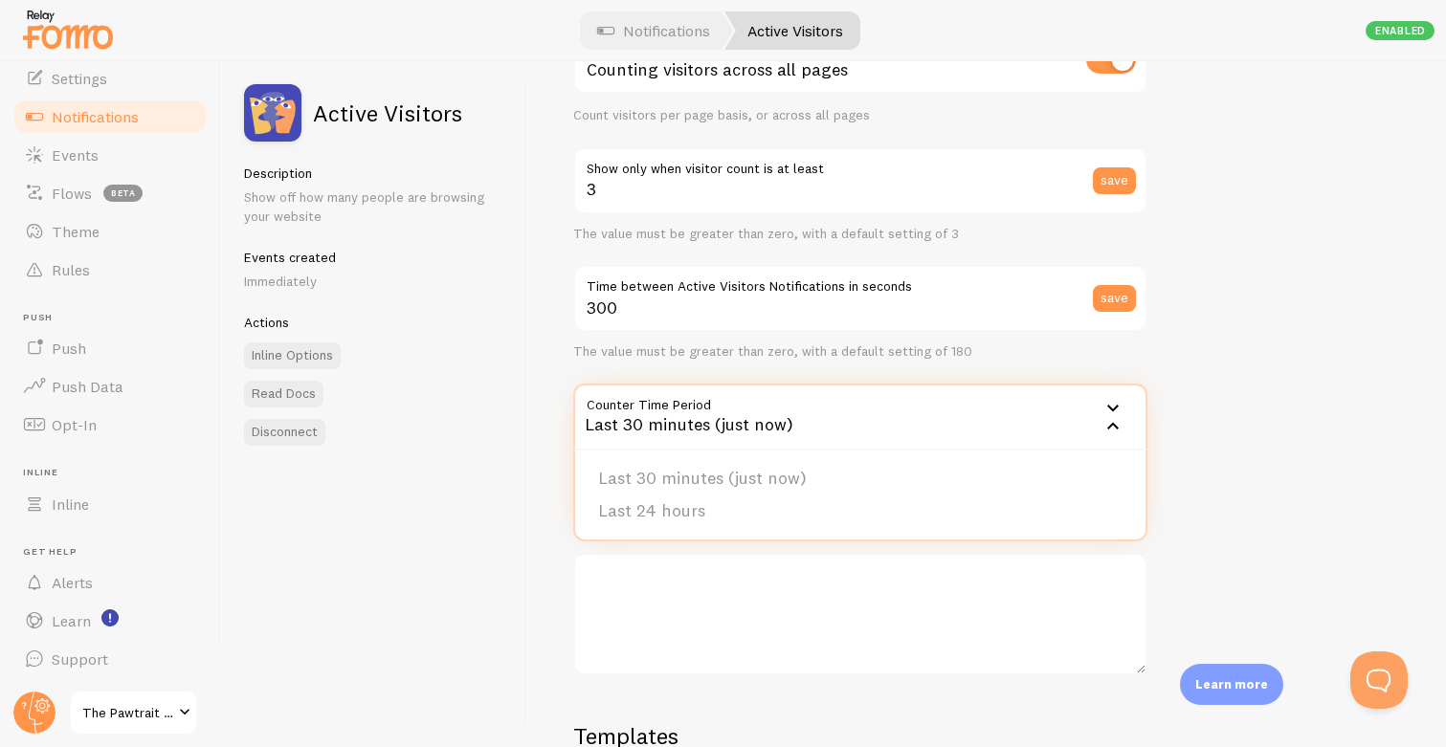
click at [550, 432] on div "Settings Connection Connection enabled Disabled Connections won't create new Ev…" at bounding box center [986, 404] width 918 height 686
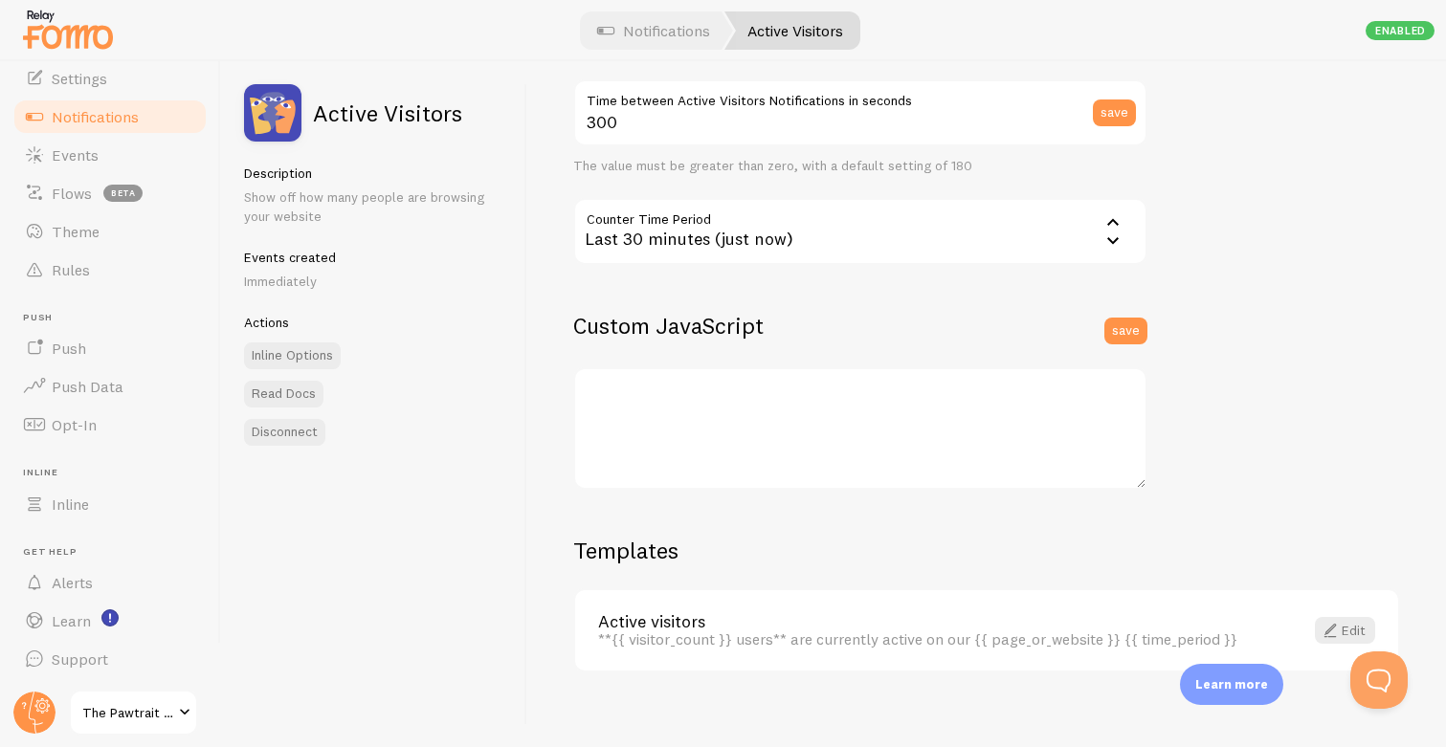
scroll to position [456, 0]
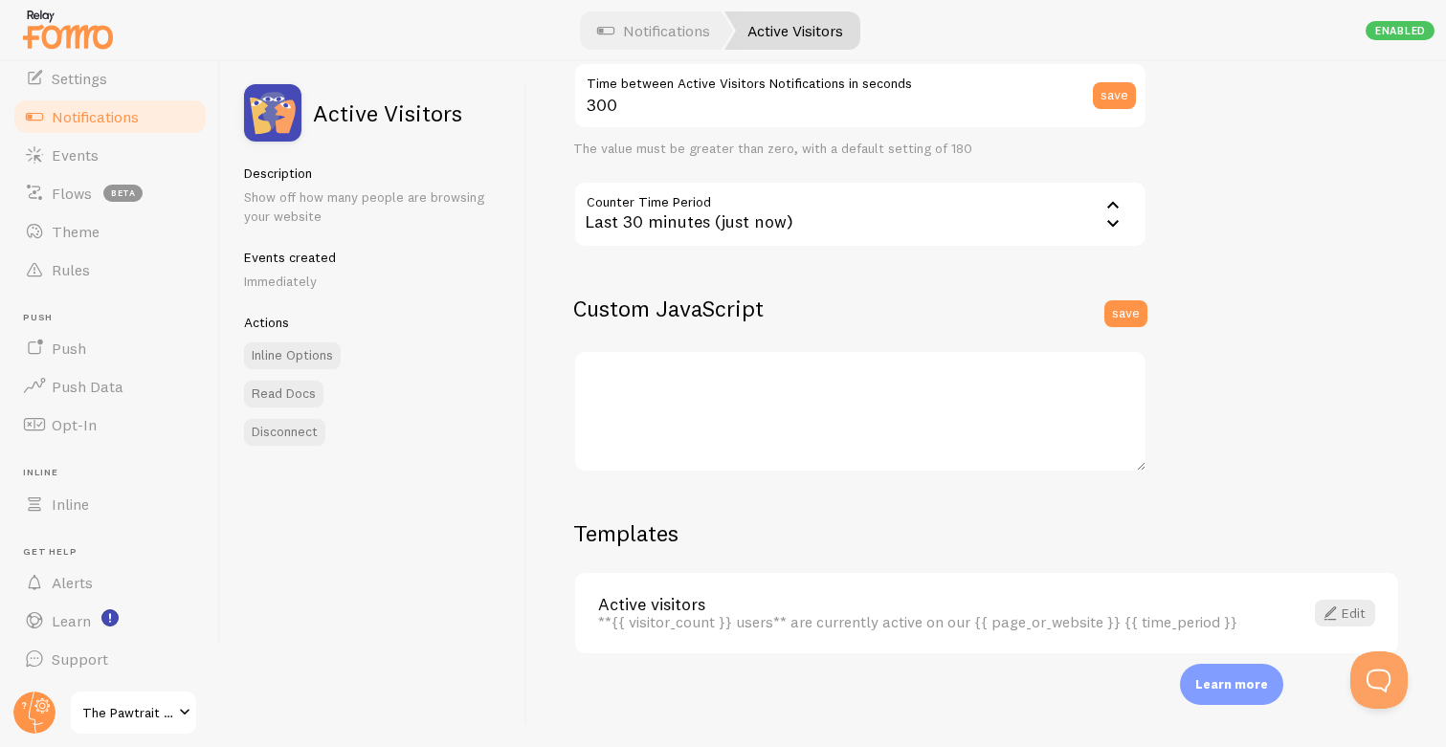
click at [735, 231] on div "Last 30 minutes (just now)" at bounding box center [860, 214] width 574 height 67
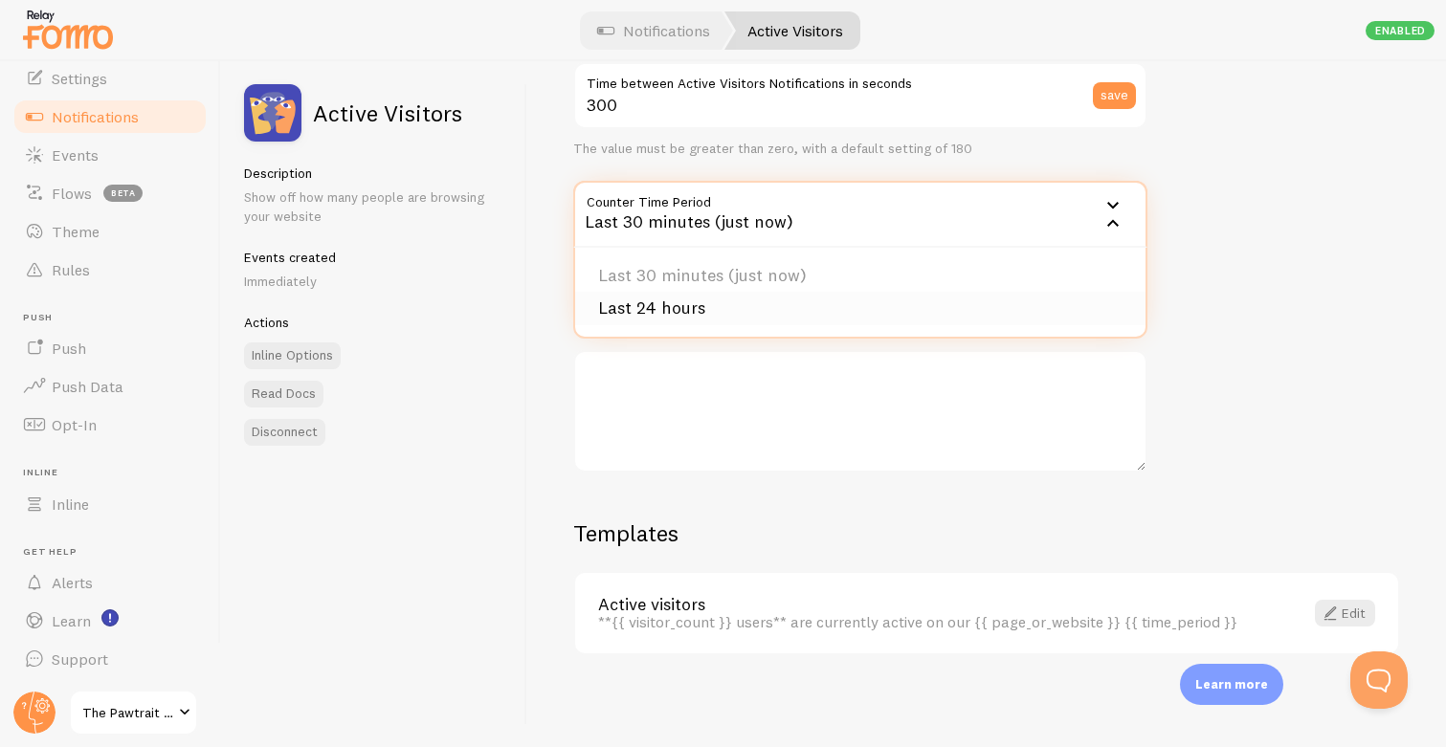
click at [735, 312] on li "Last 24 hours" at bounding box center [860, 308] width 570 height 33
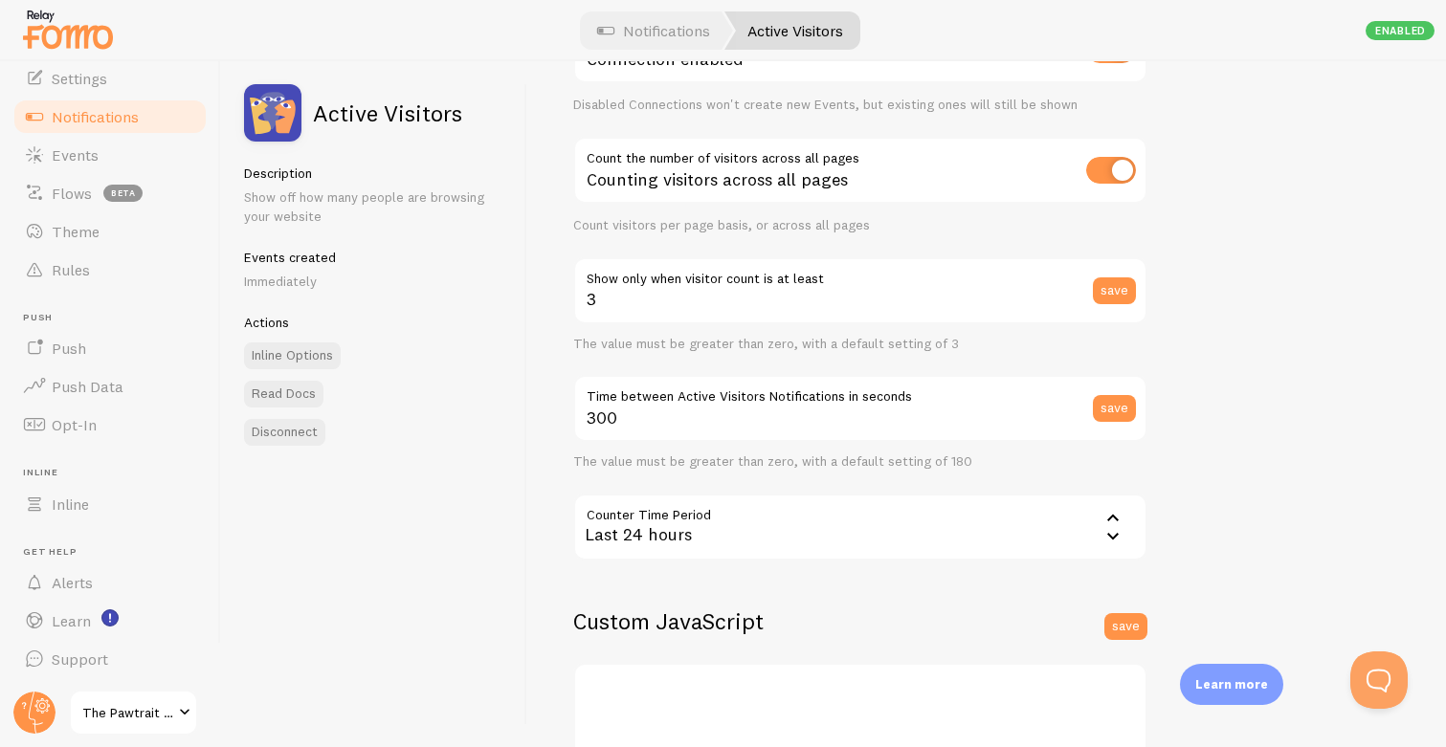
scroll to position [0, 0]
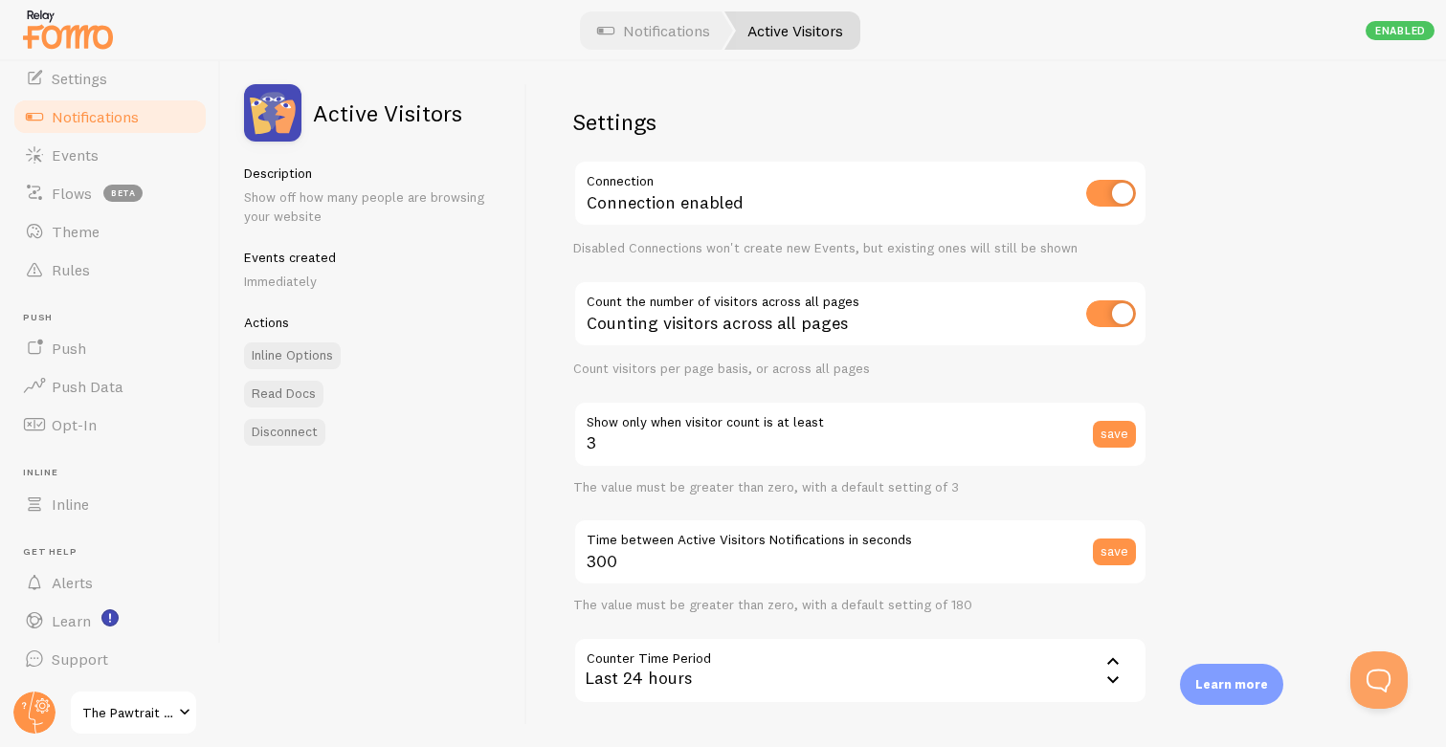
click at [107, 113] on span "Notifications" at bounding box center [95, 116] width 87 height 19
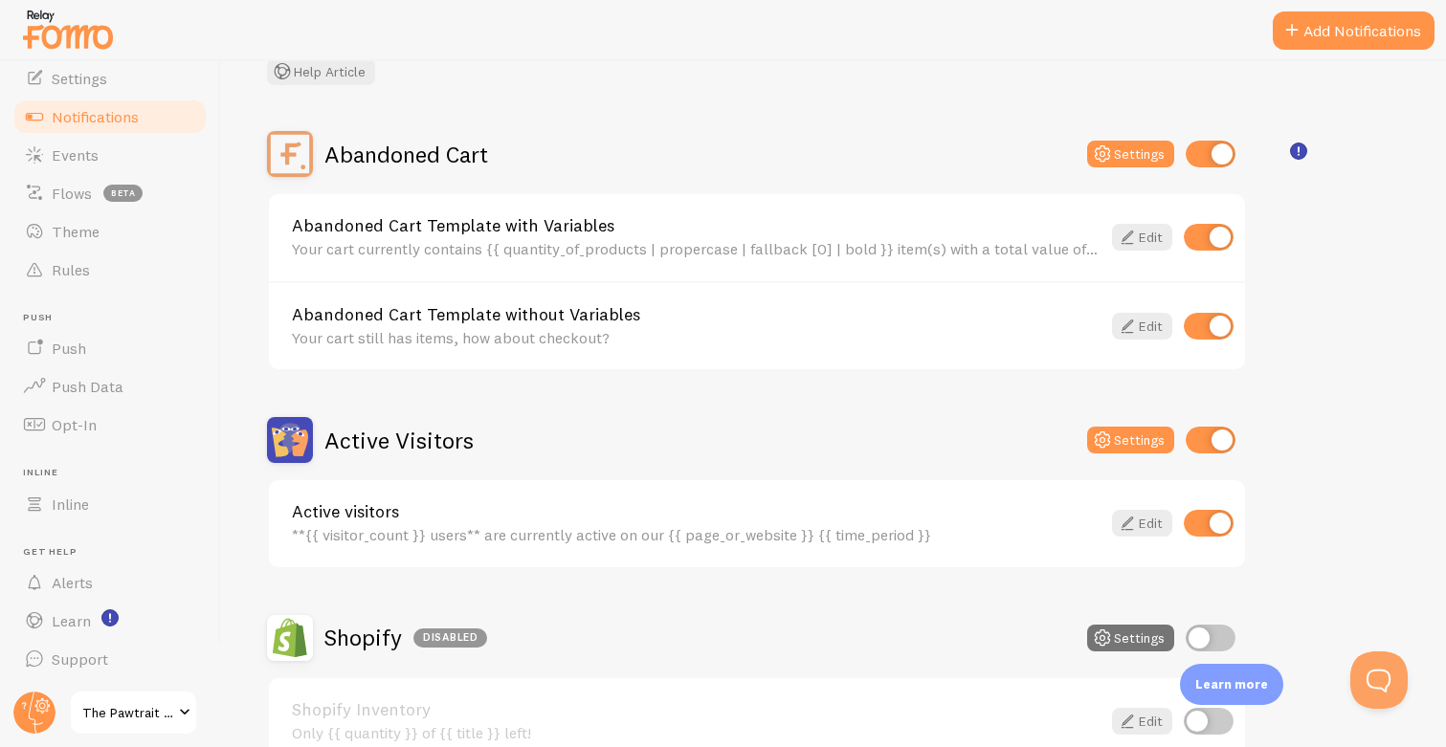
scroll to position [128, 0]
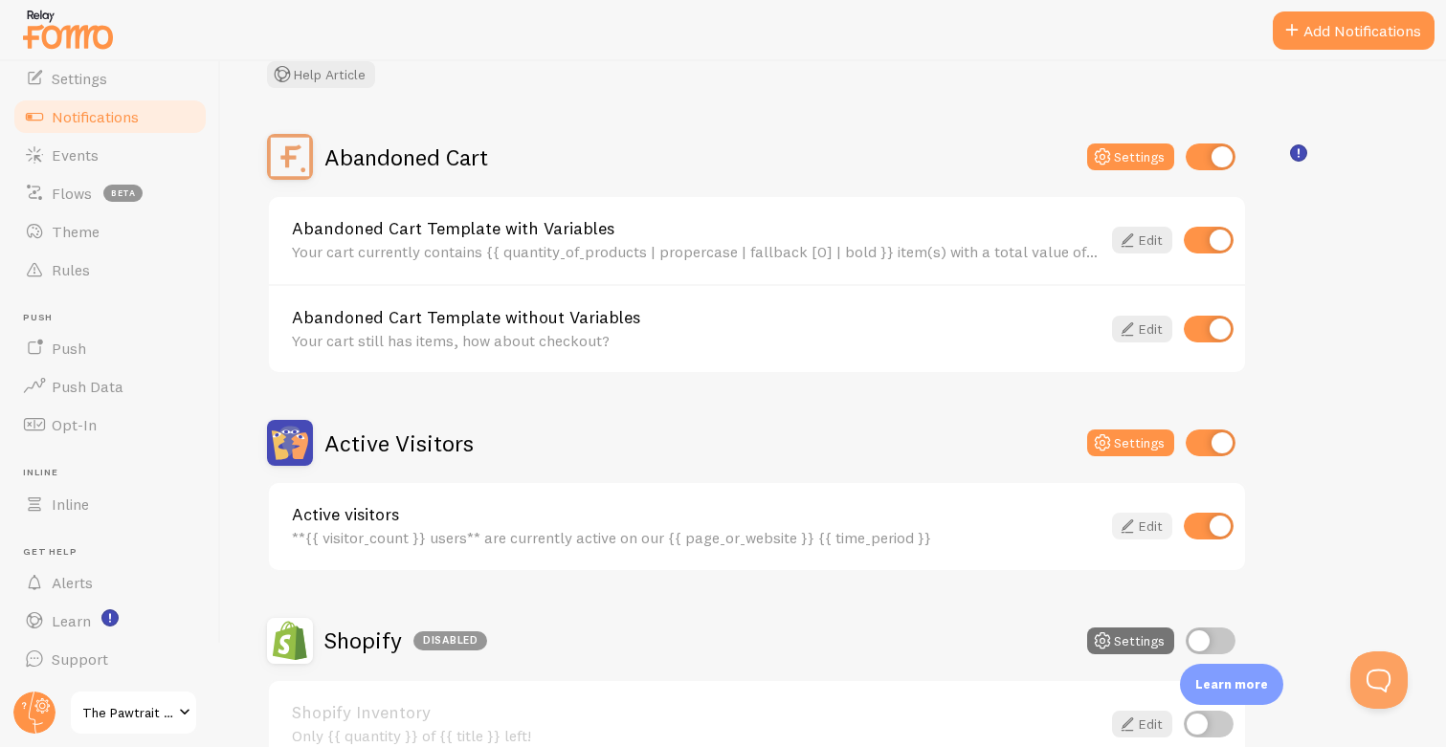
click at [1153, 520] on link "Edit" at bounding box center [1142, 526] width 60 height 27
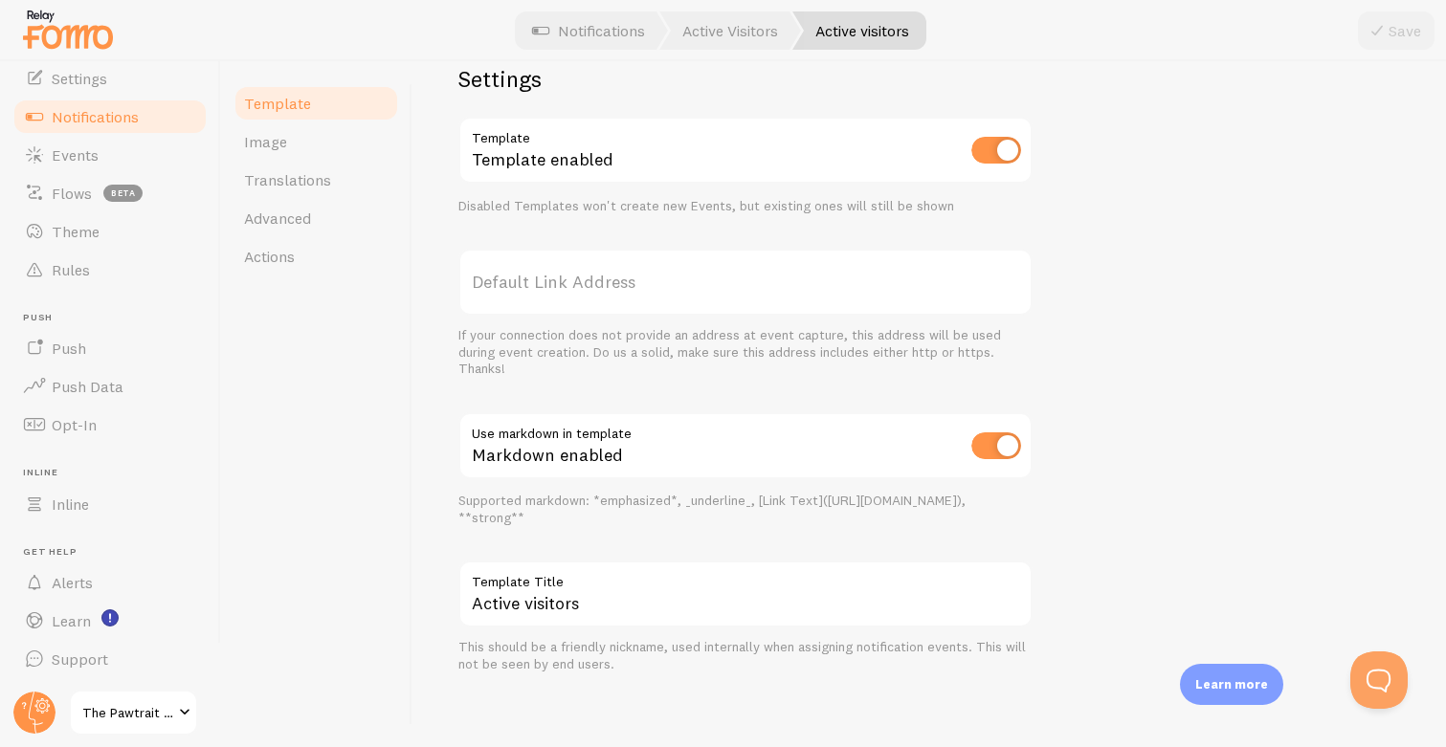
scroll to position [635, 0]
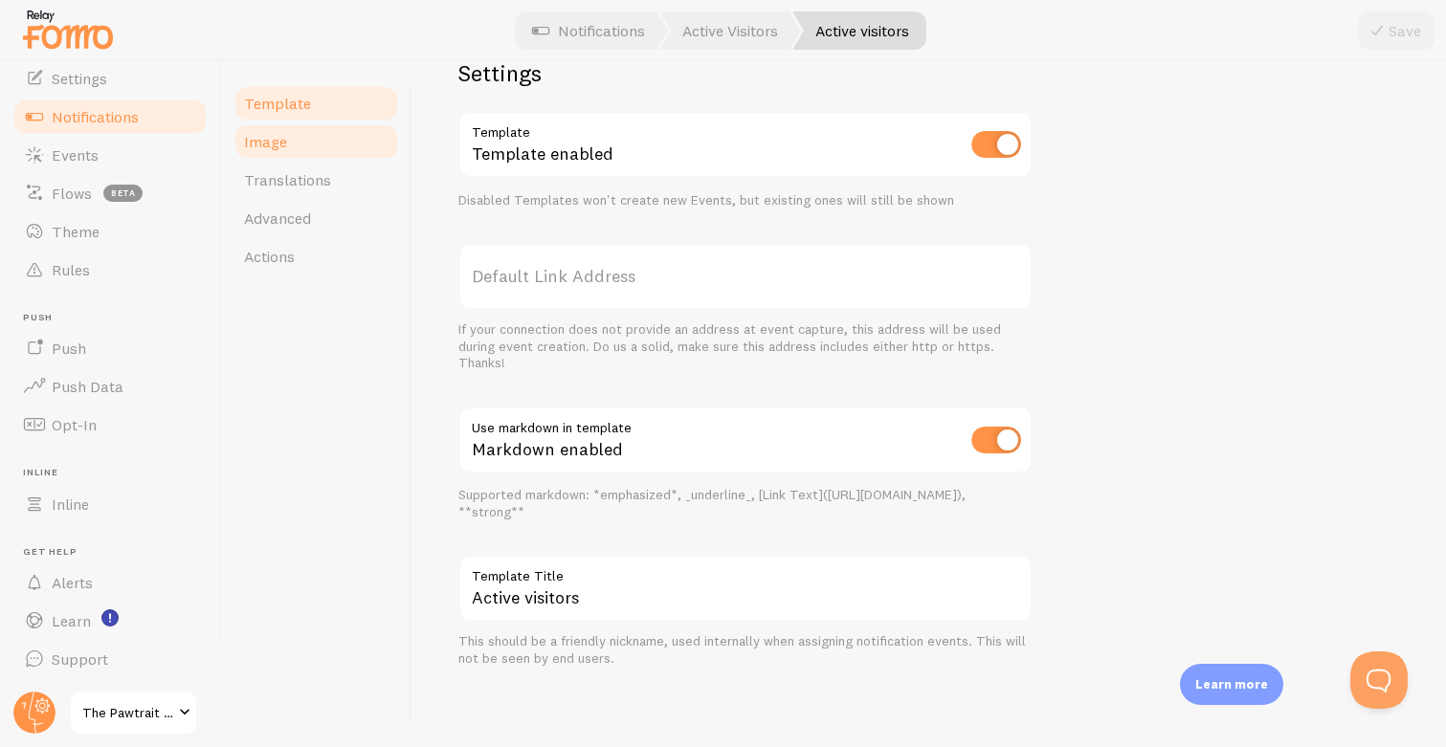
click at [324, 153] on link "Image" at bounding box center [315, 141] width 167 height 38
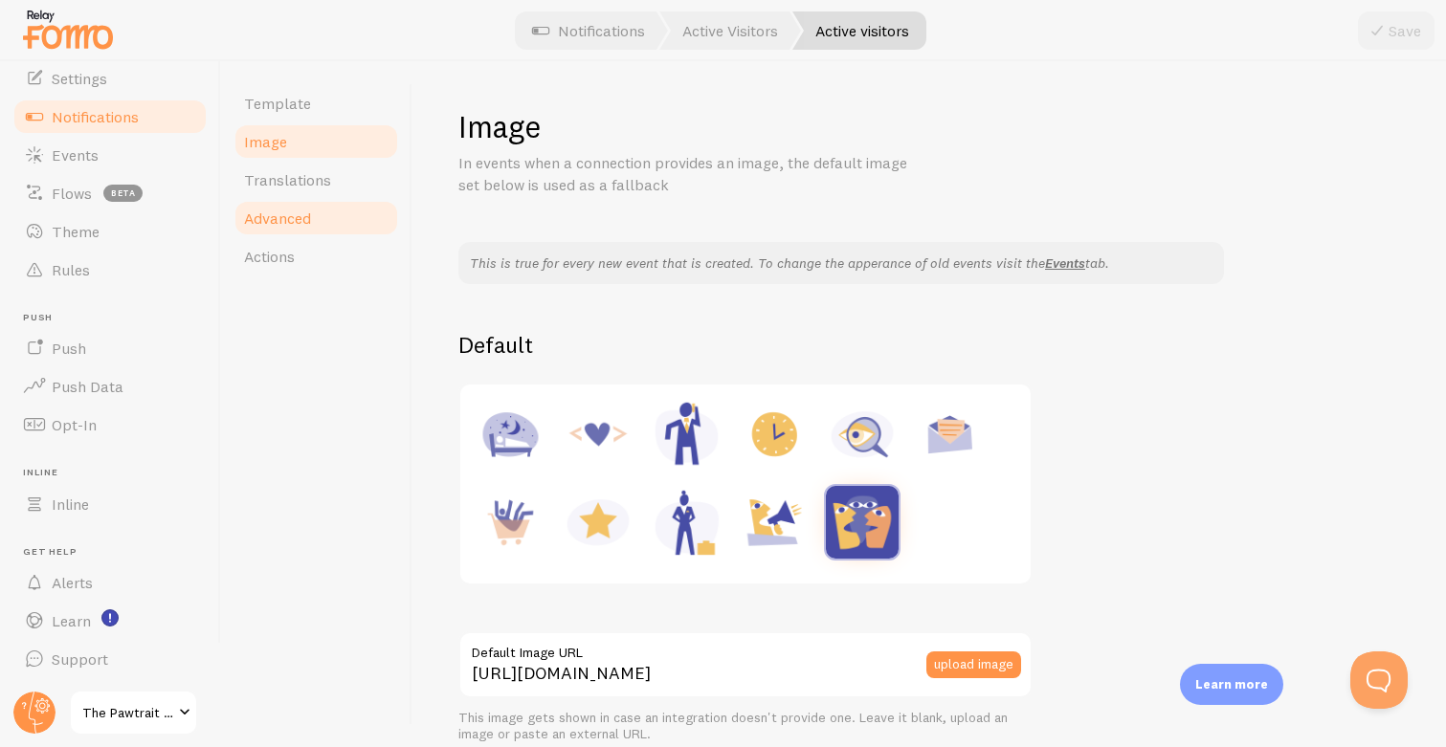
click at [320, 232] on link "Advanced" at bounding box center [315, 218] width 167 height 38
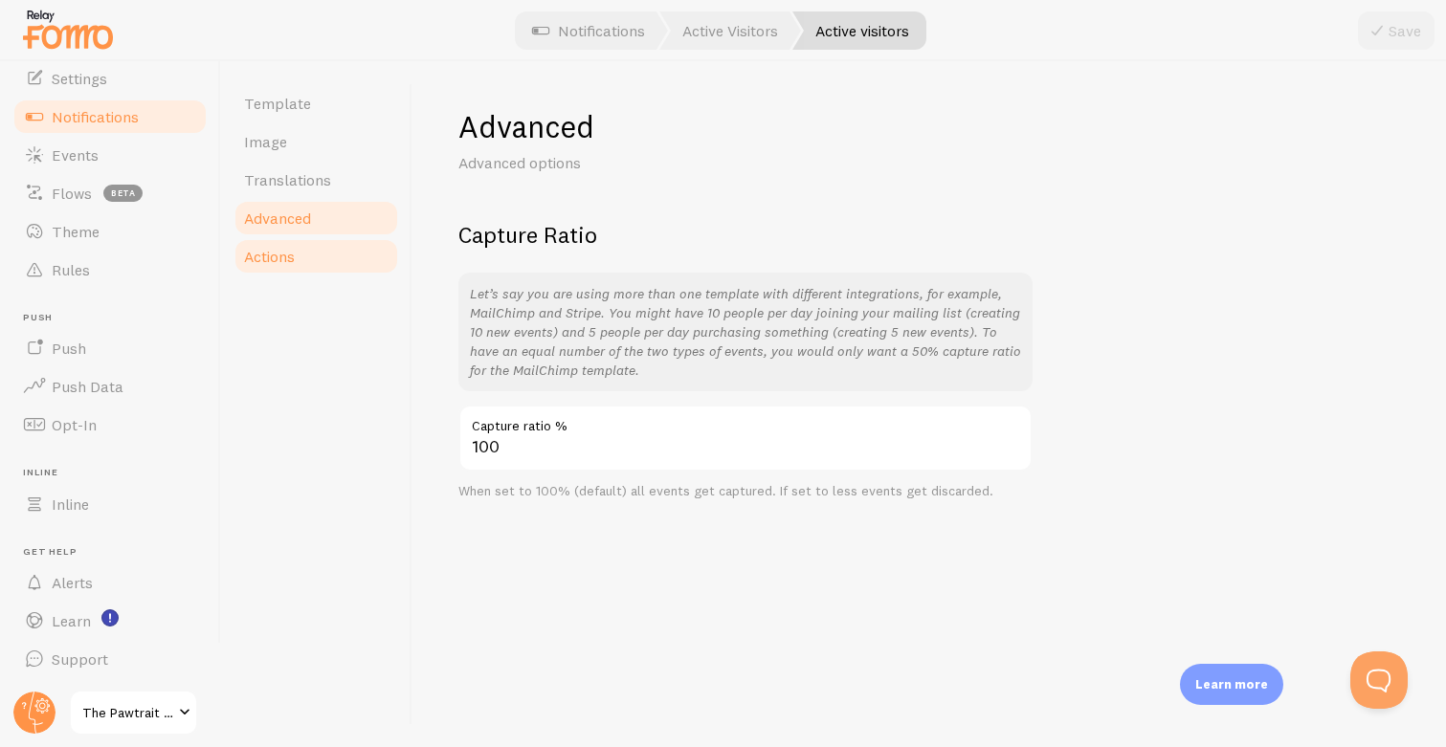
click at [318, 263] on link "Actions" at bounding box center [315, 256] width 167 height 38
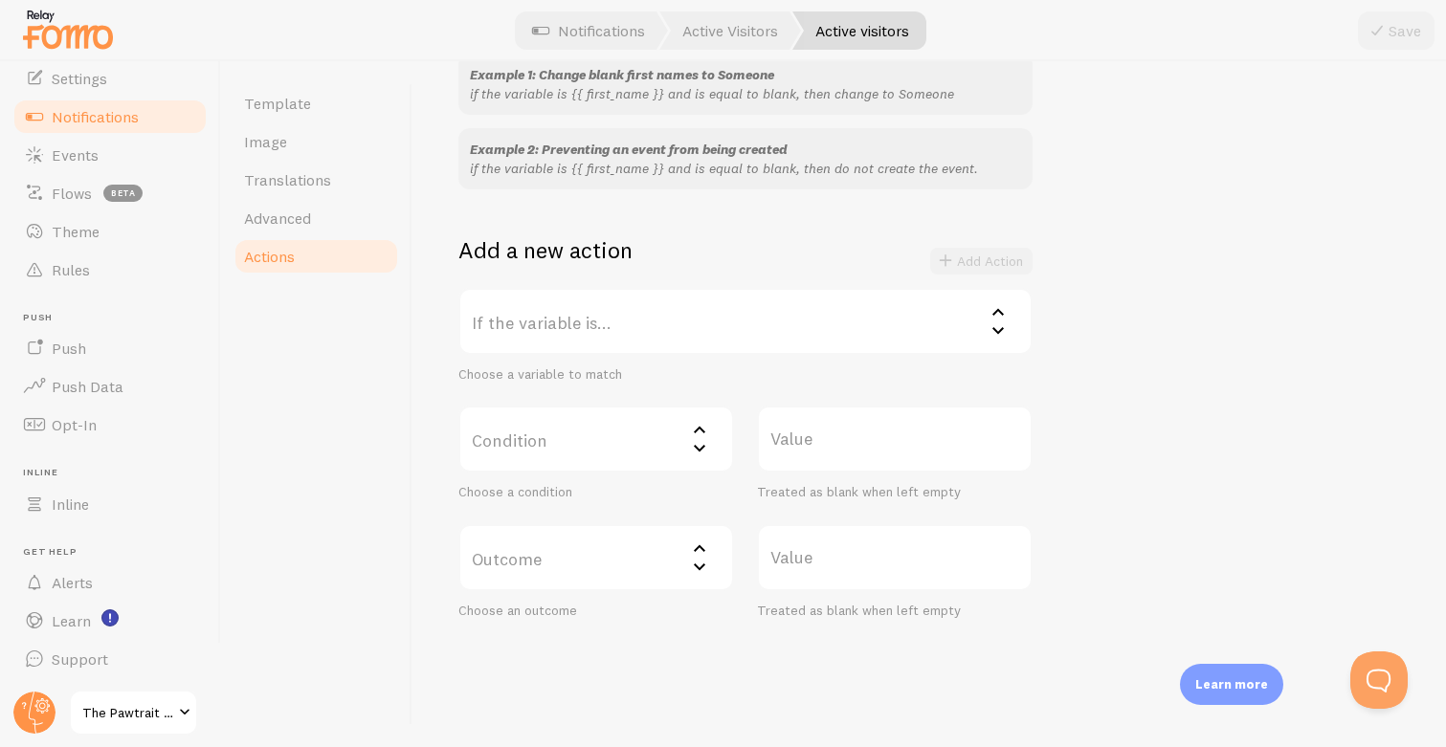
scroll to position [247, 0]
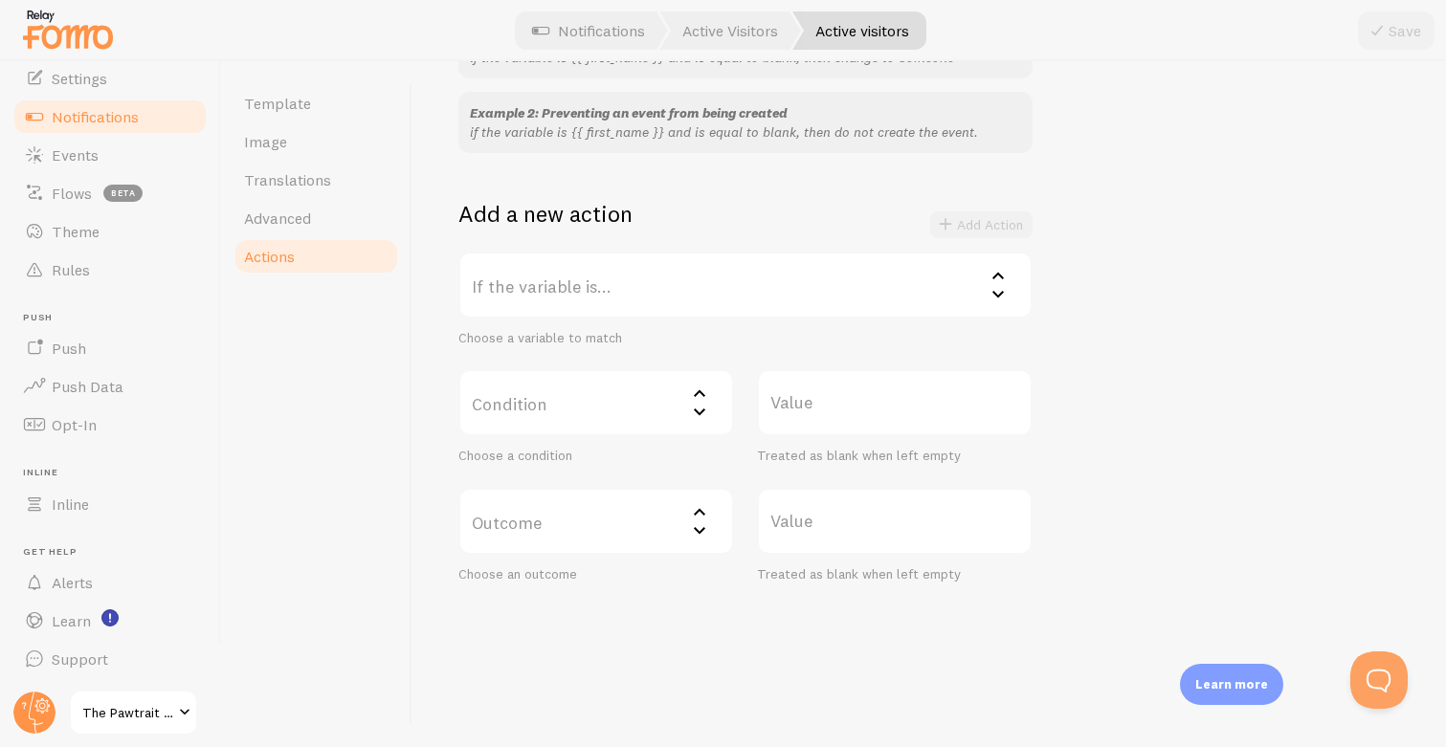
click at [92, 111] on span "Notifications" at bounding box center [95, 116] width 87 height 19
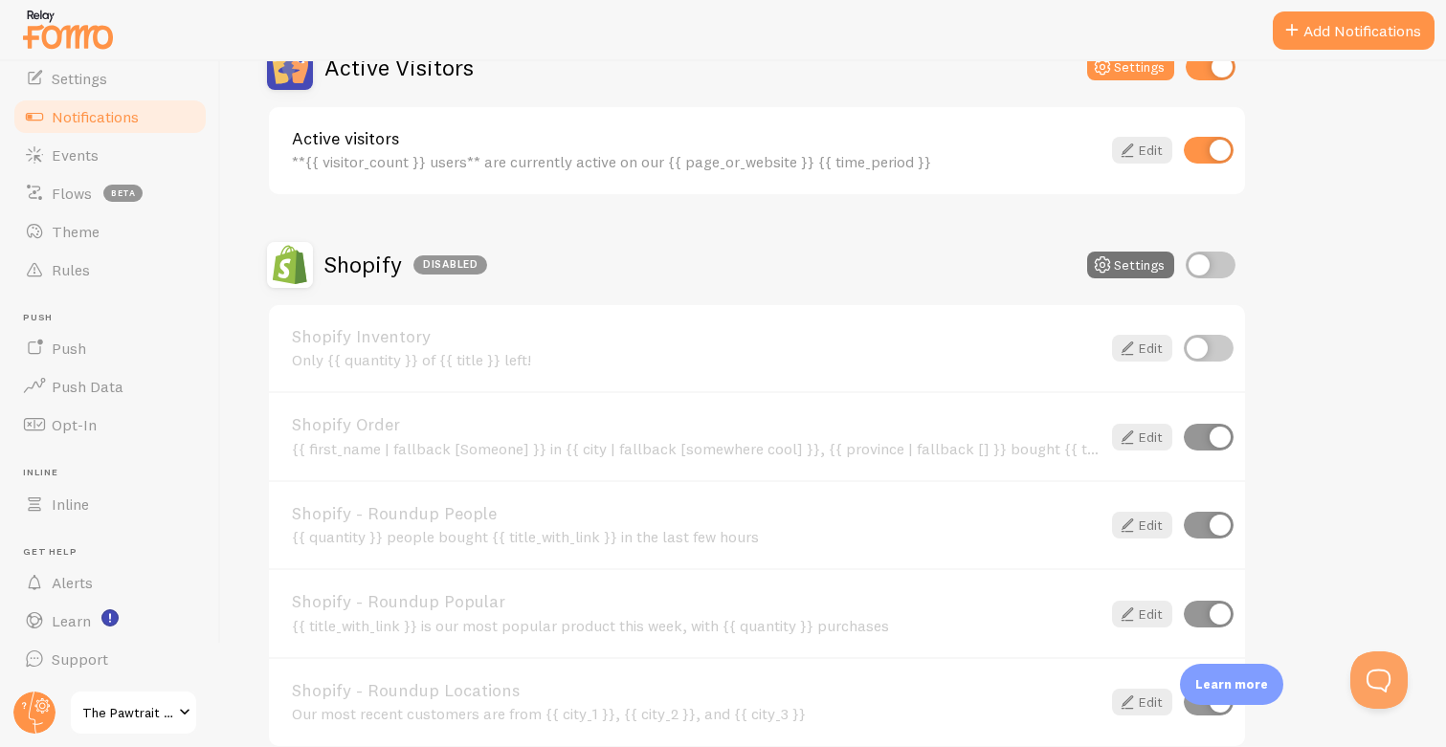
scroll to position [528, 0]
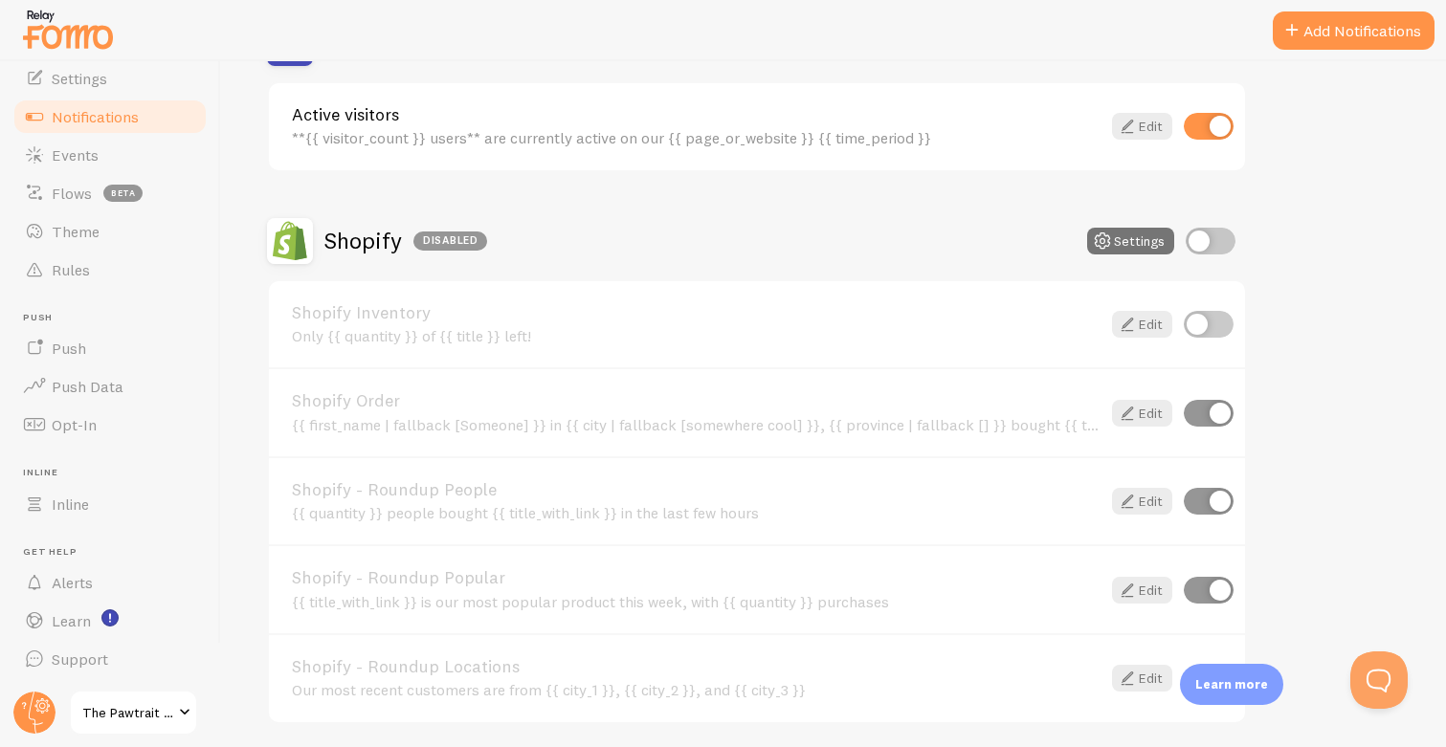
click at [1211, 232] on input "checkbox" at bounding box center [1210, 241] width 50 height 27
checkbox input "true"
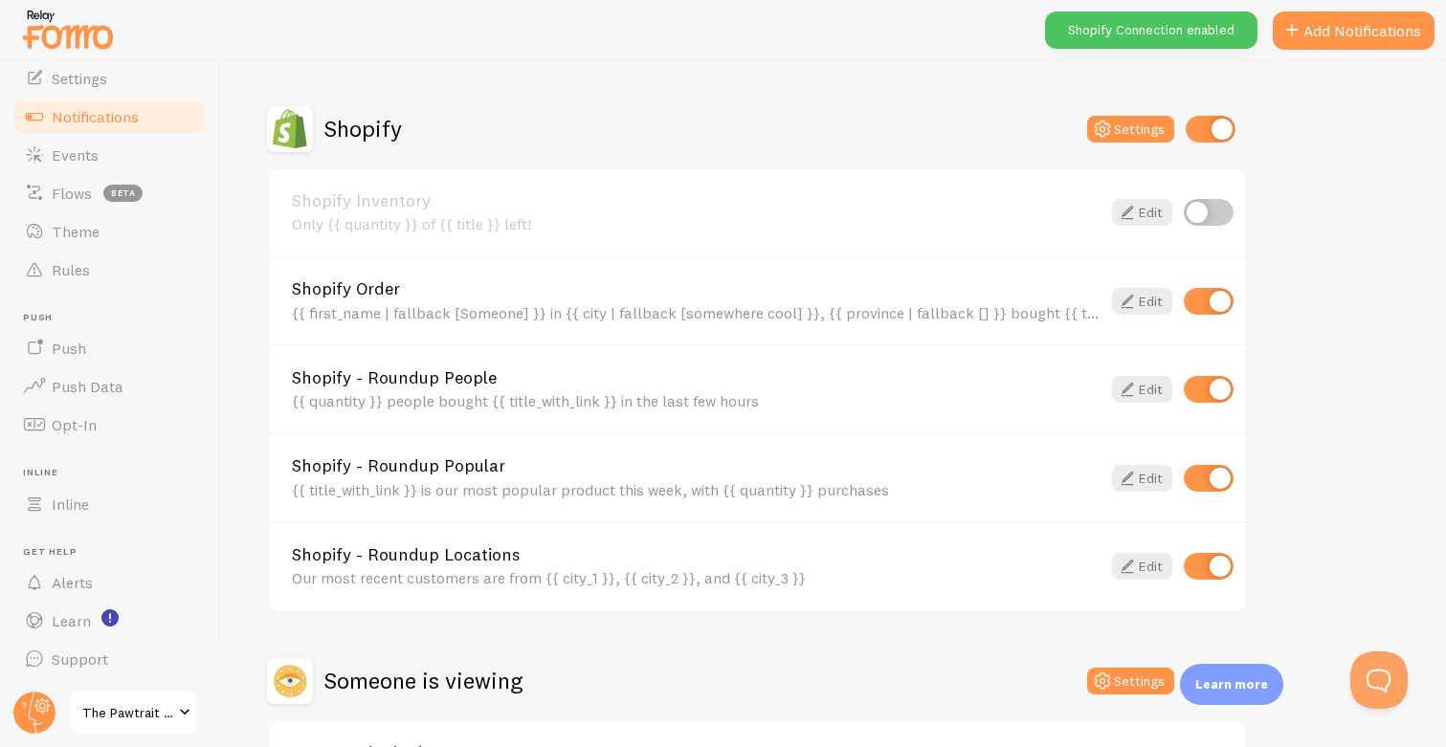
scroll to position [645, 0]
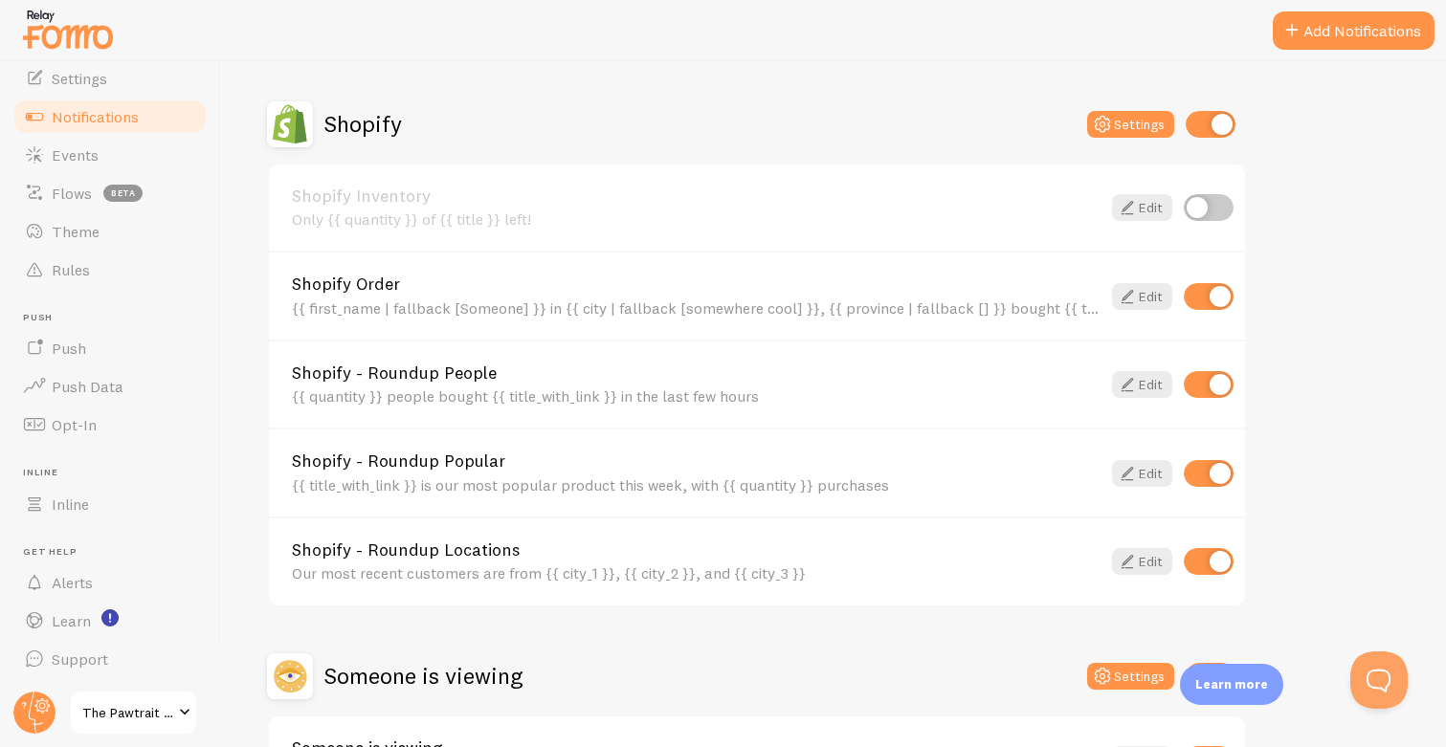
click at [1217, 461] on input "checkbox" at bounding box center [1208, 473] width 50 height 27
checkbox input "false"
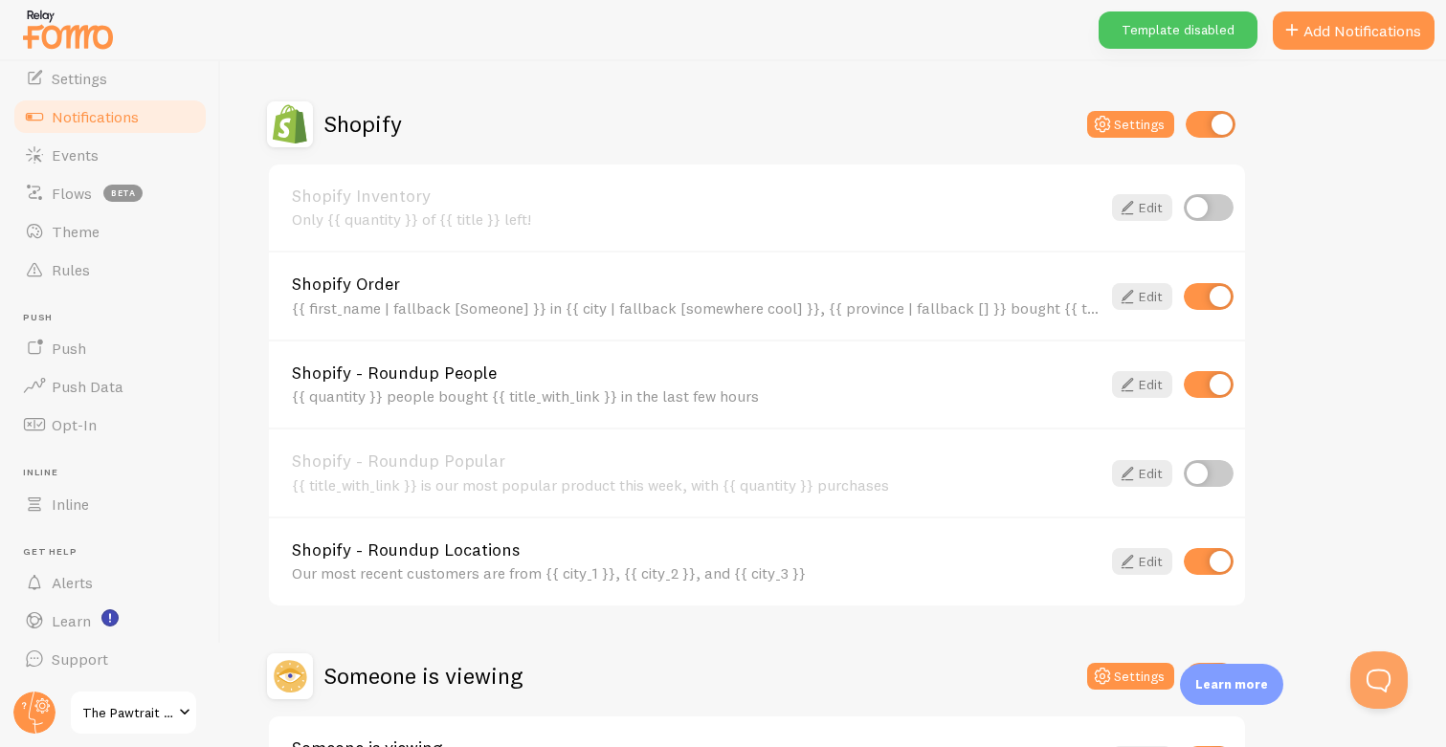
click at [1214, 372] on input "checkbox" at bounding box center [1208, 384] width 50 height 27
checkbox input "false"
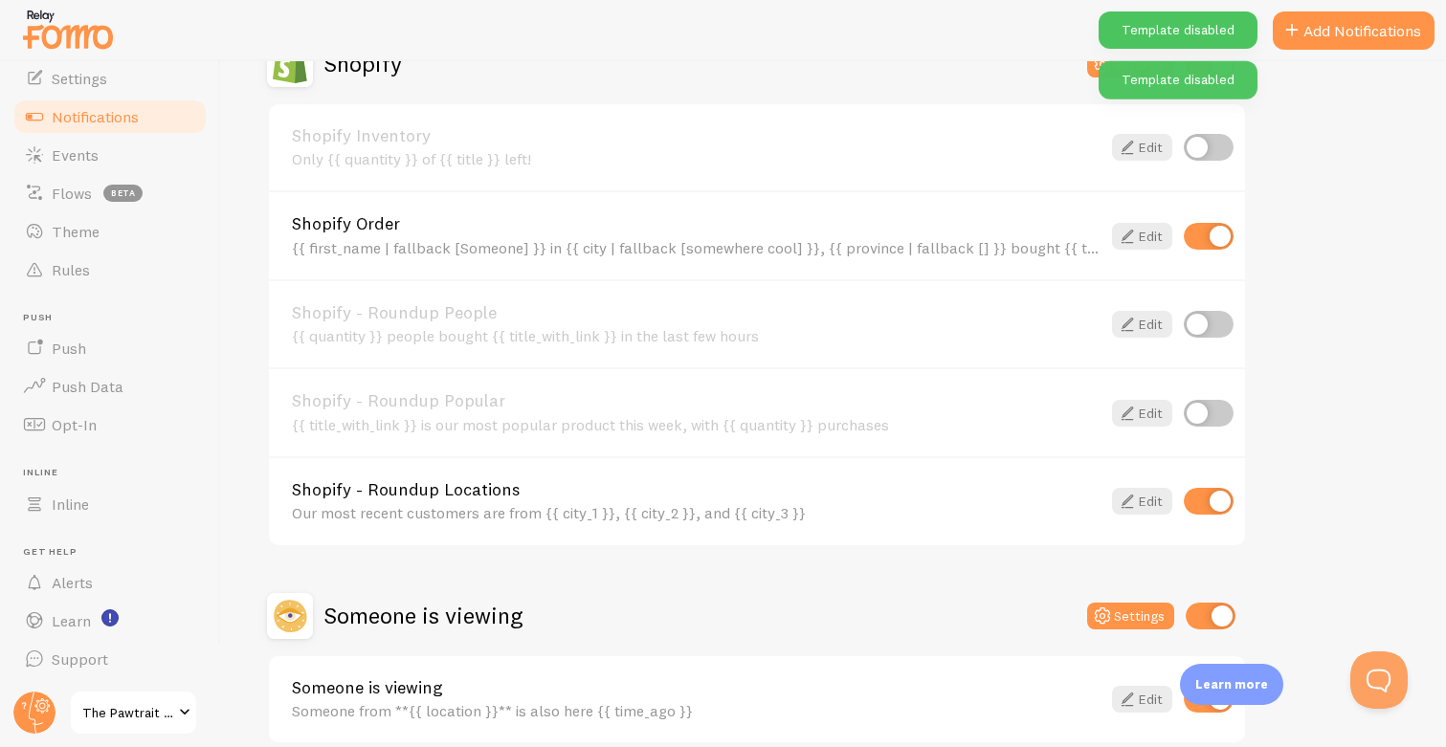
scroll to position [706, 0]
click at [1213, 406] on input "checkbox" at bounding box center [1208, 412] width 50 height 27
checkbox input "true"
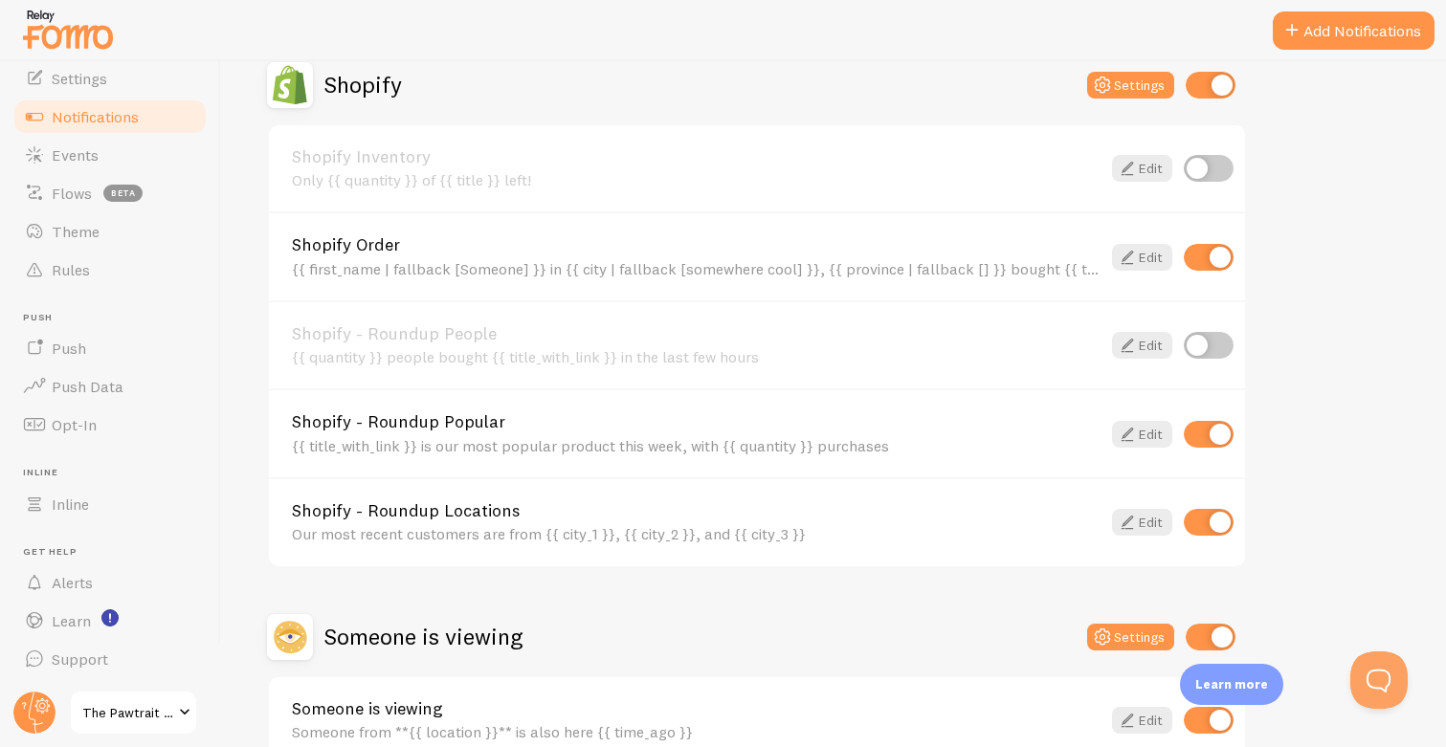
scroll to position [679, 0]
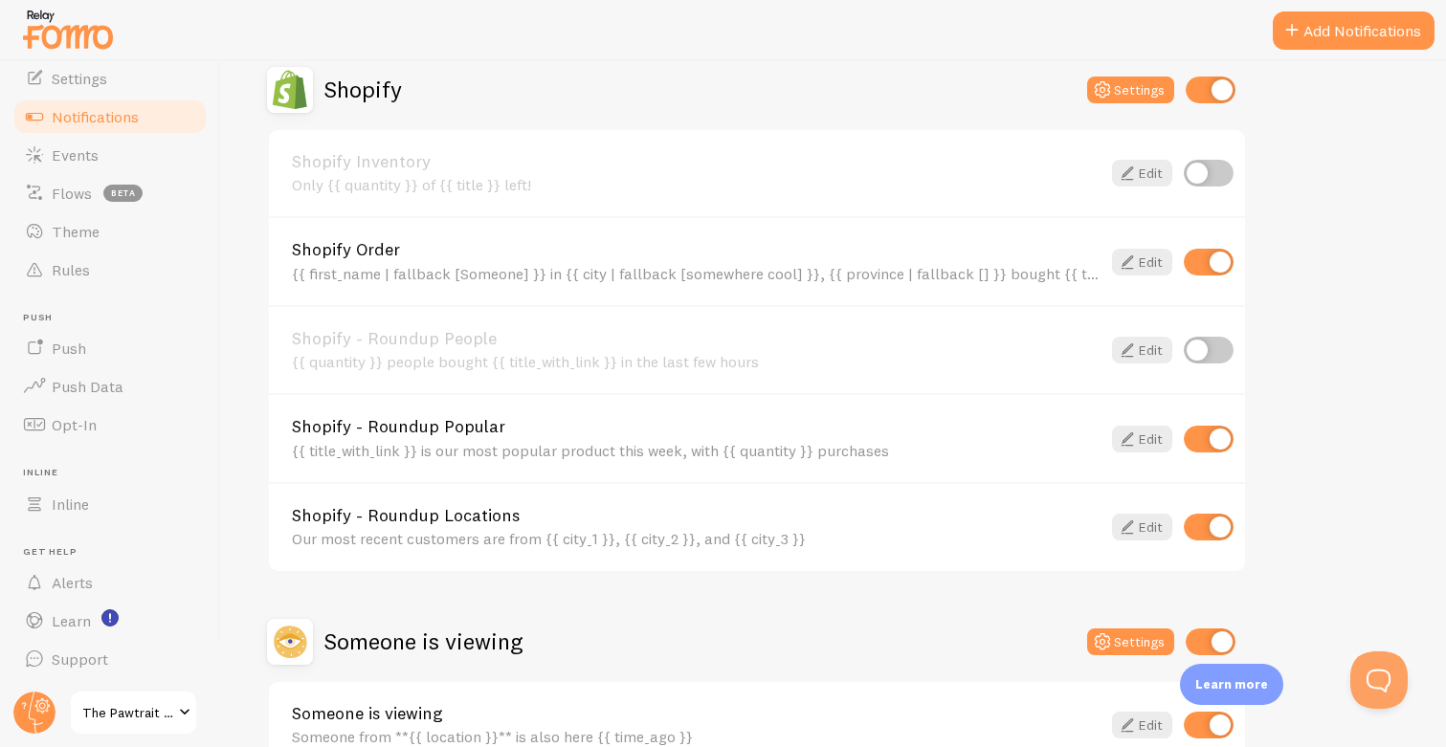
click at [1211, 345] on input "checkbox" at bounding box center [1208, 350] width 50 height 27
checkbox input "true"
click at [1144, 348] on link "Edit" at bounding box center [1142, 350] width 60 height 27
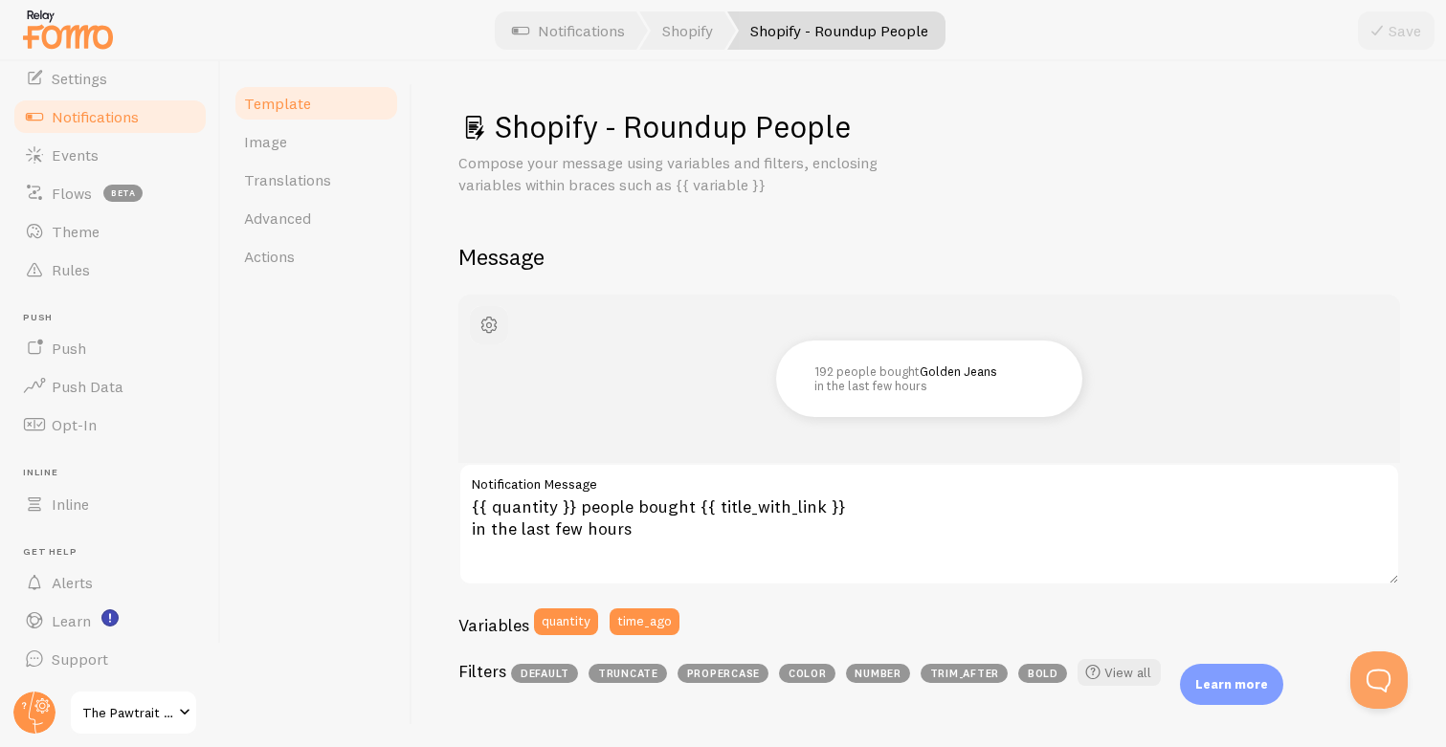
click at [492, 320] on span "button" at bounding box center [488, 325] width 23 height 23
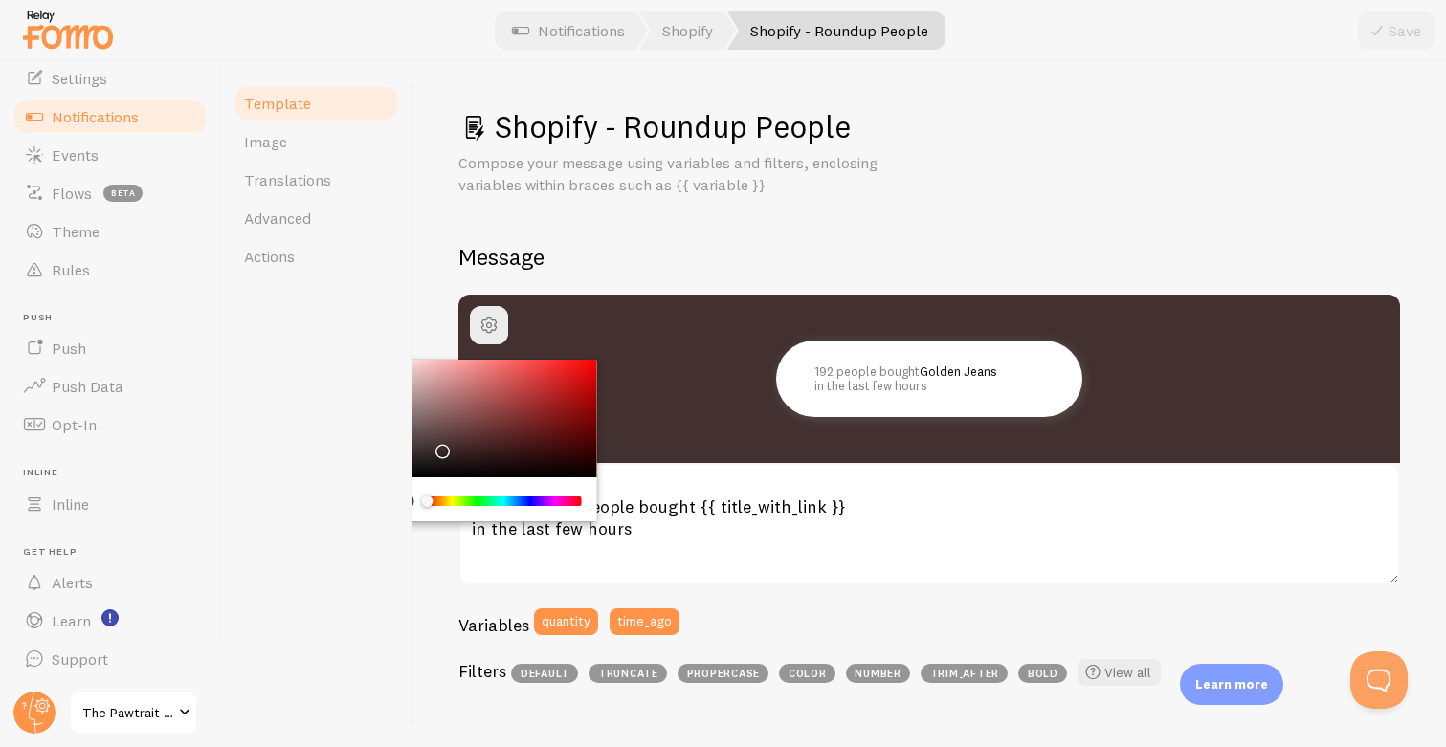
click at [439, 447] on div "Chrome color picker" at bounding box center [489, 419] width 215 height 119
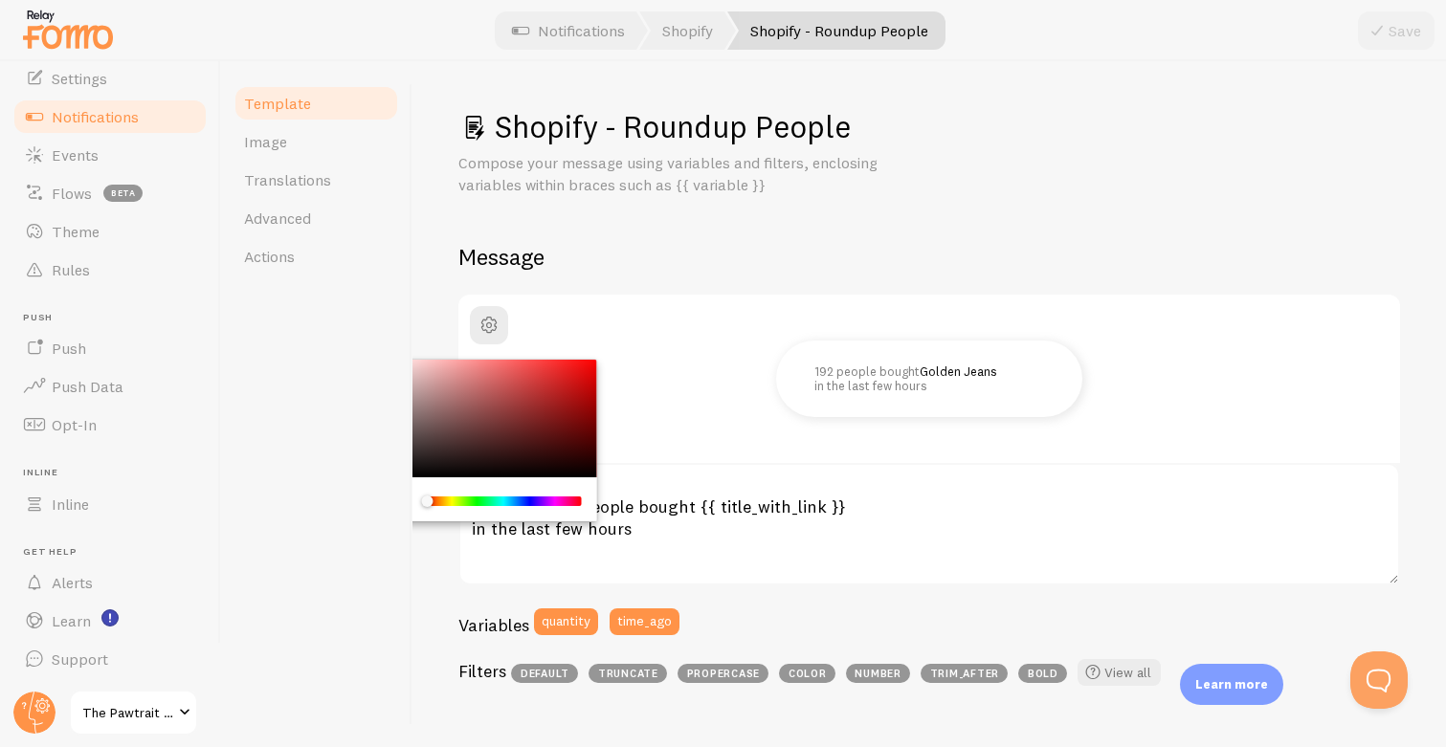
drag, startPoint x: 434, startPoint y: 440, endPoint x: 308, endPoint y: 278, distance: 205.2
click at [308, 278] on div "Template Image Translations Advanced Actions Shopify - Roundup People Compose y…" at bounding box center [833, 404] width 1225 height 686
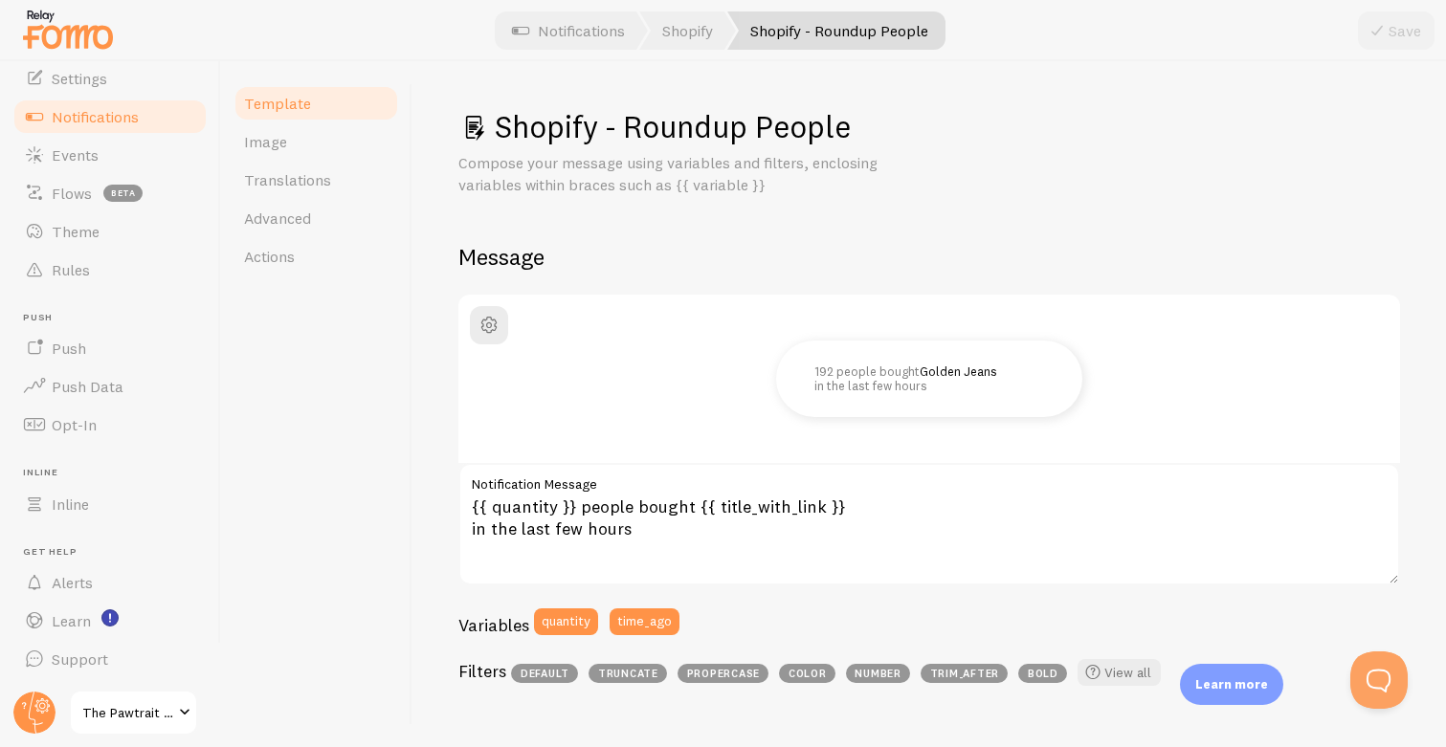
click at [724, 227] on div "Shopify - Roundup People Compose your message using variables and filters, encl…" at bounding box center [928, 728] width 941 height 1242
click at [285, 147] on link "Image" at bounding box center [315, 141] width 167 height 38
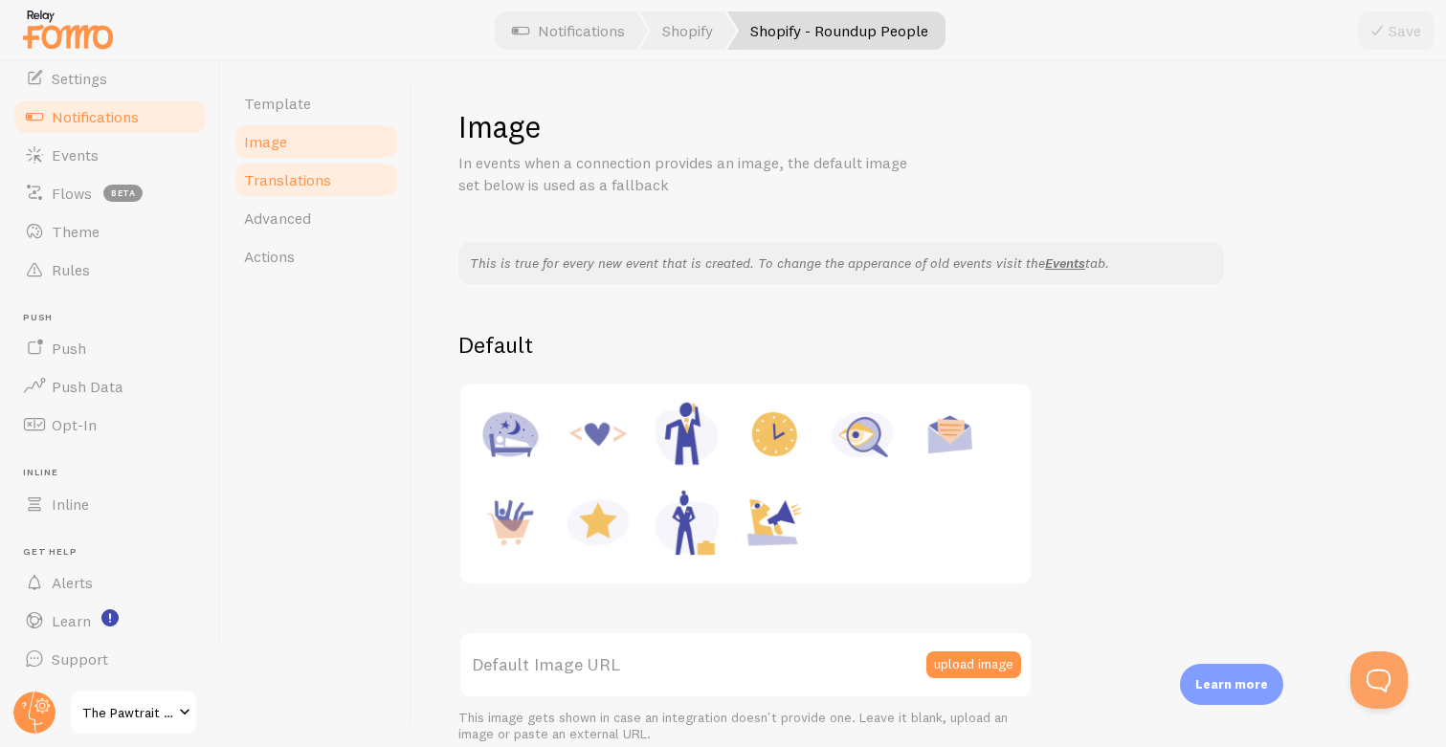
click at [304, 192] on link "Translations" at bounding box center [315, 180] width 167 height 38
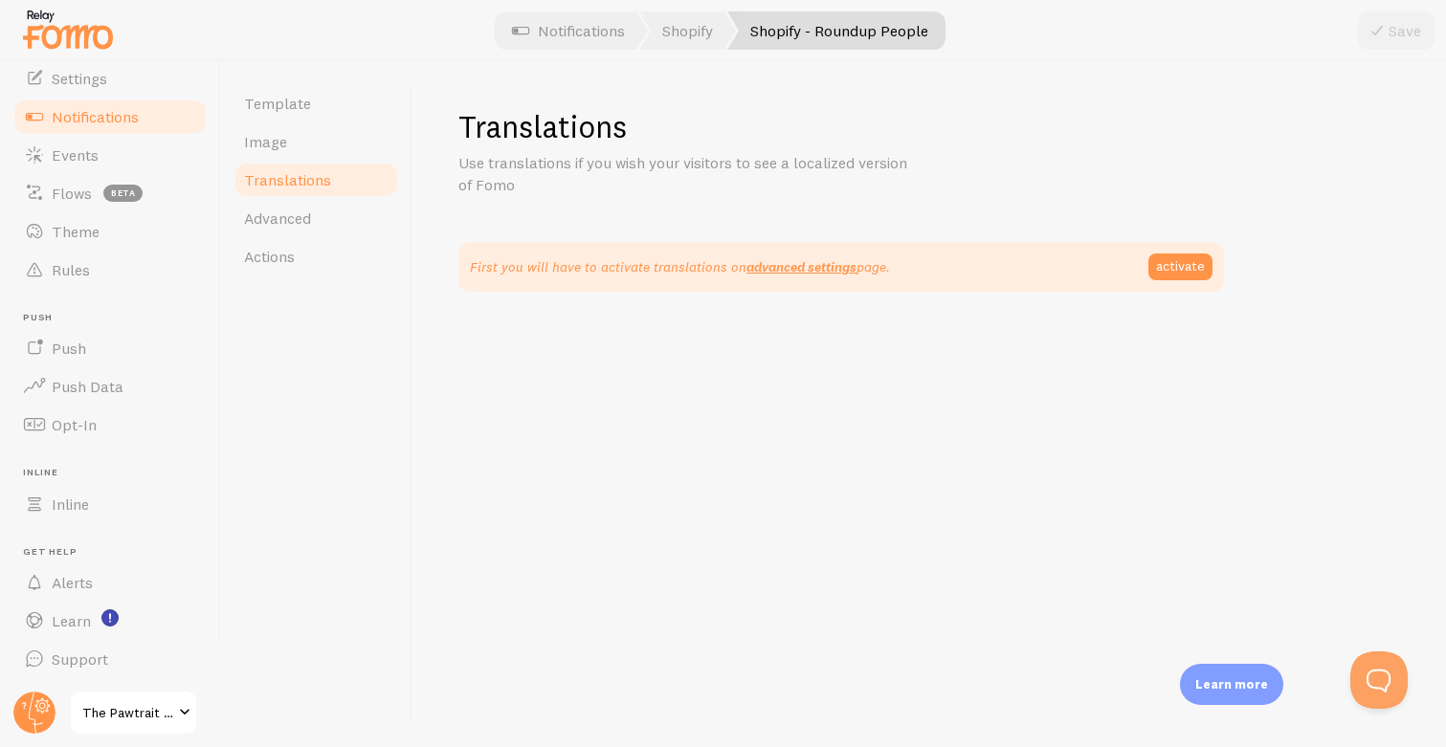
click at [93, 114] on span "Notifications" at bounding box center [95, 116] width 87 height 19
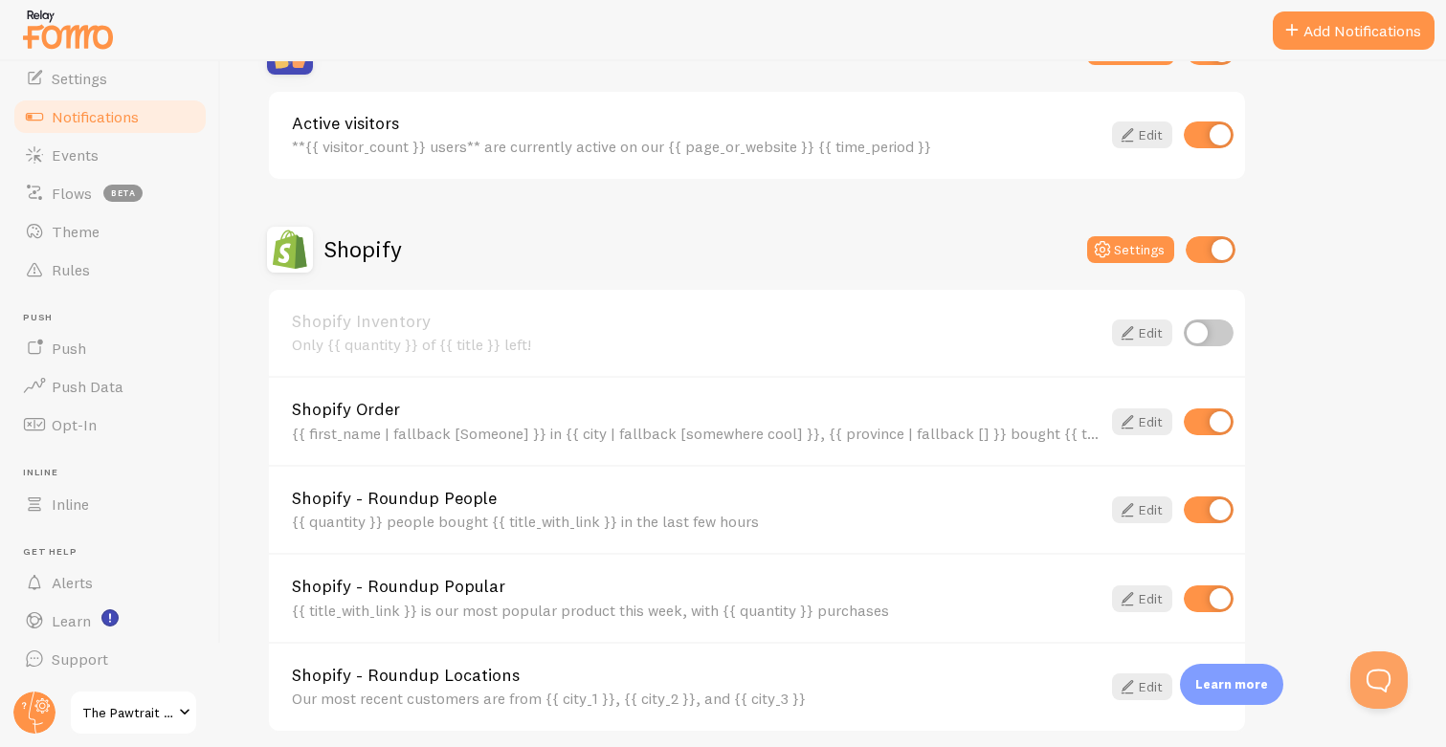
scroll to position [613, 0]
